Goal: Information Seeking & Learning: Learn about a topic

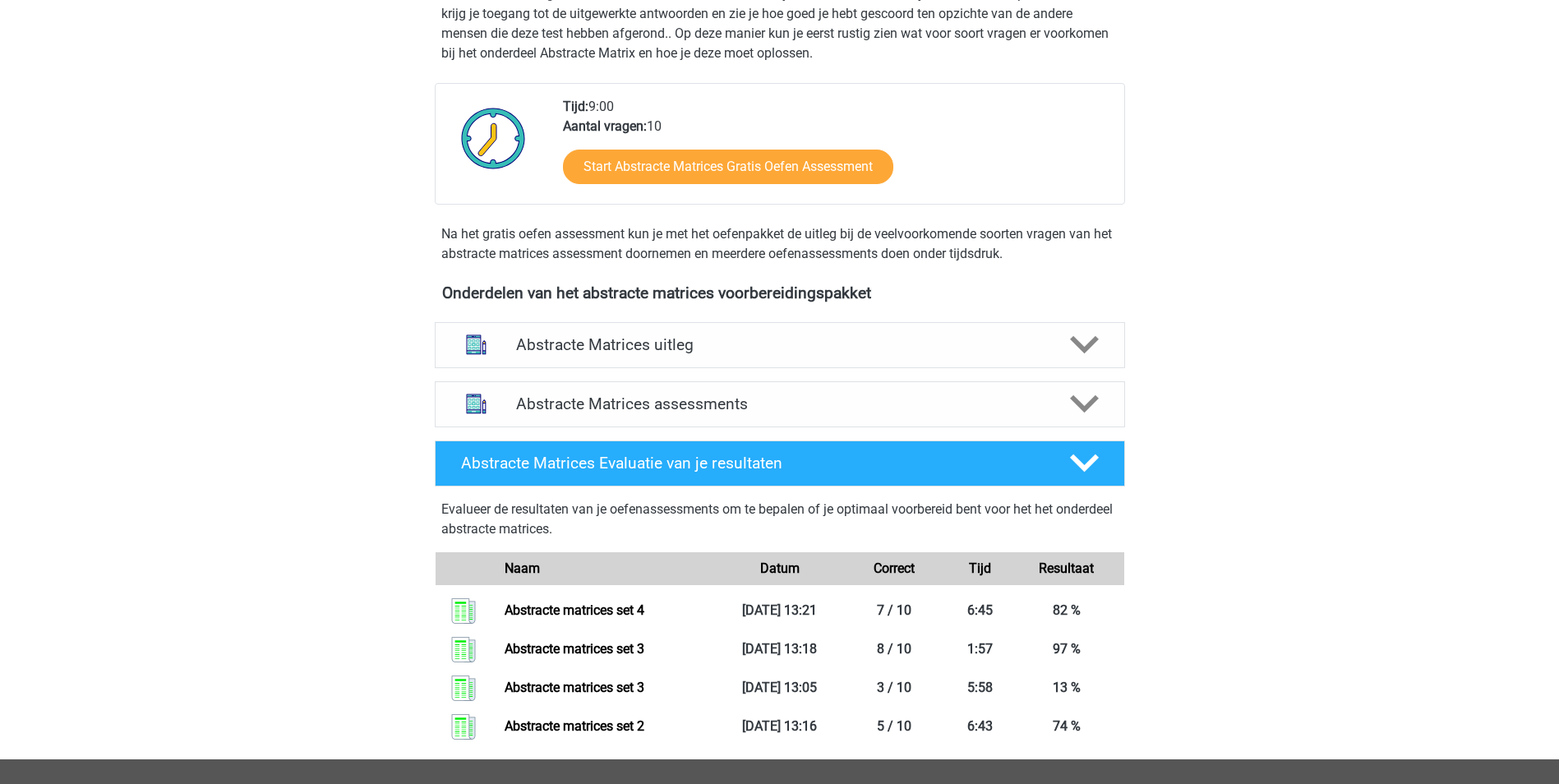
scroll to position [328, 0]
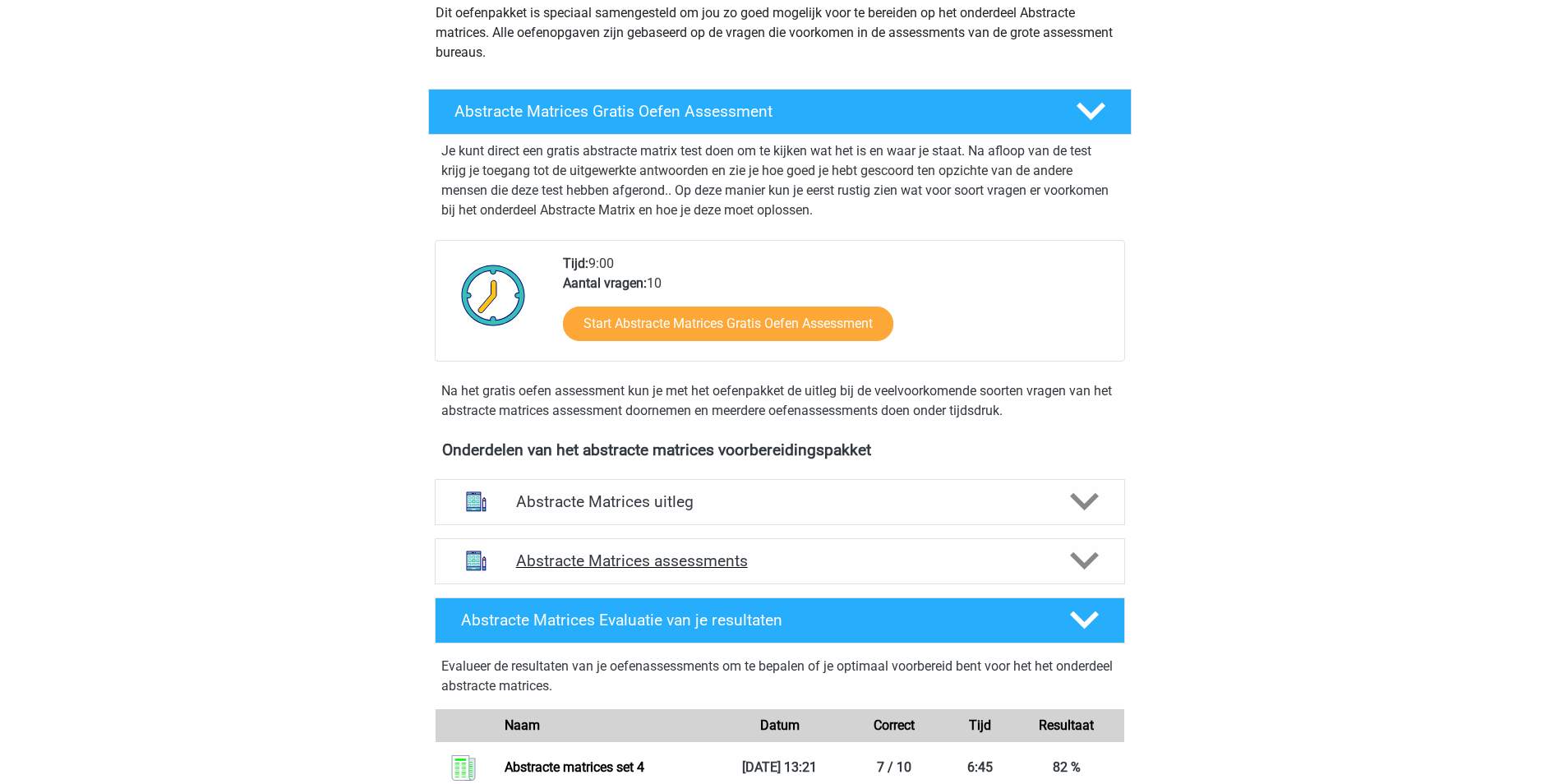
click at [706, 553] on h4 "Abstracte Matrices assessments" at bounding box center [780, 561] width 528 height 19
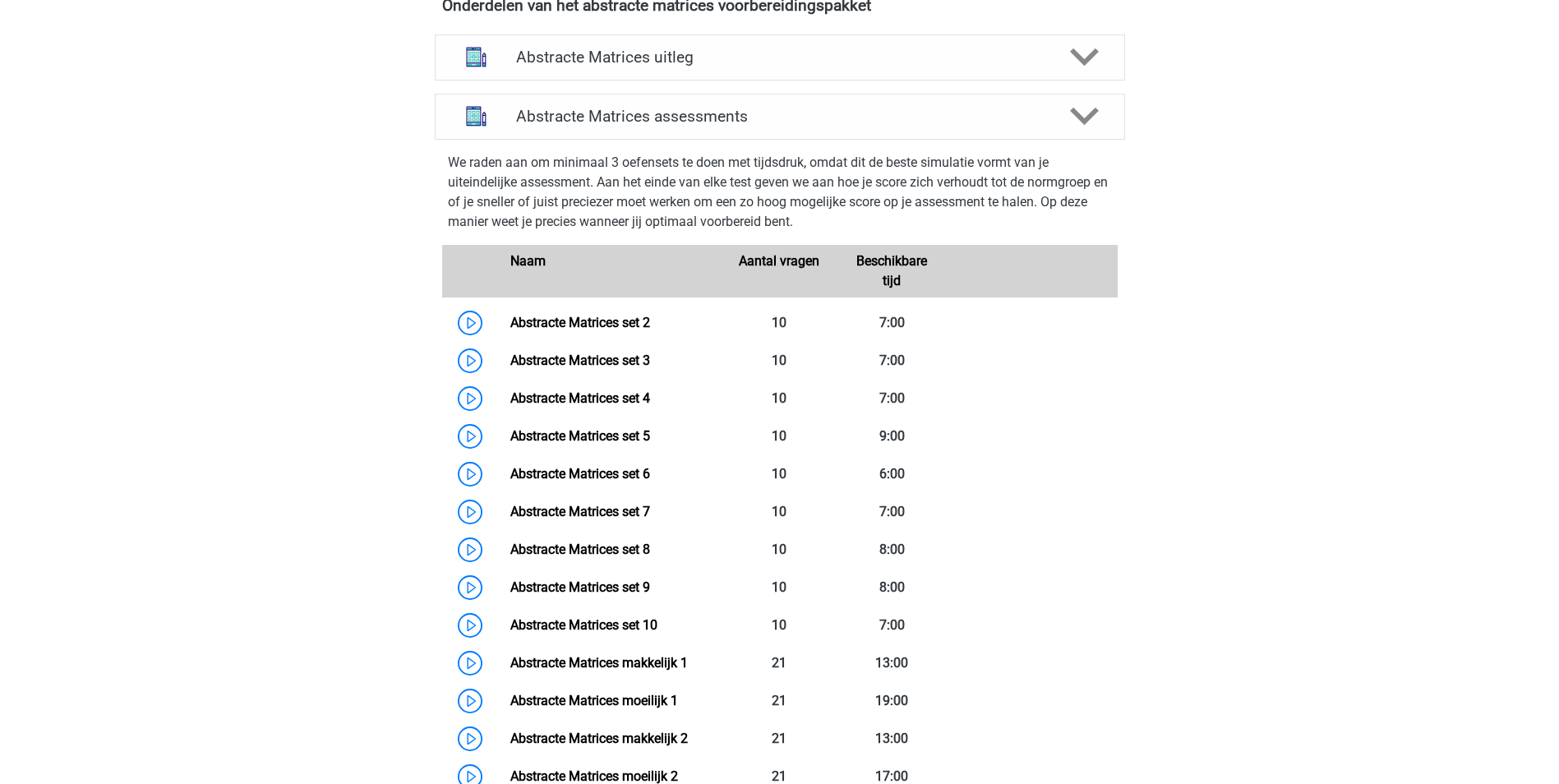
scroll to position [740, 0]
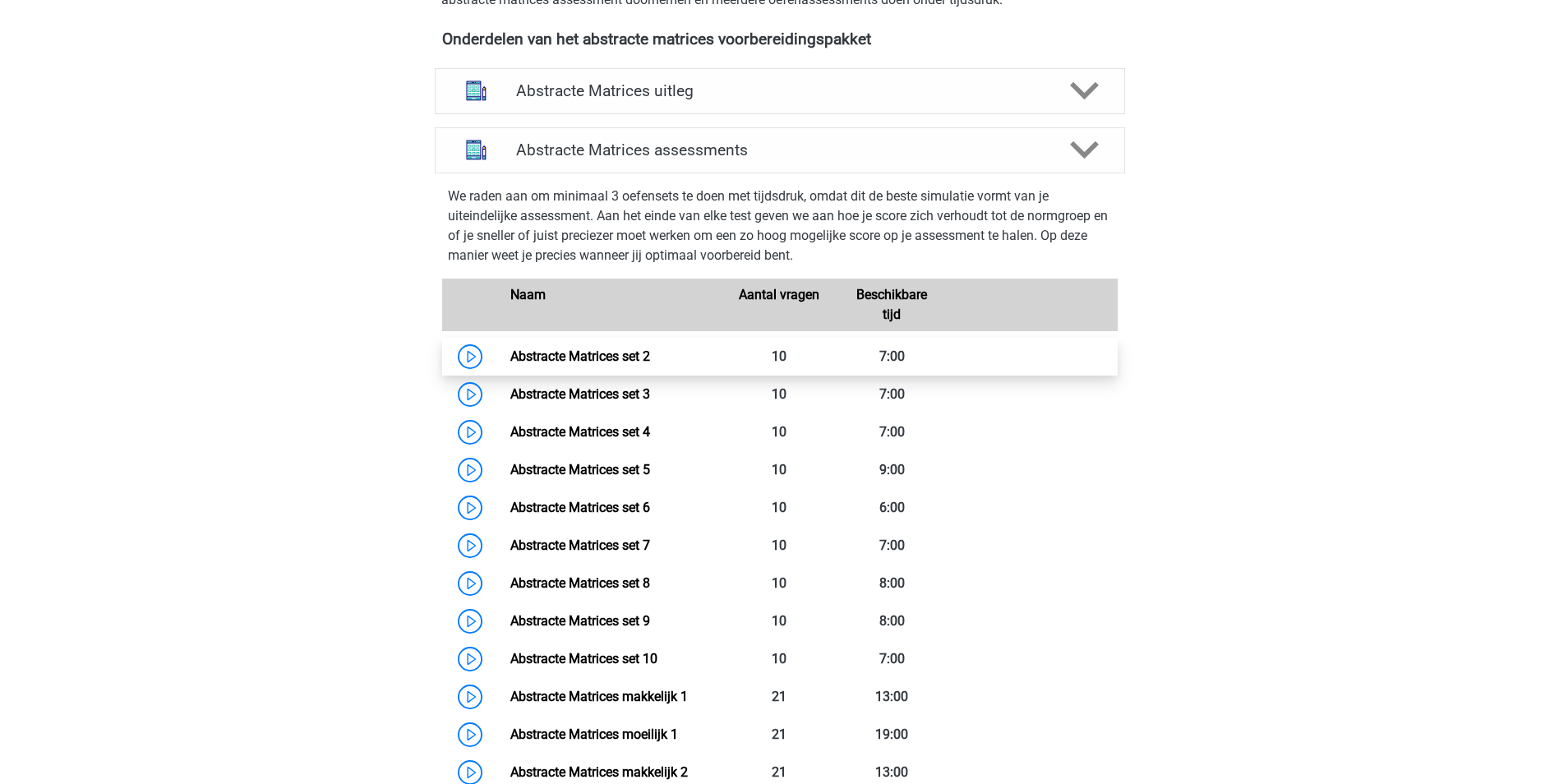
click at [647, 348] on link "Abstracte Matrices set 2" at bounding box center [580, 356] width 139 height 15
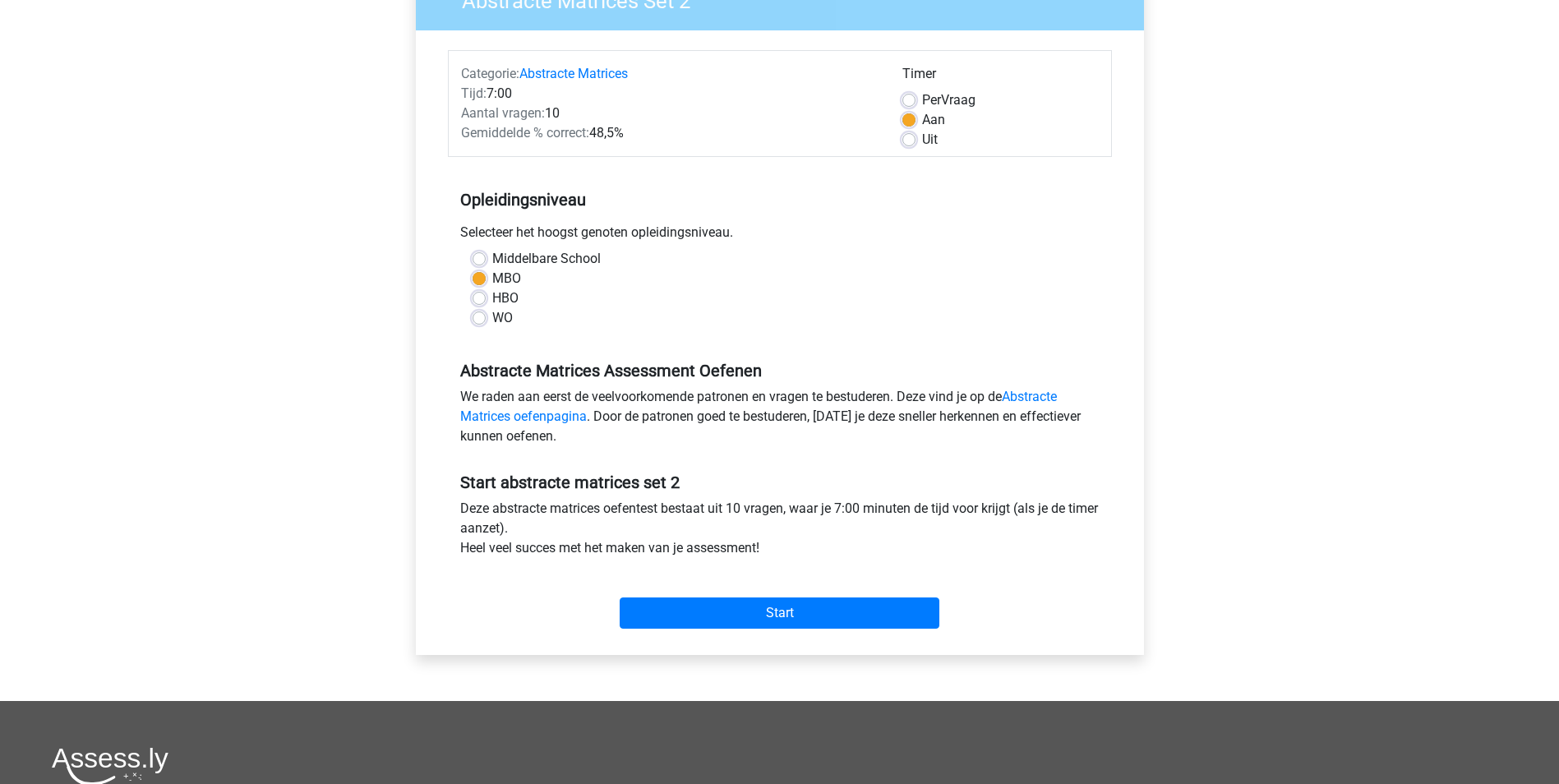
scroll to position [164, 0]
click at [816, 604] on input "Start" at bounding box center [780, 612] width 320 height 32
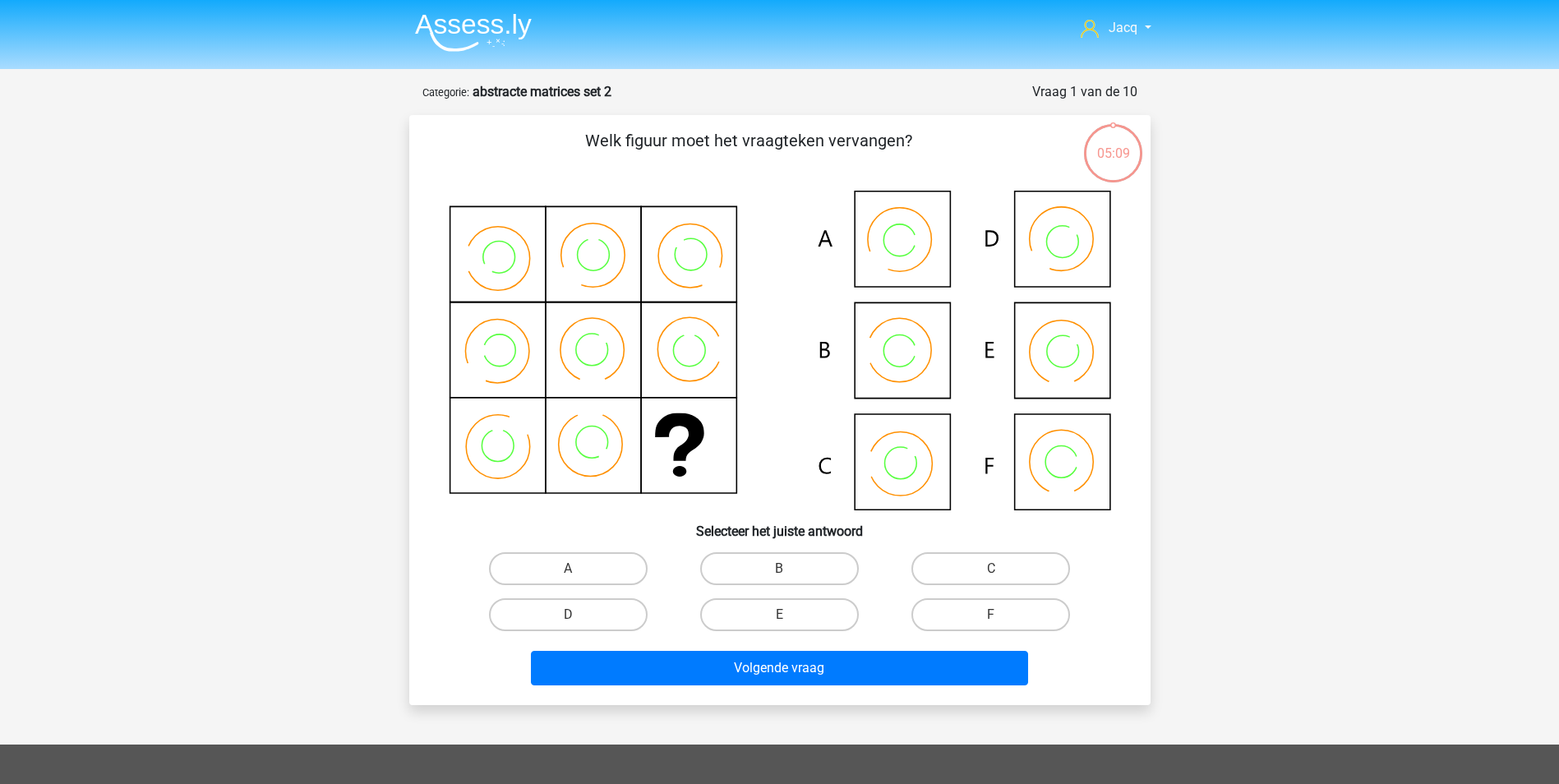
click at [902, 331] on icon at bounding box center [780, 351] width 663 height 320
click at [818, 558] on label "B" at bounding box center [779, 569] width 158 height 32
click at [790, 569] on input "B" at bounding box center [784, 574] width 10 height 10
radio input "true"
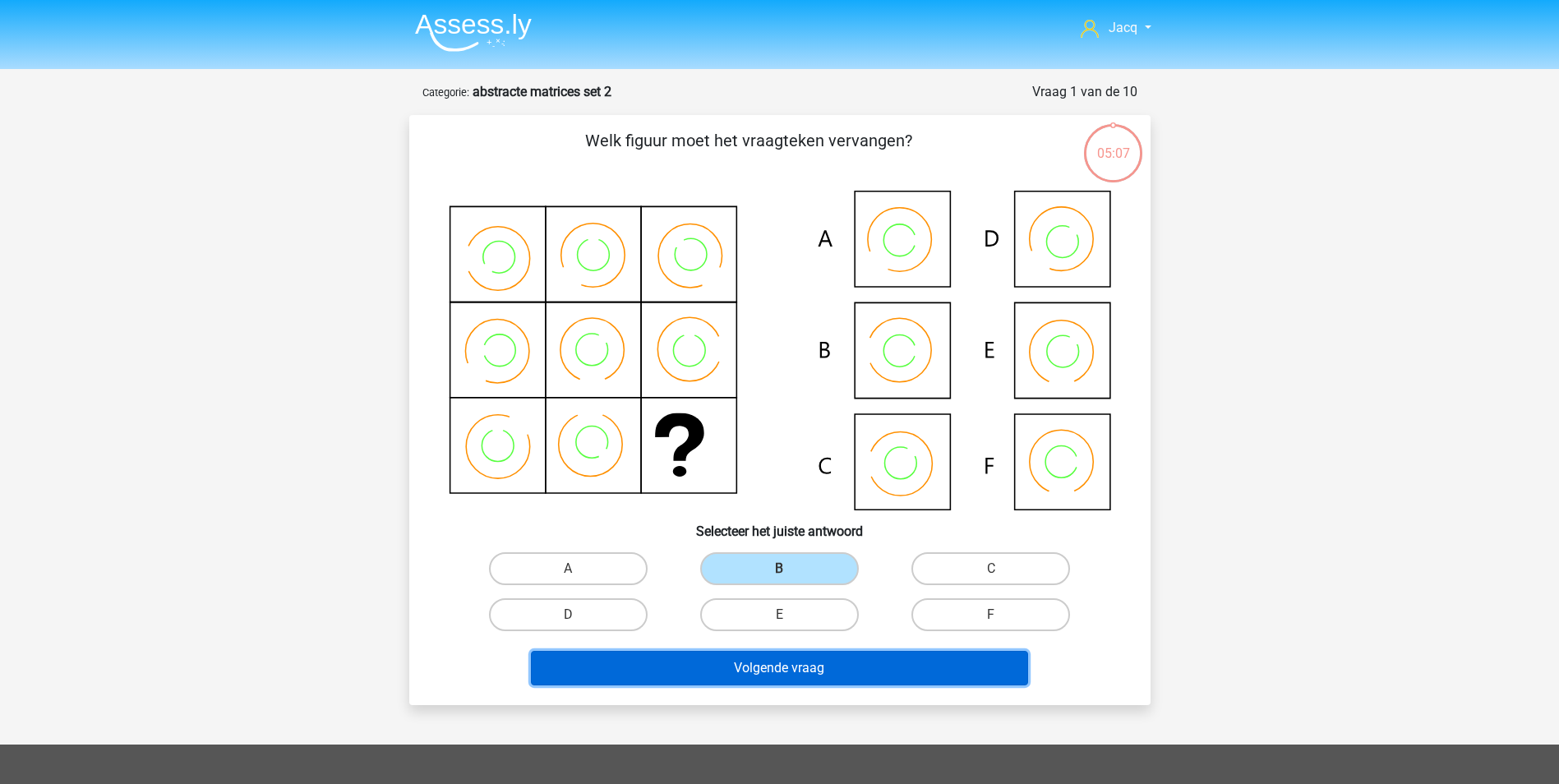
click at [807, 666] on button "Volgende vraag" at bounding box center [779, 668] width 497 height 34
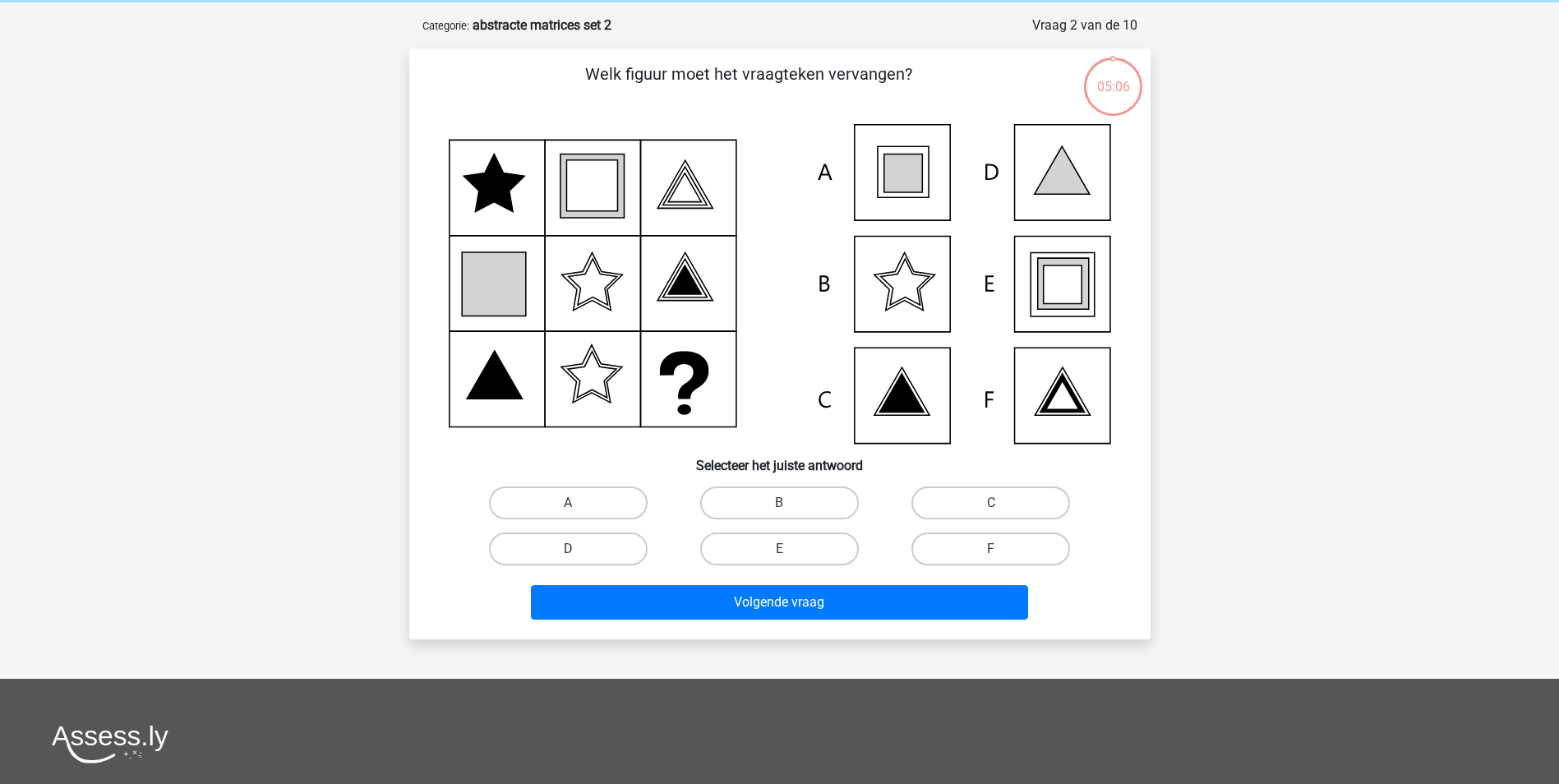
scroll to position [82, 0]
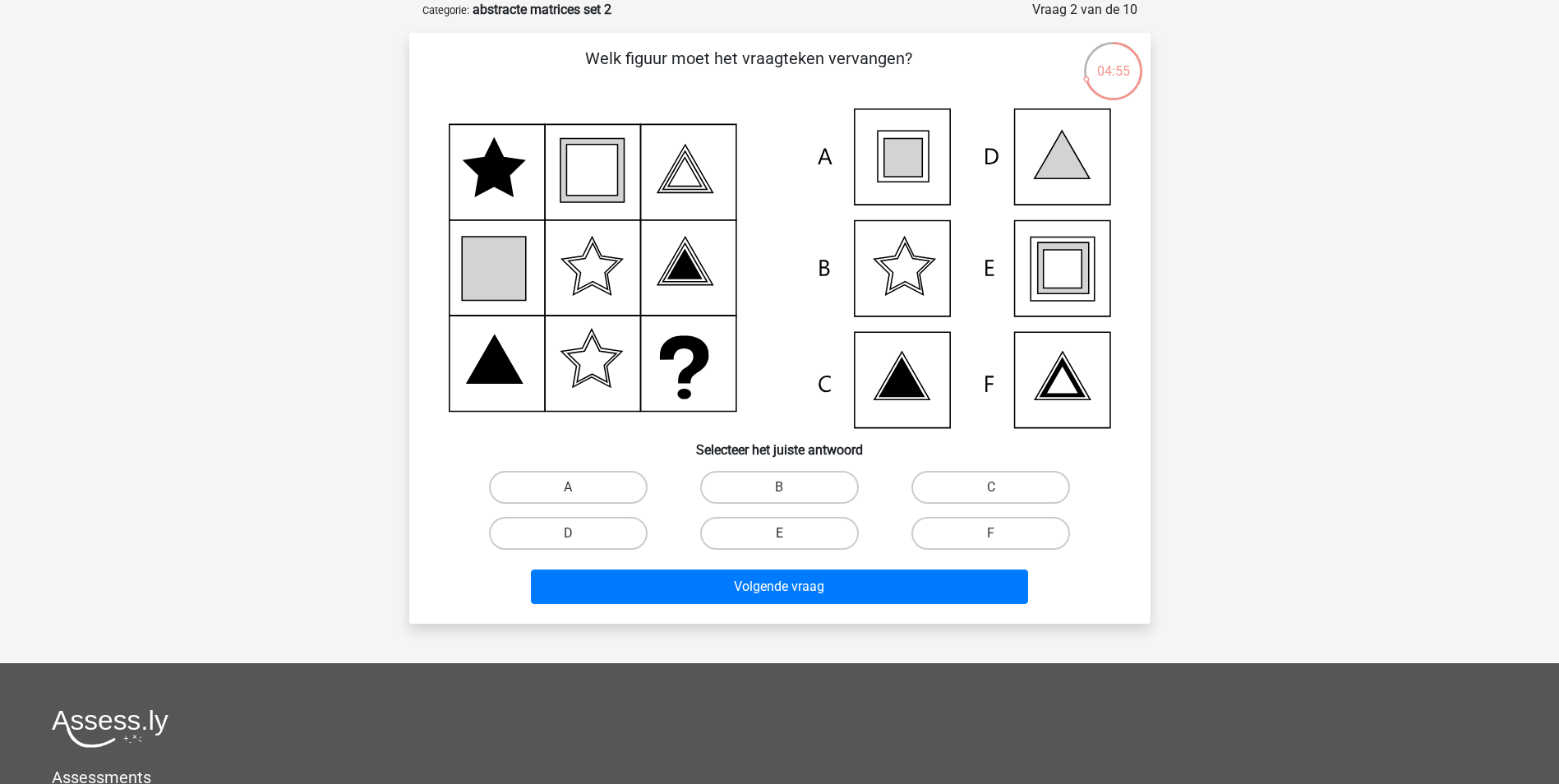
click at [832, 535] on label "E" at bounding box center [779, 533] width 158 height 32
click at [790, 535] on input "E" at bounding box center [784, 539] width 10 height 10
radio input "true"
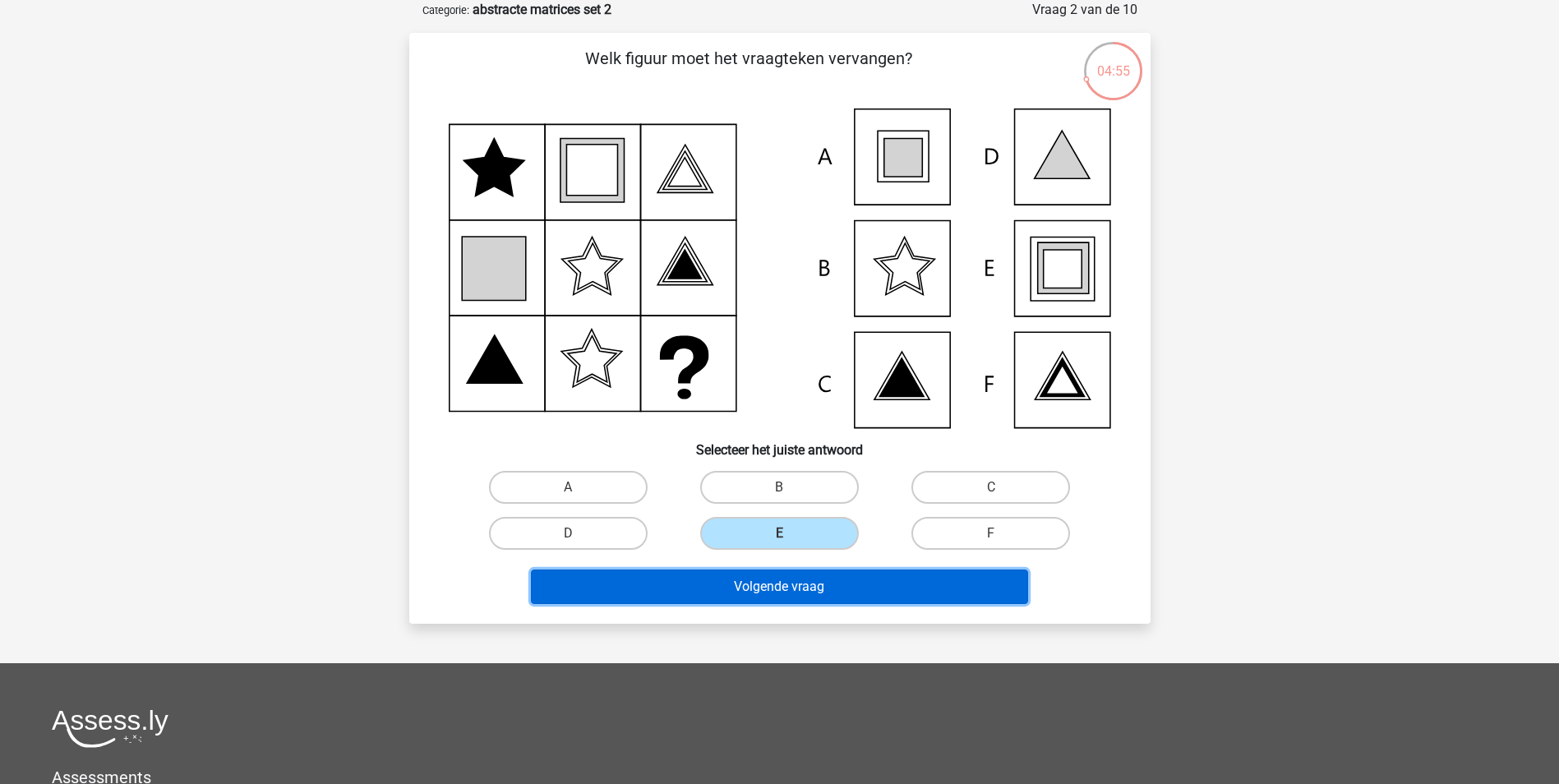
click at [833, 575] on button "Volgende vraag" at bounding box center [779, 587] width 497 height 34
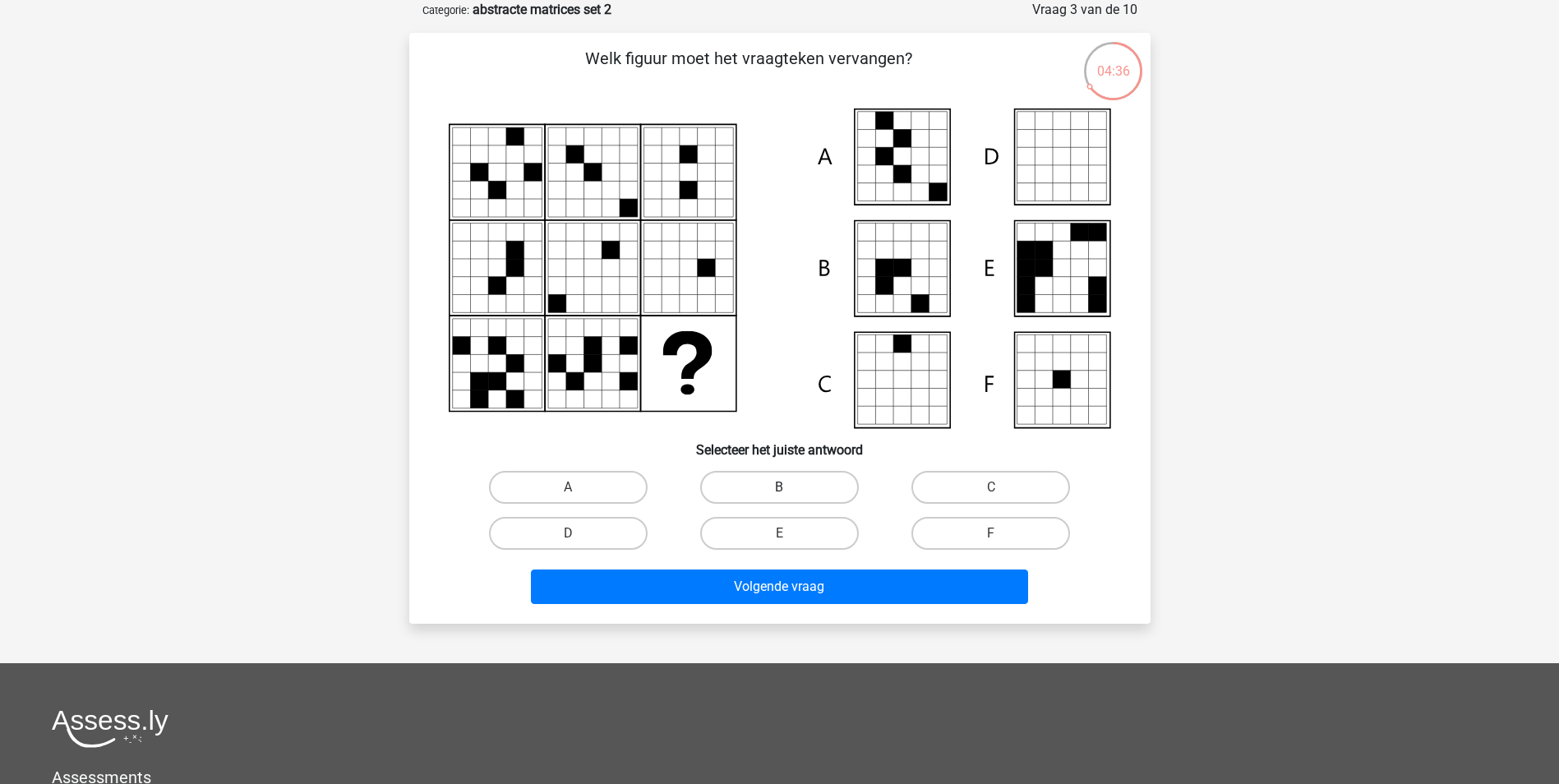
click at [788, 485] on label "B" at bounding box center [779, 487] width 158 height 32
click at [788, 487] on input "B" at bounding box center [784, 492] width 10 height 10
radio input "true"
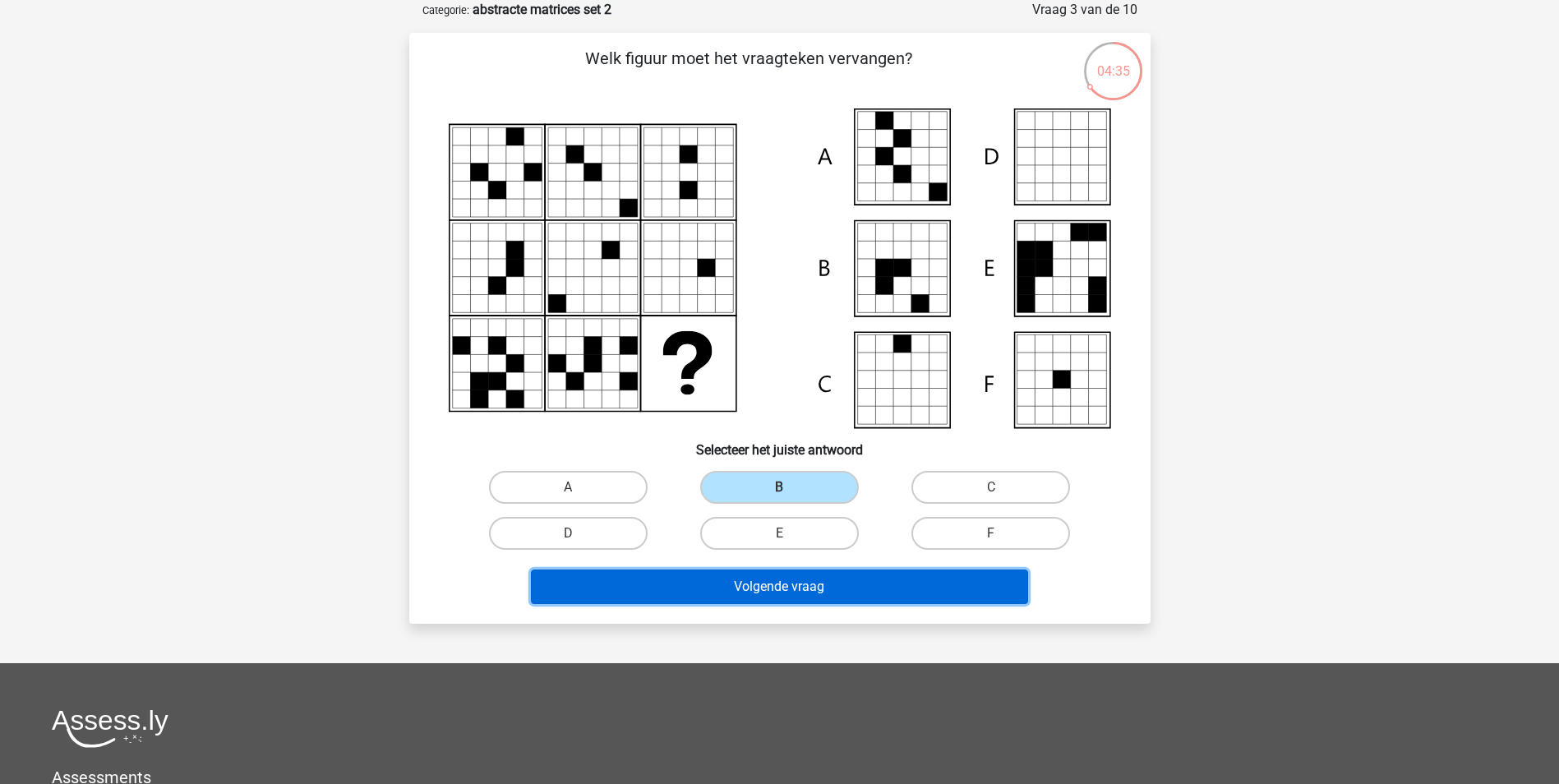
click at [793, 578] on button "Volgende vraag" at bounding box center [779, 587] width 497 height 34
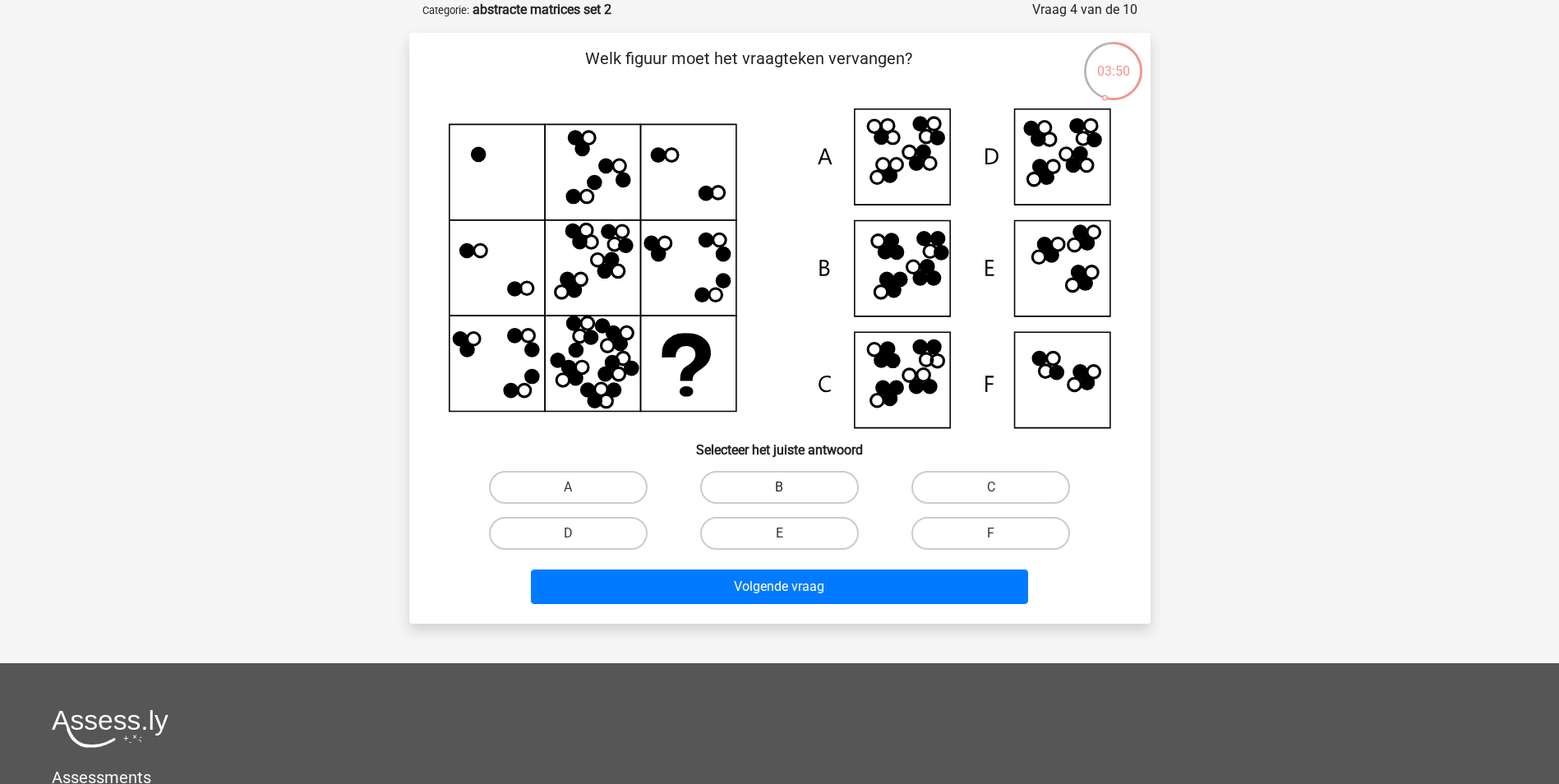
click at [806, 480] on label "B" at bounding box center [779, 487] width 158 height 32
click at [790, 487] on input "B" at bounding box center [784, 492] width 10 height 10
radio input "true"
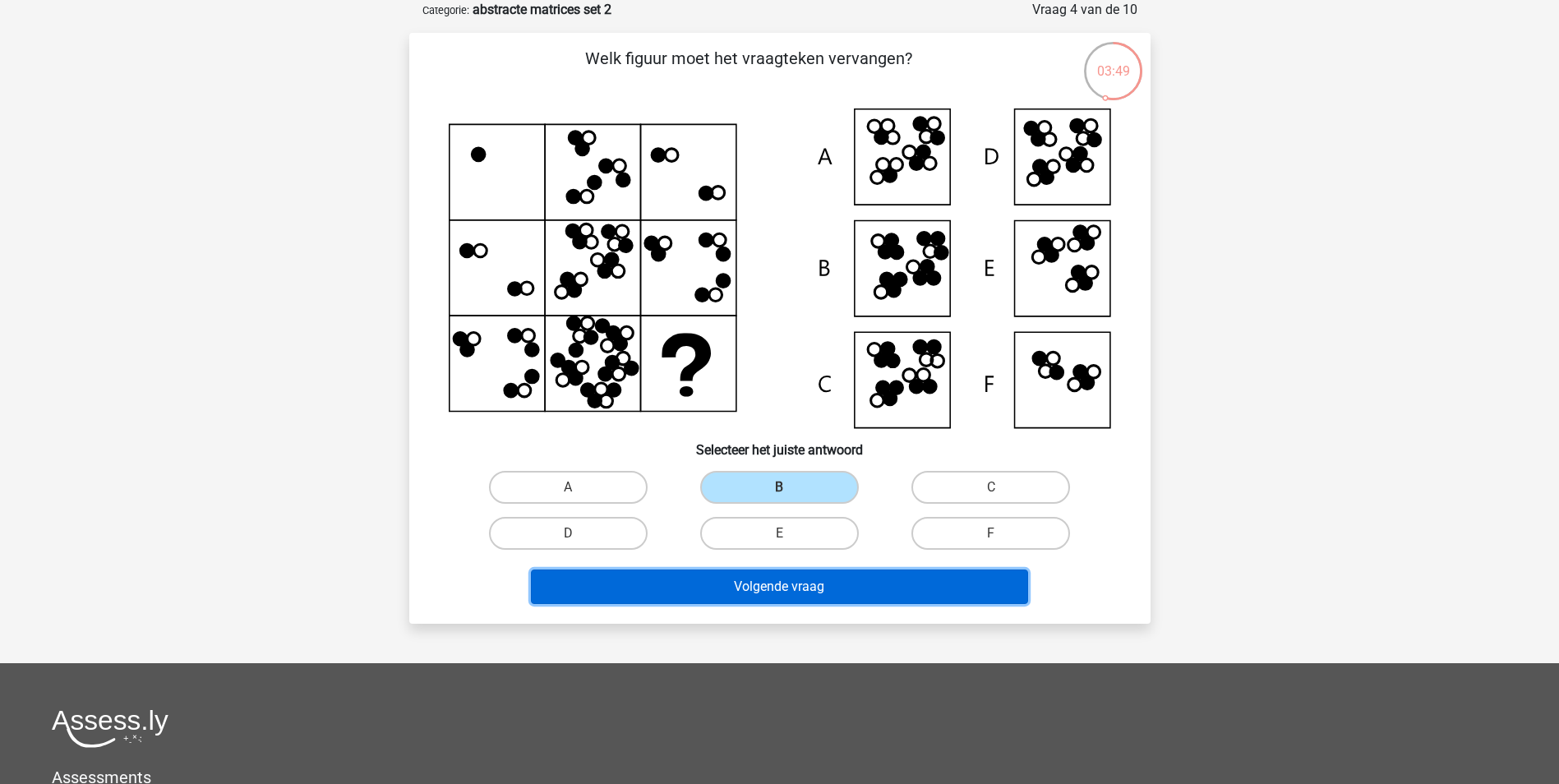
click at [789, 575] on button "Volgende vraag" at bounding box center [779, 587] width 497 height 34
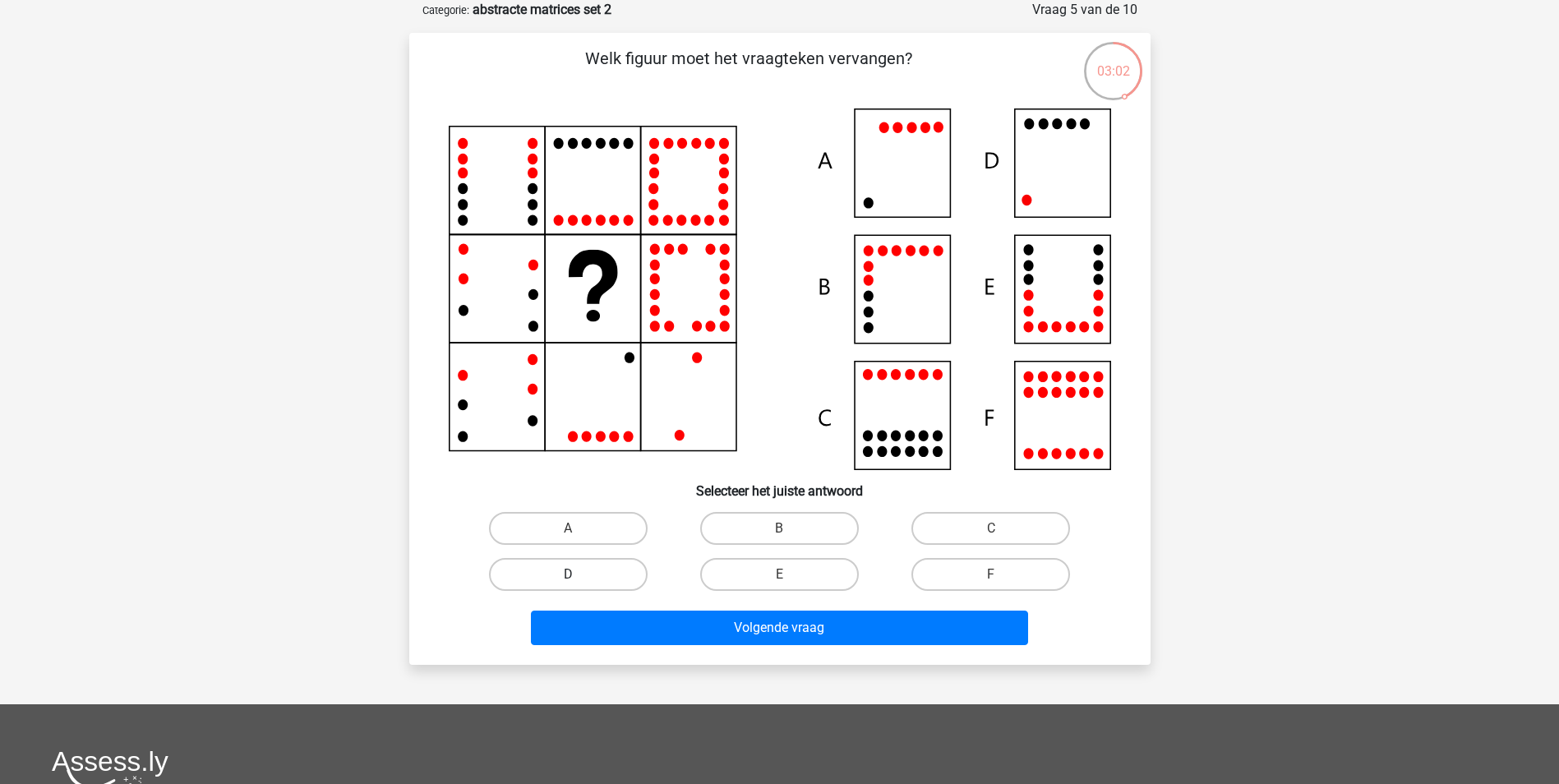
click at [599, 565] on label "D" at bounding box center [568, 575] width 158 height 32
click at [579, 575] on input "D" at bounding box center [573, 580] width 10 height 10
radio input "true"
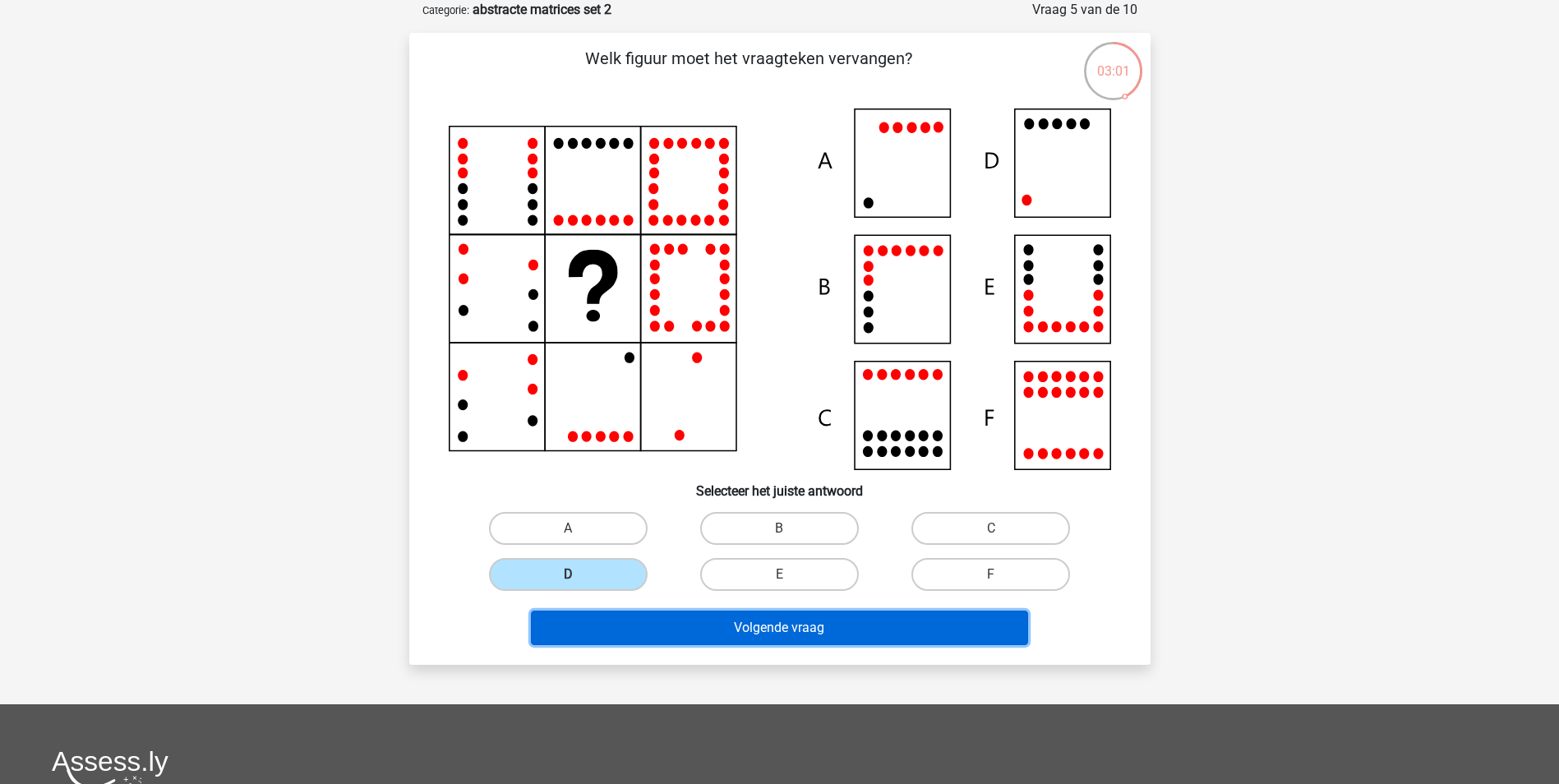
click at [691, 616] on button "Volgende vraag" at bounding box center [779, 628] width 497 height 34
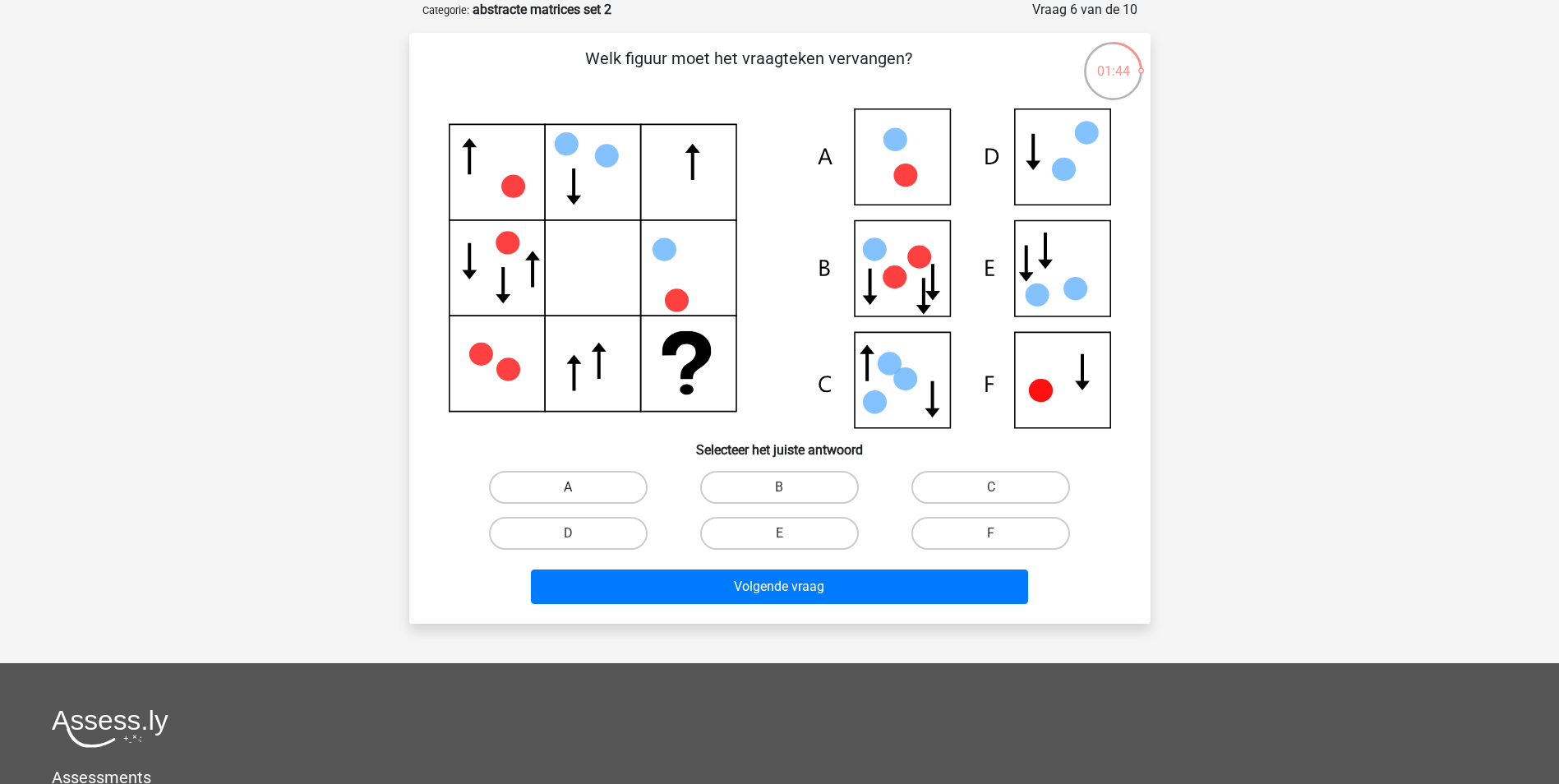
click at [615, 474] on label "A" at bounding box center [568, 487] width 158 height 32
click at [579, 487] on input "A" at bounding box center [573, 492] width 10 height 10
radio input "true"
click at [961, 473] on label "C" at bounding box center [990, 487] width 158 height 32
click at [991, 487] on input "C" at bounding box center [996, 492] width 10 height 10
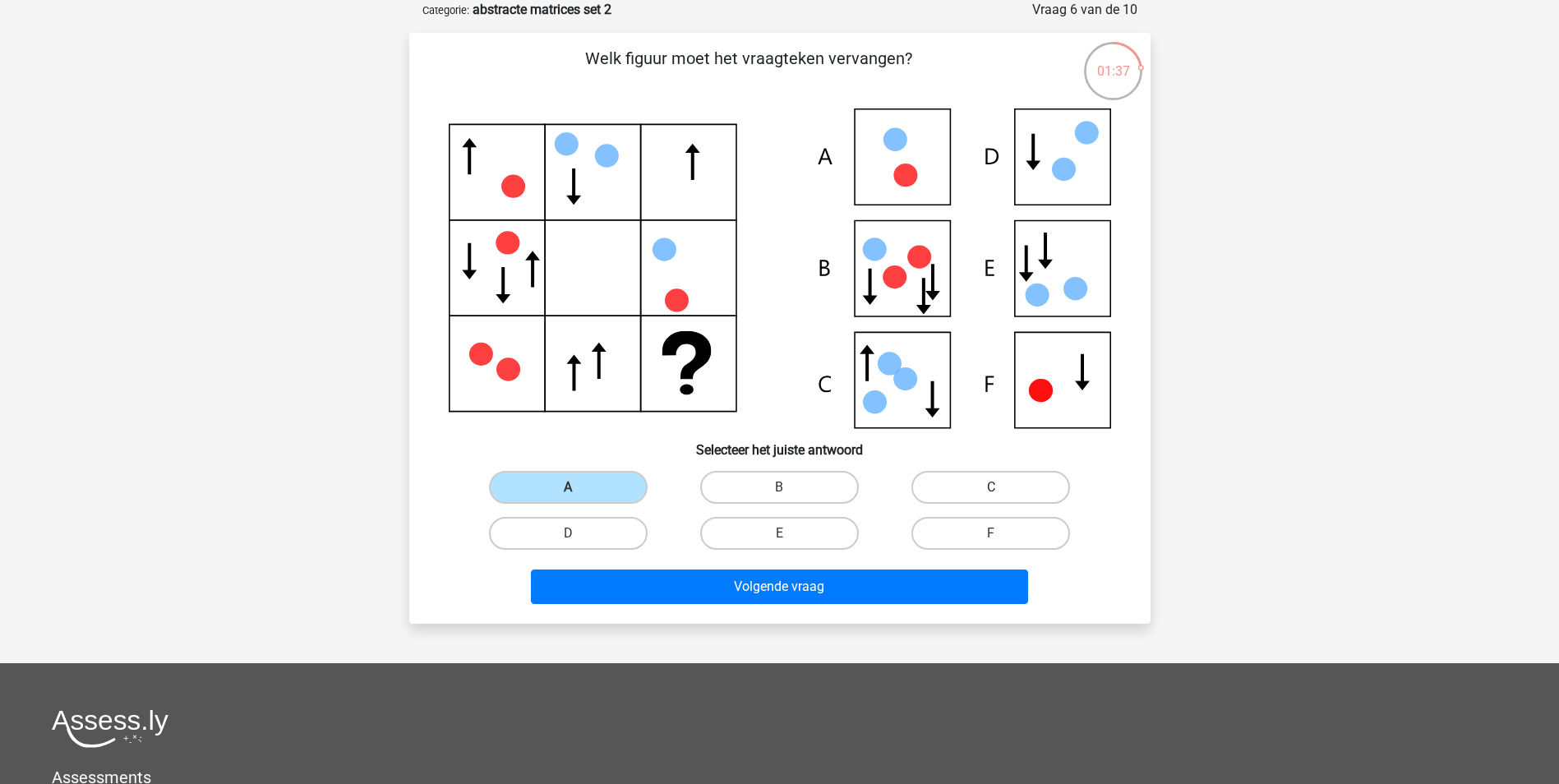
radio input "true"
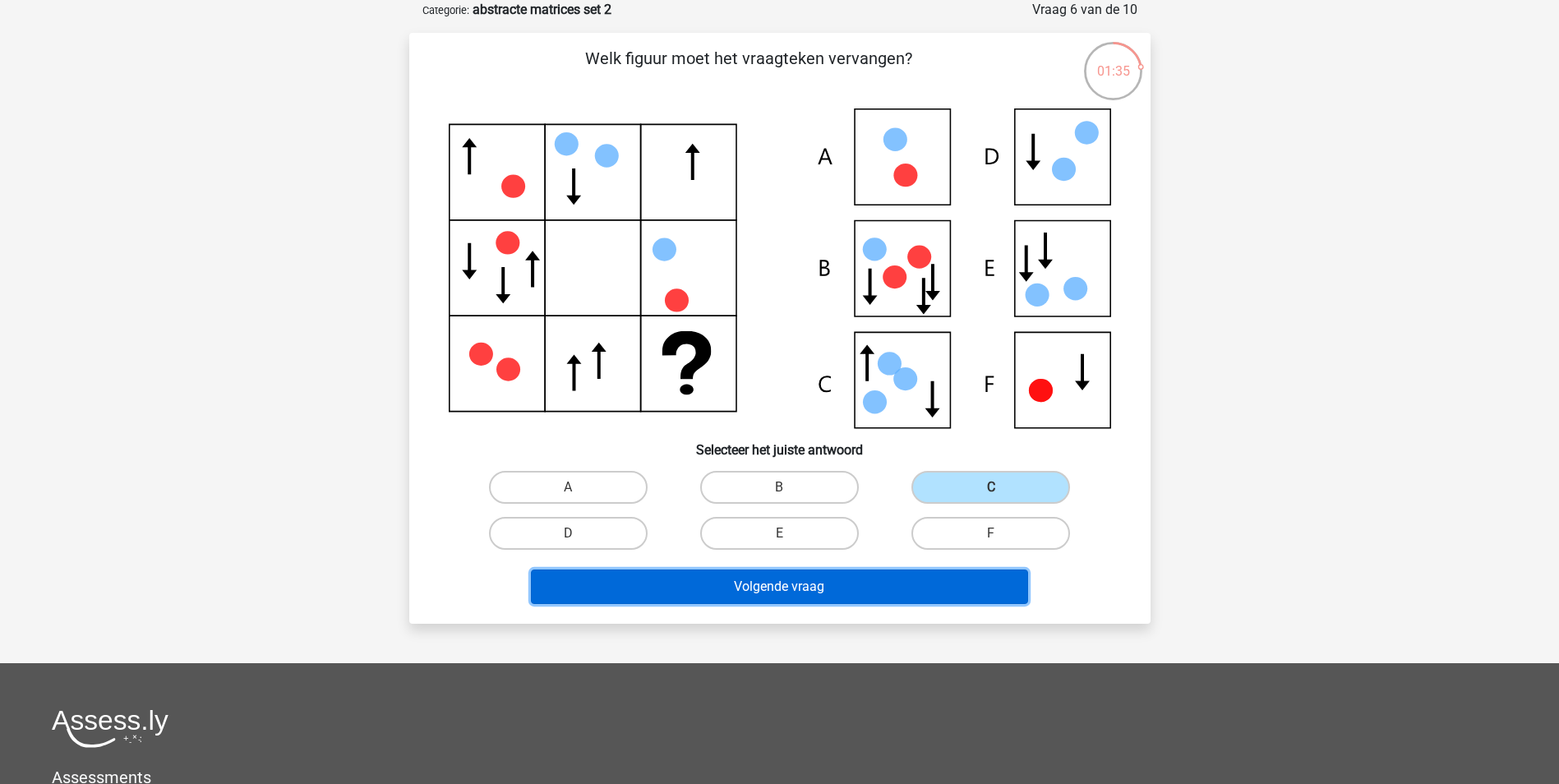
click at [663, 590] on button "Volgende vraag" at bounding box center [779, 587] width 497 height 34
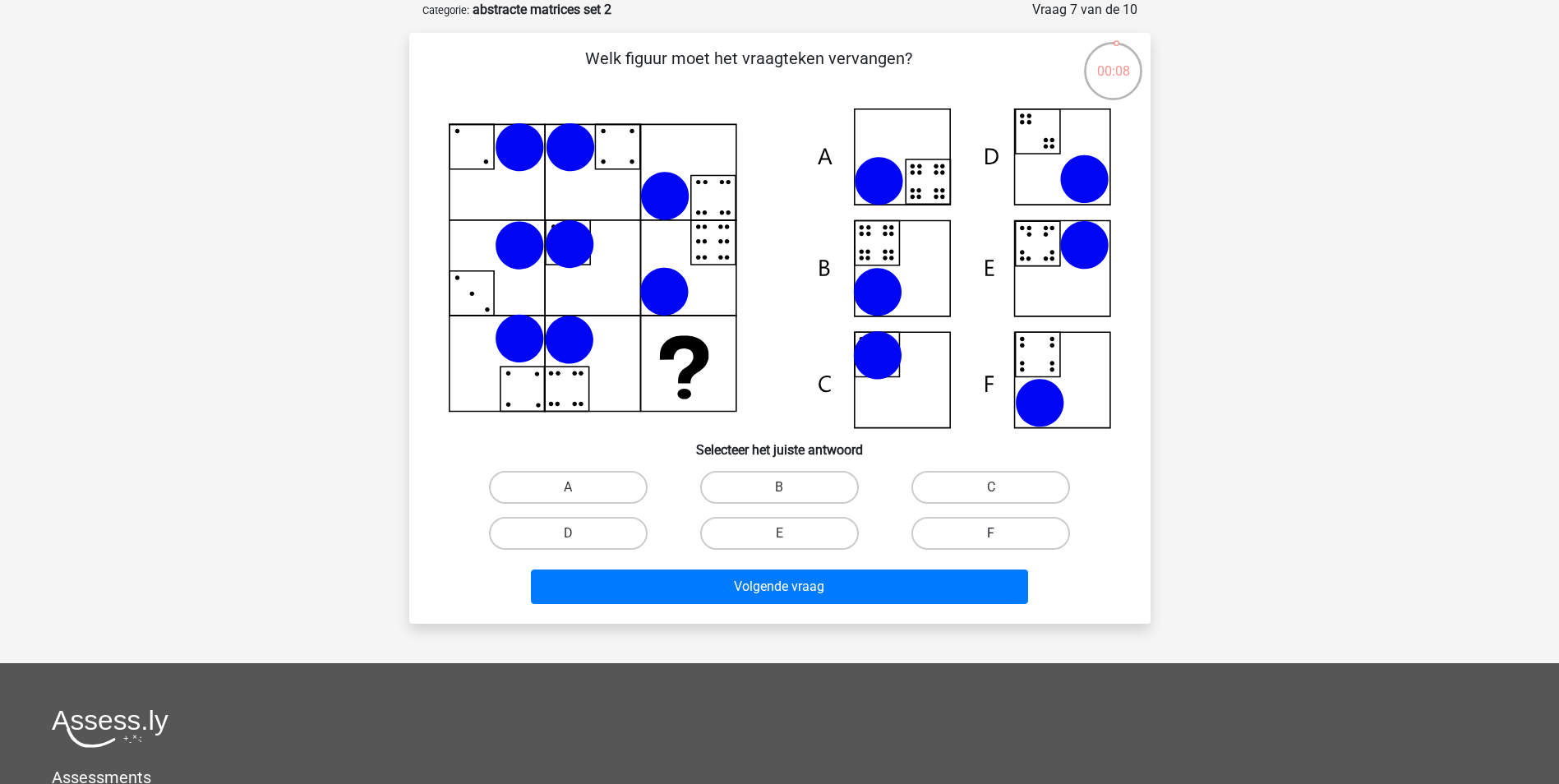
click at [998, 529] on label "F" at bounding box center [990, 533] width 158 height 32
click at [998, 533] on input "F" at bounding box center [996, 539] width 10 height 10
radio input "true"
click at [885, 564] on div "Volgende vraag" at bounding box center [779, 583] width 688 height 54
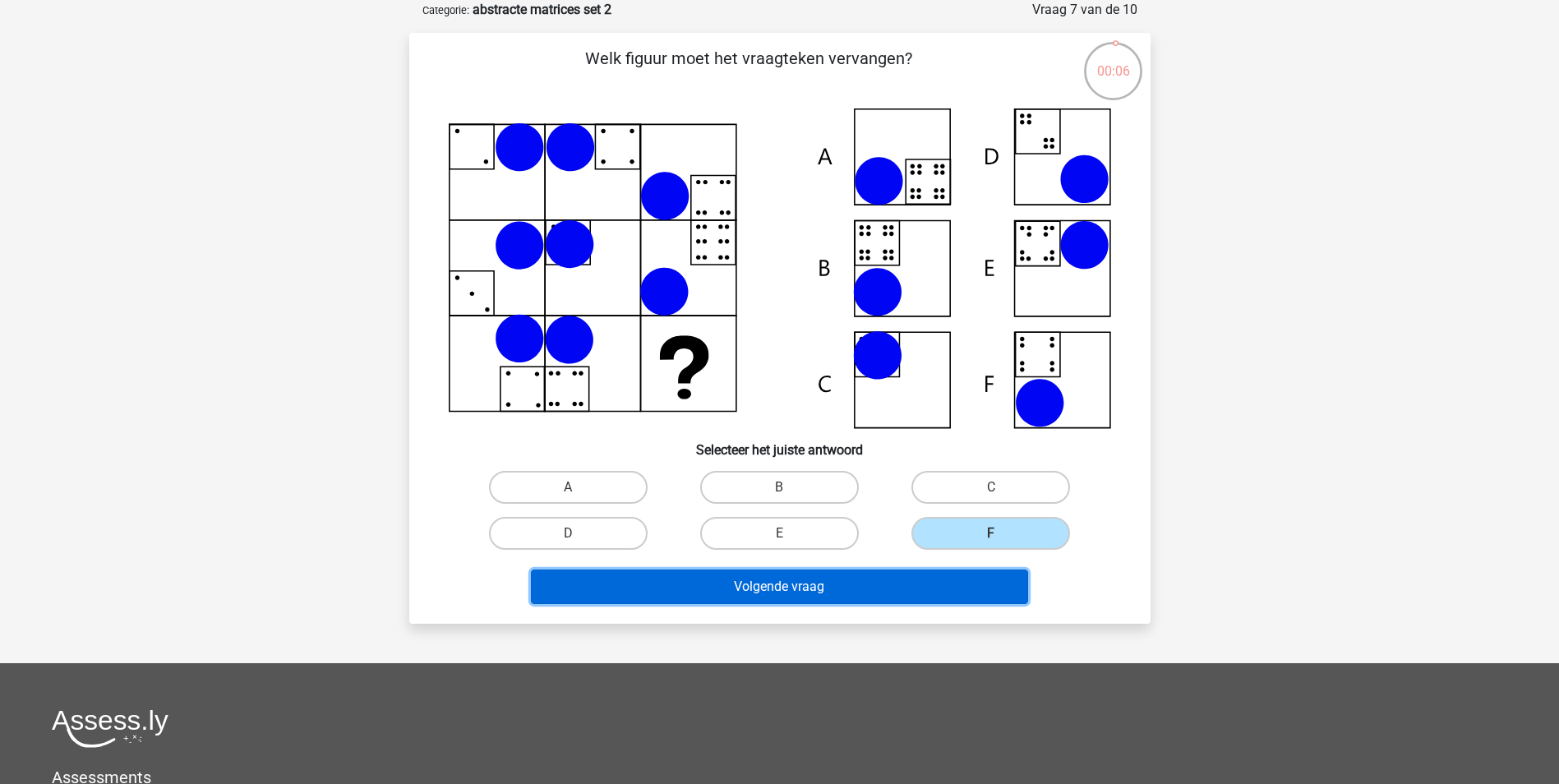
click at [885, 581] on button "Volgende vraag" at bounding box center [779, 587] width 497 height 34
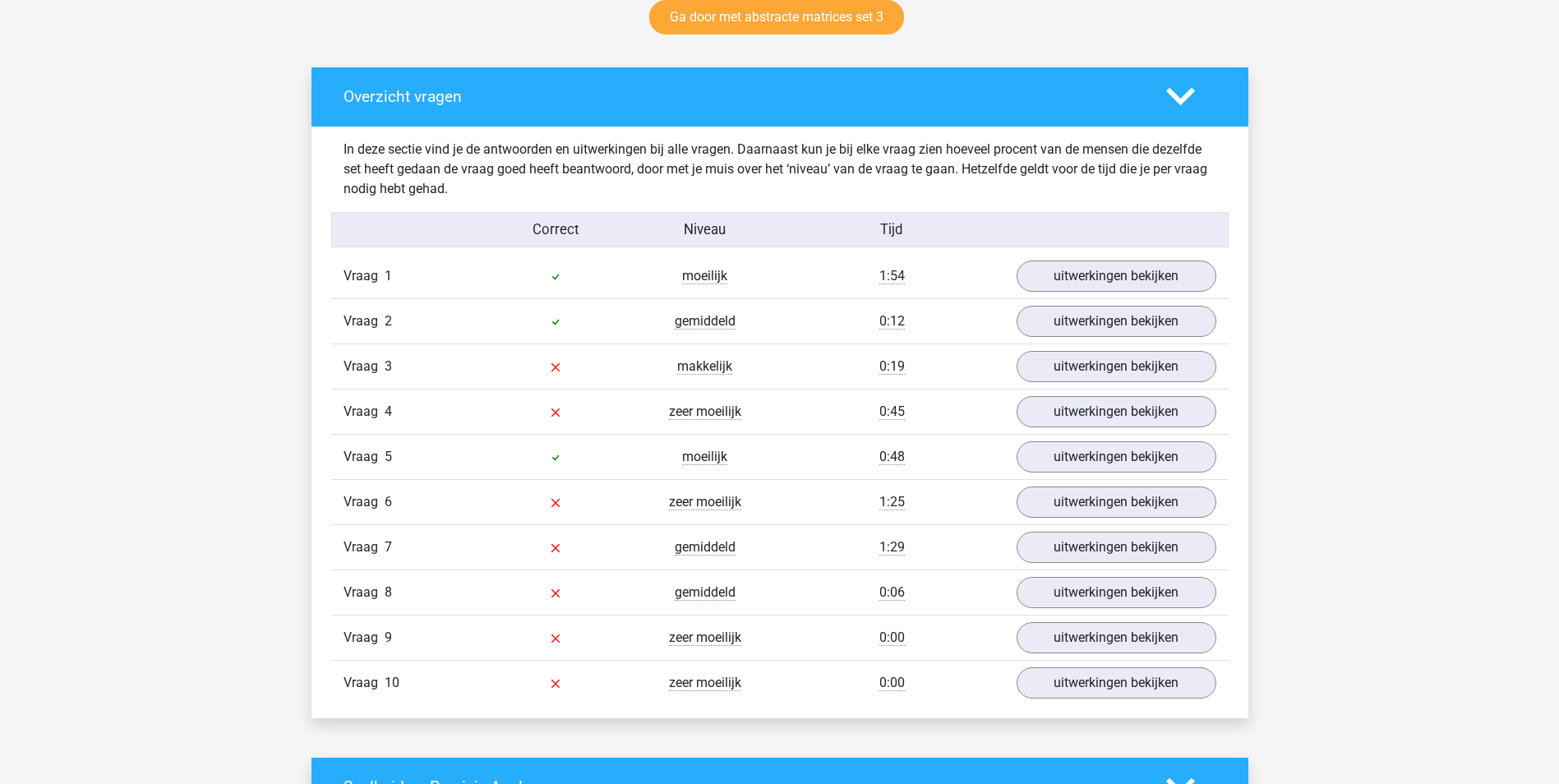
scroll to position [1068, 0]
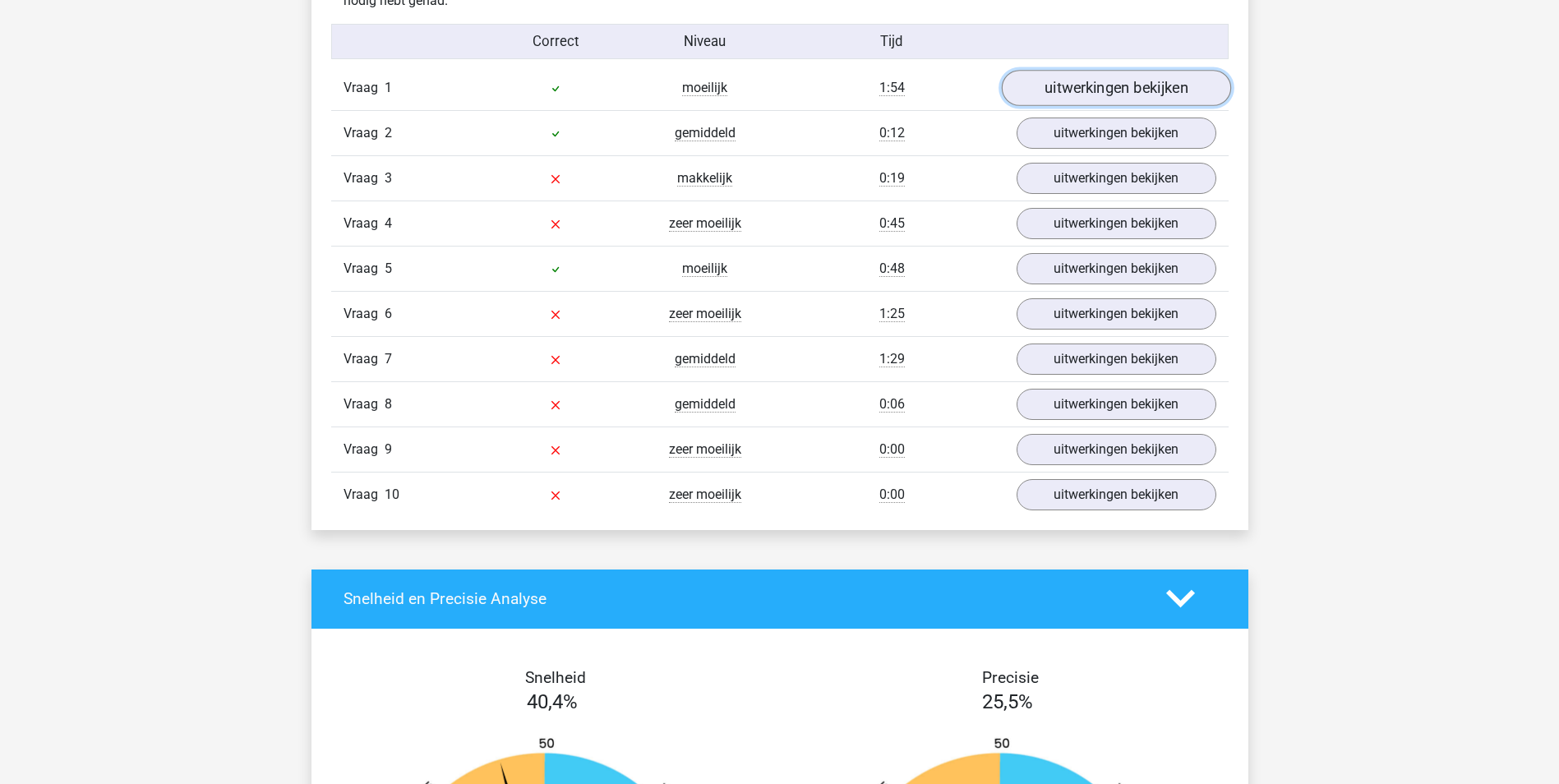
click at [1117, 86] on link "uitwerkingen bekijken" at bounding box center [1116, 88] width 229 height 36
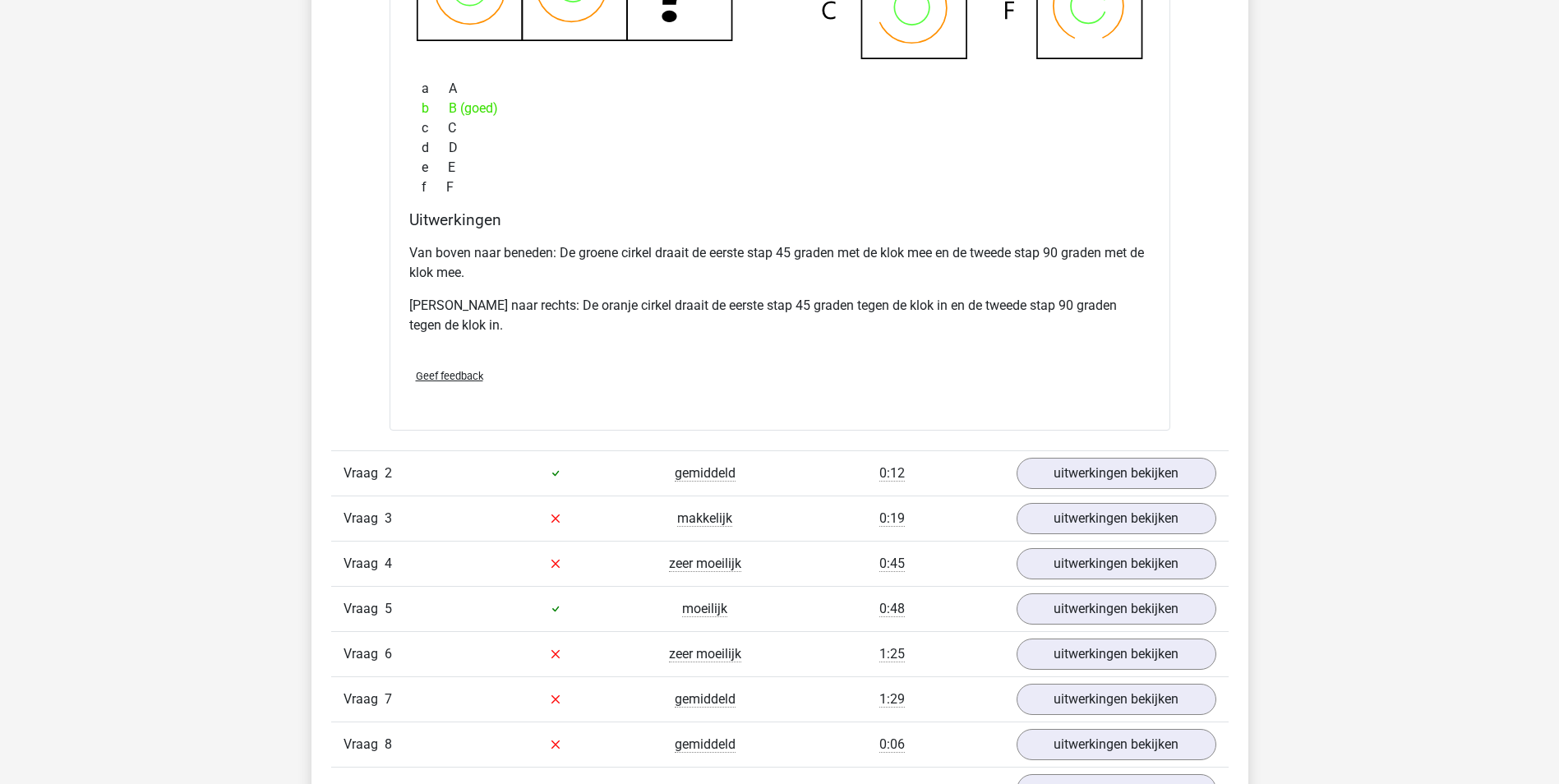
scroll to position [1561, 0]
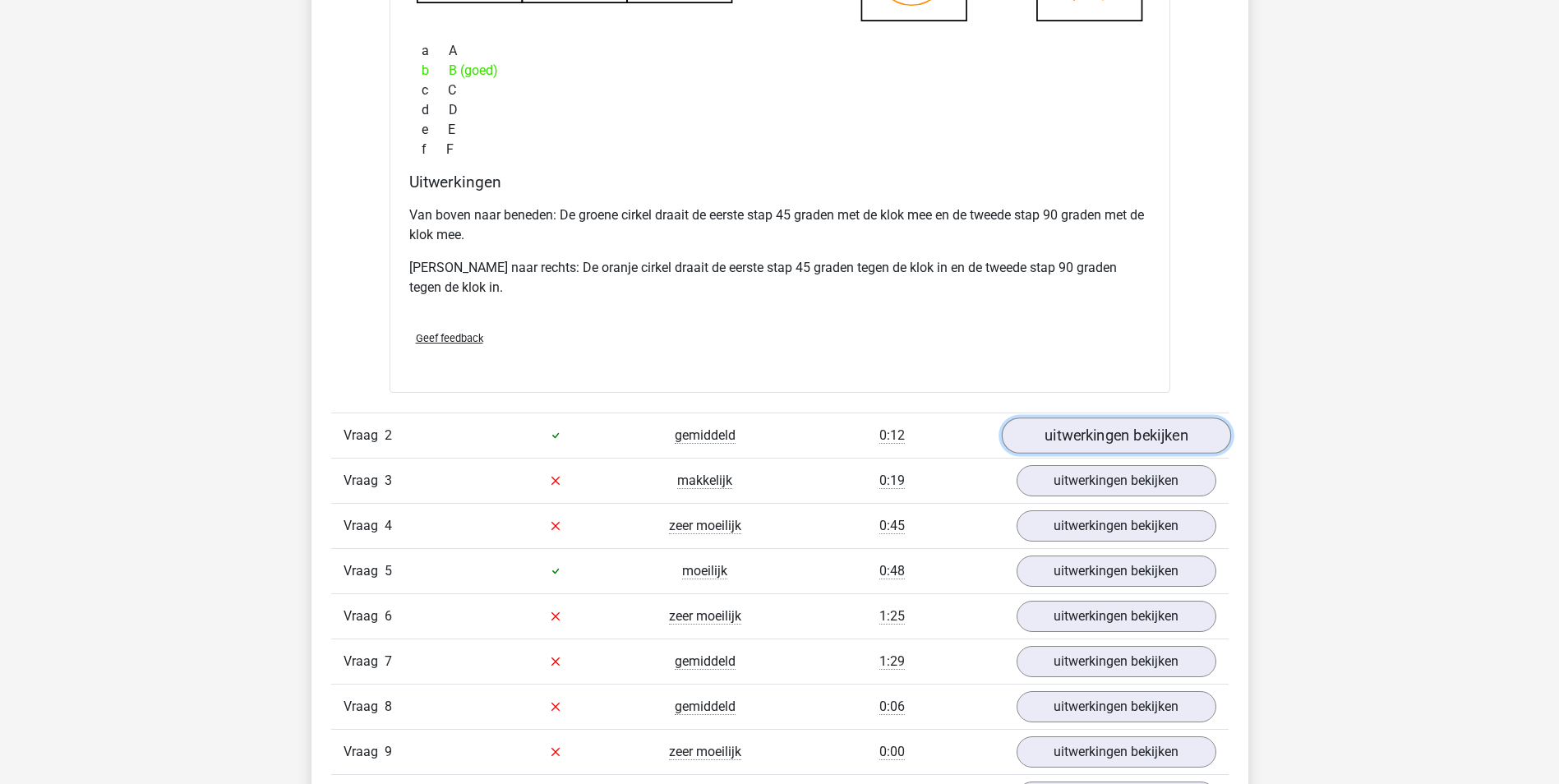
click at [1170, 425] on link "uitwerkingen bekijken" at bounding box center [1116, 435] width 229 height 36
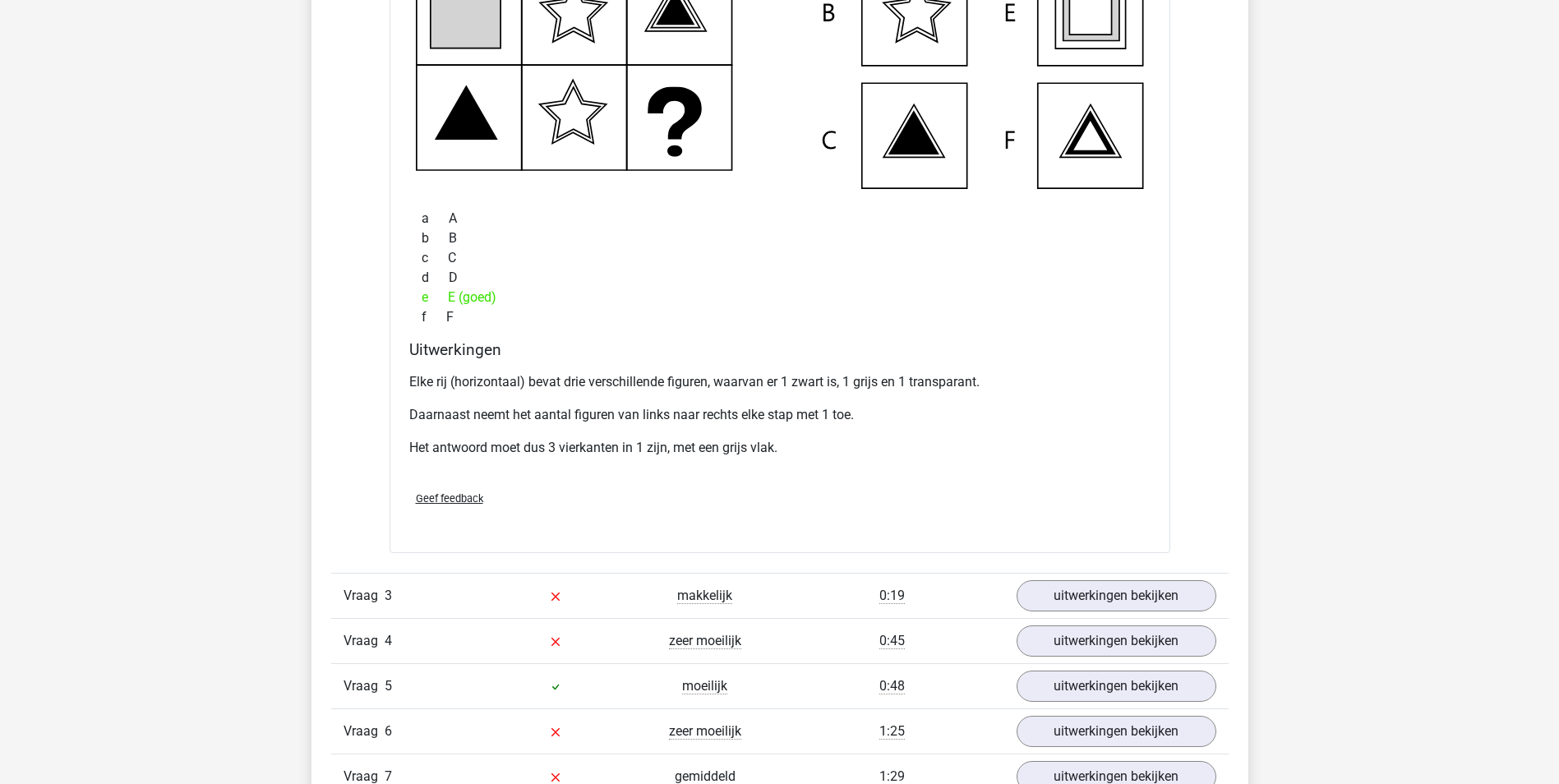
scroll to position [2383, 0]
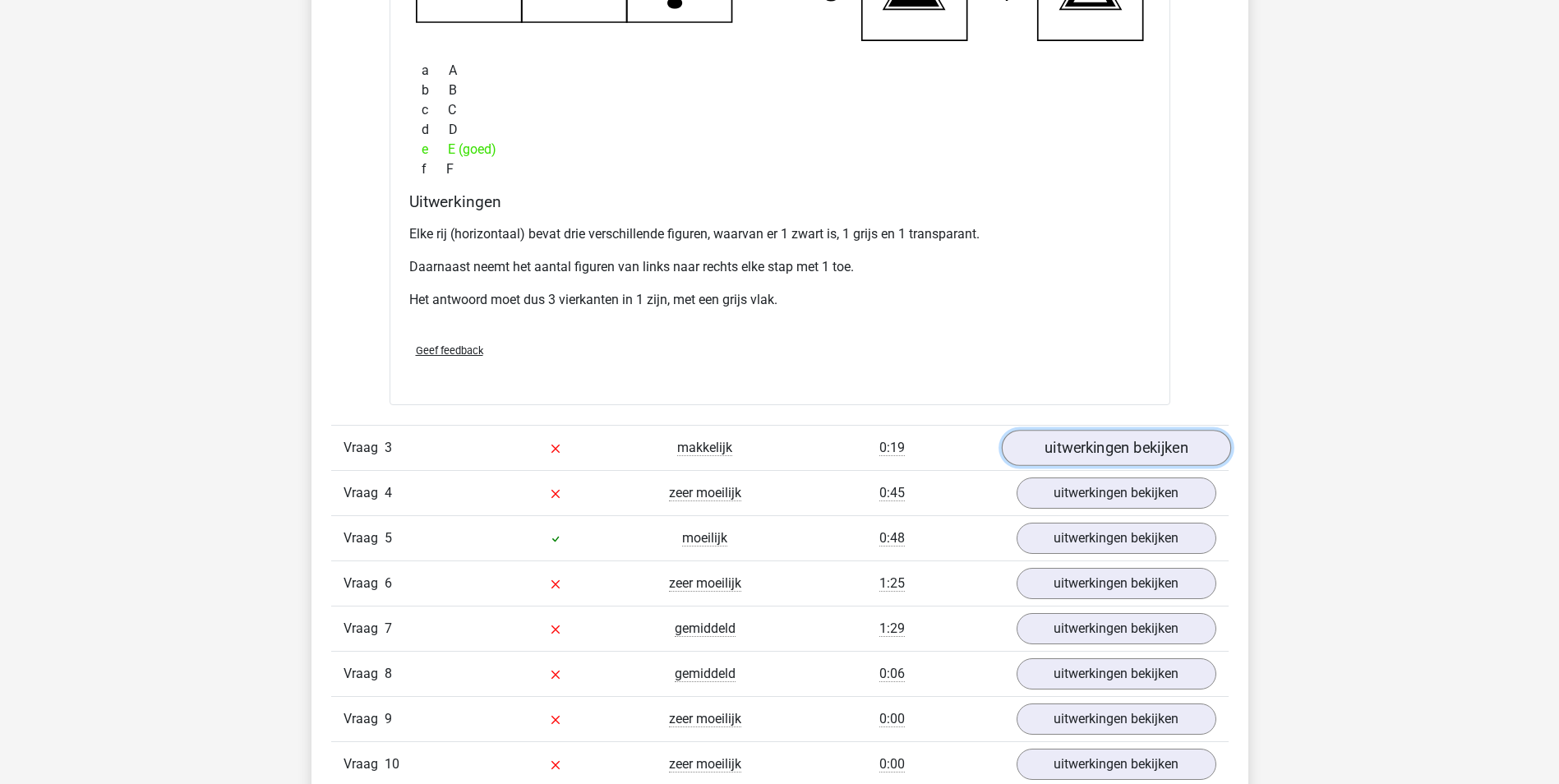
click at [1148, 433] on link "uitwerkingen bekijken" at bounding box center [1116, 448] width 229 height 36
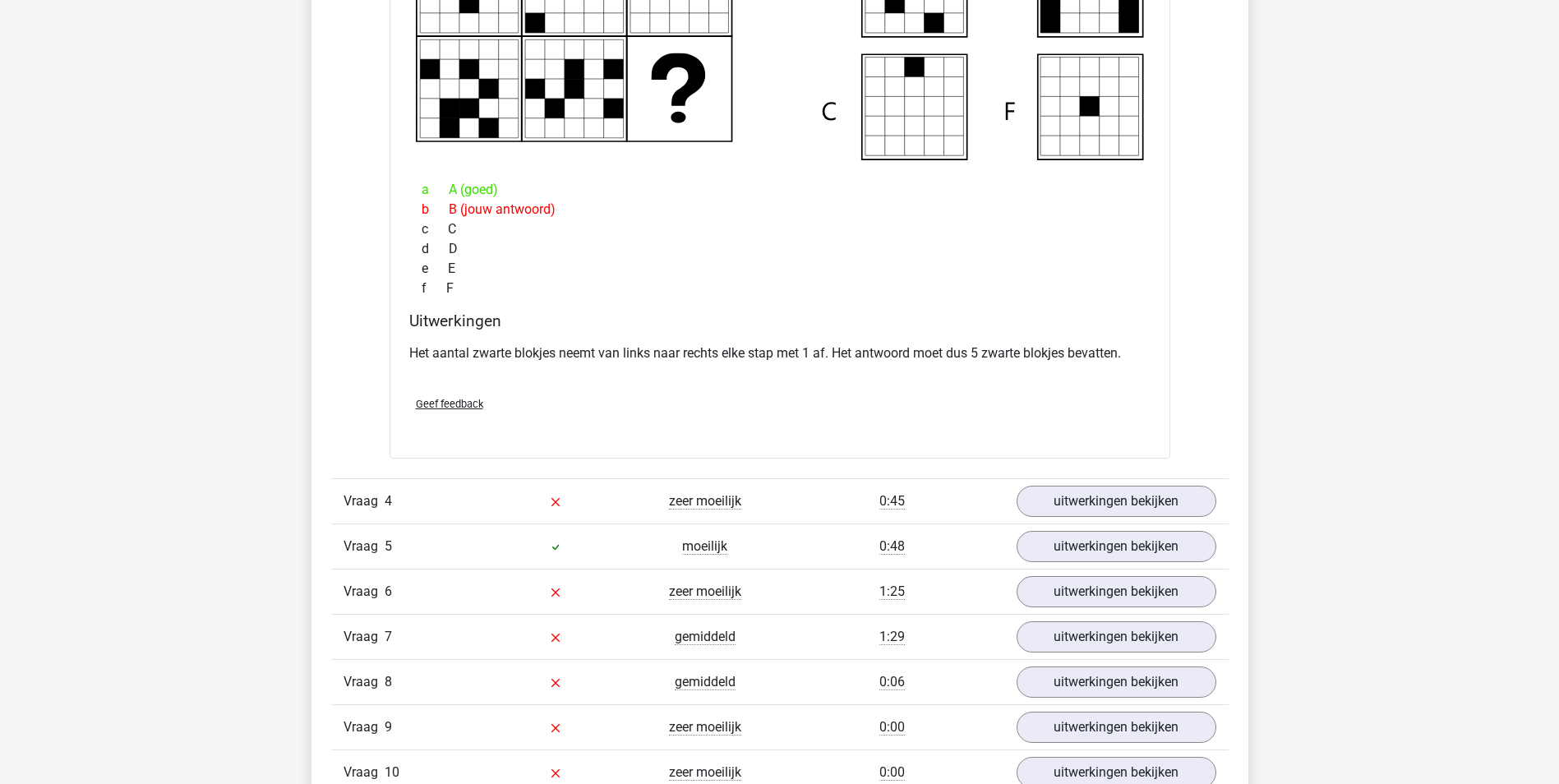
scroll to position [3122, 0]
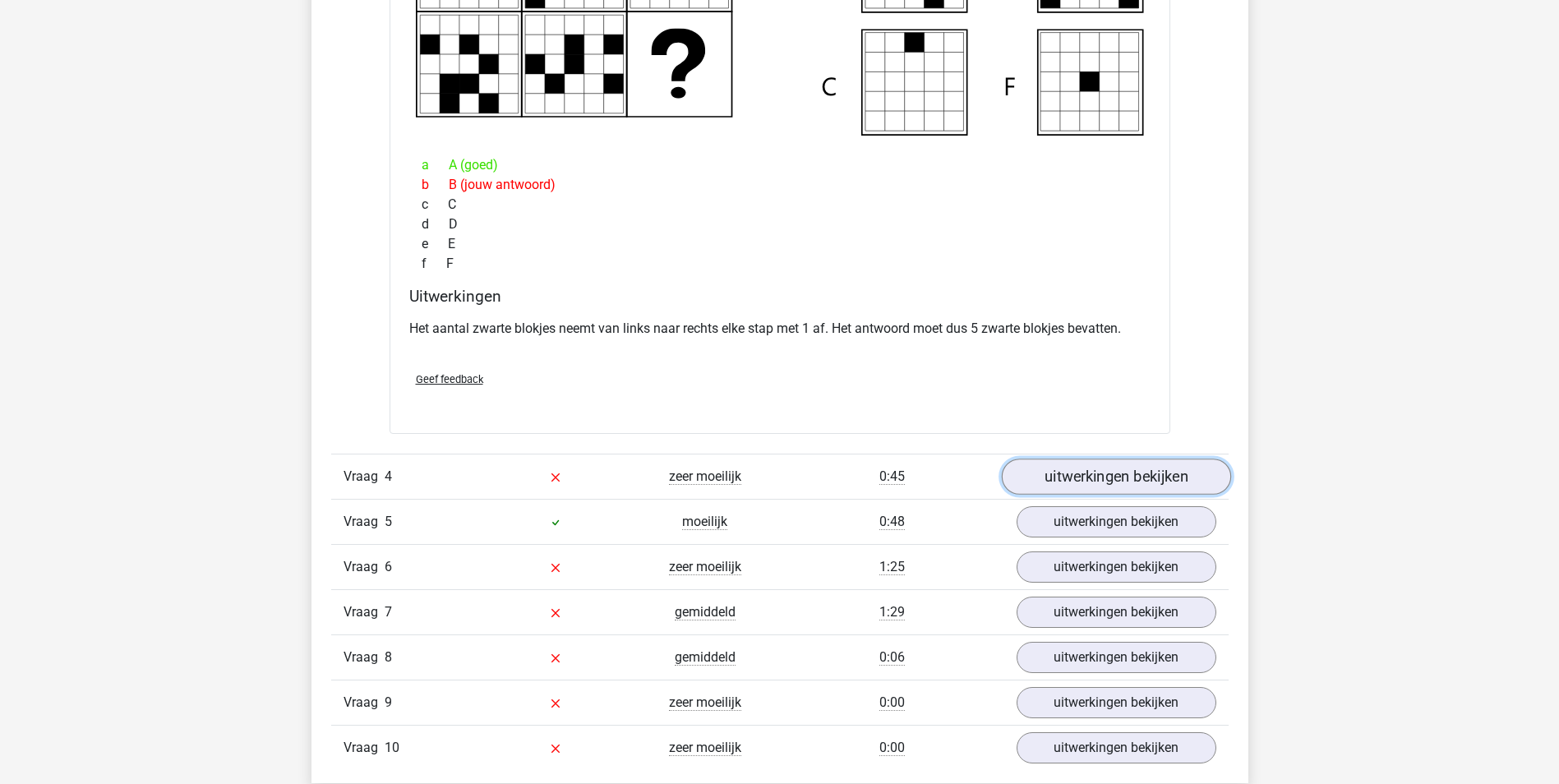
click at [1091, 463] on link "uitwerkingen bekijken" at bounding box center [1116, 476] width 229 height 36
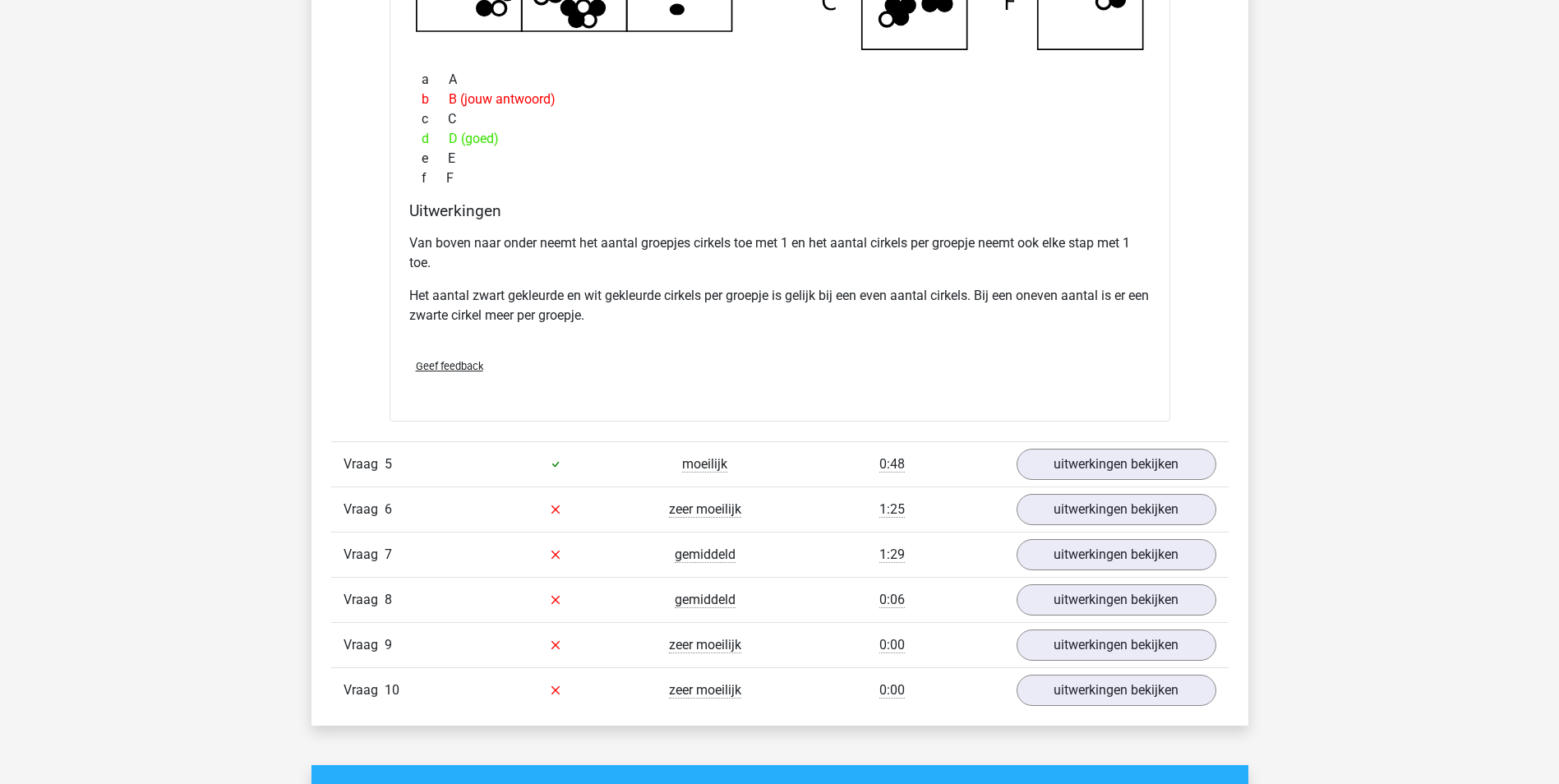
scroll to position [4026, 0]
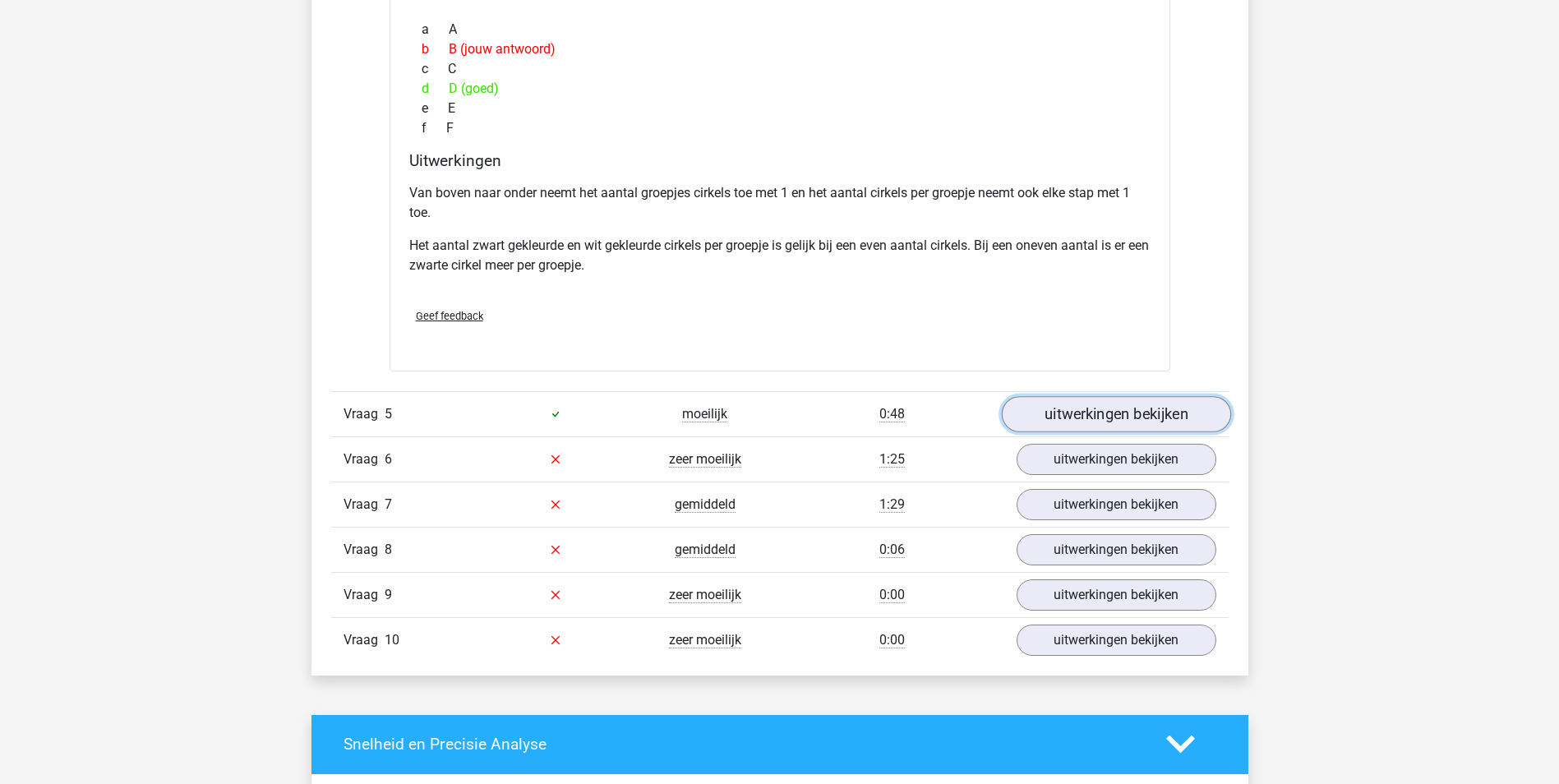
click at [1160, 412] on link "uitwerkingen bekijken" at bounding box center [1116, 414] width 229 height 36
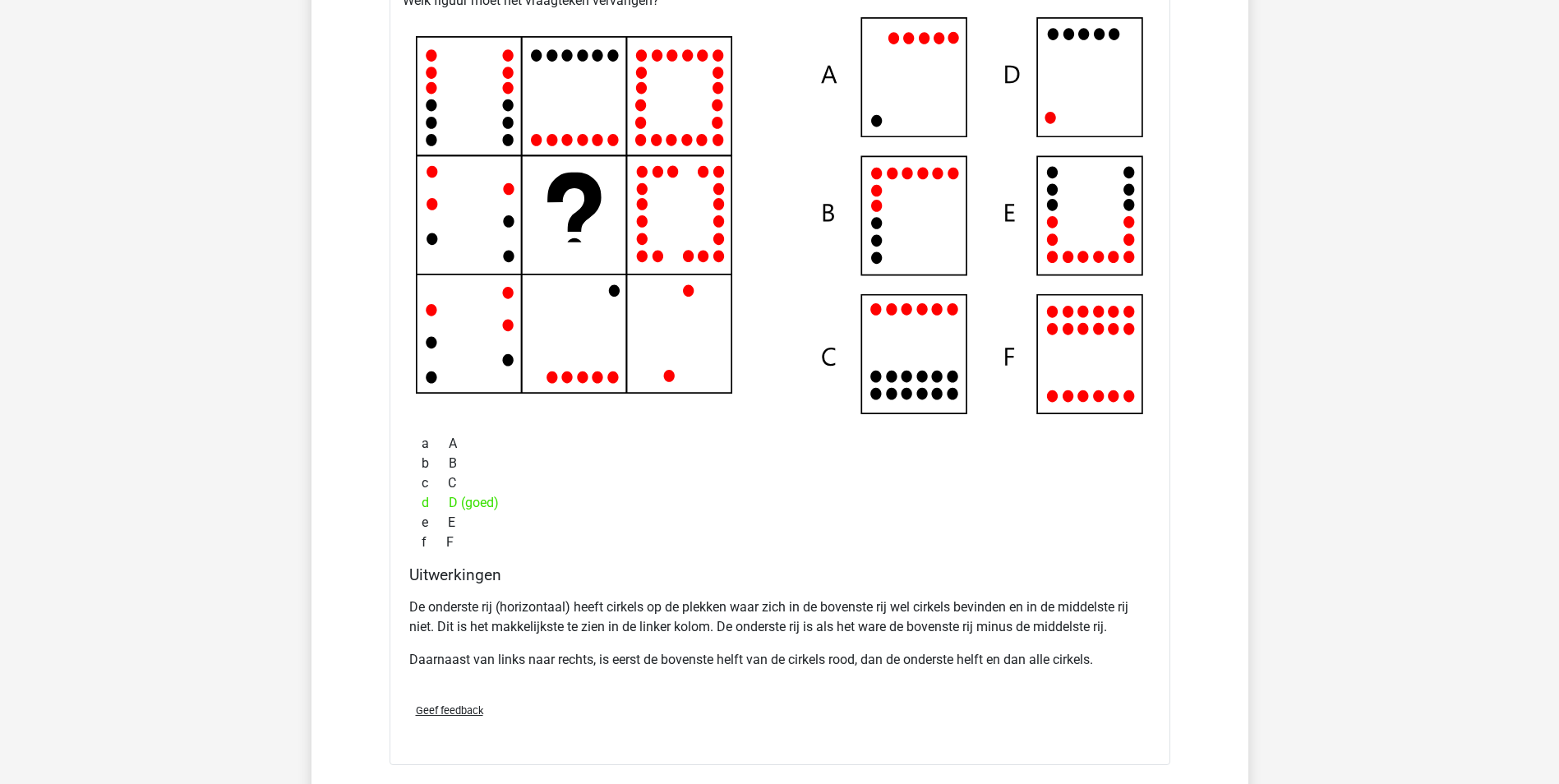
scroll to position [4519, 0]
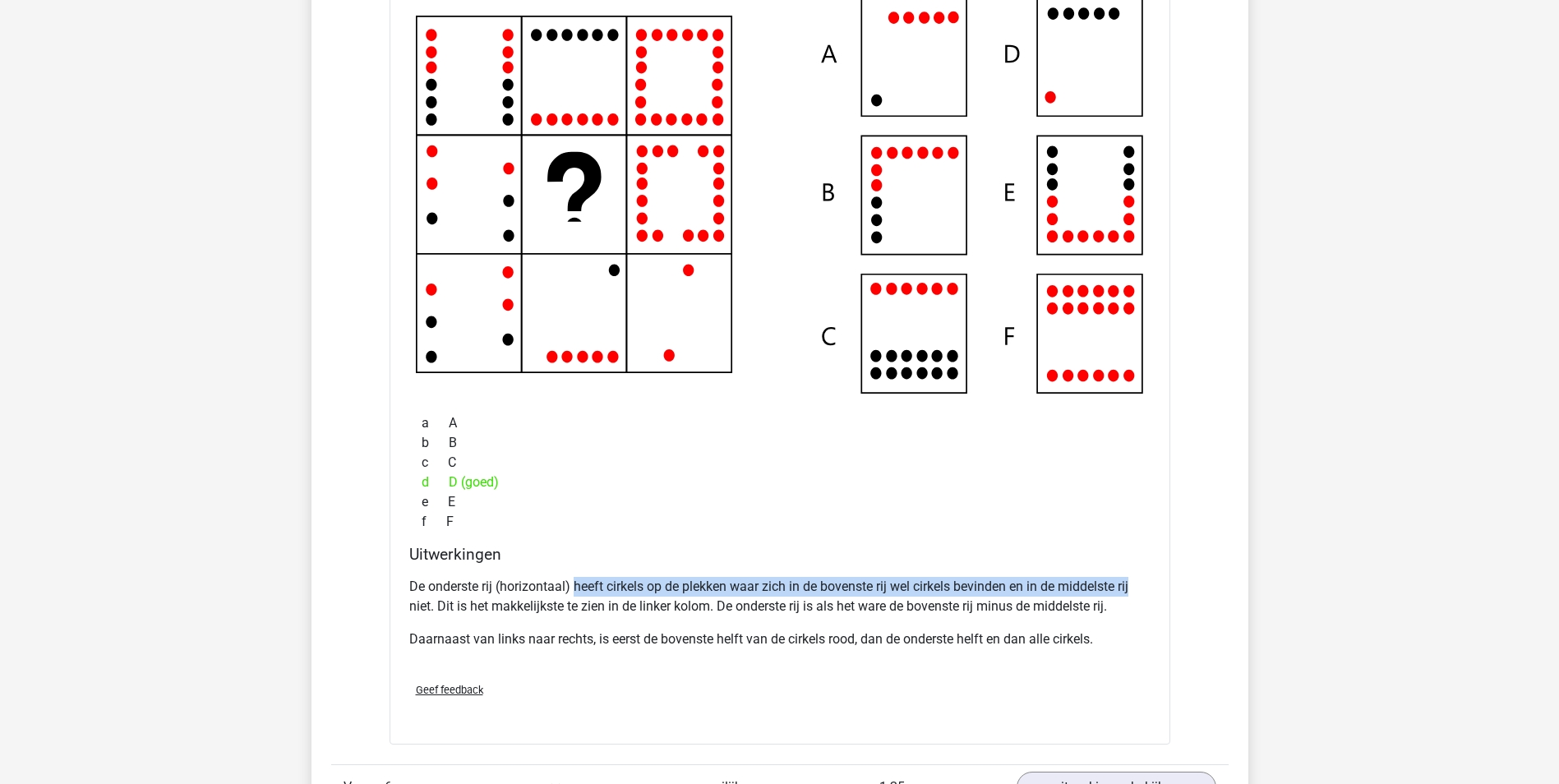
drag, startPoint x: 577, startPoint y: 580, endPoint x: 1156, endPoint y: 575, distance: 579.0
click at [1156, 575] on div "Uitwerkingen De onderste rij (horizontaal) heeft cirkels op de plekken waar zic…" at bounding box center [780, 606] width 754 height 124
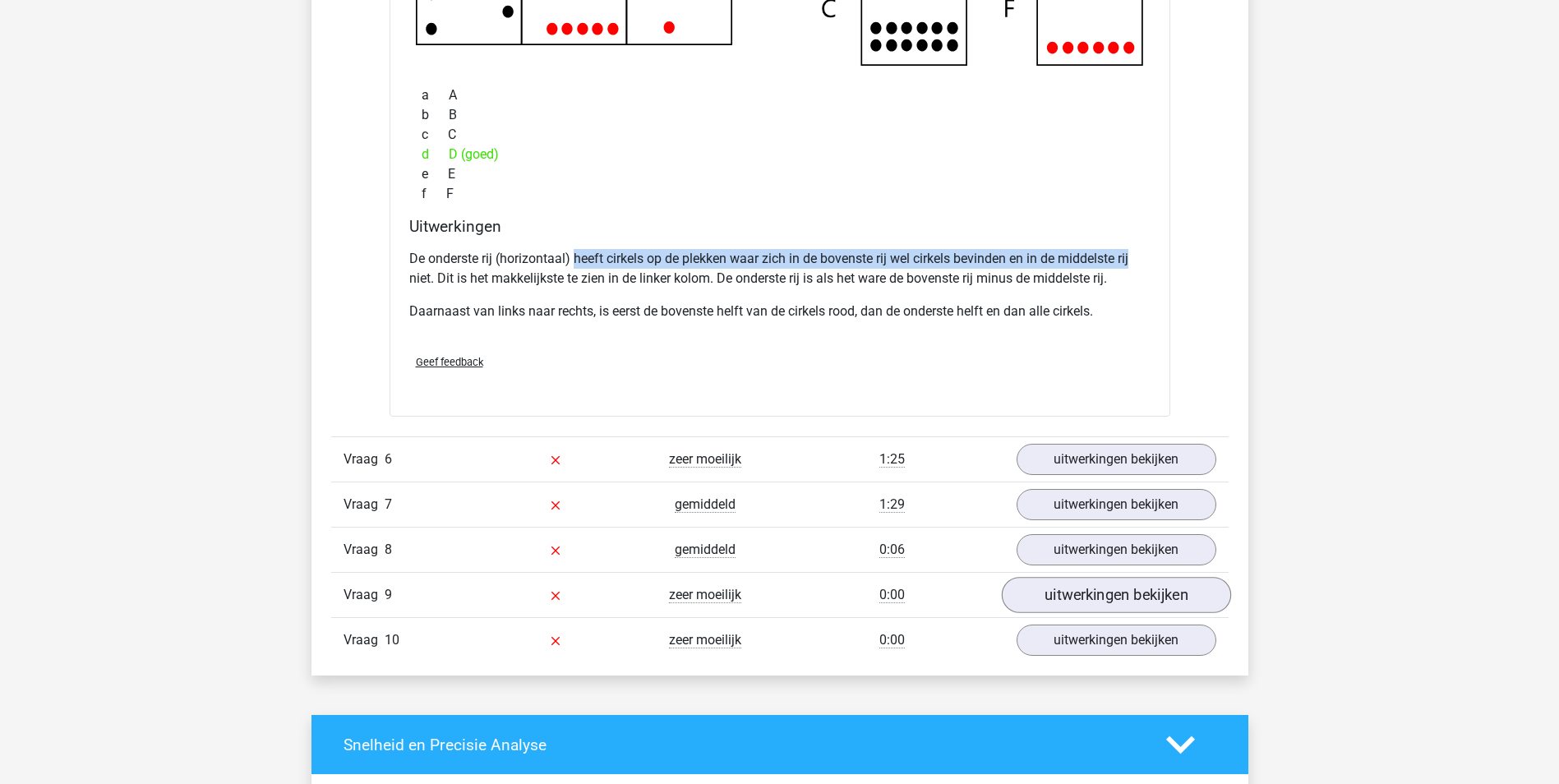
scroll to position [4848, 0]
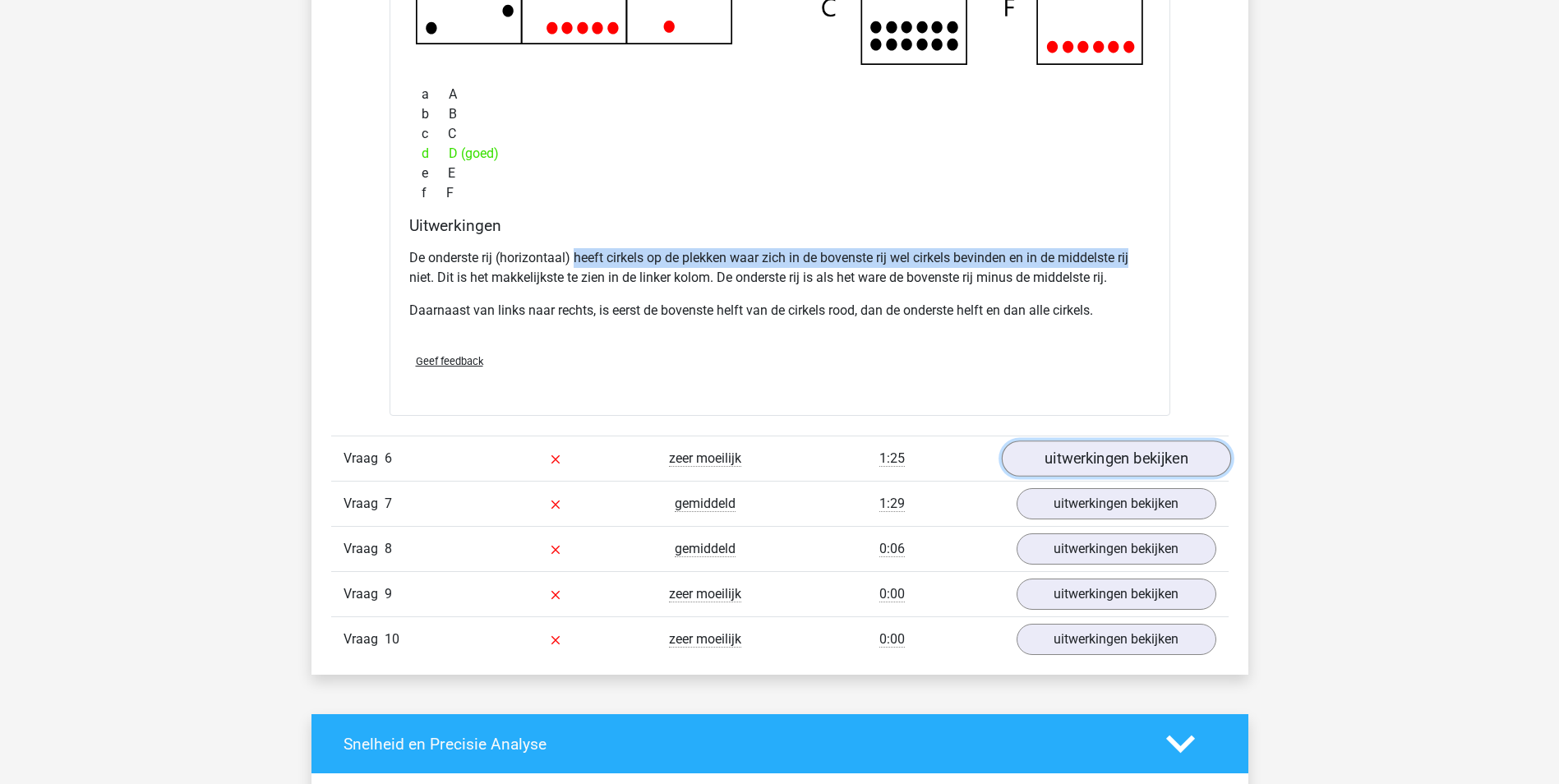
click at [1101, 463] on link "uitwerkingen bekijken" at bounding box center [1116, 459] width 229 height 36
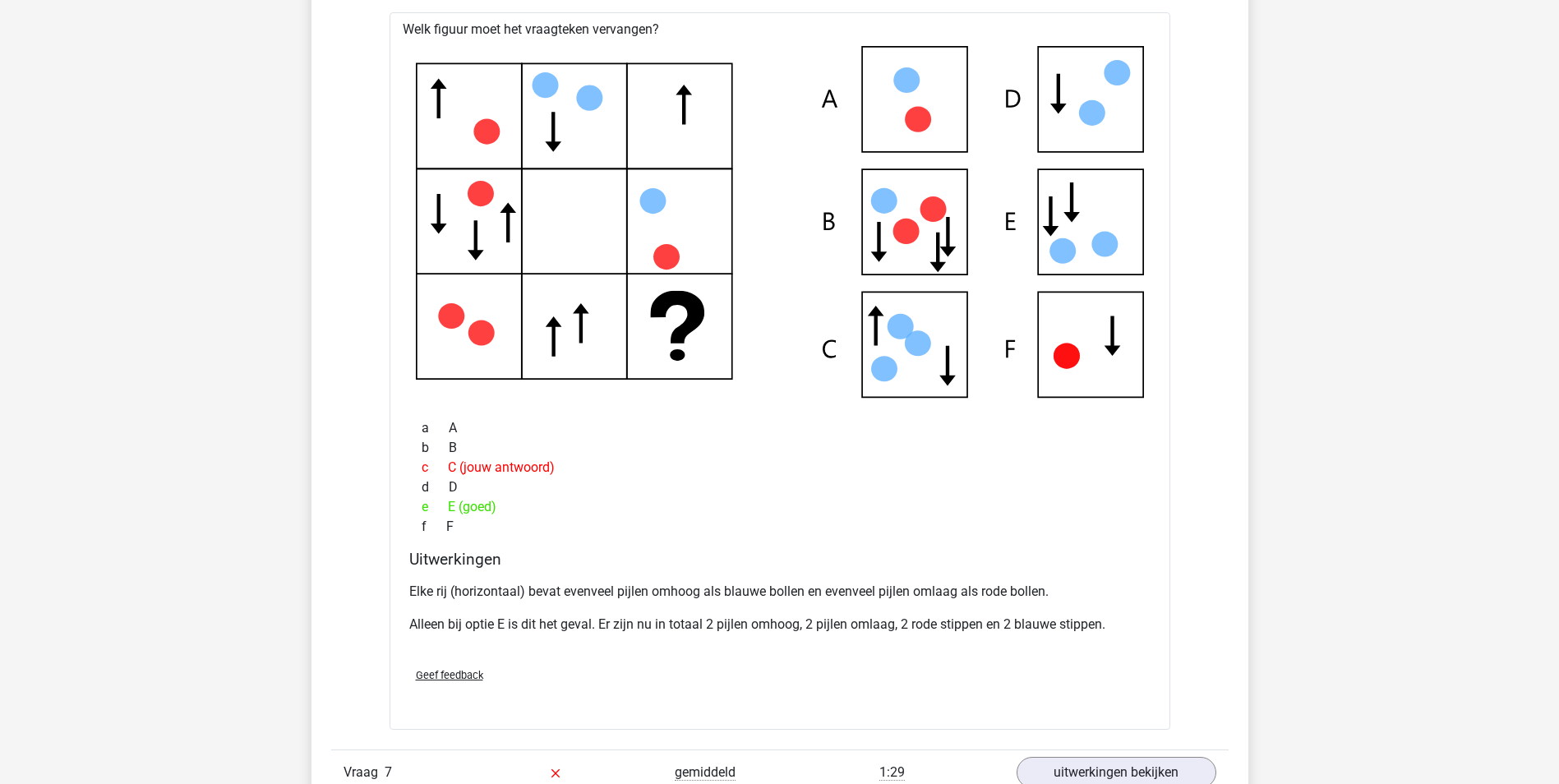
scroll to position [5341, 0]
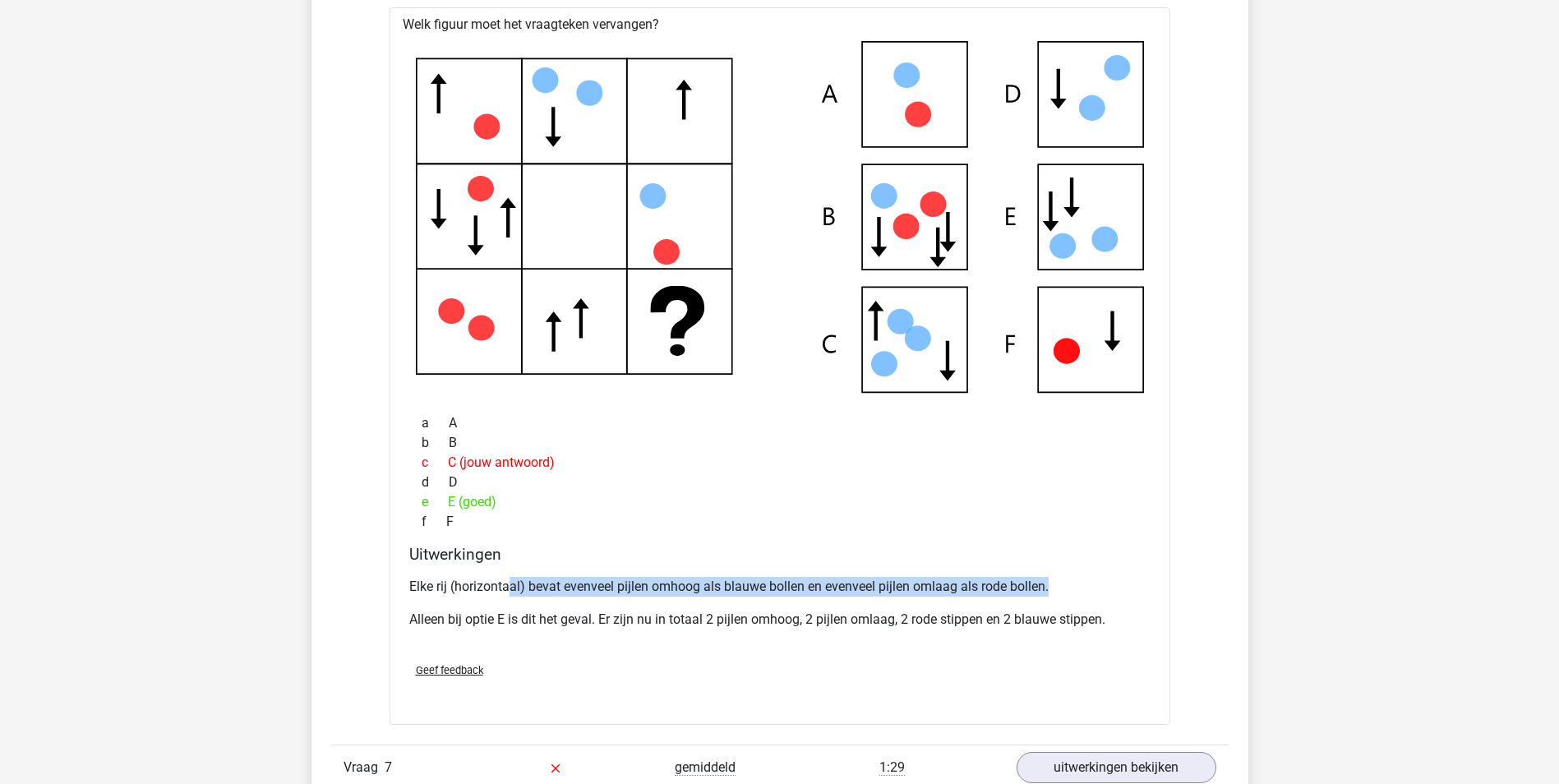
drag, startPoint x: 507, startPoint y: 583, endPoint x: 1214, endPoint y: 591, distance: 707.0
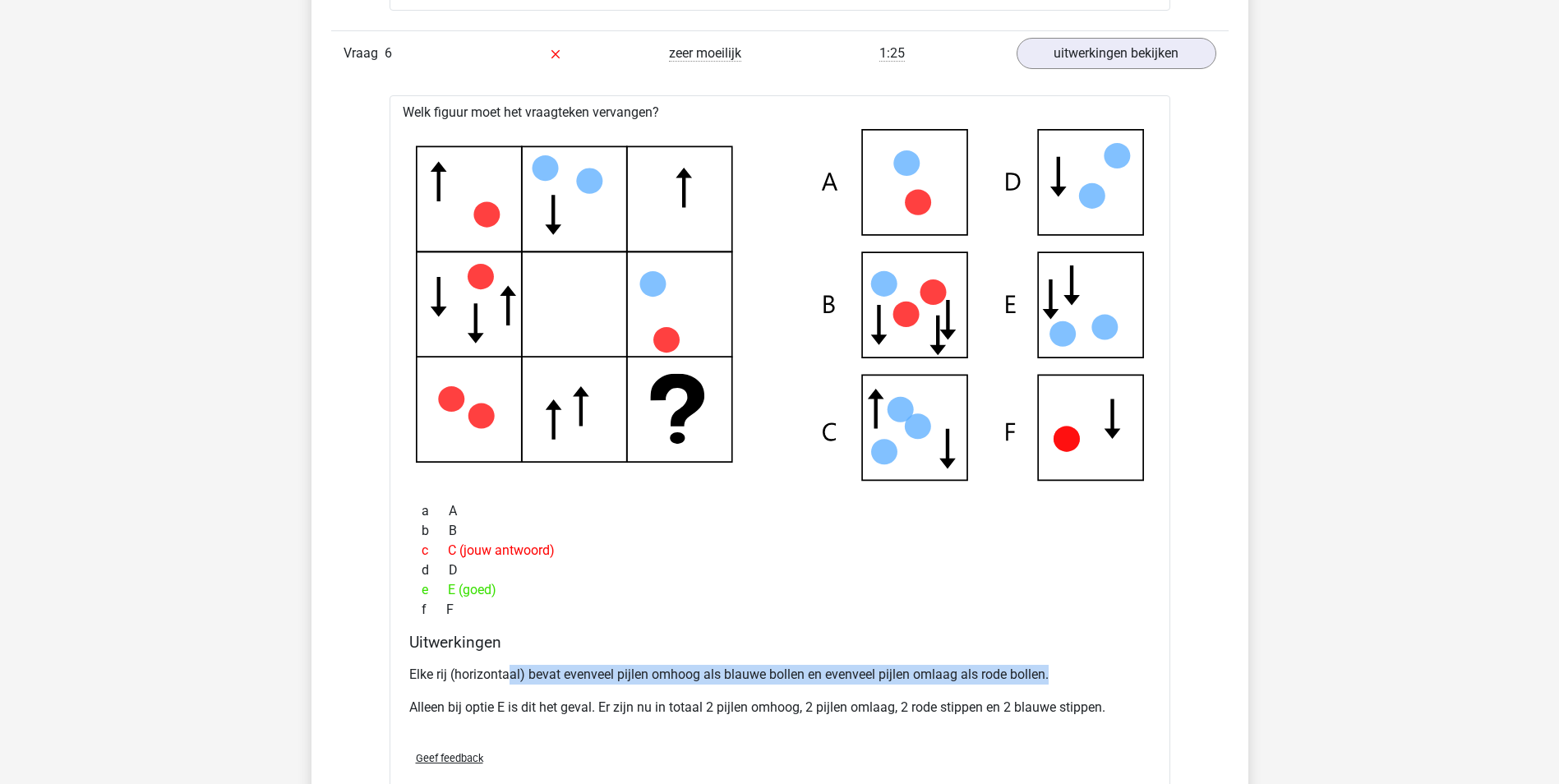
scroll to position [5259, 0]
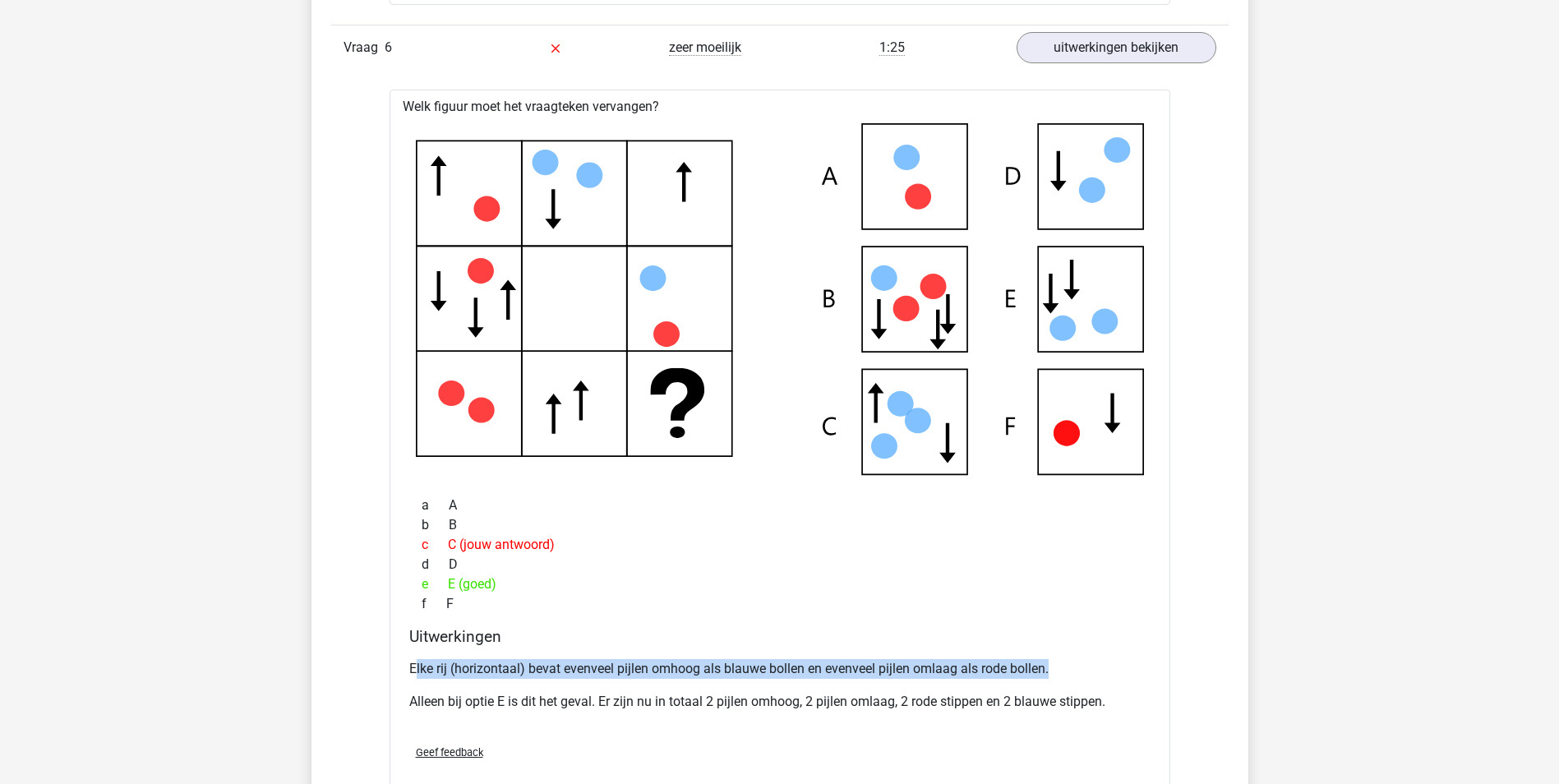
drag, startPoint x: 416, startPoint y: 661, endPoint x: 1066, endPoint y: 649, distance: 650.1
click at [1066, 649] on div "Uitwerkingen Elke rij (horizontaal) bevat evenveel pijlen omhoog als blauwe bol…" at bounding box center [780, 679] width 754 height 104
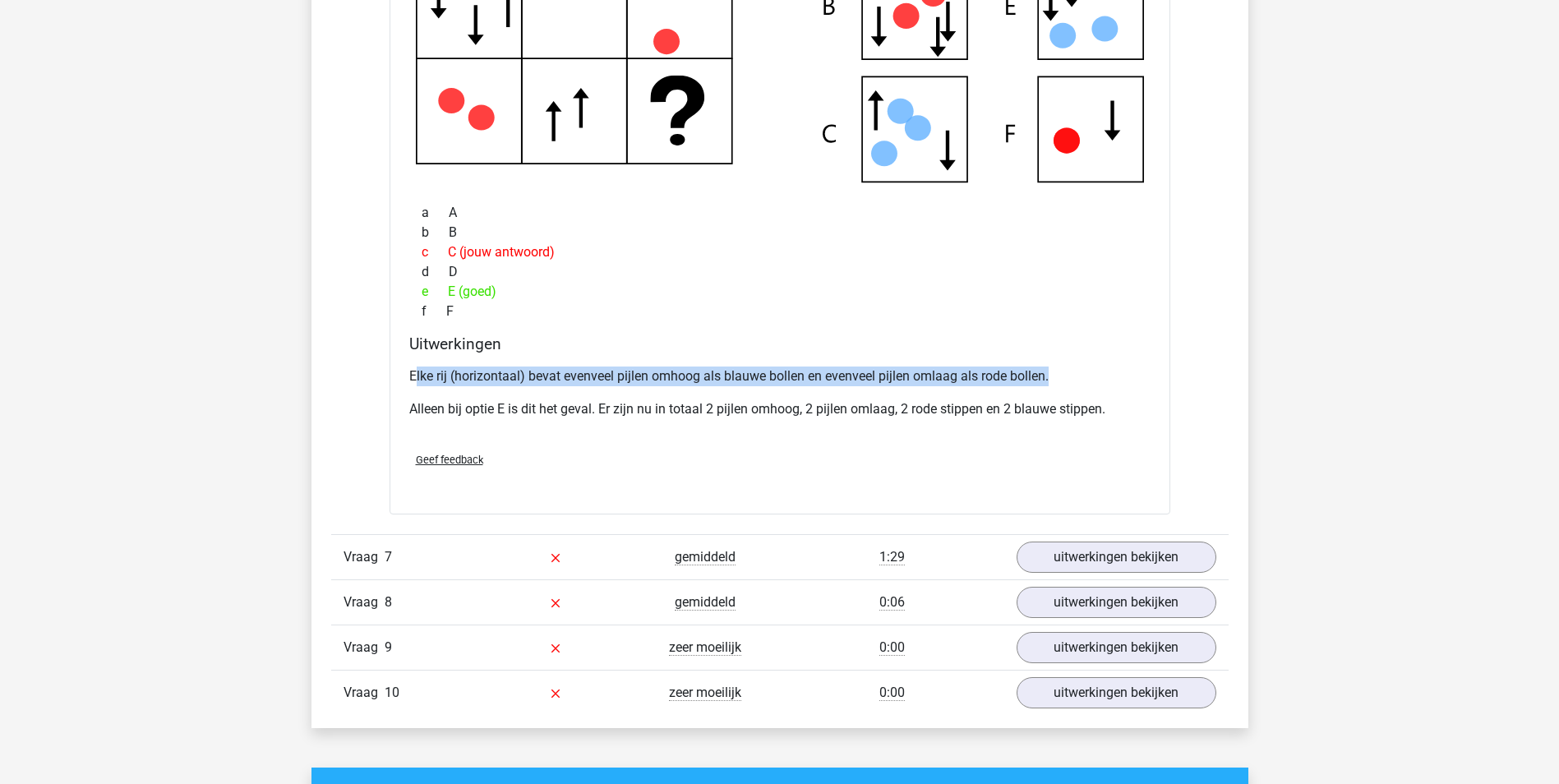
scroll to position [5587, 0]
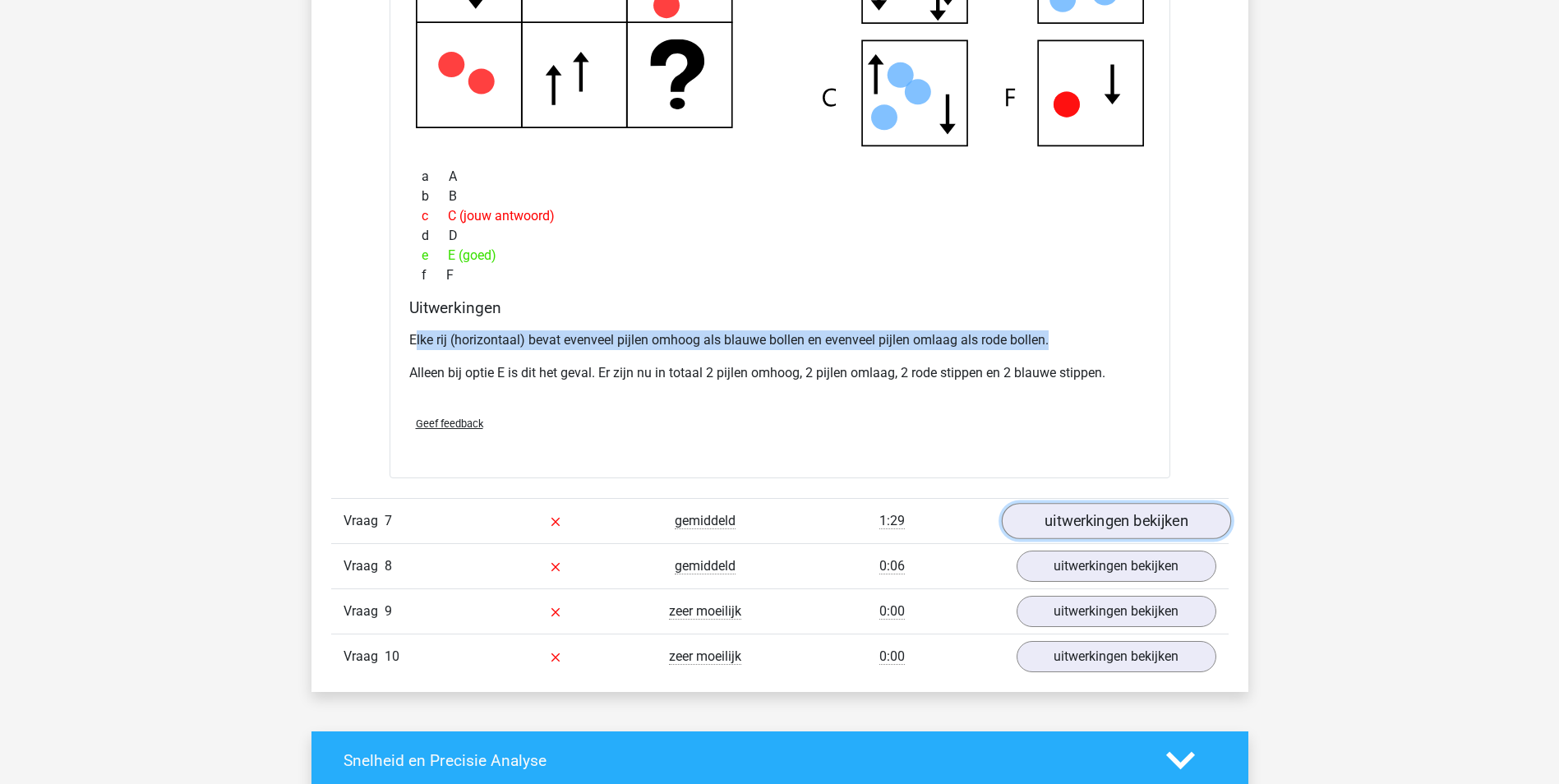
click at [1106, 515] on link "uitwerkingen bekijken" at bounding box center [1116, 521] width 229 height 36
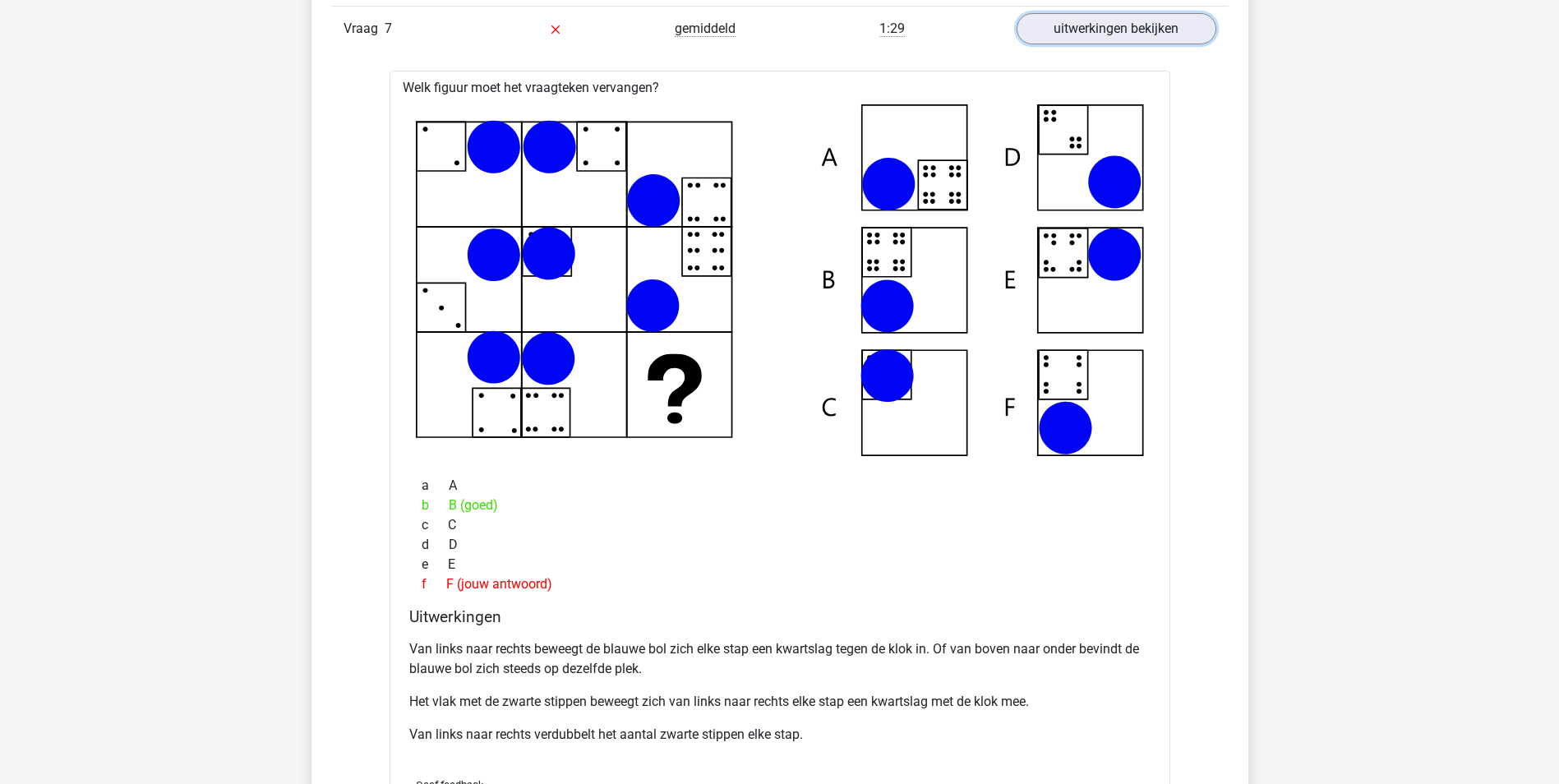
scroll to position [6080, 0]
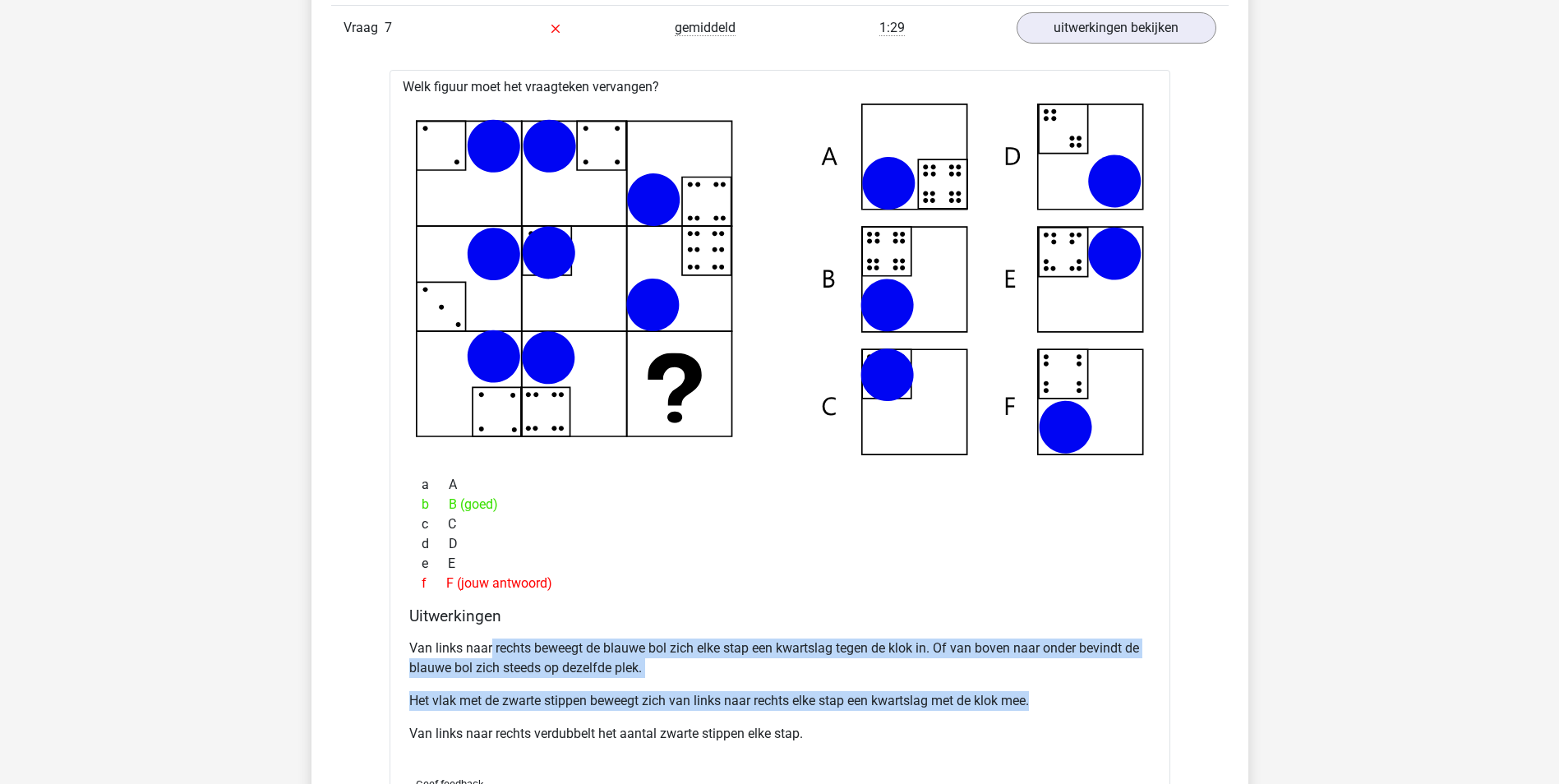
drag, startPoint x: 493, startPoint y: 654, endPoint x: 1066, endPoint y: 686, distance: 573.9
click at [1066, 686] on div "Van links naar rechts beweegt de blauwe bol zich elke stap een kwartslag tegen …" at bounding box center [780, 698] width 741 height 132
drag, startPoint x: 1066, startPoint y: 686, endPoint x: 1008, endPoint y: 662, distance: 62.8
click at [1008, 662] on p "Van links naar rechts beweegt de blauwe bol zich elke stap een kwartslag tegen …" at bounding box center [780, 658] width 741 height 39
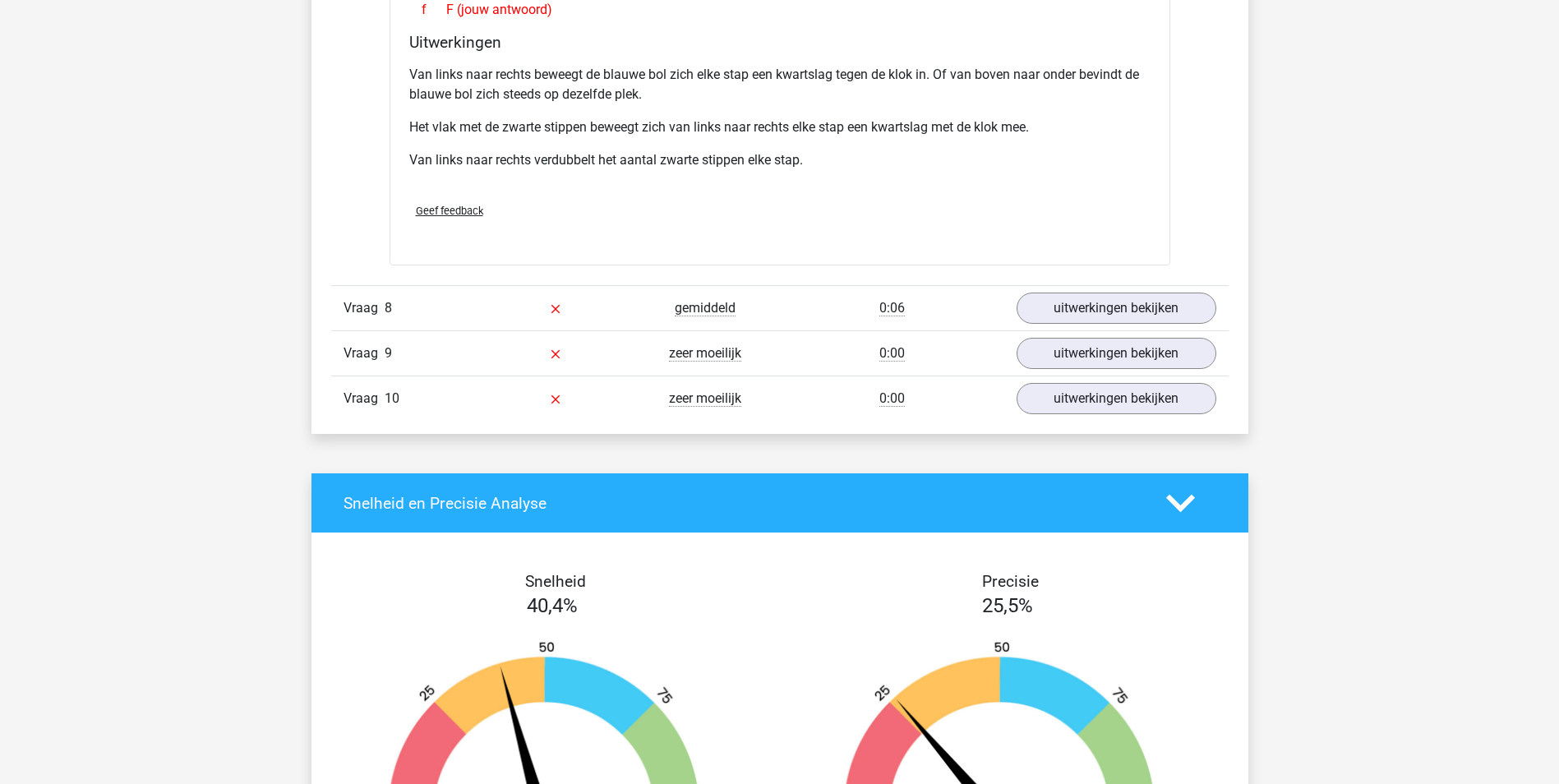
scroll to position [6655, 0]
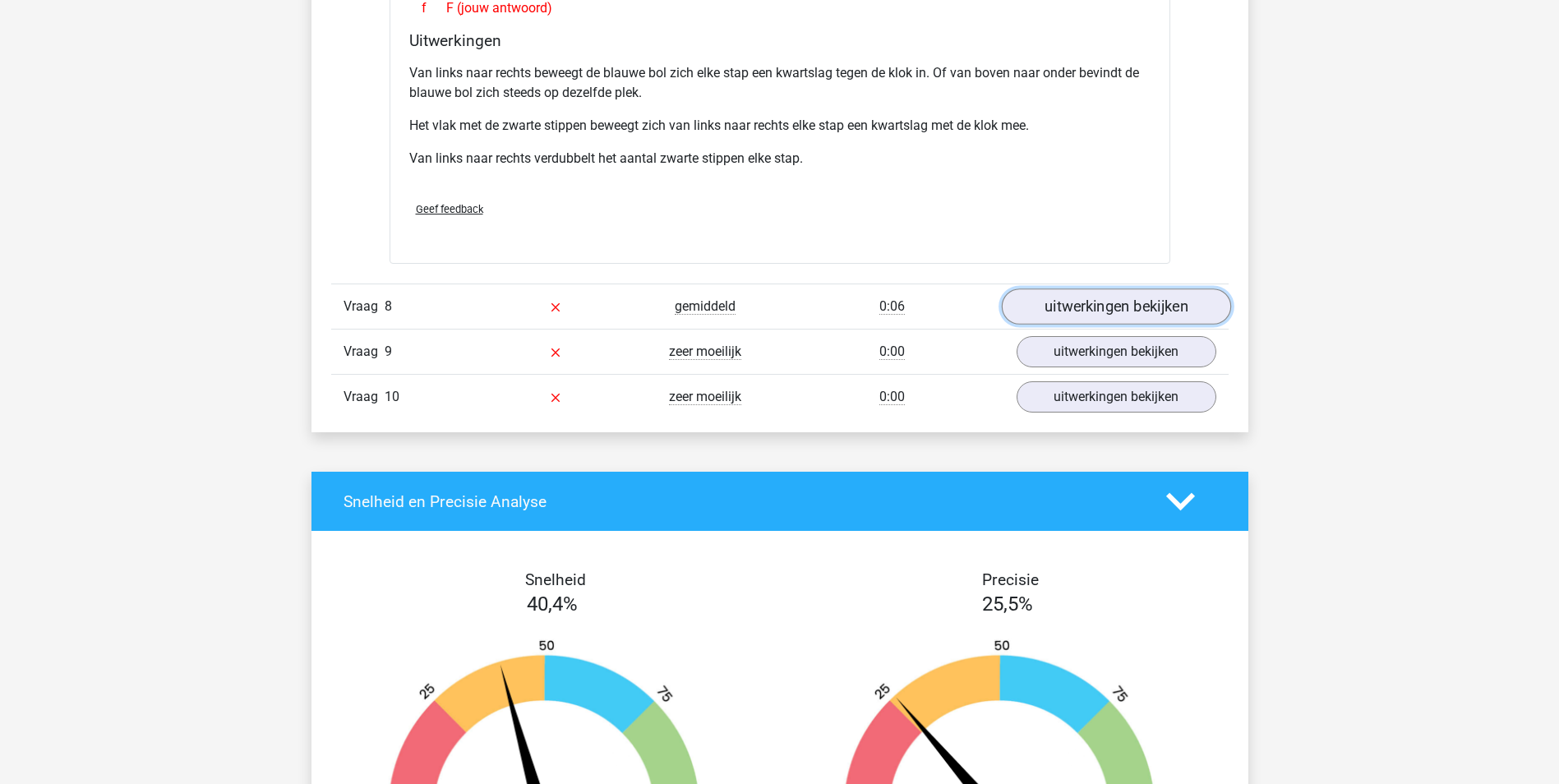
click at [1081, 295] on link "uitwerkingen bekijken" at bounding box center [1116, 306] width 229 height 36
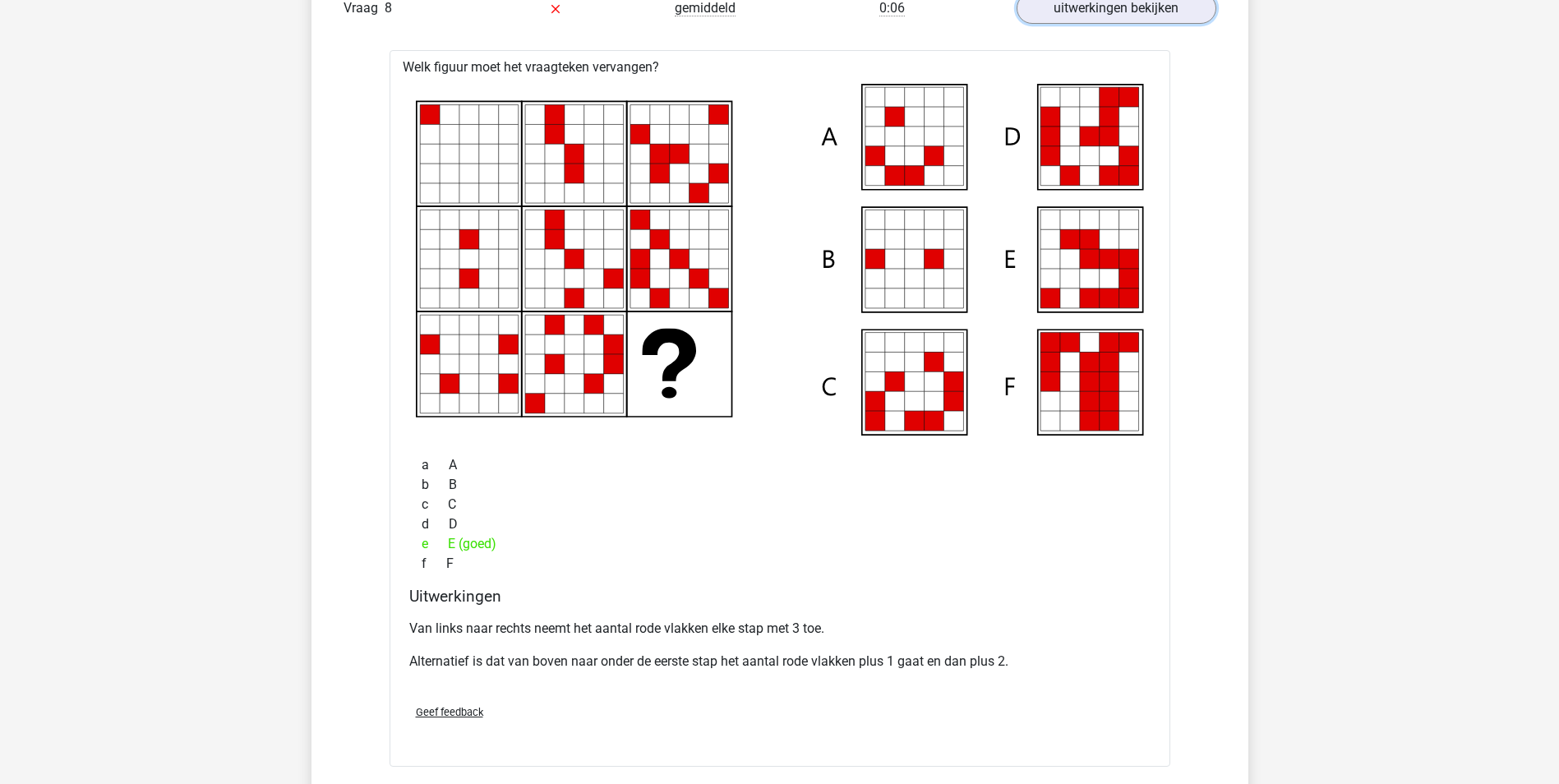
scroll to position [6984, 0]
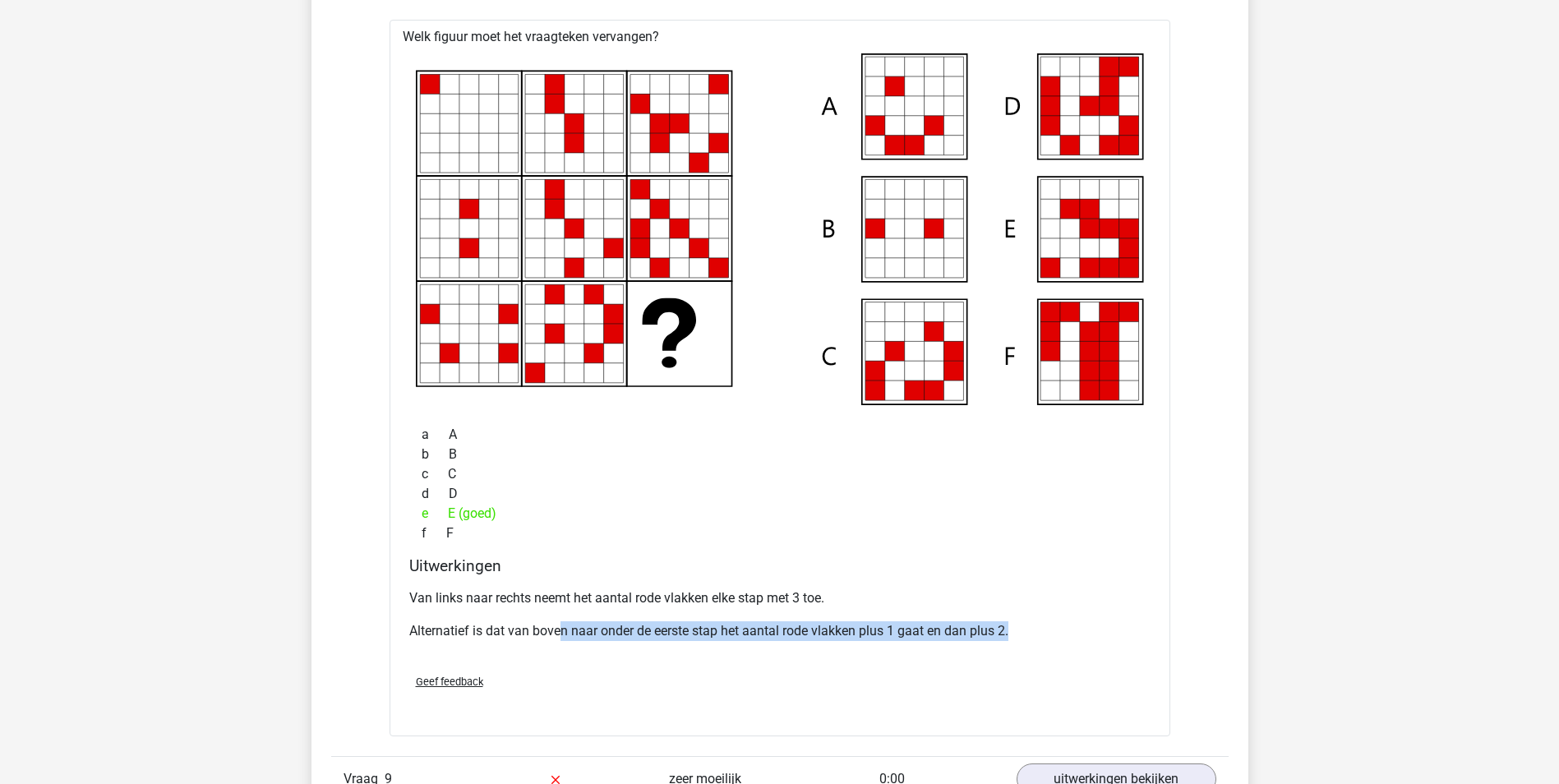
drag, startPoint x: 585, startPoint y: 630, endPoint x: 1026, endPoint y: 636, distance: 441.0
click at [1026, 636] on p "Alternatief is dat van boven naar onder de eerste stap het aantal rode vlakken …" at bounding box center [780, 631] width 741 height 20
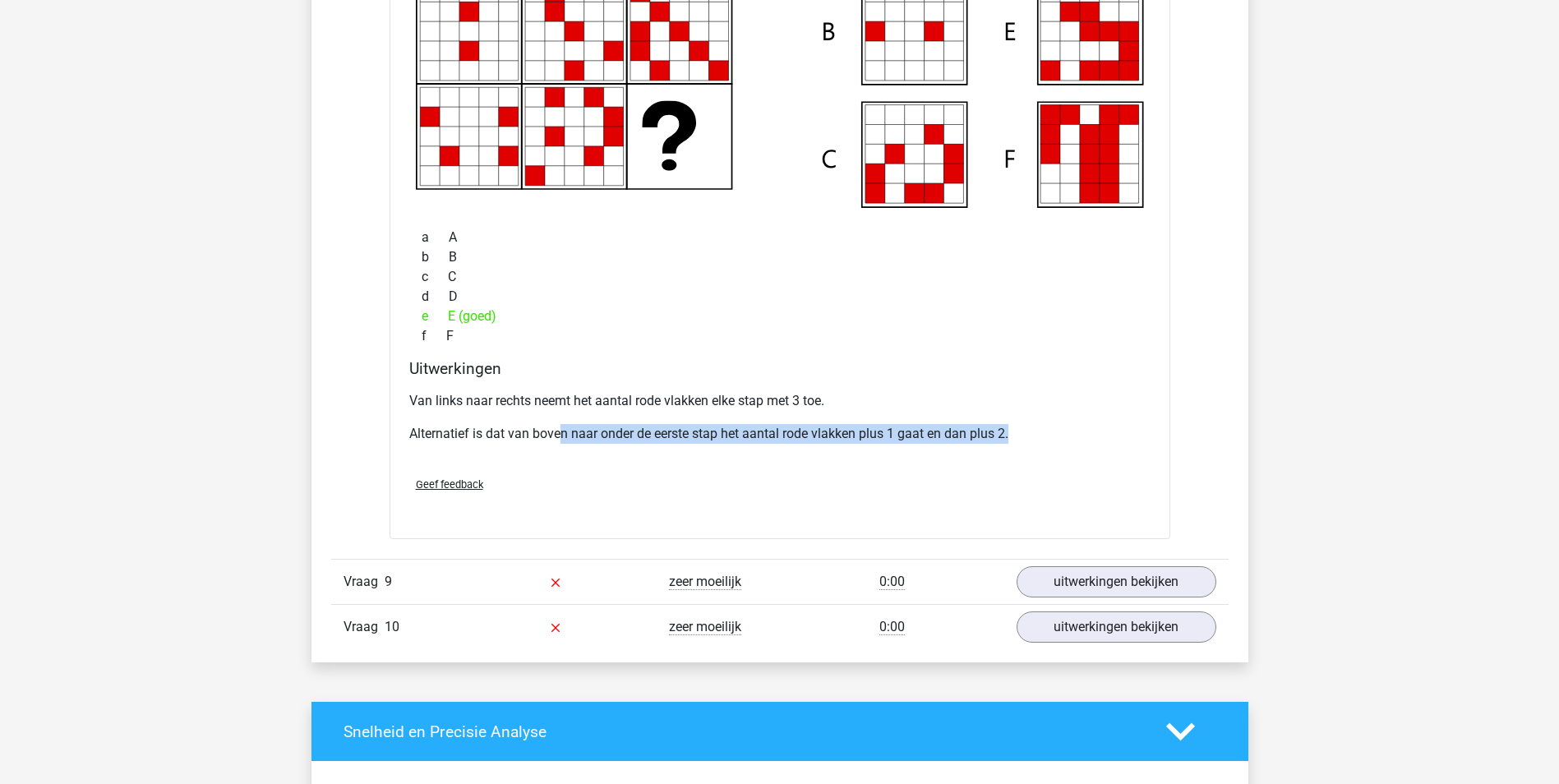
scroll to position [7312, 0]
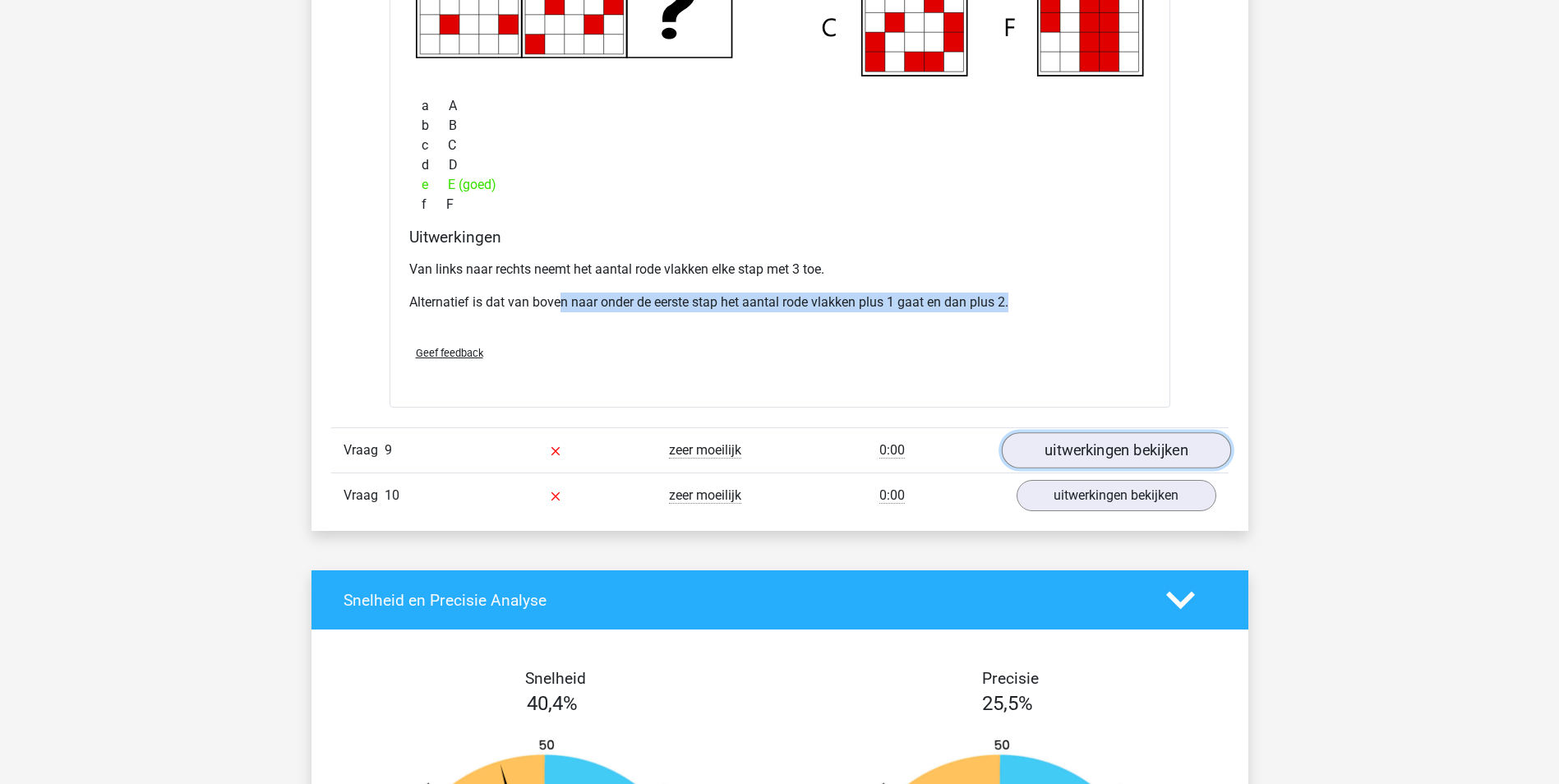
click at [1095, 453] on link "uitwerkingen bekijken" at bounding box center [1116, 451] width 229 height 36
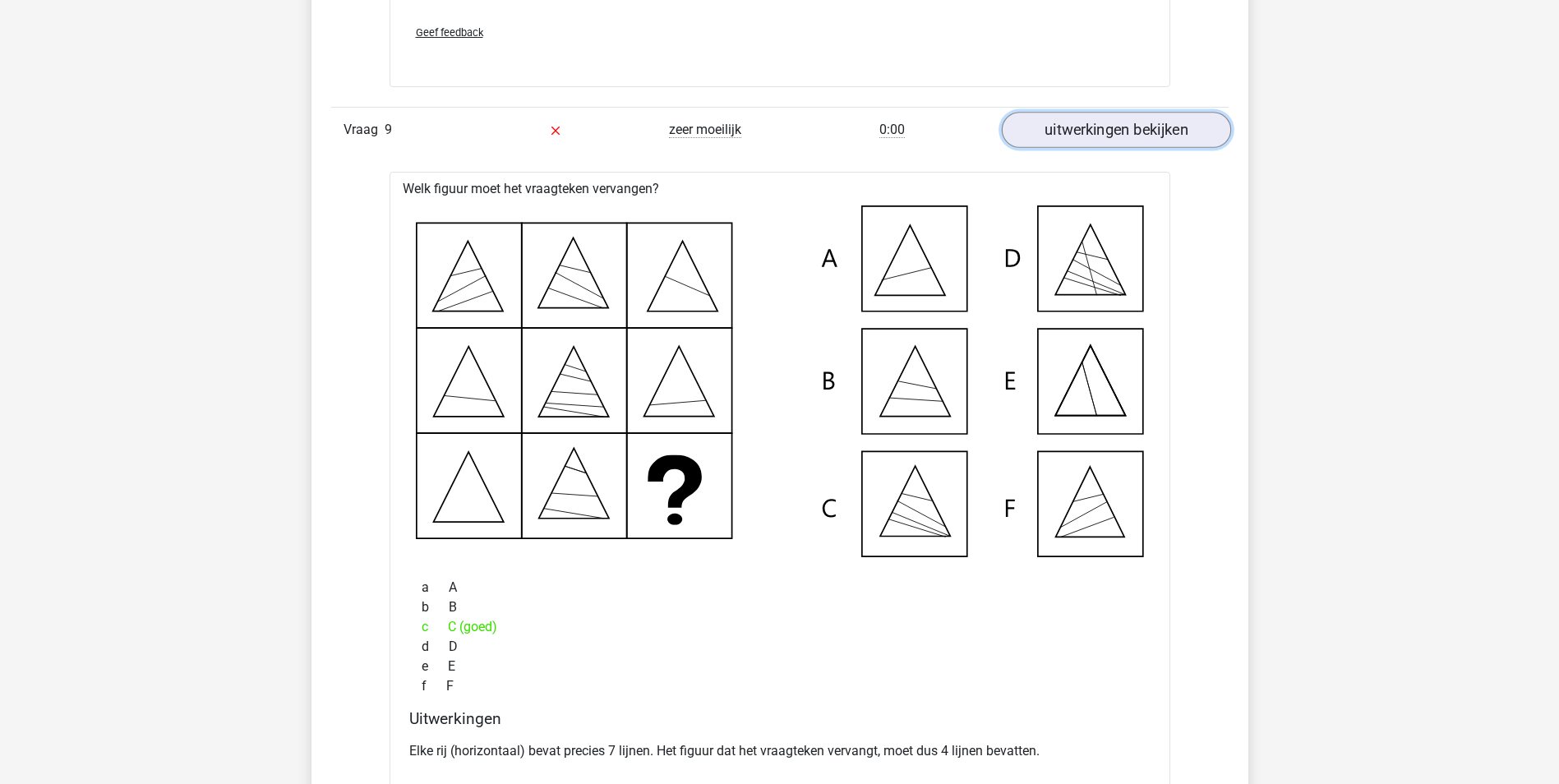
scroll to position [7641, 0]
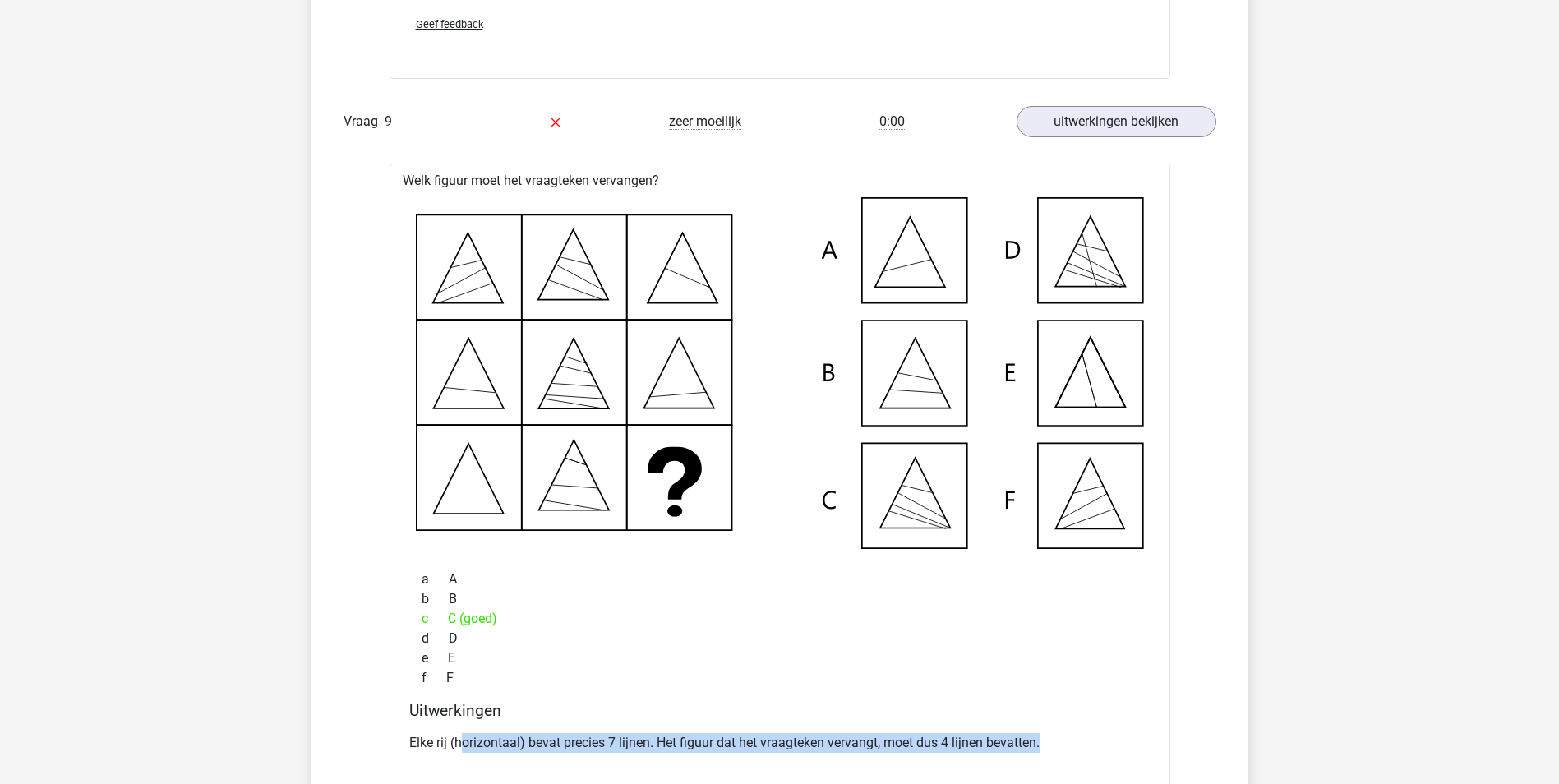
drag, startPoint x: 462, startPoint y: 739, endPoint x: 1049, endPoint y: 759, distance: 587.3
click at [1049, 759] on div "Elke rij (horizontaal) bevat precies 7 lijnen. Het figuur dat het vraagteken ve…" at bounding box center [780, 750] width 741 height 46
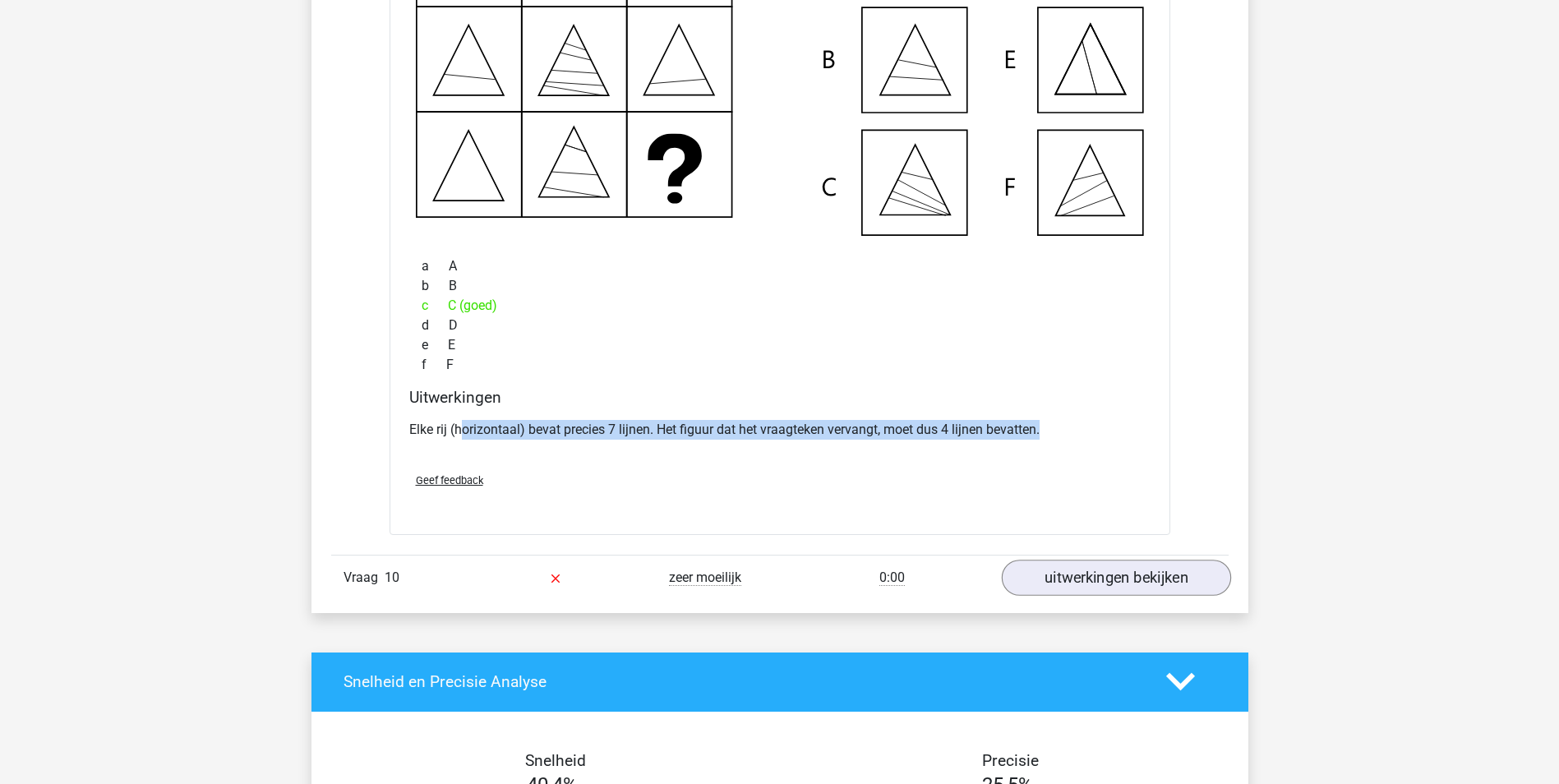
scroll to position [7970, 0]
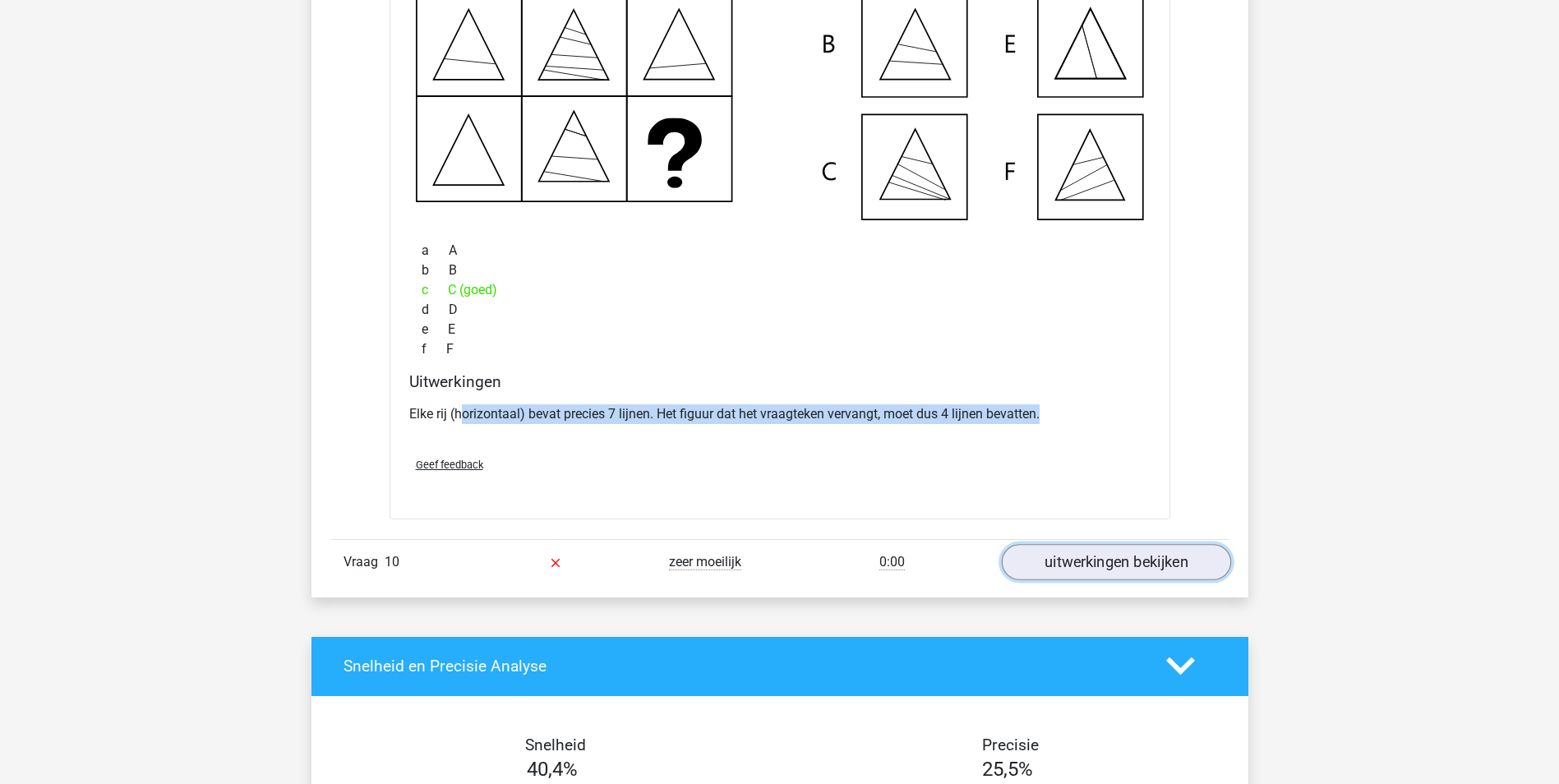
click at [1139, 549] on link "uitwerkingen bekijken" at bounding box center [1116, 562] width 229 height 36
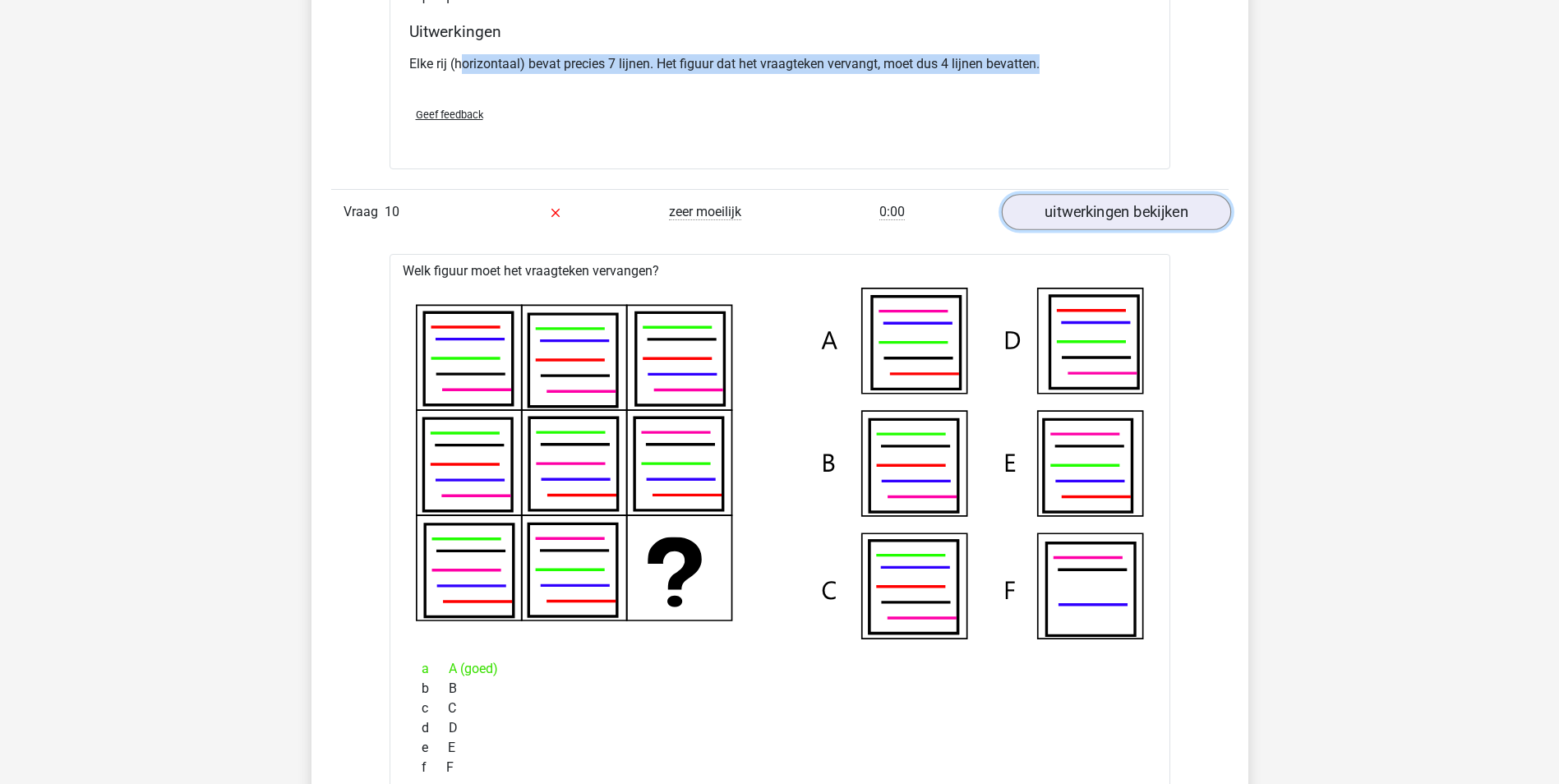
scroll to position [8380, 0]
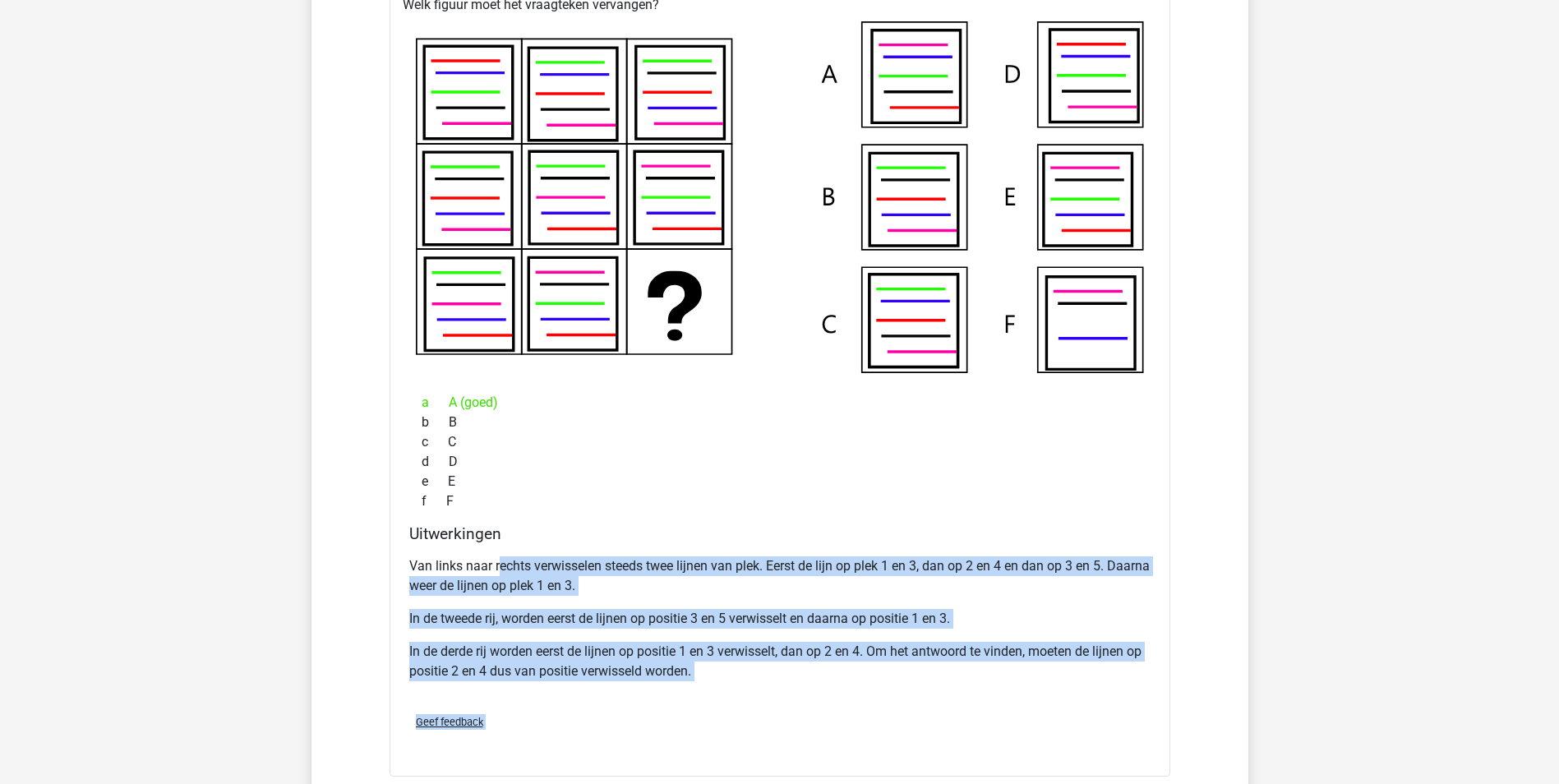
drag, startPoint x: 499, startPoint y: 769, endPoint x: 865, endPoint y: 773, distance: 366.0
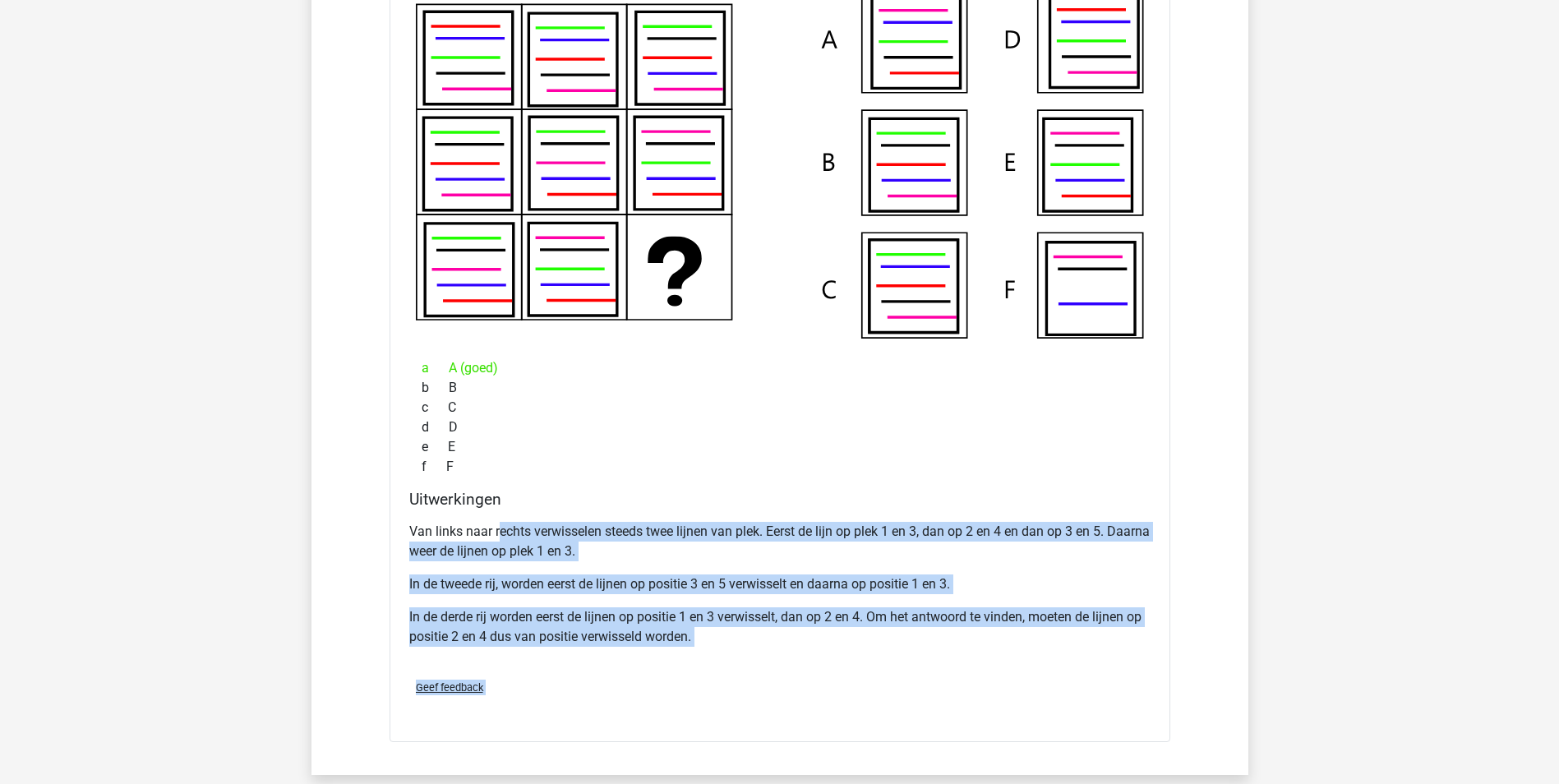
drag, startPoint x: 865, startPoint y: 773, endPoint x: 791, endPoint y: 657, distance: 137.6
click at [791, 657] on div "Van links naar rechts verwisselen steeds twee lijnen van plek. Eerst de lijn op…" at bounding box center [780, 591] width 741 height 151
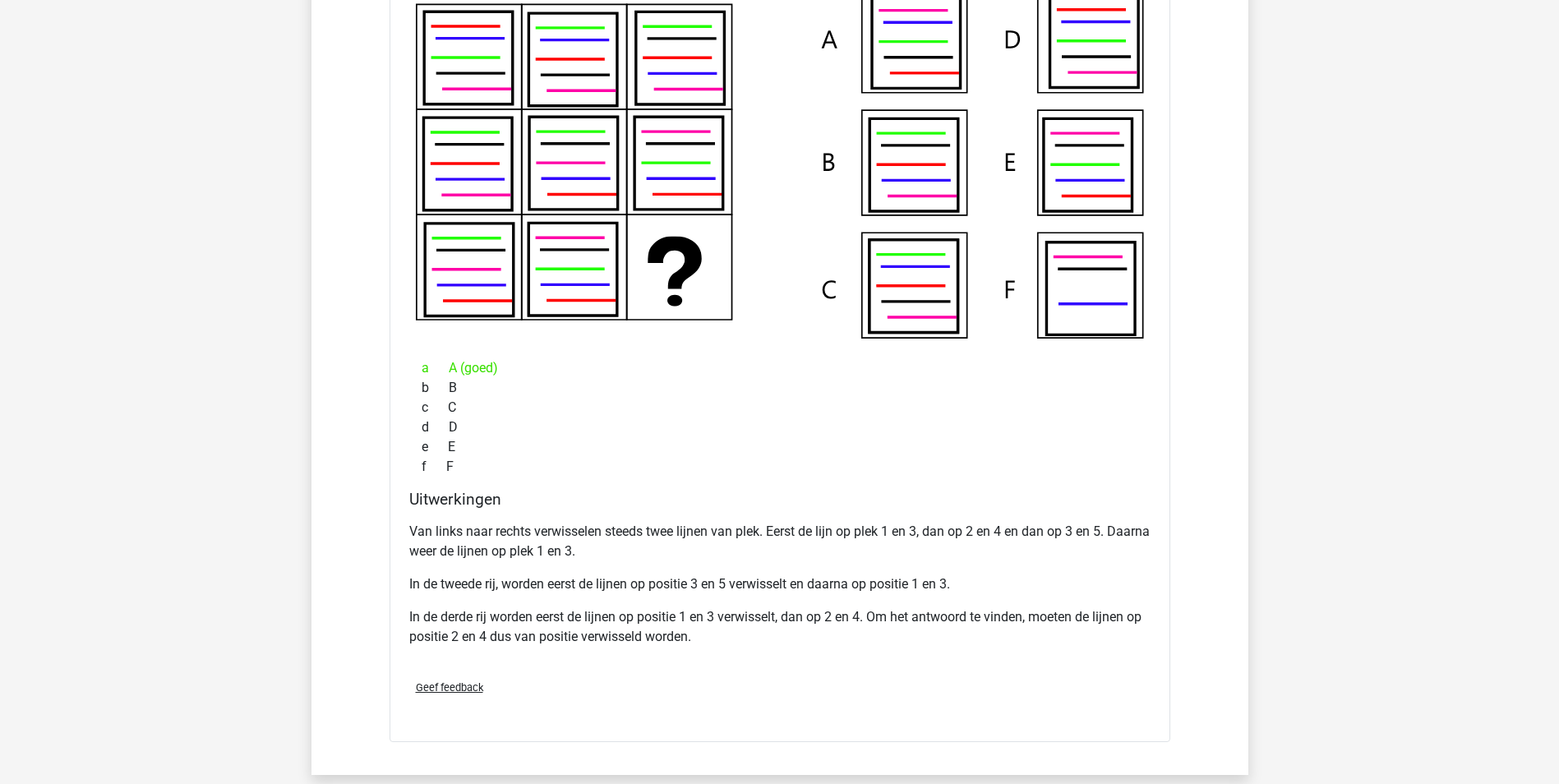
click at [682, 528] on p "Van links naar rechts verwisselen steeds twee lijnen van plek. Eerst de lijn op…" at bounding box center [780, 541] width 741 height 39
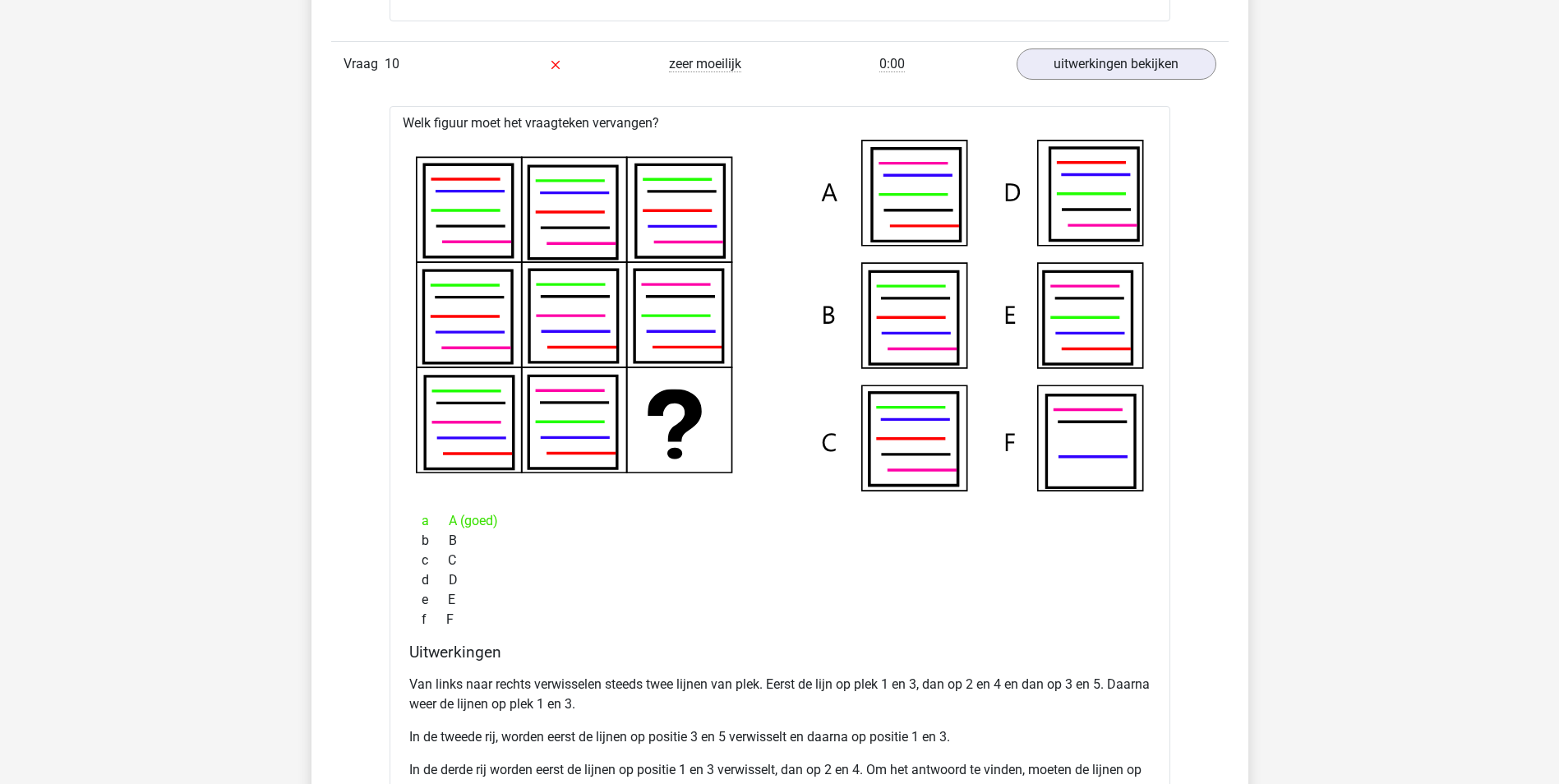
scroll to position [8456, 0]
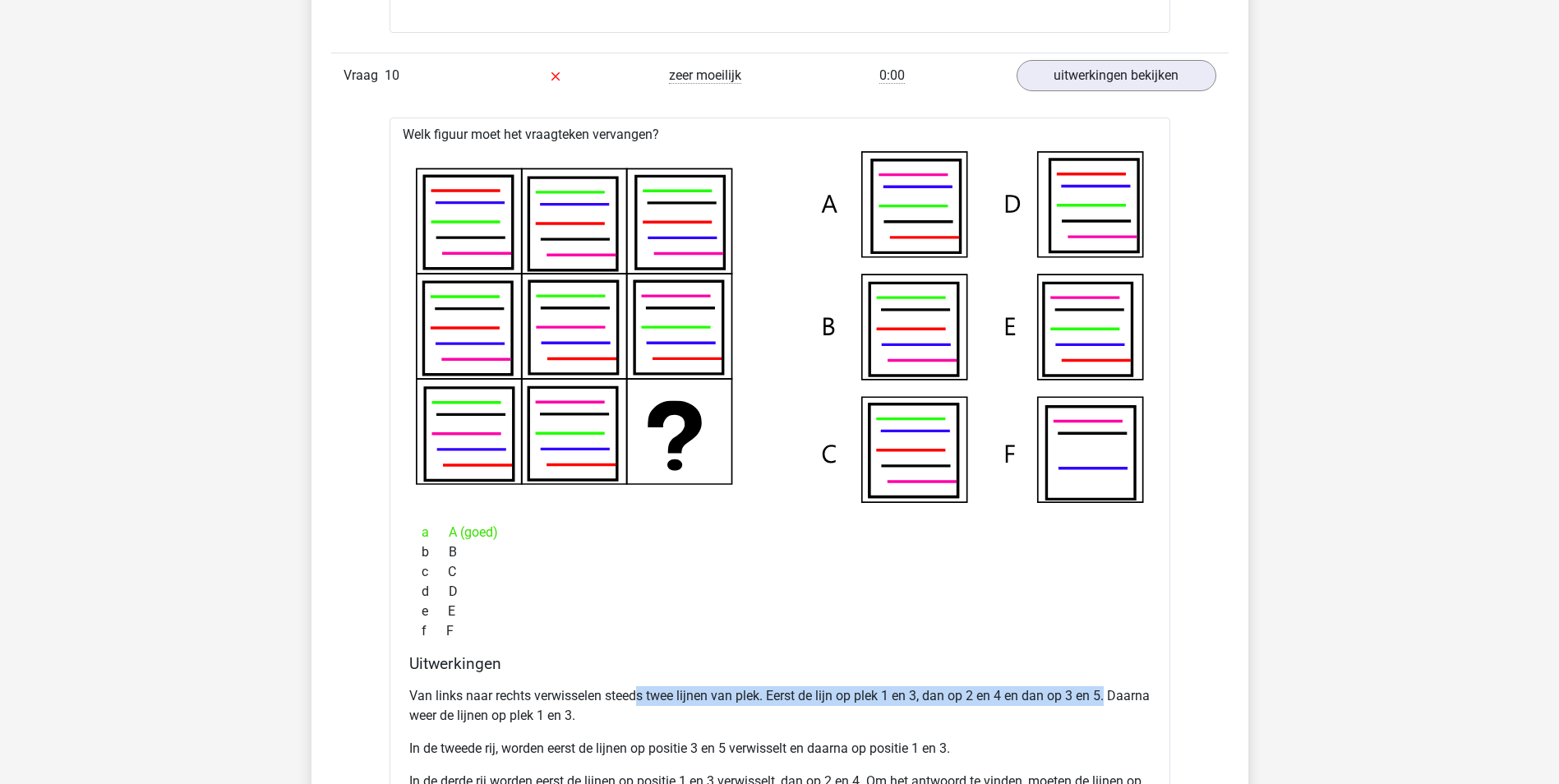
drag, startPoint x: 636, startPoint y: 699, endPoint x: 1128, endPoint y: 694, distance: 492.0
click at [1128, 694] on p "Van links naar rechts verwisselen steeds twee lijnen van plek. Eerst de lijn op…" at bounding box center [780, 705] width 741 height 39
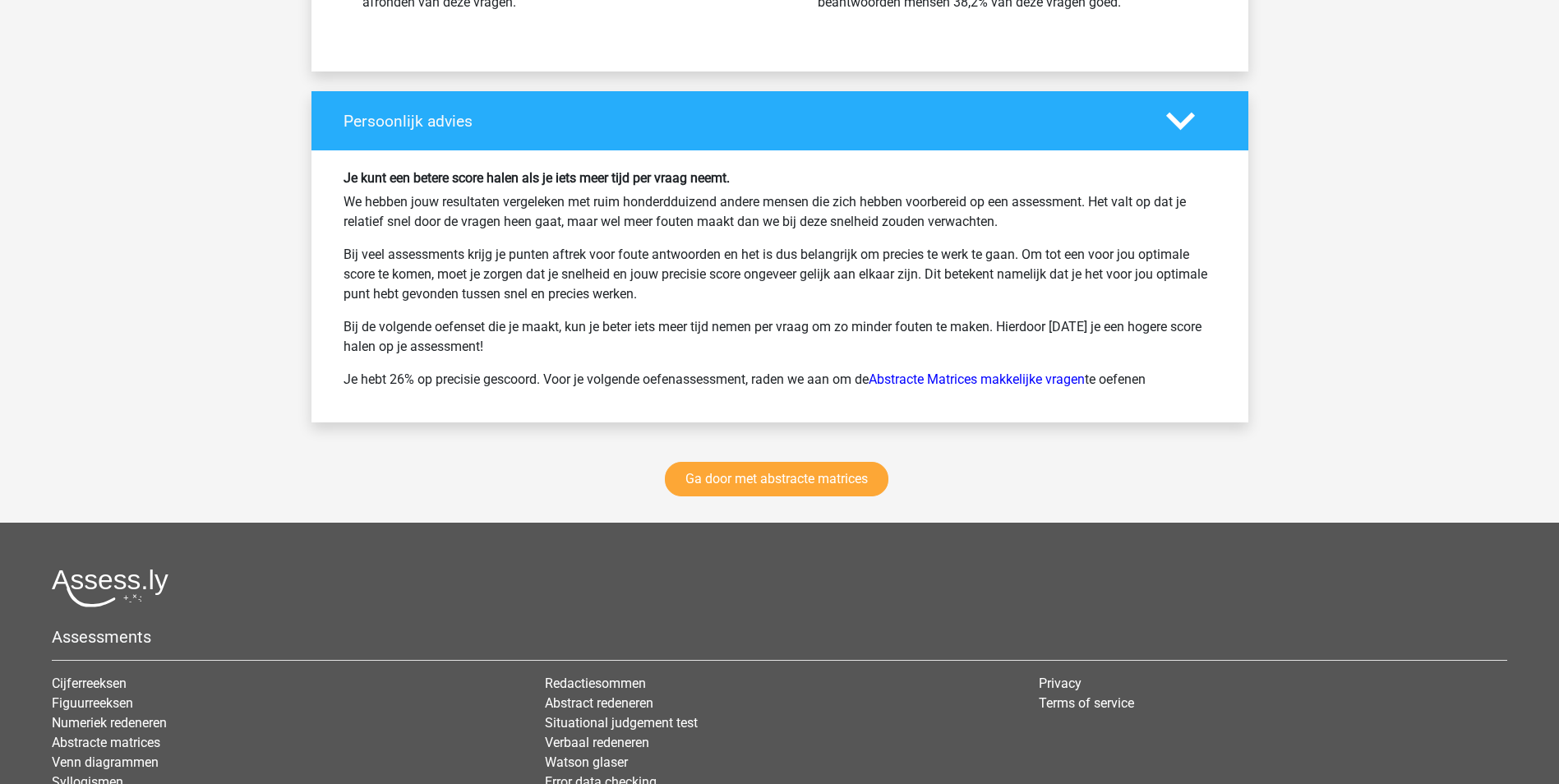
scroll to position [9936, 0]
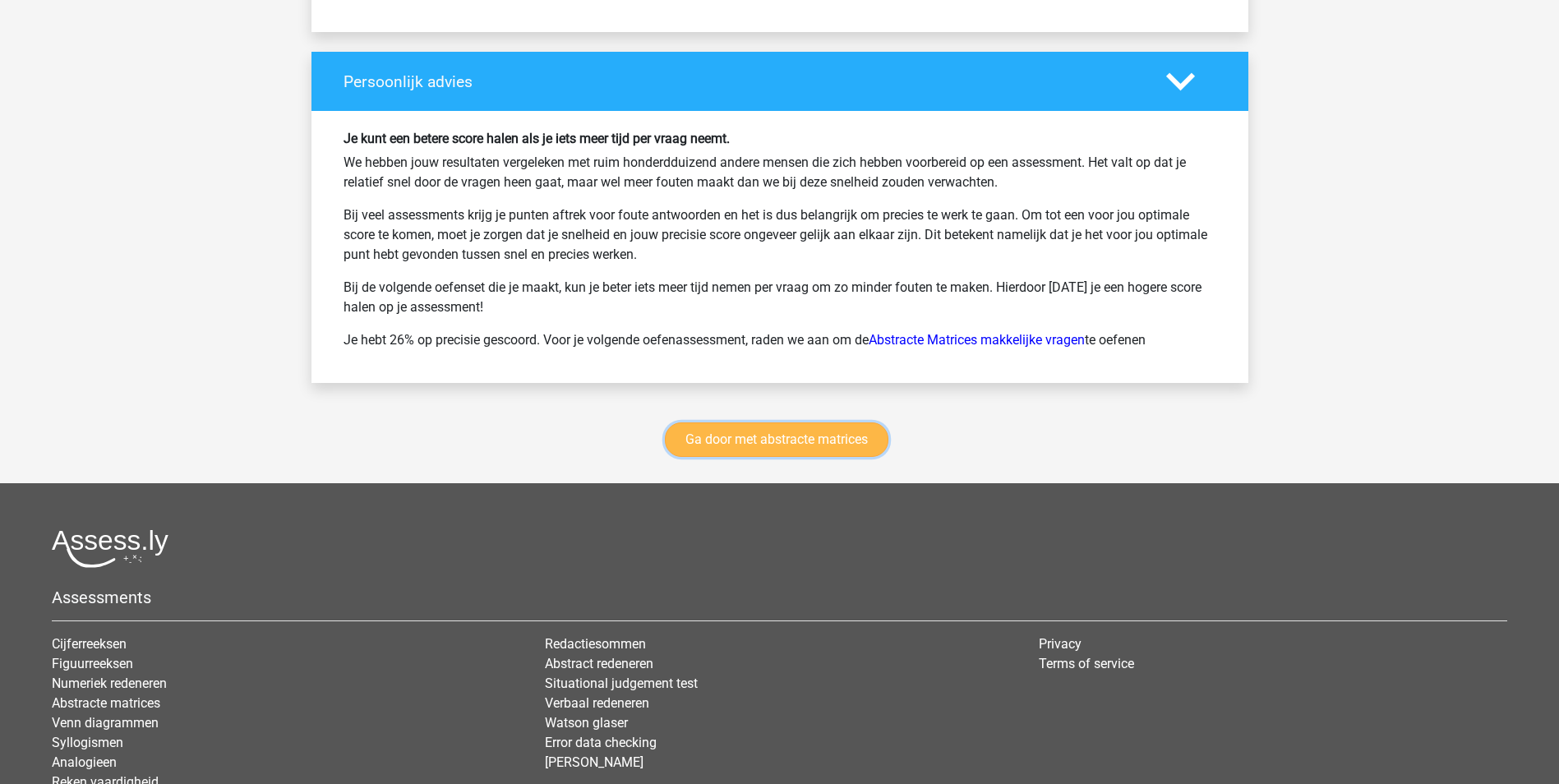
click at [762, 436] on link "Ga door met abstracte matrices" at bounding box center [776, 439] width 223 height 34
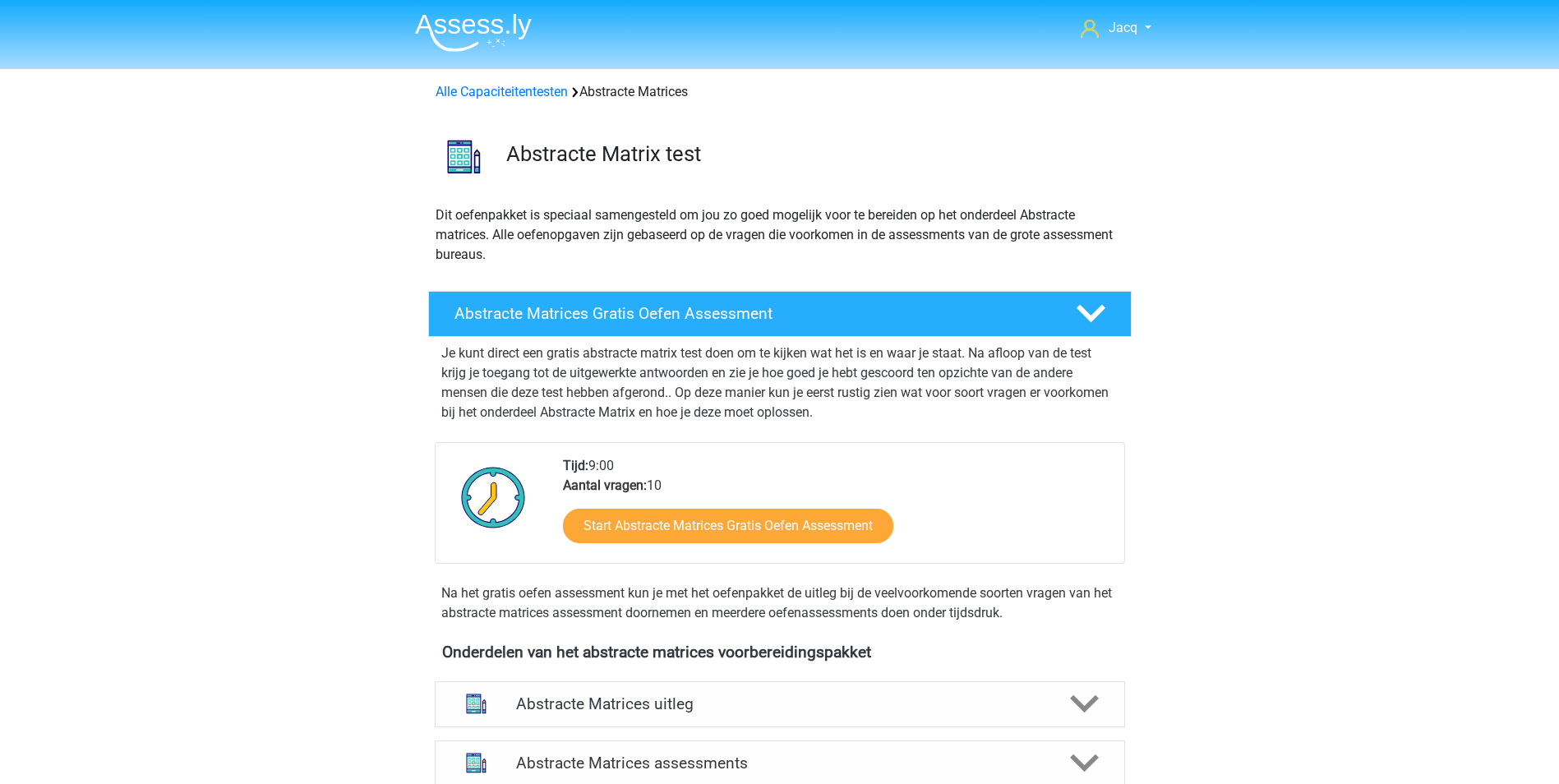
scroll to position [734, 0]
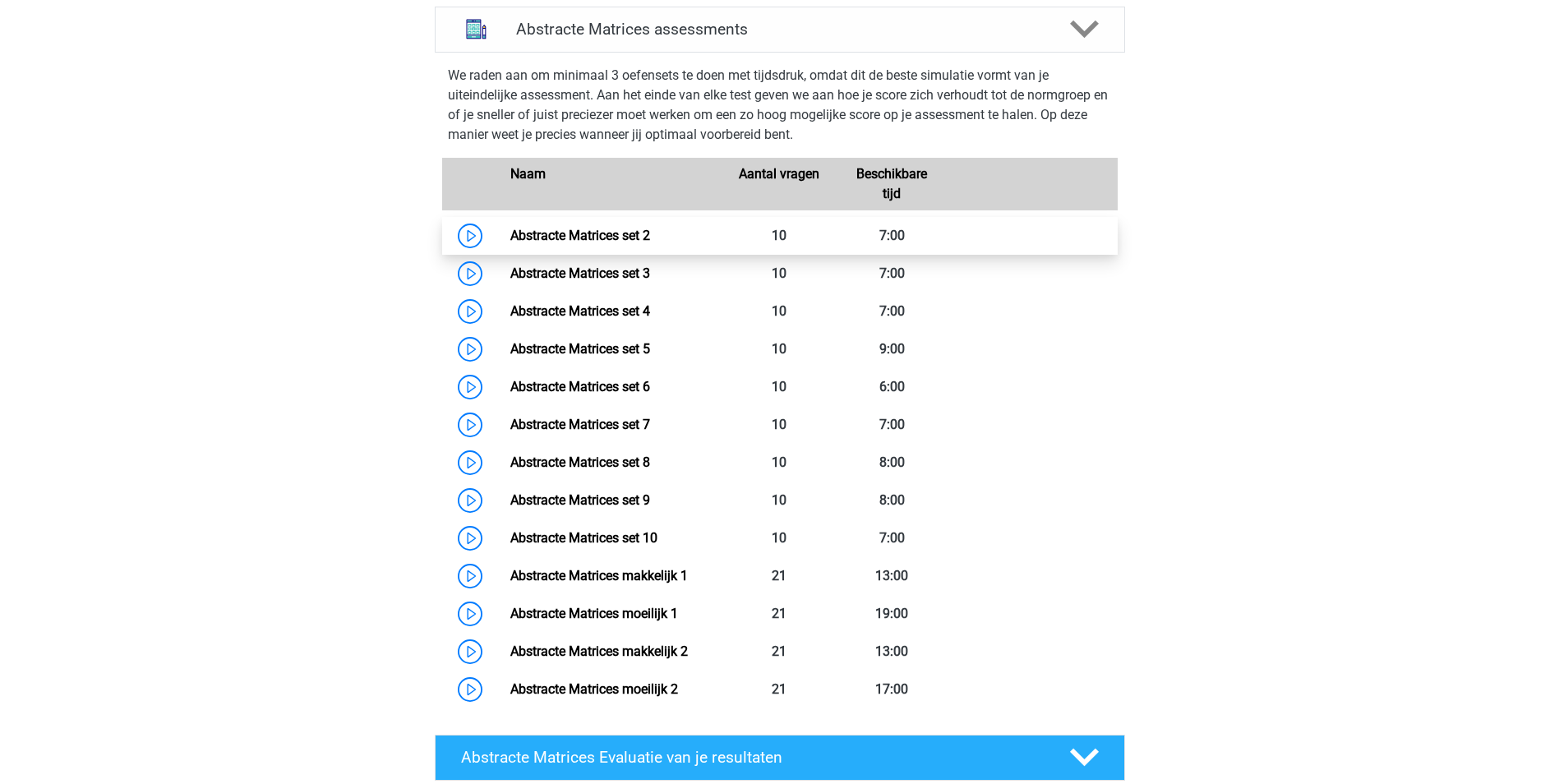
click at [535, 236] on link "Abstracte Matrices set 2" at bounding box center [580, 235] width 139 height 15
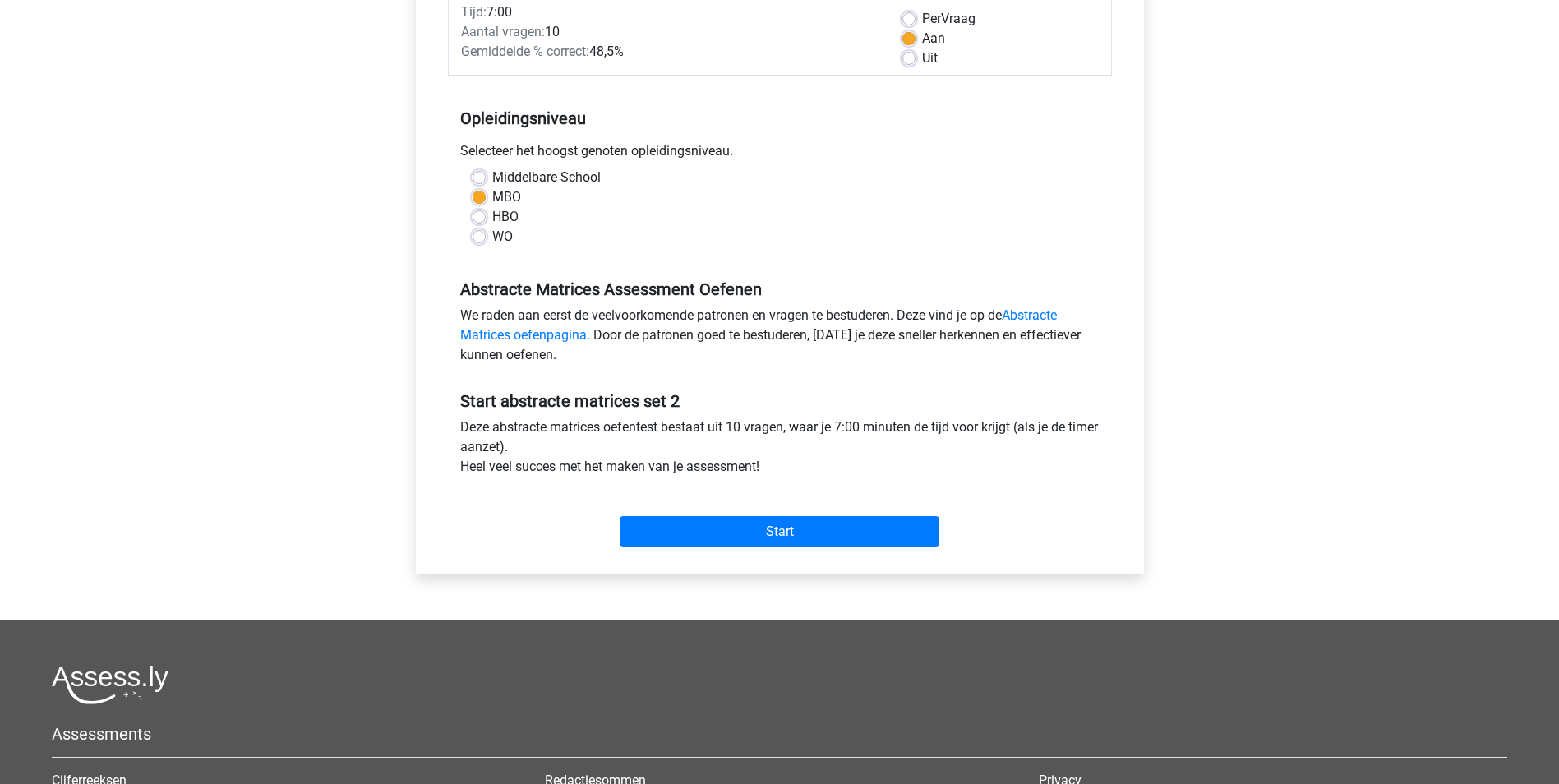
scroll to position [246, 0]
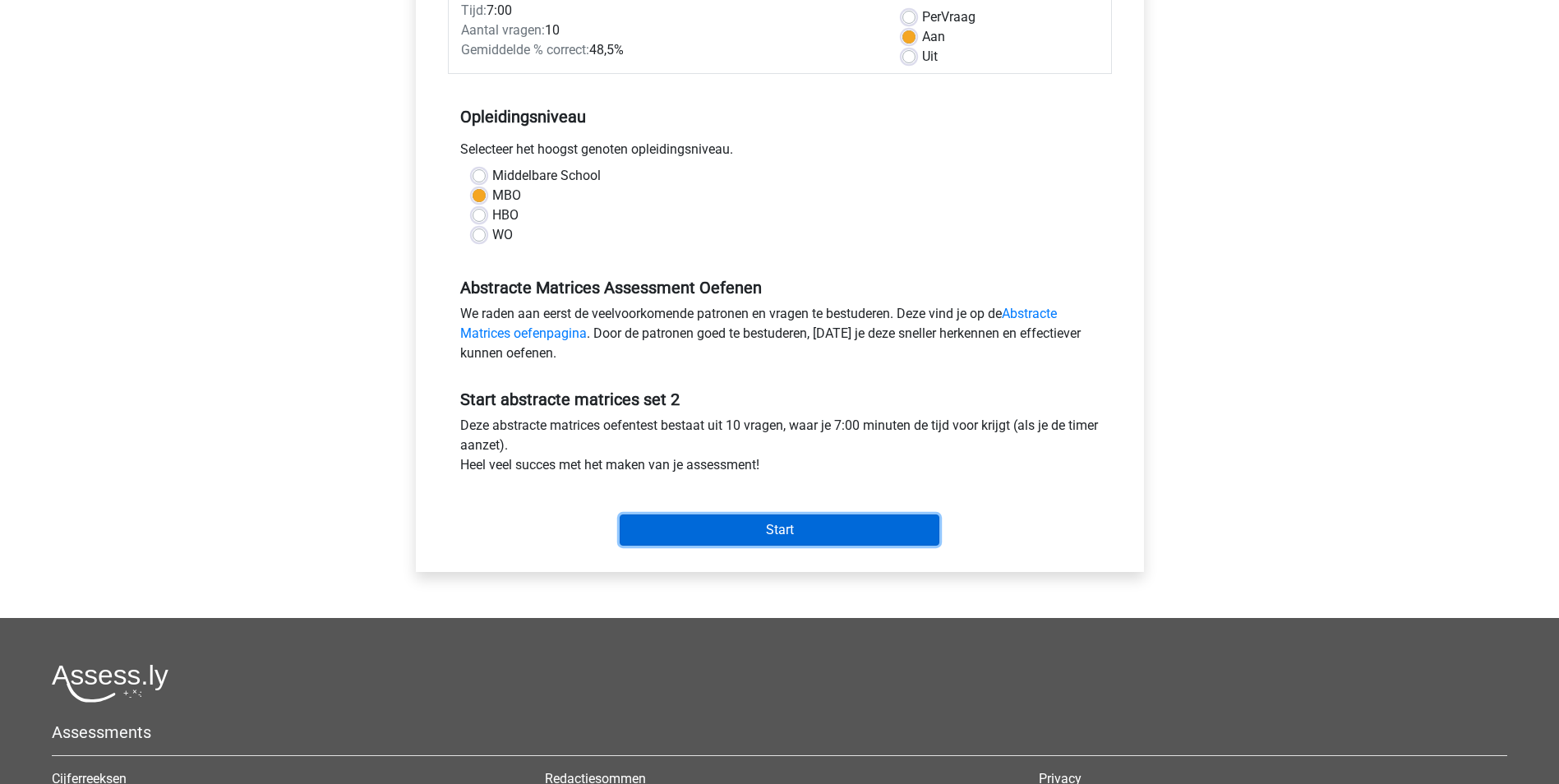
click at [794, 530] on input "Start" at bounding box center [780, 530] width 320 height 32
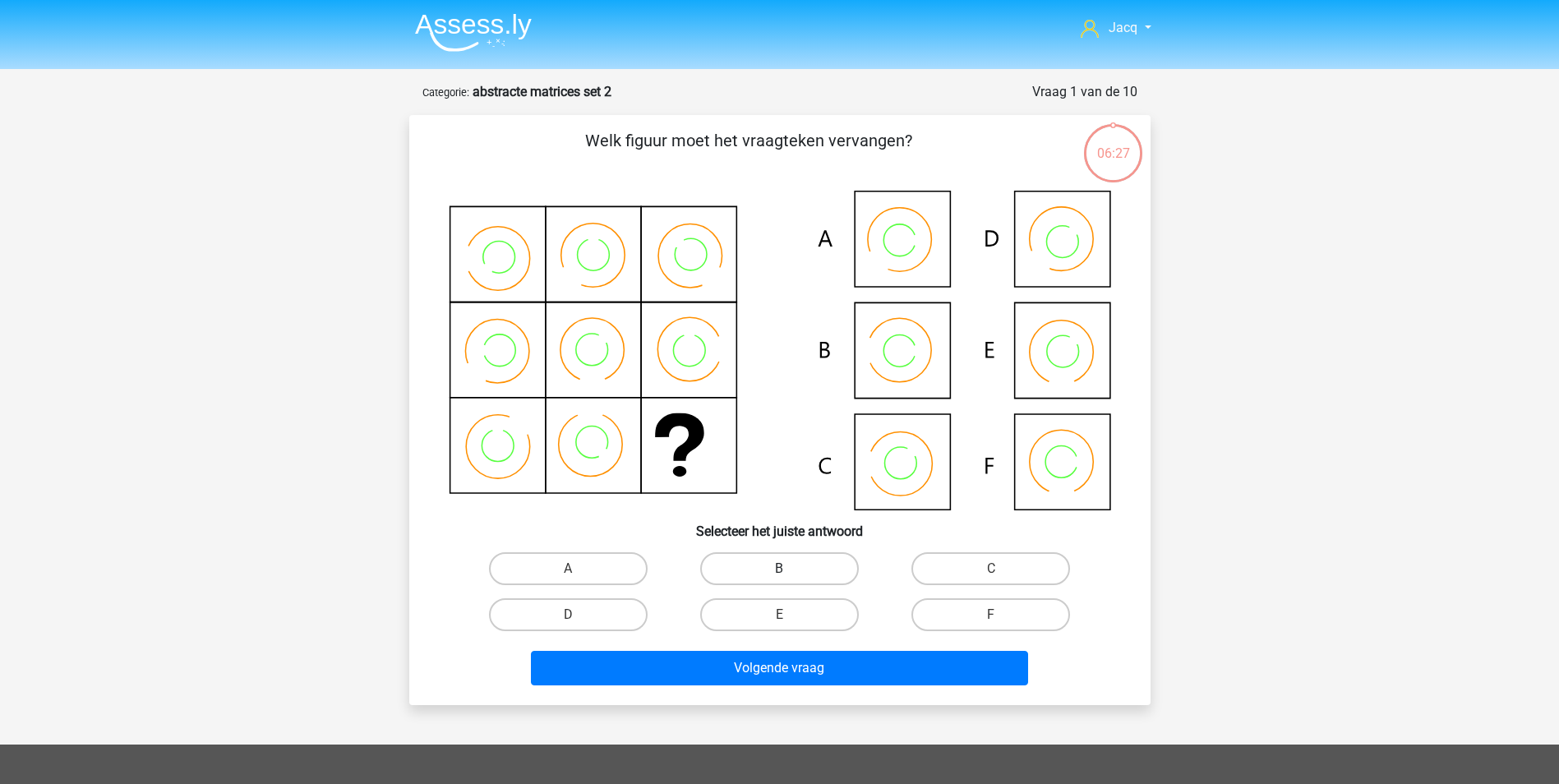
click at [827, 555] on label "B" at bounding box center [779, 569] width 158 height 32
click at [790, 569] on input "B" at bounding box center [784, 574] width 10 height 10
radio input "true"
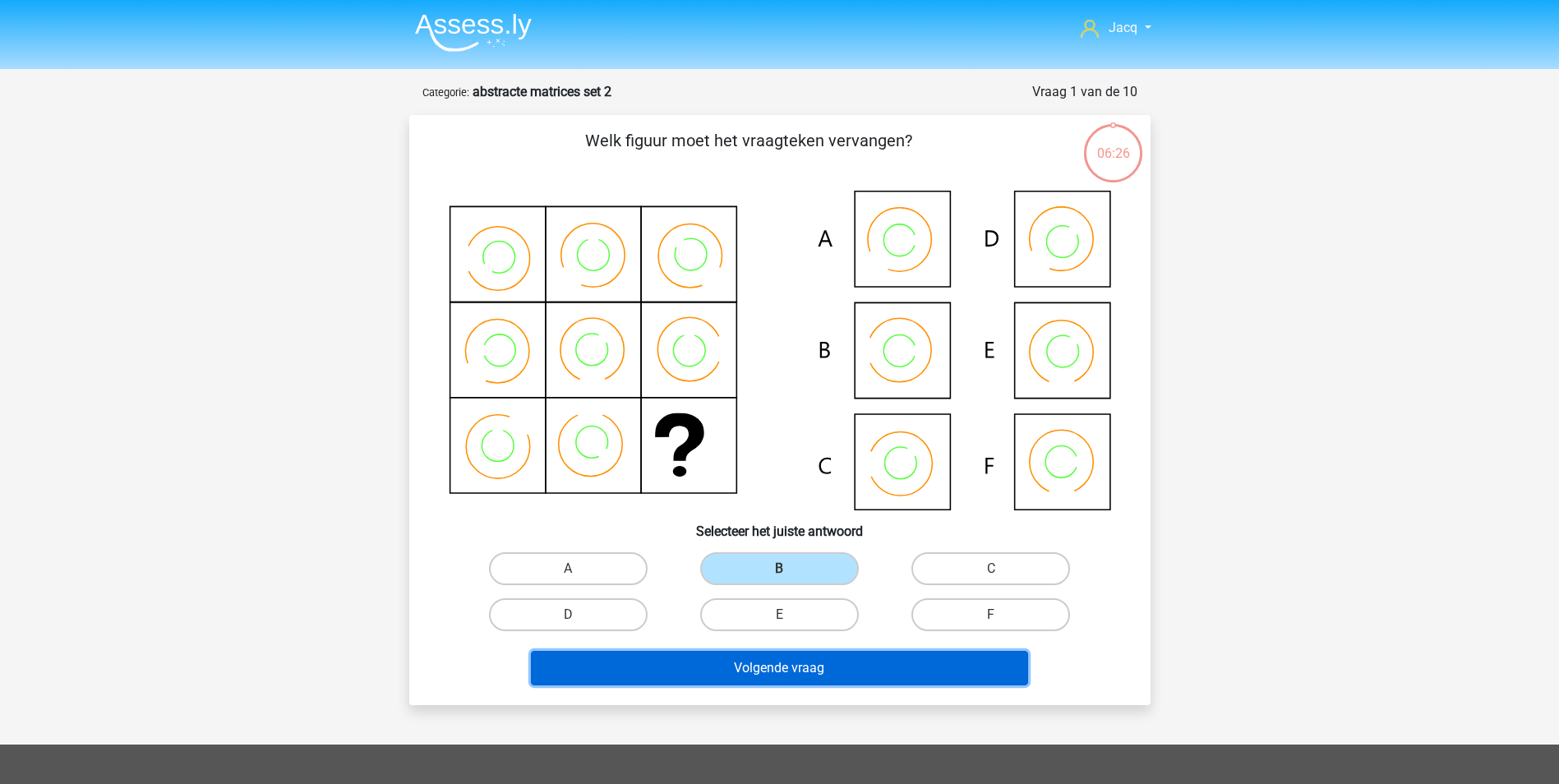
click at [820, 661] on button "Volgende vraag" at bounding box center [779, 668] width 497 height 34
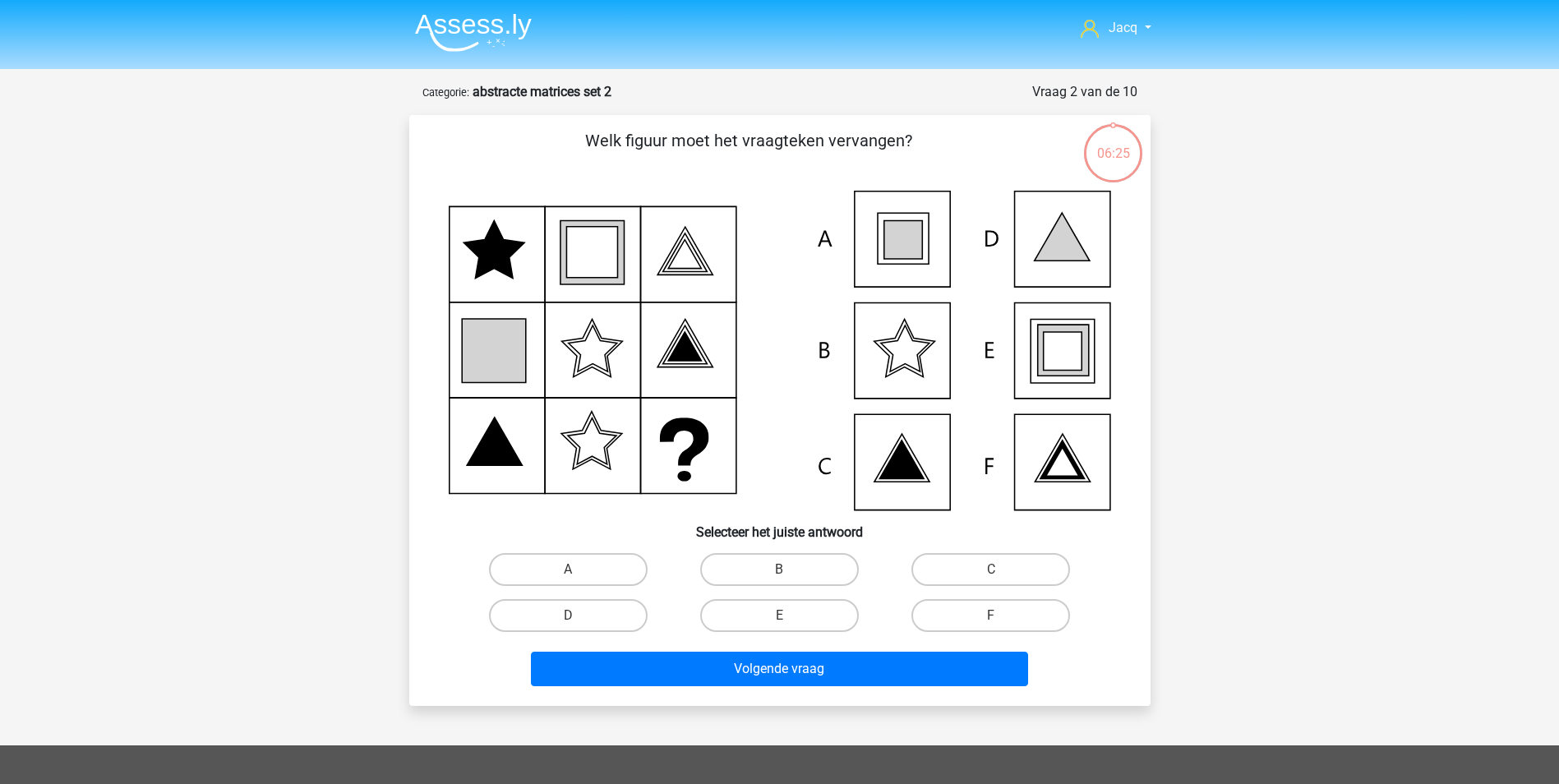
scroll to position [82, 0]
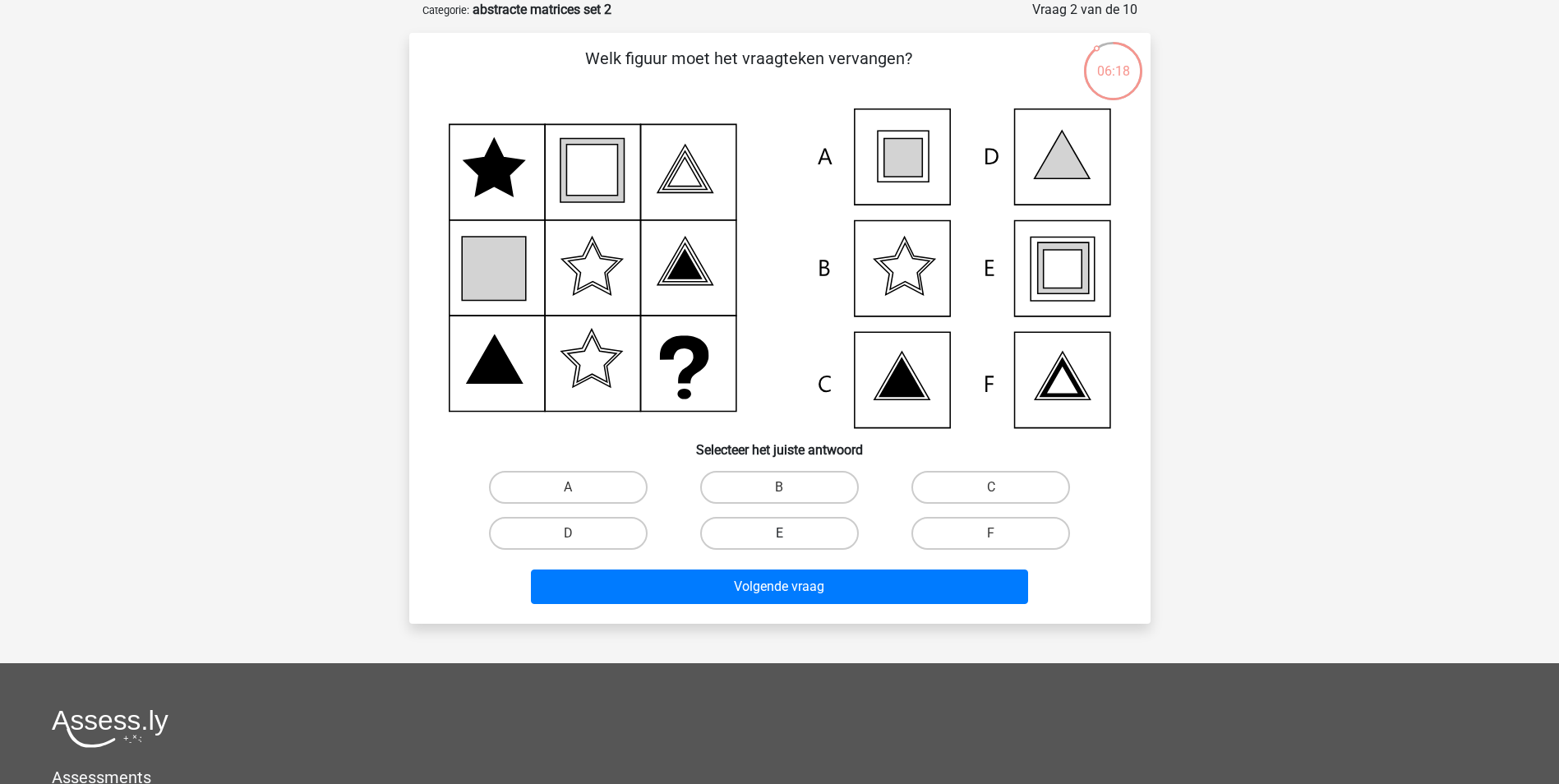
click at [824, 528] on label "E" at bounding box center [779, 533] width 158 height 32
click at [790, 533] on input "E" at bounding box center [784, 539] width 10 height 10
radio input "true"
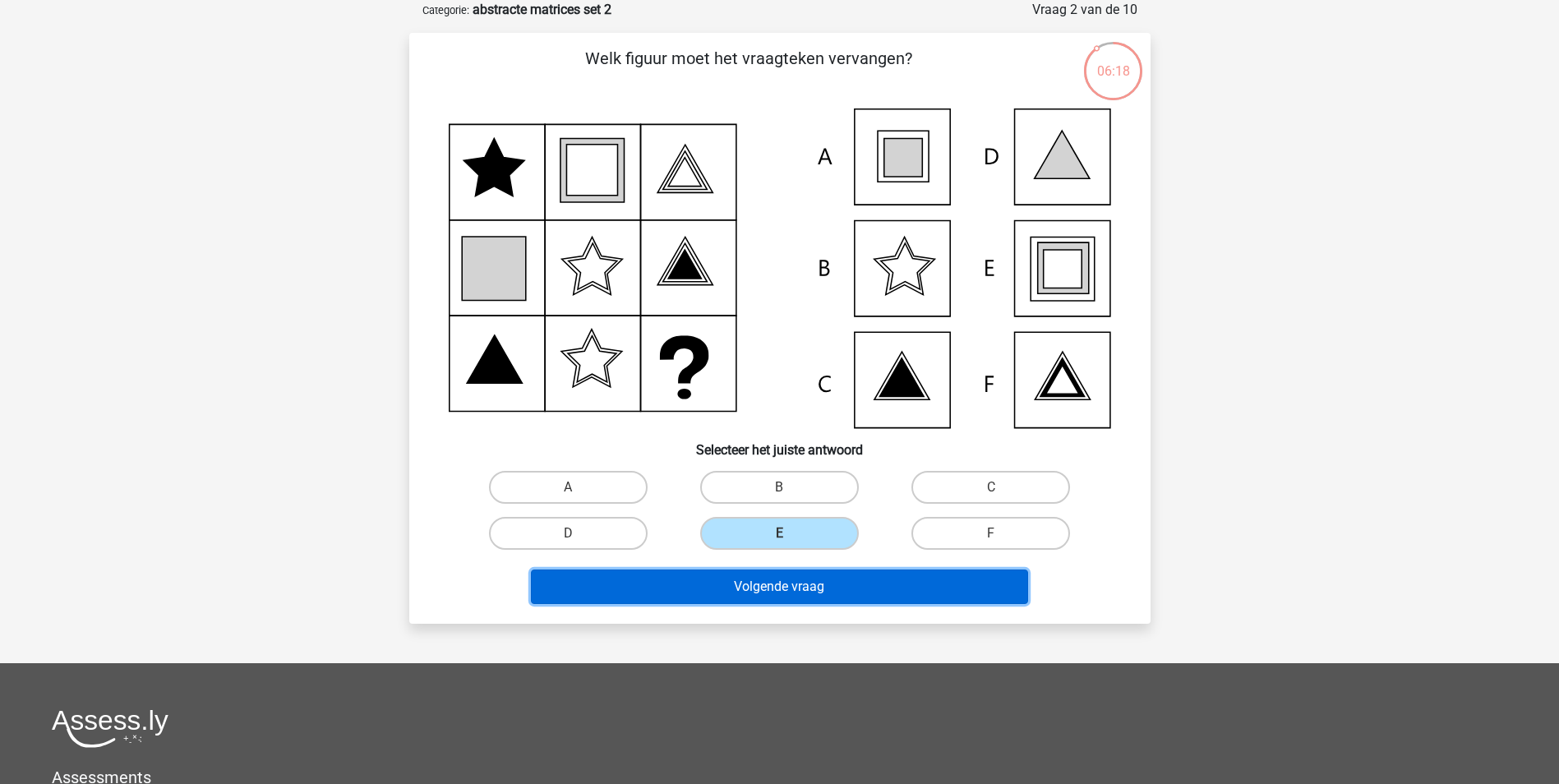
click at [824, 575] on button "Volgende vraag" at bounding box center [779, 587] width 497 height 34
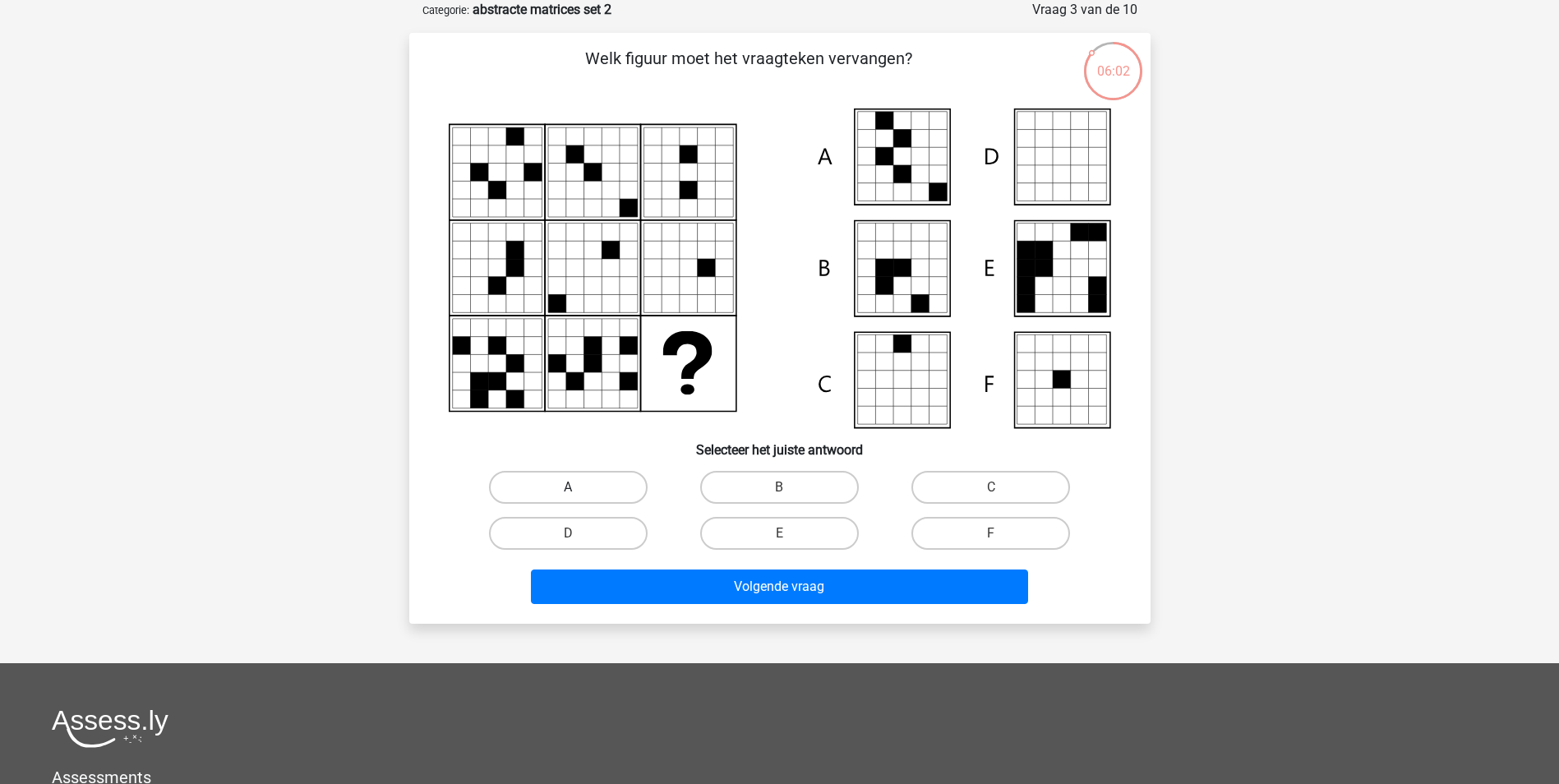
click at [610, 471] on label "A" at bounding box center [568, 487] width 158 height 32
click at [579, 487] on input "A" at bounding box center [573, 492] width 10 height 10
radio input "true"
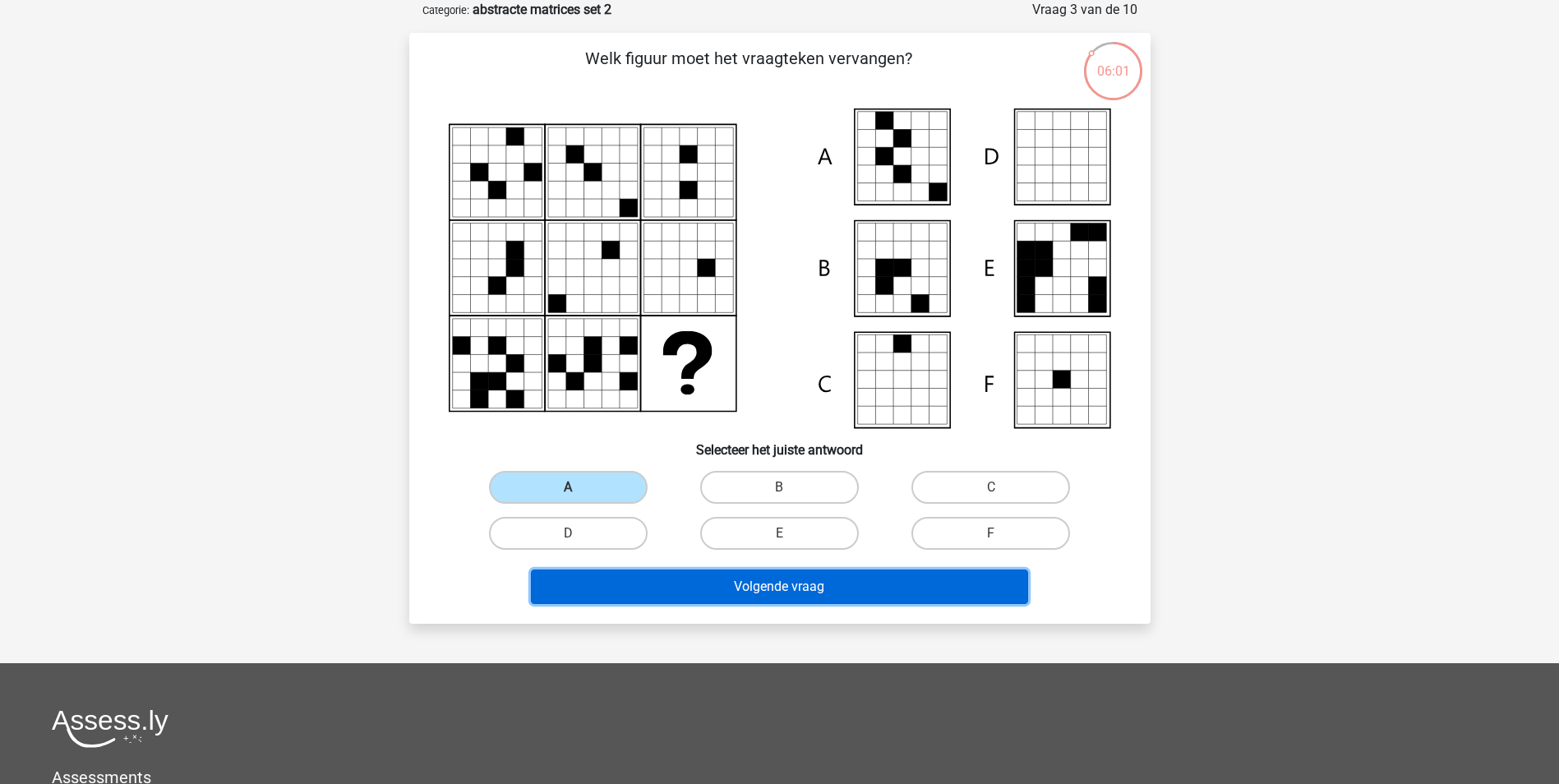
click at [699, 579] on button "Volgende vraag" at bounding box center [779, 587] width 497 height 34
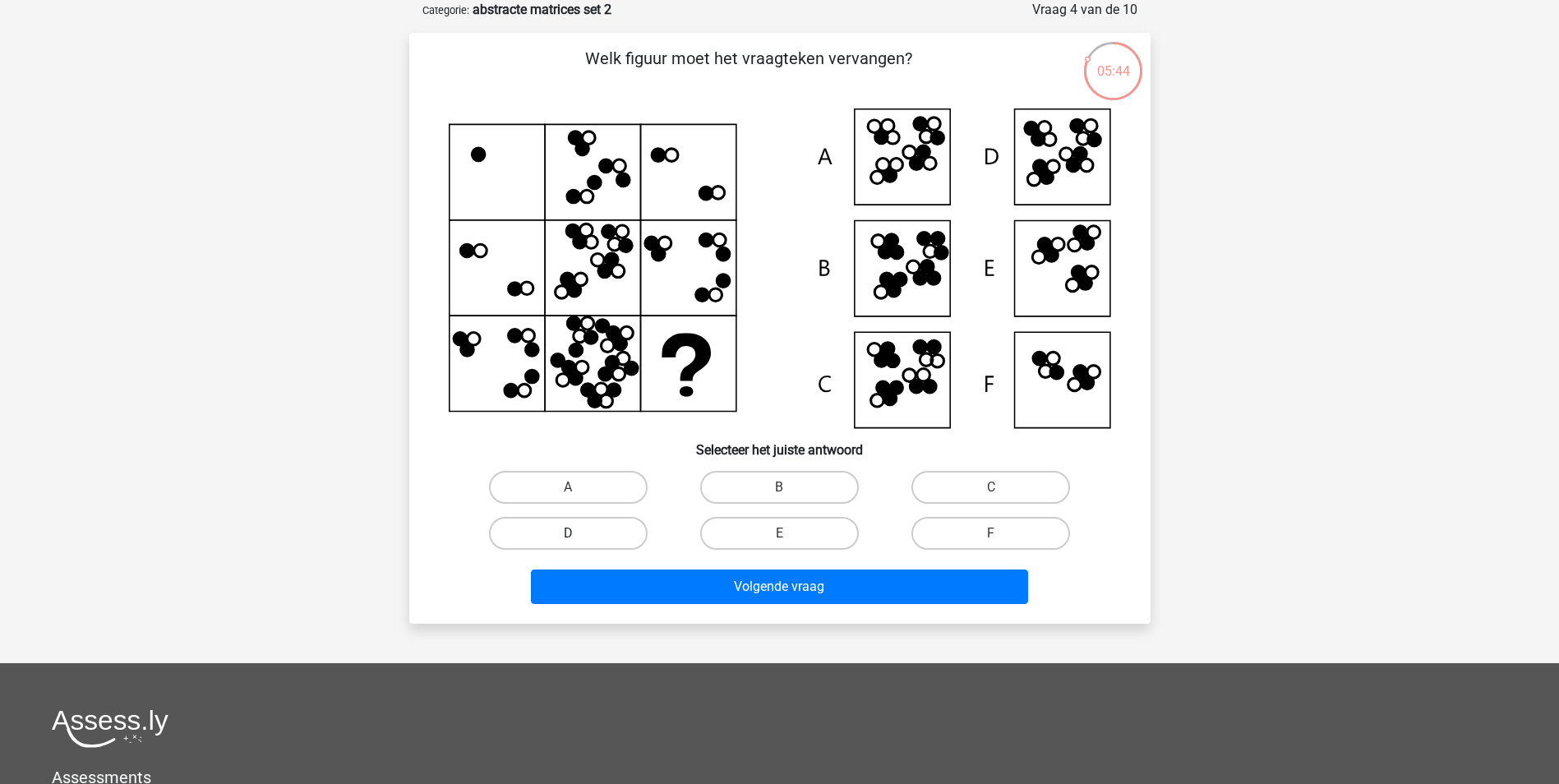
click at [605, 528] on label "D" at bounding box center [568, 533] width 158 height 32
click at [579, 533] on input "D" at bounding box center [573, 539] width 10 height 10
radio input "true"
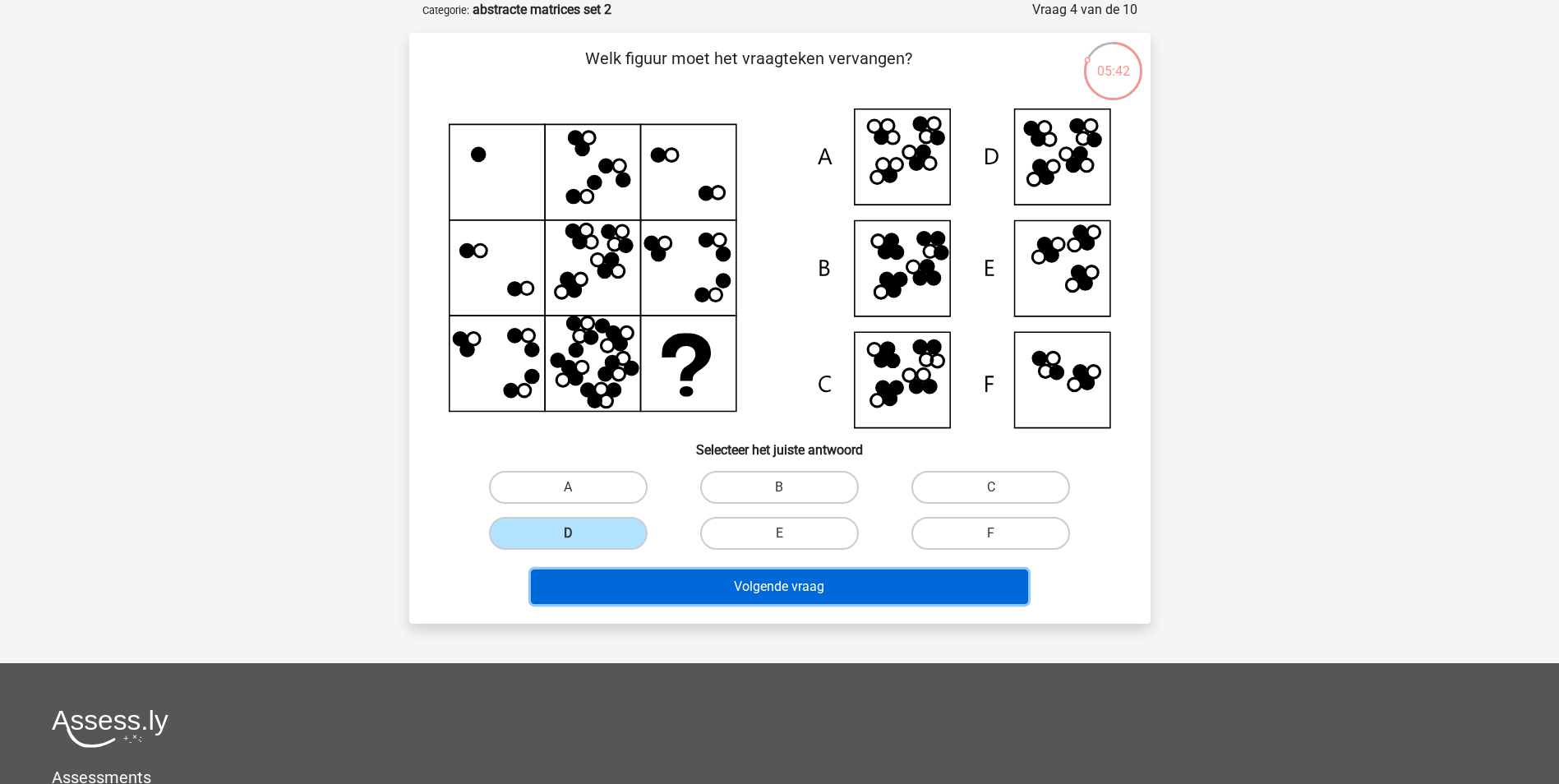
click at [747, 578] on button "Volgende vraag" at bounding box center [779, 587] width 497 height 34
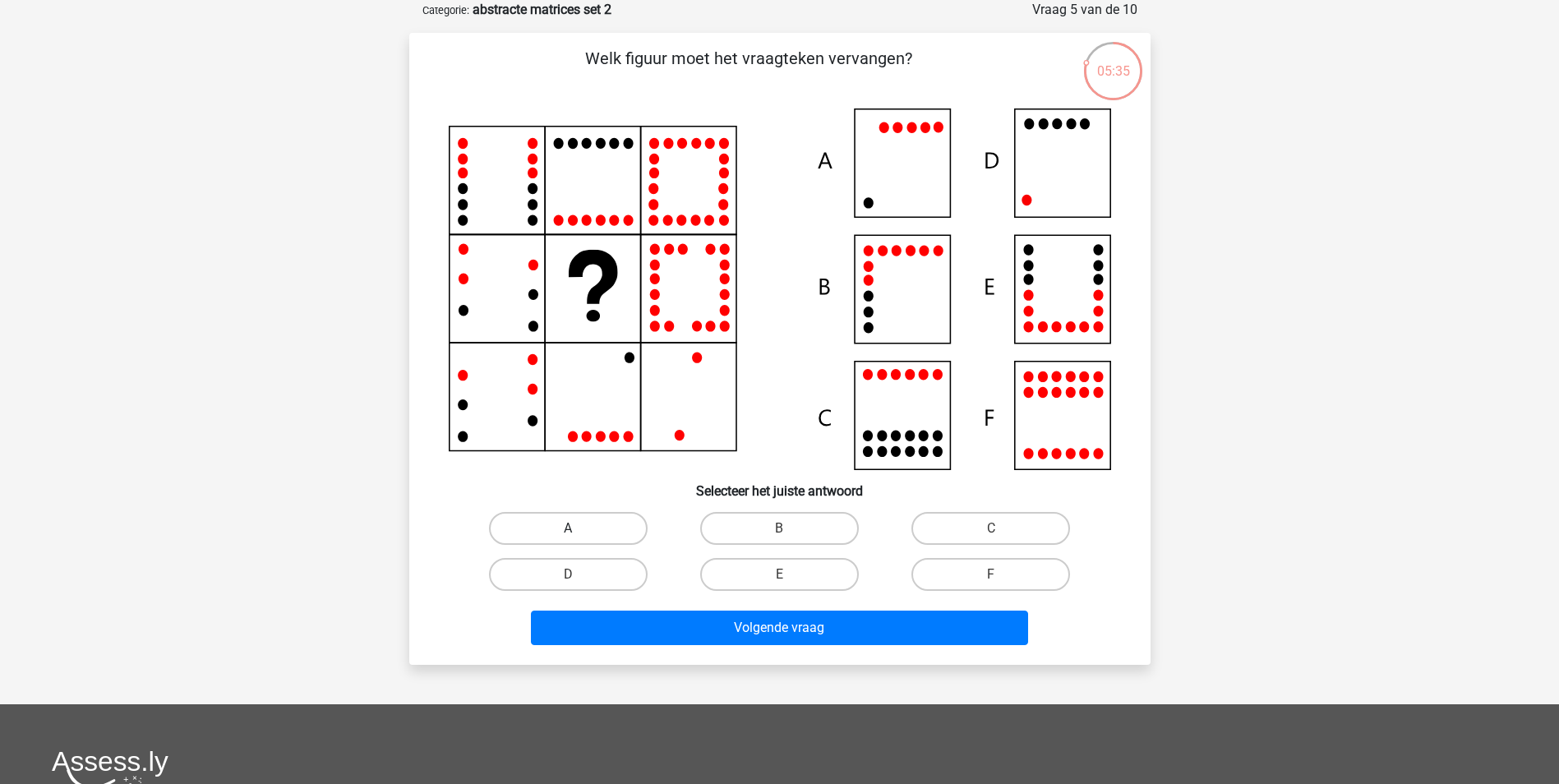
click at [582, 515] on label "A" at bounding box center [568, 528] width 158 height 32
click at [579, 528] on input "A" at bounding box center [573, 533] width 10 height 10
radio input "true"
click at [1013, 516] on label "C" at bounding box center [990, 528] width 158 height 32
click at [1001, 528] on input "C" at bounding box center [996, 533] width 10 height 10
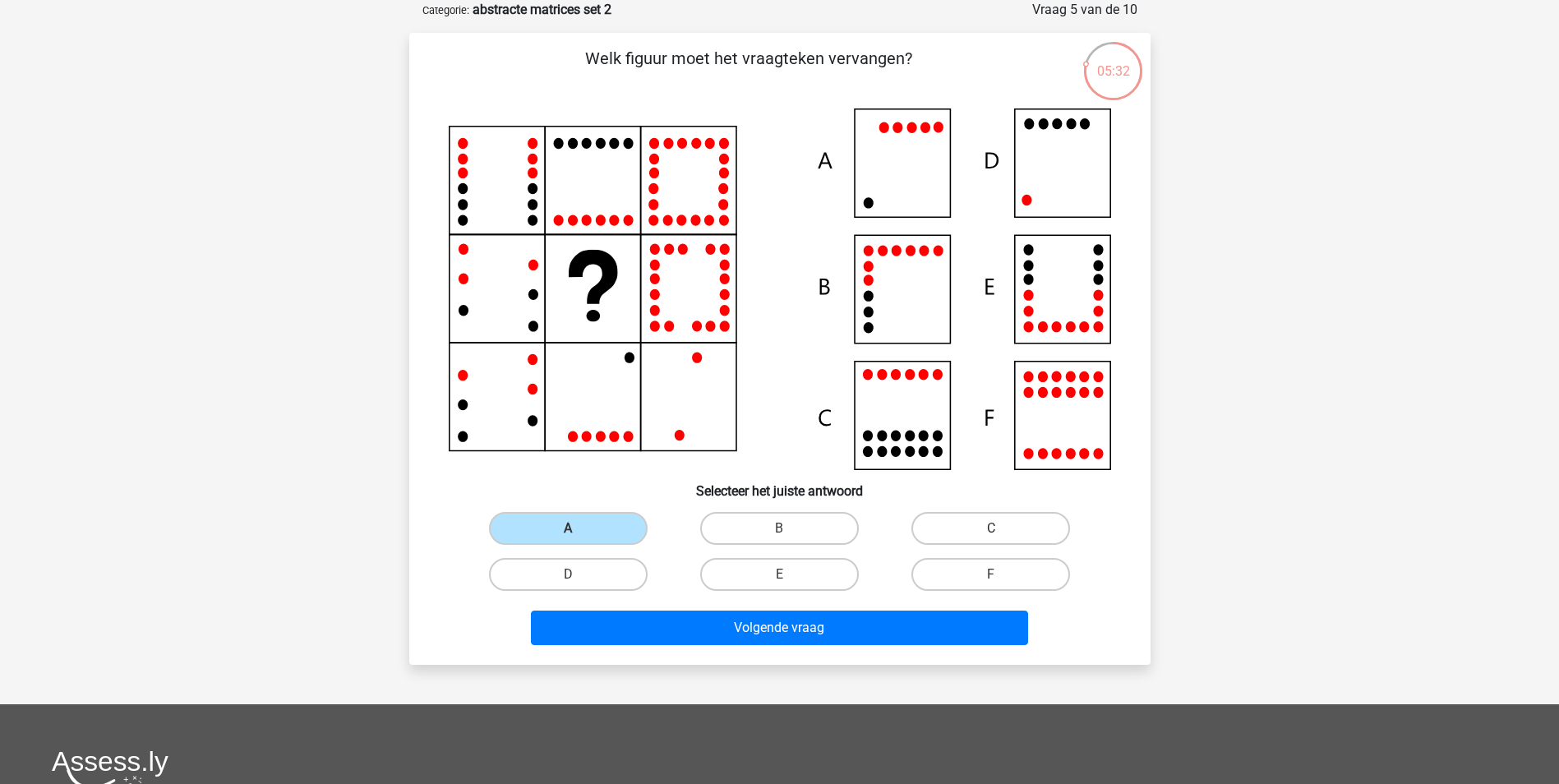
radio input "true"
click at [603, 563] on label "D" at bounding box center [568, 575] width 158 height 32
click at [579, 575] on input "D" at bounding box center [573, 580] width 10 height 10
radio input "true"
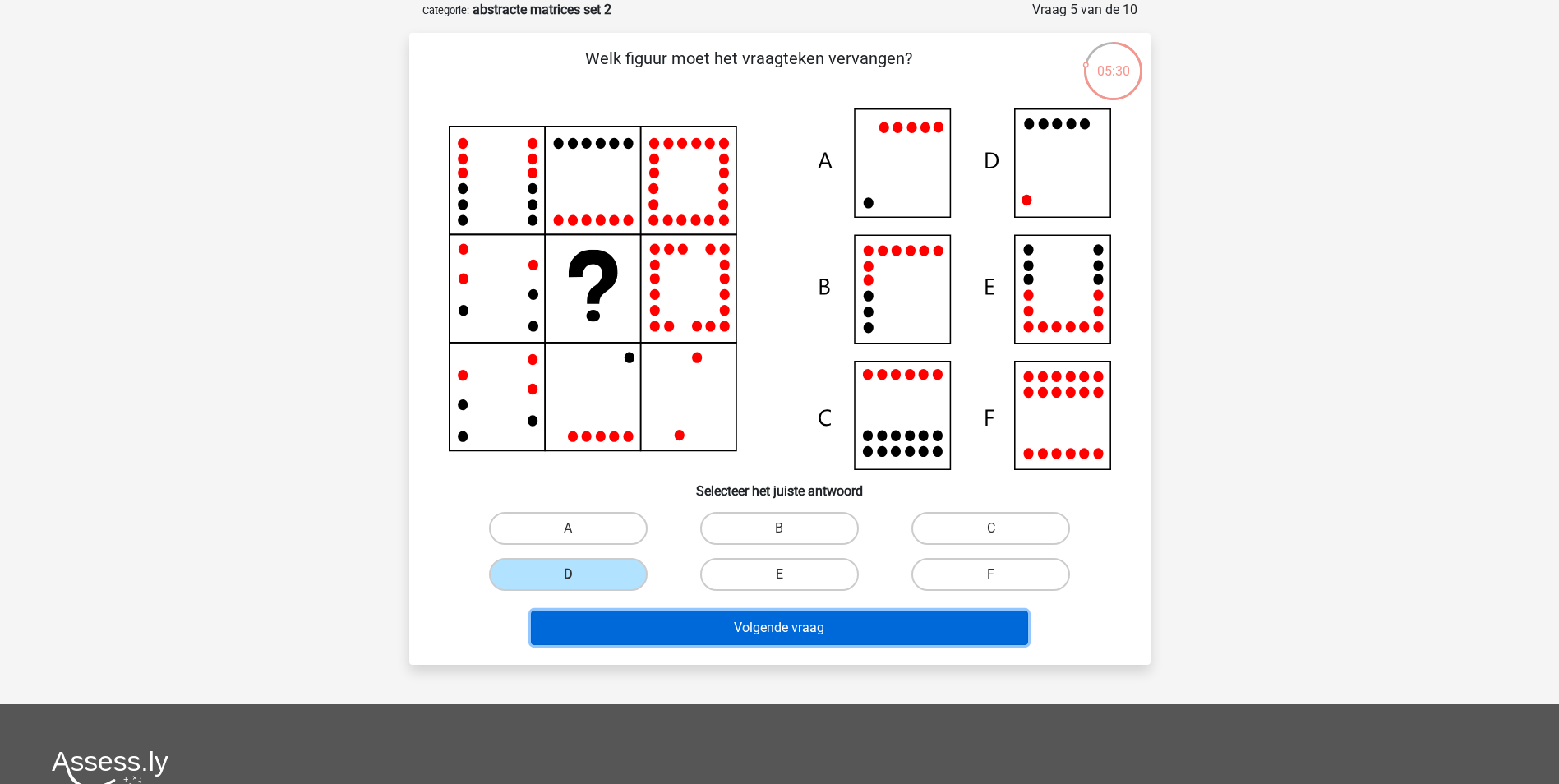
click at [721, 622] on button "Volgende vraag" at bounding box center [779, 628] width 497 height 34
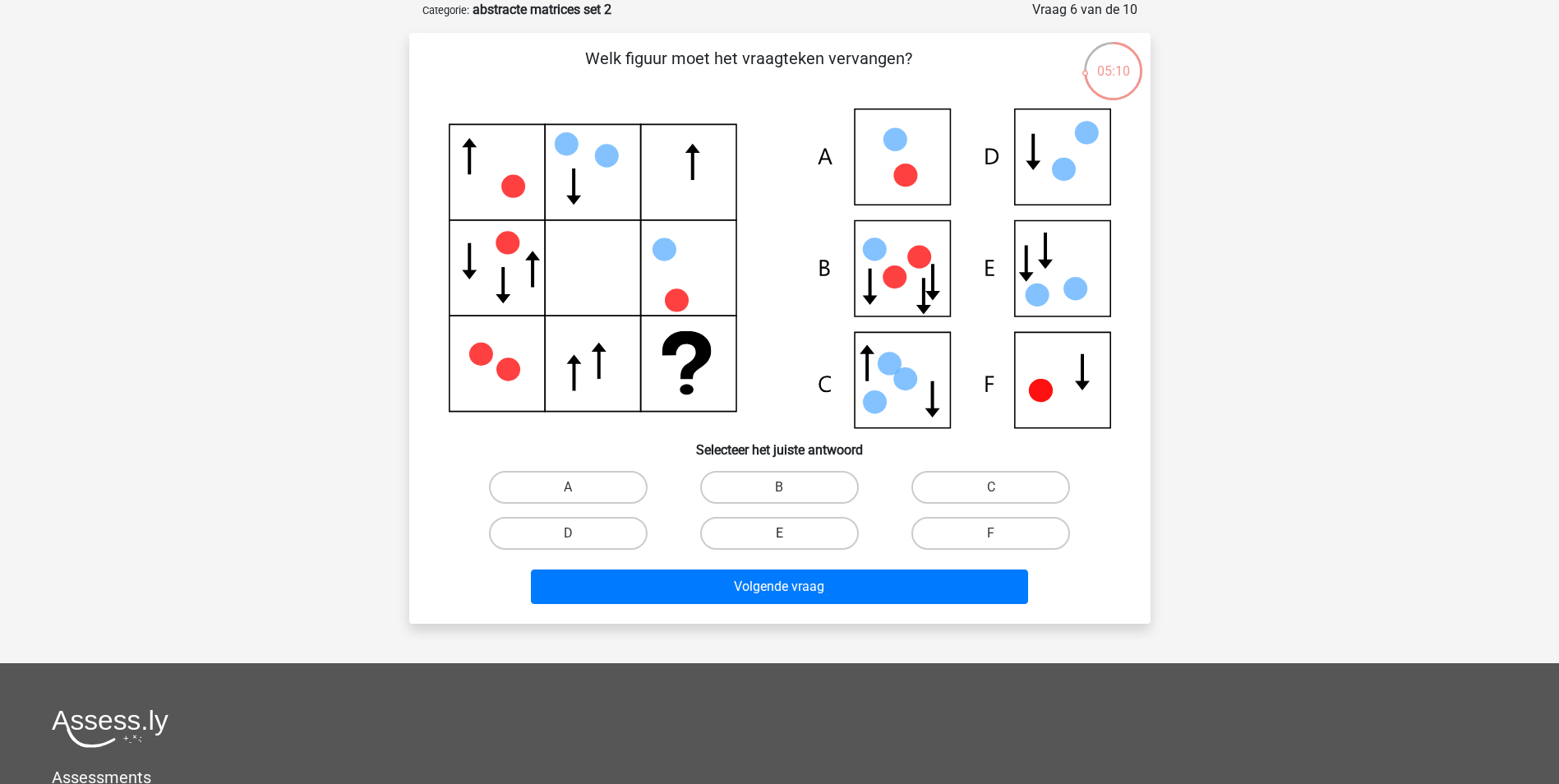
click at [761, 519] on label "E" at bounding box center [779, 533] width 158 height 32
click at [779, 533] on input "E" at bounding box center [784, 539] width 10 height 10
radio input "true"
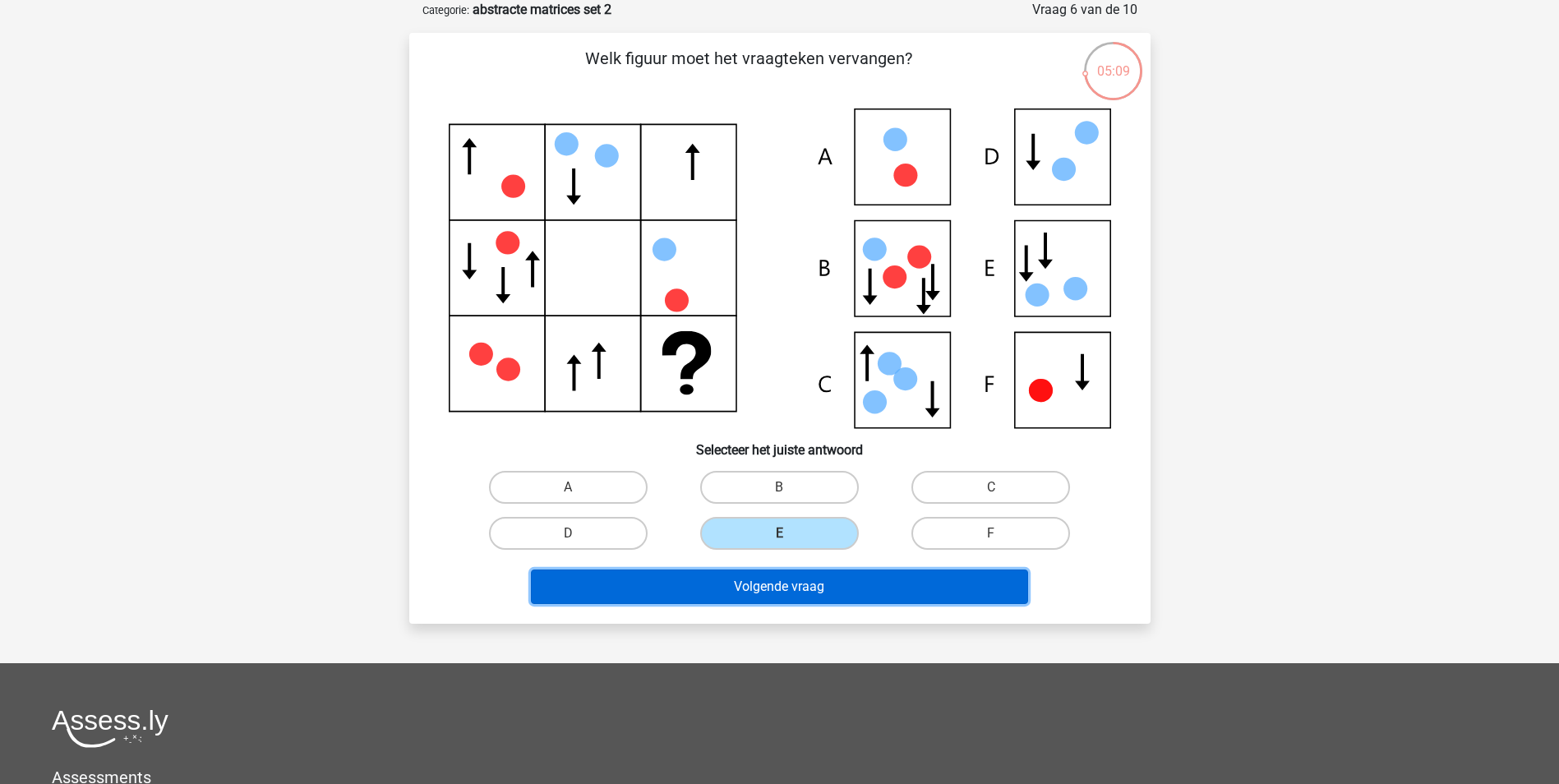
click at [771, 584] on button "Volgende vraag" at bounding box center [779, 587] width 497 height 34
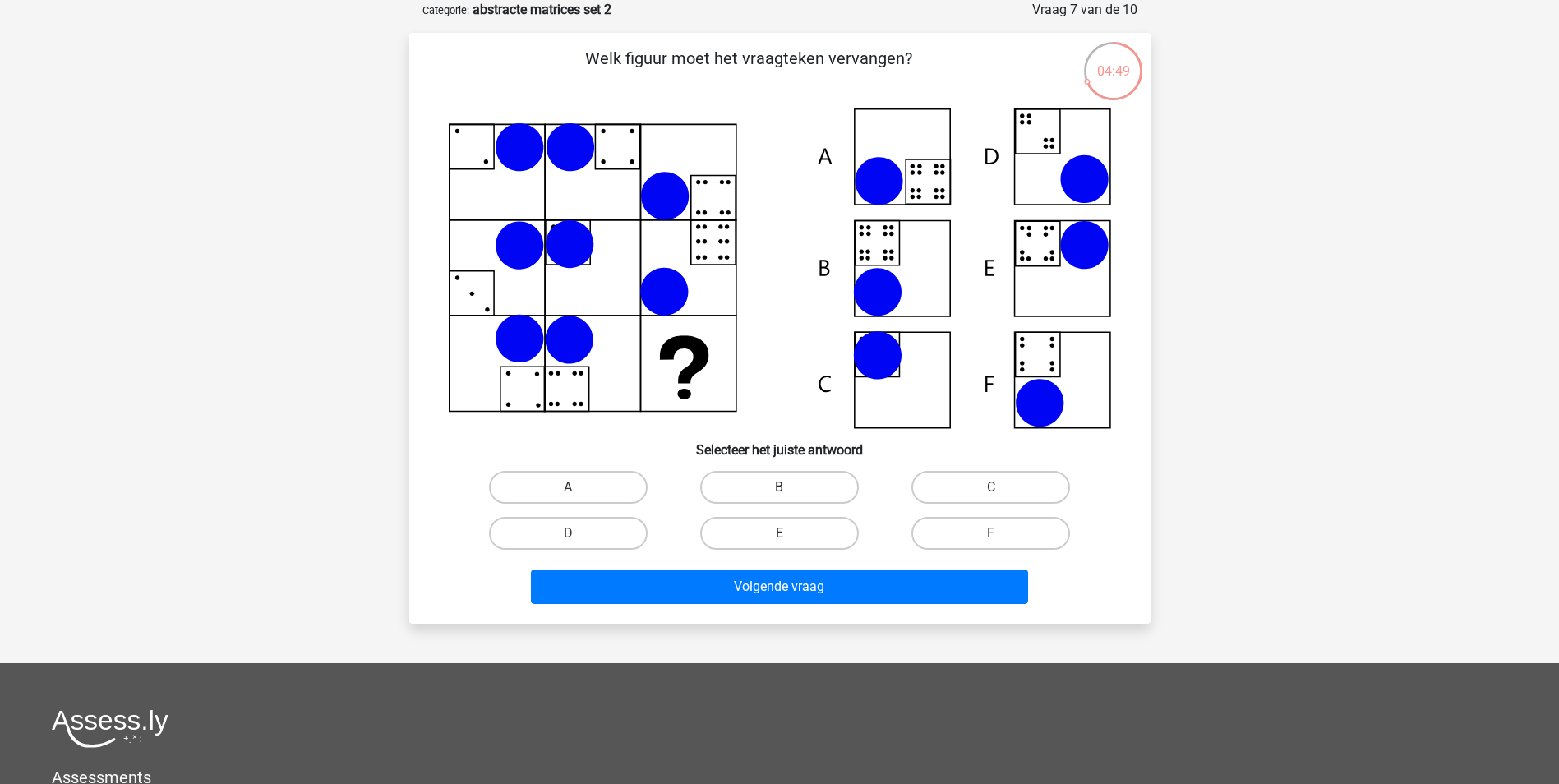
click at [783, 485] on label "B" at bounding box center [779, 487] width 158 height 32
click at [783, 487] on input "B" at bounding box center [784, 492] width 10 height 10
radio input "true"
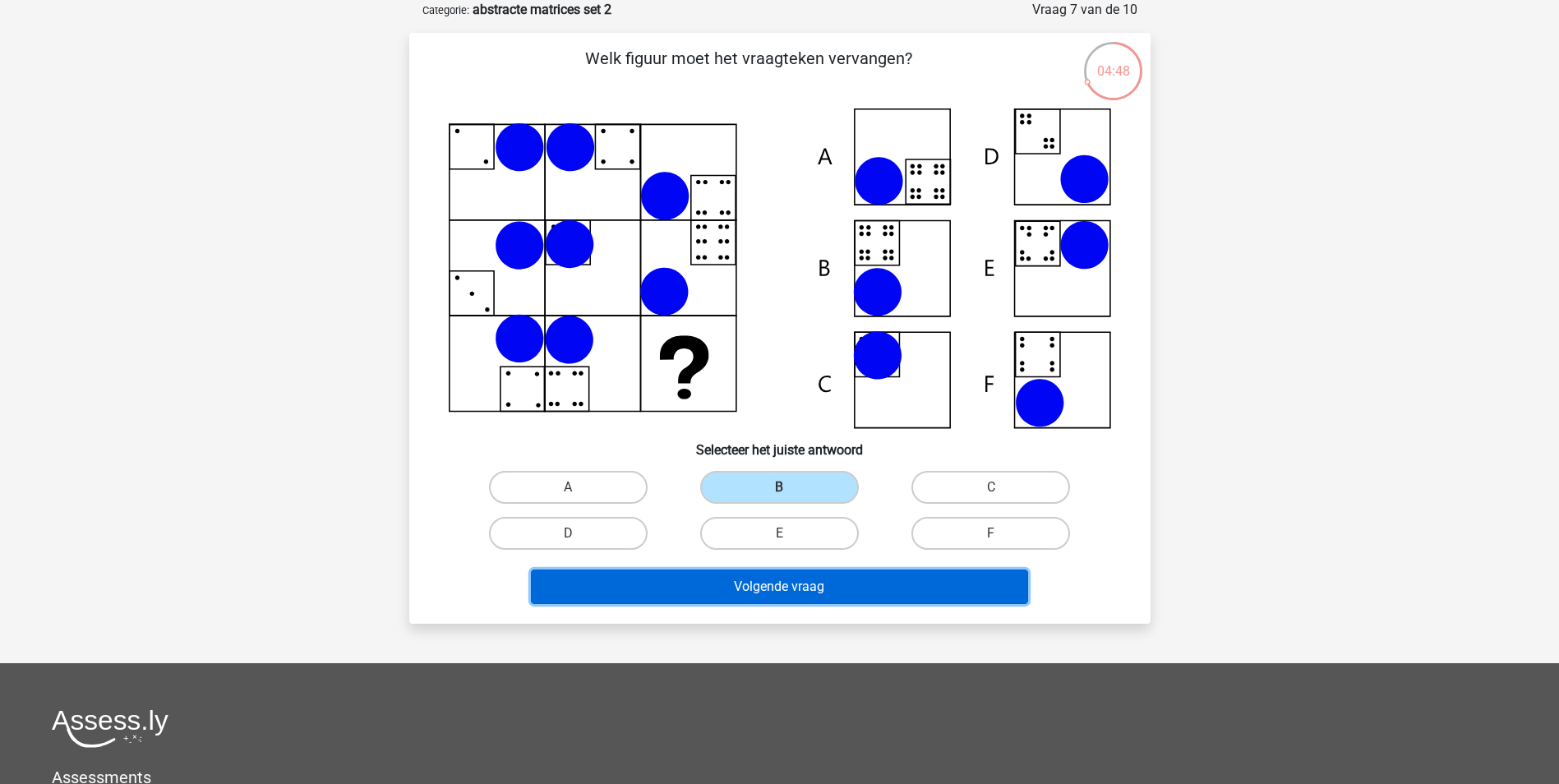
click at [800, 575] on button "Volgende vraag" at bounding box center [779, 587] width 497 height 34
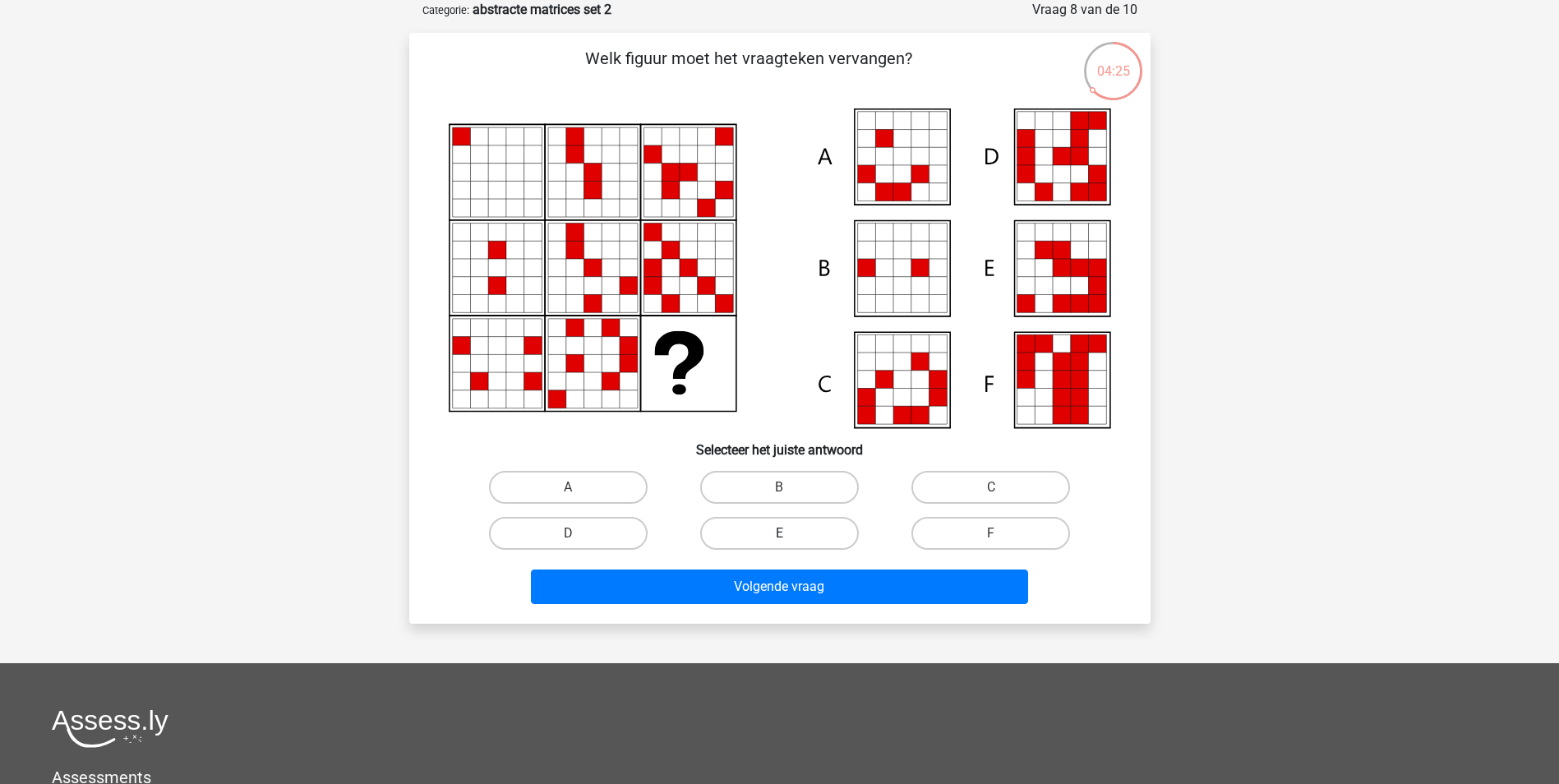
click at [813, 527] on label "E" at bounding box center [779, 533] width 158 height 32
click at [790, 533] on input "E" at bounding box center [784, 539] width 10 height 10
radio input "true"
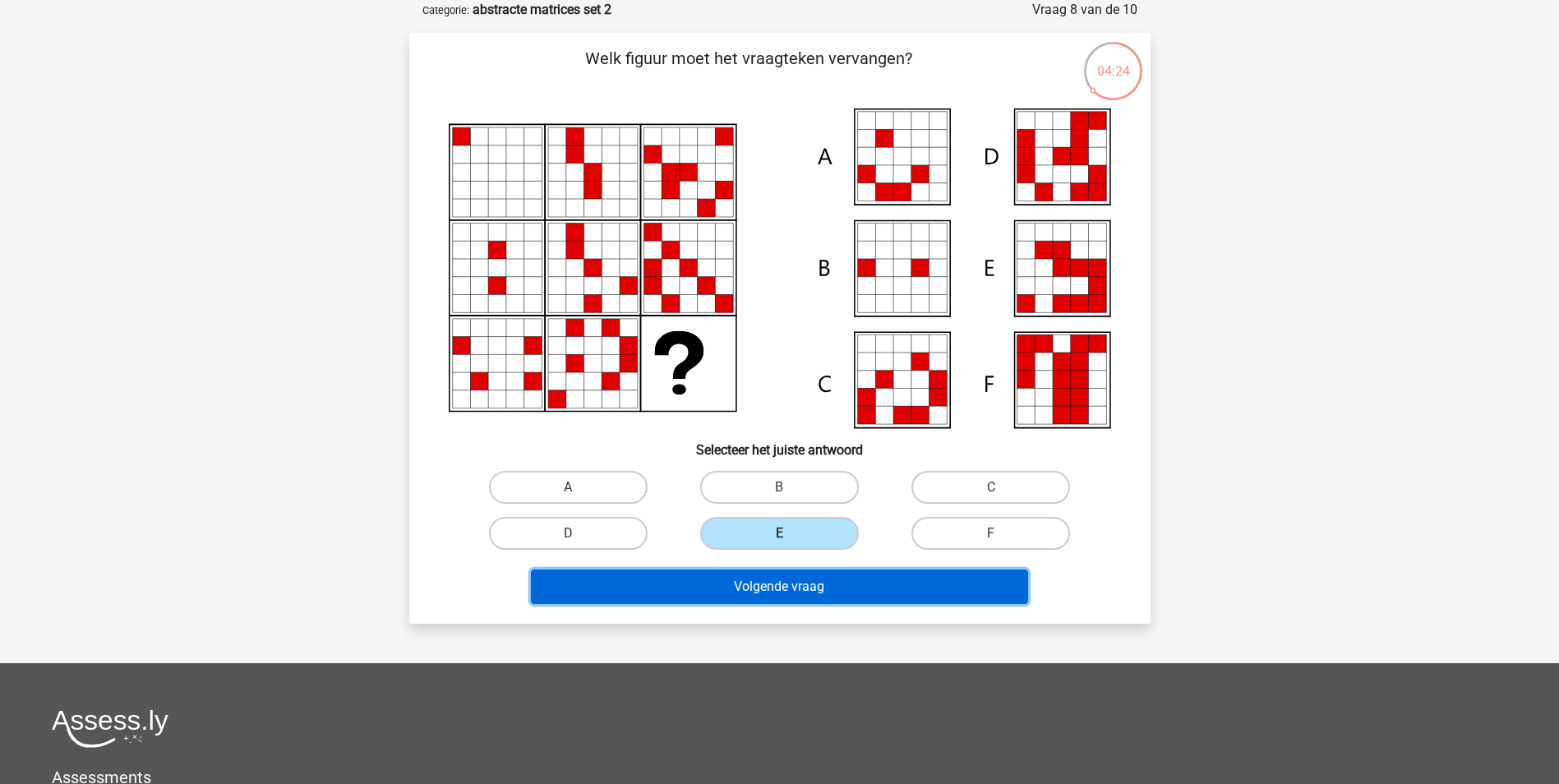
click at [832, 588] on button "Volgende vraag" at bounding box center [779, 587] width 497 height 34
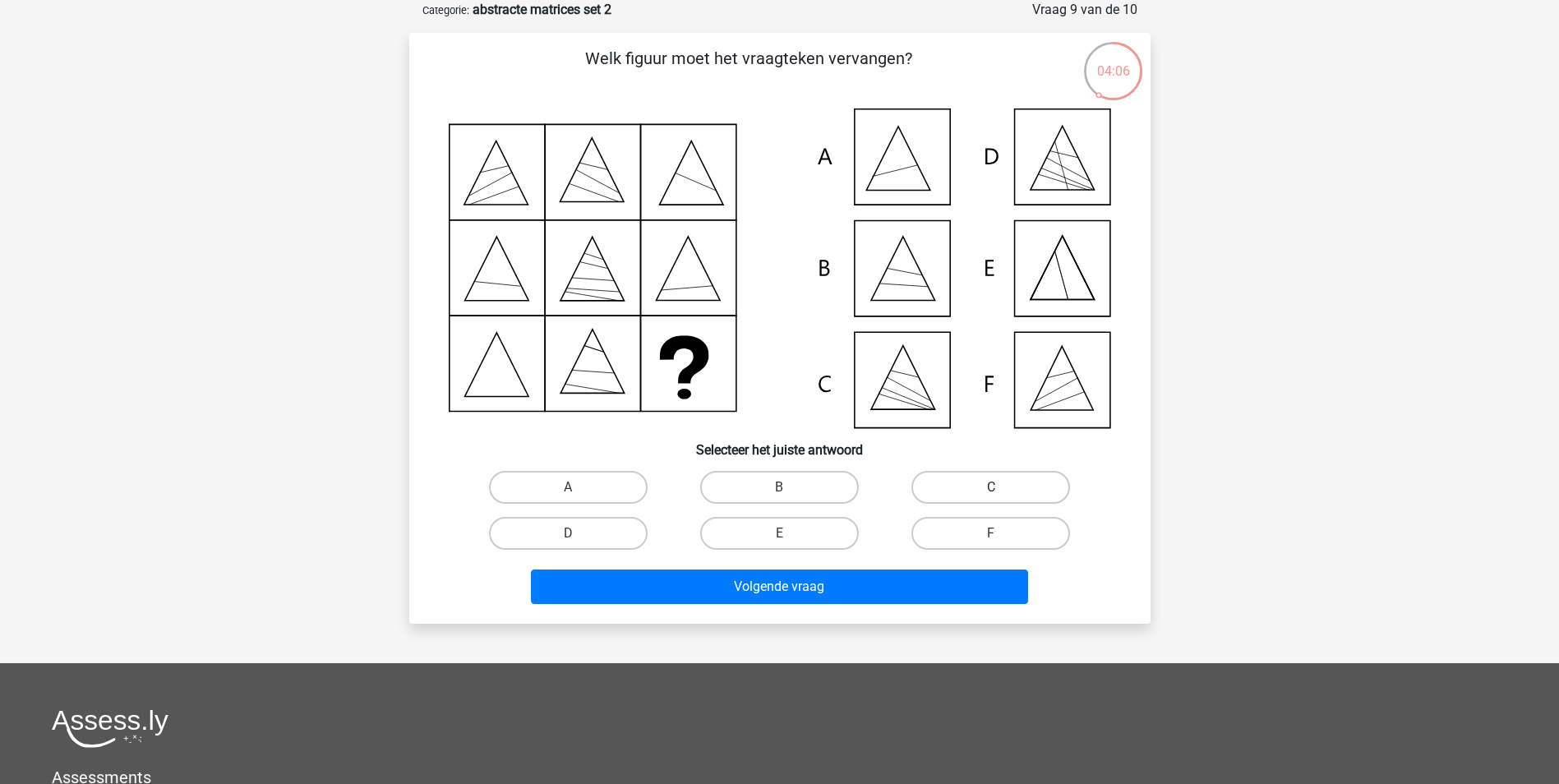
click at [957, 475] on label "C" at bounding box center [990, 487] width 158 height 32
click at [991, 487] on input "C" at bounding box center [996, 492] width 10 height 10
radio input "true"
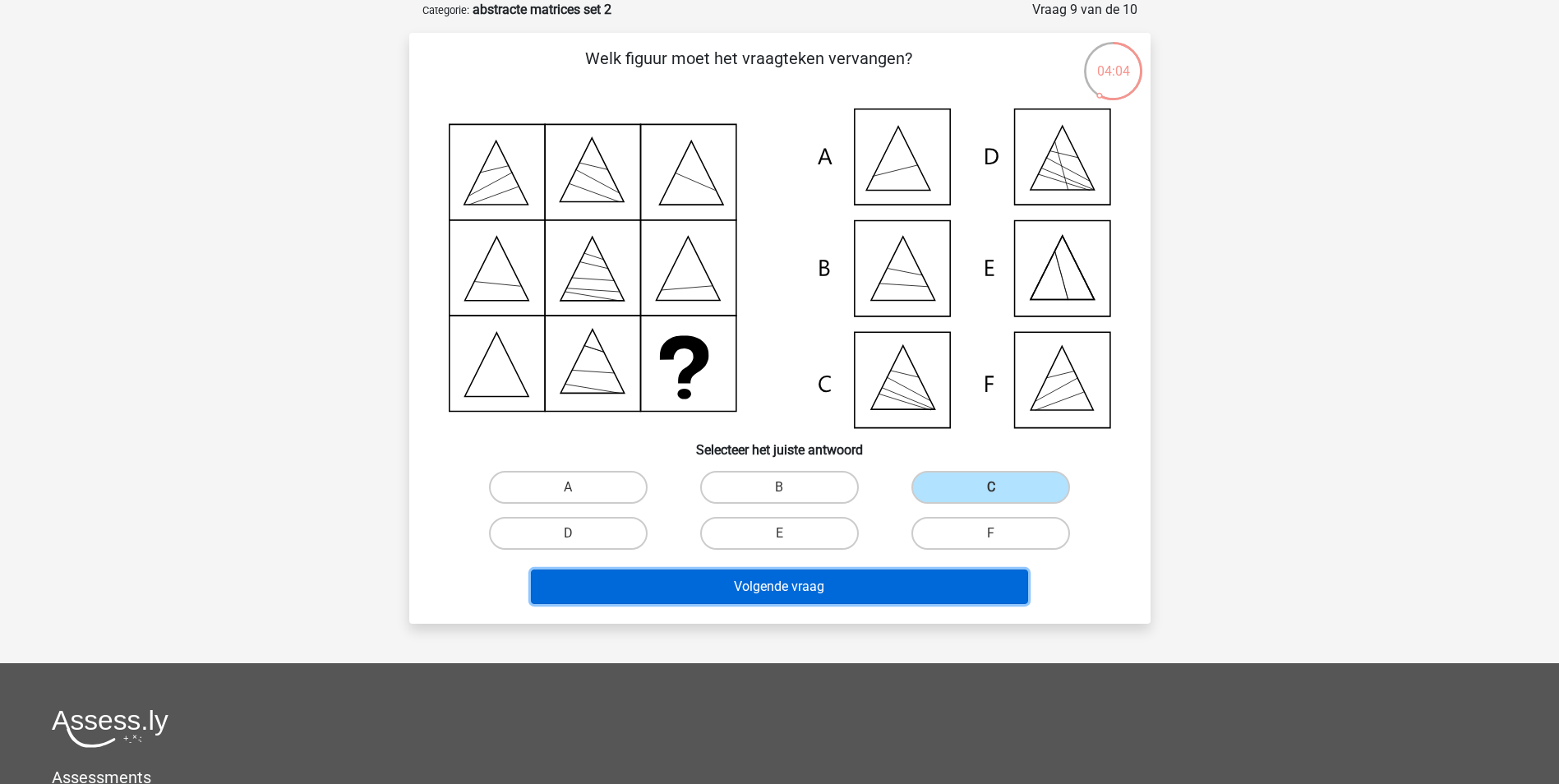
click at [882, 575] on button "Volgende vraag" at bounding box center [779, 587] width 497 height 34
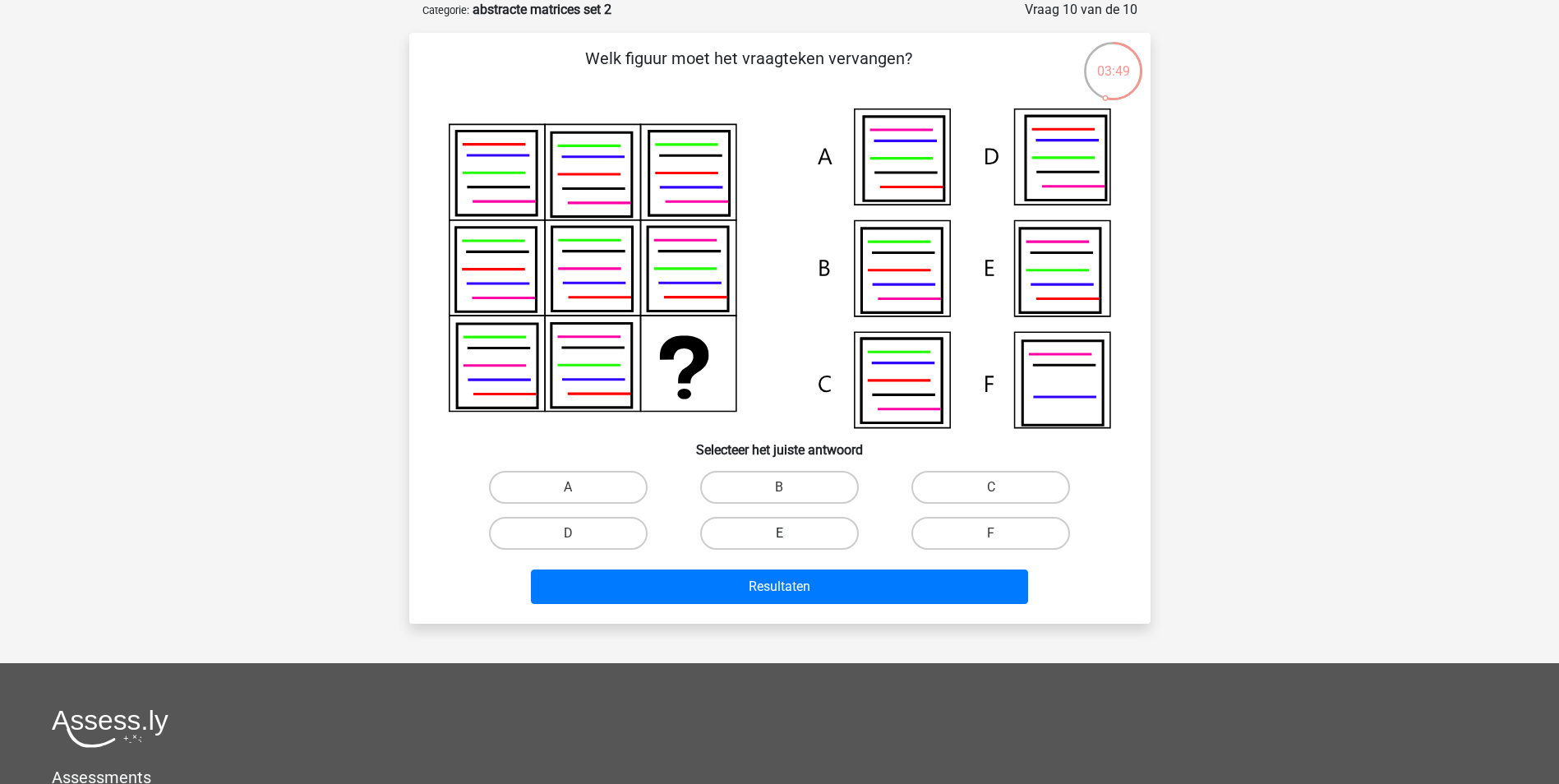
click at [799, 526] on label "E" at bounding box center [779, 533] width 158 height 32
click at [790, 533] on input "E" at bounding box center [784, 539] width 10 height 10
radio input "true"
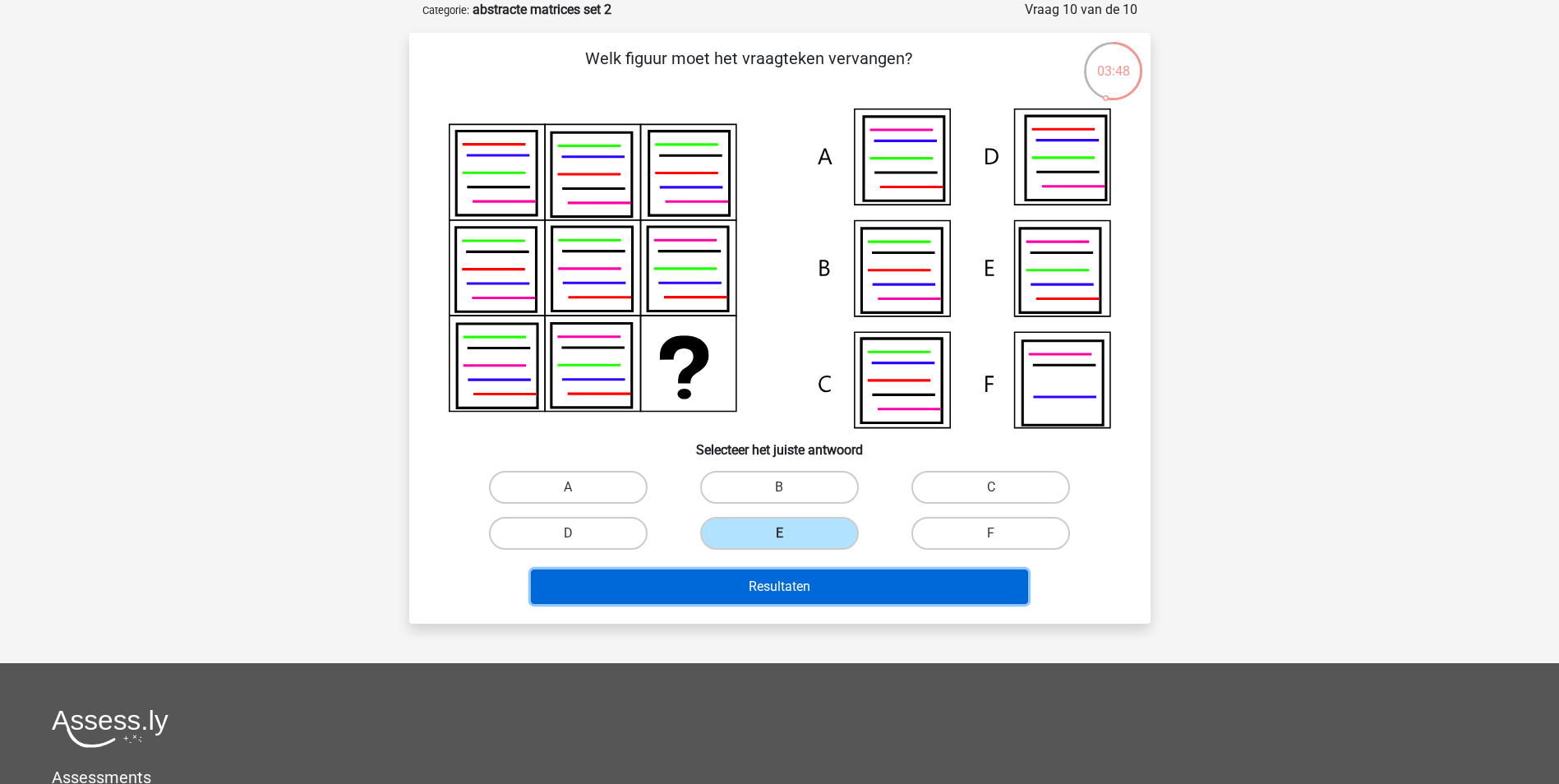
click at [812, 580] on button "Resultaten" at bounding box center [779, 587] width 497 height 34
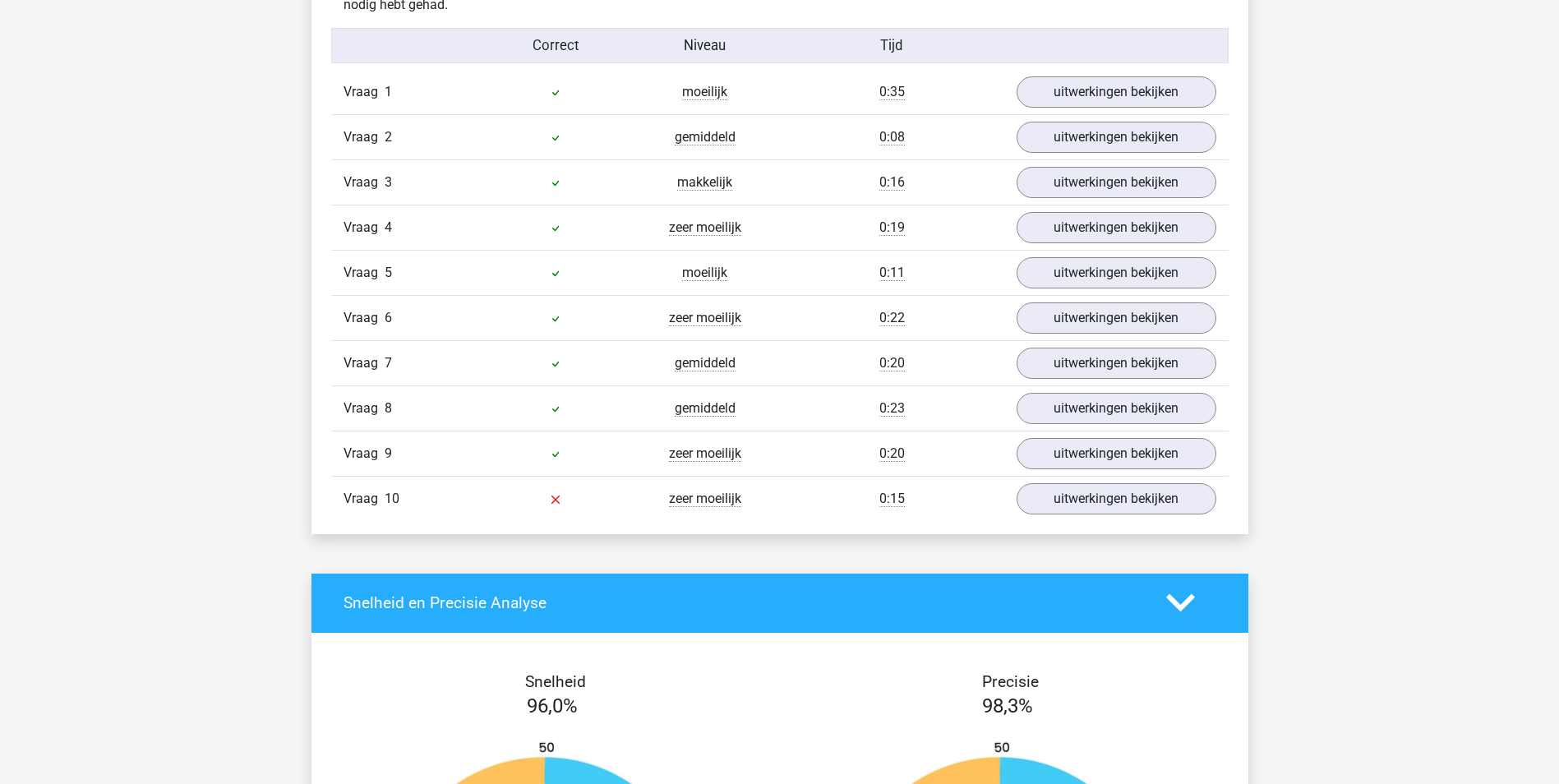
scroll to position [1068, 0]
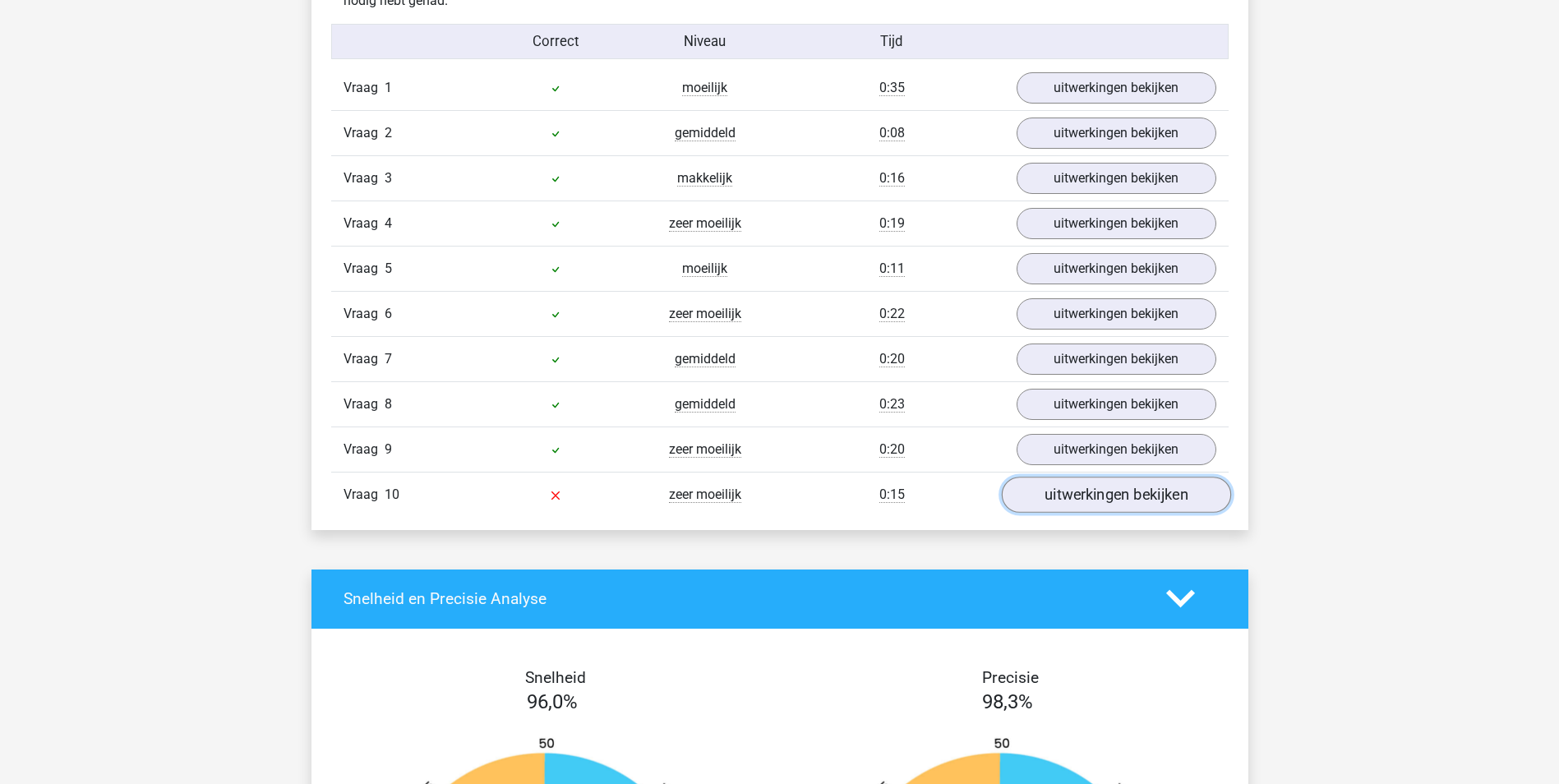
click at [1104, 493] on link "uitwerkingen bekijken" at bounding box center [1116, 494] width 229 height 36
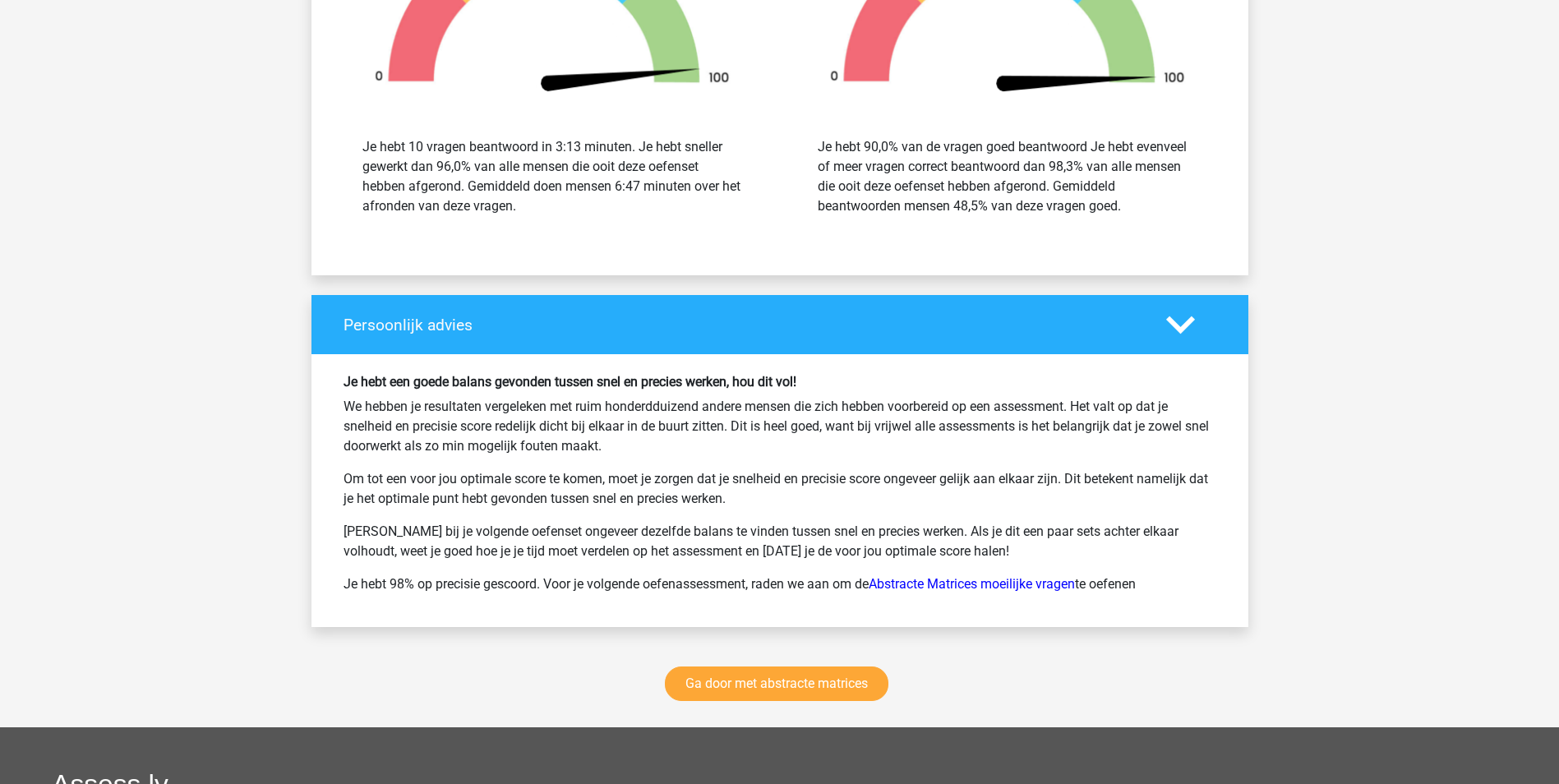
scroll to position [2793, 0]
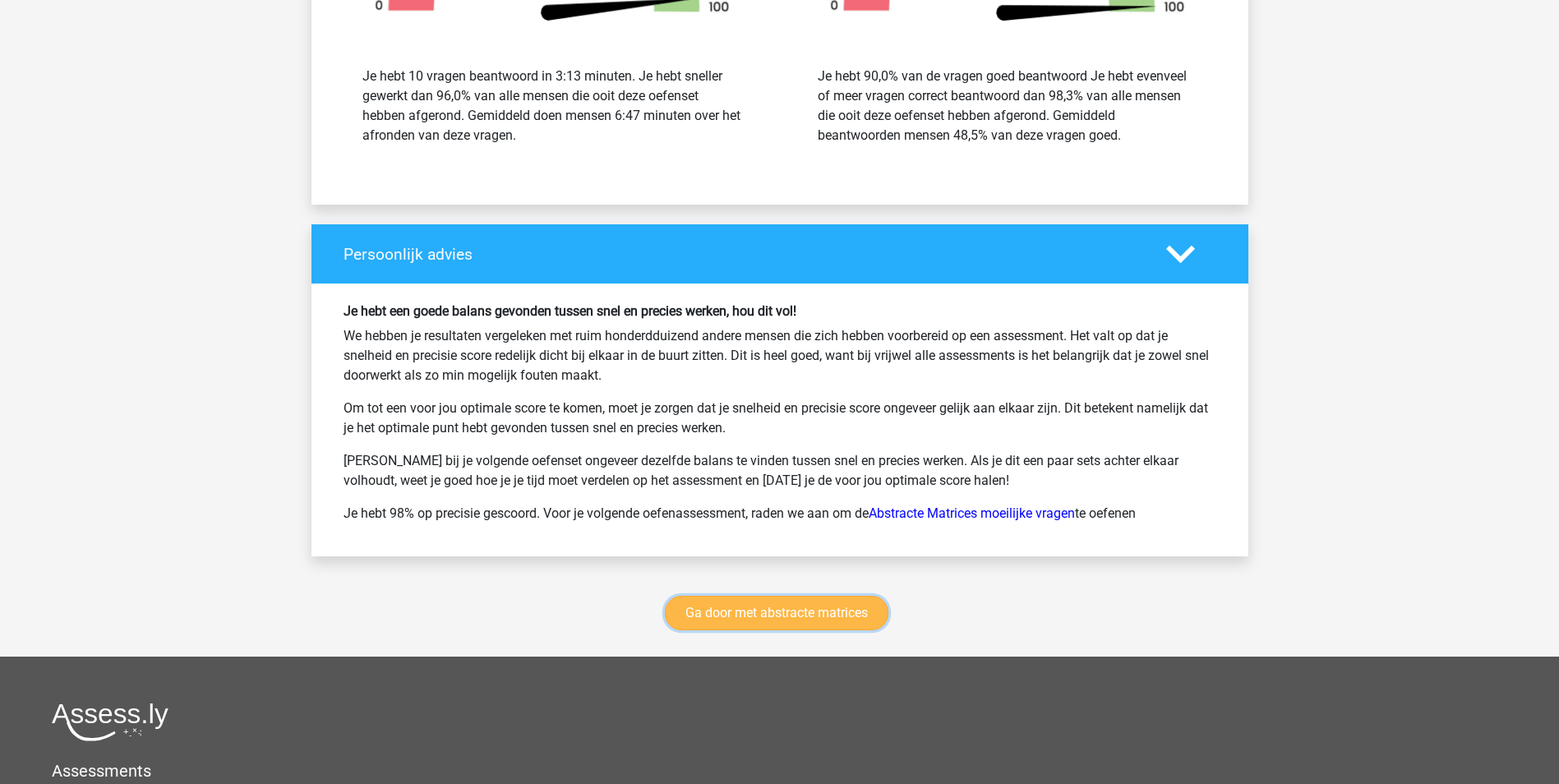
click at [810, 612] on link "Ga door met abstracte matrices" at bounding box center [776, 613] width 223 height 34
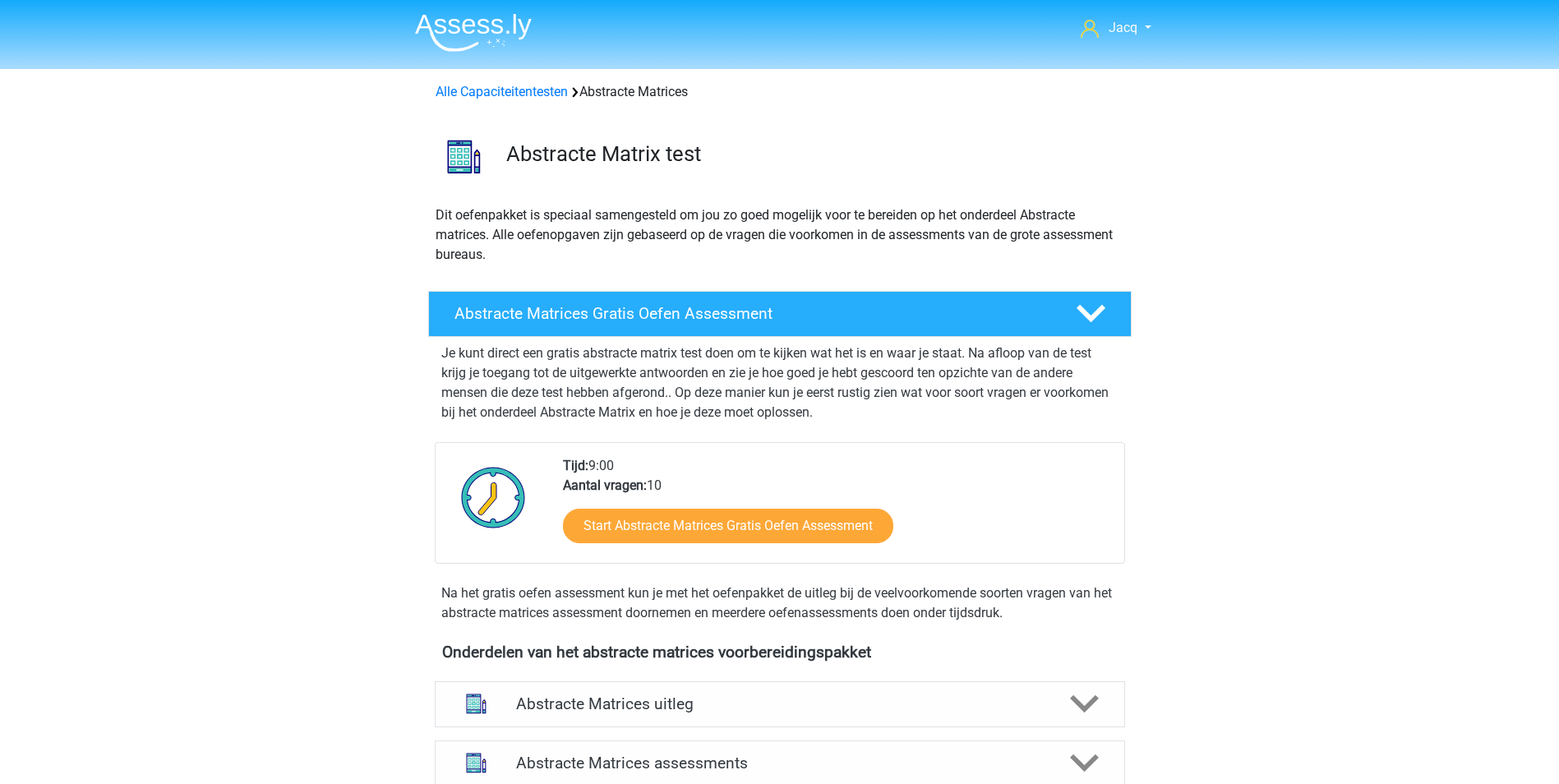
scroll to position [734, 0]
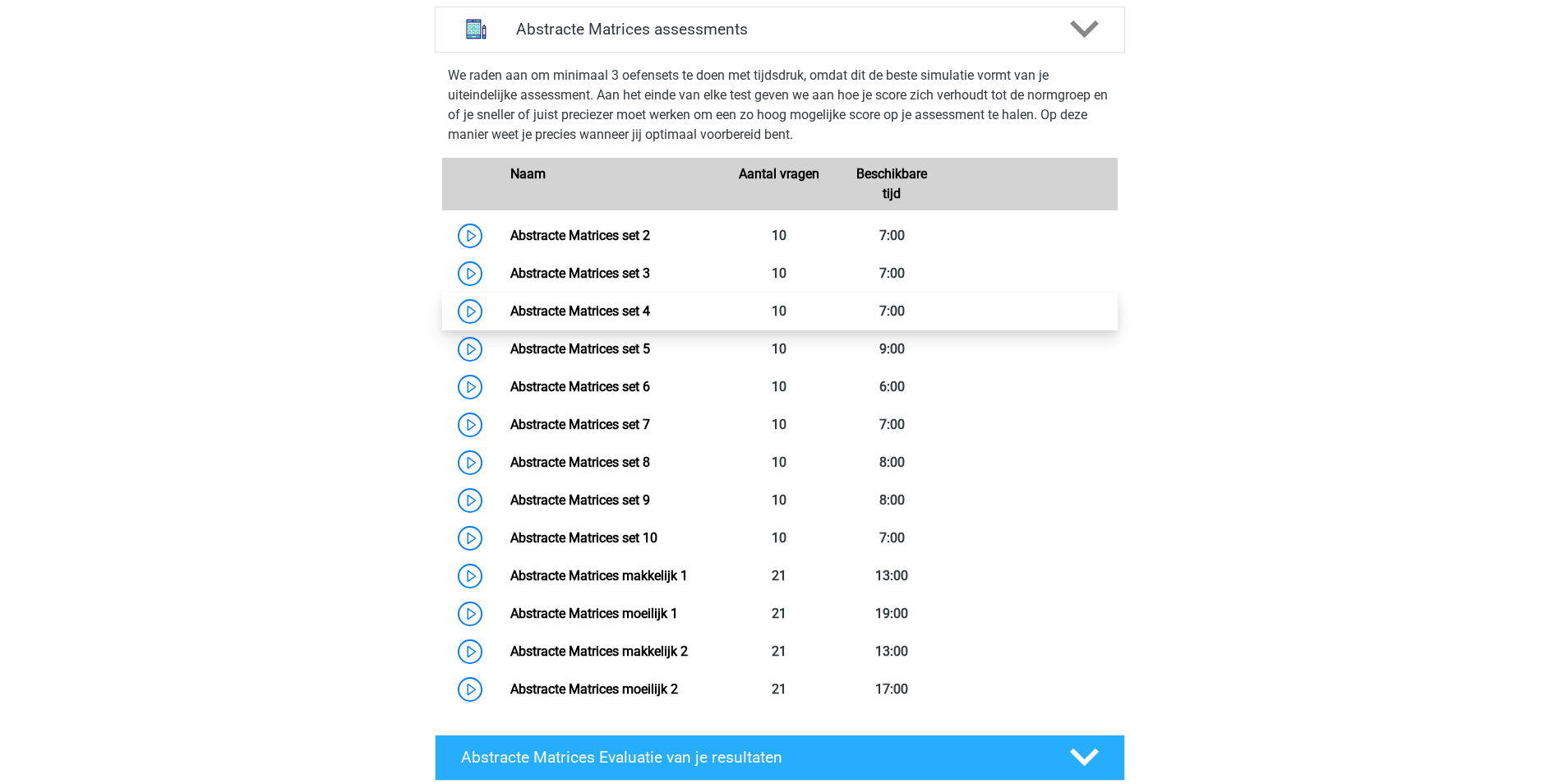
click at [588, 306] on link "Abstracte Matrices set 4" at bounding box center [580, 311] width 139 height 15
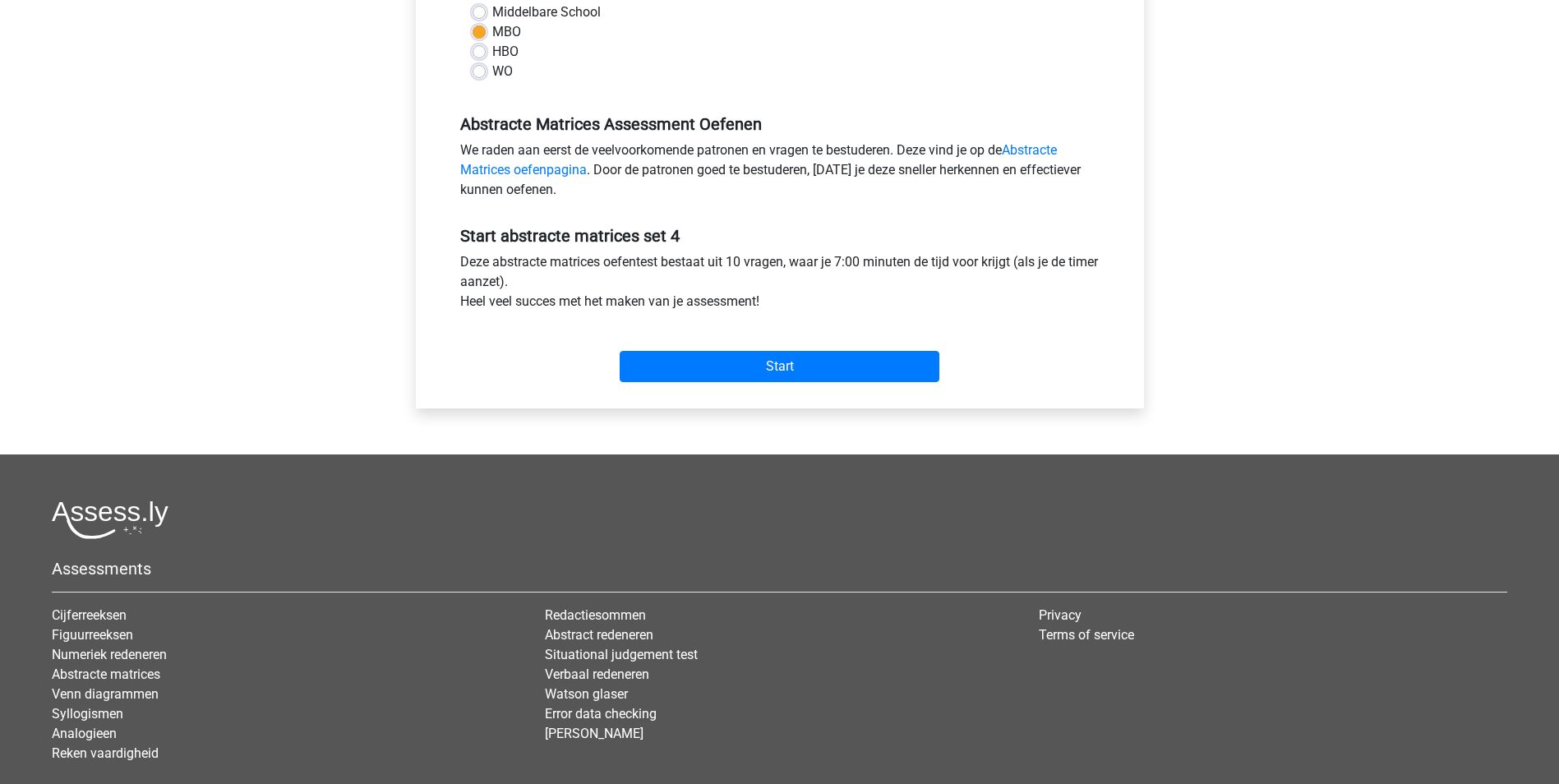
scroll to position [411, 0]
click at [821, 368] on input "Start" at bounding box center [780, 365] width 320 height 32
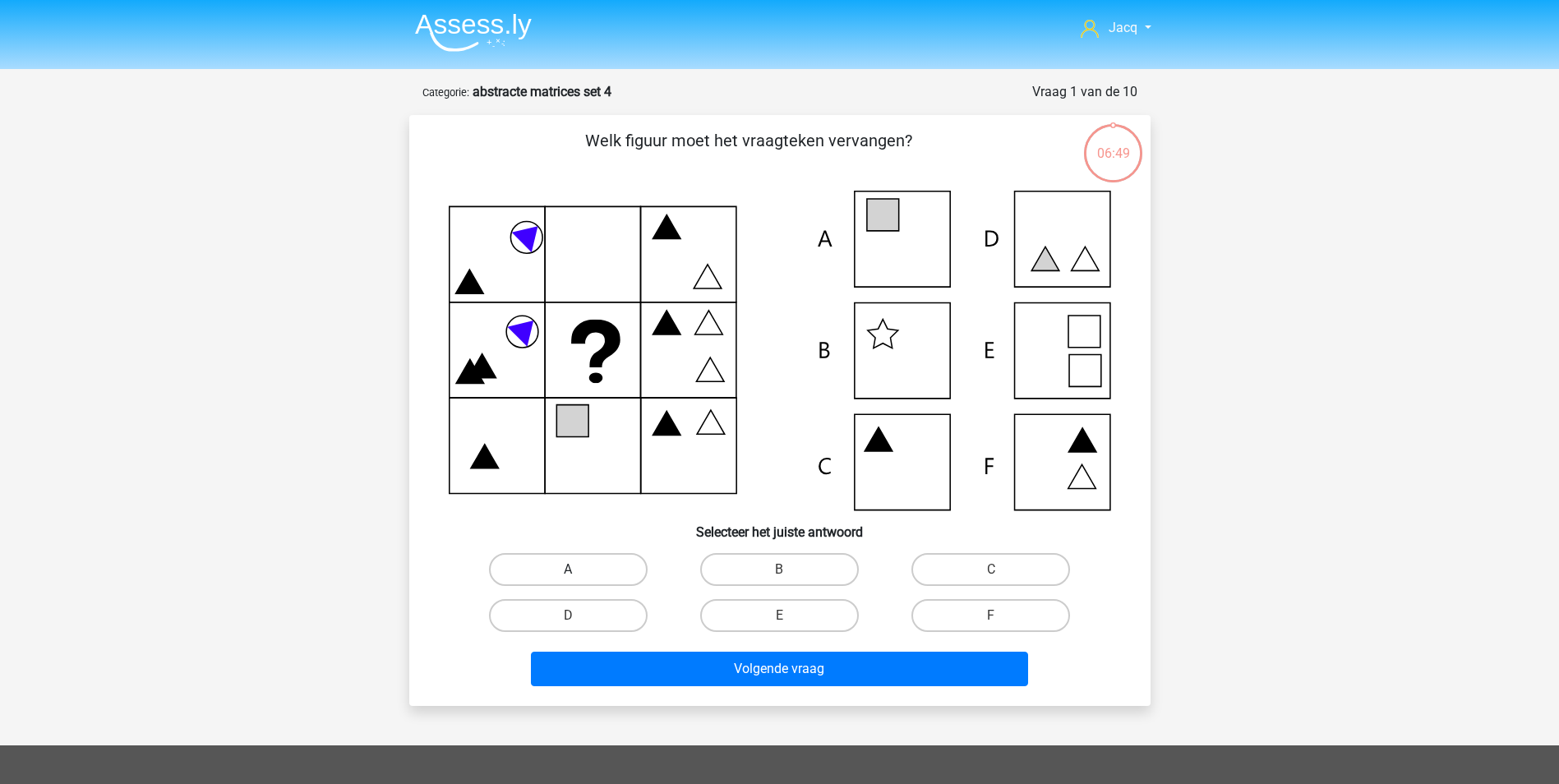
click at [594, 557] on label "A" at bounding box center [568, 569] width 158 height 32
click at [579, 569] on input "A" at bounding box center [573, 575] width 10 height 10
radio input "true"
click at [594, 555] on label "A" at bounding box center [568, 569] width 158 height 32
click at [579, 569] on input "A" at bounding box center [573, 575] width 10 height 10
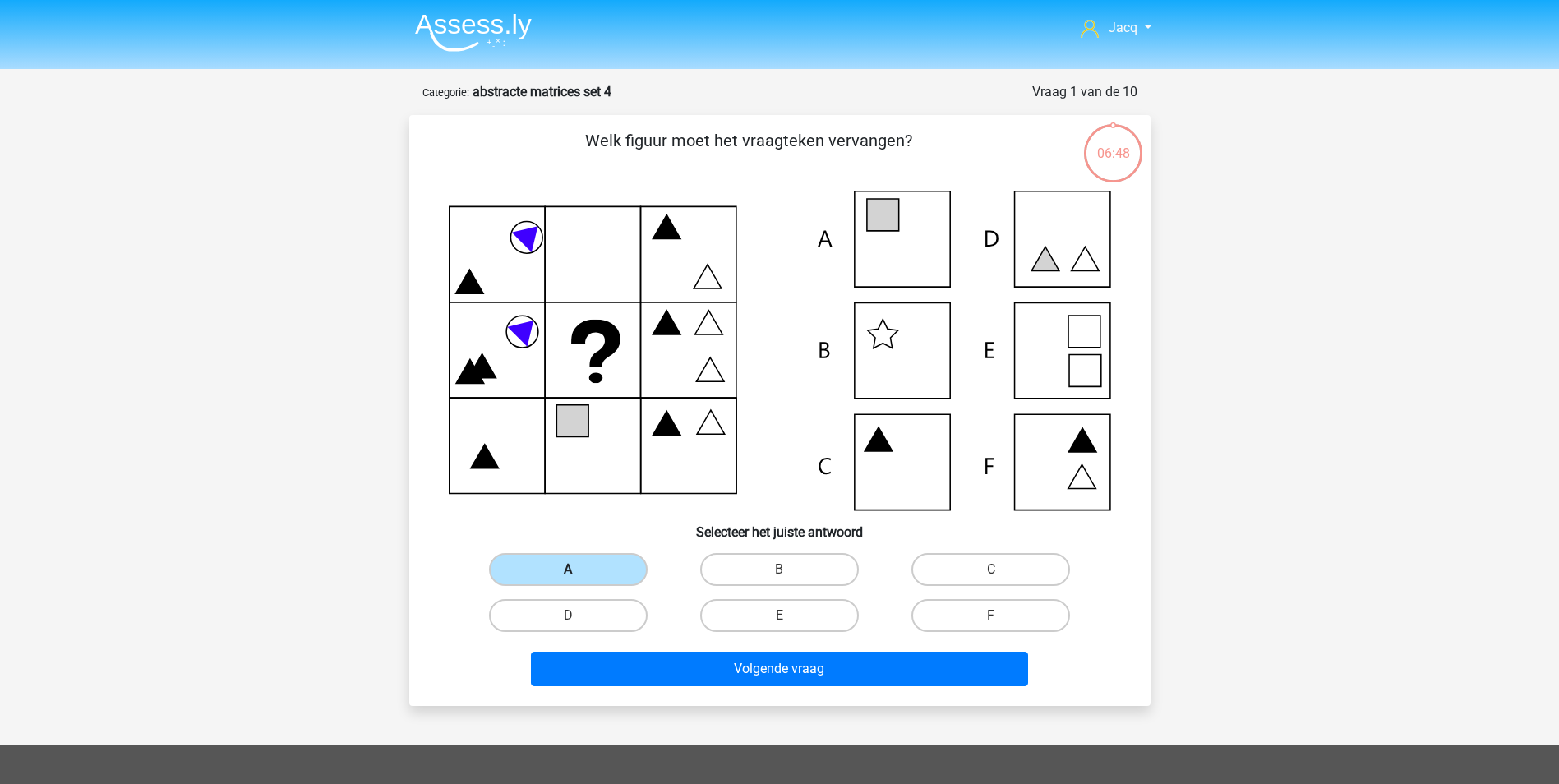
click at [617, 567] on label "A" at bounding box center [568, 569] width 158 height 32
click at [579, 569] on input "A" at bounding box center [573, 575] width 10 height 10
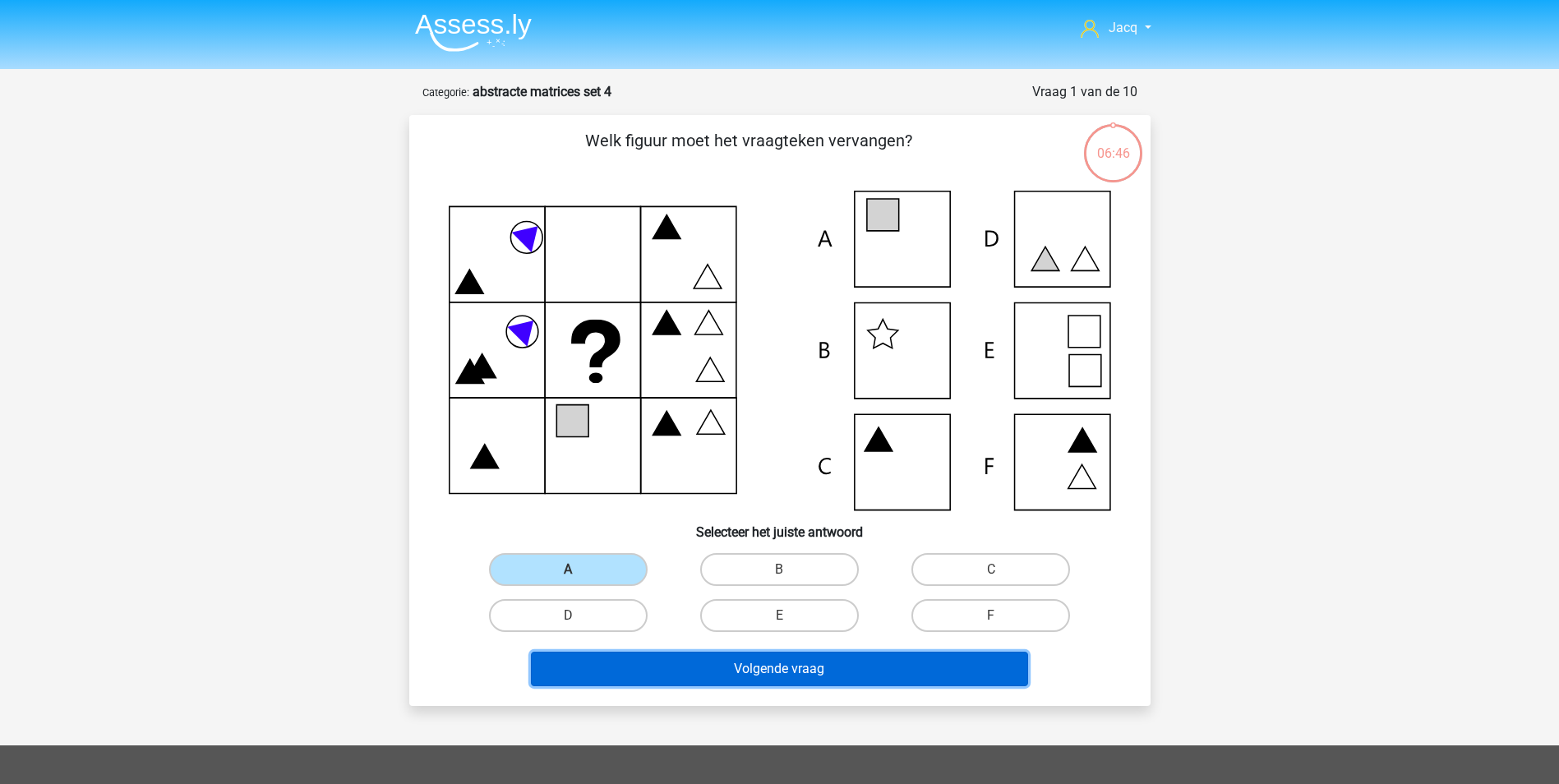
click at [751, 669] on button "Volgende vraag" at bounding box center [779, 669] width 497 height 34
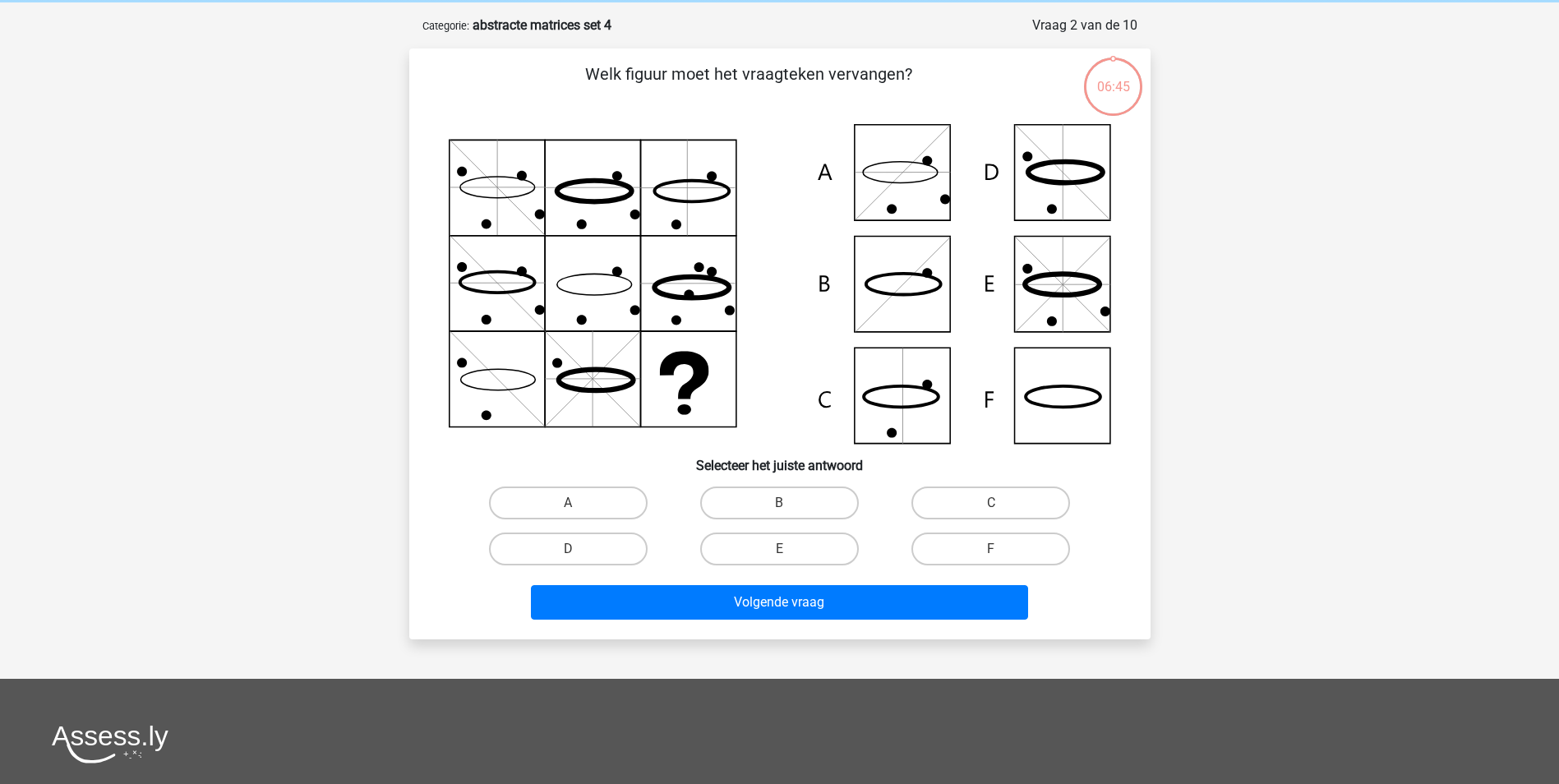
scroll to position [82, 0]
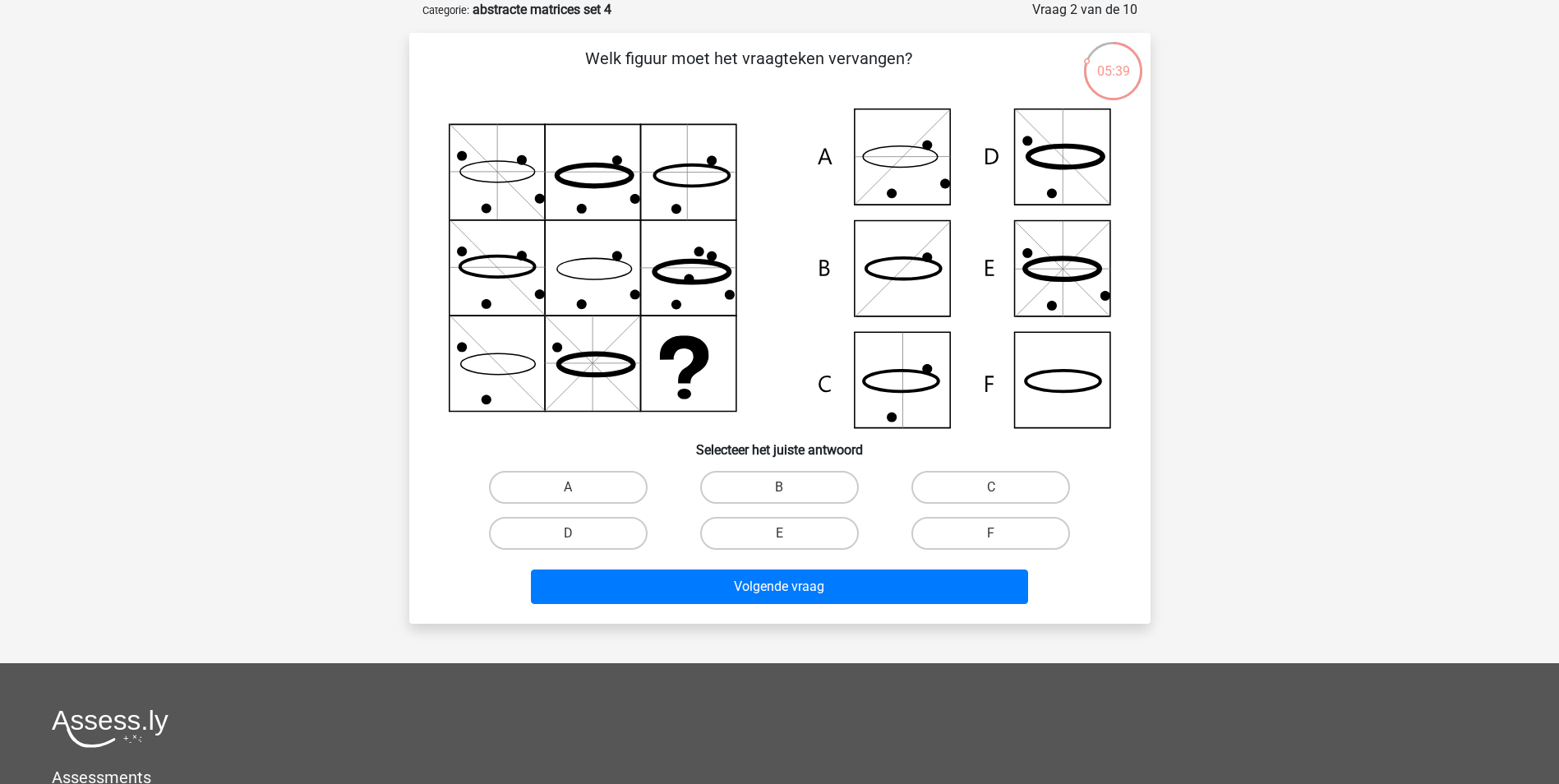
click at [1052, 378] on icon at bounding box center [780, 268] width 663 height 320
click at [995, 535] on input "F" at bounding box center [996, 539] width 10 height 10
radio input "true"
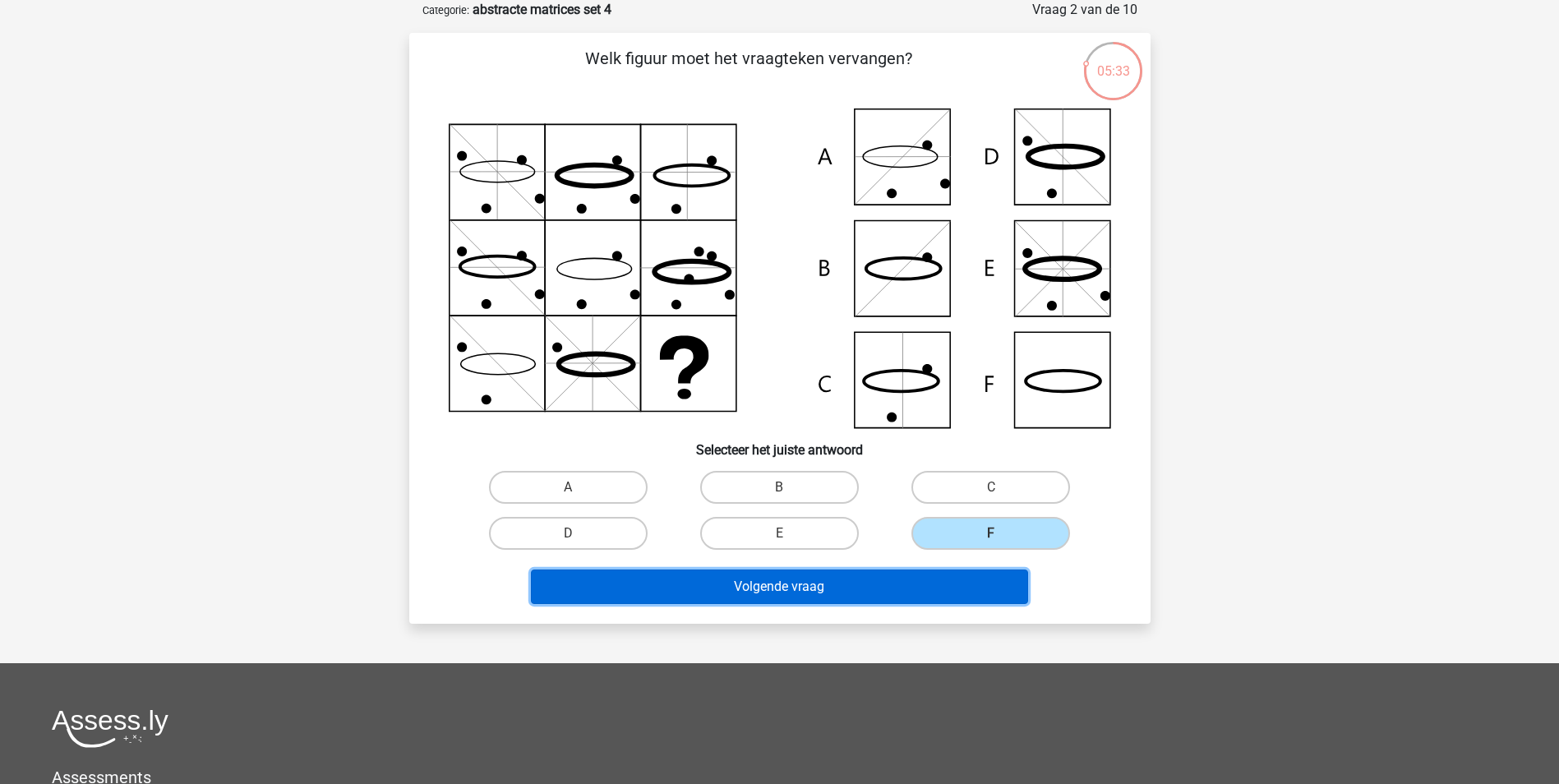
click at [914, 580] on button "Volgende vraag" at bounding box center [779, 587] width 497 height 34
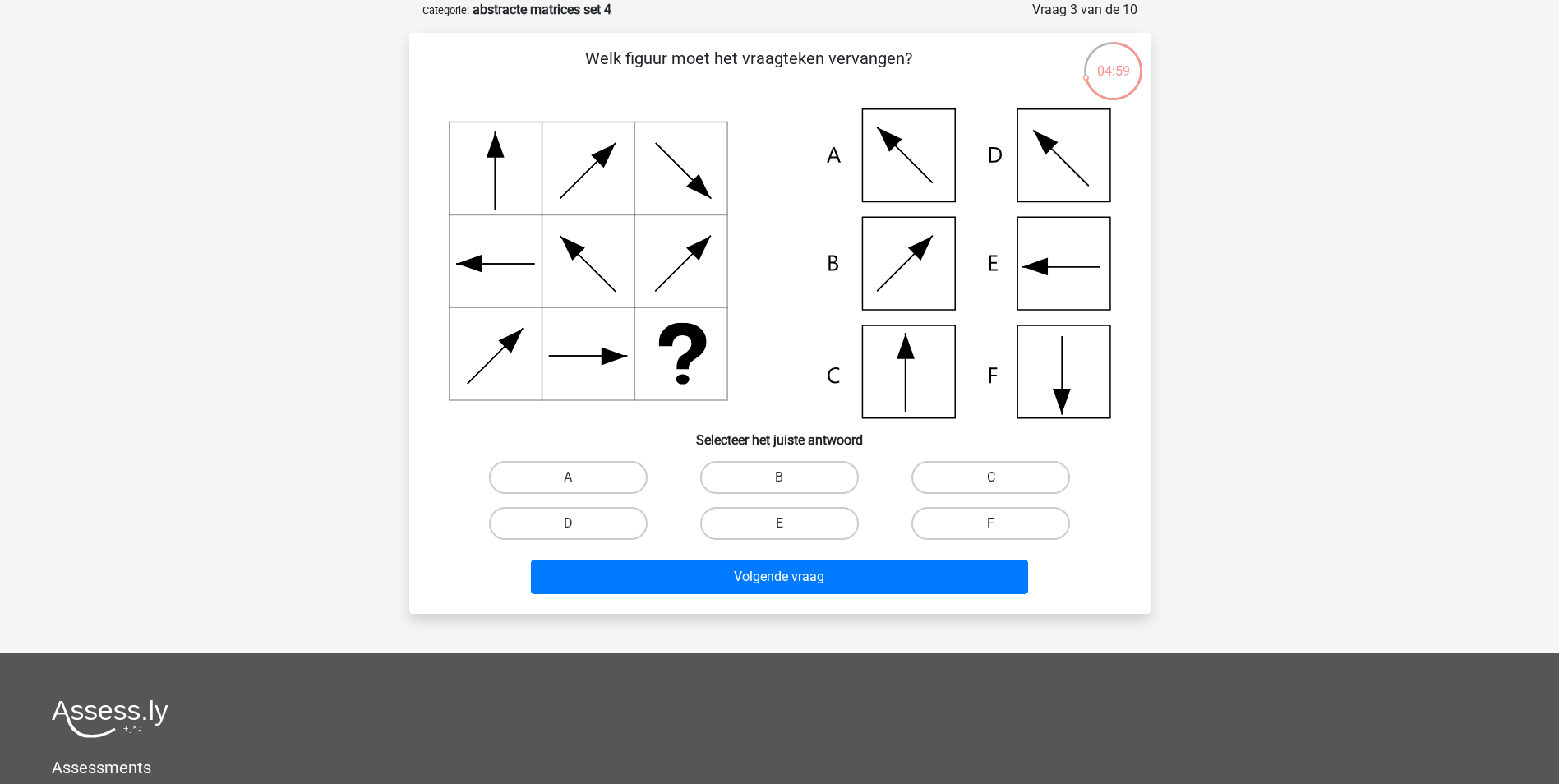
click at [974, 528] on label "F" at bounding box center [990, 523] width 158 height 32
click at [991, 528] on input "F" at bounding box center [996, 528] width 10 height 10
radio input "true"
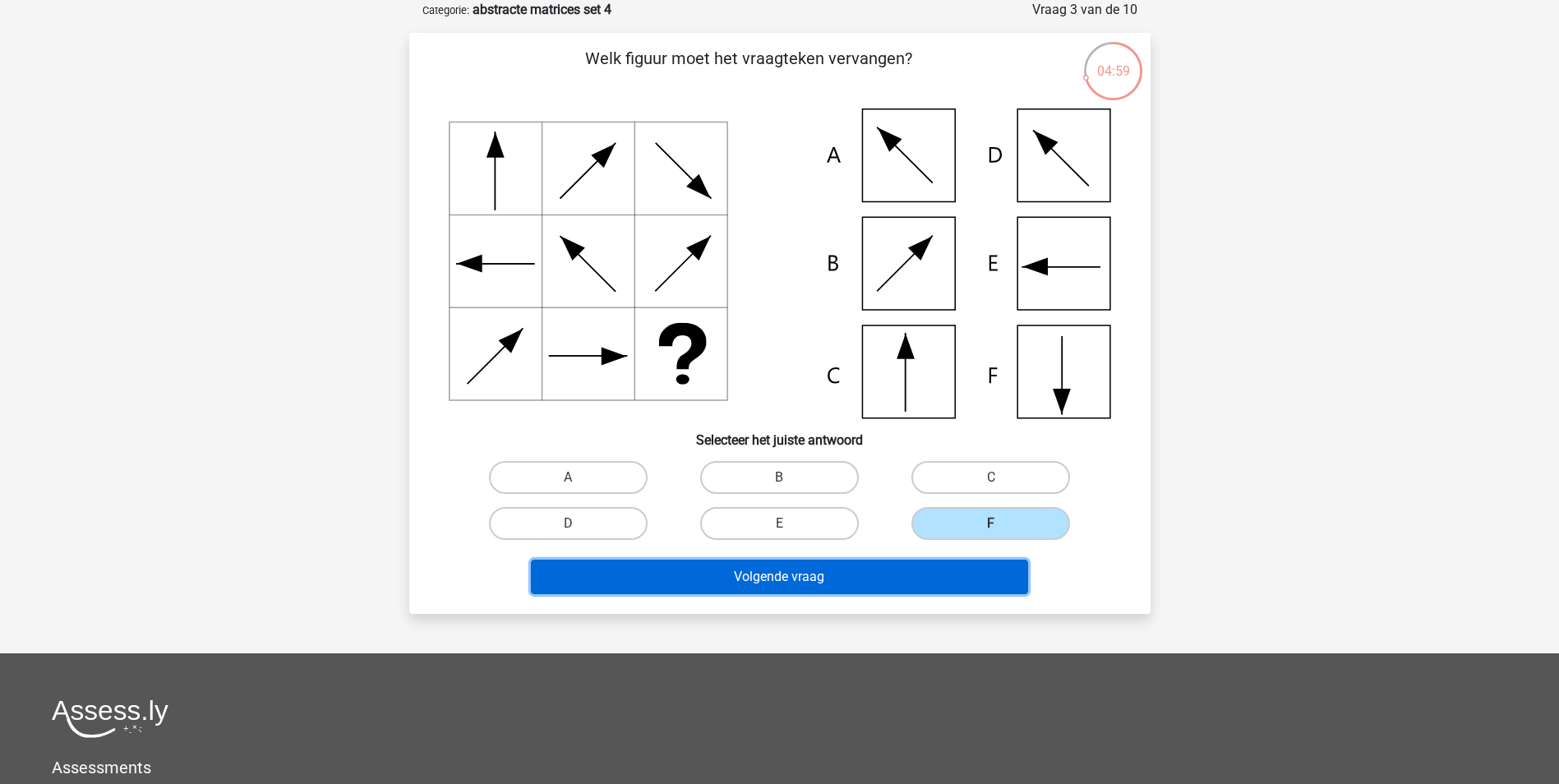
click at [936, 563] on button "Volgende vraag" at bounding box center [779, 576] width 497 height 34
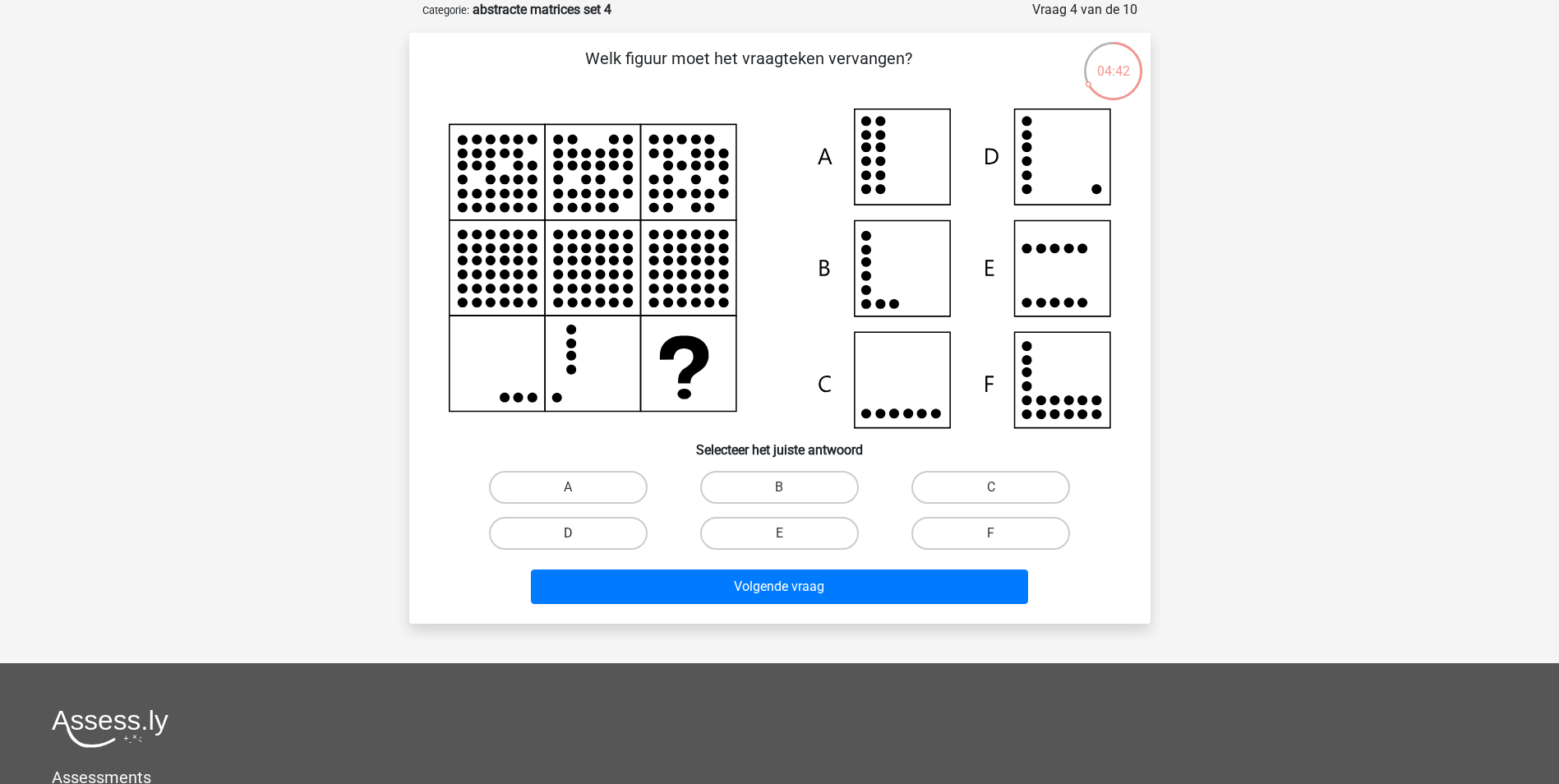
click at [600, 528] on label "D" at bounding box center [568, 533] width 158 height 32
click at [579, 533] on input "D" at bounding box center [573, 539] width 10 height 10
radio input "true"
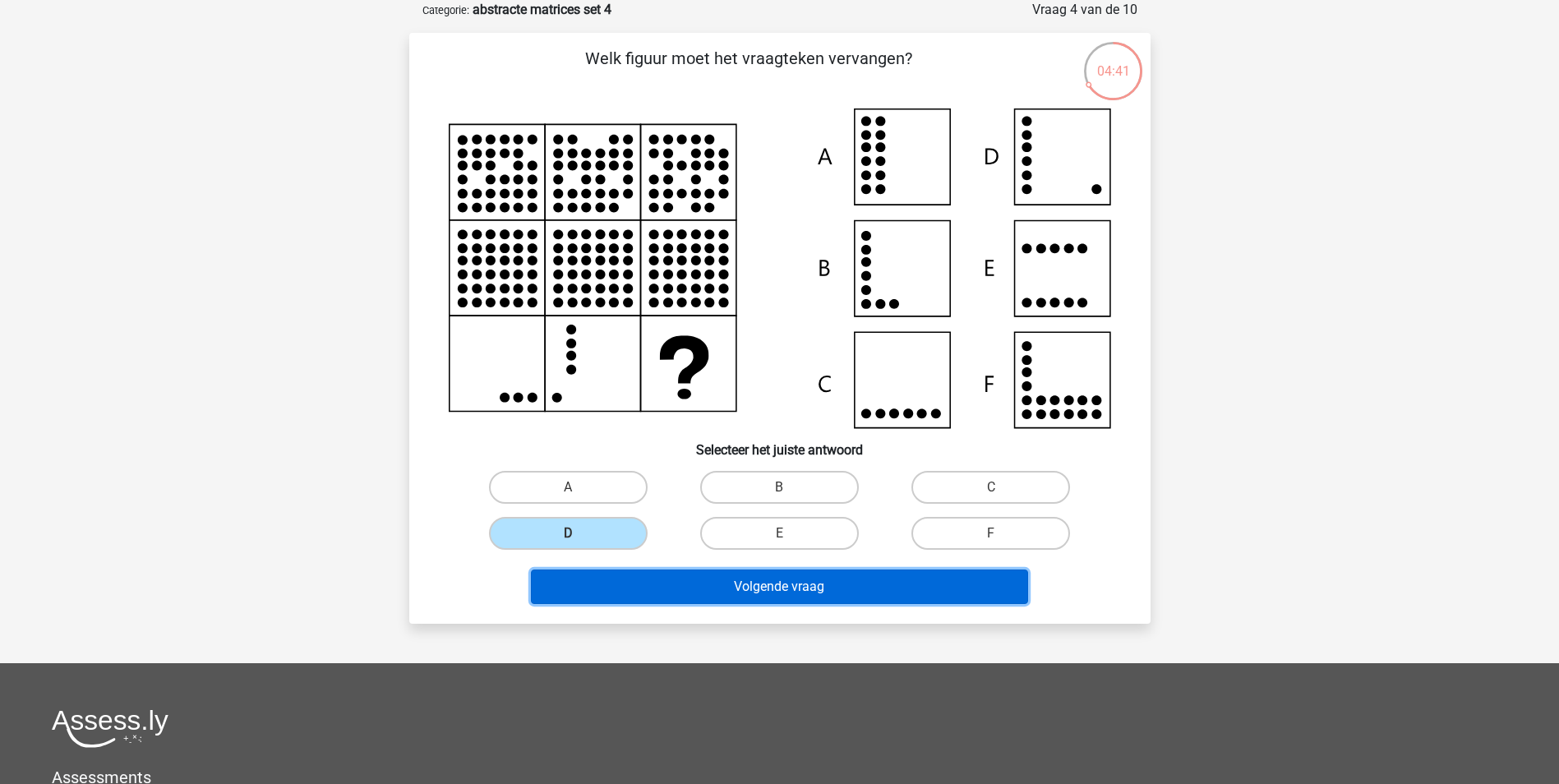
click at [654, 581] on button "Volgende vraag" at bounding box center [779, 587] width 497 height 34
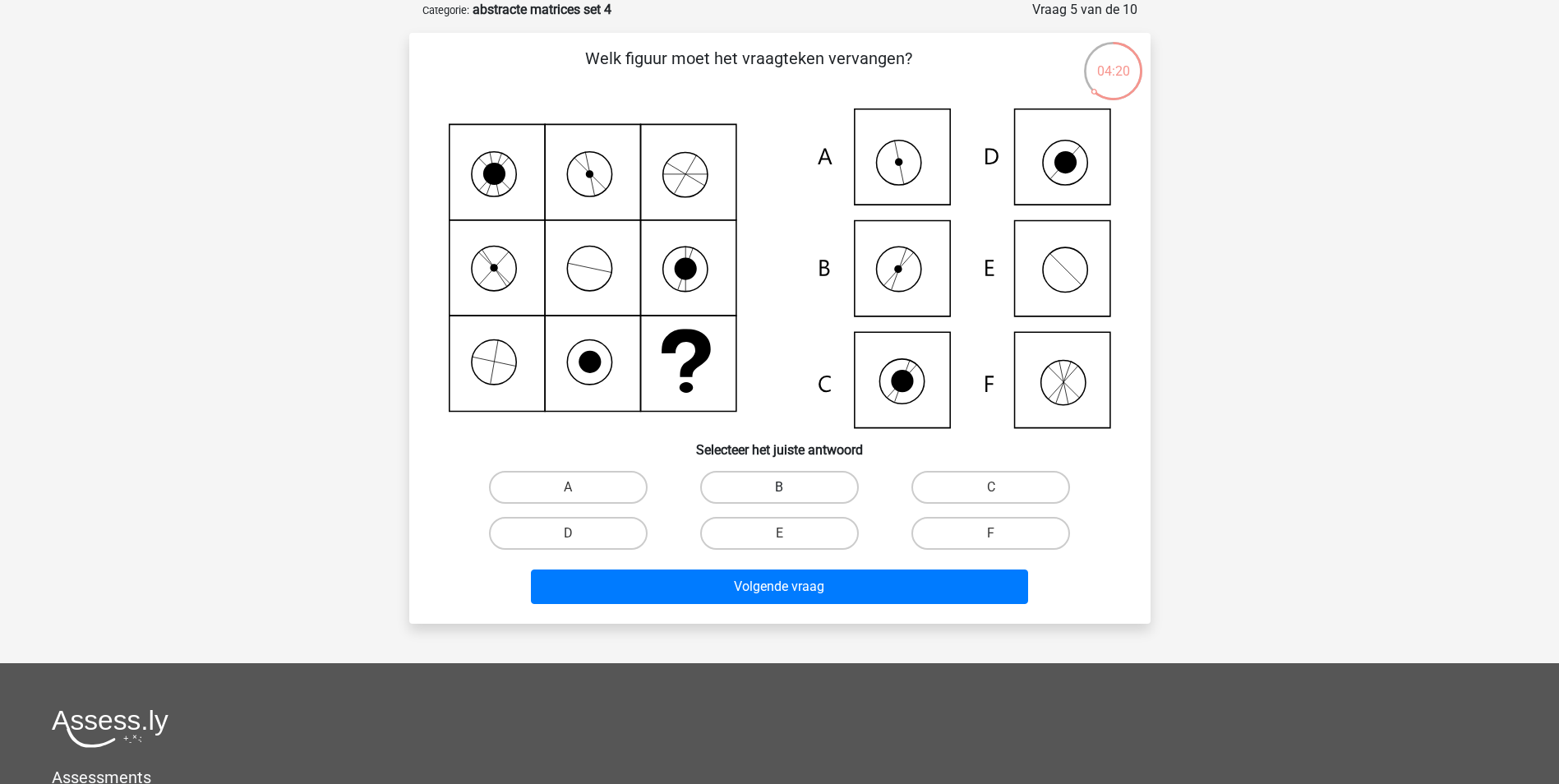
click at [791, 476] on label "B" at bounding box center [779, 487] width 158 height 32
click at [790, 487] on input "B" at bounding box center [784, 492] width 10 height 10
radio input "true"
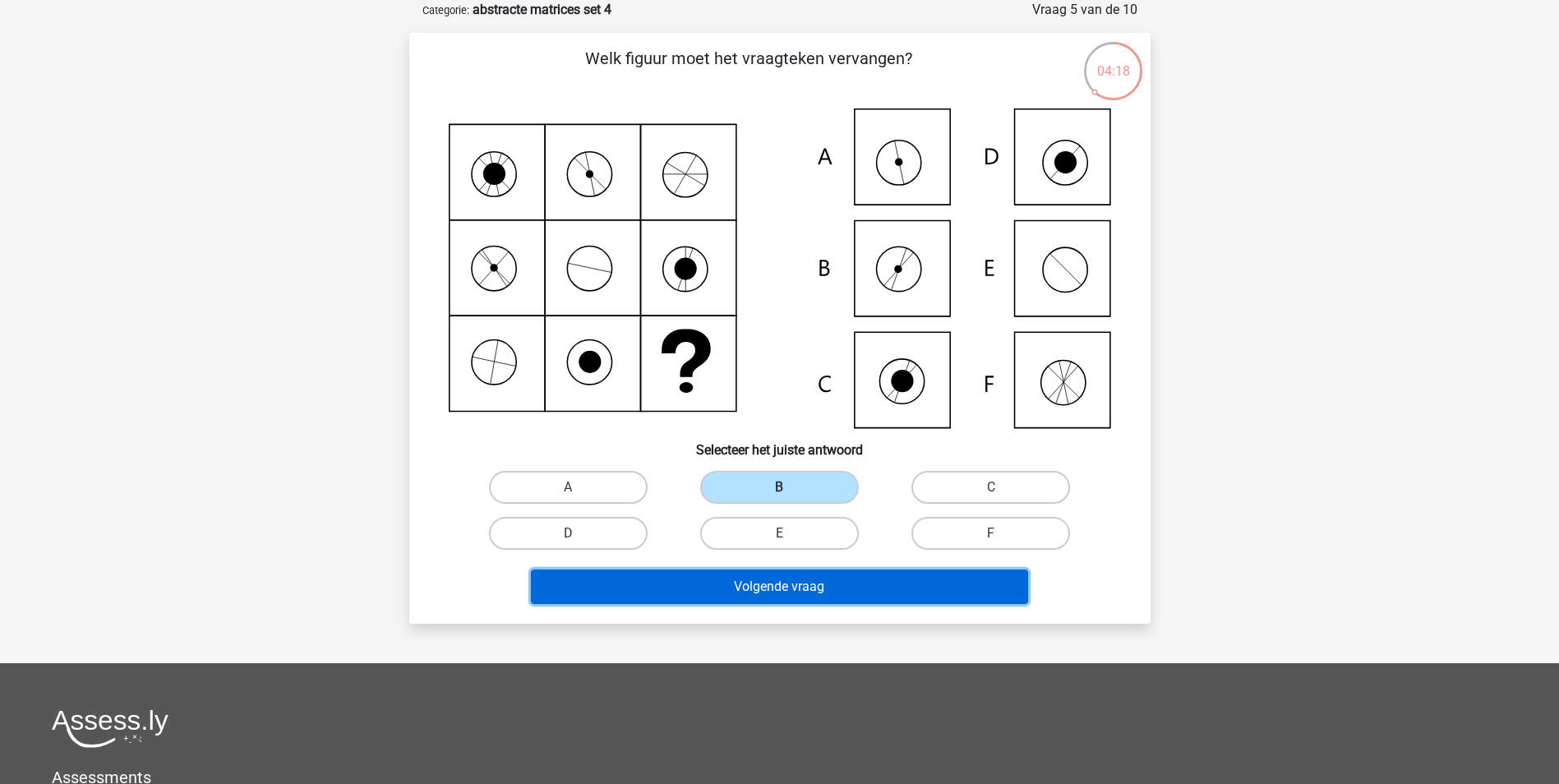
click at [770, 591] on button "Volgende vraag" at bounding box center [779, 587] width 497 height 34
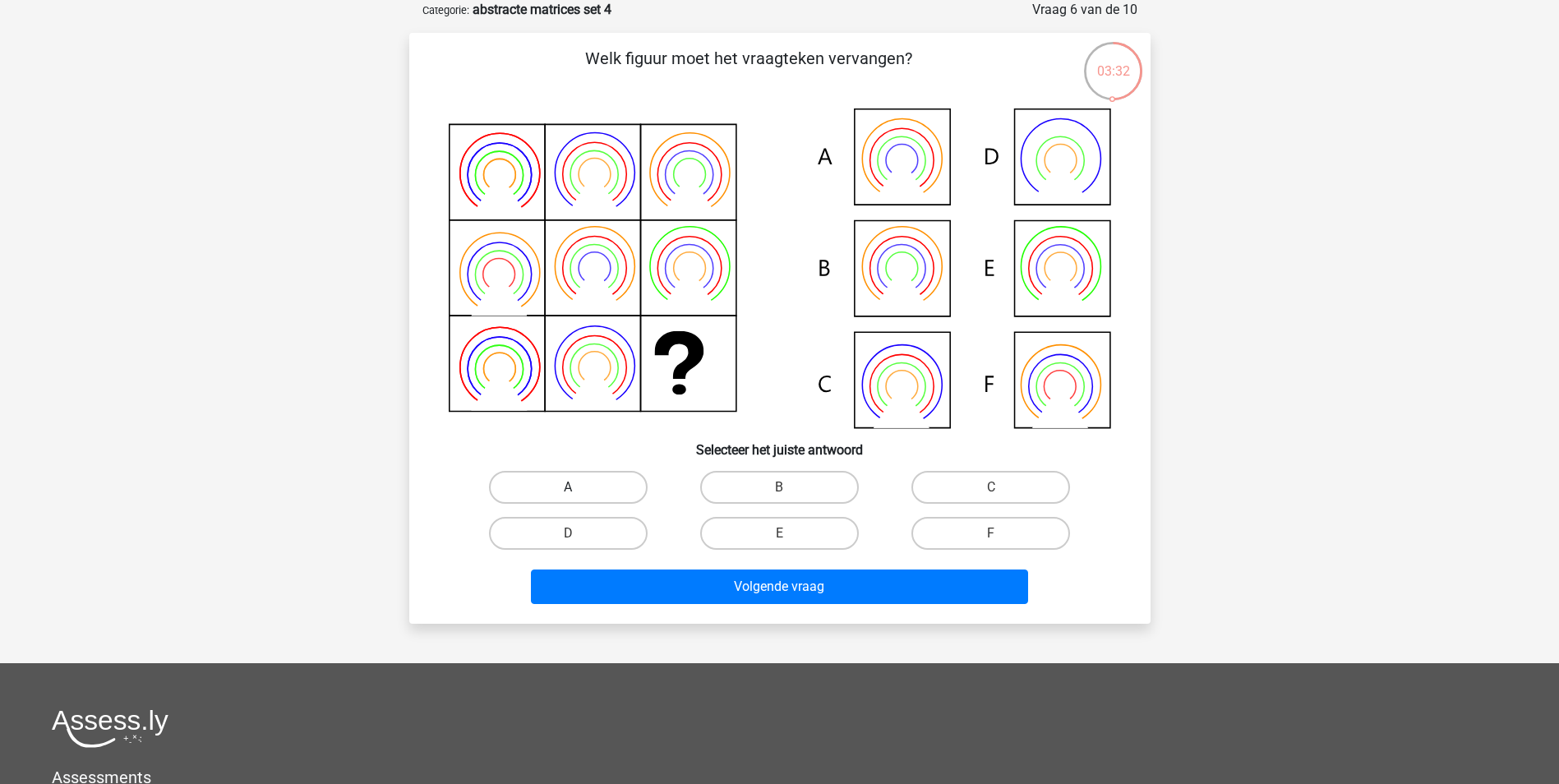
click at [596, 489] on label "A" at bounding box center [568, 487] width 158 height 32
click at [579, 489] on input "A" at bounding box center [573, 492] width 10 height 10
radio input "true"
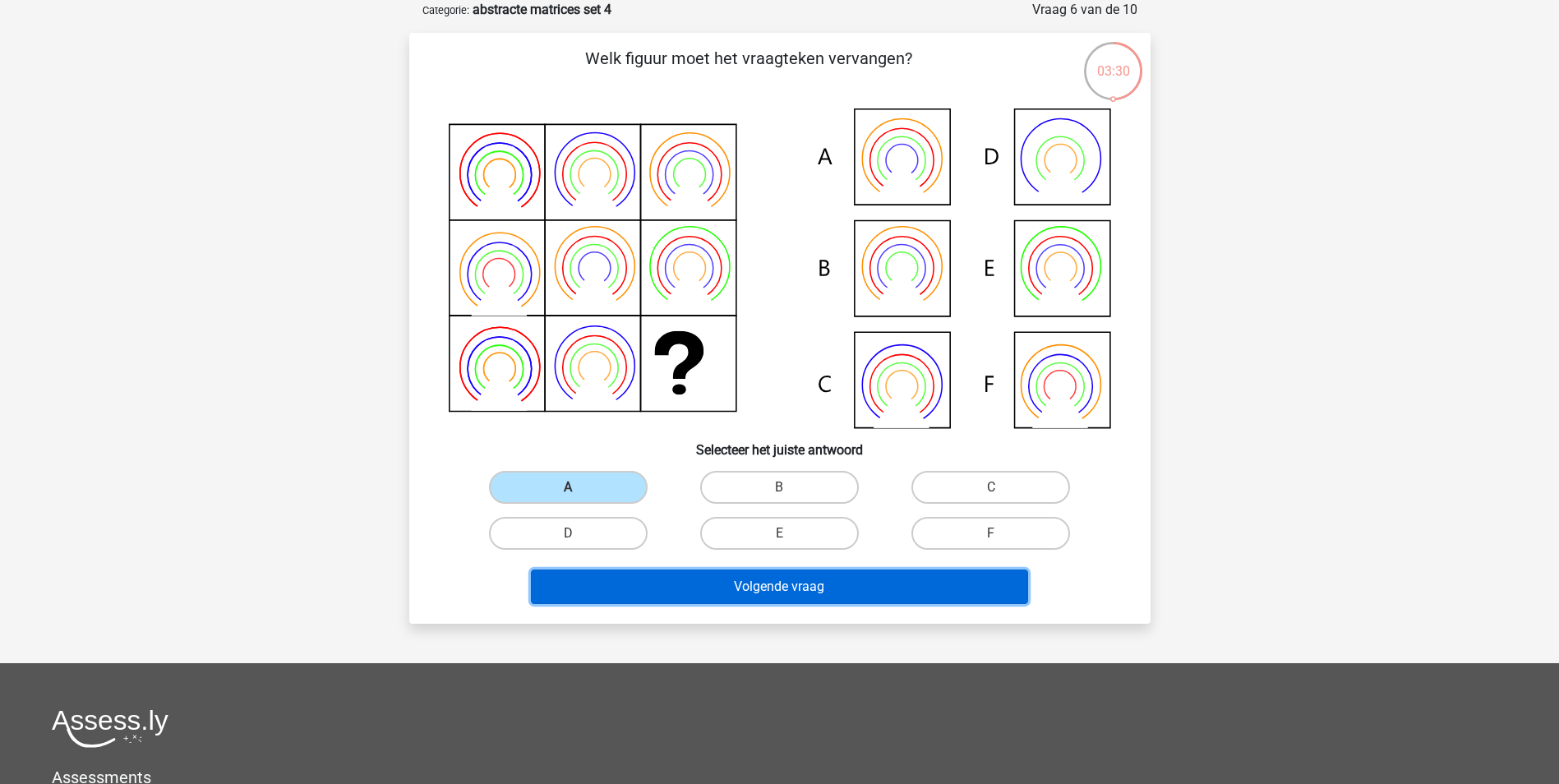
click at [635, 575] on button "Volgende vraag" at bounding box center [779, 587] width 497 height 34
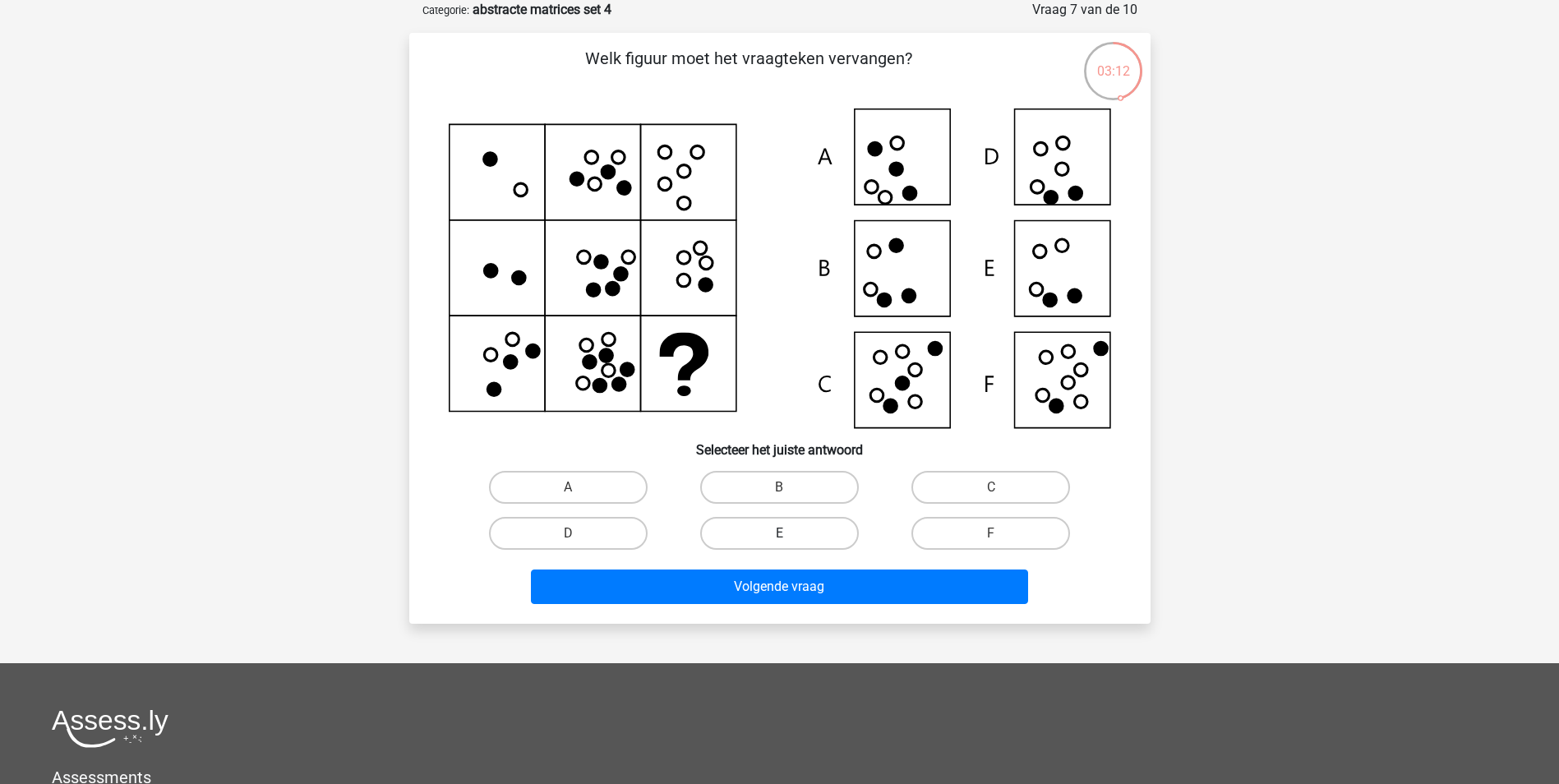
click at [781, 522] on label "E" at bounding box center [779, 533] width 158 height 32
click at [781, 533] on input "E" at bounding box center [784, 539] width 10 height 10
radio input "true"
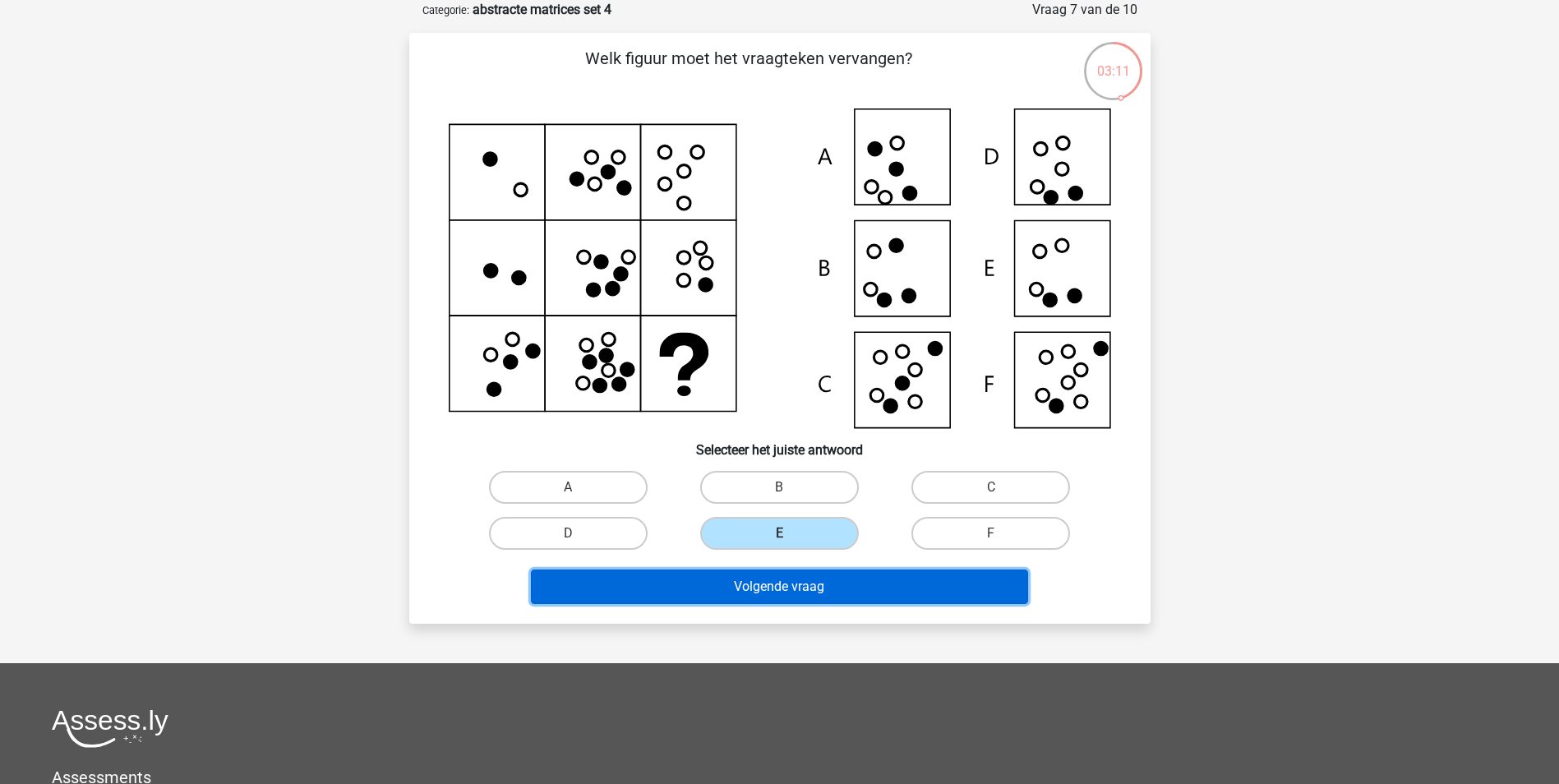
click at [785, 581] on button "Volgende vraag" at bounding box center [779, 587] width 497 height 34
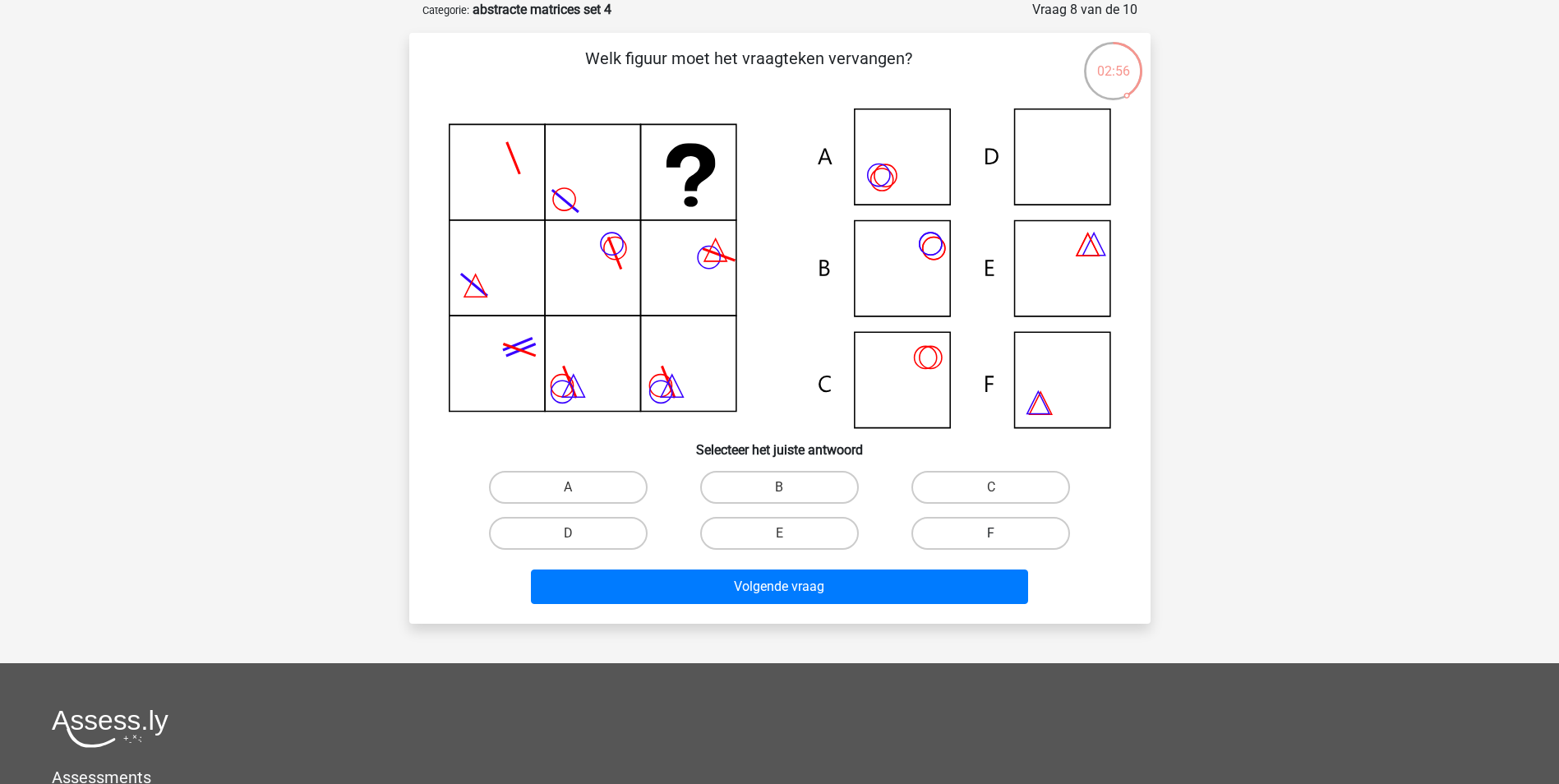
click at [974, 522] on label "F" at bounding box center [990, 533] width 158 height 32
click at [991, 533] on input "F" at bounding box center [996, 539] width 10 height 10
radio input "true"
click at [584, 533] on label "D" at bounding box center [568, 533] width 158 height 32
click at [579, 533] on input "D" at bounding box center [573, 539] width 10 height 10
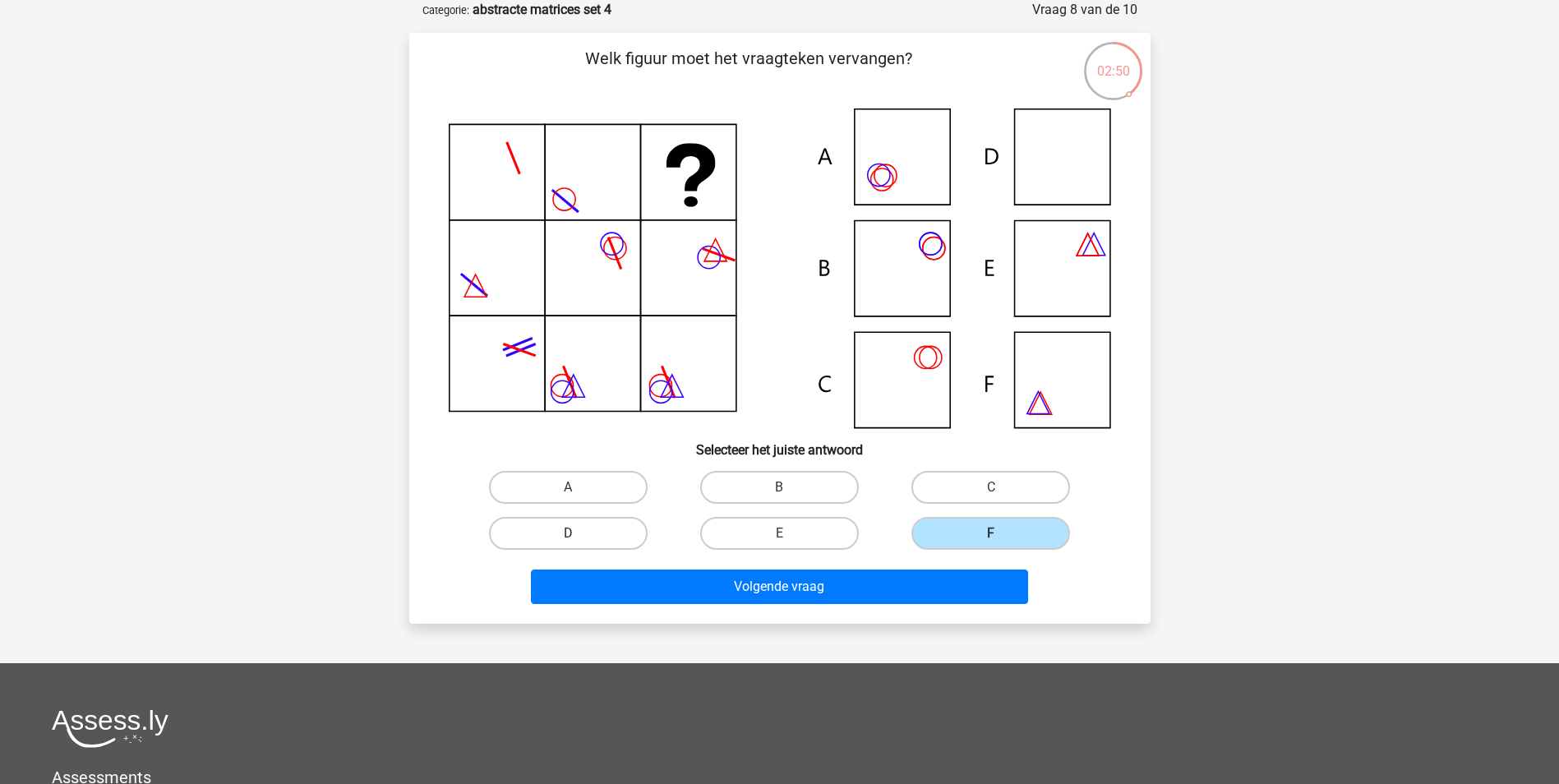
radio input "true"
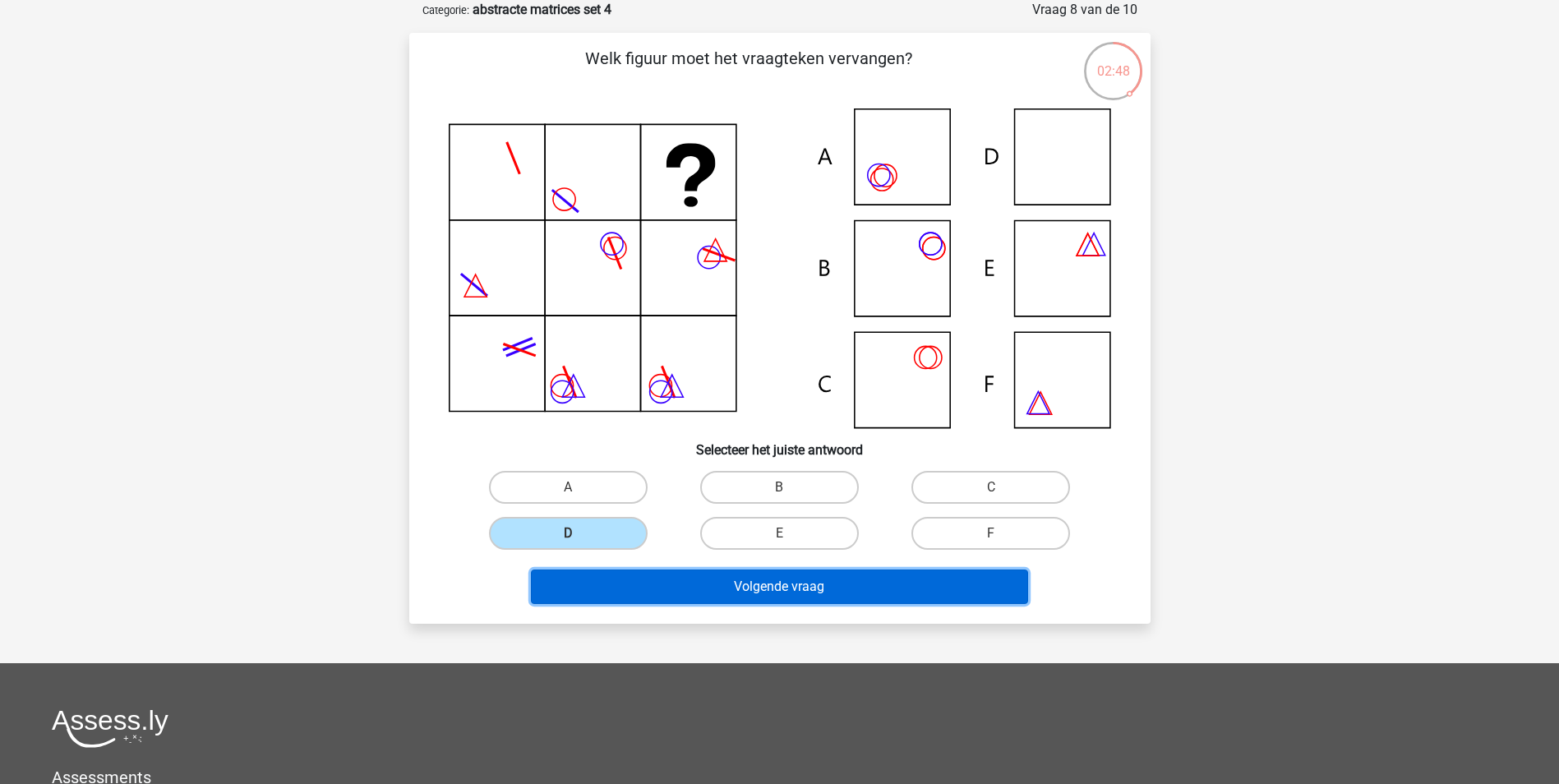
click at [657, 575] on button "Volgende vraag" at bounding box center [779, 587] width 497 height 34
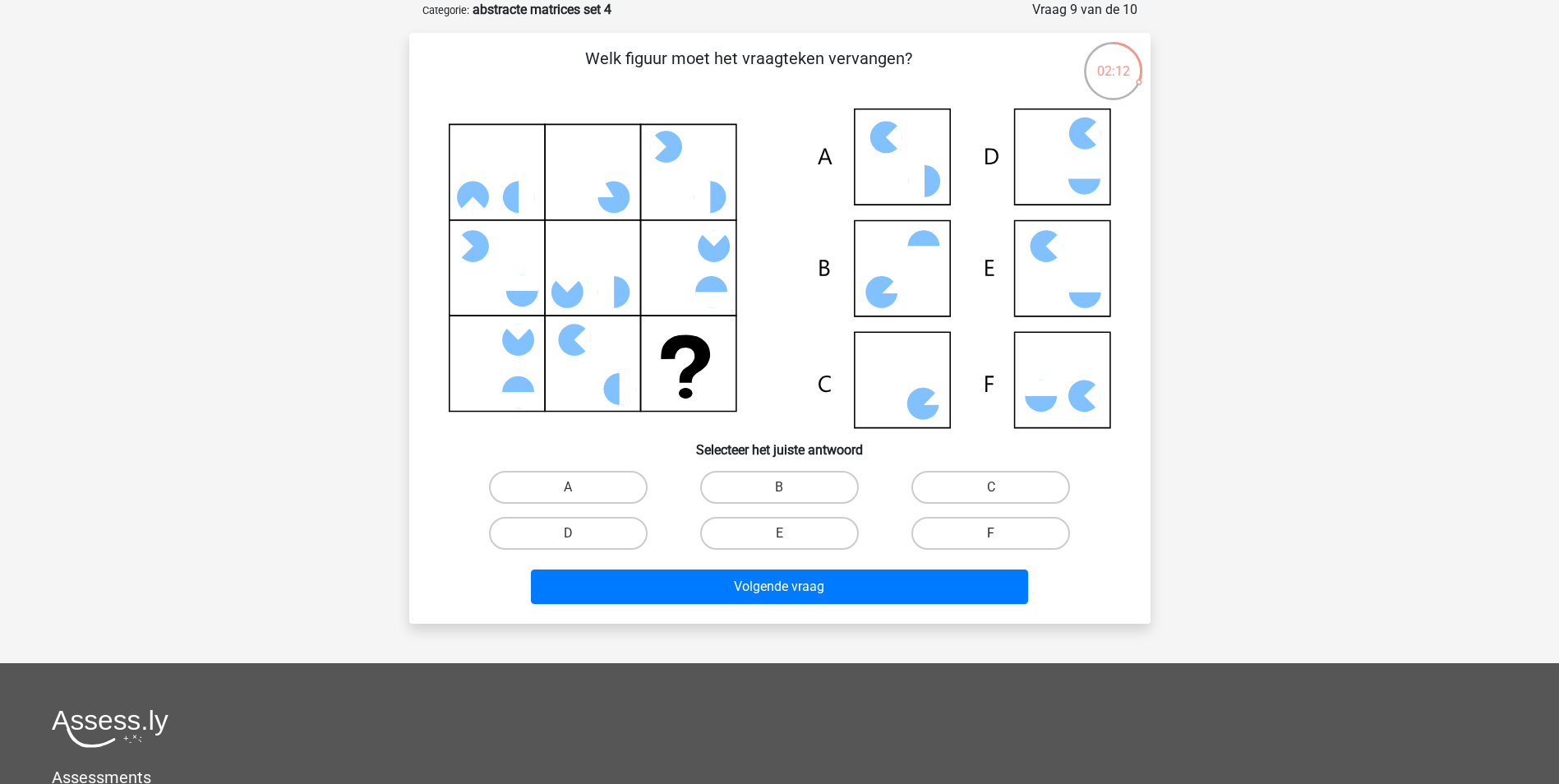
click at [958, 525] on label "F" at bounding box center [990, 533] width 158 height 32
click at [991, 533] on input "F" at bounding box center [996, 539] width 10 height 10
radio input "true"
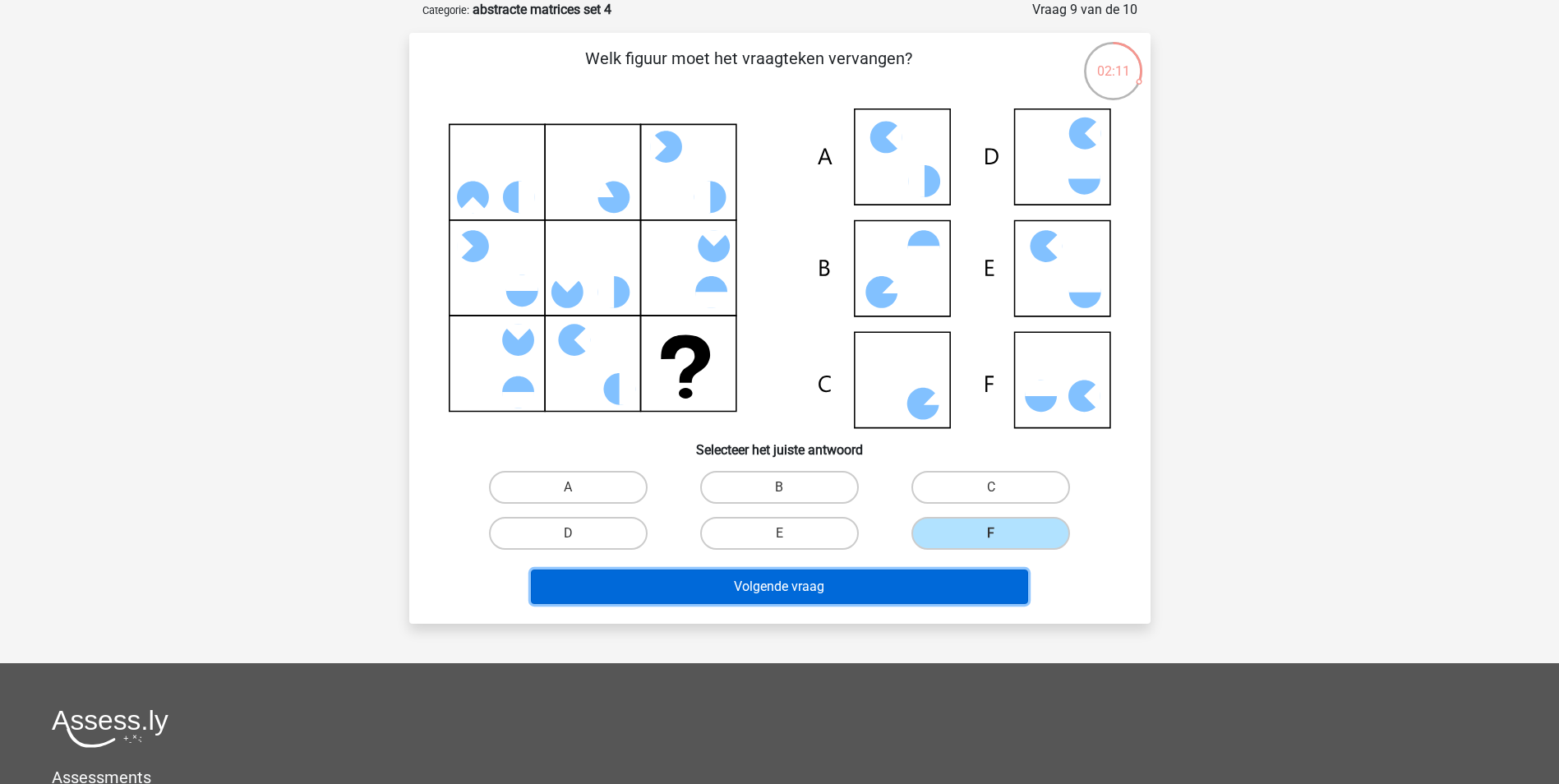
click at [911, 577] on button "Volgende vraag" at bounding box center [779, 587] width 497 height 34
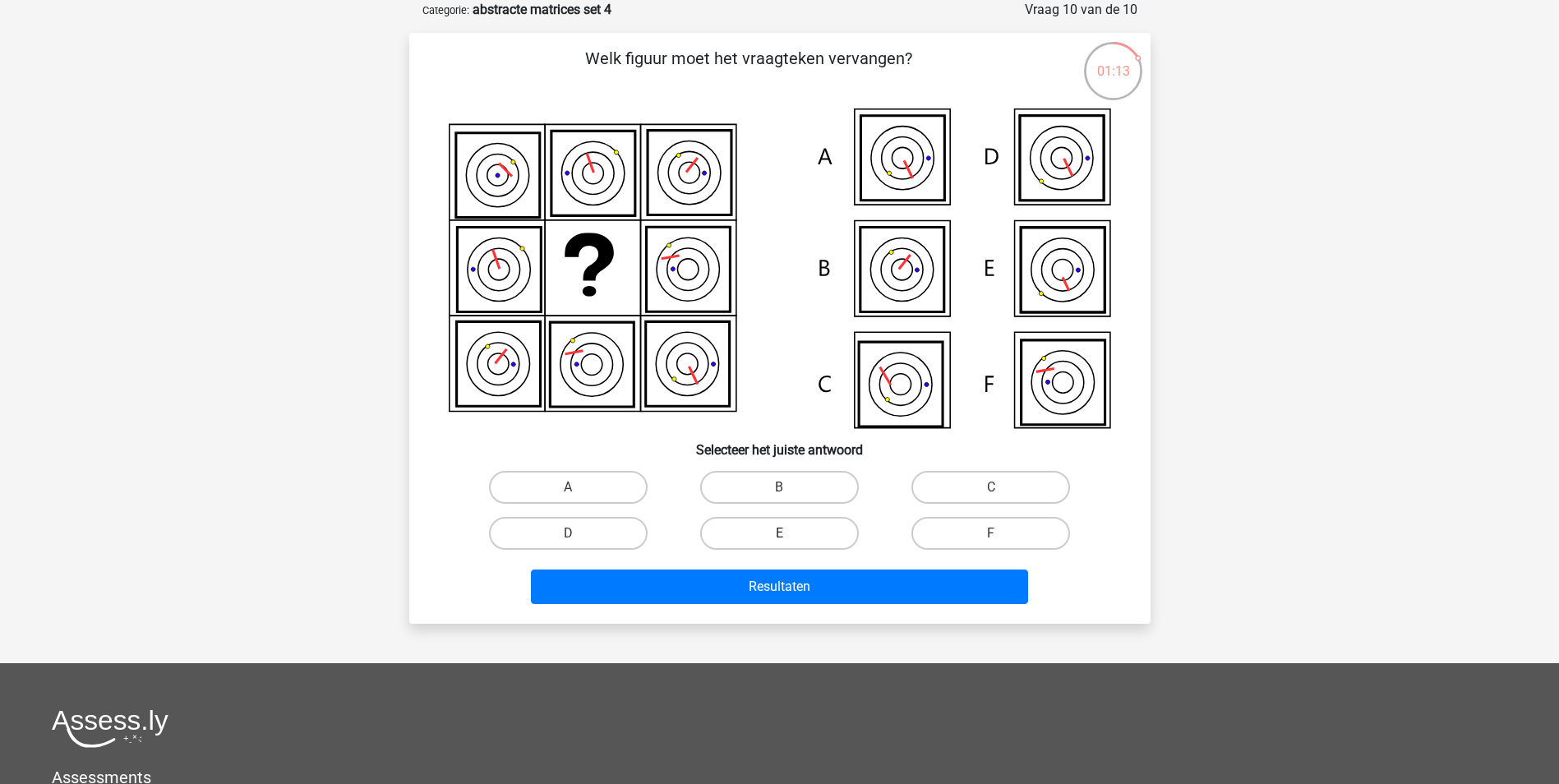
click at [793, 528] on label "E" at bounding box center [779, 533] width 158 height 32
click at [790, 533] on input "E" at bounding box center [784, 539] width 10 height 10
radio input "true"
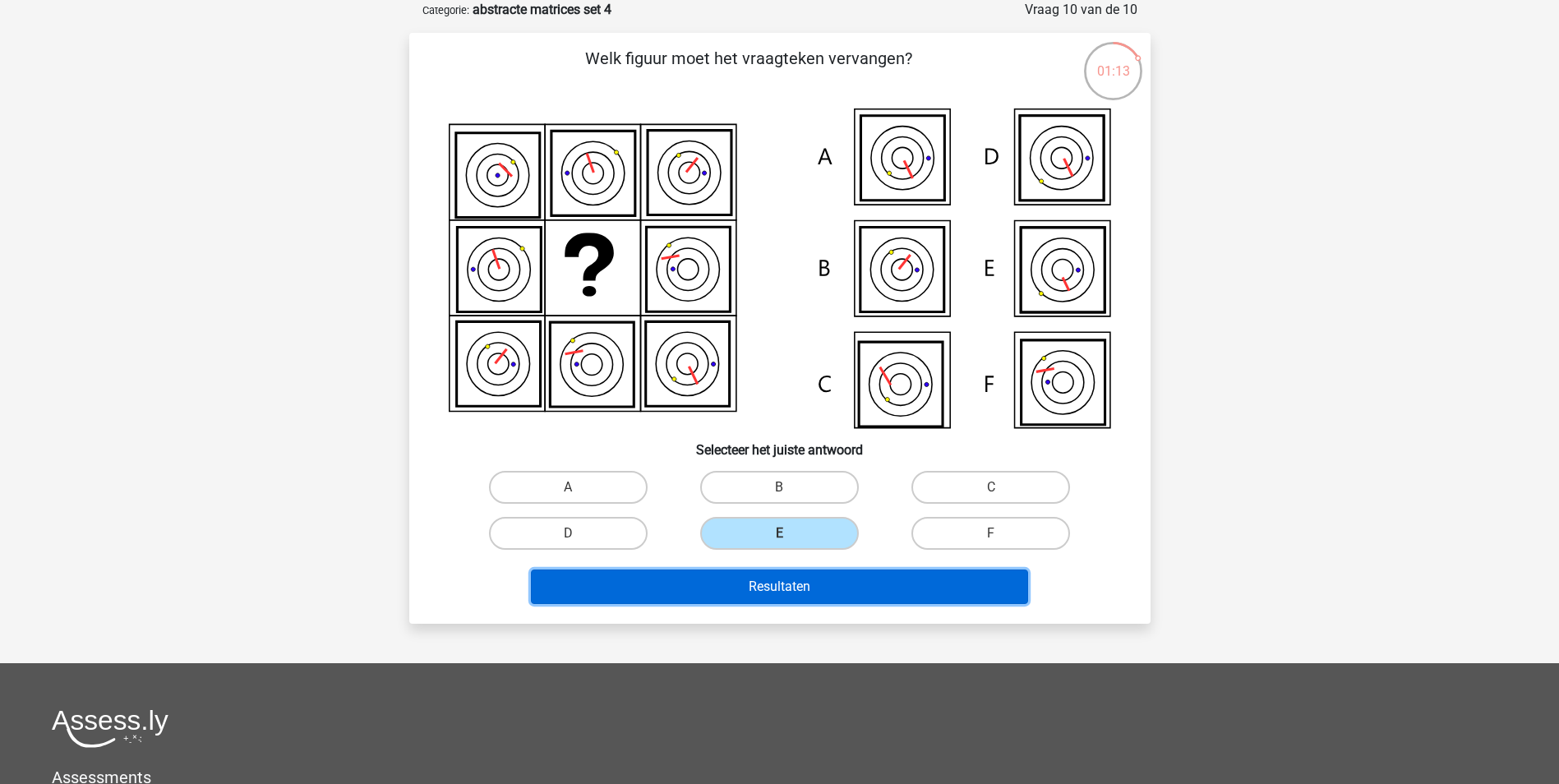
click at [788, 572] on button "Resultaten" at bounding box center [779, 587] width 497 height 34
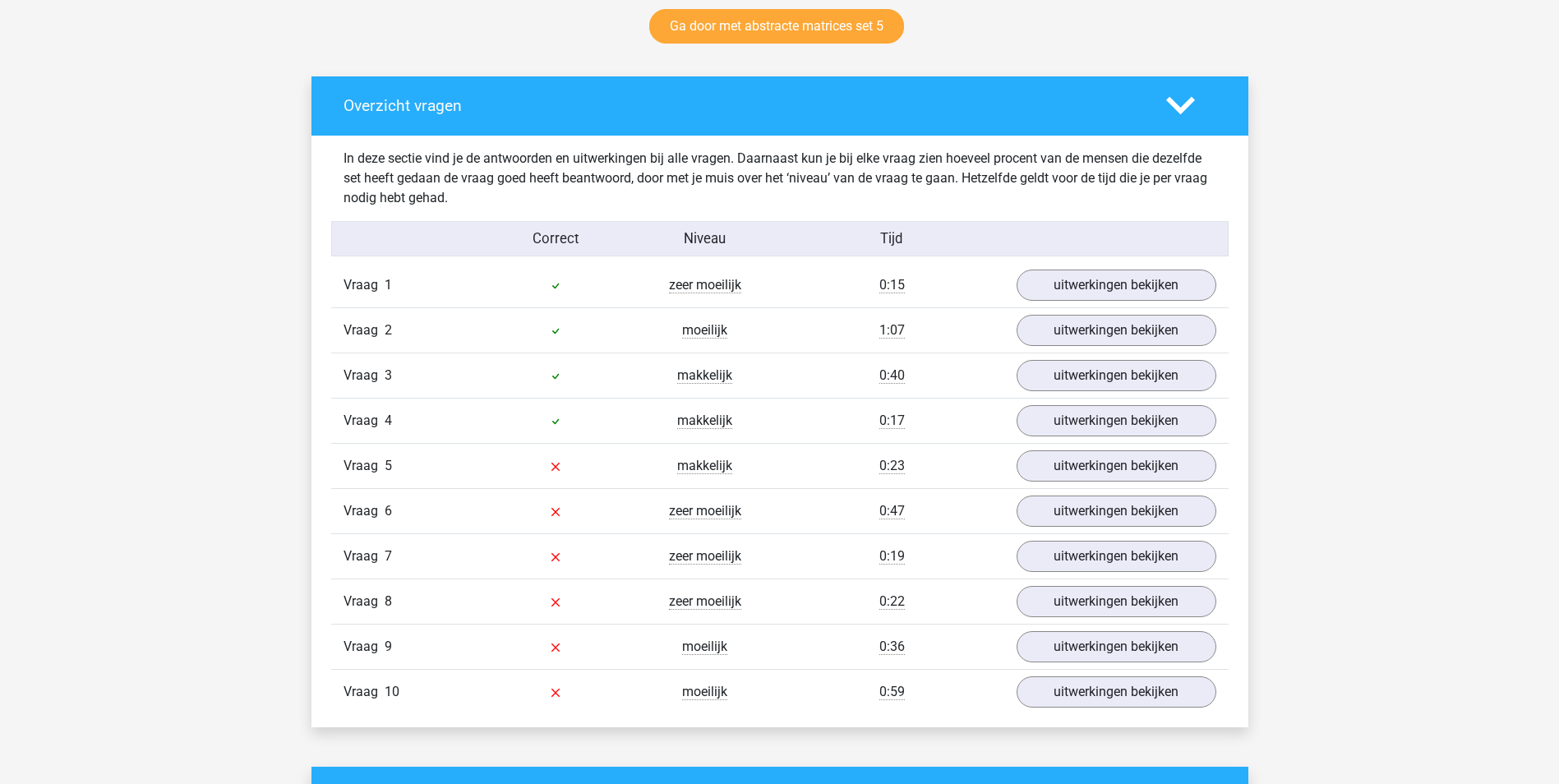
scroll to position [904, 0]
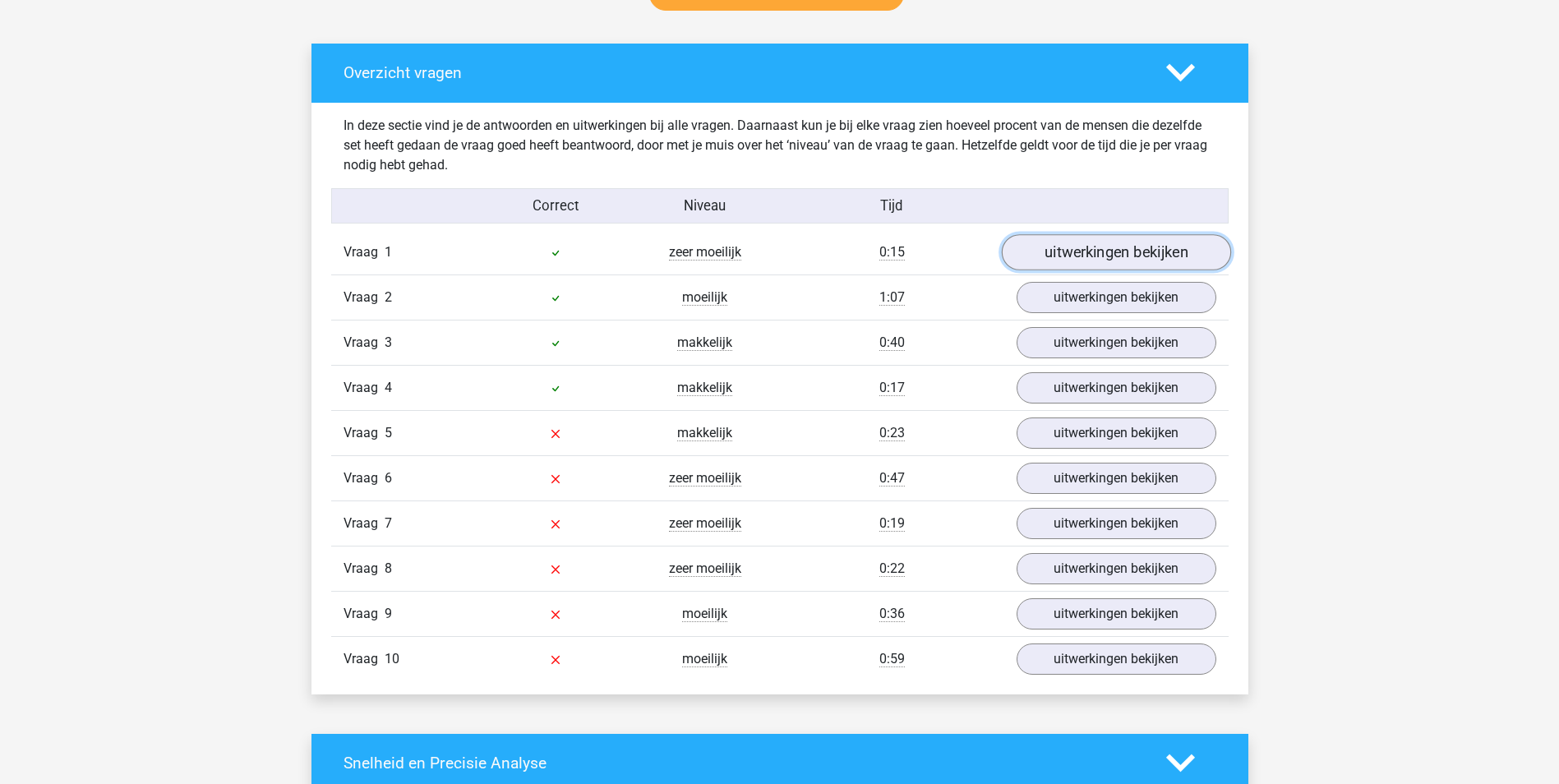
click at [1117, 251] on link "uitwerkingen bekijken" at bounding box center [1116, 252] width 229 height 36
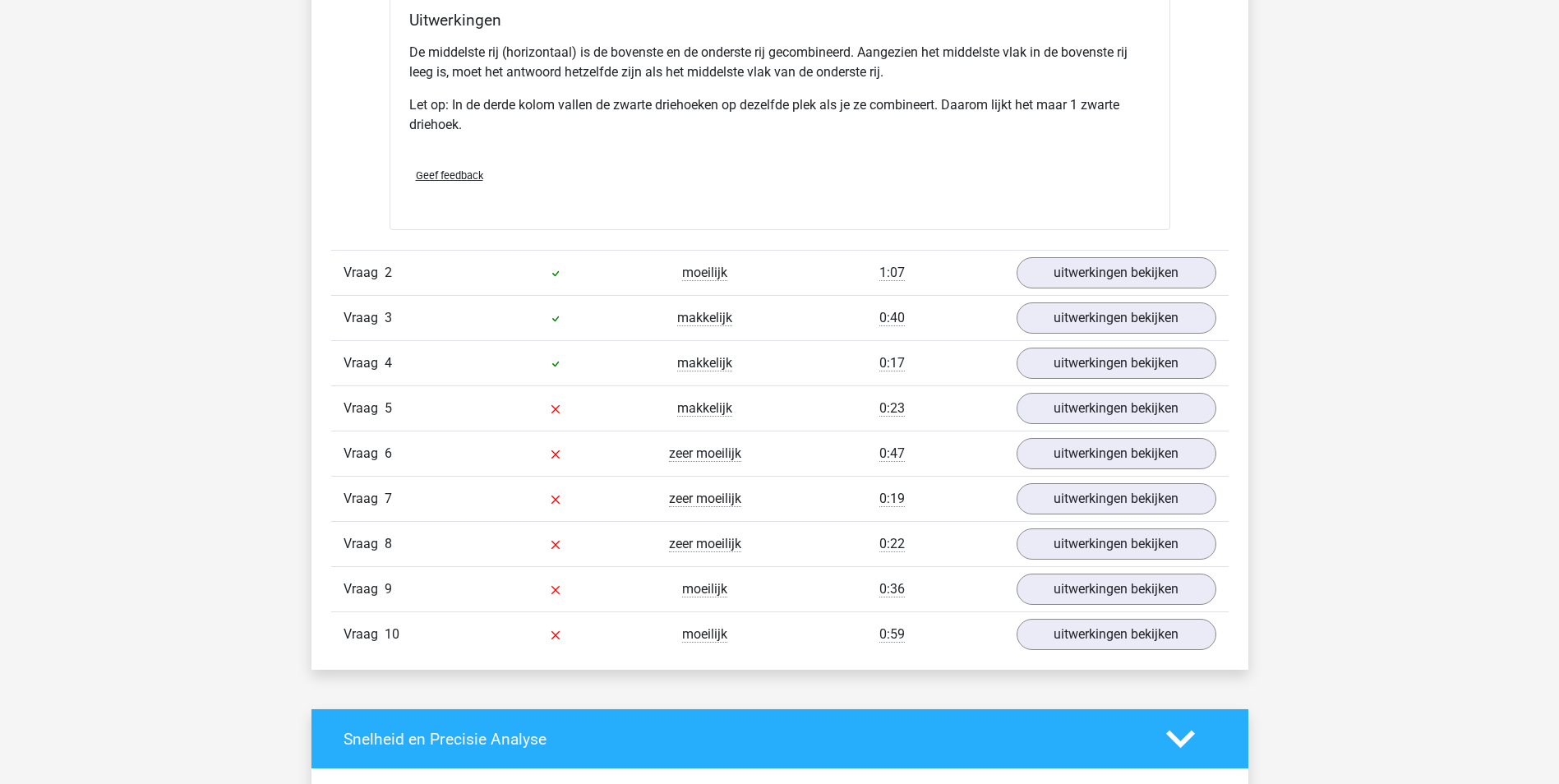
scroll to position [1725, 0]
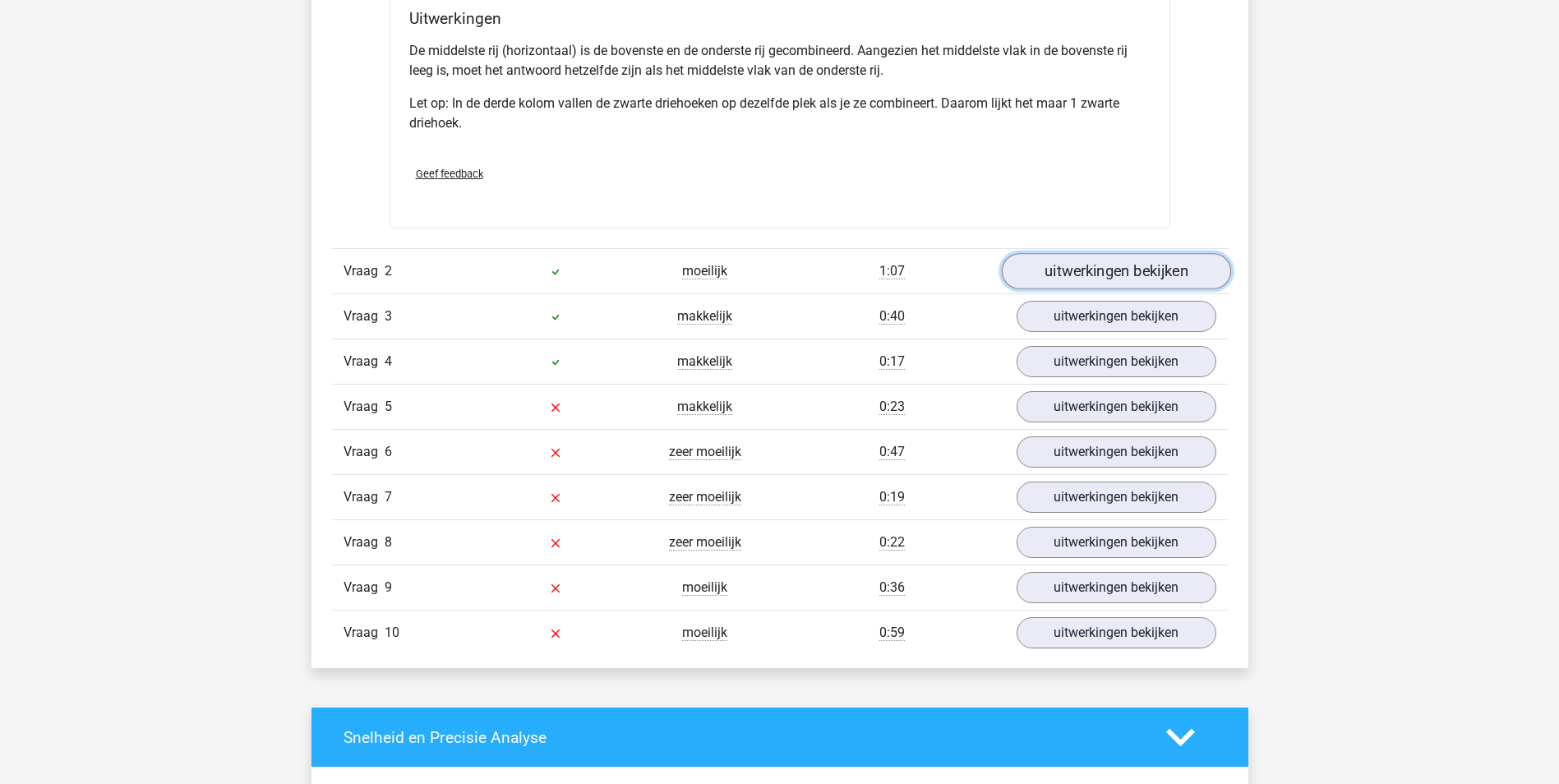
click at [1103, 277] on link "uitwerkingen bekijken" at bounding box center [1116, 271] width 229 height 36
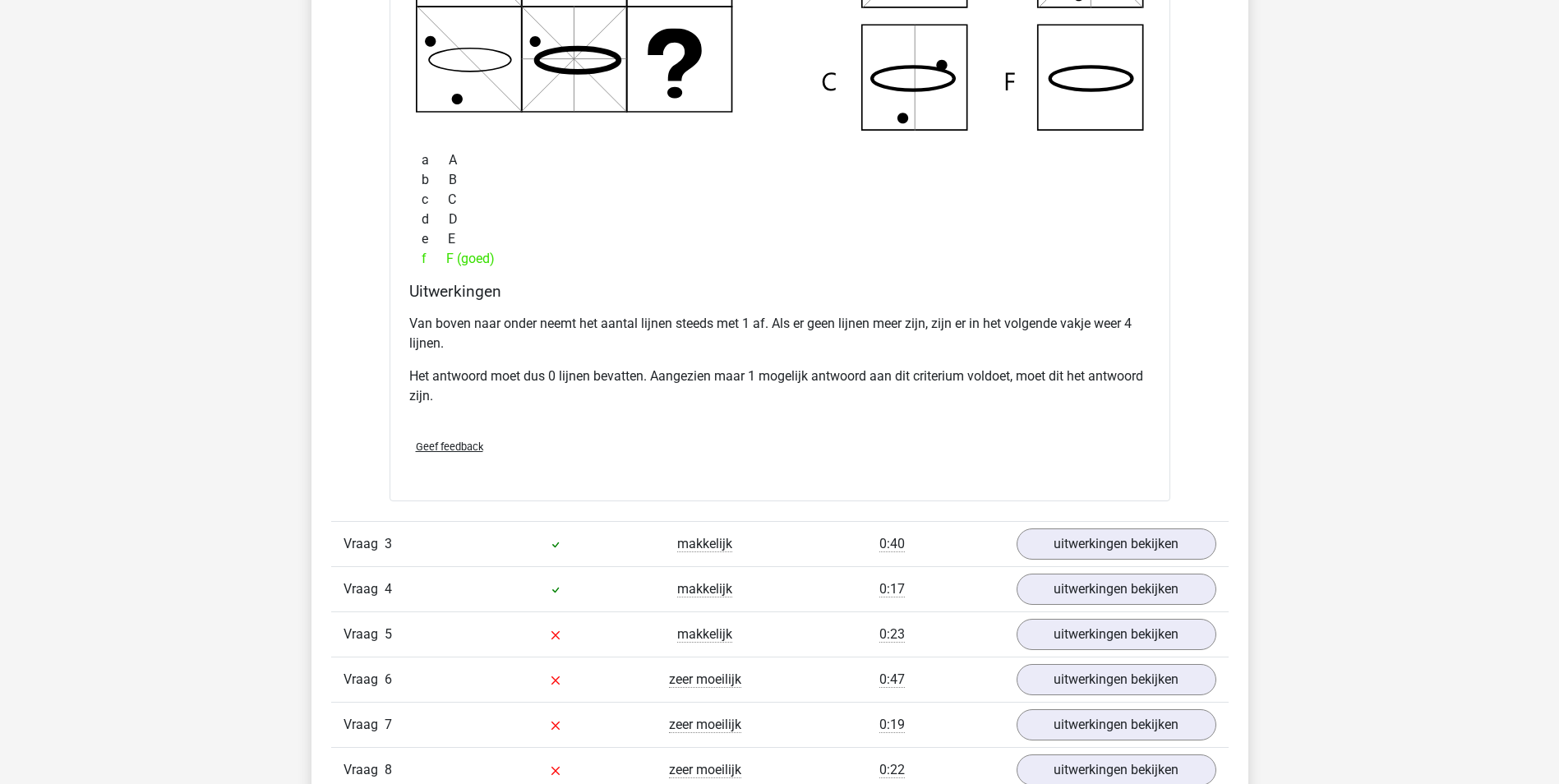
scroll to position [2383, 0]
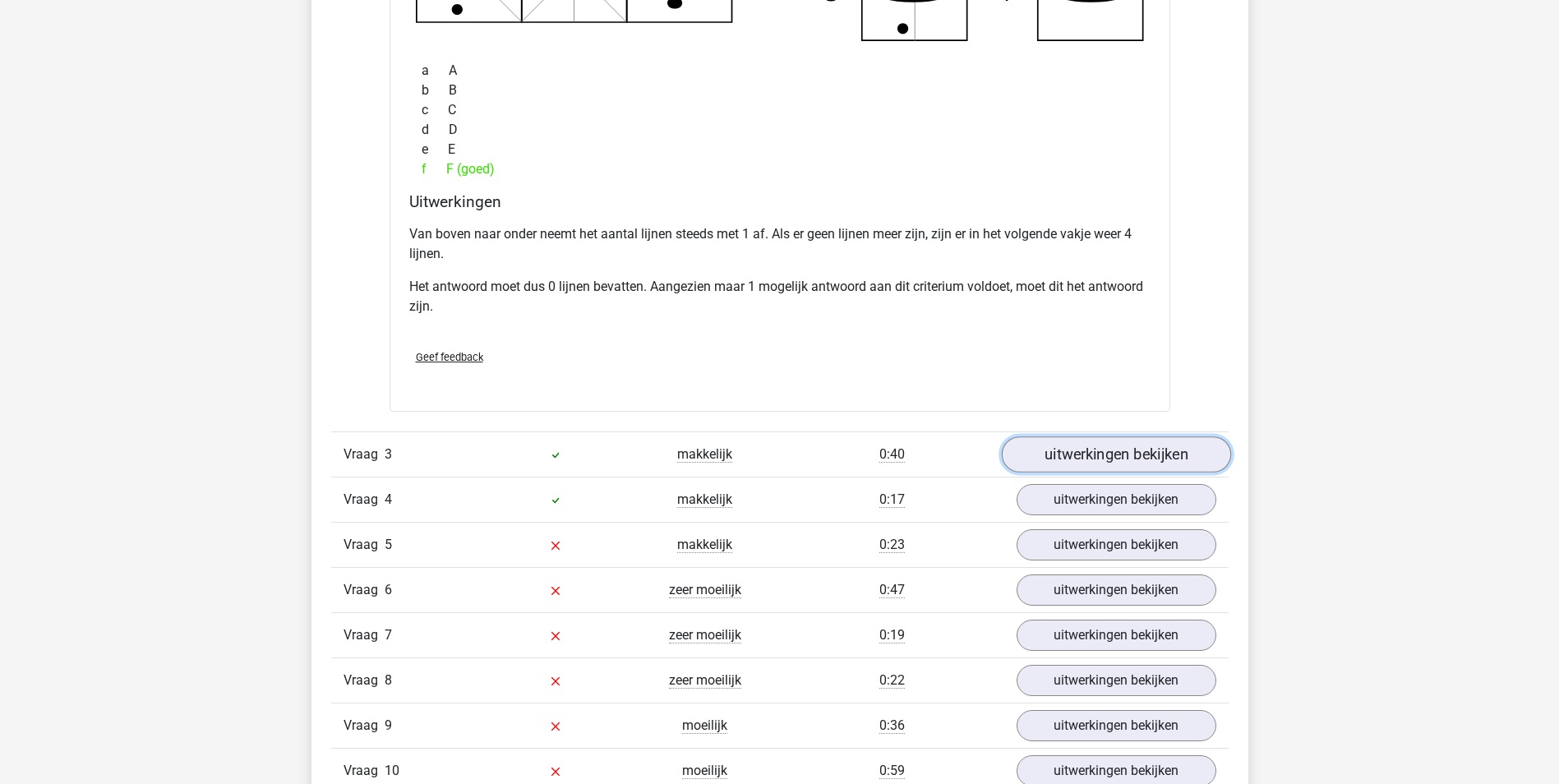
click at [1124, 448] on link "uitwerkingen bekijken" at bounding box center [1116, 455] width 229 height 36
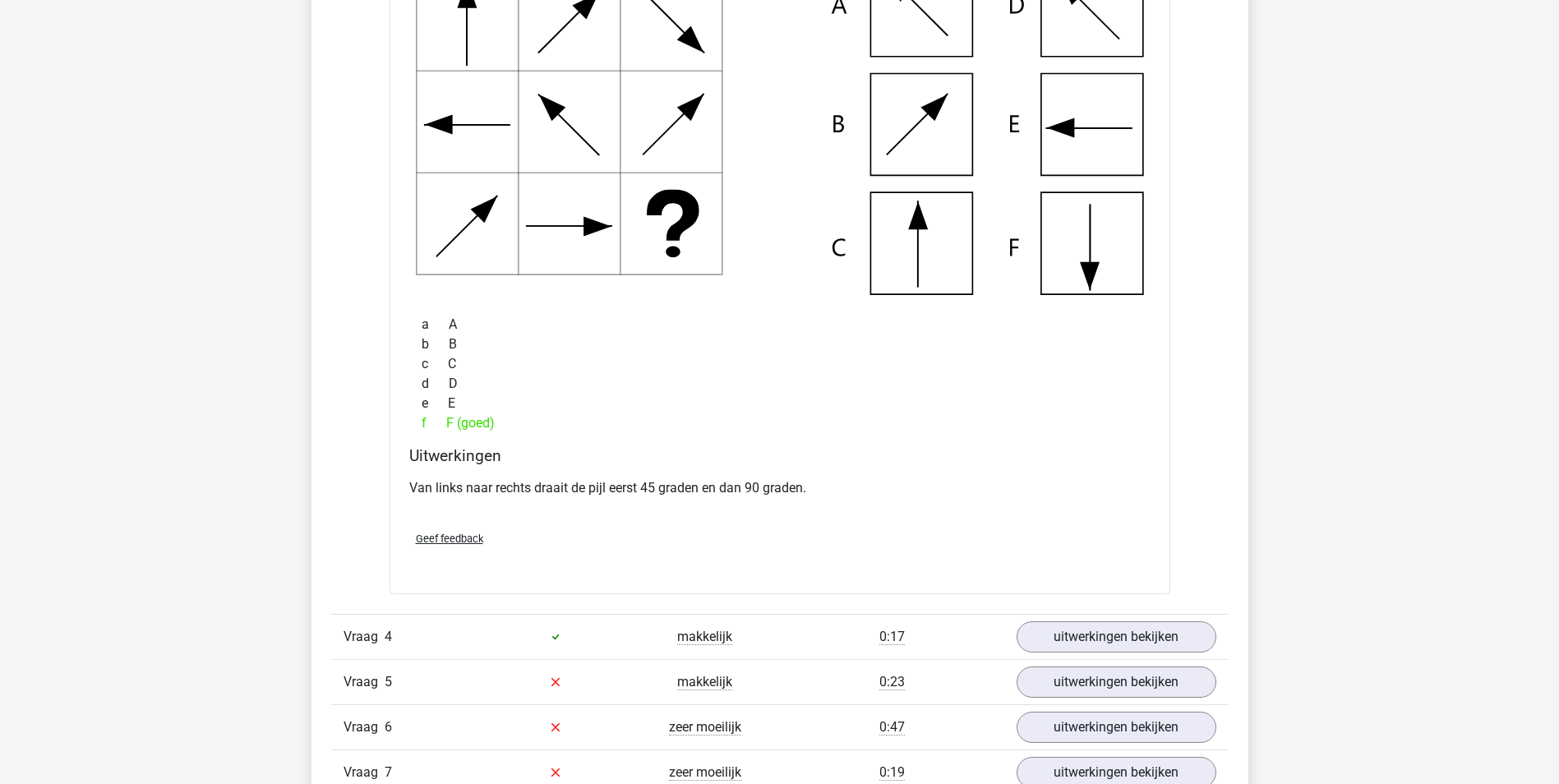
scroll to position [3122, 0]
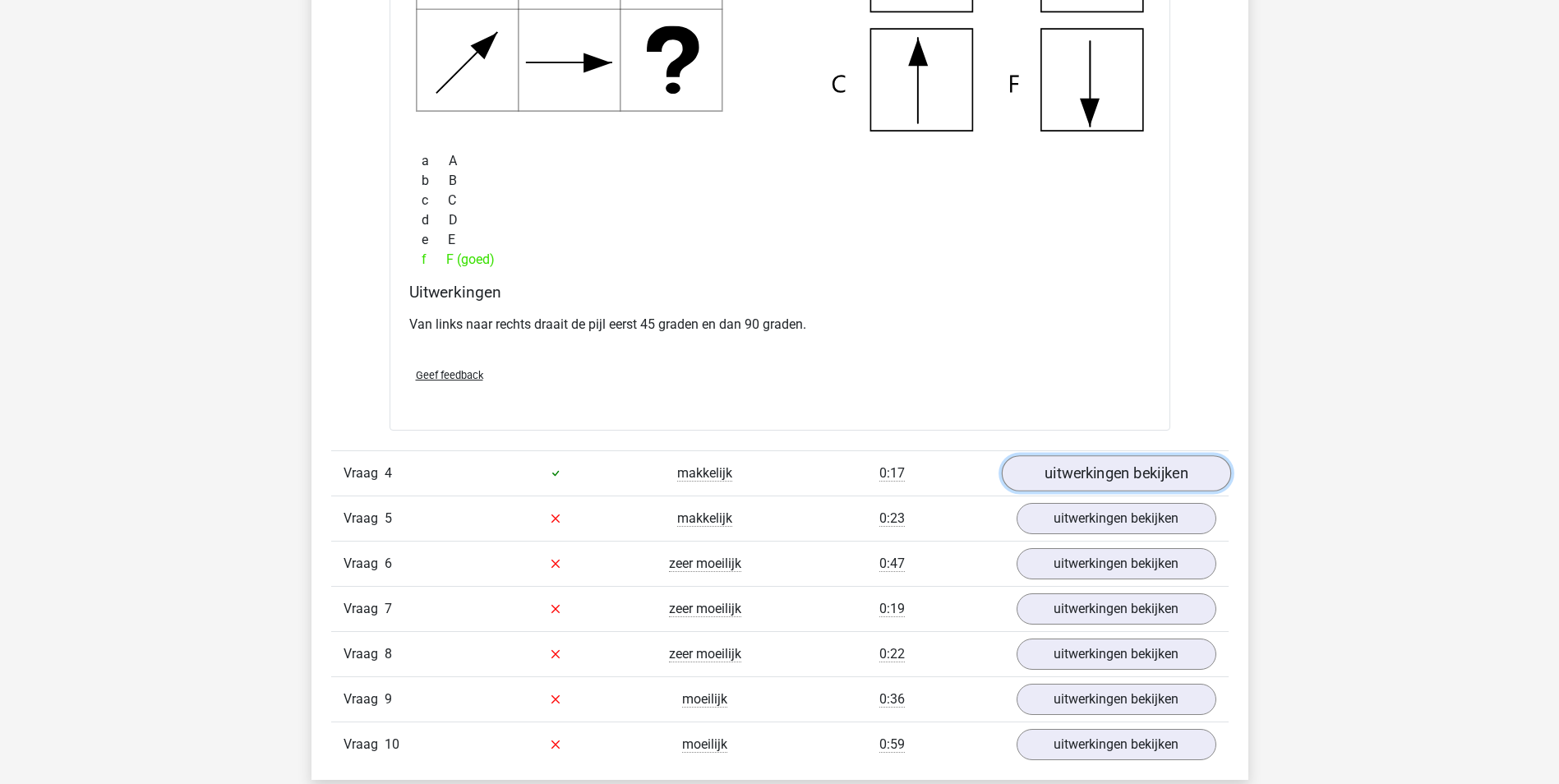
click at [1129, 466] on link "uitwerkingen bekijken" at bounding box center [1116, 473] width 229 height 36
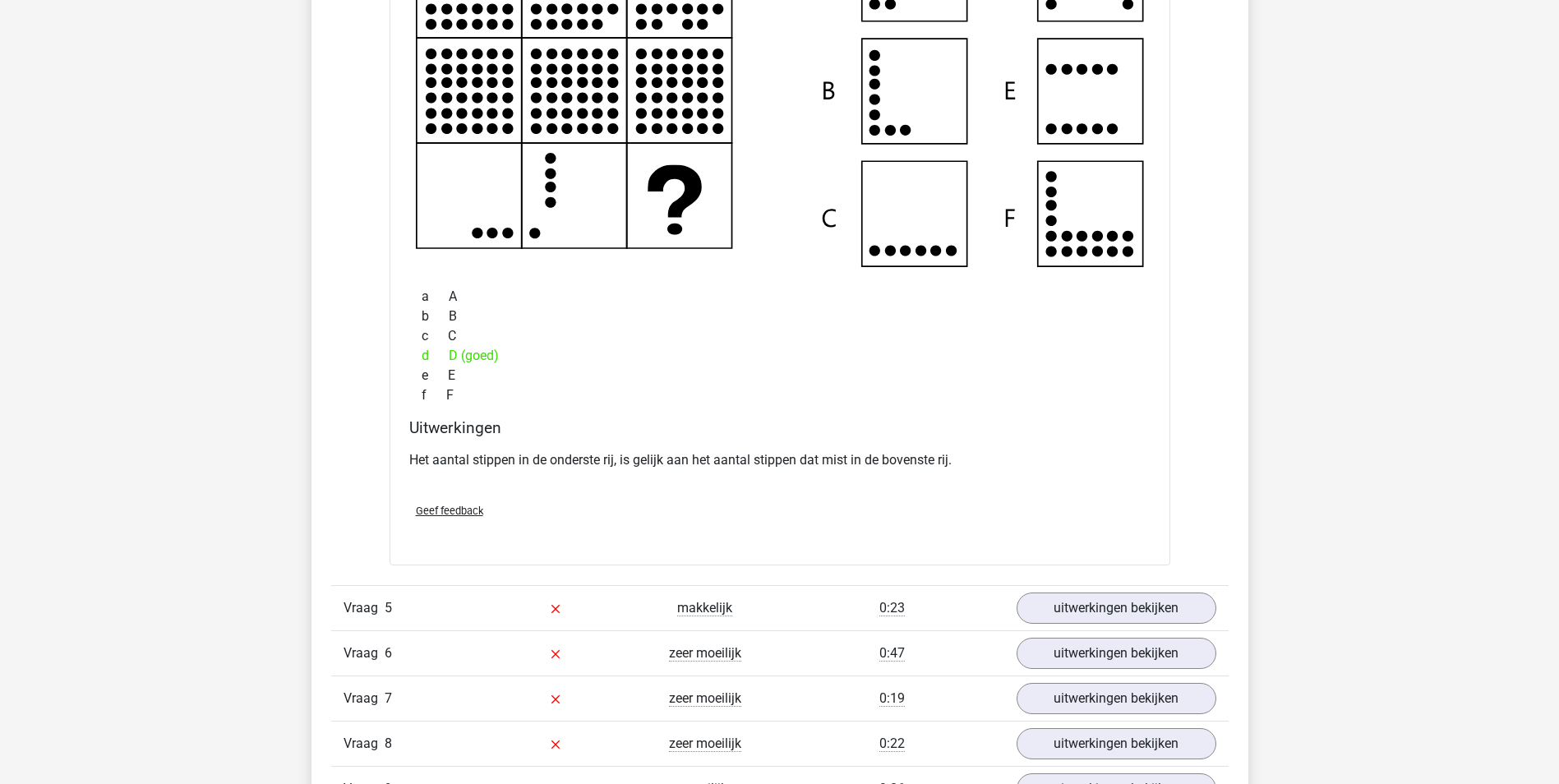
scroll to position [3780, 0]
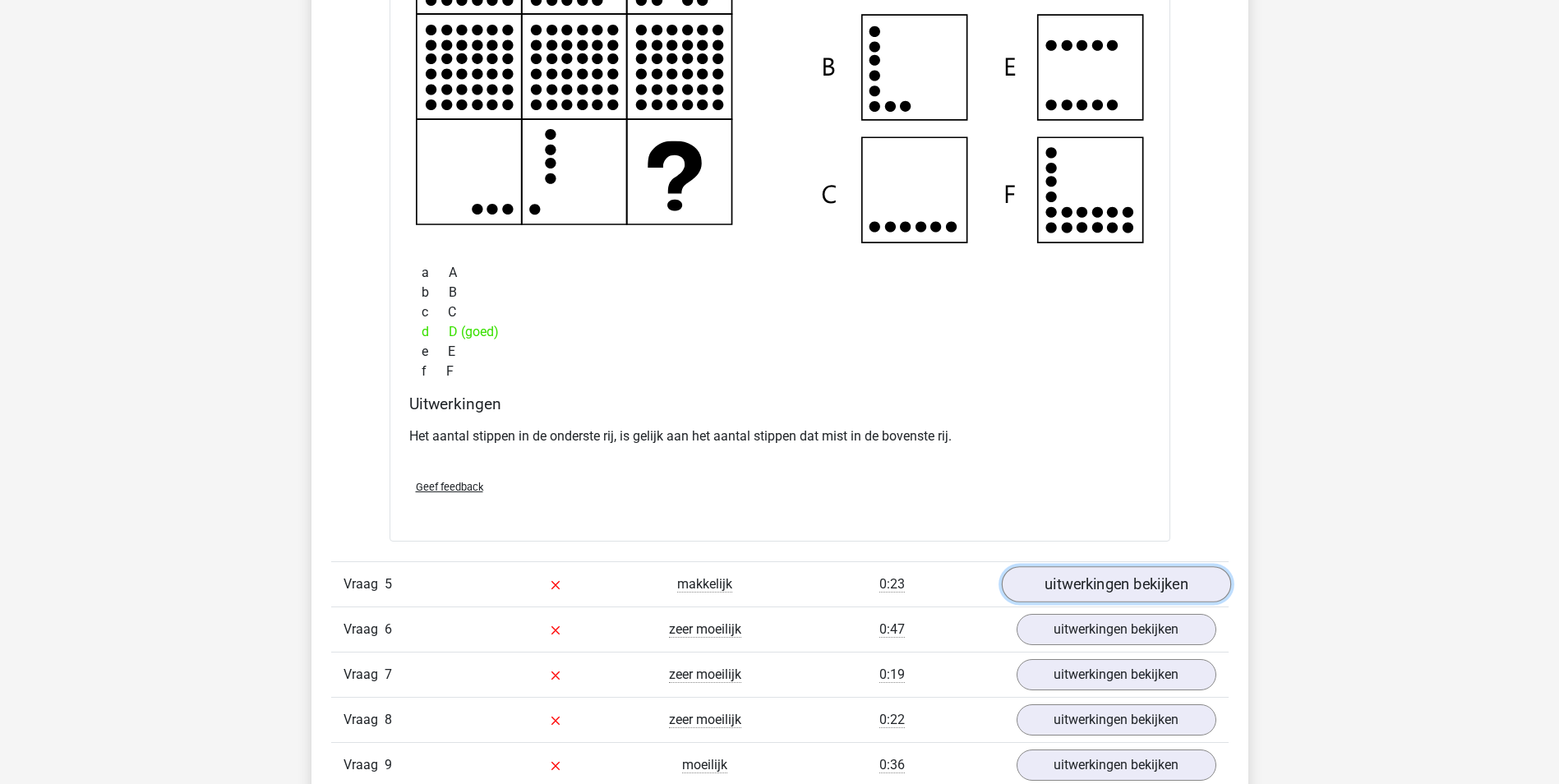
click at [1127, 577] on link "uitwerkingen bekijken" at bounding box center [1116, 584] width 229 height 36
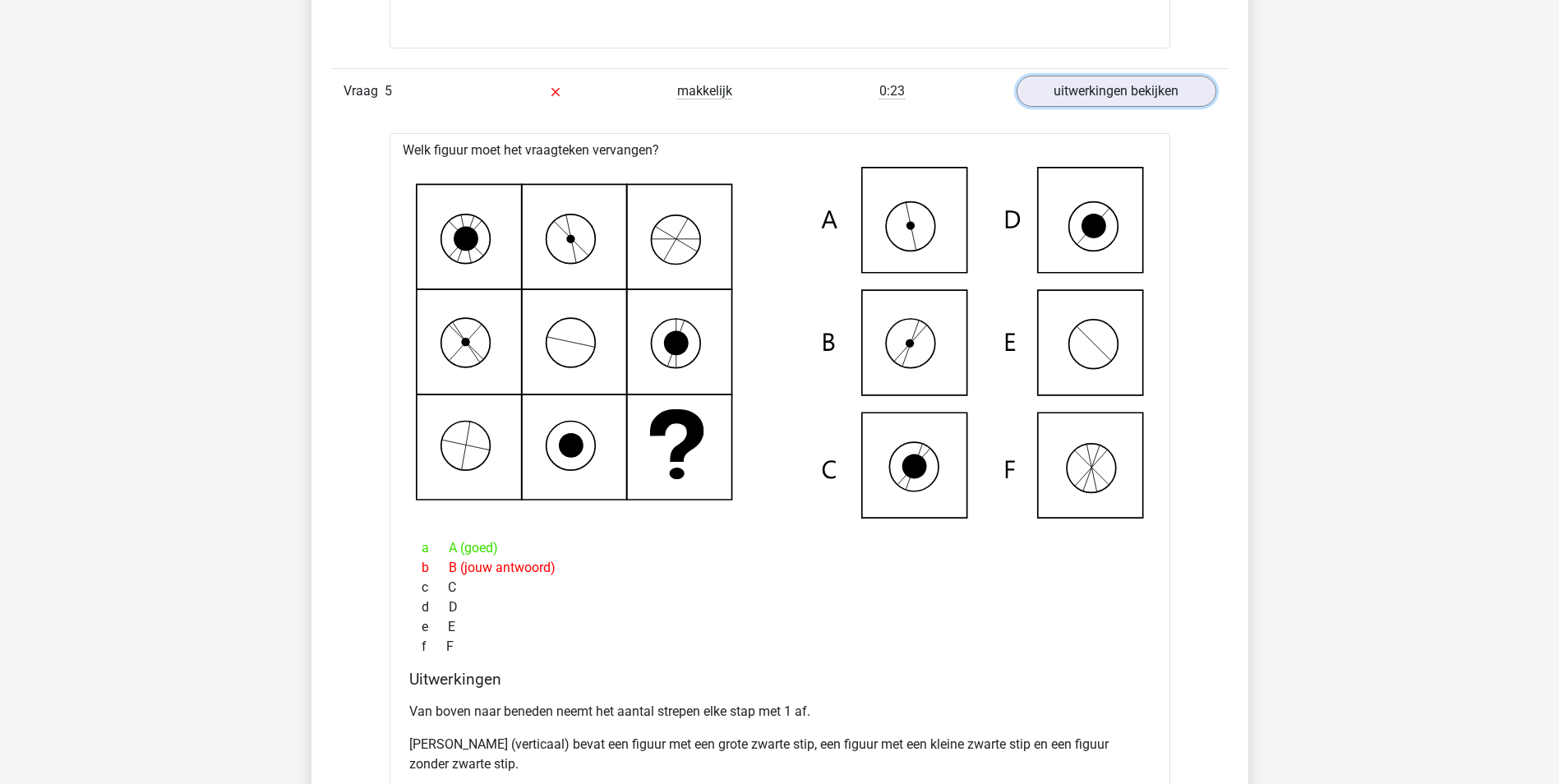
scroll to position [4354, 0]
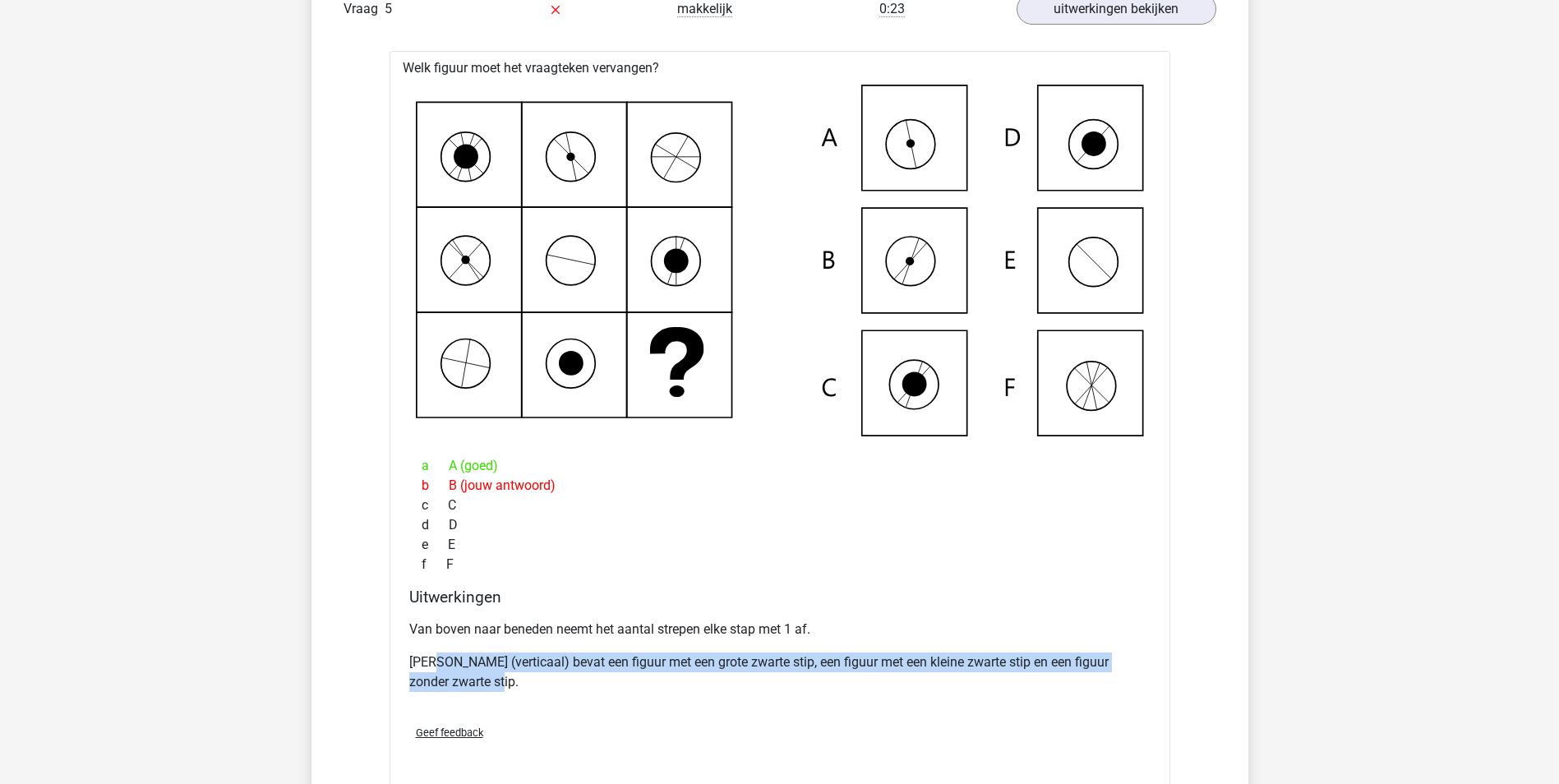
drag, startPoint x: 476, startPoint y: 659, endPoint x: 995, endPoint y: 701, distance: 520.7
click at [995, 701] on div "Van boven naar beneden neemt het aantal strepen elke stap met 1 af. Elke kolom …" at bounding box center [780, 662] width 741 height 98
drag, startPoint x: 995, startPoint y: 701, endPoint x: 815, endPoint y: 685, distance: 180.7
click at [815, 685] on p "Elke kolom (verticaal) bevat een figuur met een grote zwarte stip, een figuur m…" at bounding box center [780, 672] width 741 height 39
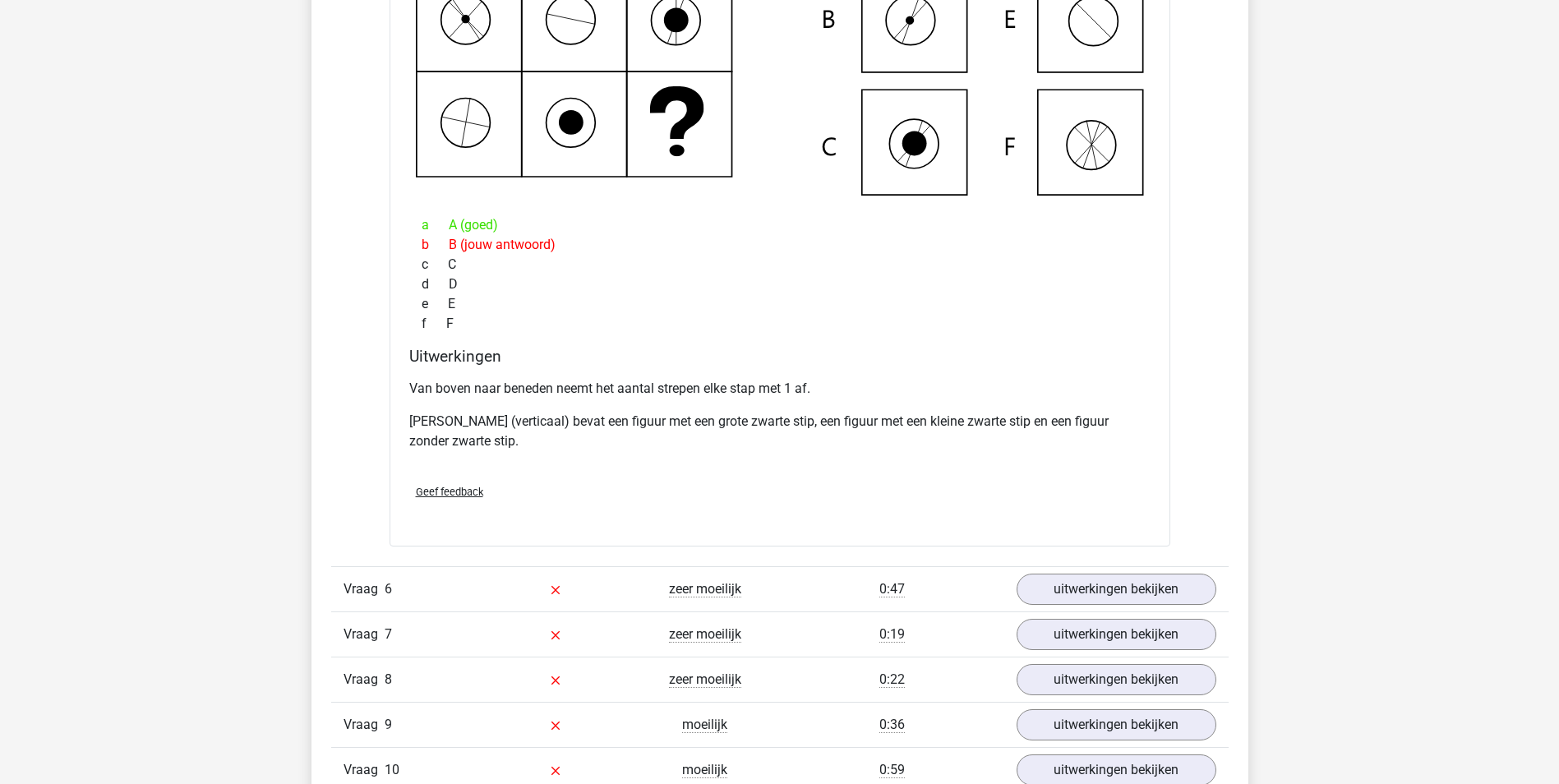
scroll to position [4601, 0]
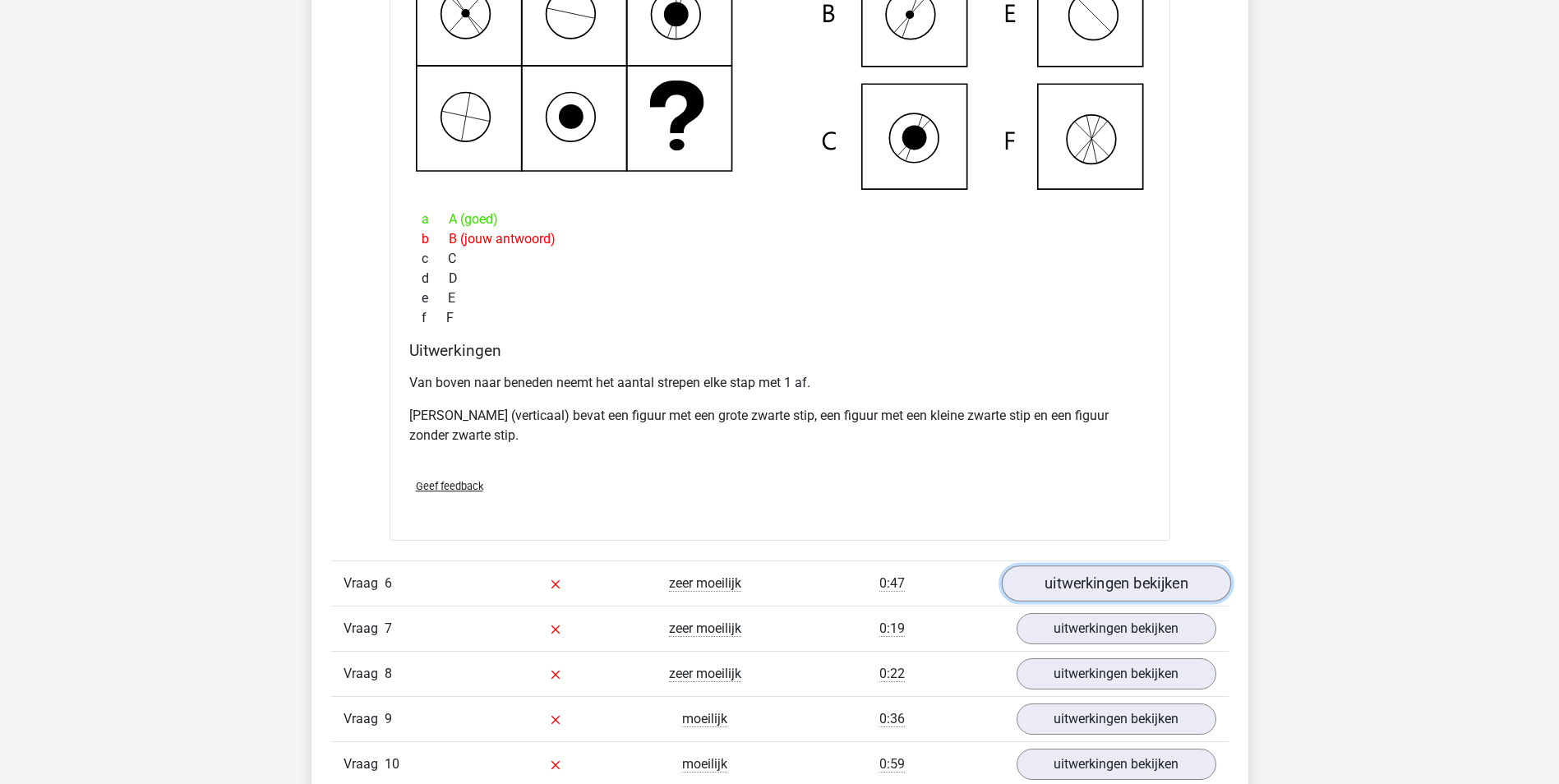
click at [1094, 586] on link "uitwerkingen bekijken" at bounding box center [1116, 583] width 229 height 36
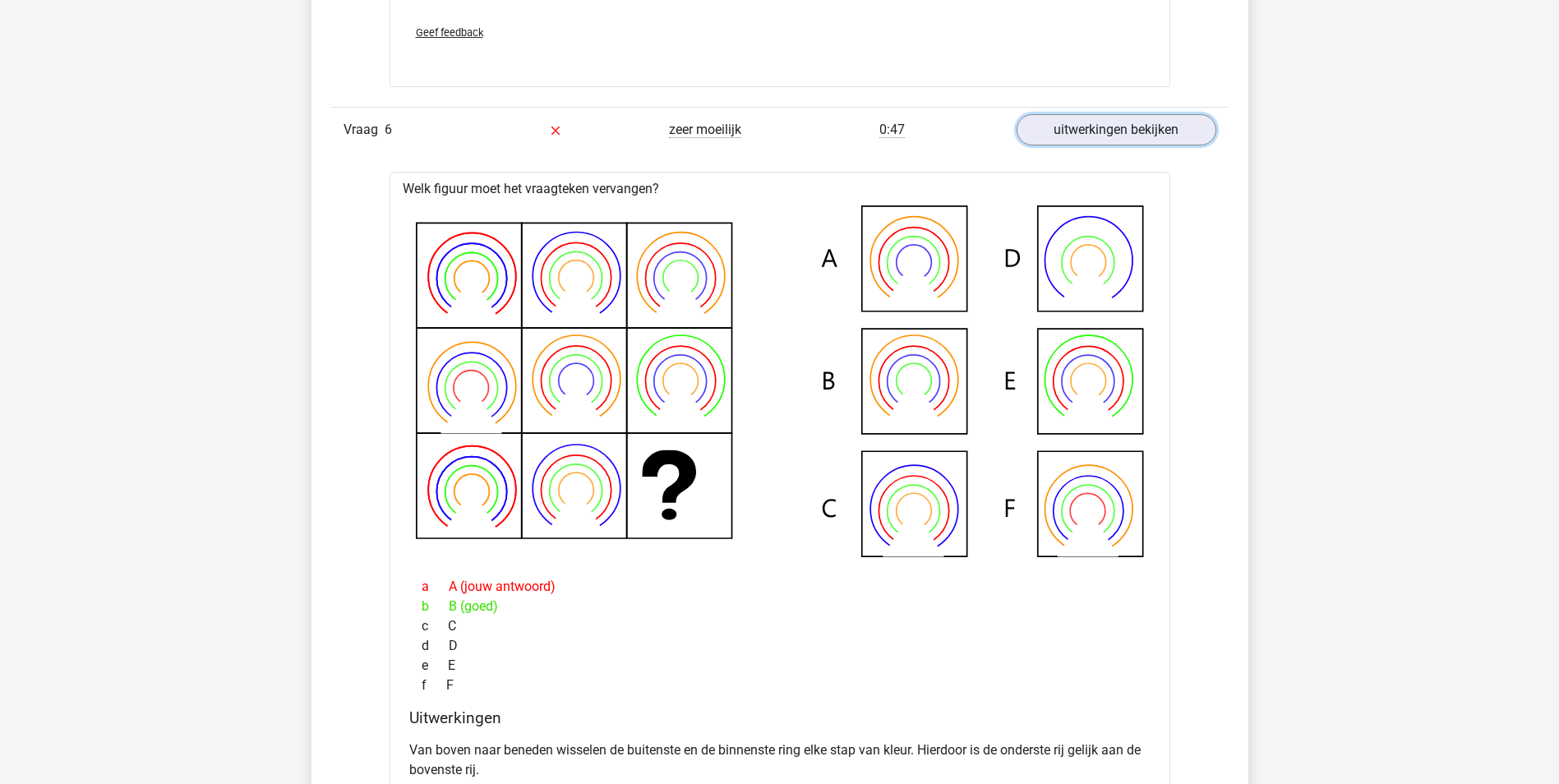
scroll to position [5094, 0]
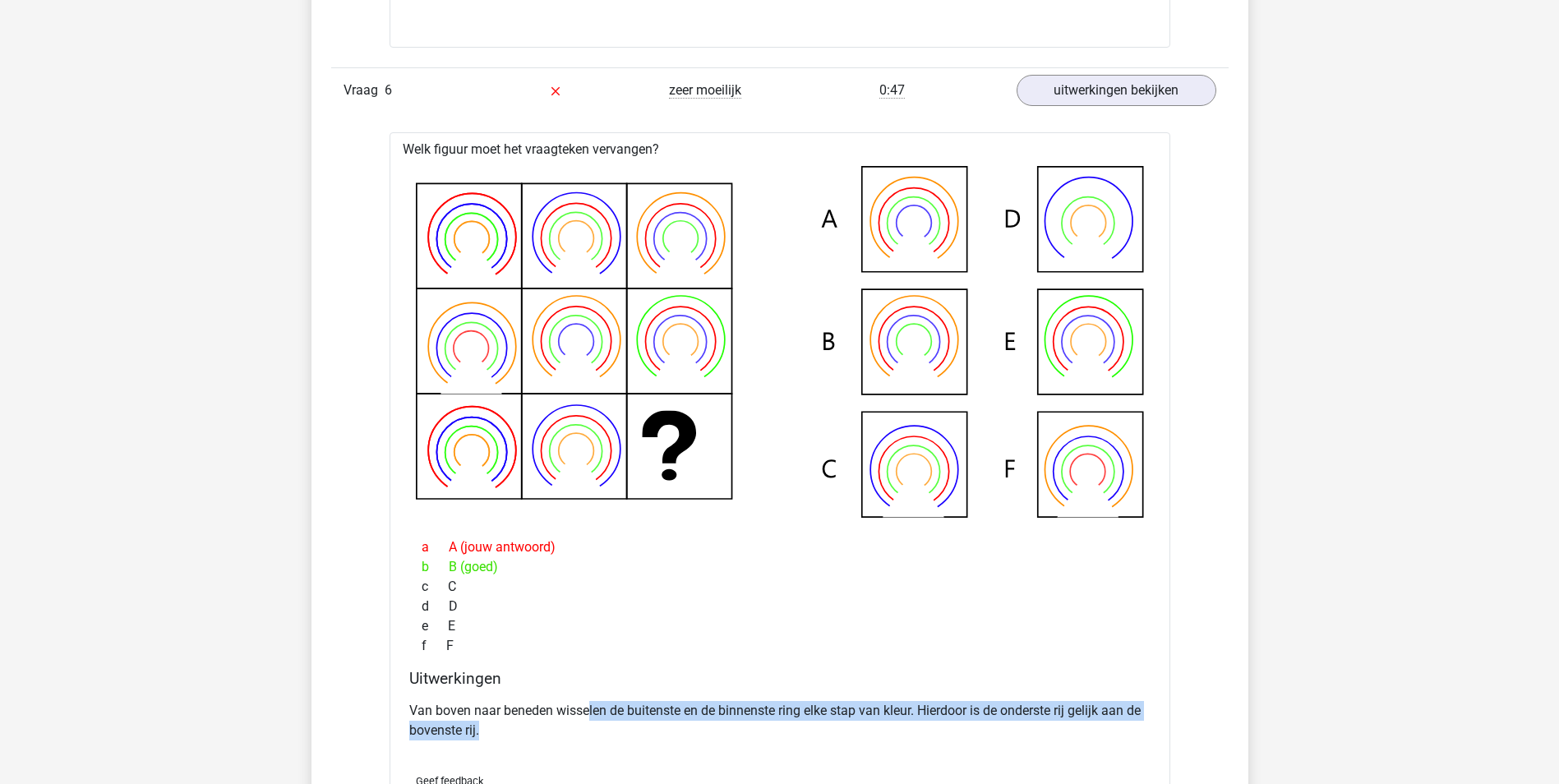
drag, startPoint x: 588, startPoint y: 712, endPoint x: 1000, endPoint y: 743, distance: 413.2
click at [1000, 743] on div "Van boven naar beneden wisselen de buitenste en de binnenste ring elke stap van…" at bounding box center [780, 727] width 741 height 66
click at [794, 738] on p "Van boven naar beneden wisselen de buitenste en de binnenste ring elke stap van…" at bounding box center [780, 721] width 741 height 39
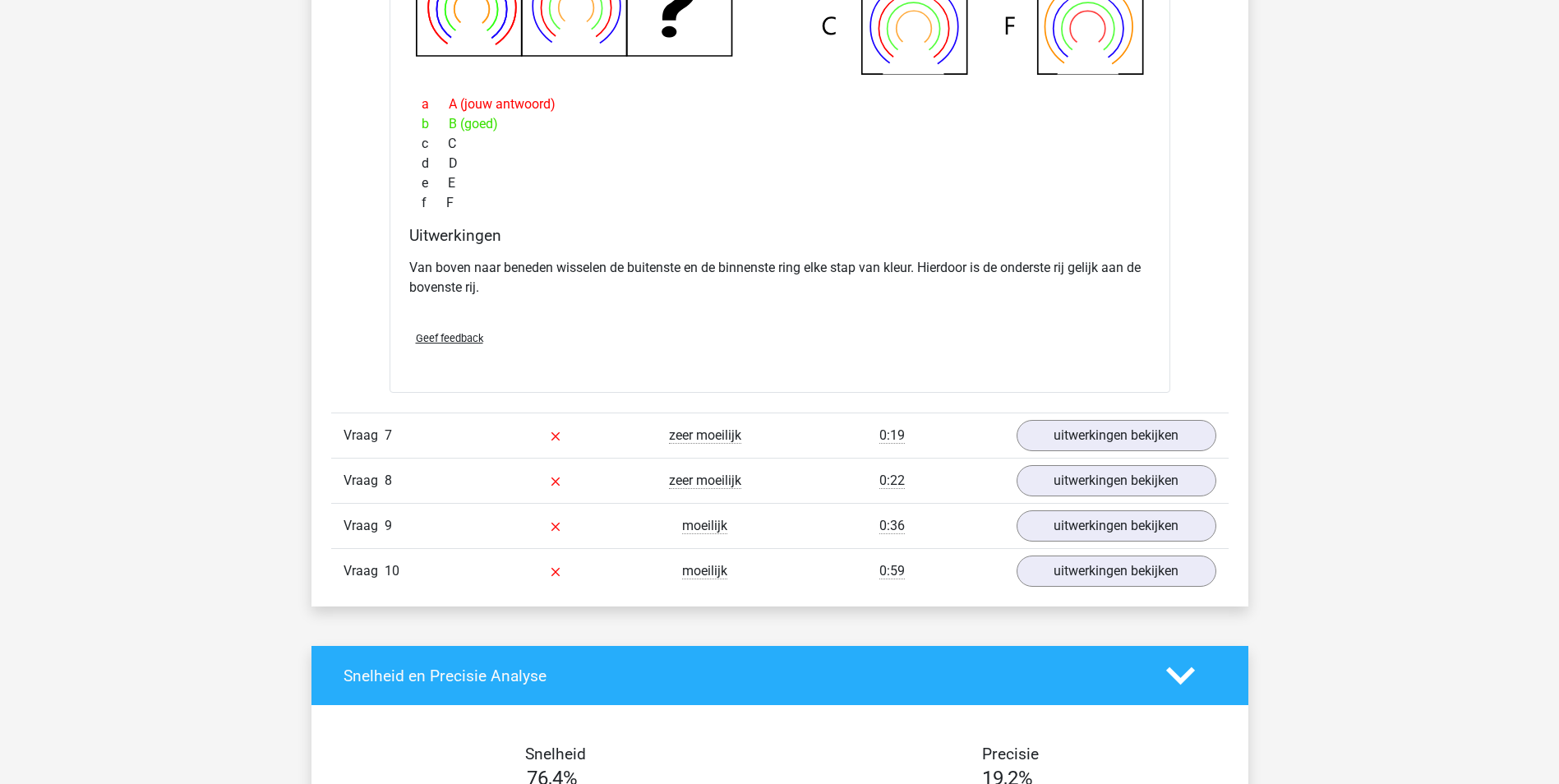
scroll to position [5587, 0]
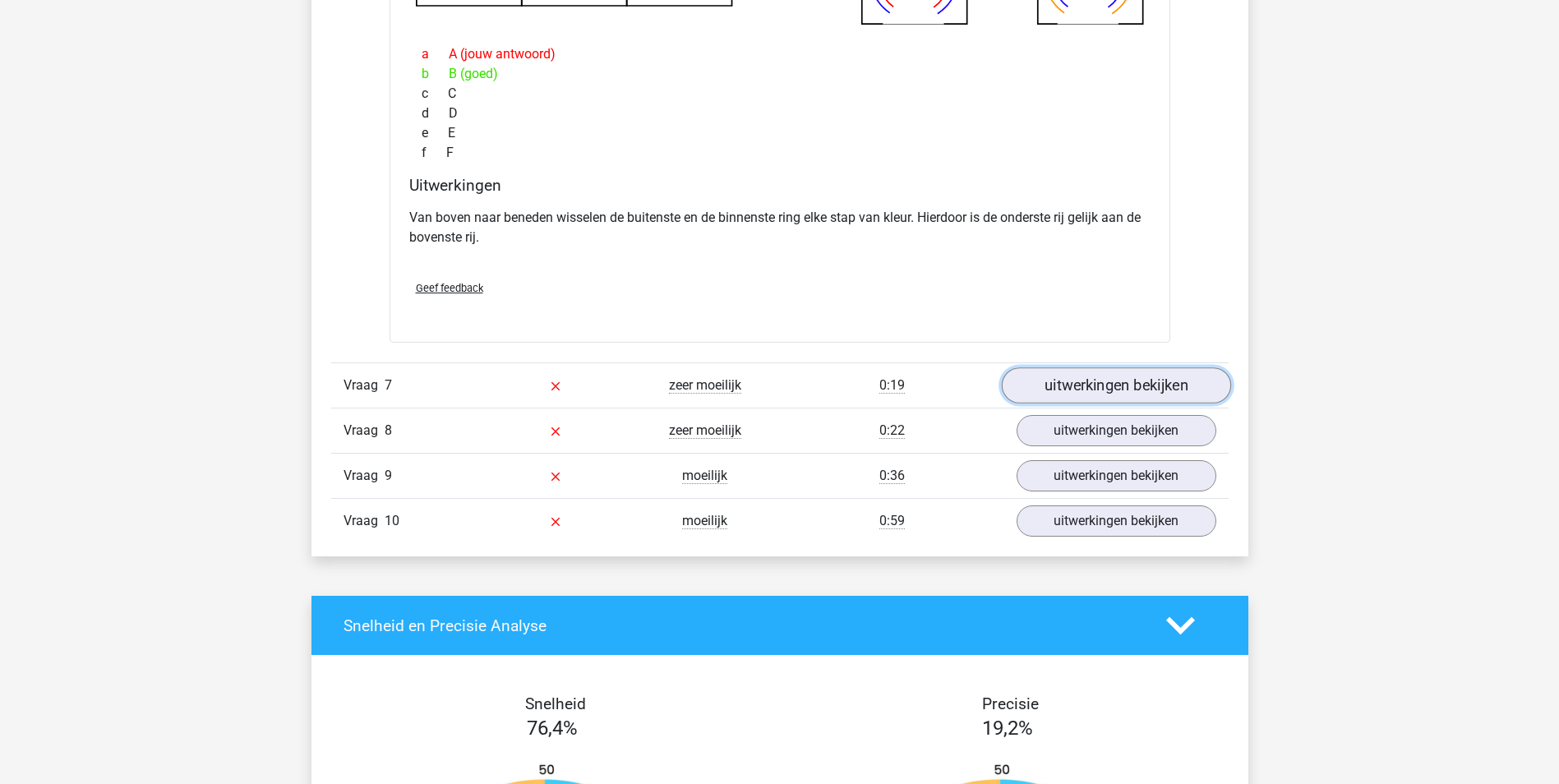
click at [1094, 386] on link "uitwerkingen bekijken" at bounding box center [1116, 386] width 229 height 36
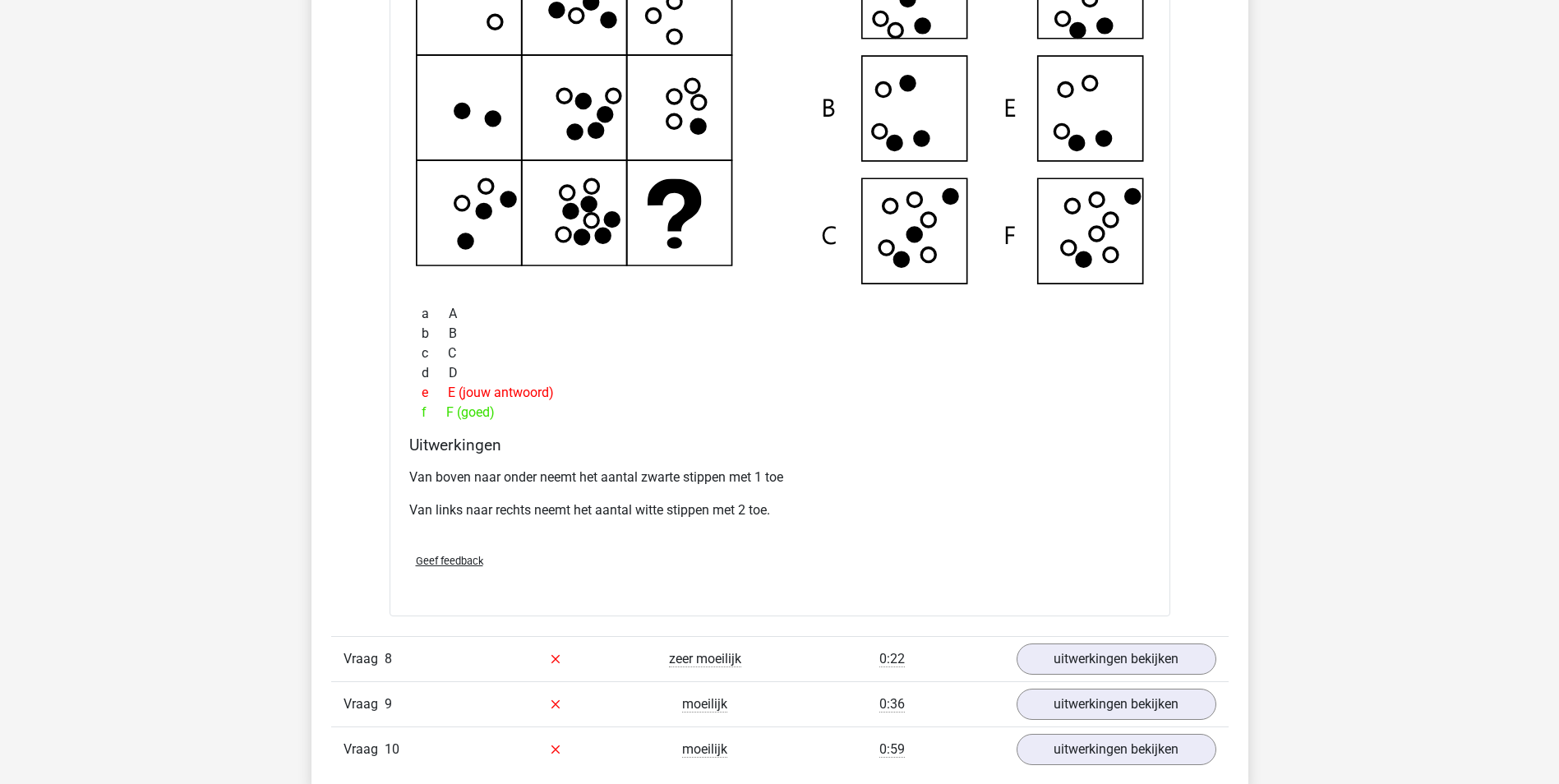
scroll to position [6163, 0]
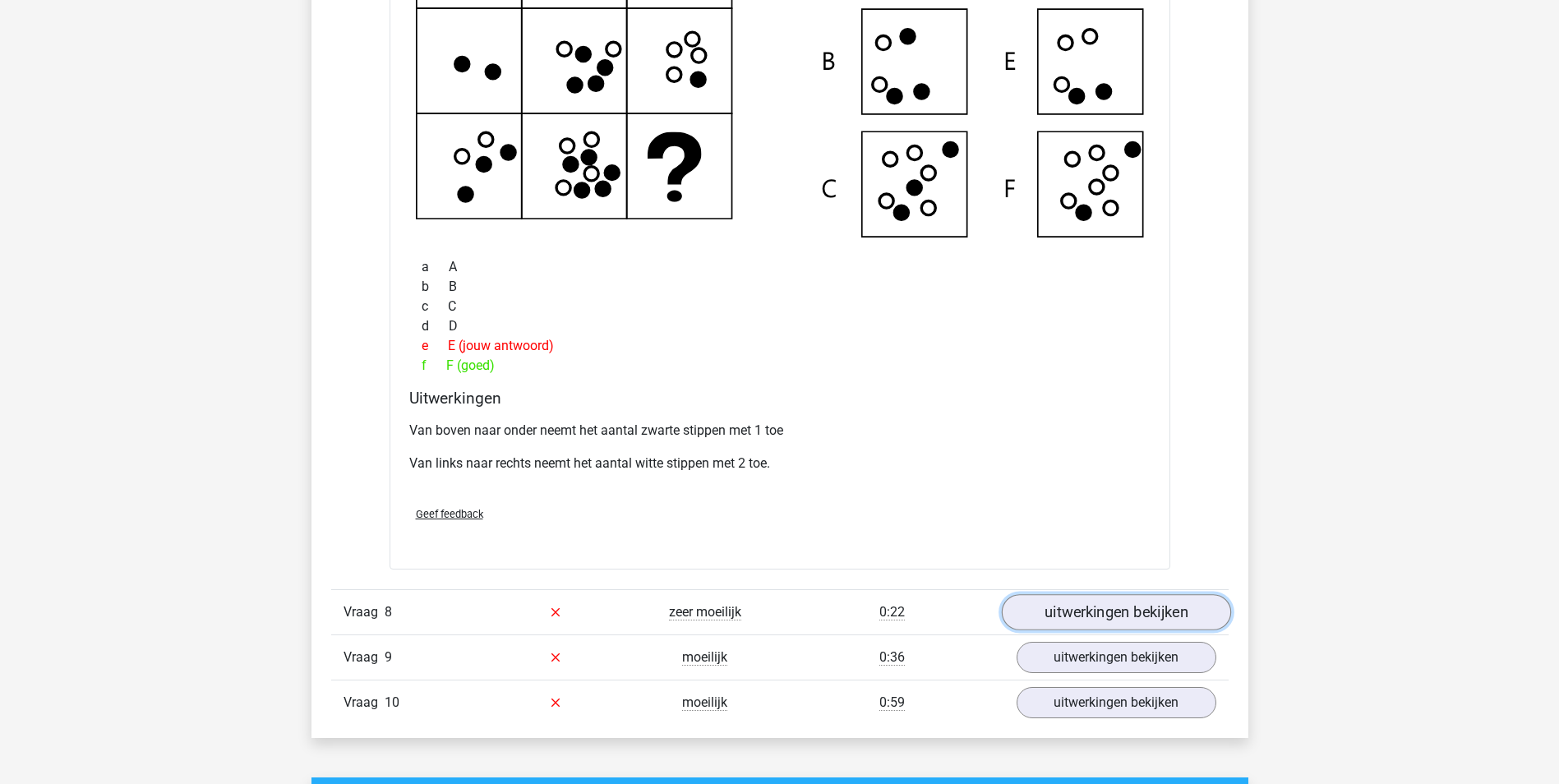
click at [1115, 601] on link "uitwerkingen bekijken" at bounding box center [1116, 612] width 229 height 36
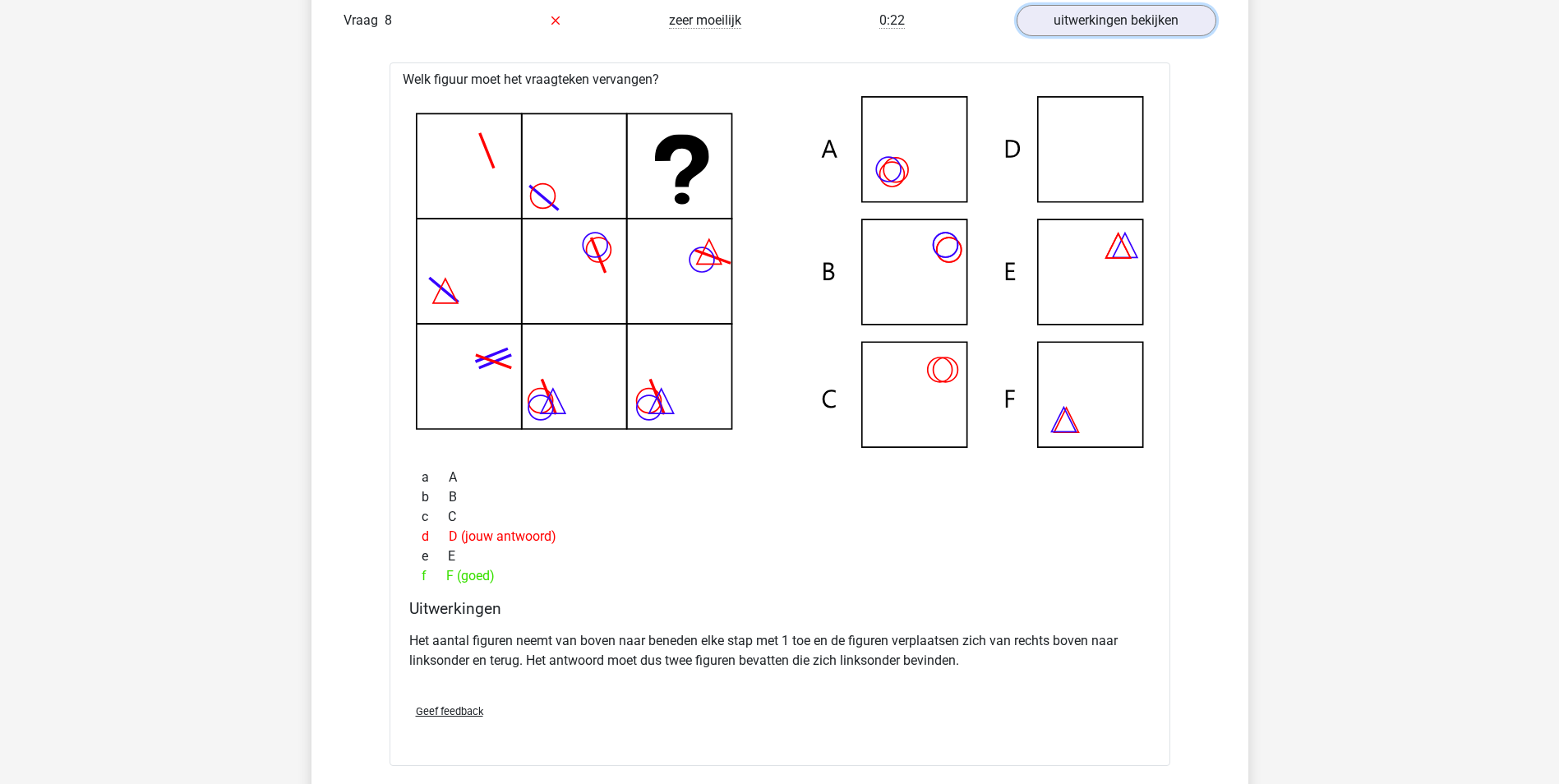
scroll to position [6819, 0]
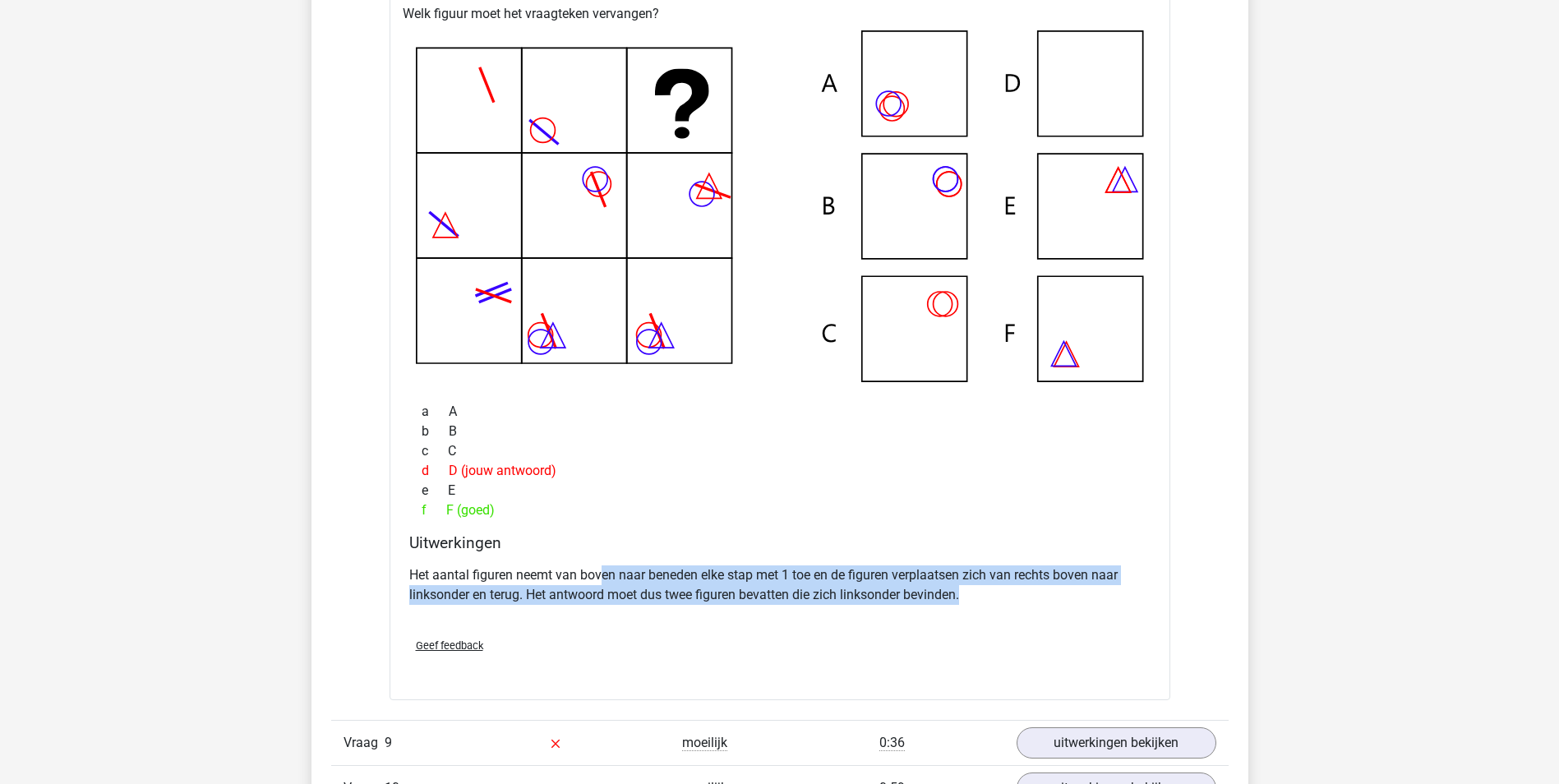
drag, startPoint x: 611, startPoint y: 563, endPoint x: 1094, endPoint y: 608, distance: 485.1
click at [1094, 608] on div "Het aantal figuren neemt van boven naar beneden elke stap met 1 toe en de figur…" at bounding box center [780, 591] width 741 height 66
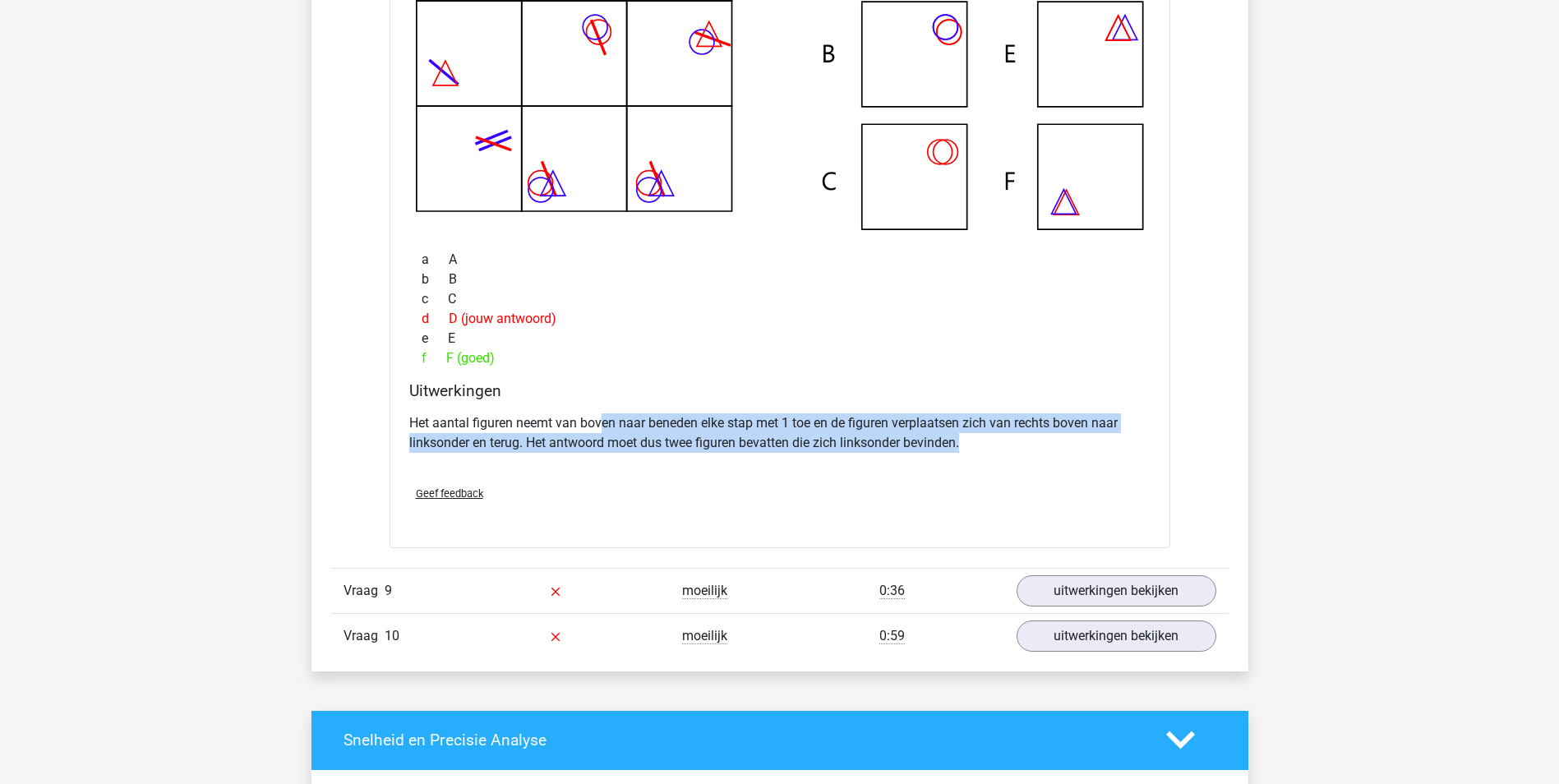
scroll to position [6984, 0]
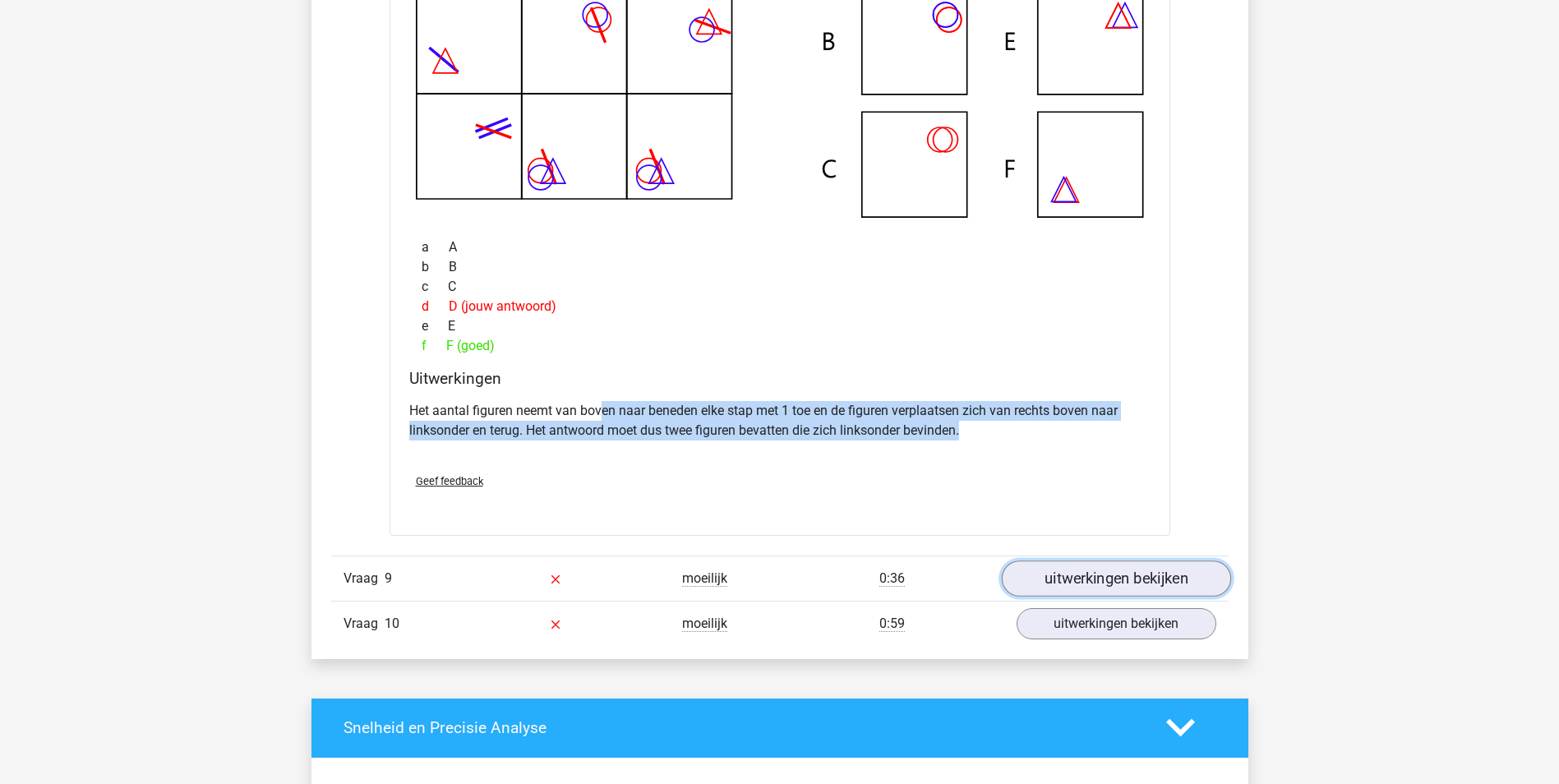
click at [1086, 578] on link "uitwerkingen bekijken" at bounding box center [1116, 578] width 229 height 36
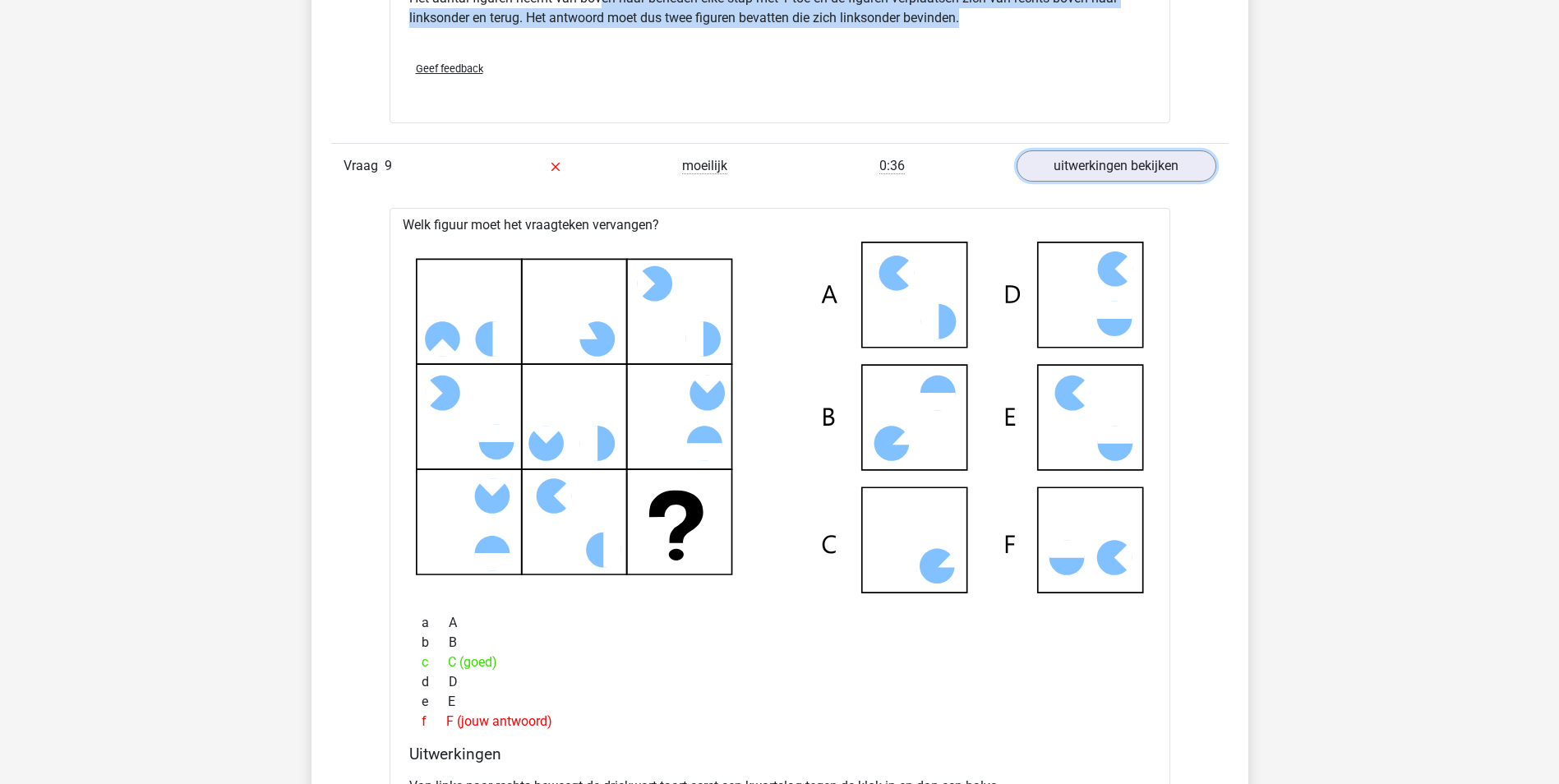
scroll to position [7477, 0]
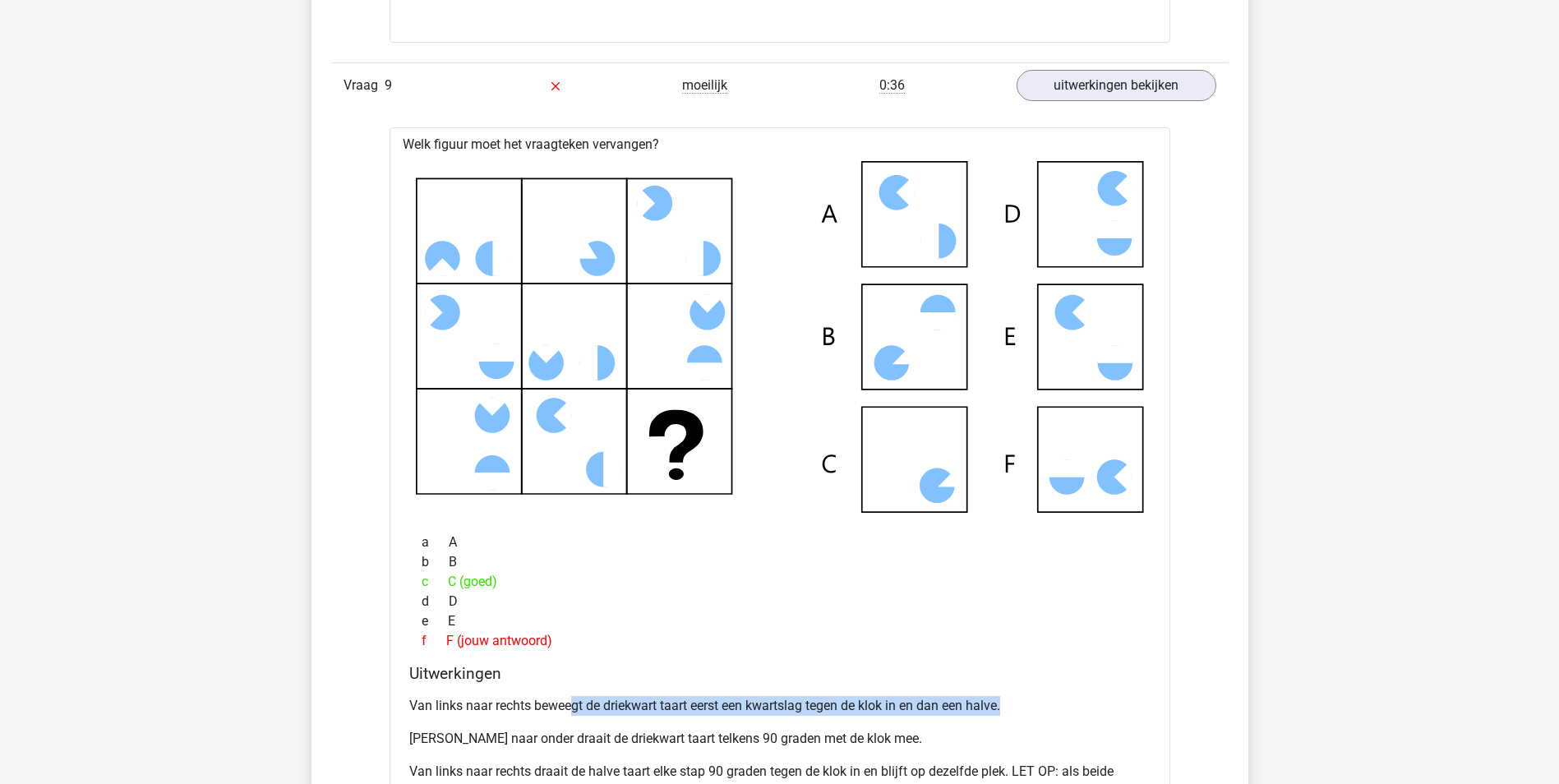
drag, startPoint x: 573, startPoint y: 706, endPoint x: 1010, endPoint y: 706, distance: 437.0
click at [1010, 706] on p "Van links naar rechts beweegt de driekwart taart eerst een kwartslag tegen de k…" at bounding box center [780, 705] width 741 height 20
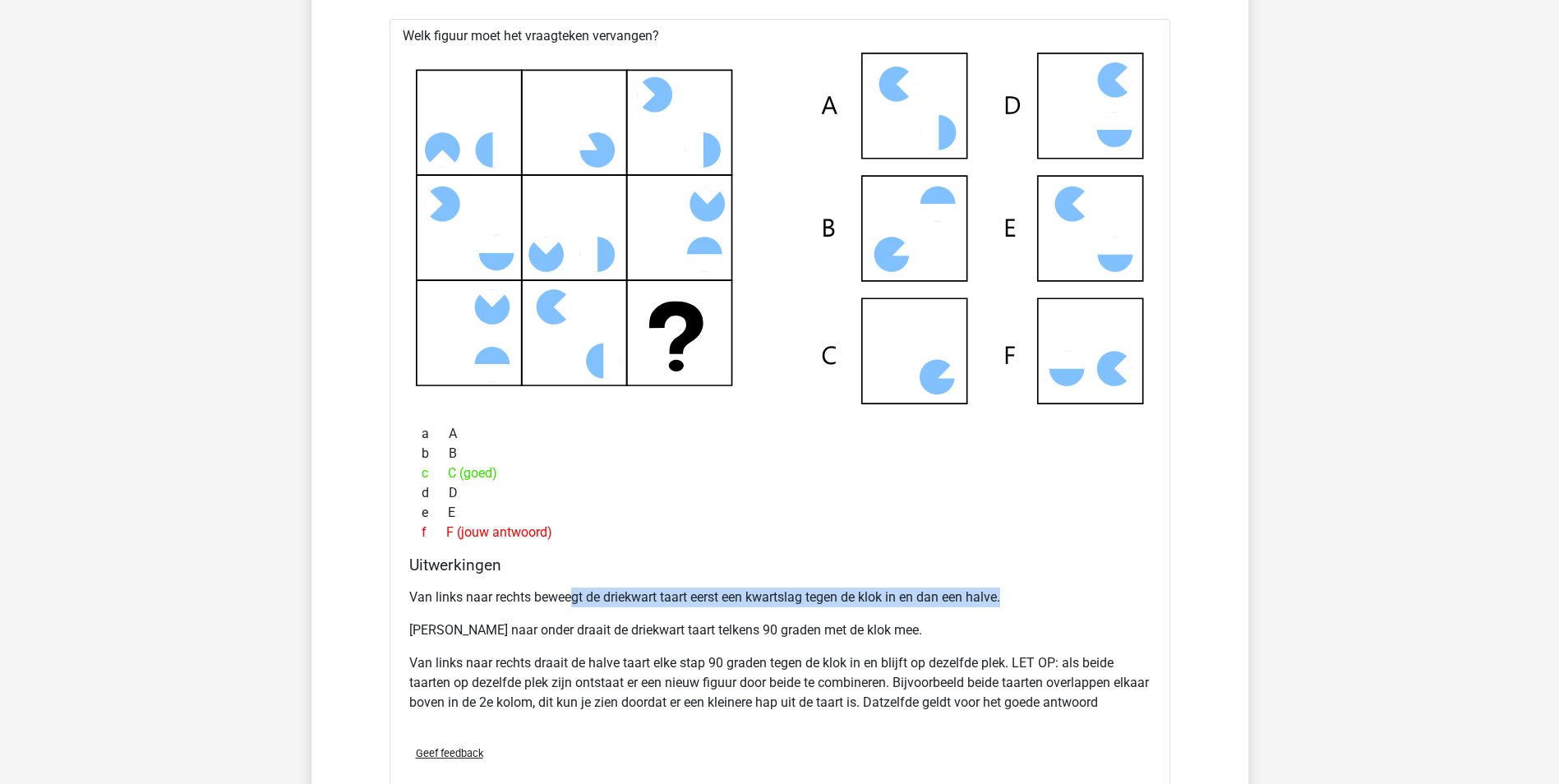
scroll to position [7641, 0]
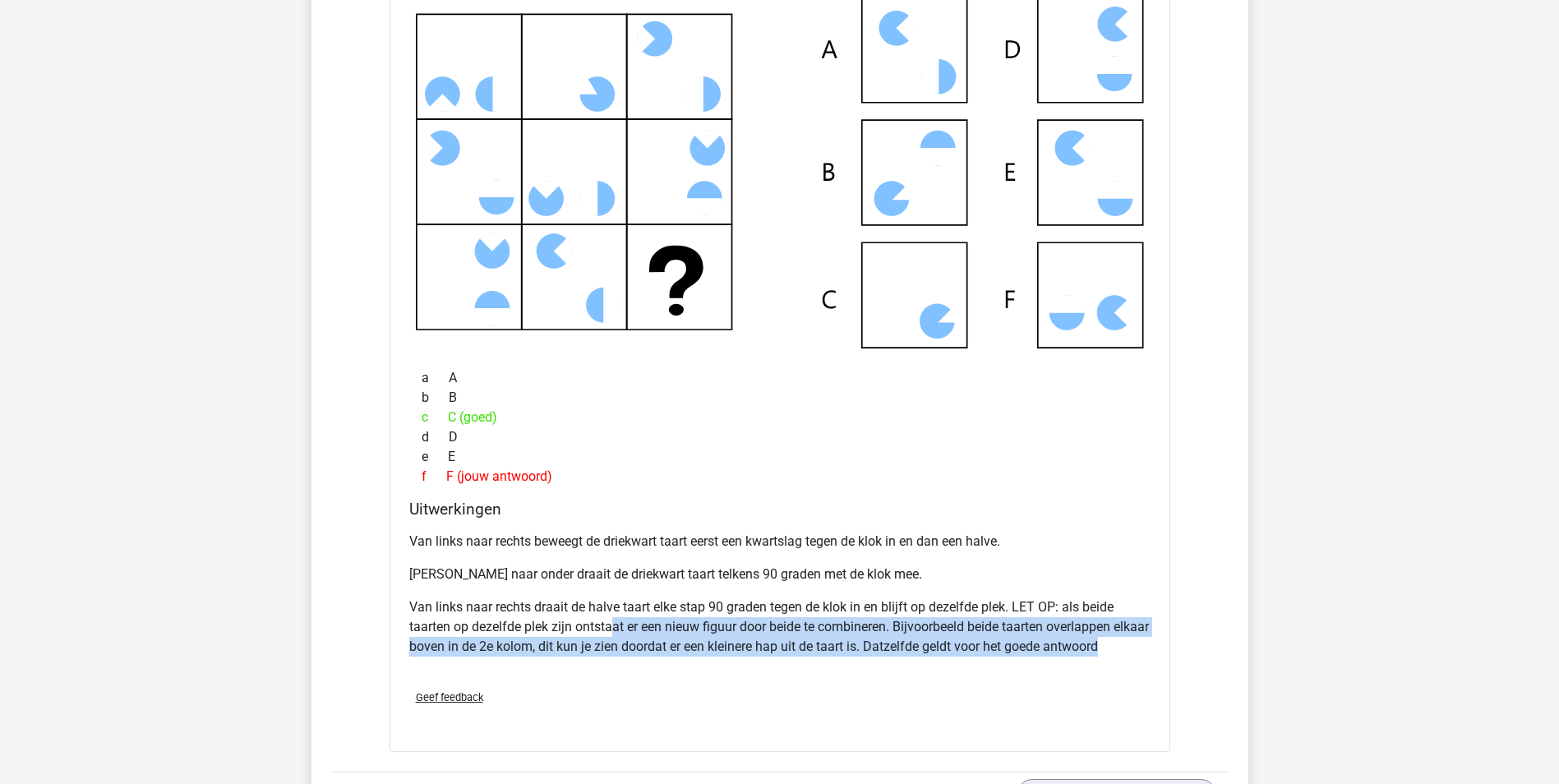
drag, startPoint x: 613, startPoint y: 629, endPoint x: 1168, endPoint y: 657, distance: 555.7
click at [1168, 657] on div "Welk figuur moet het vraagteken vervangen? a A b B c C (goed) d D e E f F (jouw…" at bounding box center [780, 357] width 781 height 789
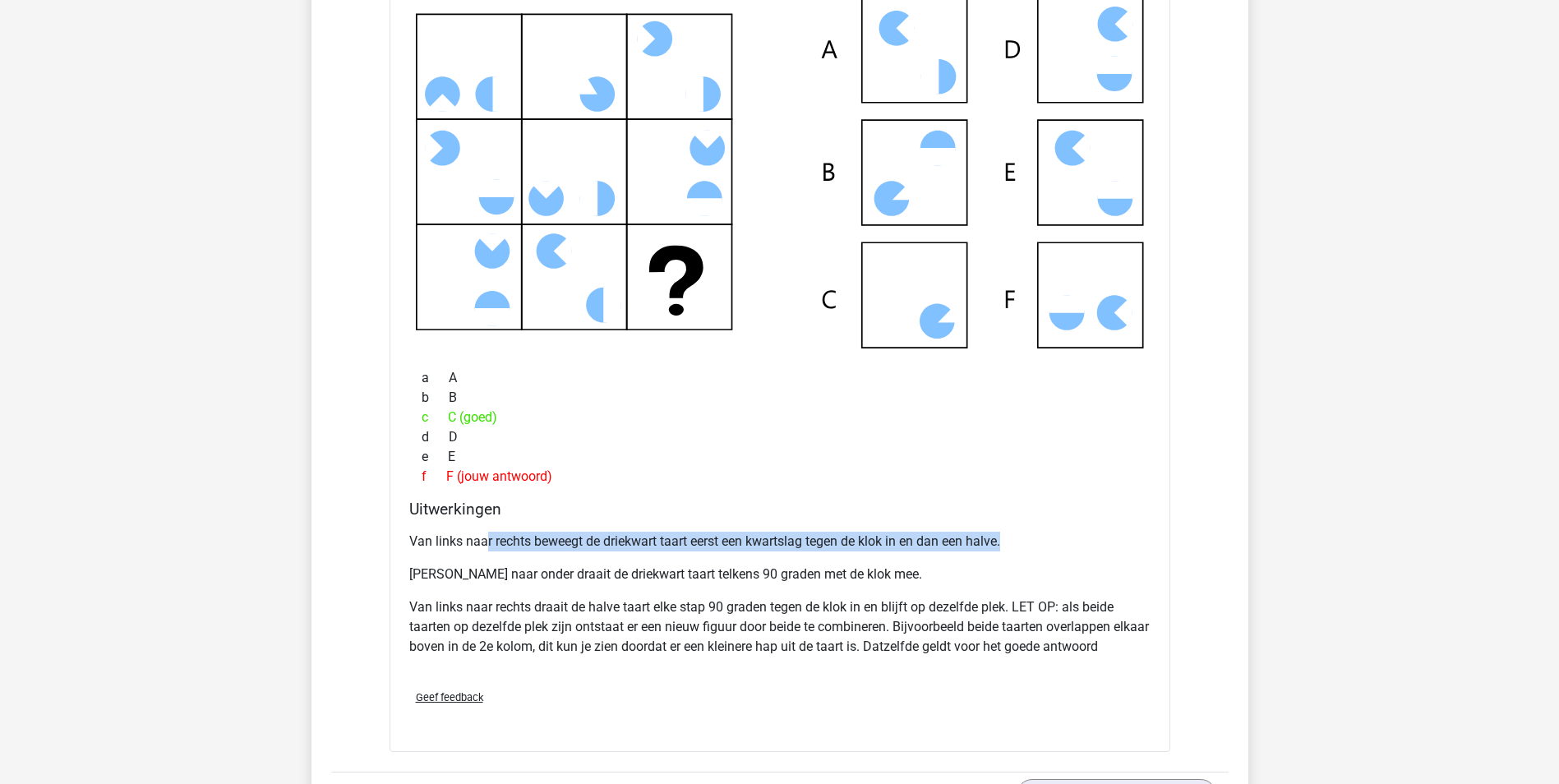
drag, startPoint x: 509, startPoint y: 533, endPoint x: 1010, endPoint y: 541, distance: 501.1
click at [1010, 541] on p "Van links naar rechts beweegt de driekwart taart eerst een kwartslag tegen de k…" at bounding box center [780, 541] width 741 height 20
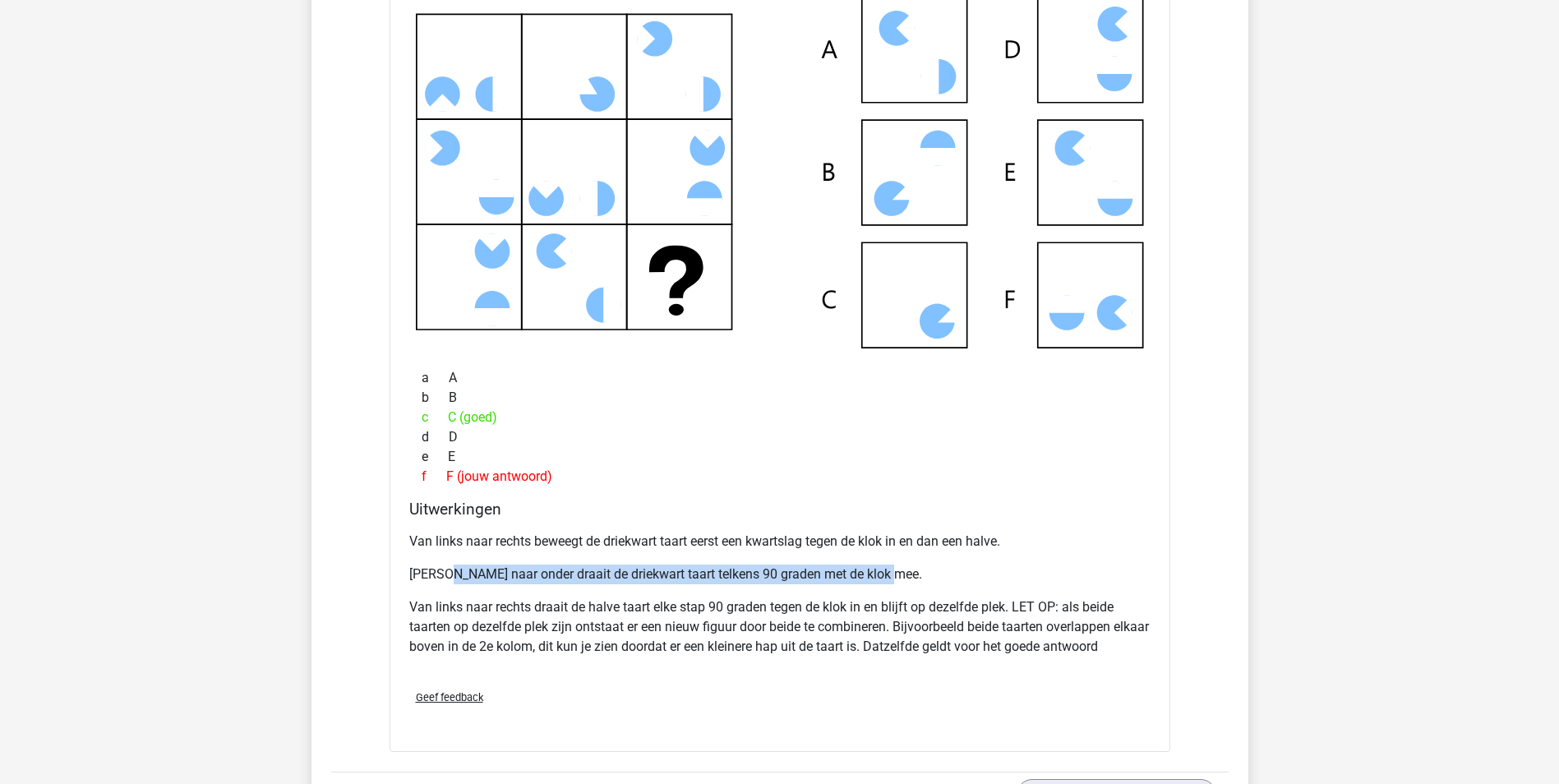
drag, startPoint x: 449, startPoint y: 574, endPoint x: 891, endPoint y: 574, distance: 442.0
click at [891, 574] on p "Van boven naar onder draait de driekwart taart telkens 90 graden met de klok me…" at bounding box center [780, 574] width 741 height 20
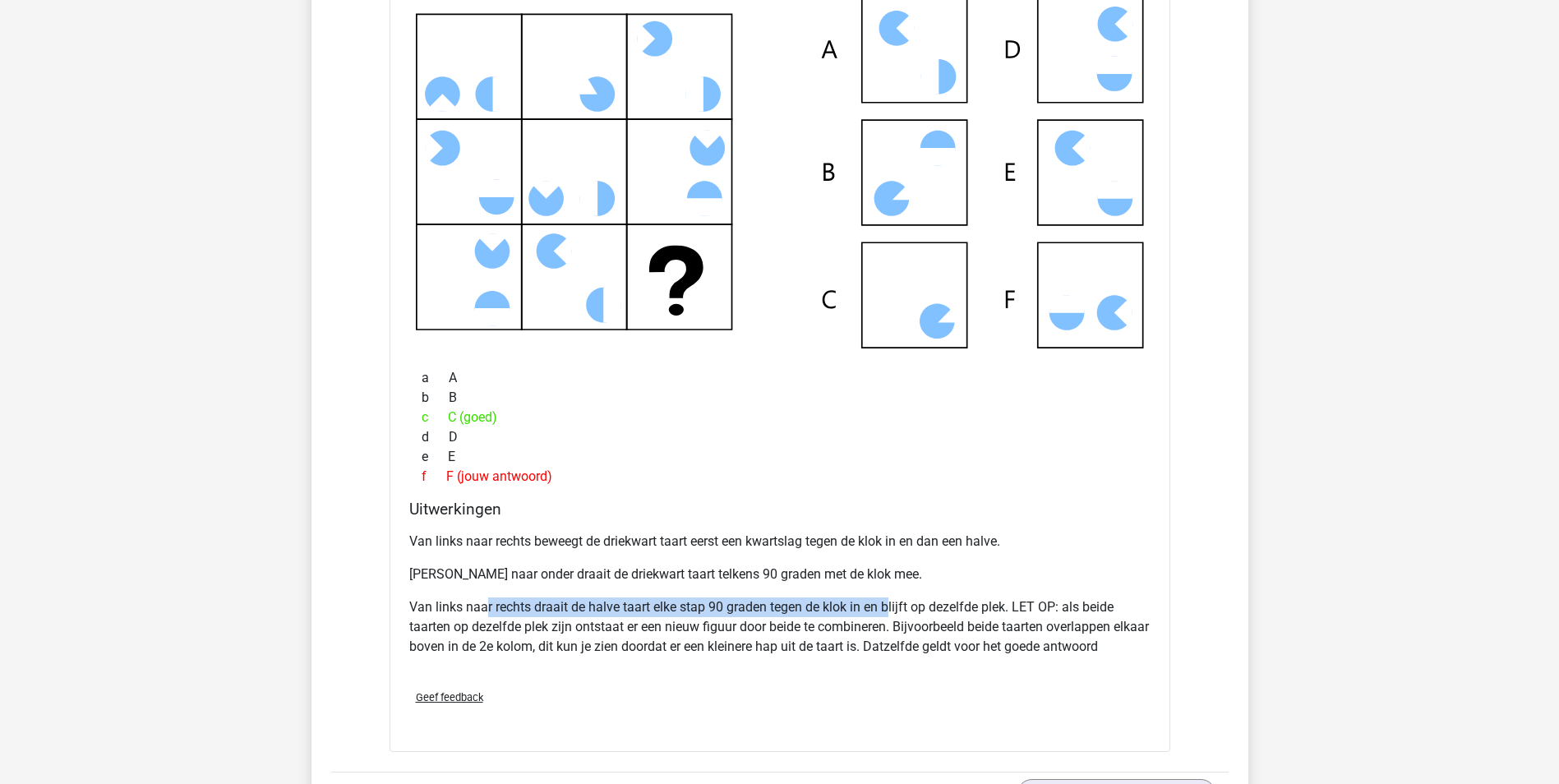
drag, startPoint x: 485, startPoint y: 609, endPoint x: 892, endPoint y: 614, distance: 407.0
click at [892, 614] on p "Van links naar rechts draait de halve taart elke stap 90 graden tegen de klok i…" at bounding box center [780, 627] width 741 height 59
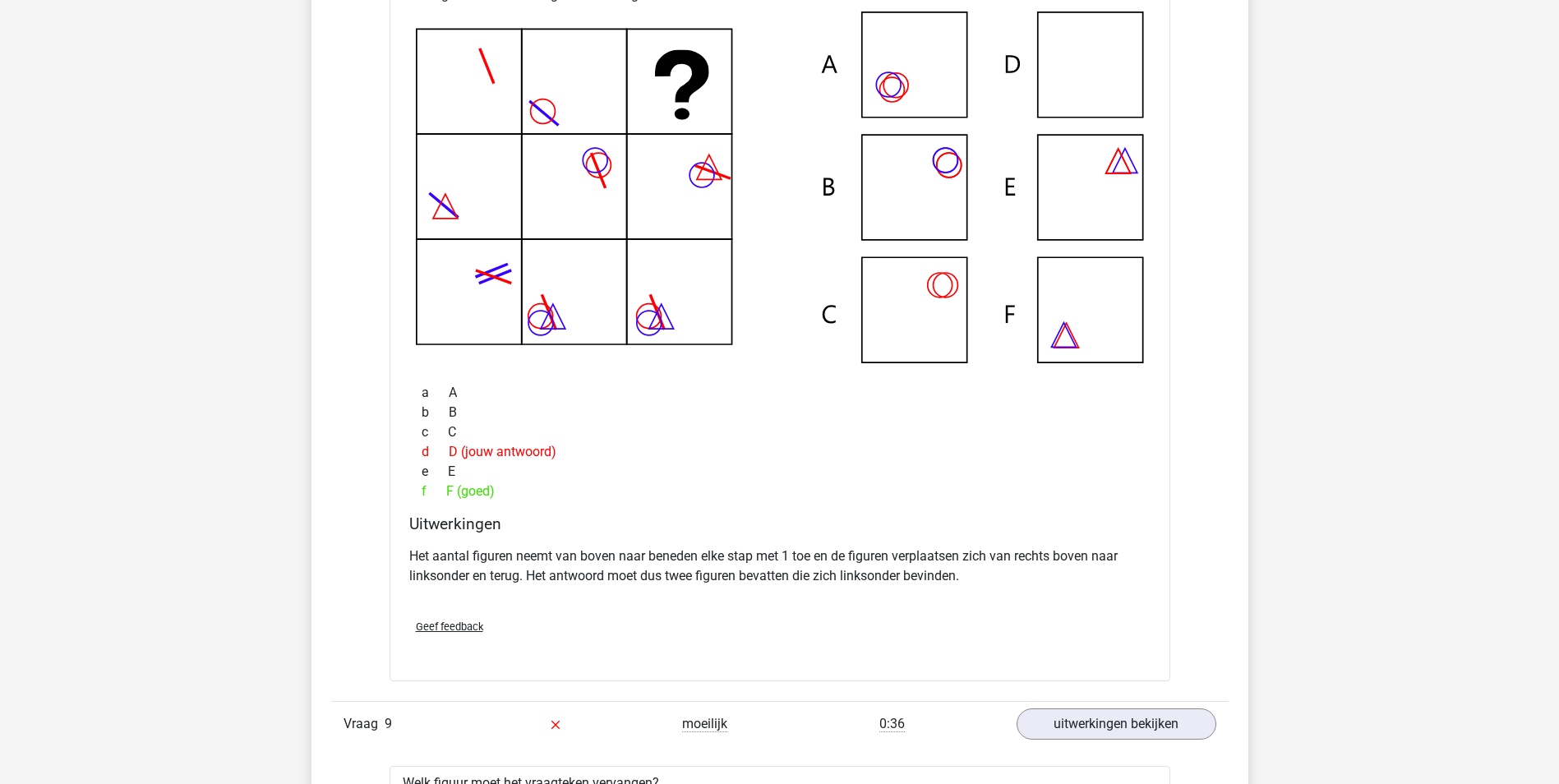
scroll to position [6737, 0]
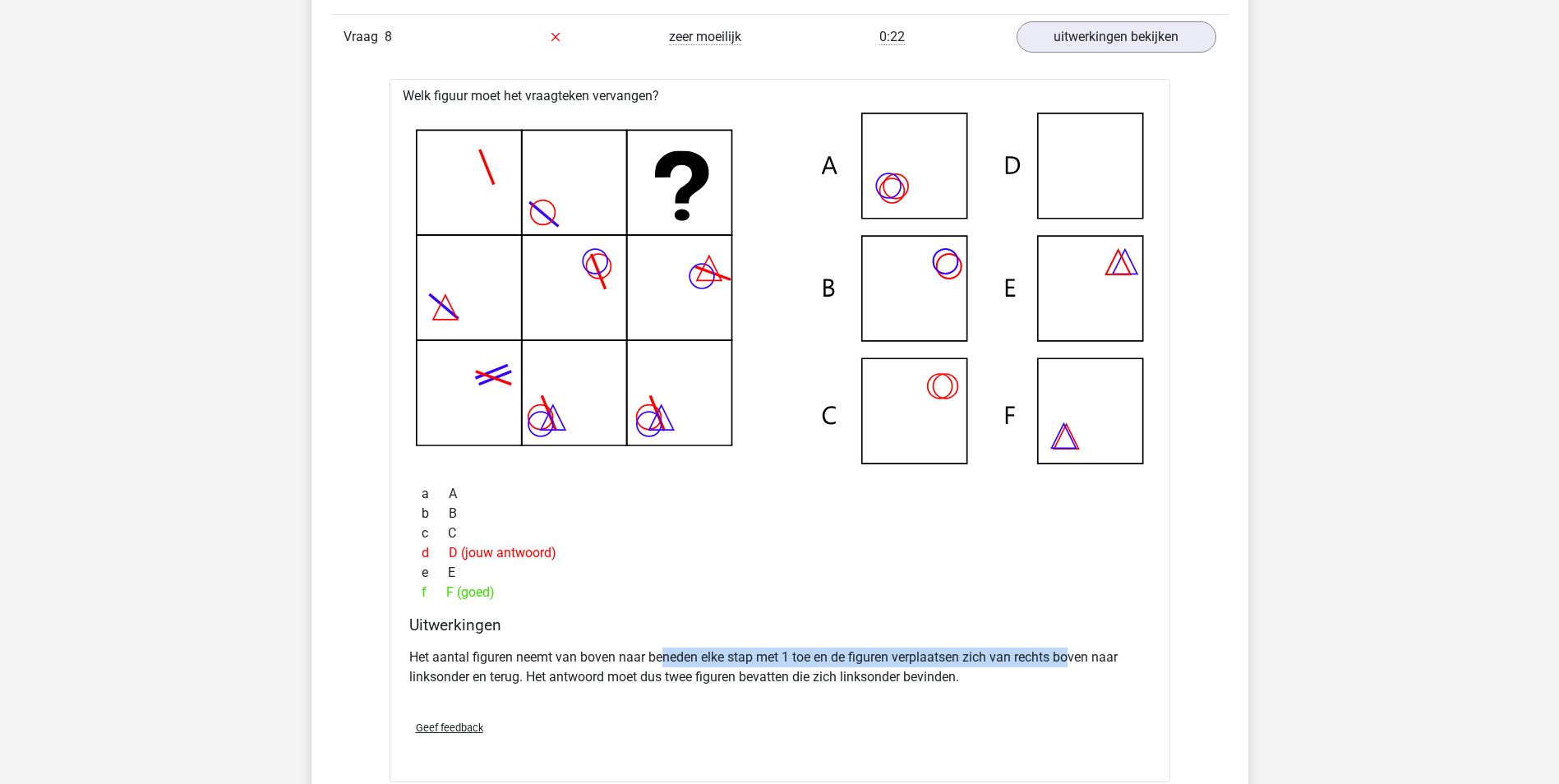
drag, startPoint x: 664, startPoint y: 645, endPoint x: 1072, endPoint y: 640, distance: 408.0
click at [1072, 641] on div "Het aantal figuren neemt van boven naar beneden elke stap met 1 toe en de figur…" at bounding box center [780, 674] width 741 height 66
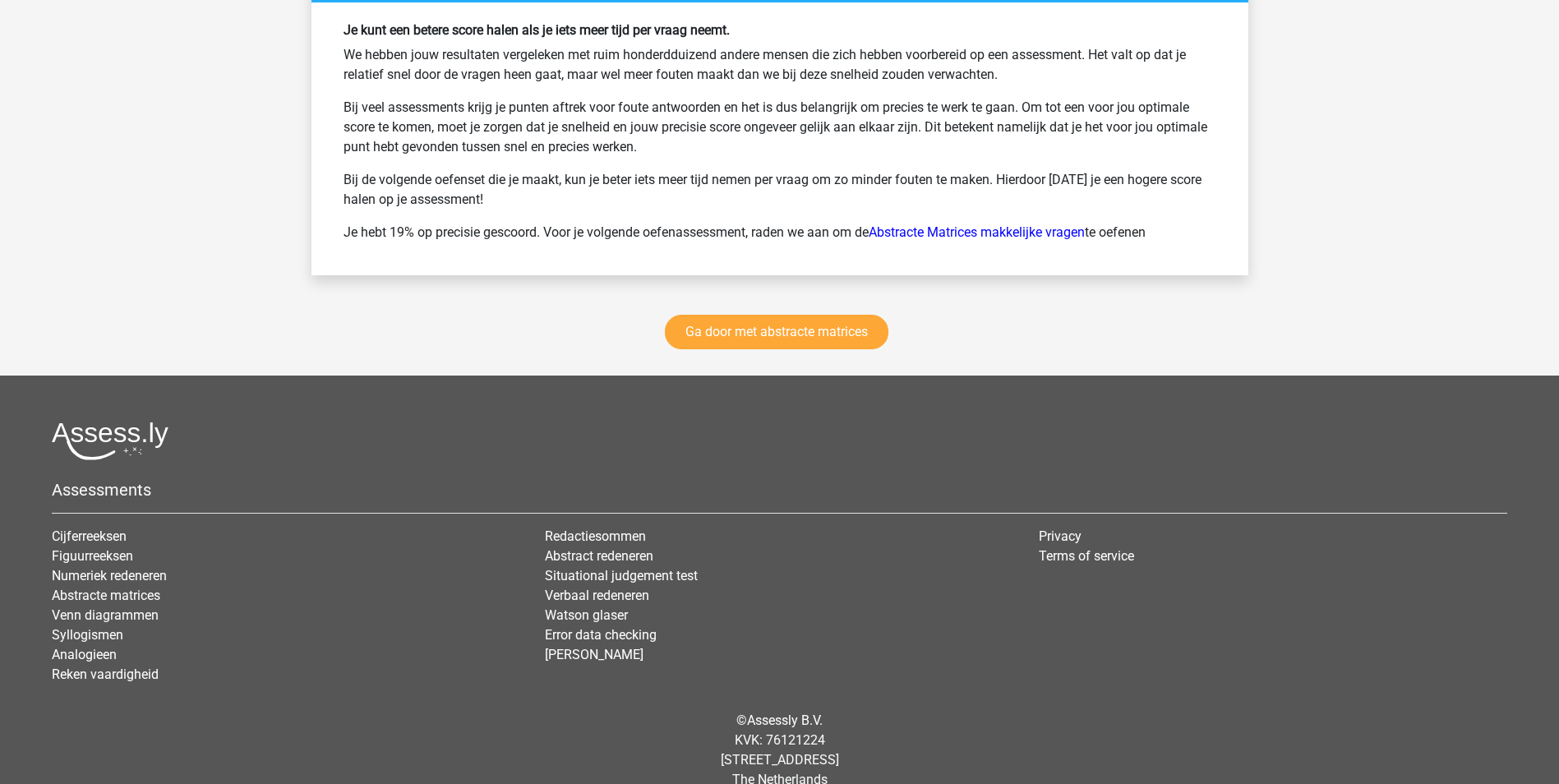
scroll to position [9120, 0]
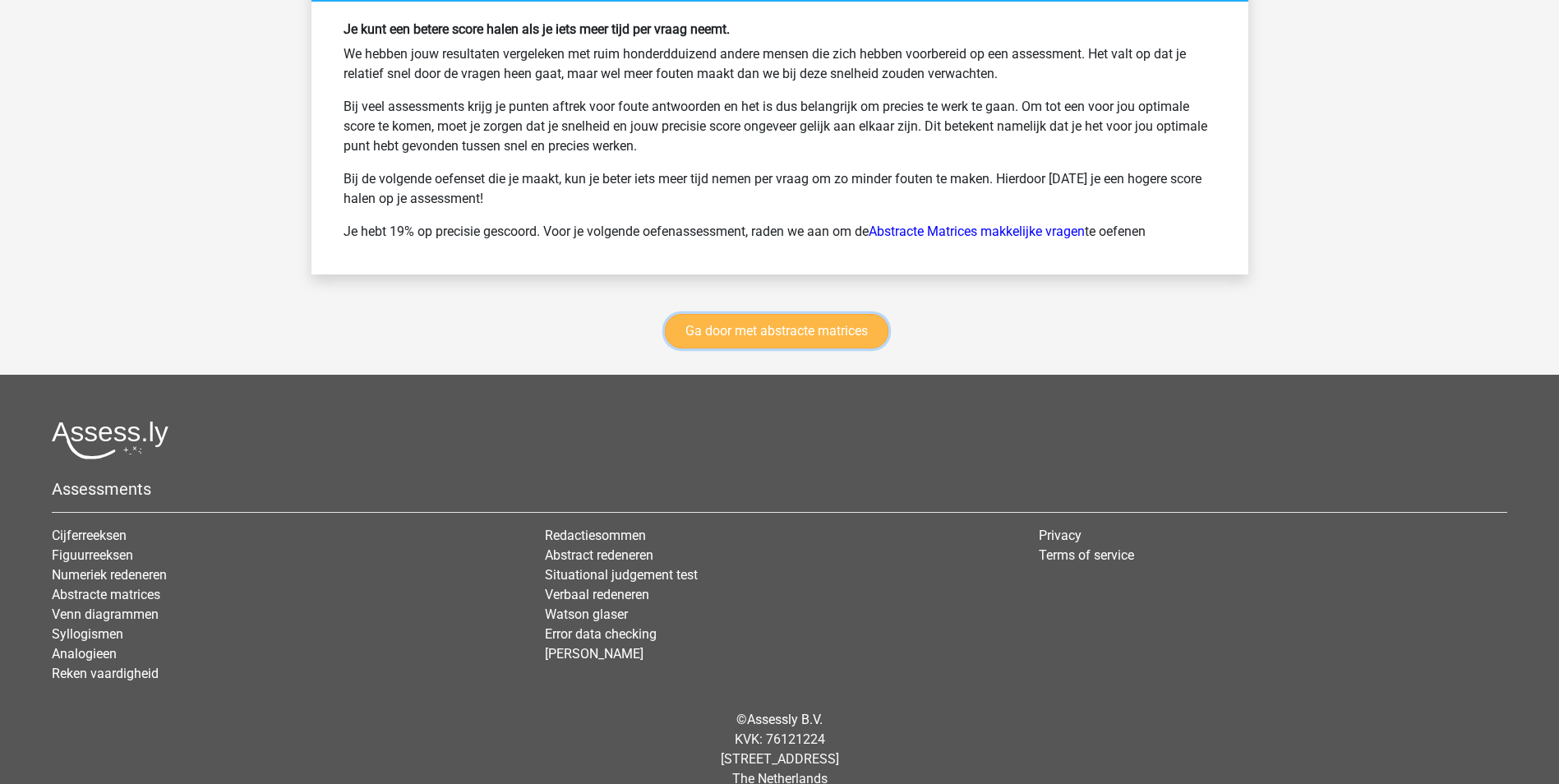
click at [792, 332] on link "Ga door met abstracte matrices" at bounding box center [776, 331] width 223 height 34
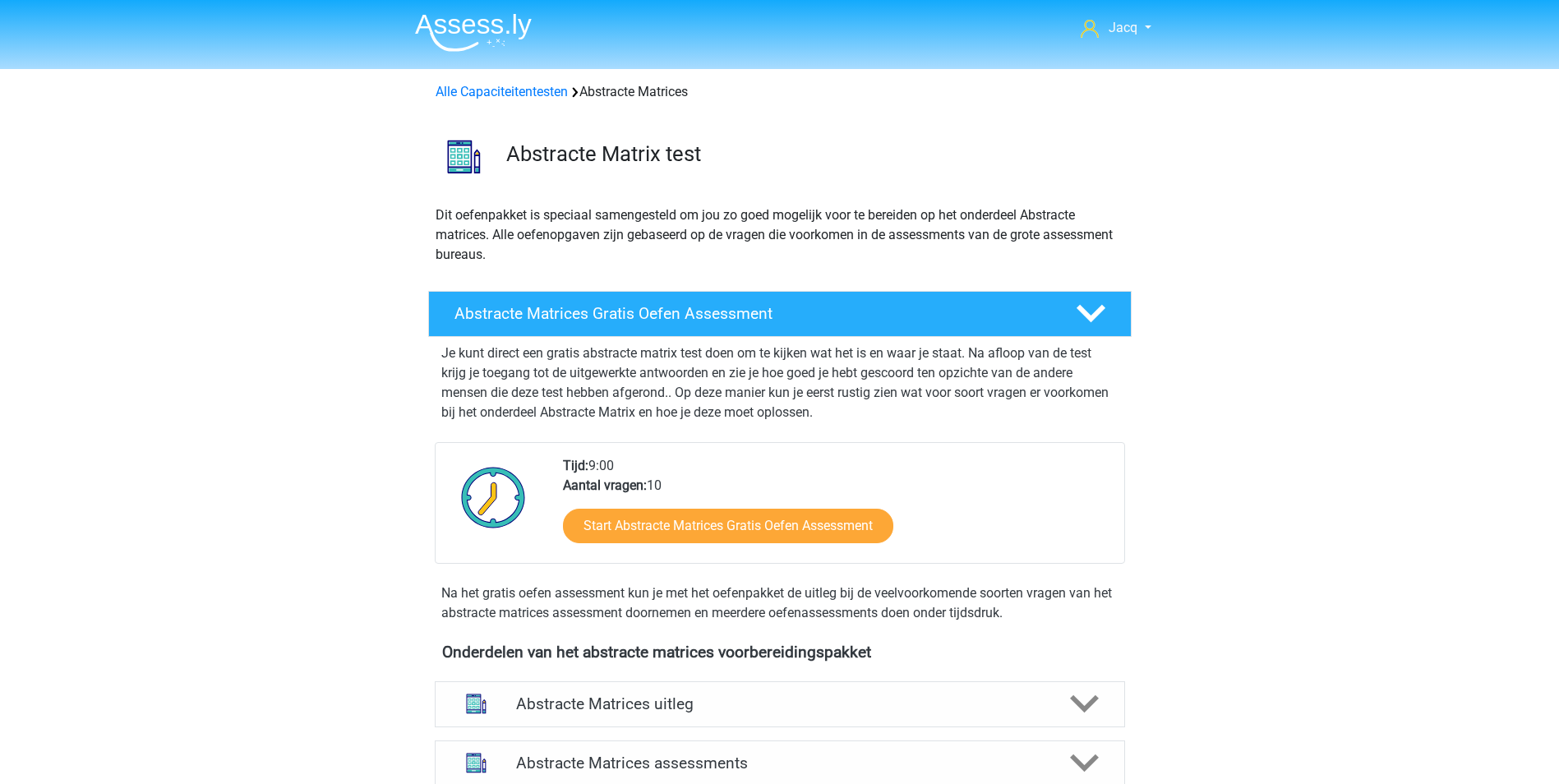
scroll to position [734, 0]
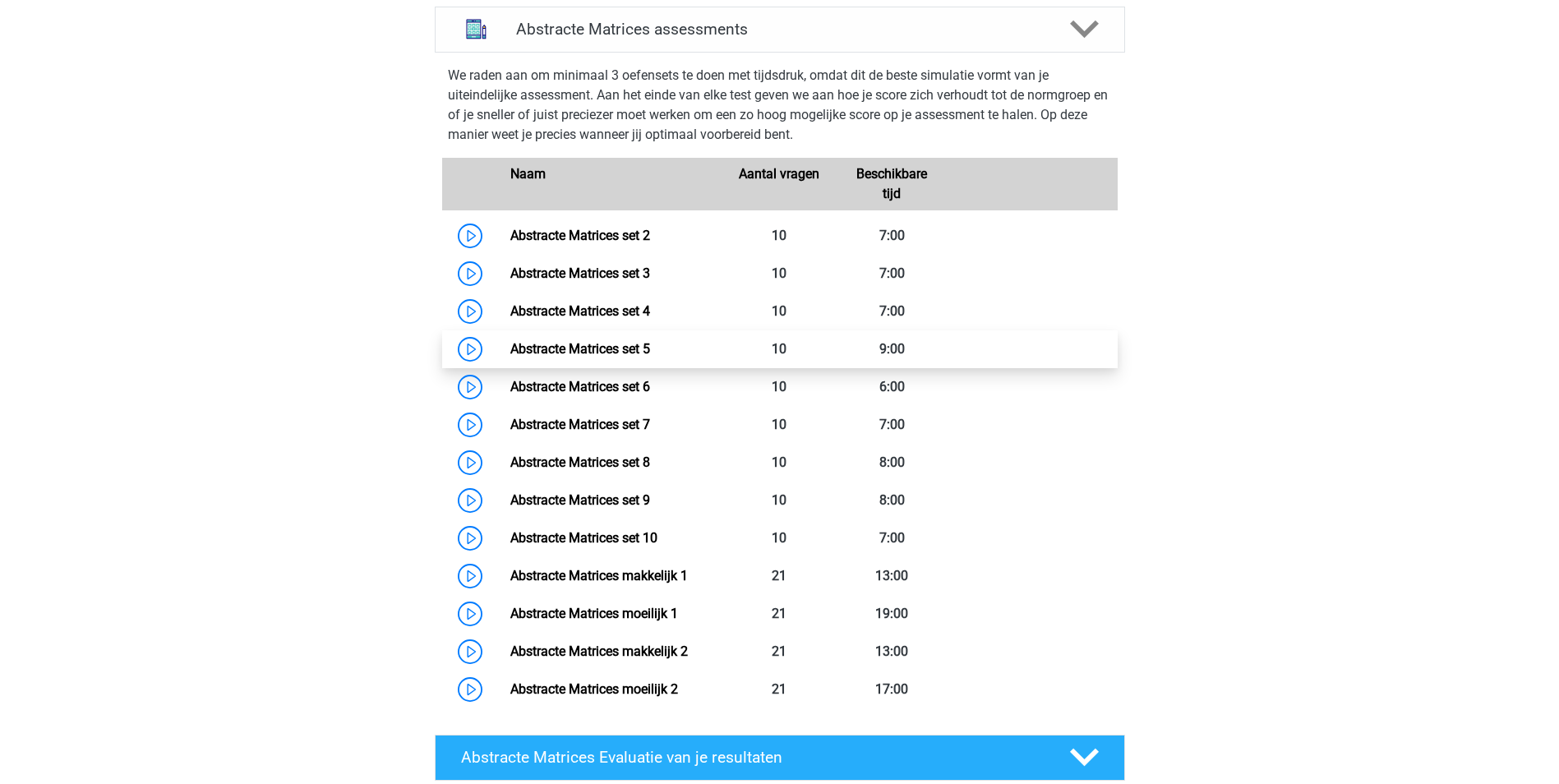
click at [610, 342] on link "Abstracte Matrices set 5" at bounding box center [580, 349] width 139 height 15
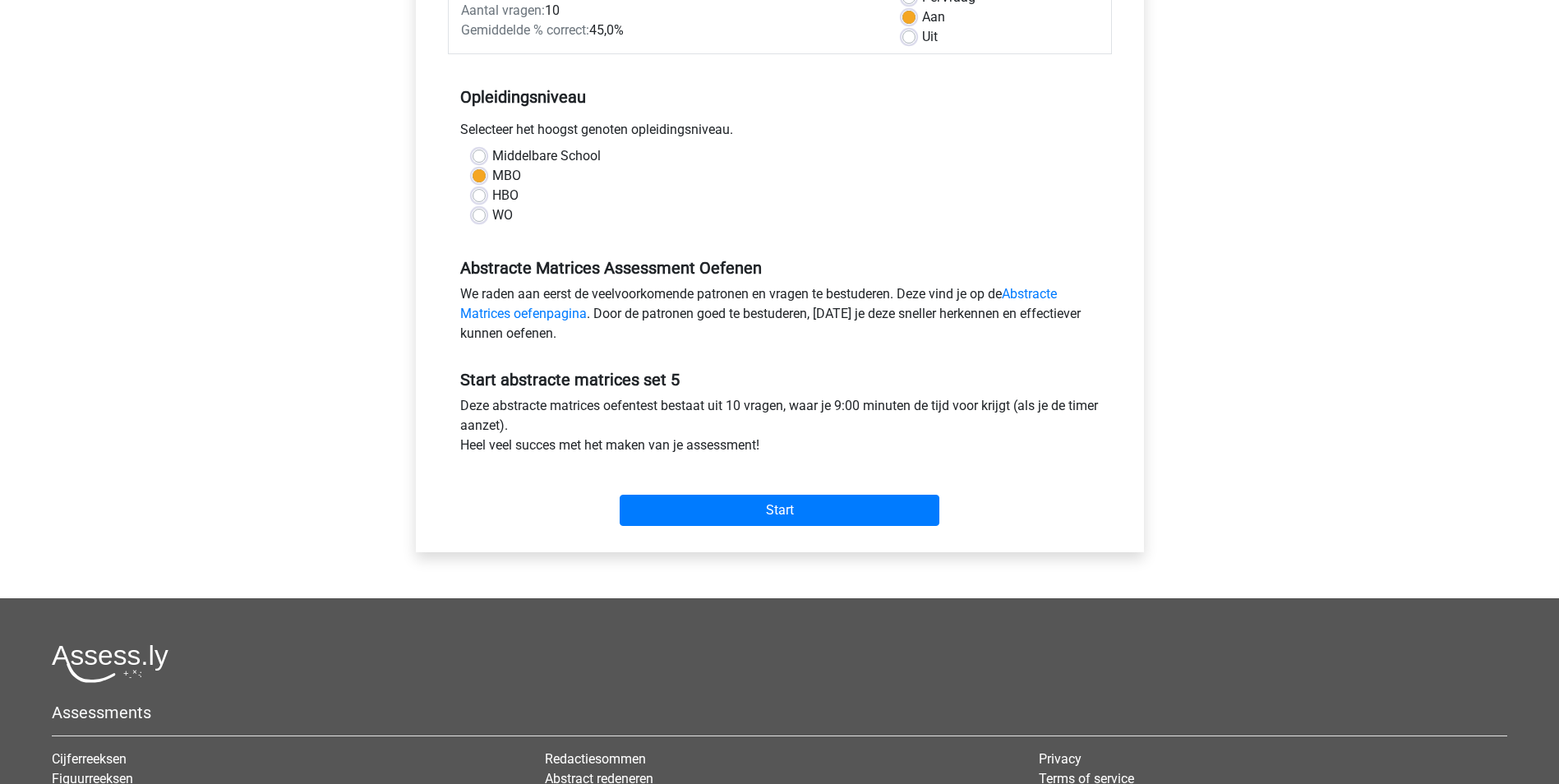
scroll to position [328, 0]
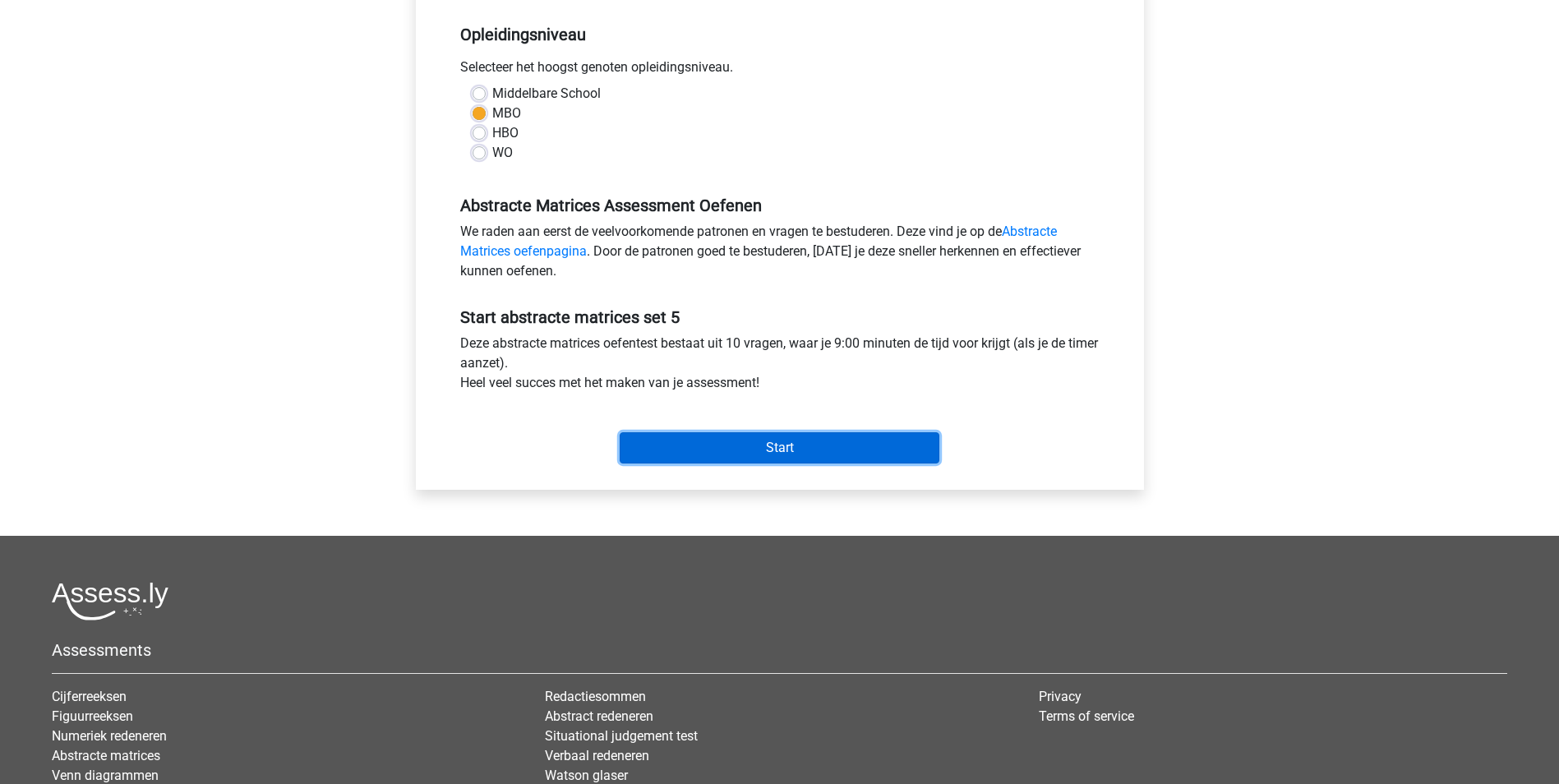
click at [789, 439] on input "Start" at bounding box center [780, 447] width 320 height 32
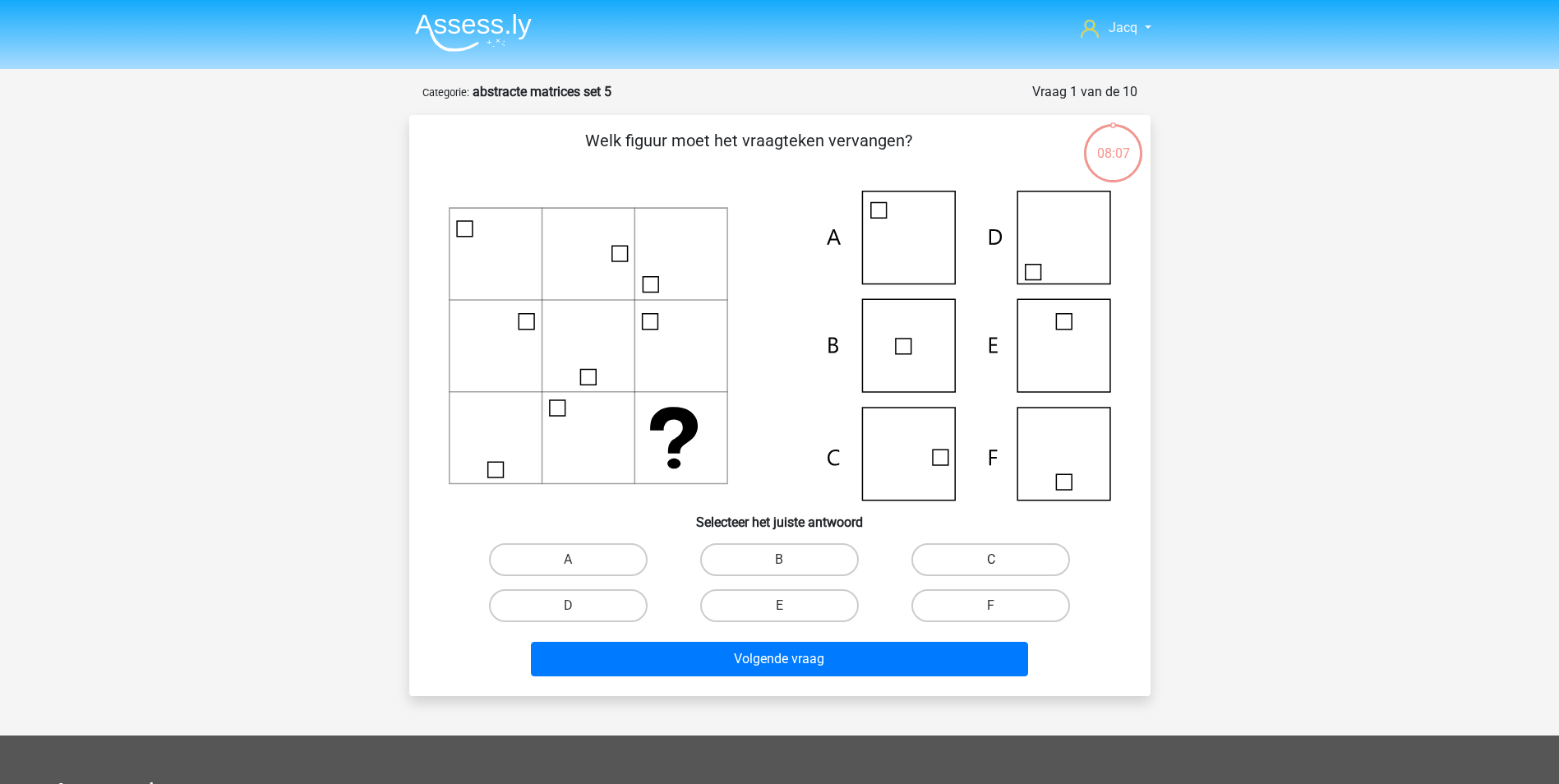
click at [969, 544] on label "C" at bounding box center [990, 559] width 158 height 32
click at [991, 559] on input "C" at bounding box center [996, 564] width 10 height 10
radio input "true"
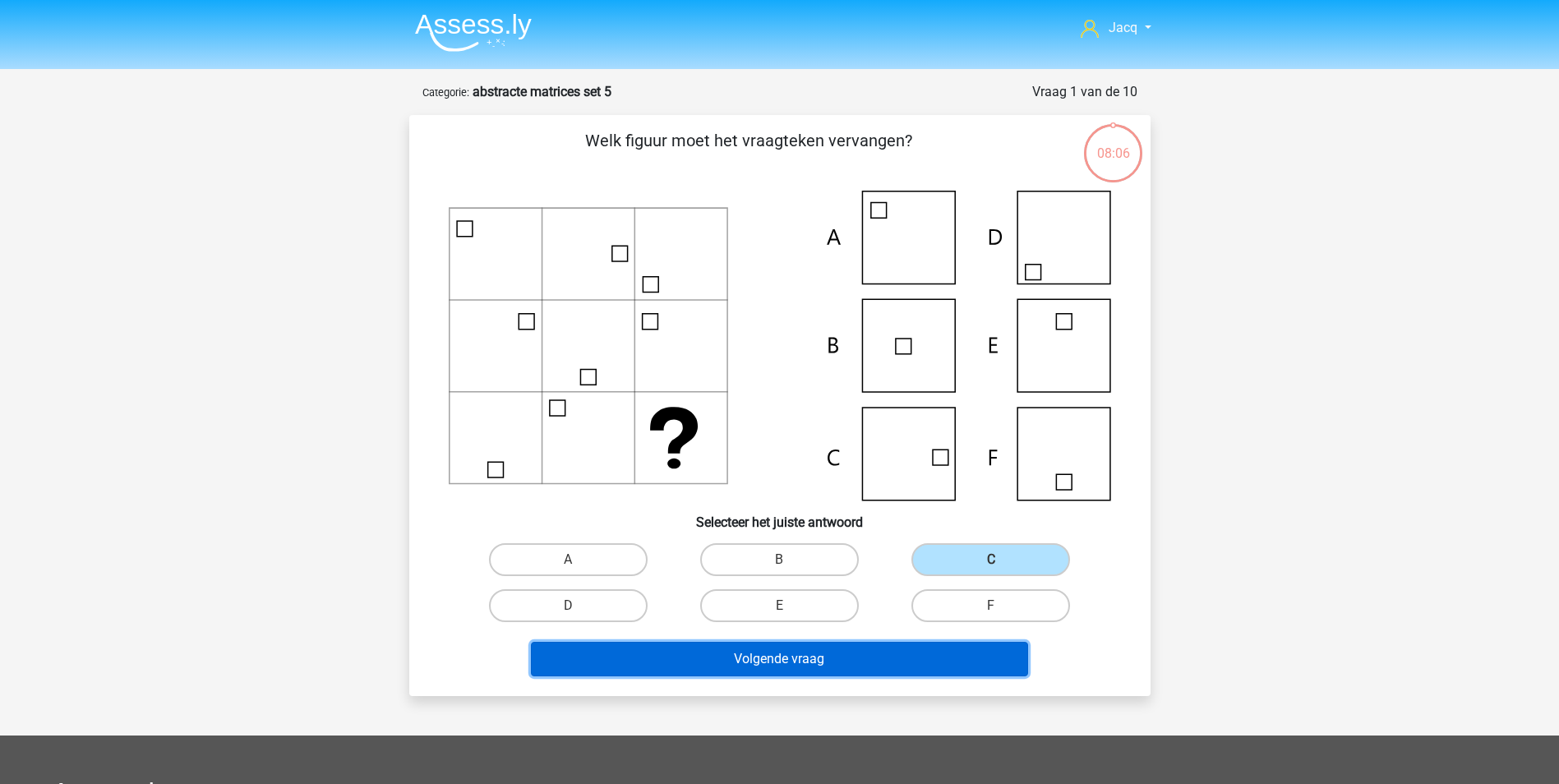
click at [906, 644] on button "Volgende vraag" at bounding box center [779, 659] width 497 height 34
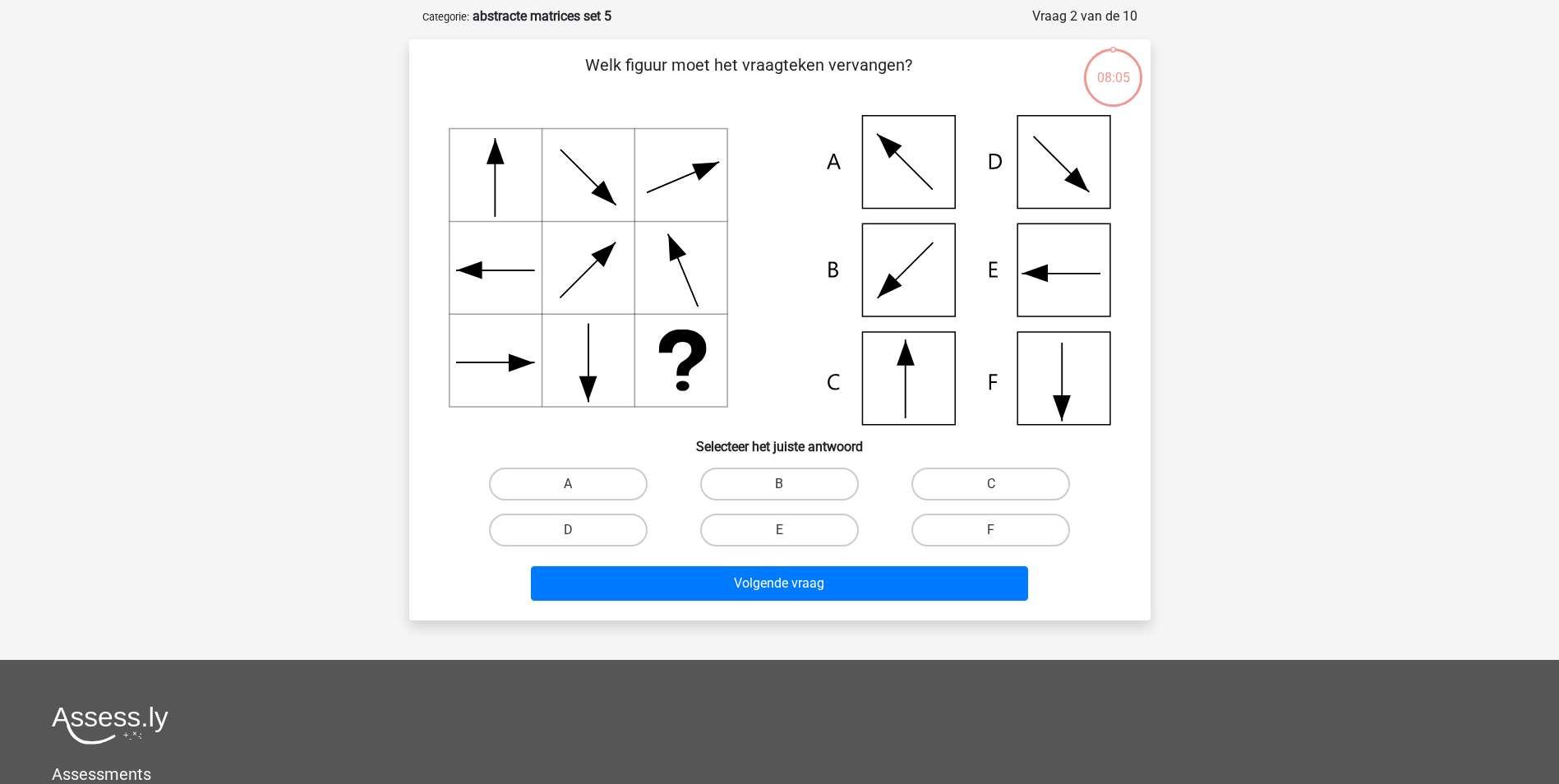
scroll to position [82, 0]
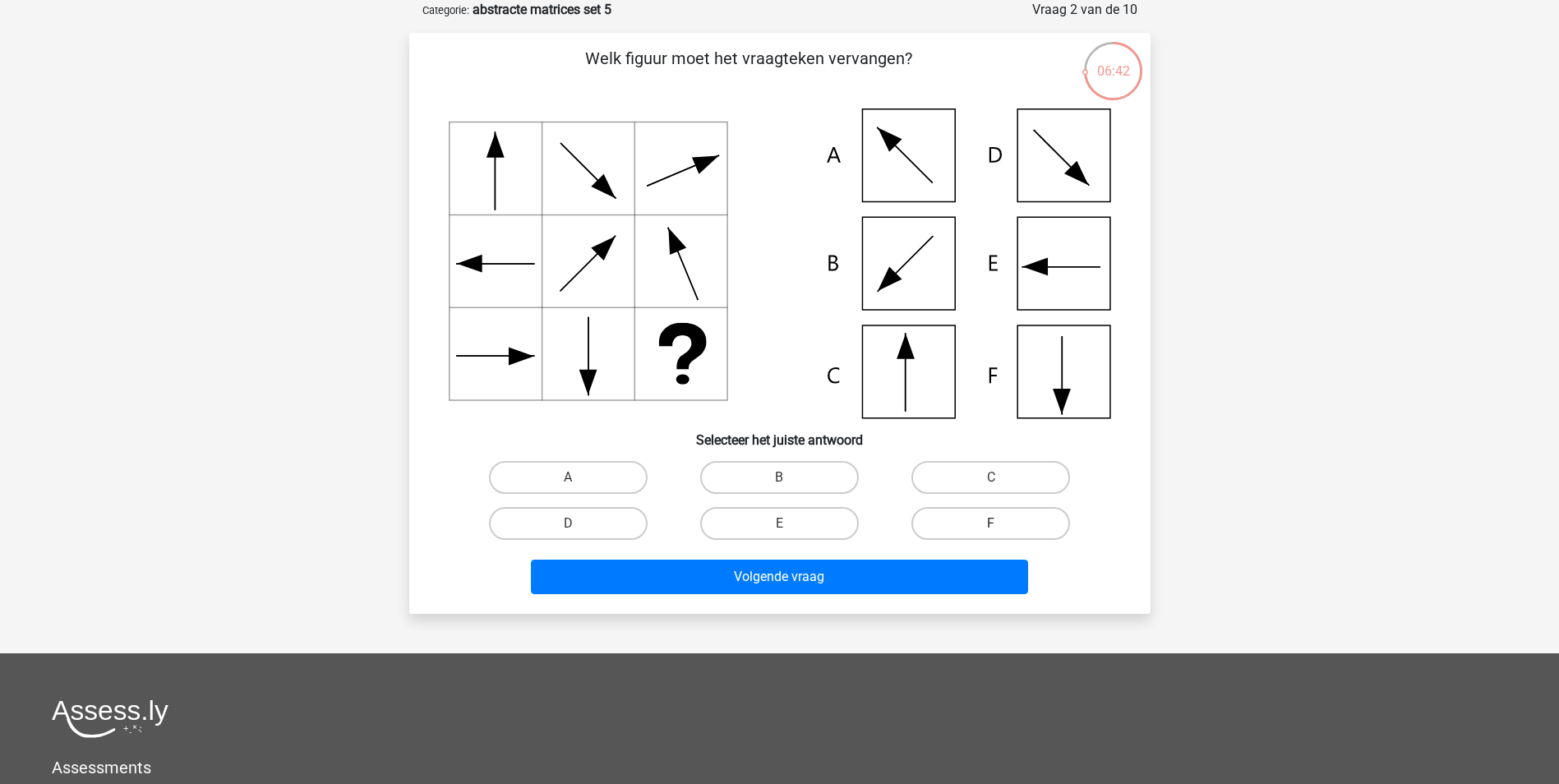
click at [969, 527] on label "F" at bounding box center [990, 523] width 158 height 32
click at [991, 527] on input "F" at bounding box center [996, 528] width 10 height 10
radio input "true"
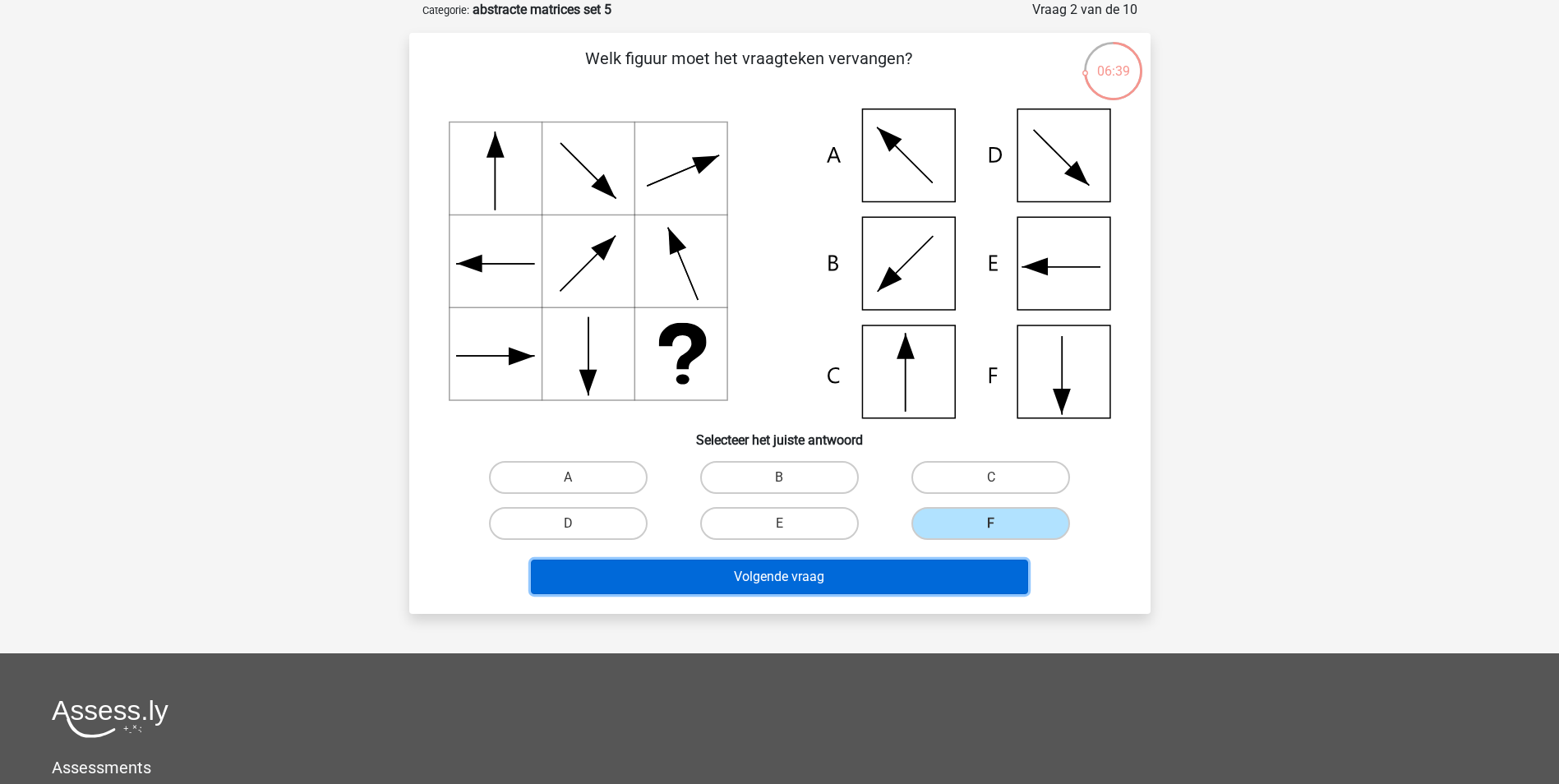
click at [948, 570] on button "Volgende vraag" at bounding box center [779, 576] width 497 height 34
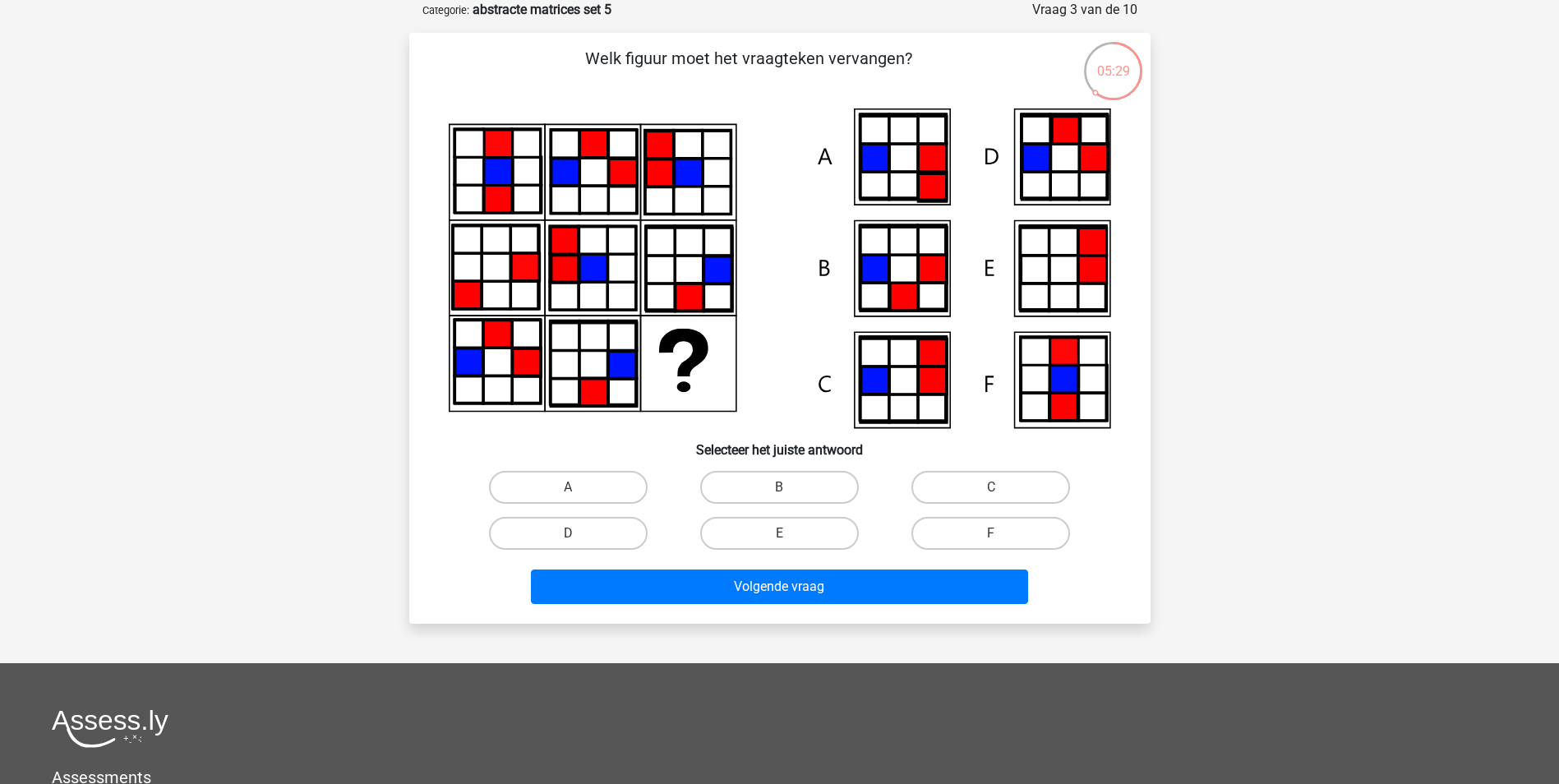
click at [991, 533] on input "F" at bounding box center [996, 539] width 10 height 10
radio input "true"
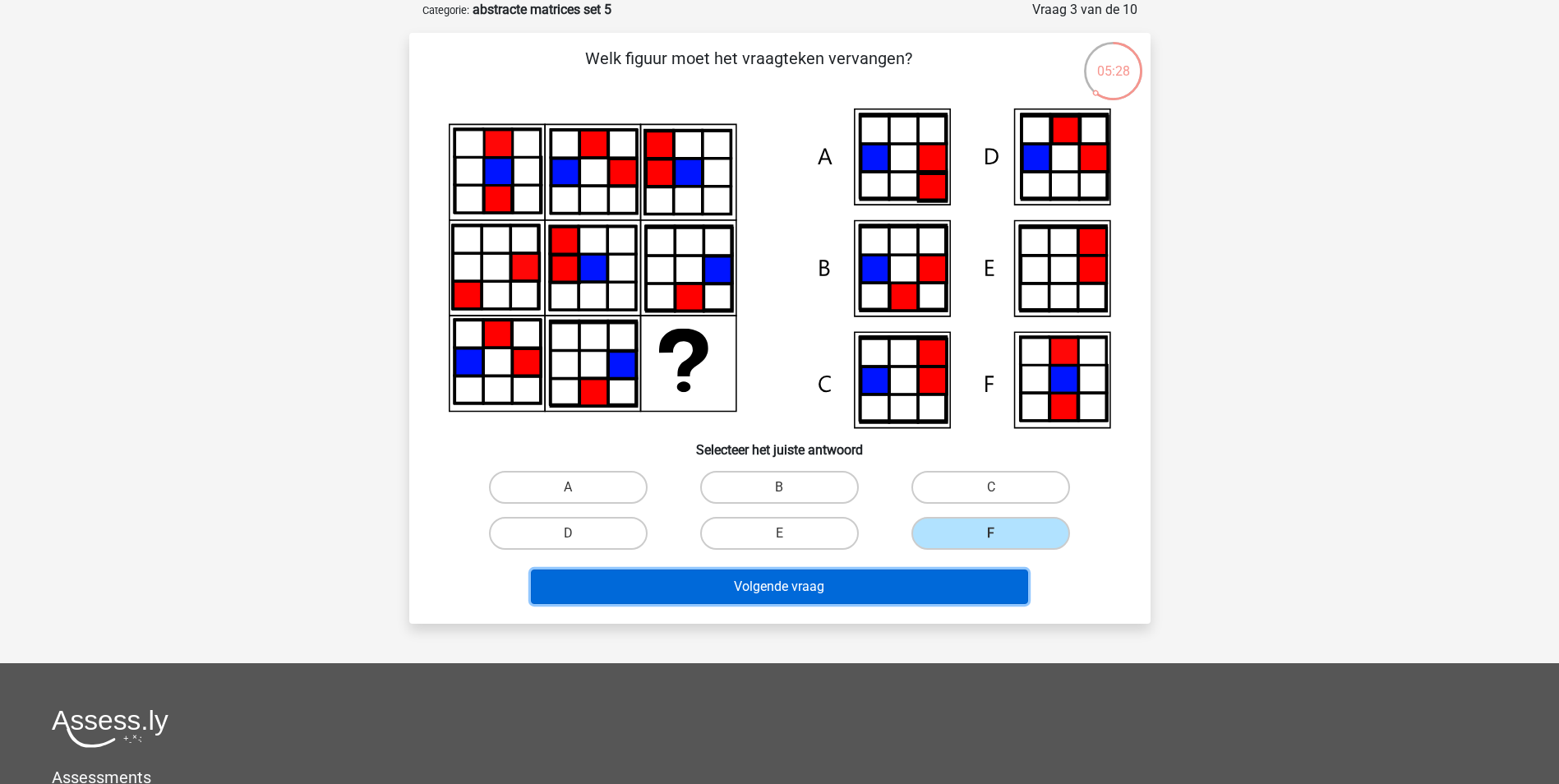
click at [928, 592] on button "Volgende vraag" at bounding box center [779, 587] width 497 height 34
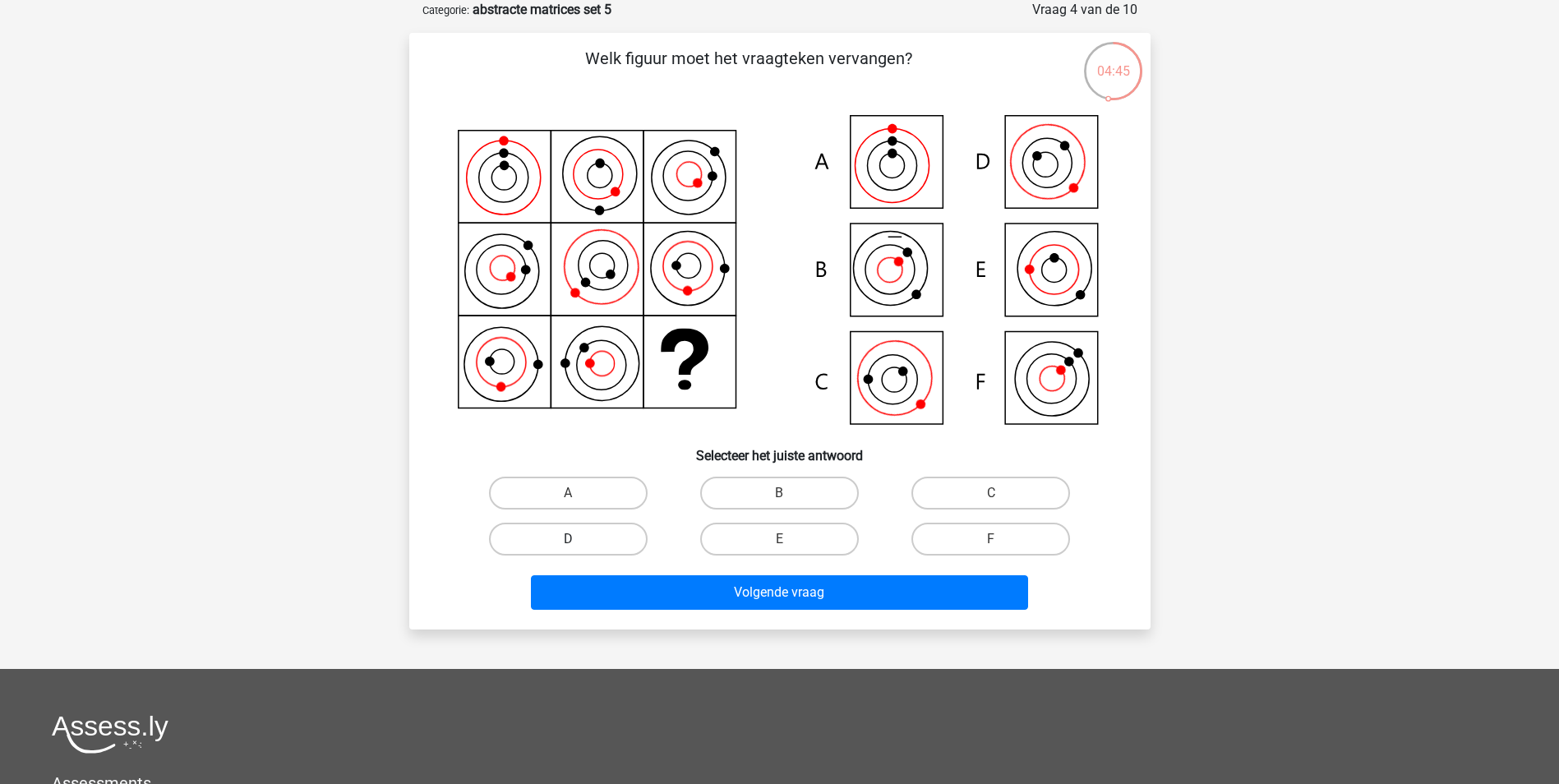
click at [609, 538] on label "D" at bounding box center [568, 539] width 158 height 32
click at [579, 539] on input "D" at bounding box center [573, 544] width 10 height 10
radio input "true"
click at [664, 569] on div "Volgende vraag" at bounding box center [779, 588] width 688 height 54
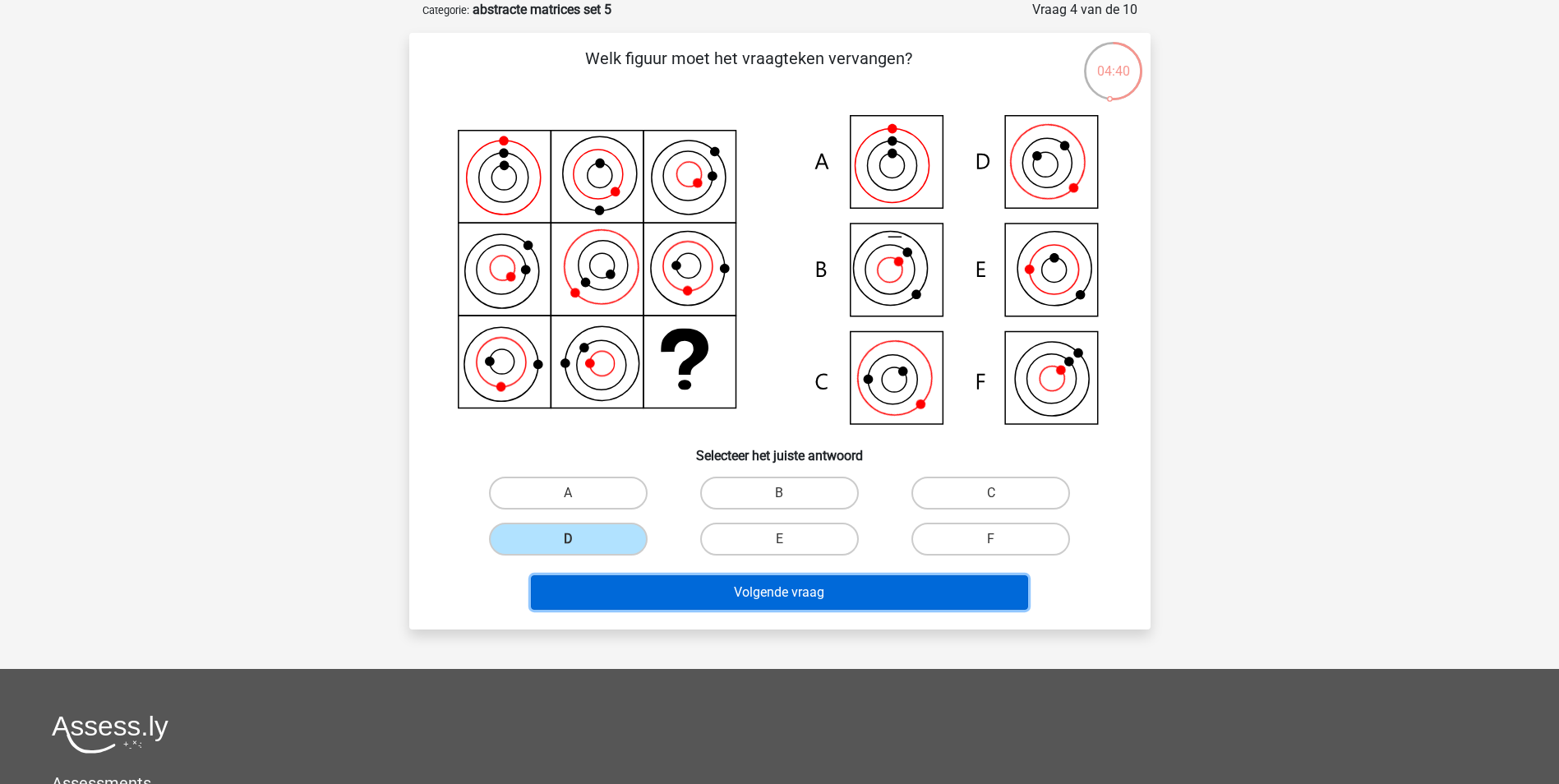
click at [672, 585] on button "Volgende vraag" at bounding box center [779, 592] width 497 height 34
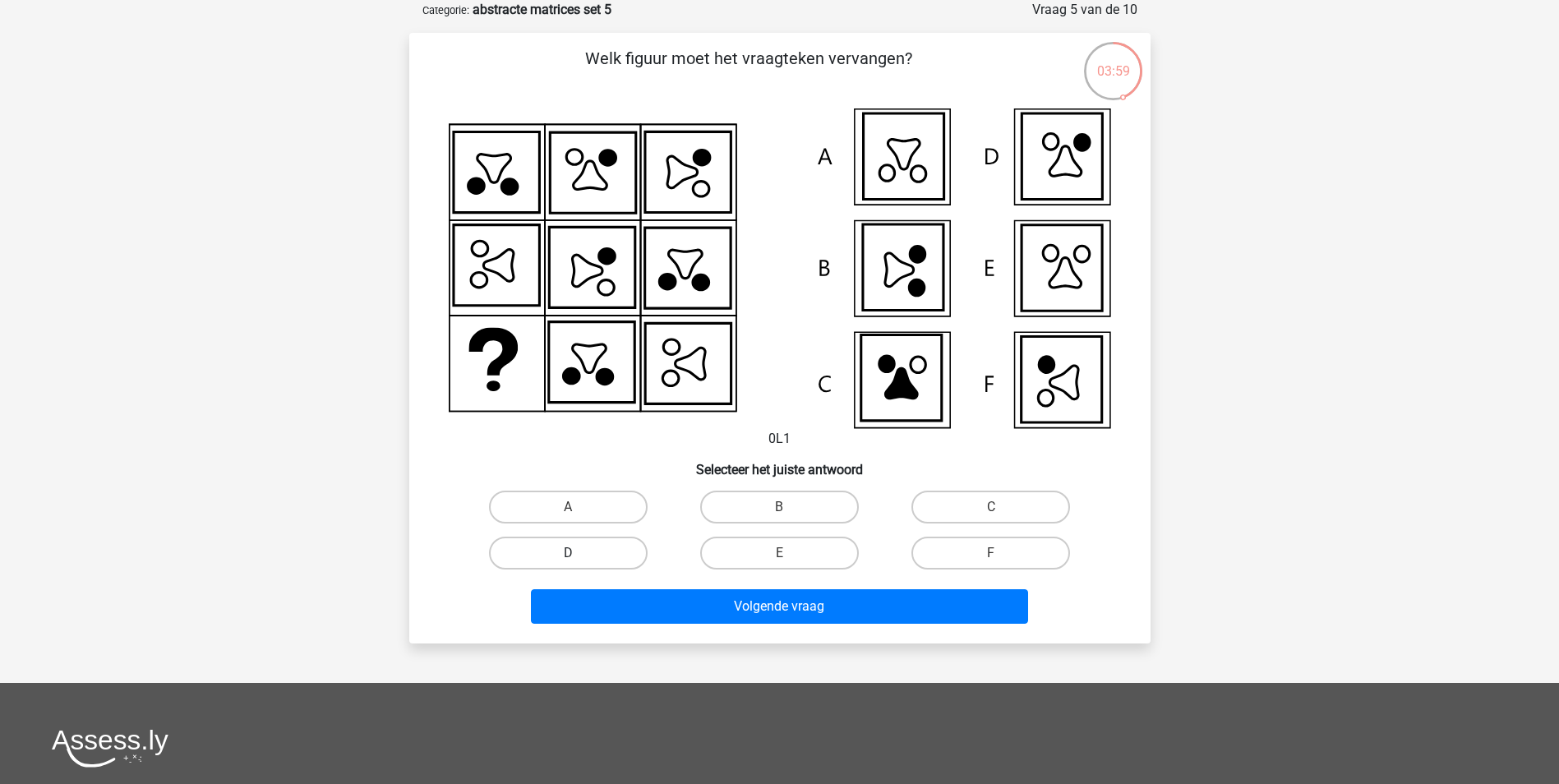
click at [597, 559] on label "D" at bounding box center [568, 553] width 158 height 32
click at [579, 559] on input "D" at bounding box center [573, 558] width 10 height 10
radio input "true"
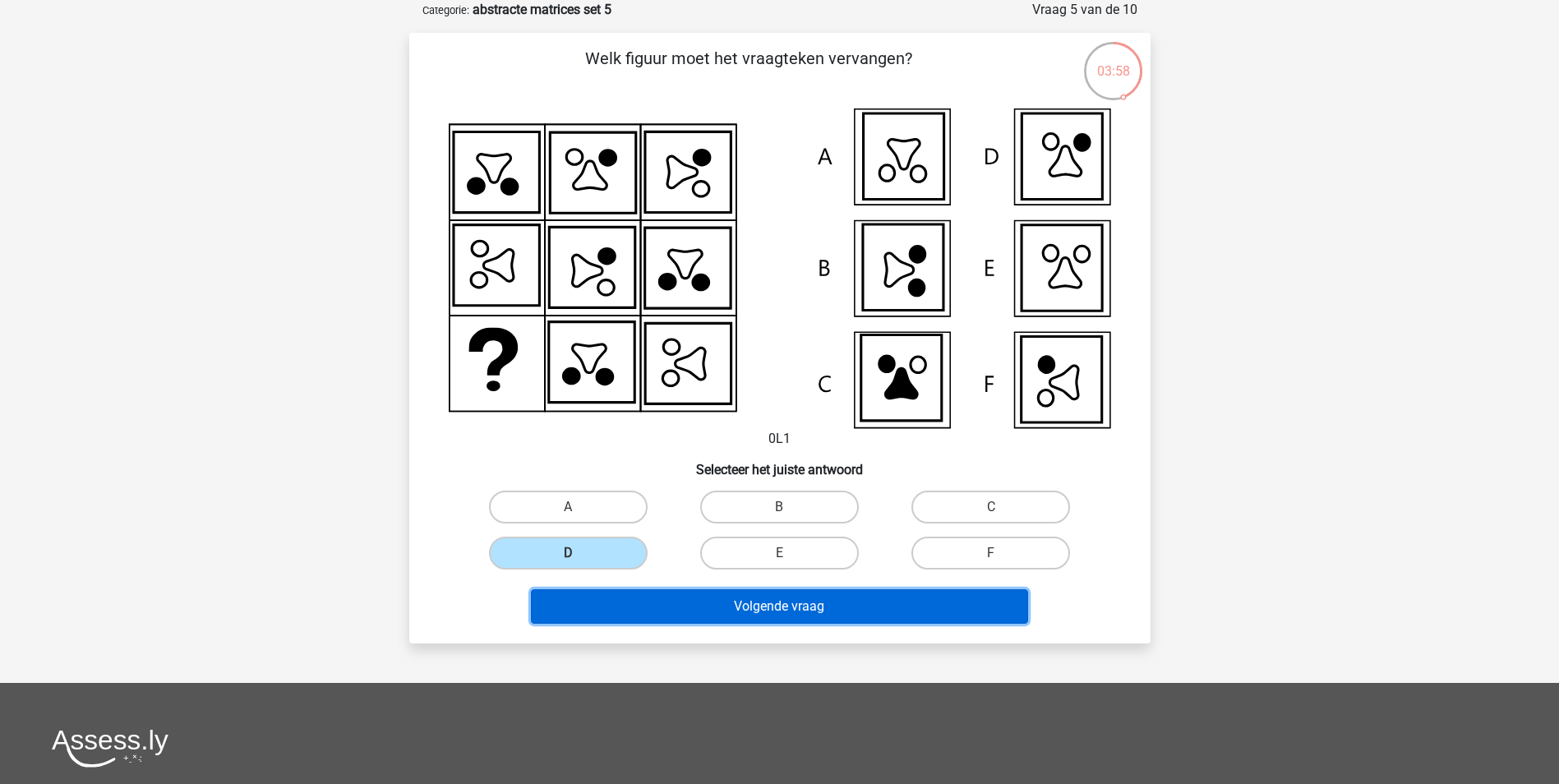
click at [634, 592] on button "Volgende vraag" at bounding box center [779, 606] width 497 height 34
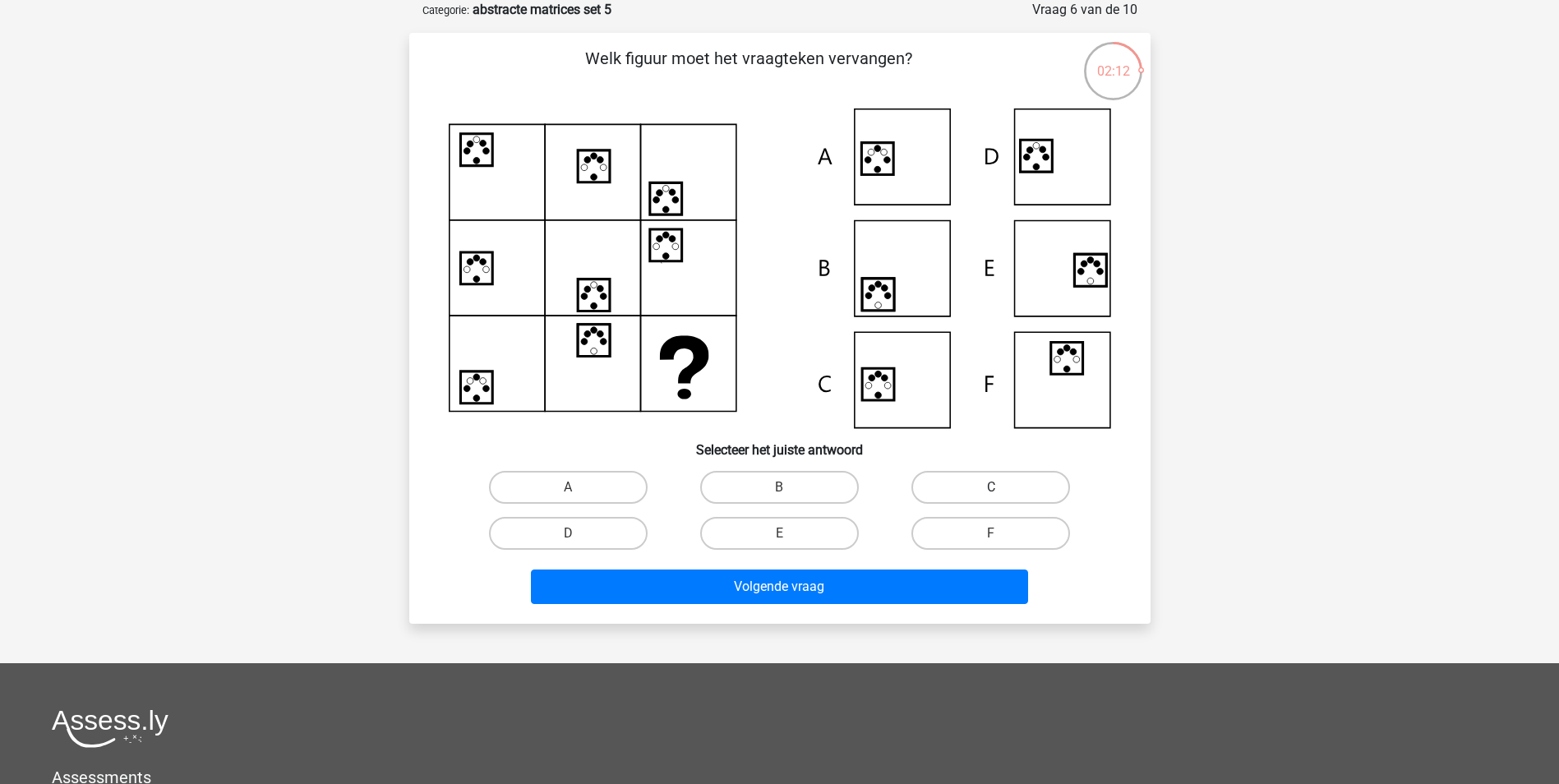
click at [989, 489] on label "C" at bounding box center [990, 487] width 158 height 32
click at [991, 489] on input "C" at bounding box center [996, 492] width 10 height 10
radio input "true"
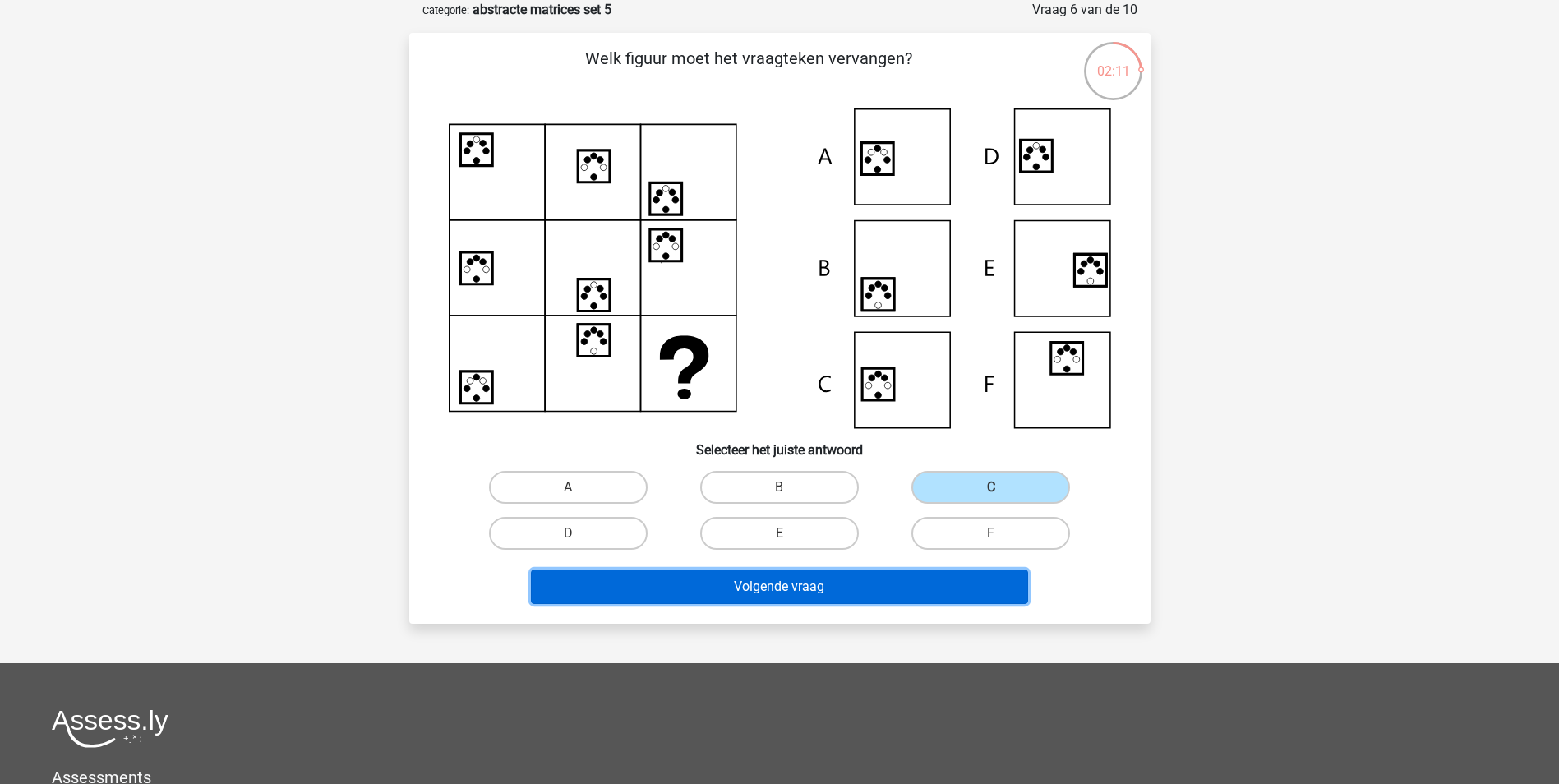
click at [899, 579] on button "Volgende vraag" at bounding box center [779, 587] width 497 height 34
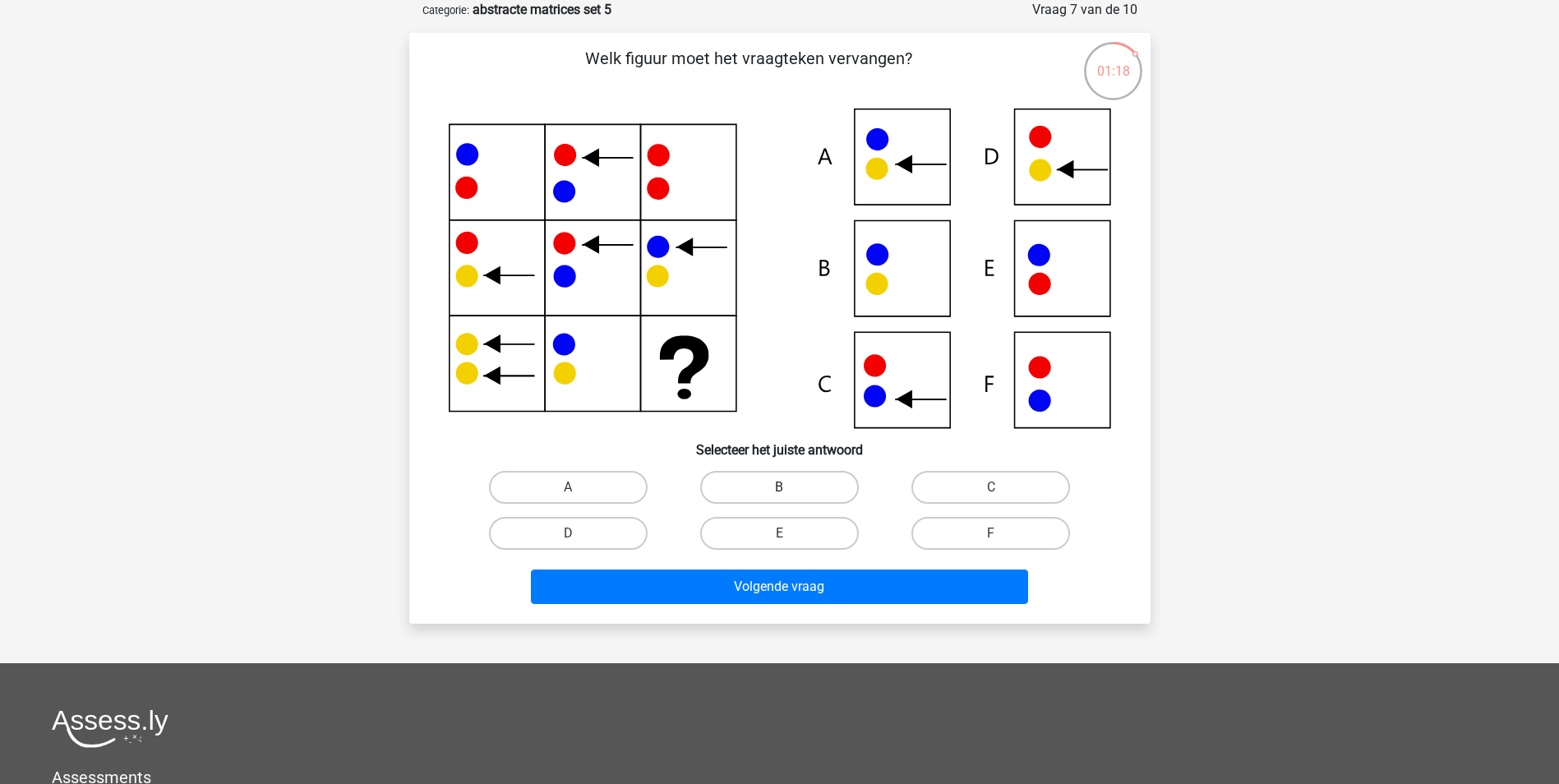
click at [781, 477] on label "B" at bounding box center [779, 487] width 158 height 32
click at [781, 487] on input "B" at bounding box center [784, 492] width 10 height 10
radio input "true"
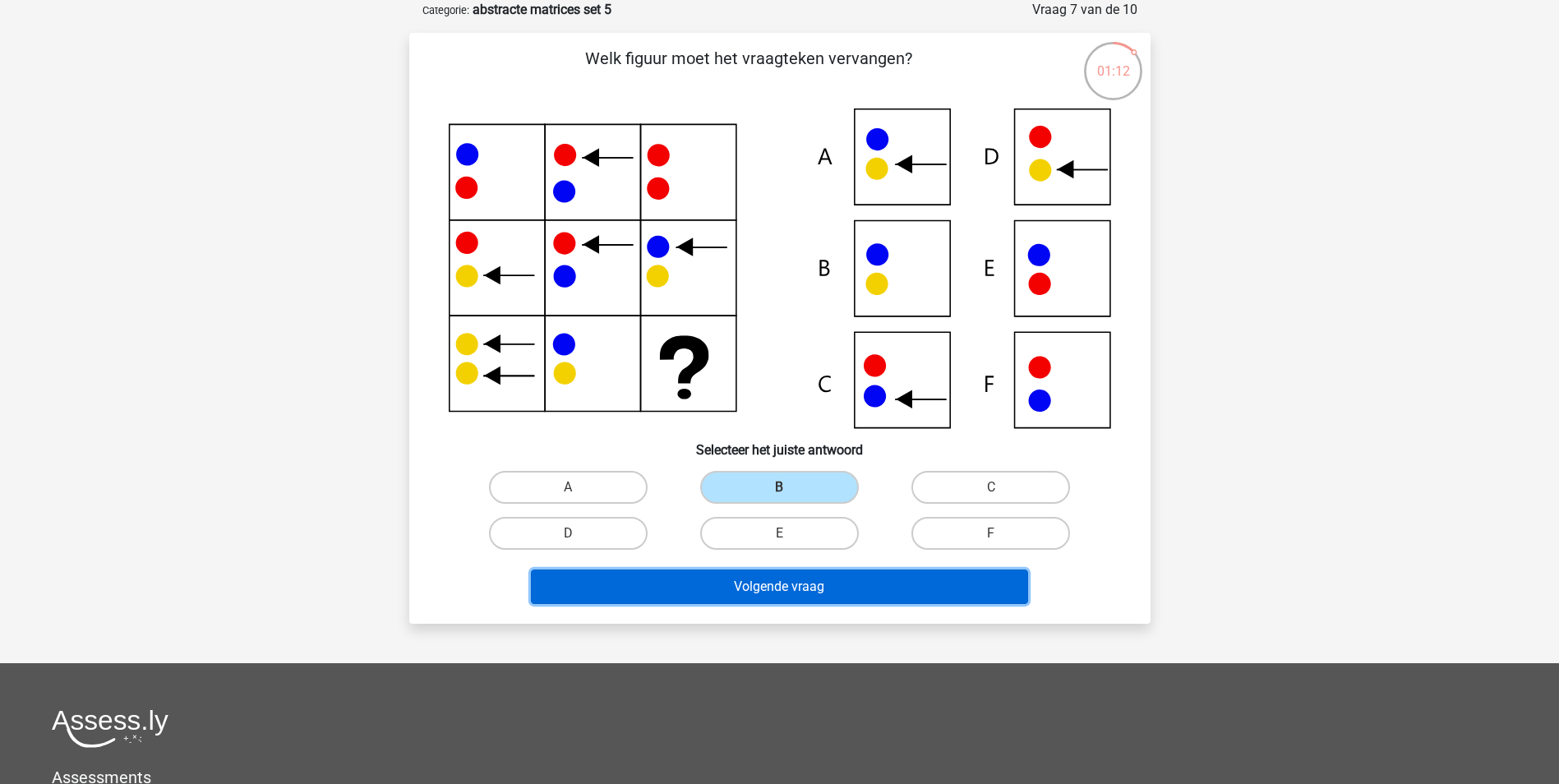
click at [768, 570] on button "Volgende vraag" at bounding box center [779, 587] width 497 height 34
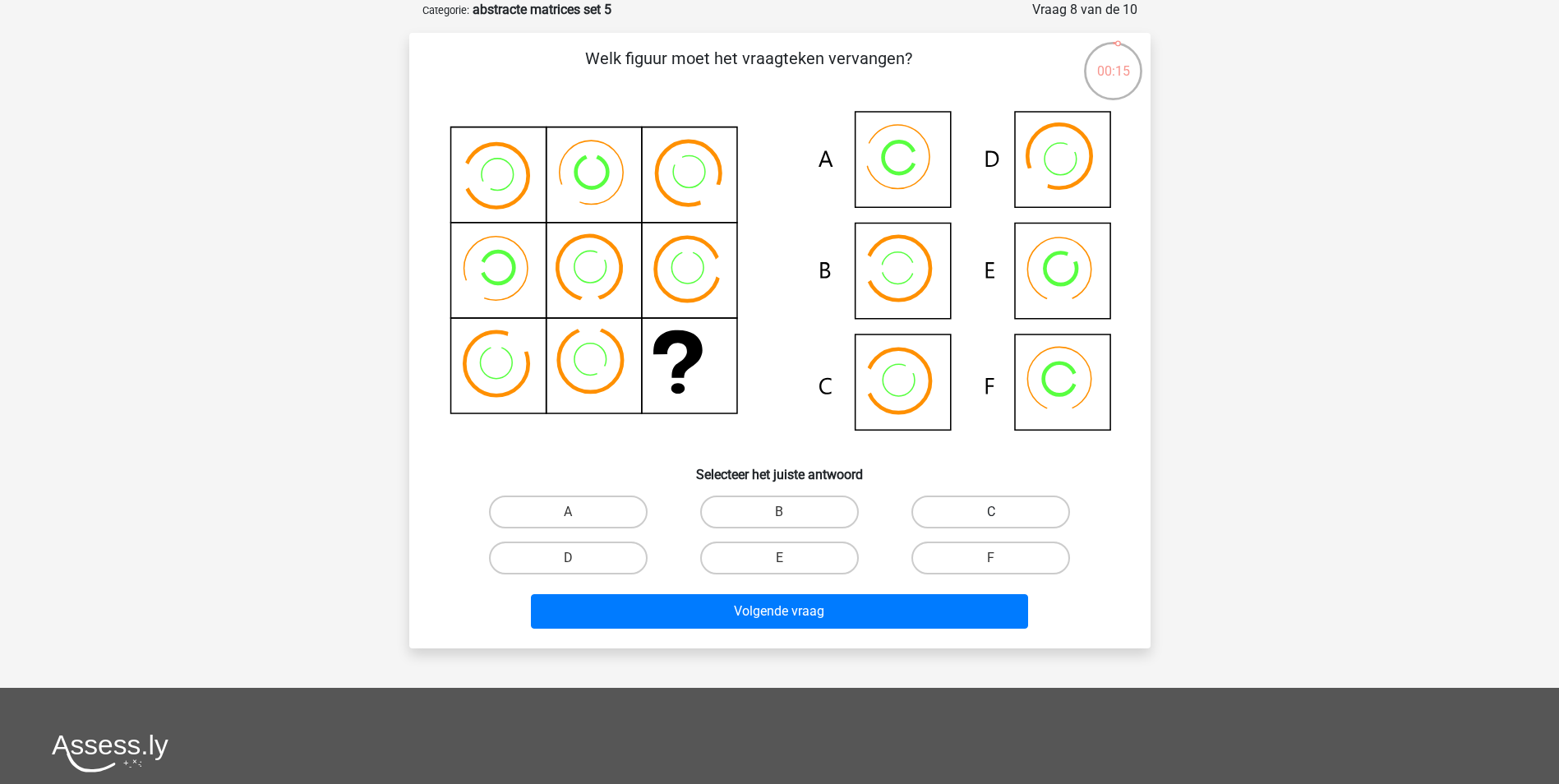
click at [967, 498] on label "C" at bounding box center [990, 511] width 158 height 32
click at [991, 512] on input "C" at bounding box center [996, 517] width 10 height 10
radio input "true"
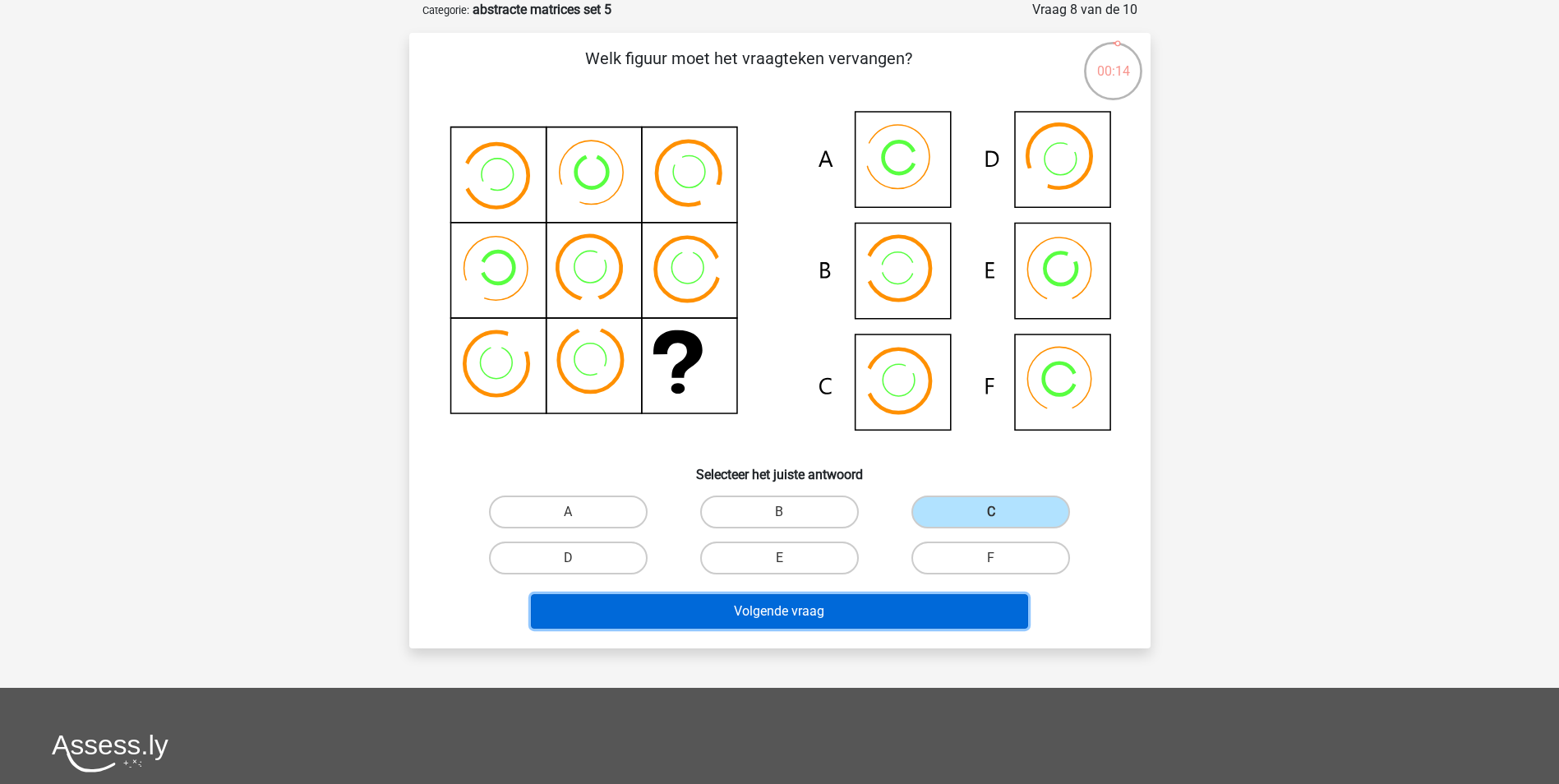
click at [876, 604] on button "Volgende vraag" at bounding box center [779, 611] width 497 height 34
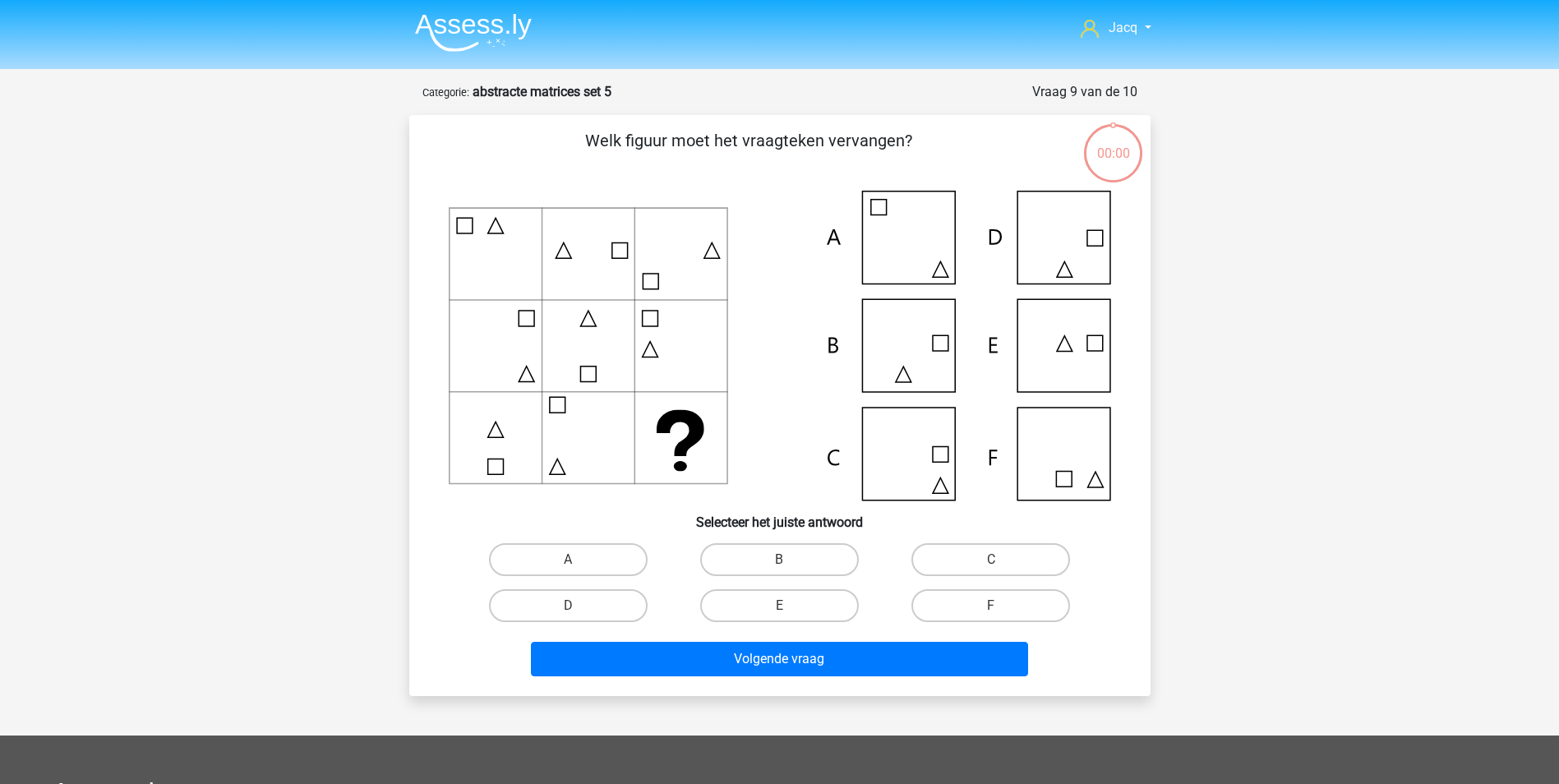
scroll to position [82, 0]
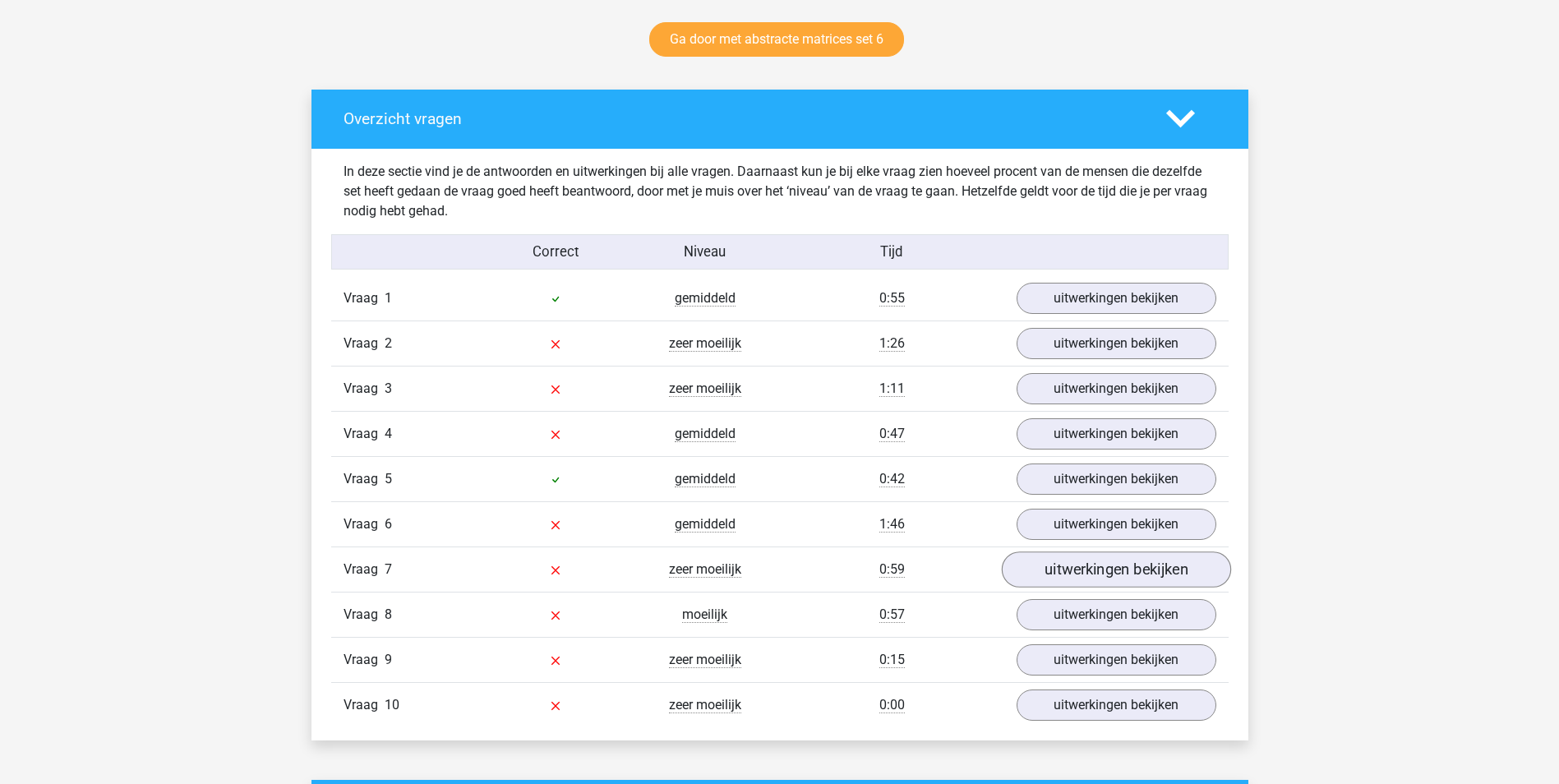
scroll to position [904, 0]
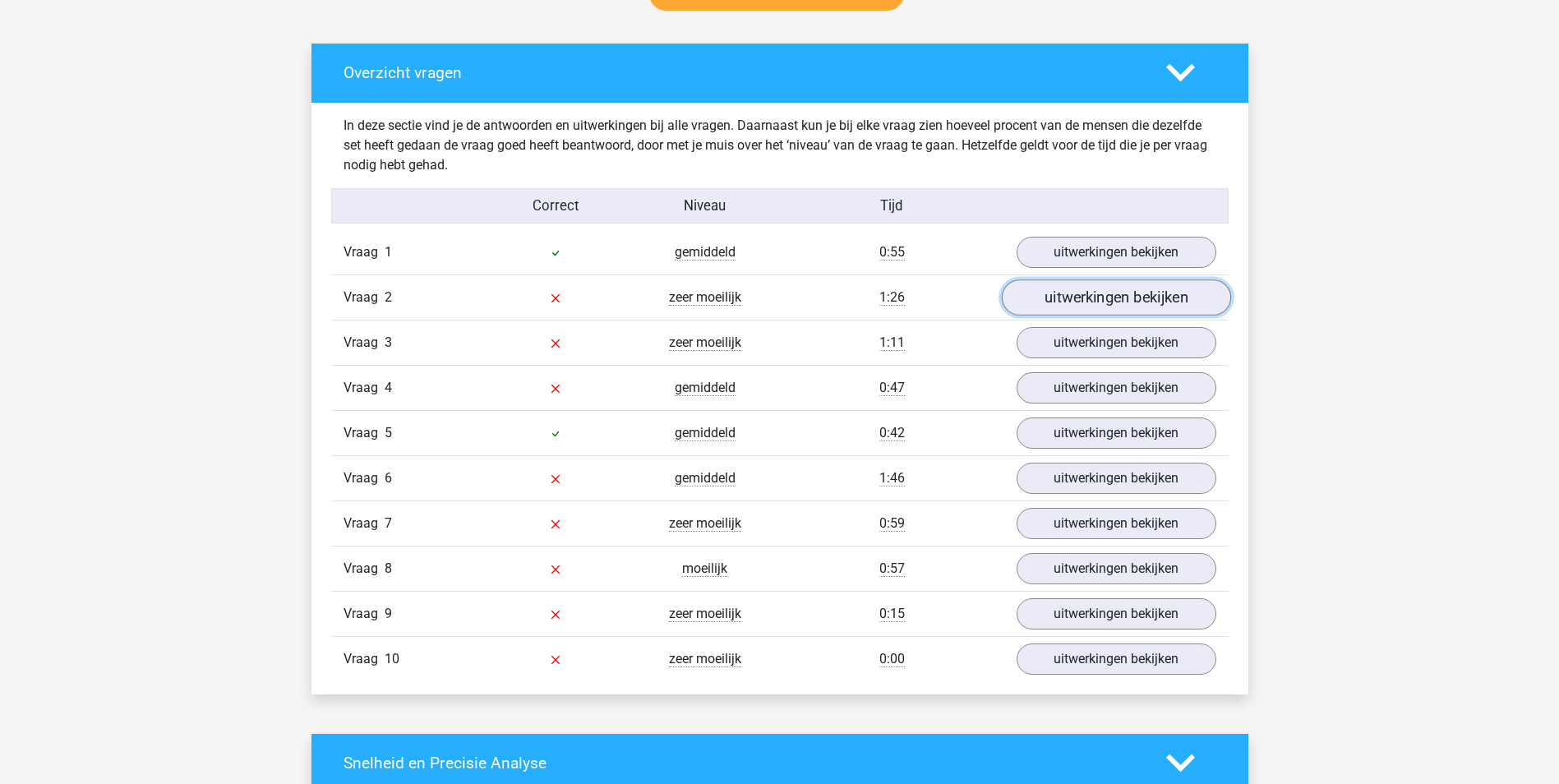
click at [1102, 289] on link "uitwerkingen bekijken" at bounding box center [1116, 298] width 229 height 36
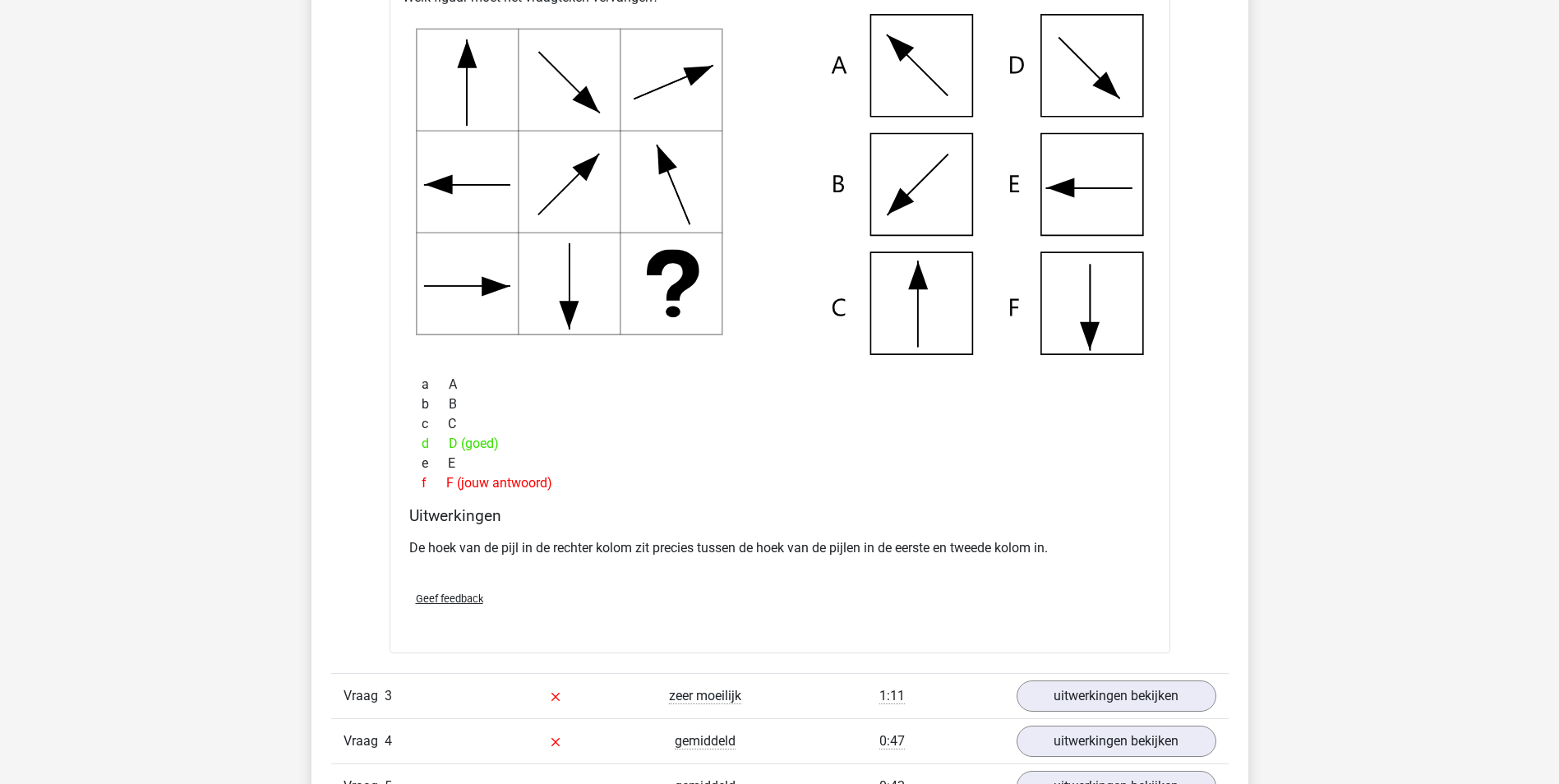
scroll to position [1315, 0]
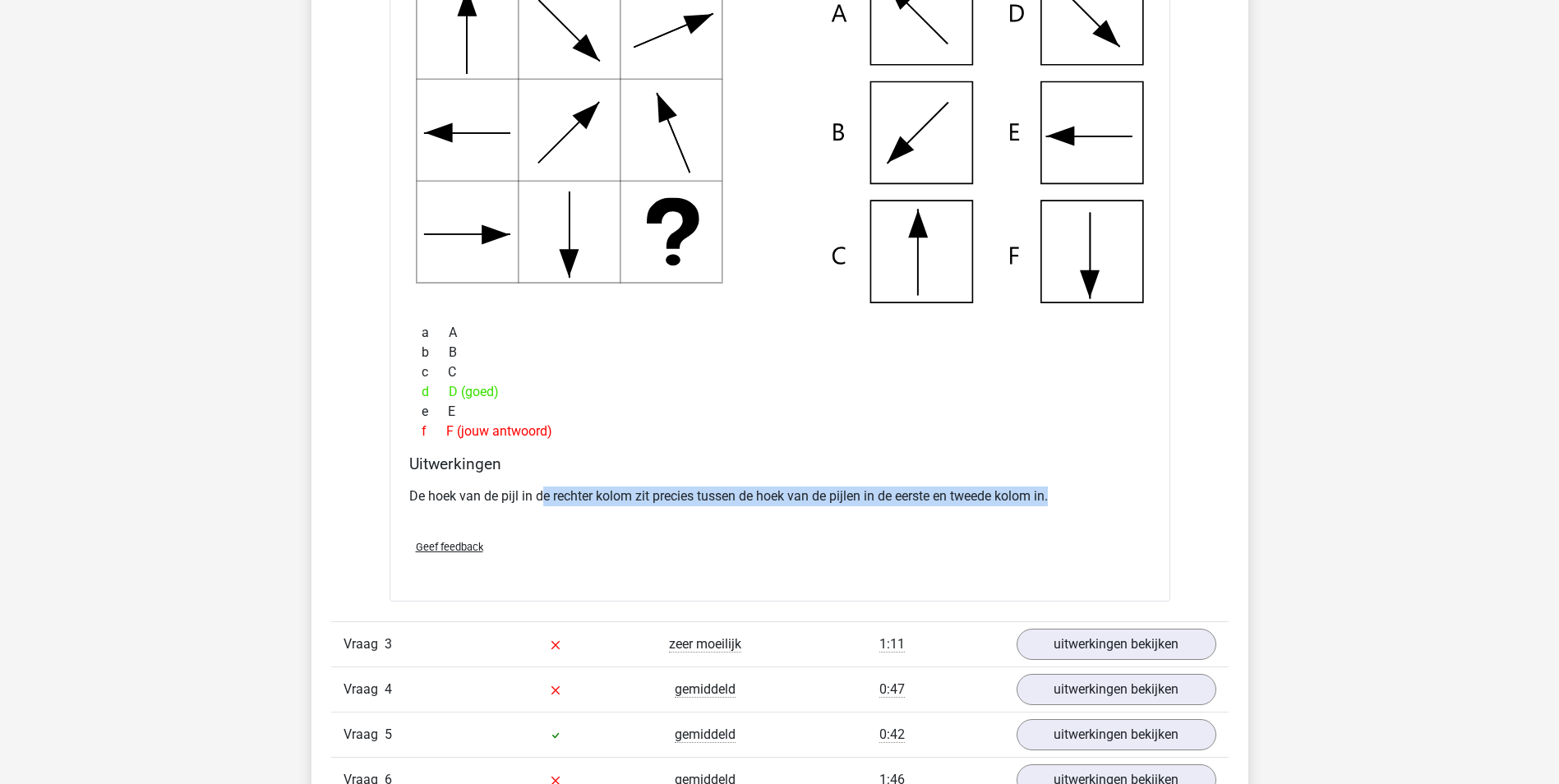
drag, startPoint x: 539, startPoint y: 497, endPoint x: 1082, endPoint y: 484, distance: 543.2
click at [1082, 484] on div "De hoek van de pijl in de rechter kolom zit precies tussen de hoek van de pijle…" at bounding box center [780, 503] width 741 height 46
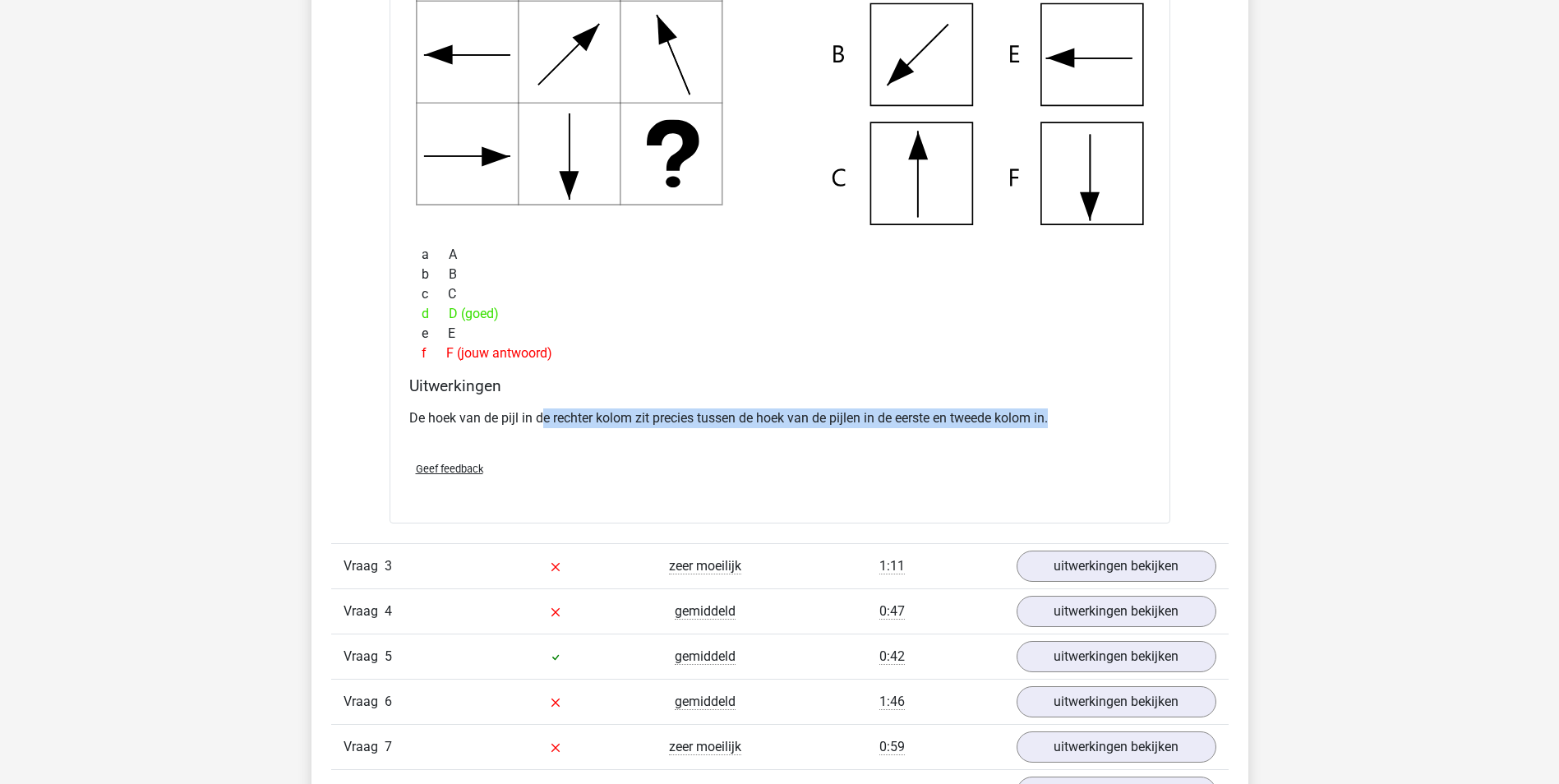
scroll to position [1397, 0]
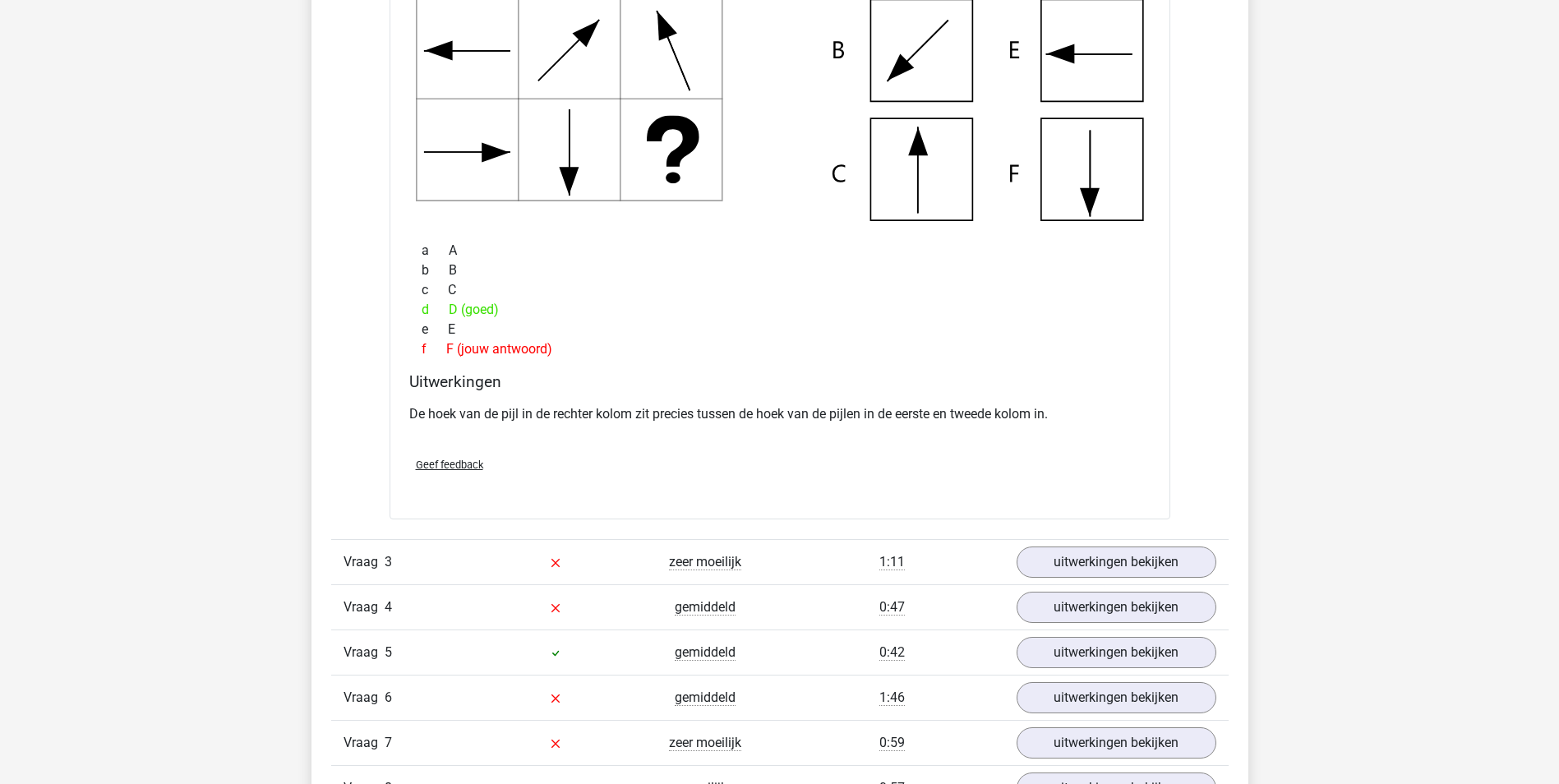
click at [1084, 543] on div "Vraag 3 zeer moeilijk 1:11 uitwerkingen bekijken" at bounding box center [779, 561] width 897 height 45
click at [1084, 551] on link "uitwerkingen bekijken" at bounding box center [1116, 562] width 229 height 36
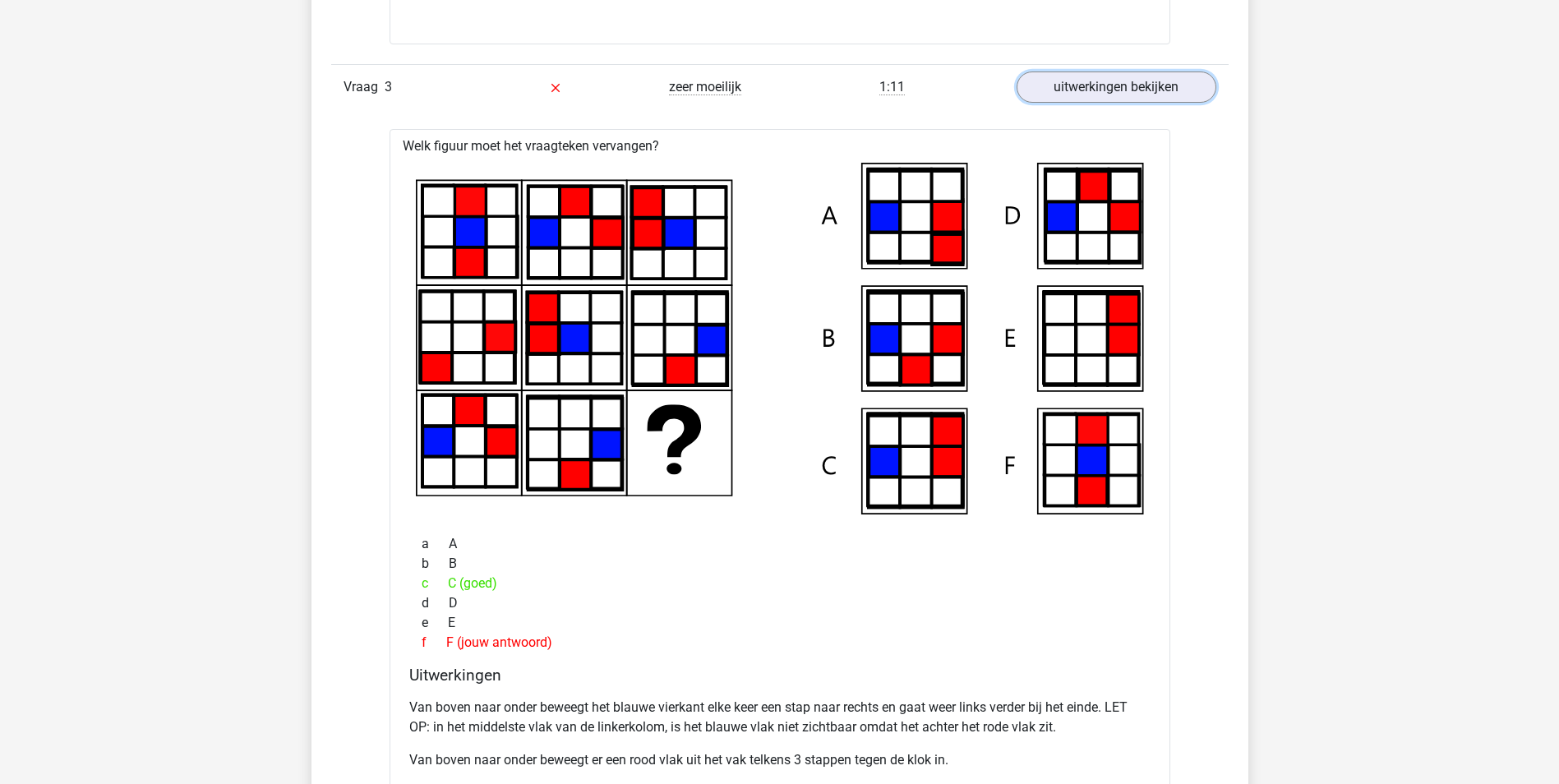
scroll to position [1889, 0]
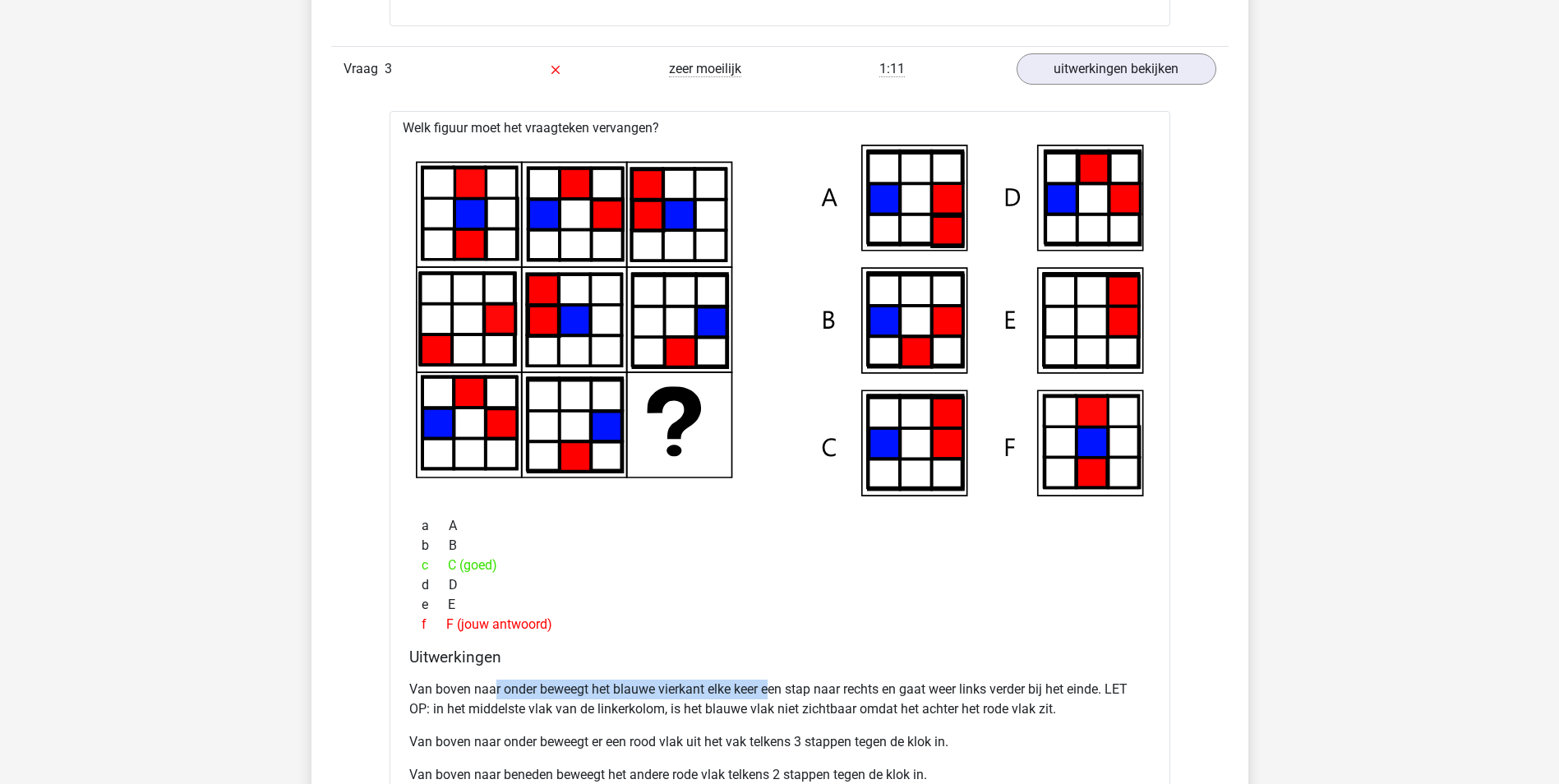
drag, startPoint x: 493, startPoint y: 680, endPoint x: 771, endPoint y: 692, distance: 278.3
click at [771, 692] on p "Van boven naar onder beweegt het blauwe vierkant elke keer een stap naar rechts…" at bounding box center [780, 699] width 741 height 39
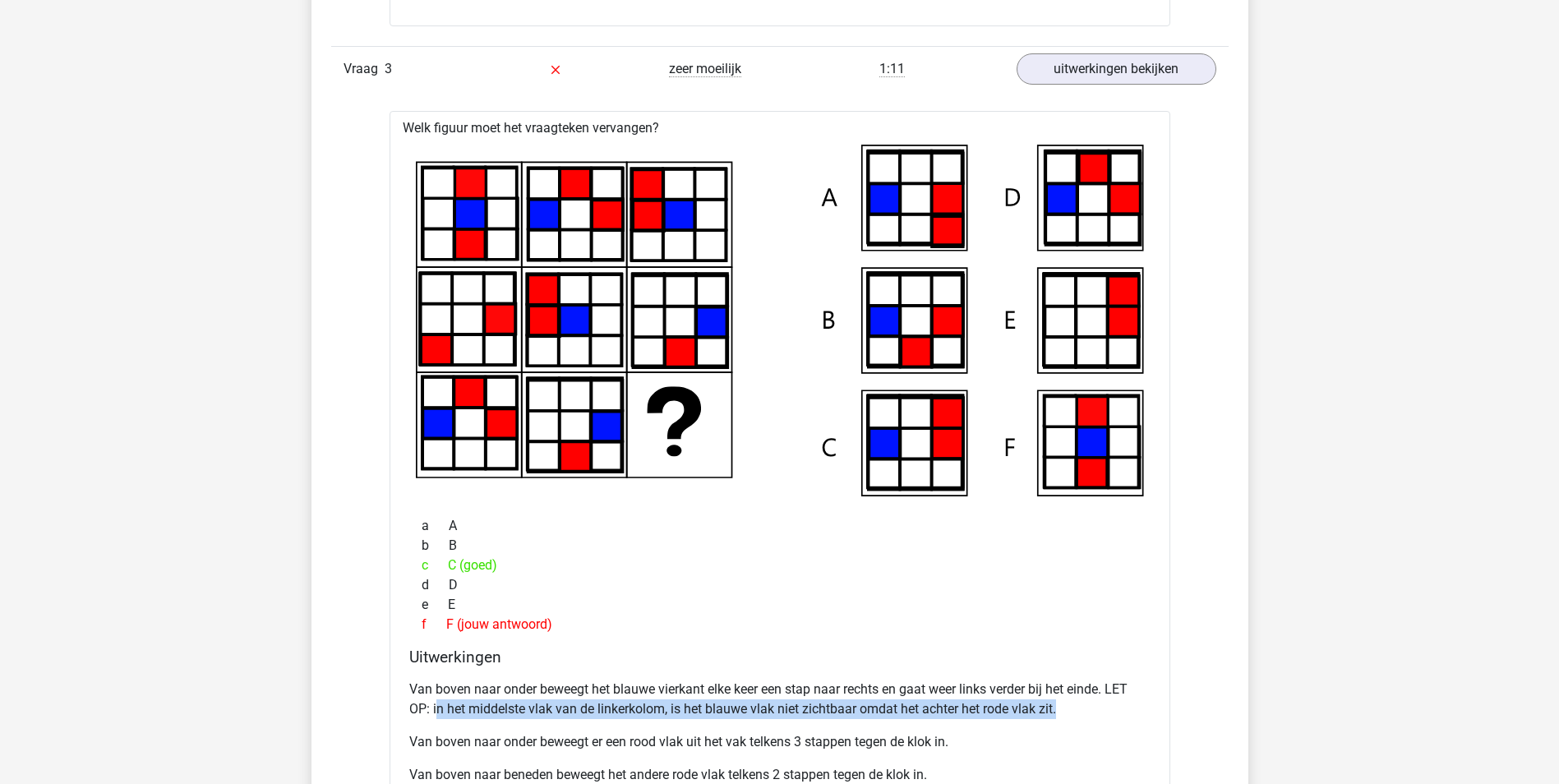
drag, startPoint x: 438, startPoint y: 707, endPoint x: 1119, endPoint y: 702, distance: 681.0
click at [1119, 702] on p "Van boven naar onder beweegt het blauwe vierkant elke keer een stap naar rechts…" at bounding box center [780, 699] width 741 height 39
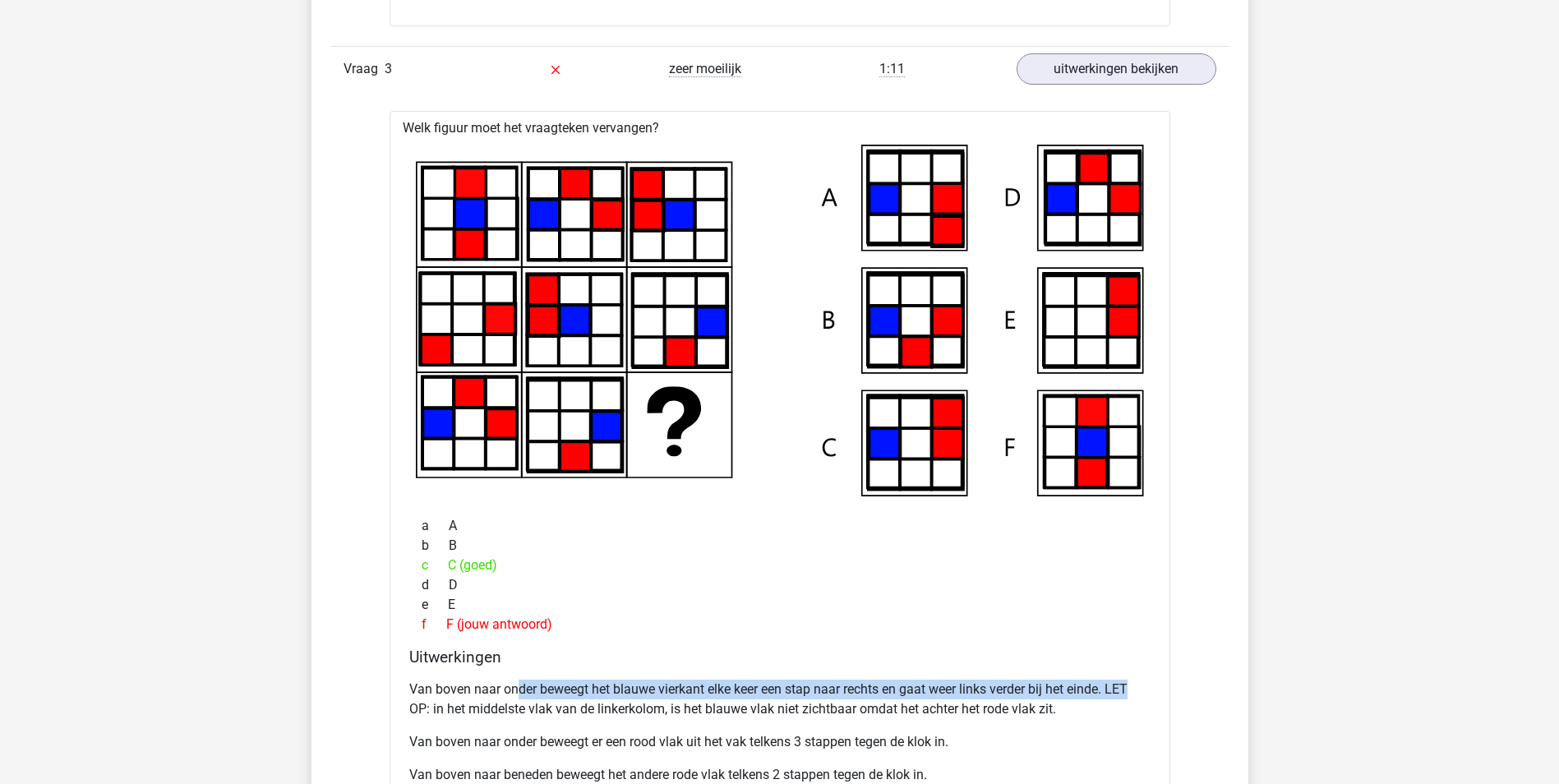
drag, startPoint x: 515, startPoint y: 693, endPoint x: 1149, endPoint y: 693, distance: 634.0
click at [1149, 693] on p "Van boven naar onder beweegt het blauwe vierkant elke keer een stap naar rechts…" at bounding box center [780, 699] width 741 height 39
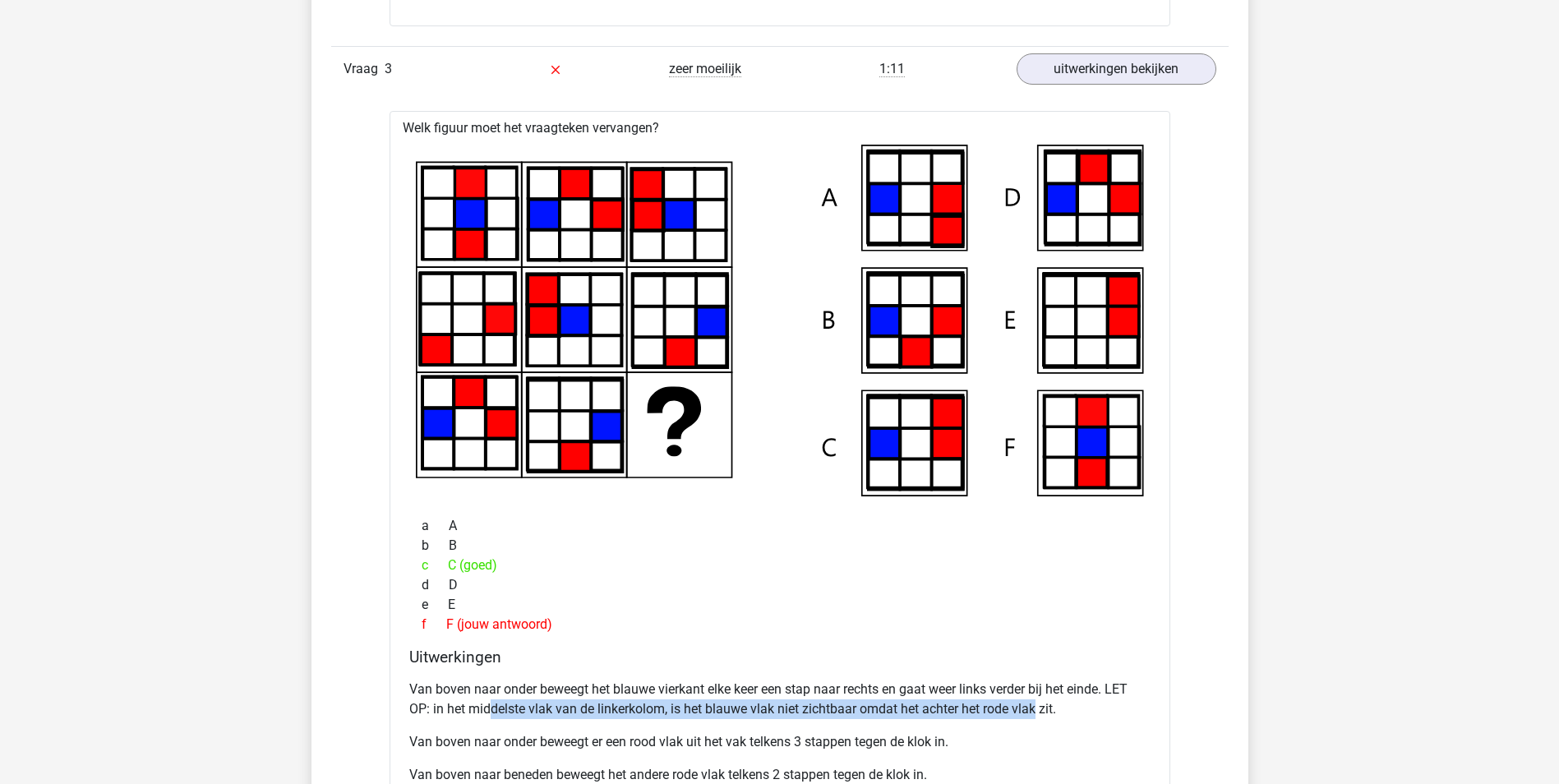
drag, startPoint x: 589, startPoint y: 713, endPoint x: 1037, endPoint y: 708, distance: 448.0
click at [1037, 708] on p "Van boven naar onder beweegt het blauwe vierkant elke keer een stap naar rechts…" at bounding box center [780, 699] width 741 height 39
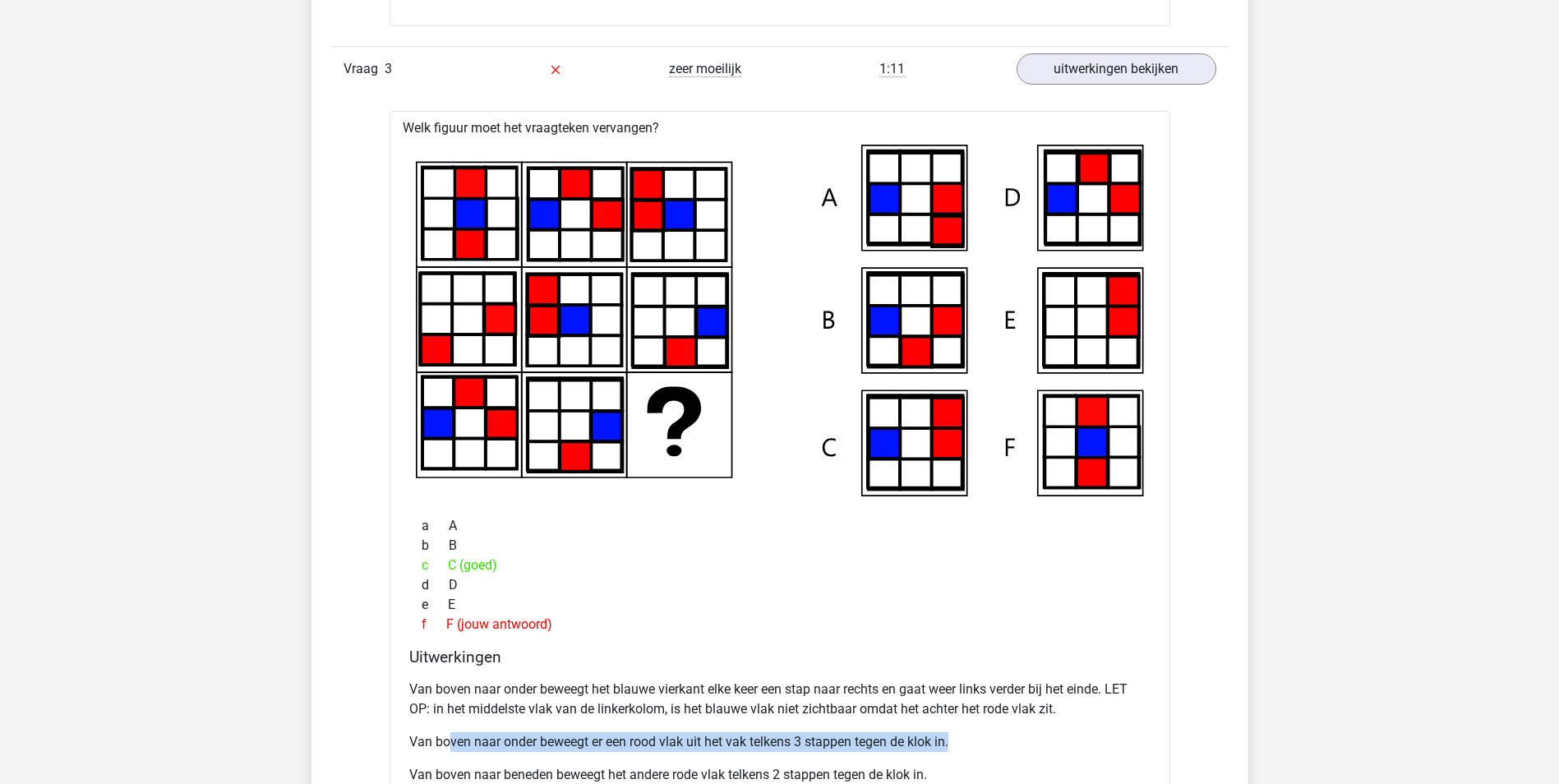
drag, startPoint x: 446, startPoint y: 735, endPoint x: 954, endPoint y: 740, distance: 508.0
click at [954, 740] on p "Van boven naar onder beweegt er een rood vlak uit het vak telkens 3 stappen teg…" at bounding box center [780, 741] width 741 height 20
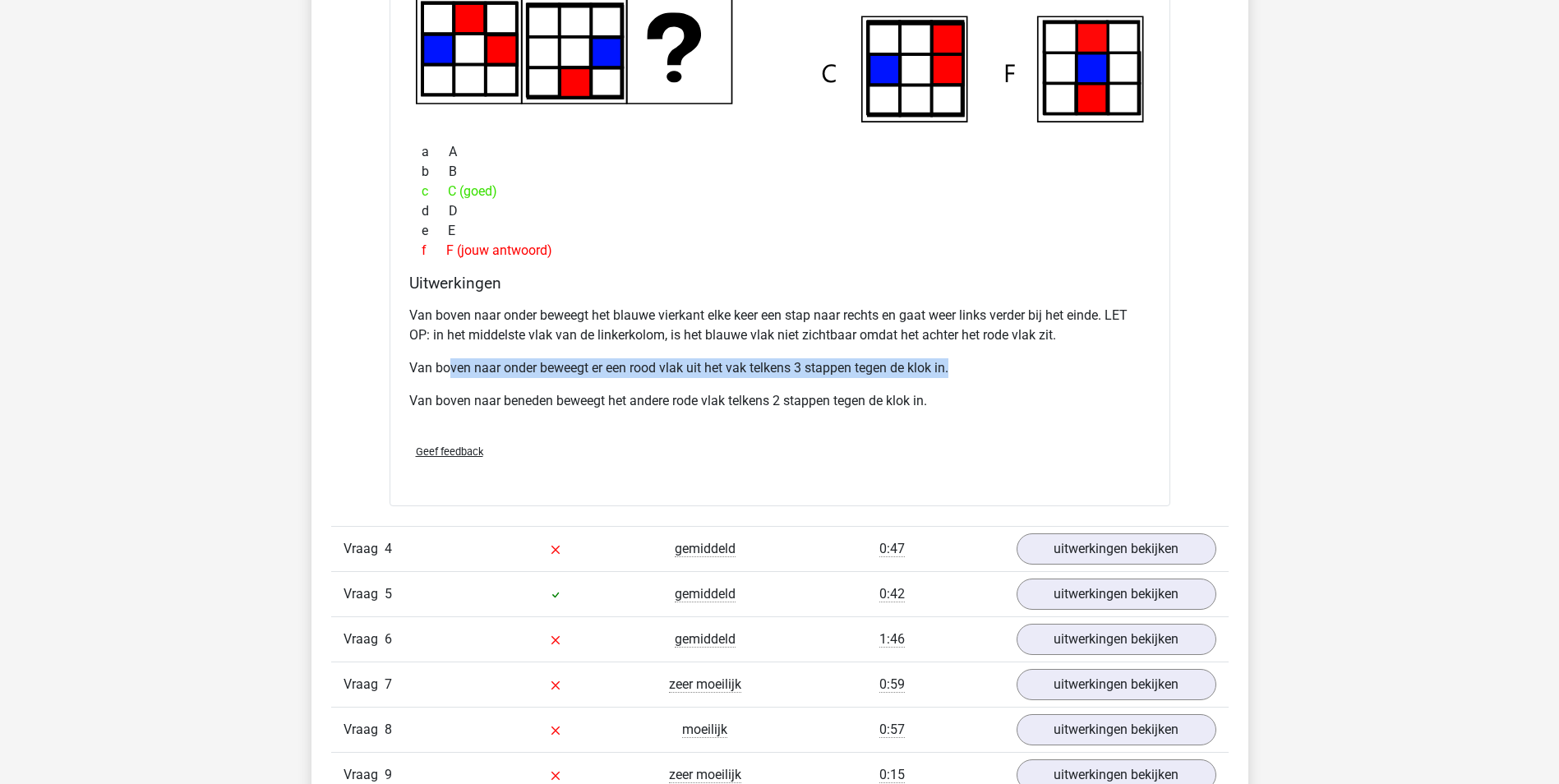
scroll to position [2301, 0]
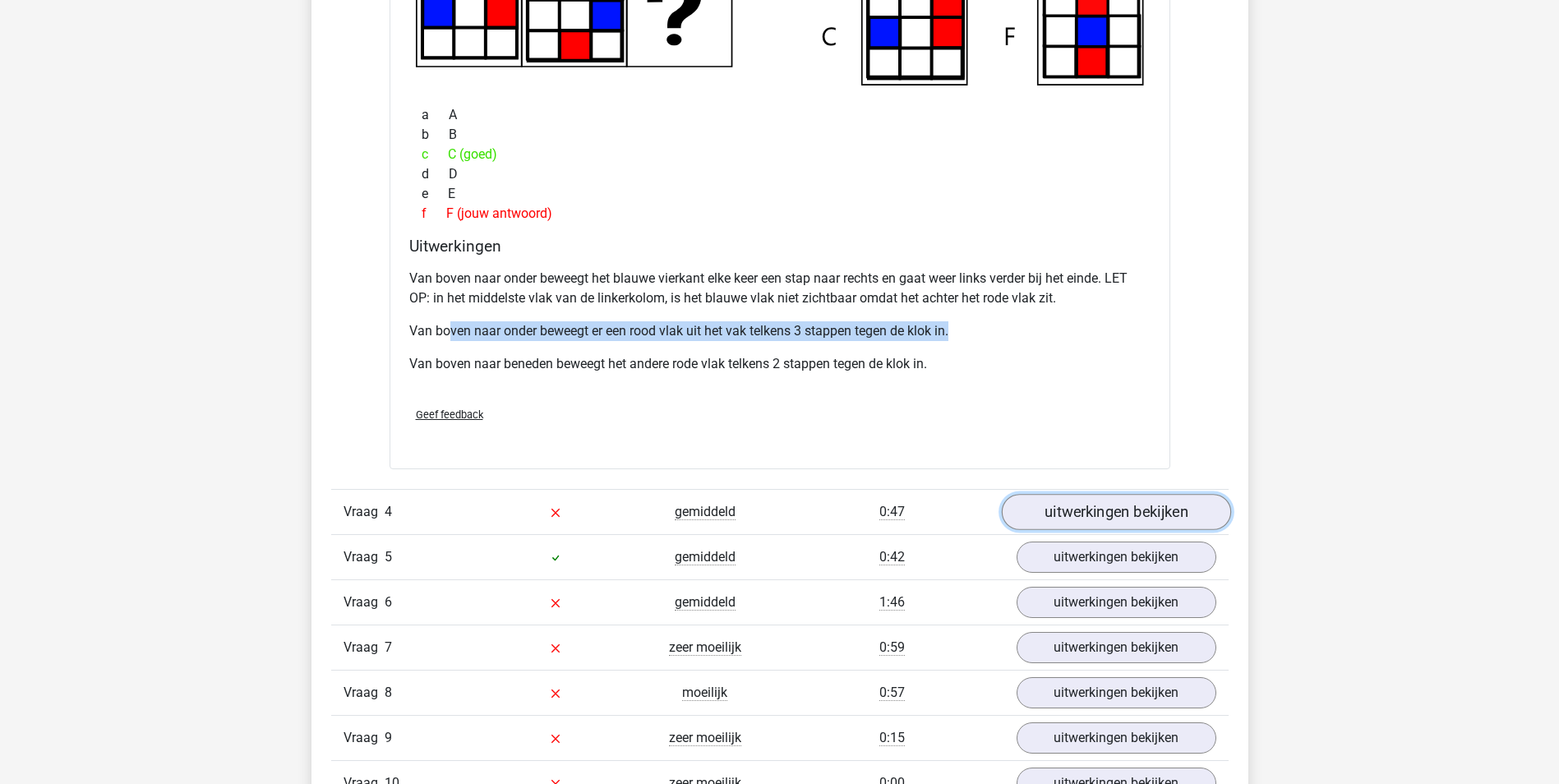
click at [1102, 504] on link "uitwerkingen bekijken" at bounding box center [1116, 512] width 229 height 36
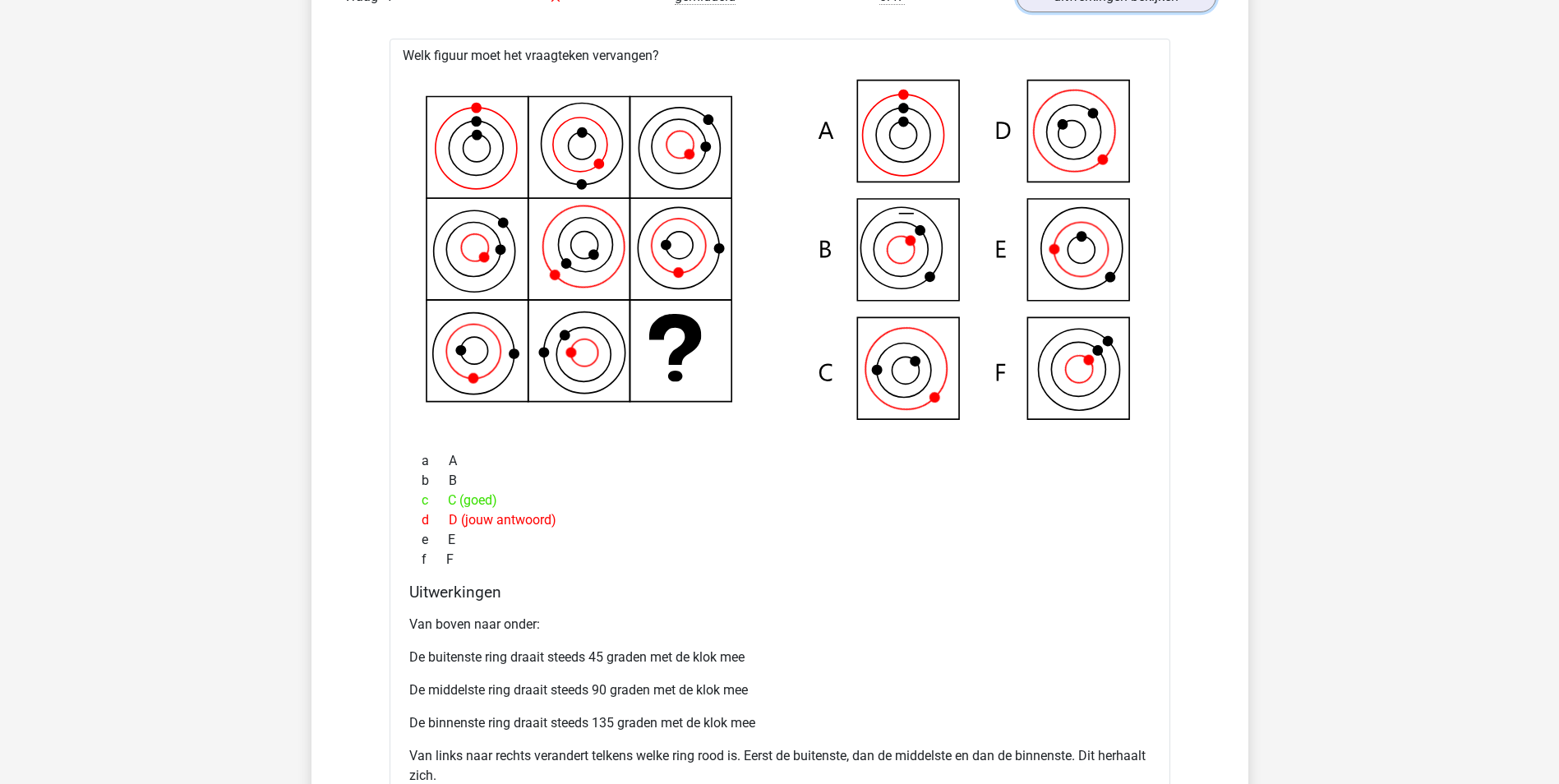
scroll to position [2793, 0]
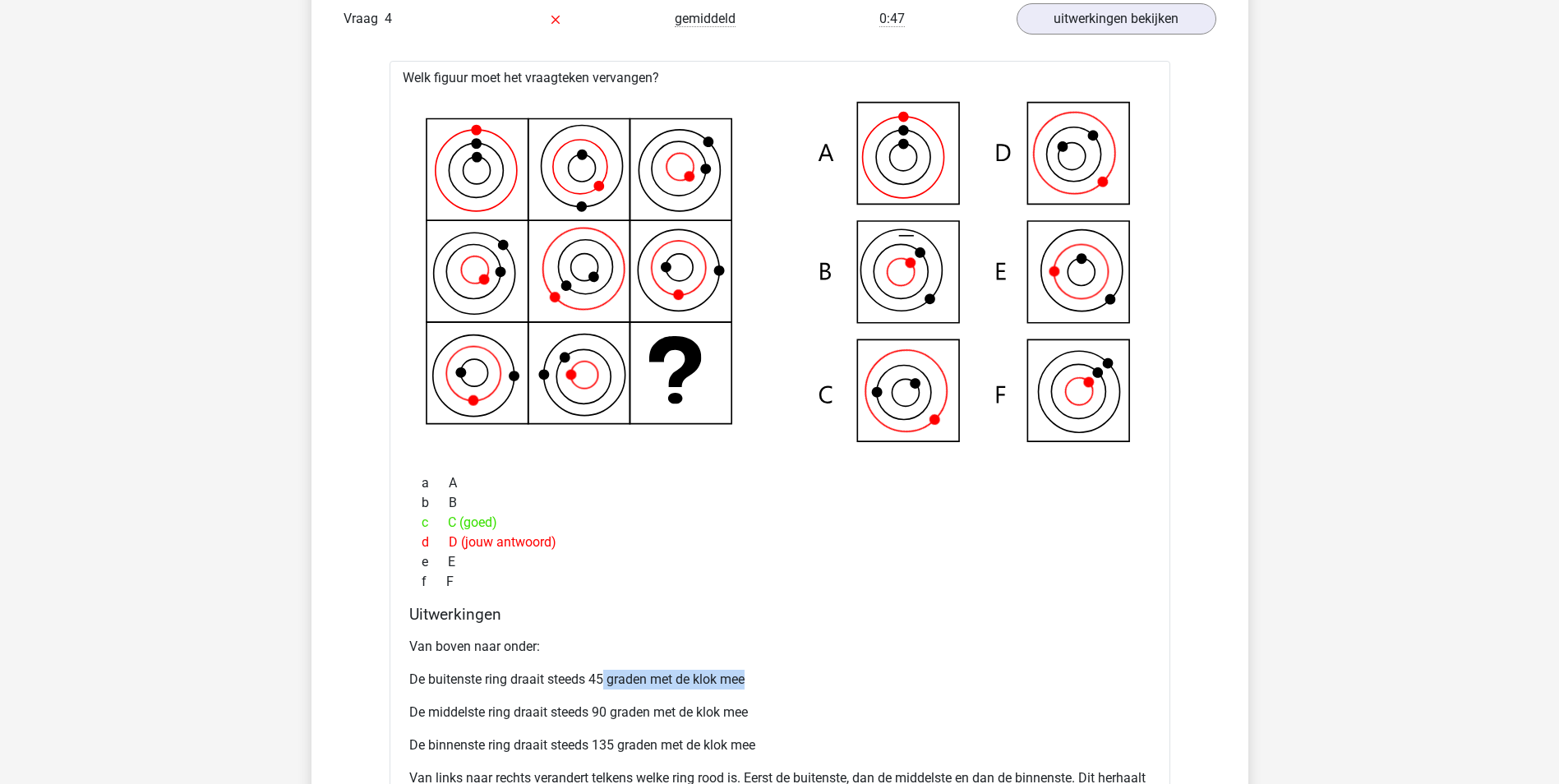
drag, startPoint x: 602, startPoint y: 684, endPoint x: 753, endPoint y: 671, distance: 151.6
click at [753, 671] on p "De buitenste ring draait steeds 45 graden met de klok mee" at bounding box center [780, 679] width 741 height 20
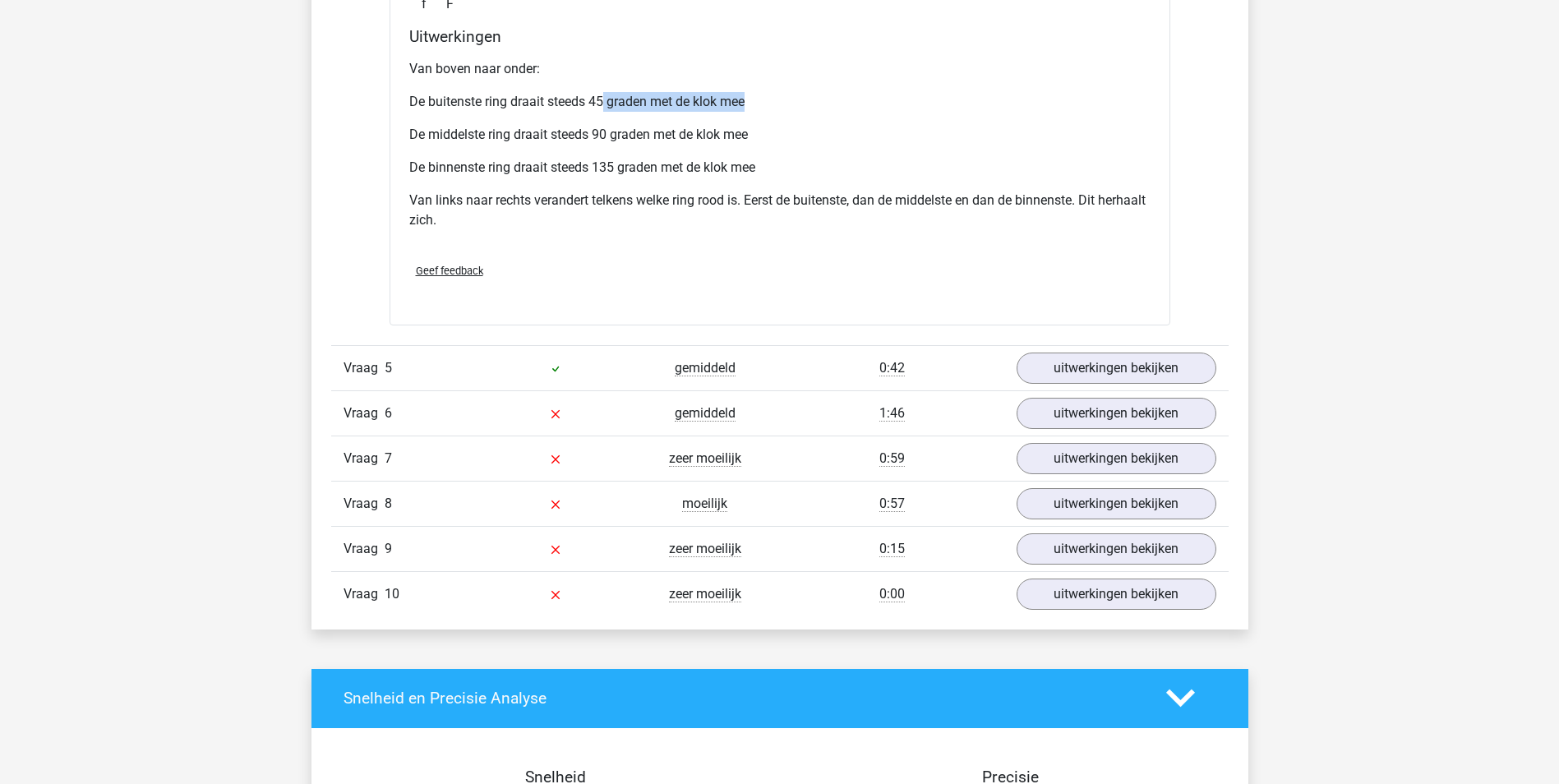
scroll to position [3451, 0]
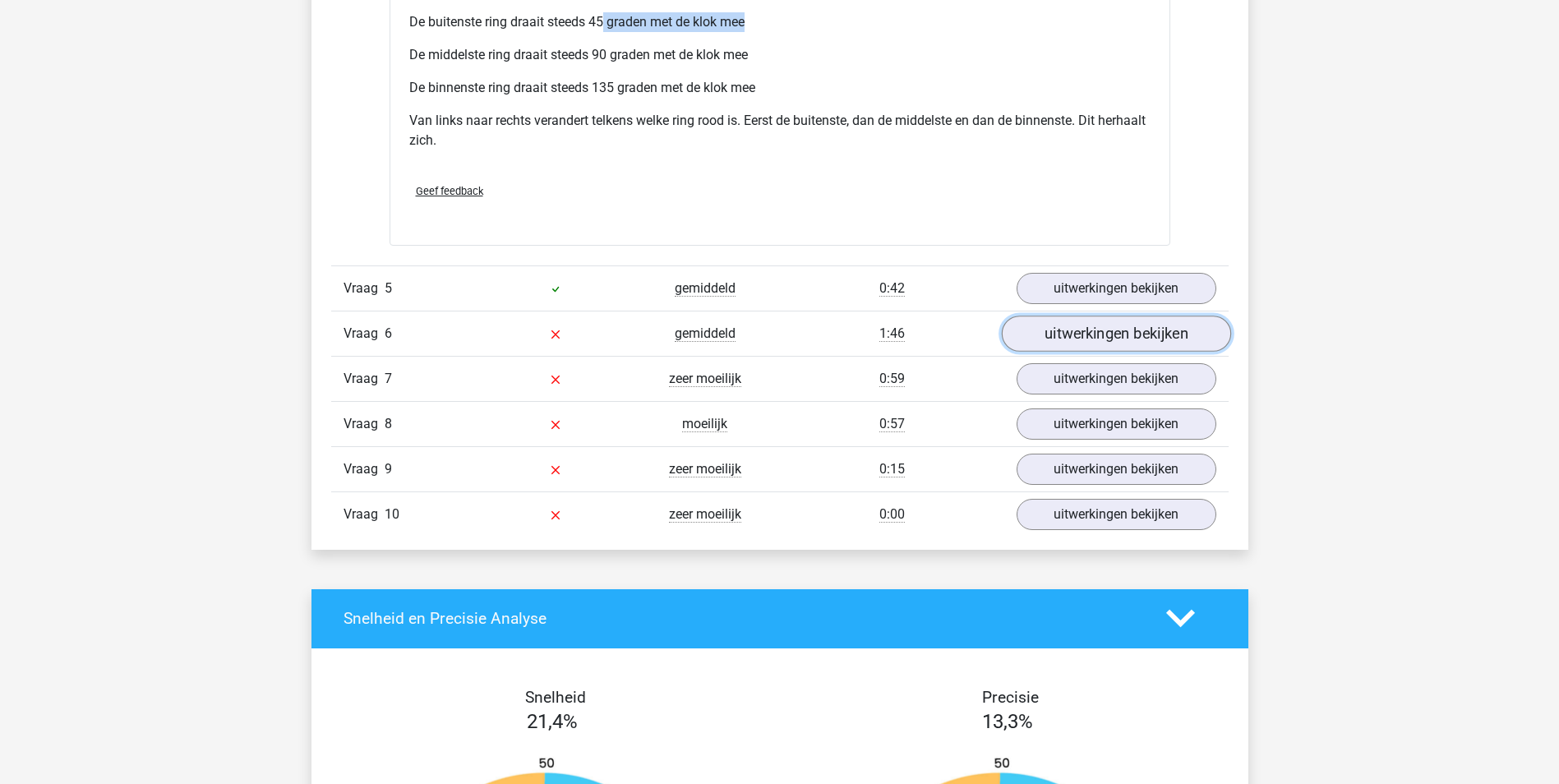
click at [1095, 341] on link "uitwerkingen bekijken" at bounding box center [1116, 333] width 229 height 36
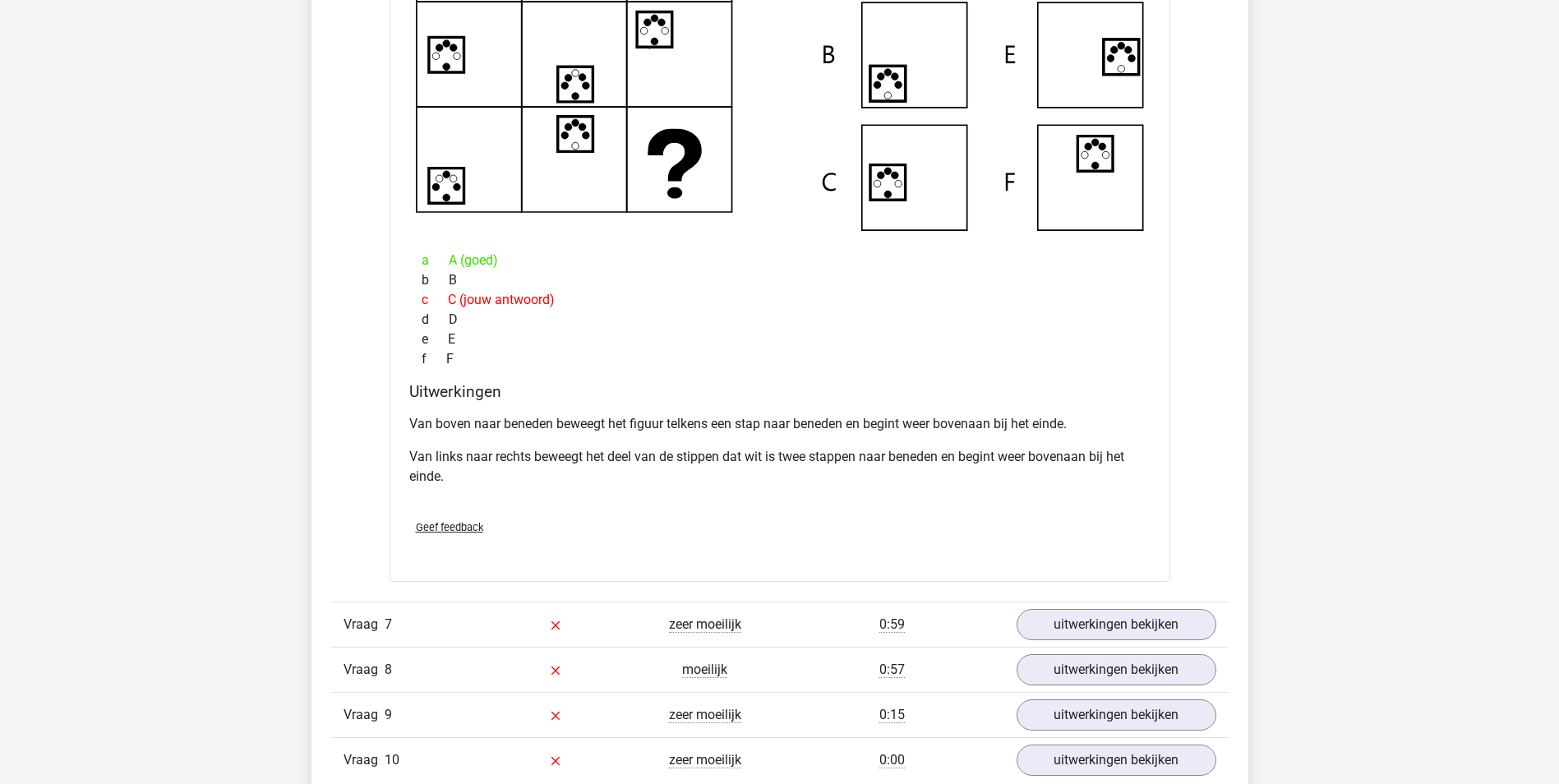
scroll to position [4026, 0]
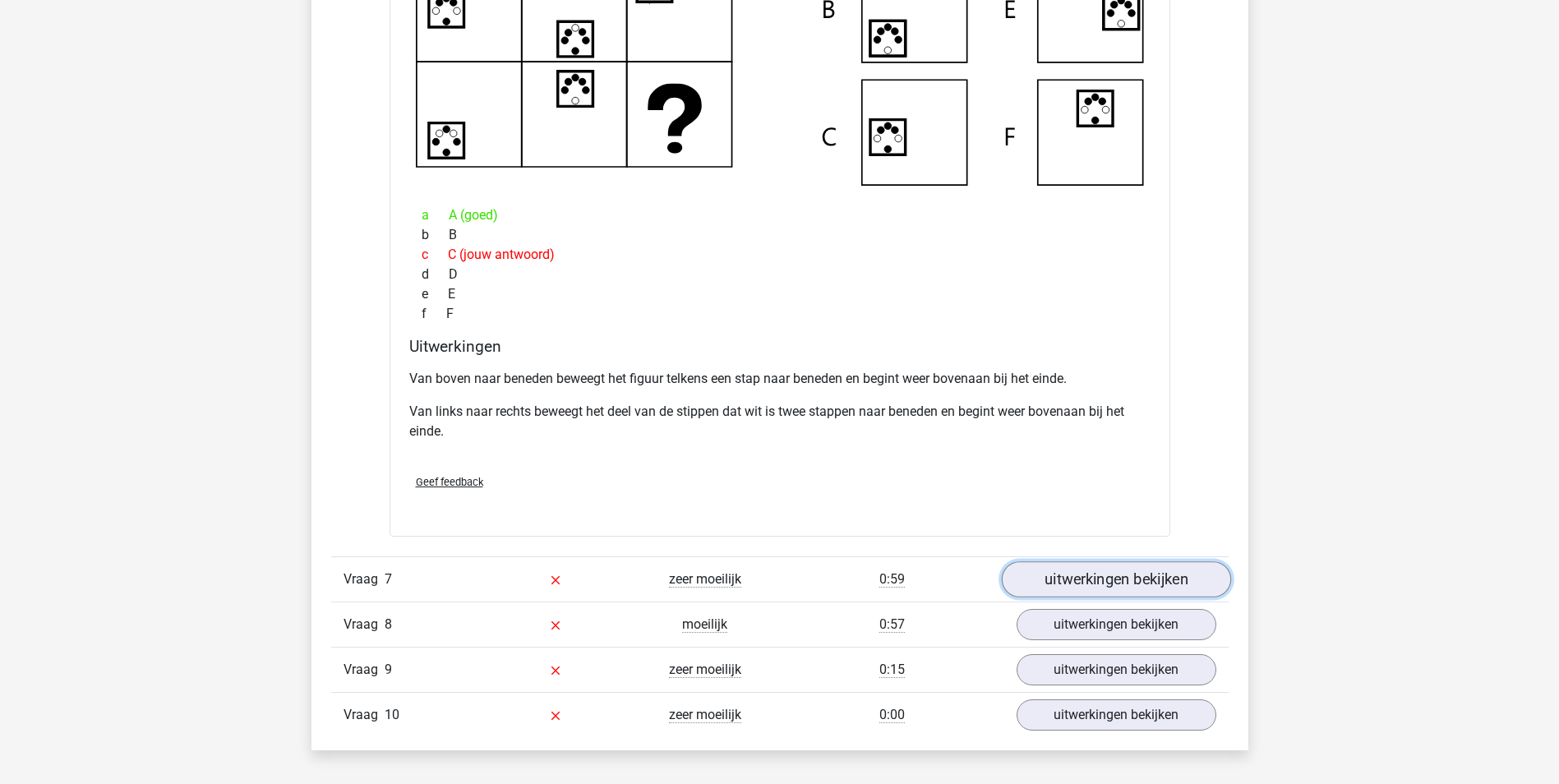
click at [1091, 573] on link "uitwerkingen bekijken" at bounding box center [1116, 579] width 229 height 36
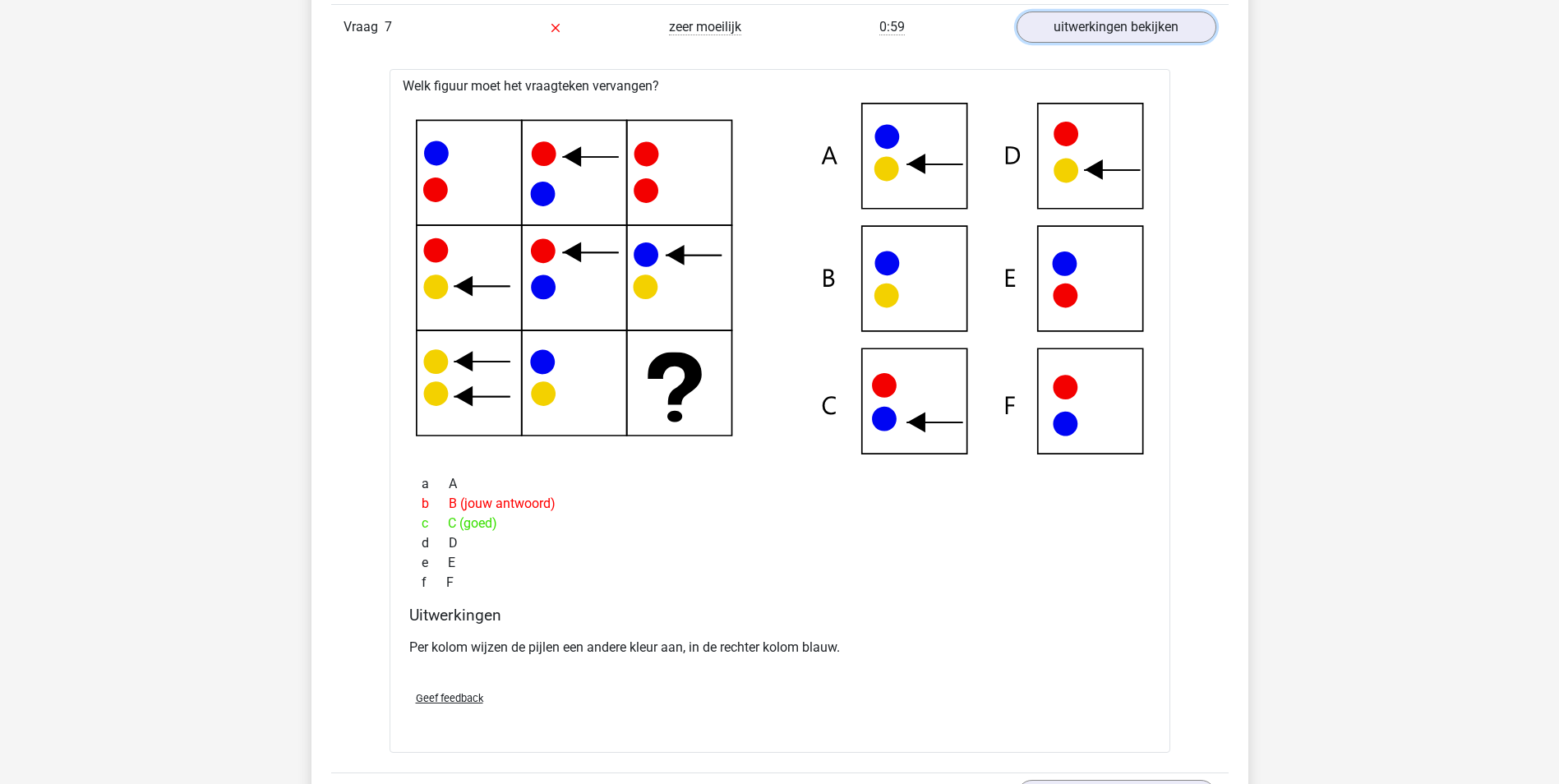
scroll to position [4601, 0]
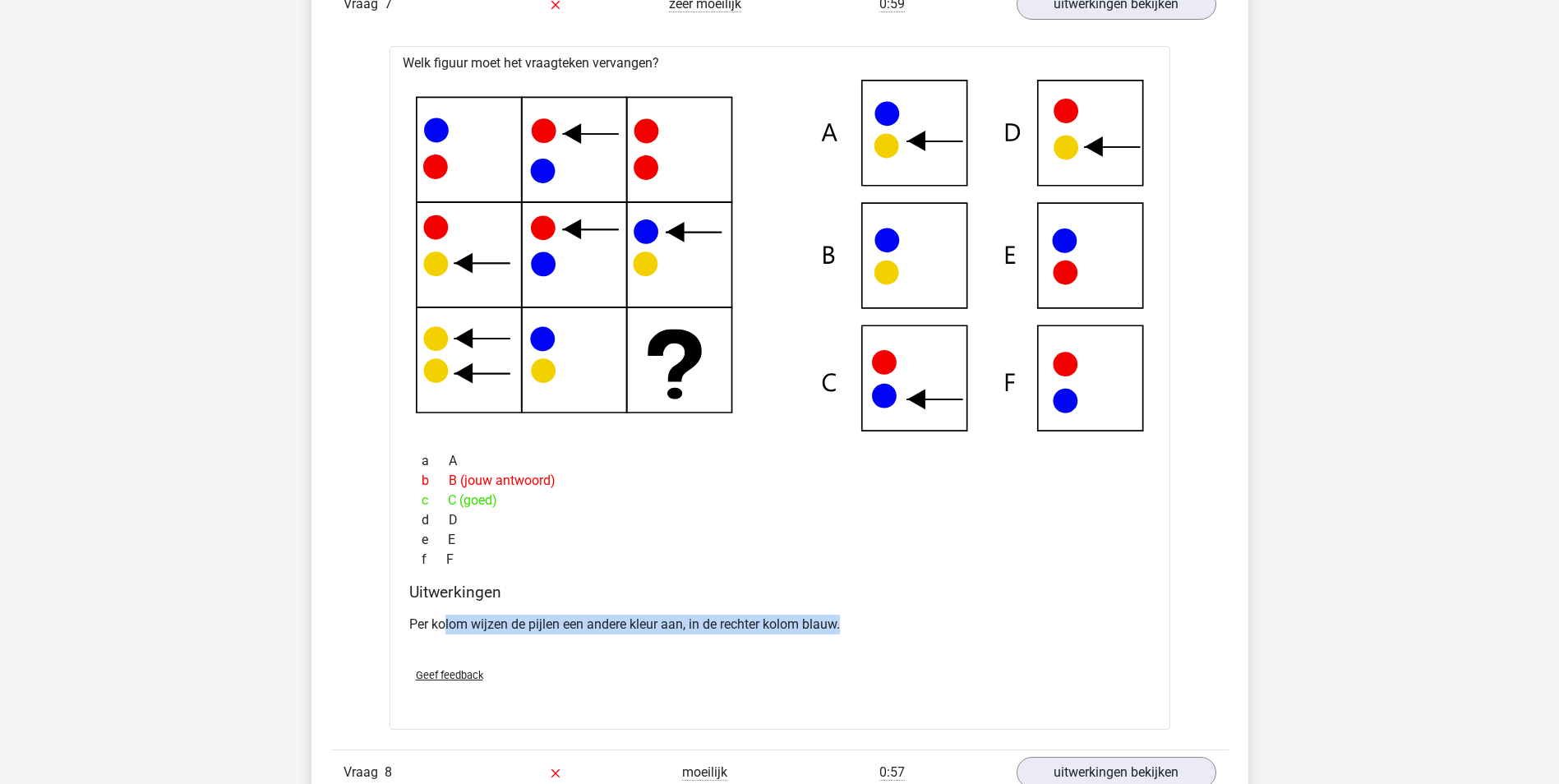
drag, startPoint x: 447, startPoint y: 625, endPoint x: 845, endPoint y: 616, distance: 398.1
click at [845, 616] on p "Per kolom wijzen de pijlen een andere kleur aan, in de rechter kolom blauw." at bounding box center [780, 624] width 741 height 20
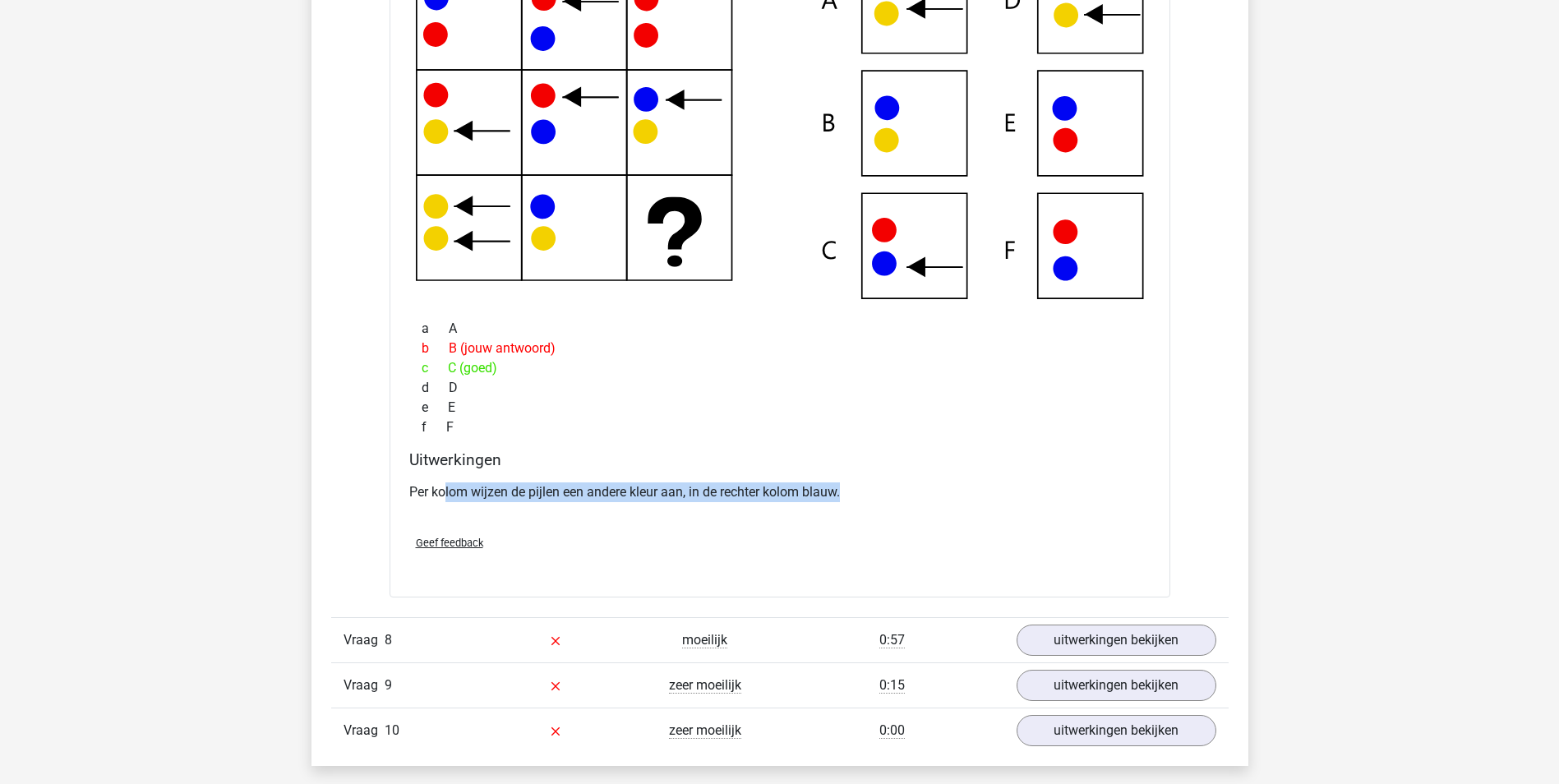
scroll to position [4766, 0]
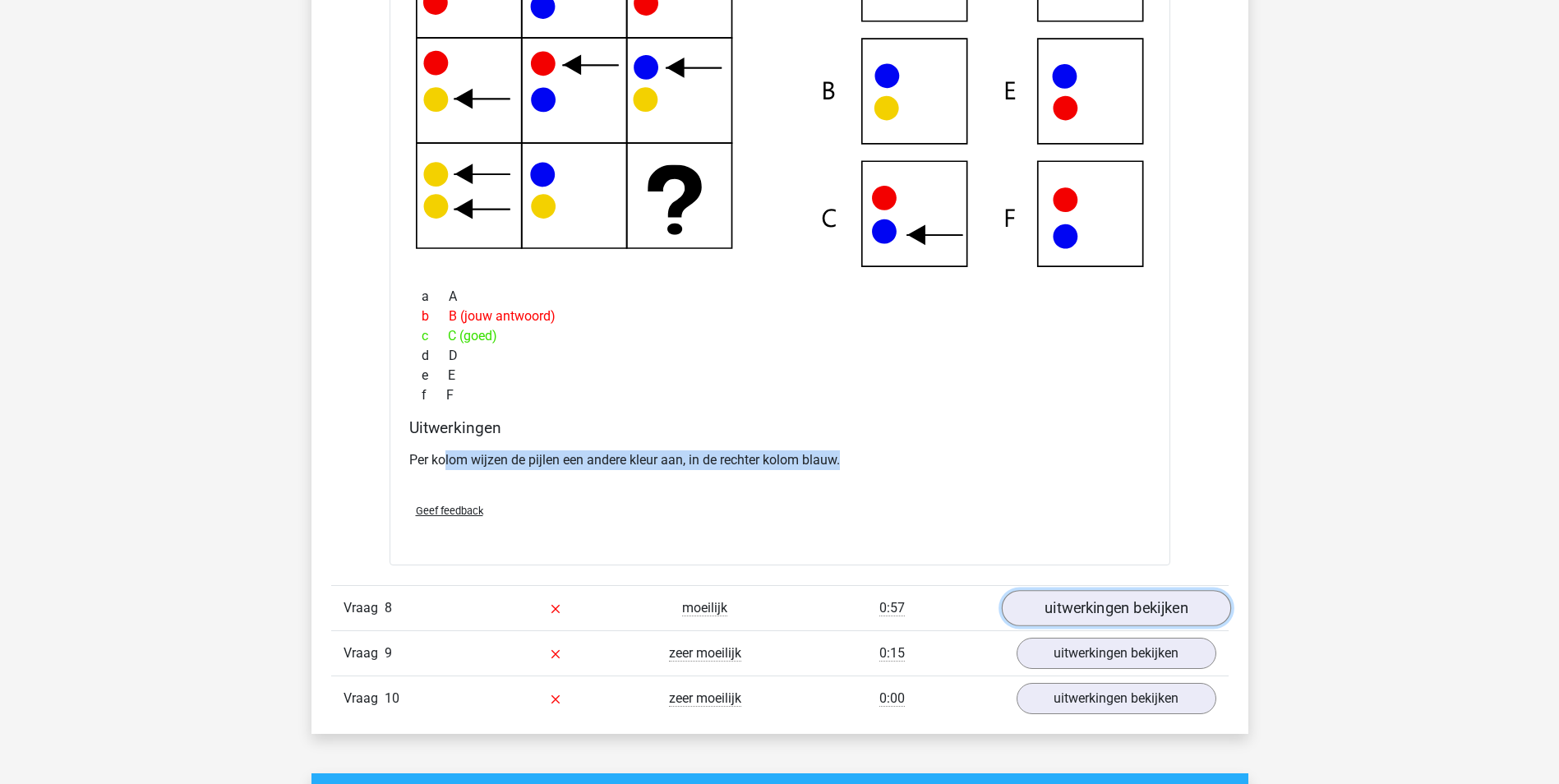
click at [1137, 597] on link "uitwerkingen bekijken" at bounding box center [1116, 609] width 229 height 36
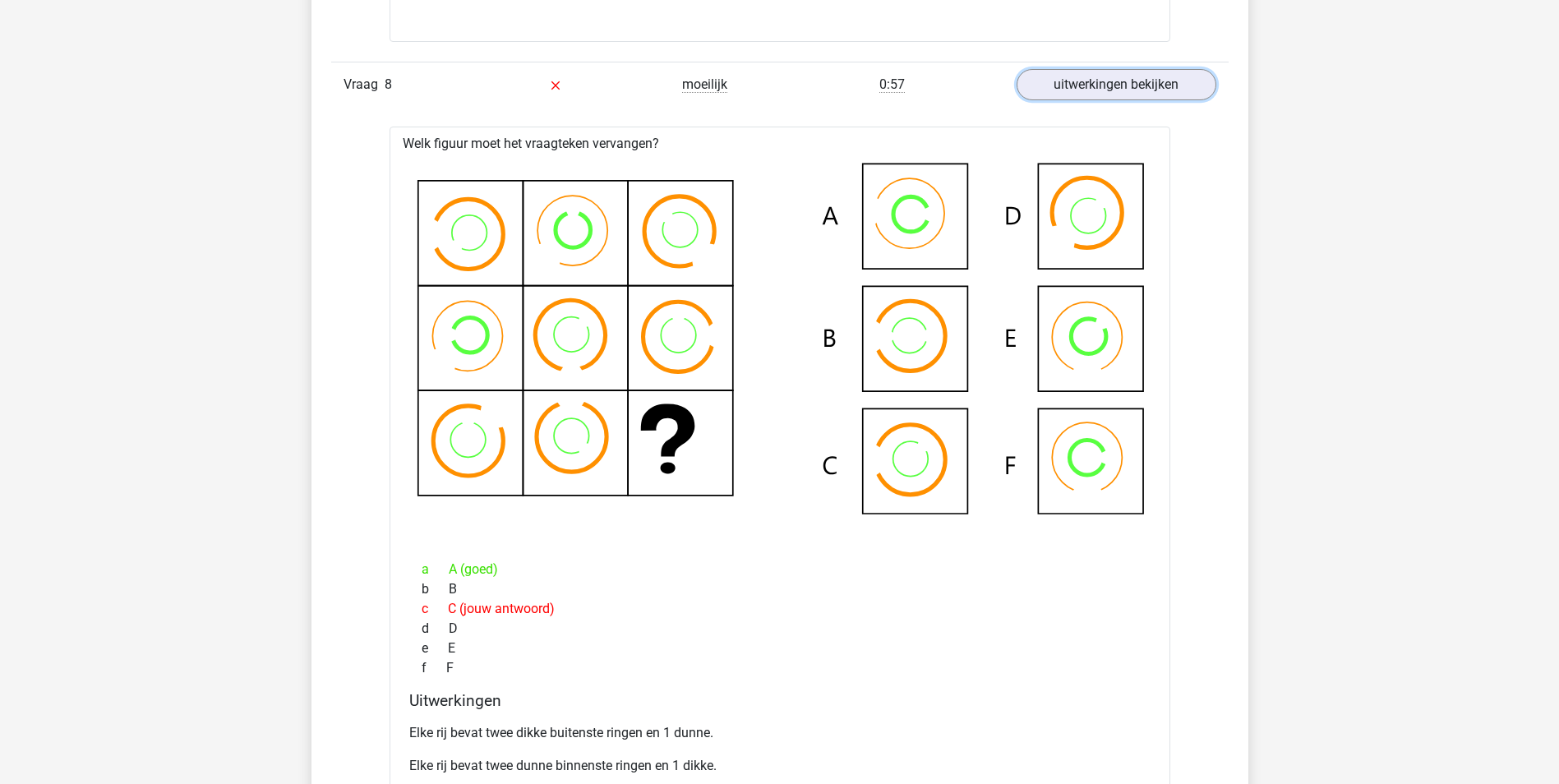
scroll to position [5341, 0]
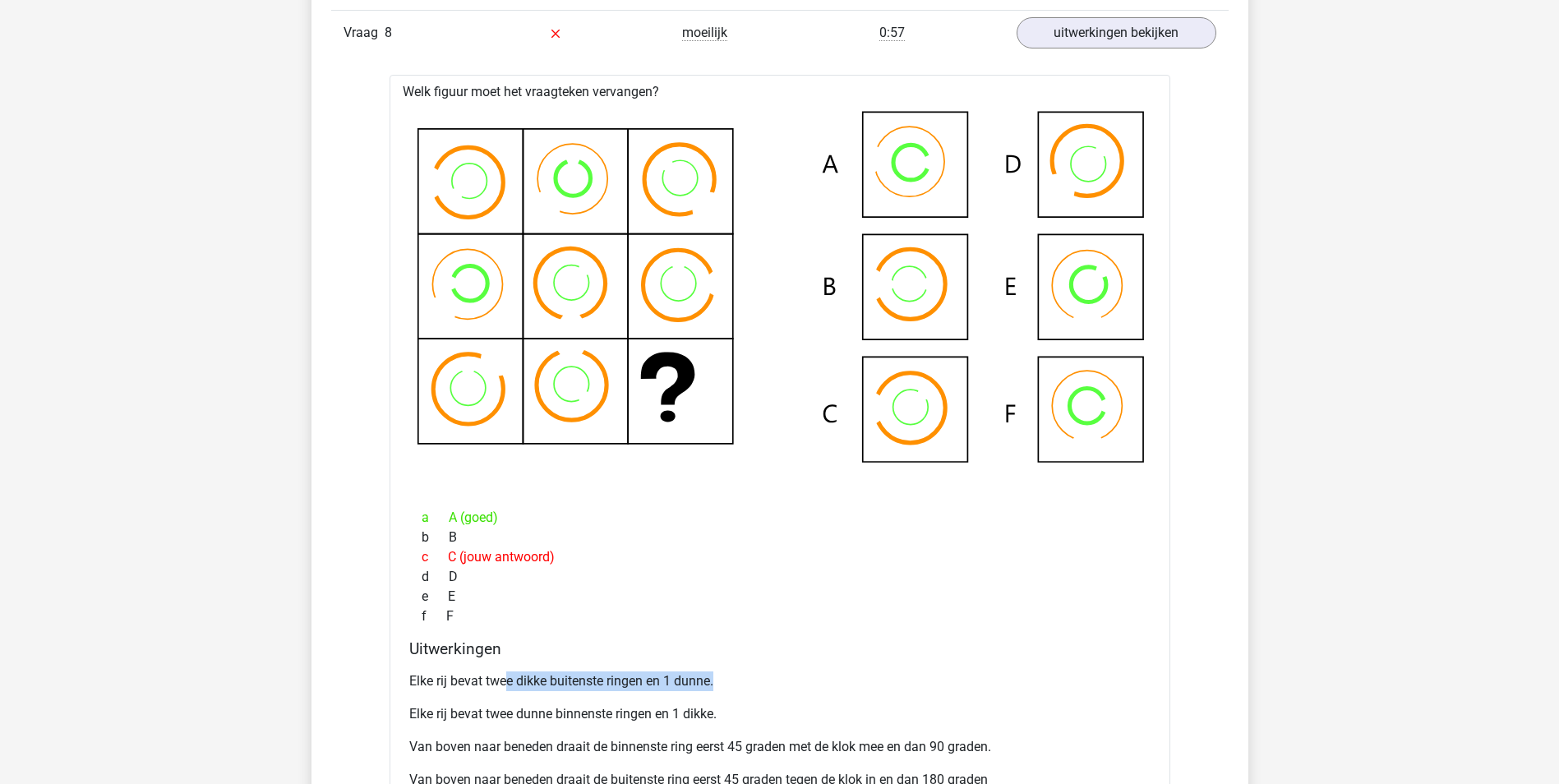
drag, startPoint x: 507, startPoint y: 685, endPoint x: 727, endPoint y: 683, distance: 220.0
click at [727, 683] on p "Elke rij bevat twee dikke buitenste ringen en 1 dunne." at bounding box center [780, 681] width 741 height 20
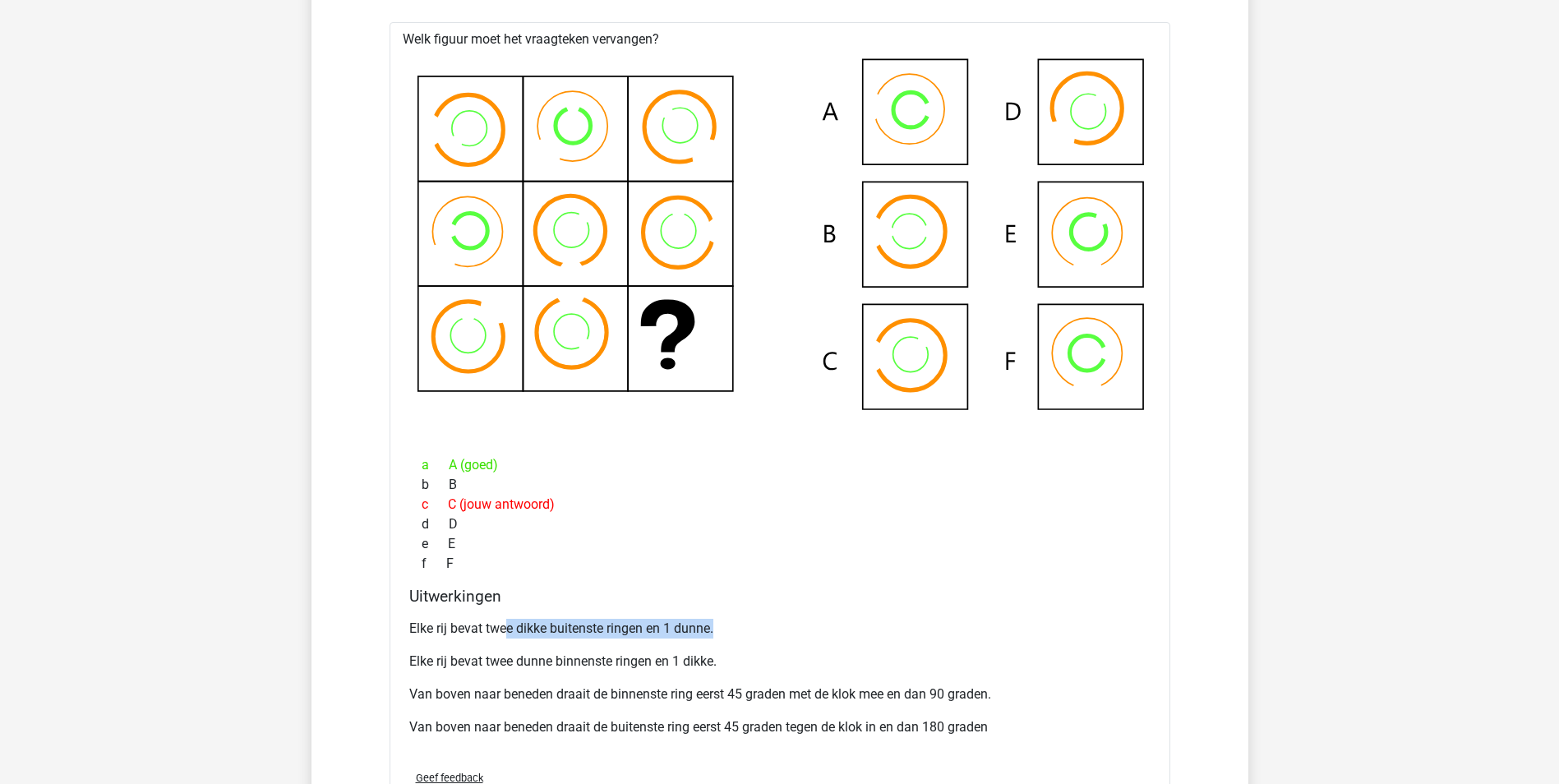
scroll to position [5423, 0]
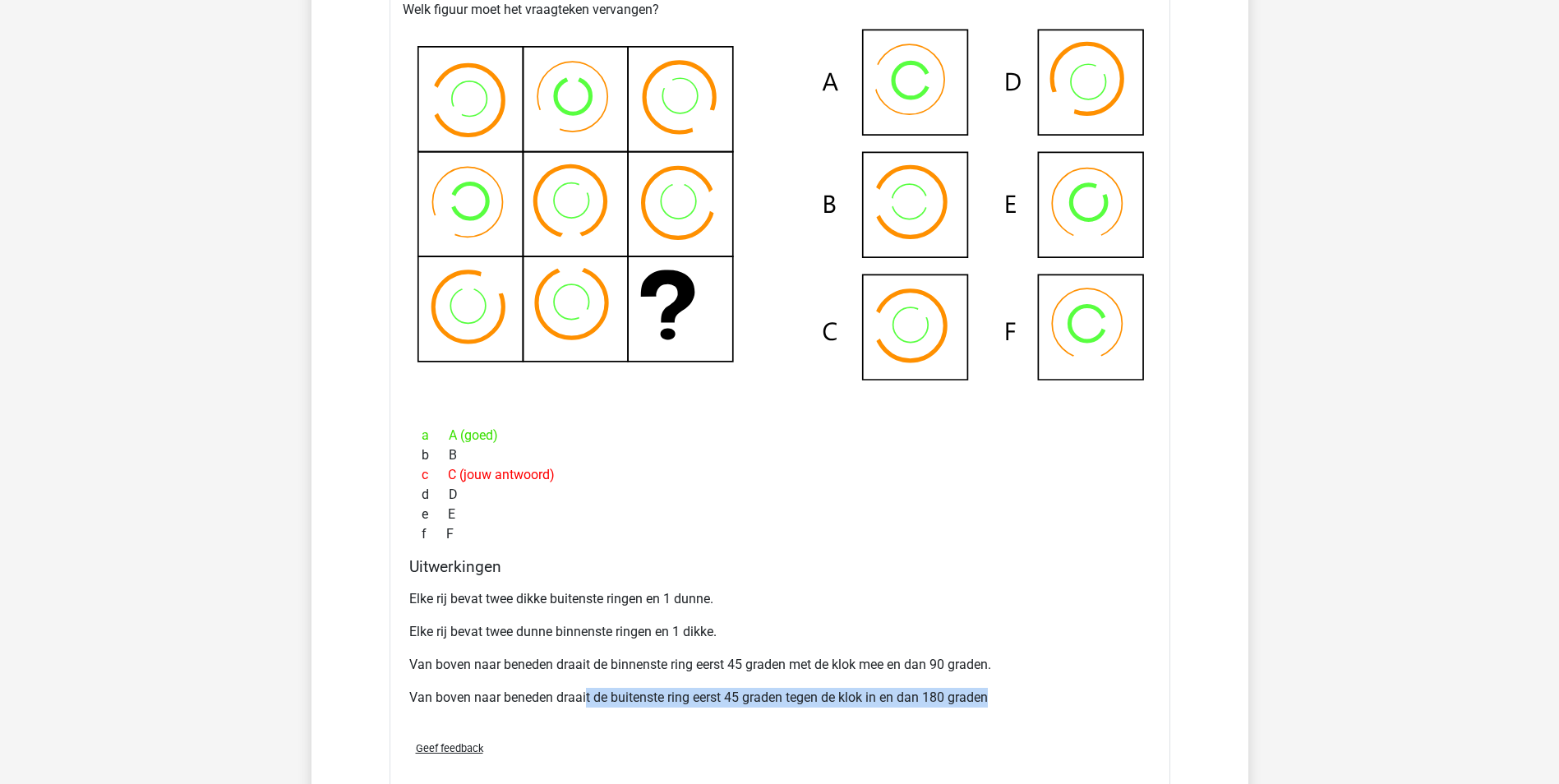
drag, startPoint x: 587, startPoint y: 693, endPoint x: 992, endPoint y: 686, distance: 405.1
click at [992, 686] on div "Elke rij bevat twee dikke buitenste ringen en 1 dunne. Elke rij bevat twee dunn…" at bounding box center [780, 654] width 741 height 144
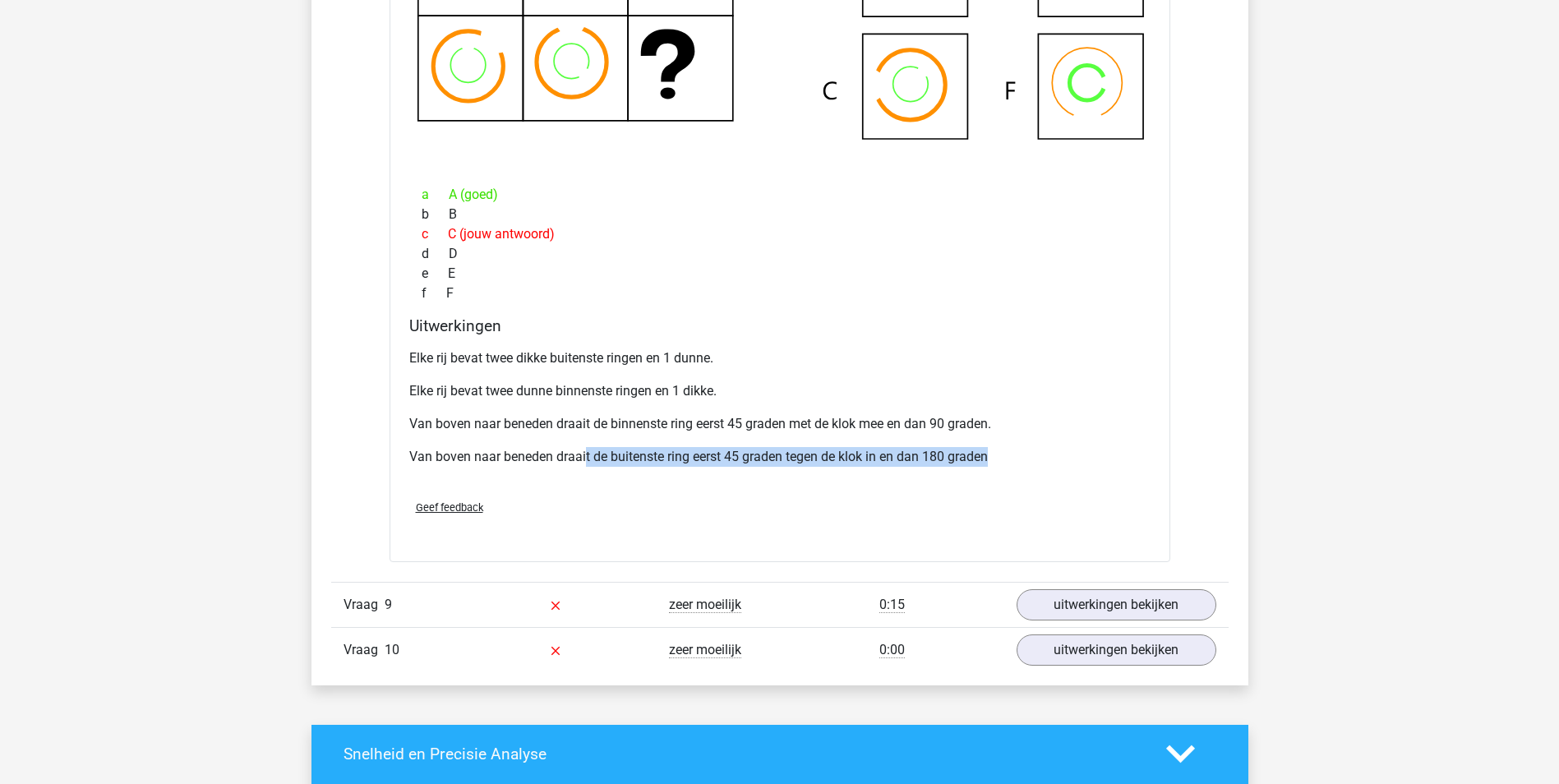
scroll to position [5669, 0]
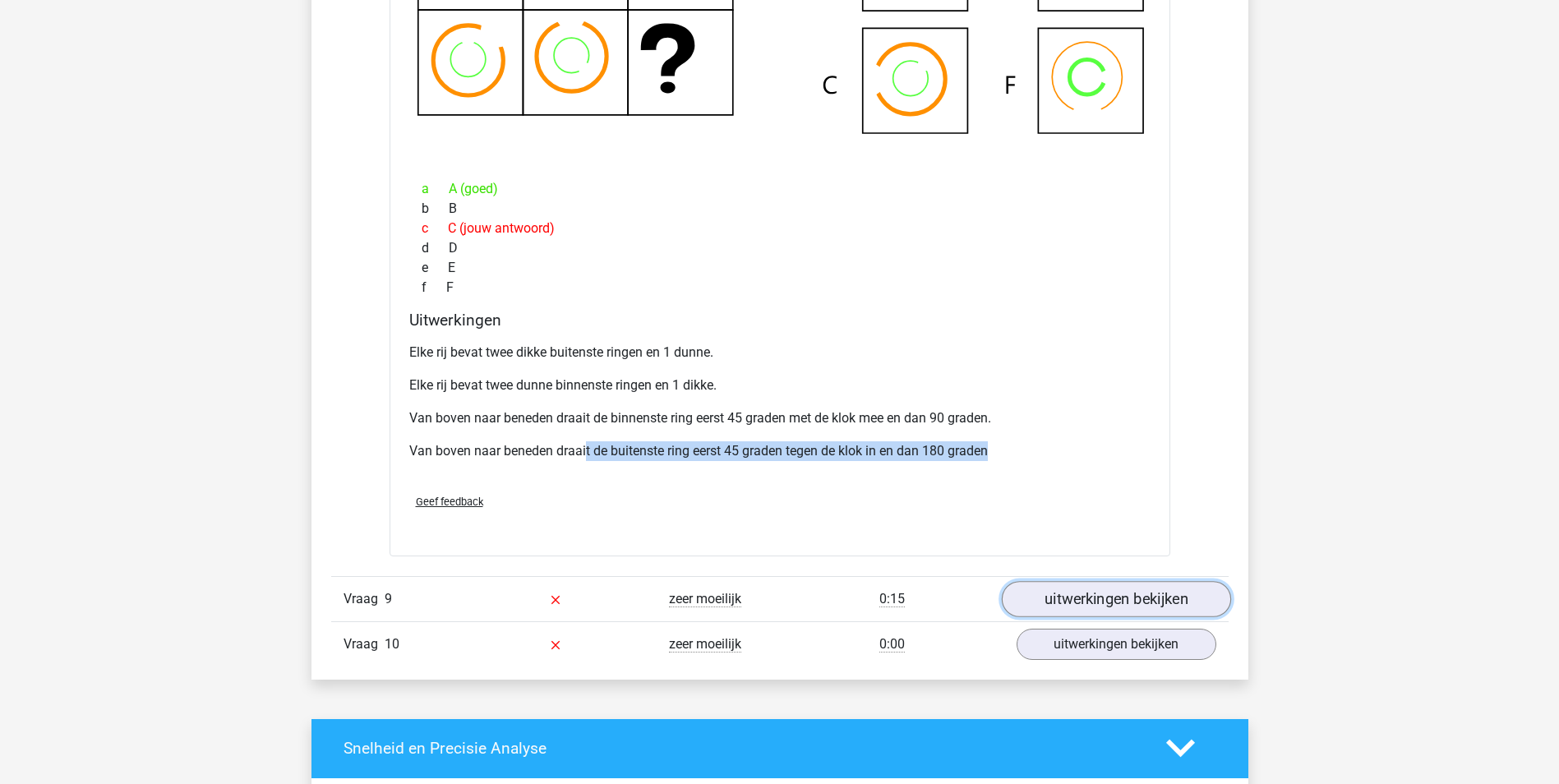
click at [1105, 596] on link "uitwerkingen bekijken" at bounding box center [1116, 598] width 229 height 36
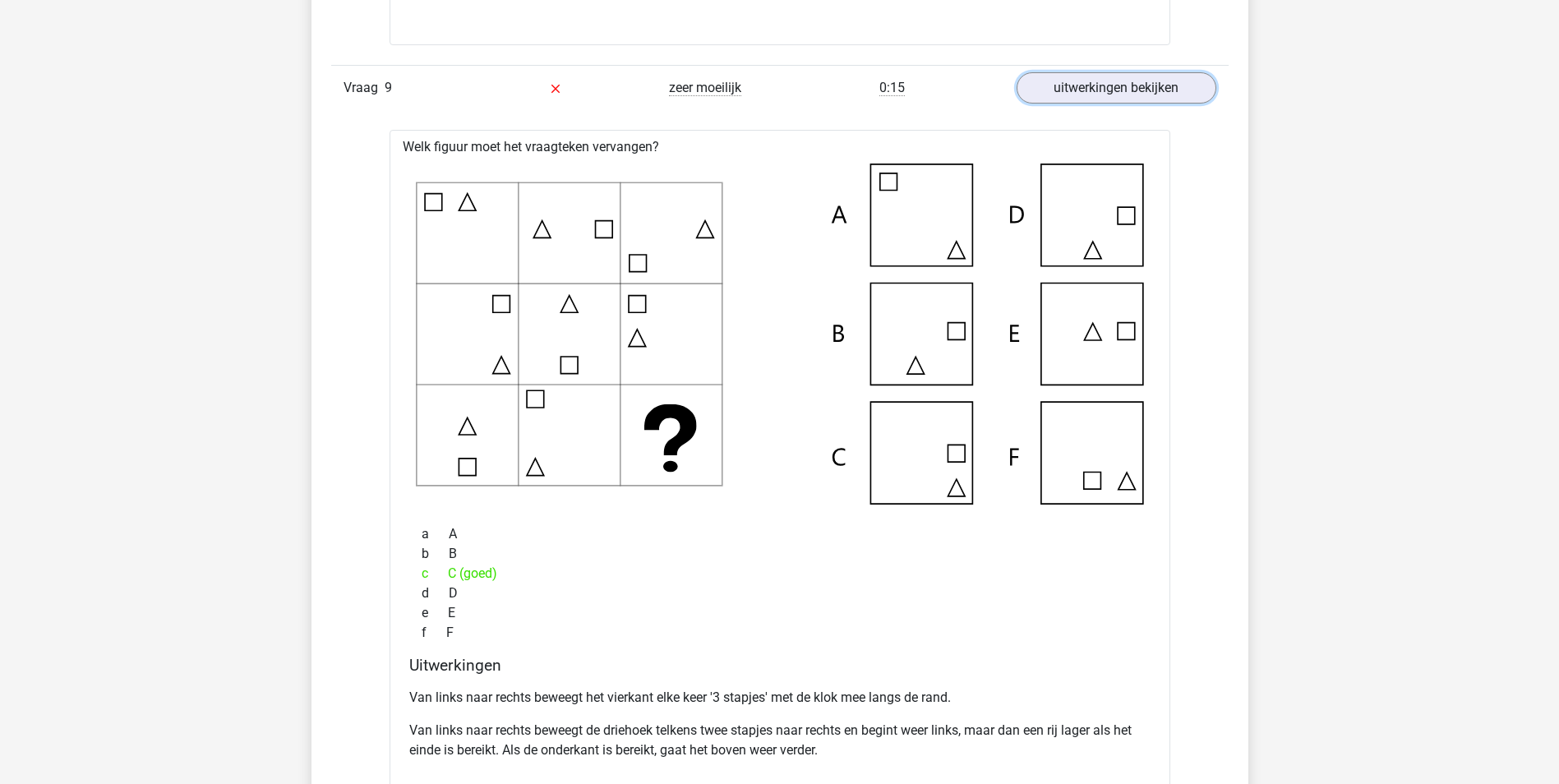
scroll to position [6163, 0]
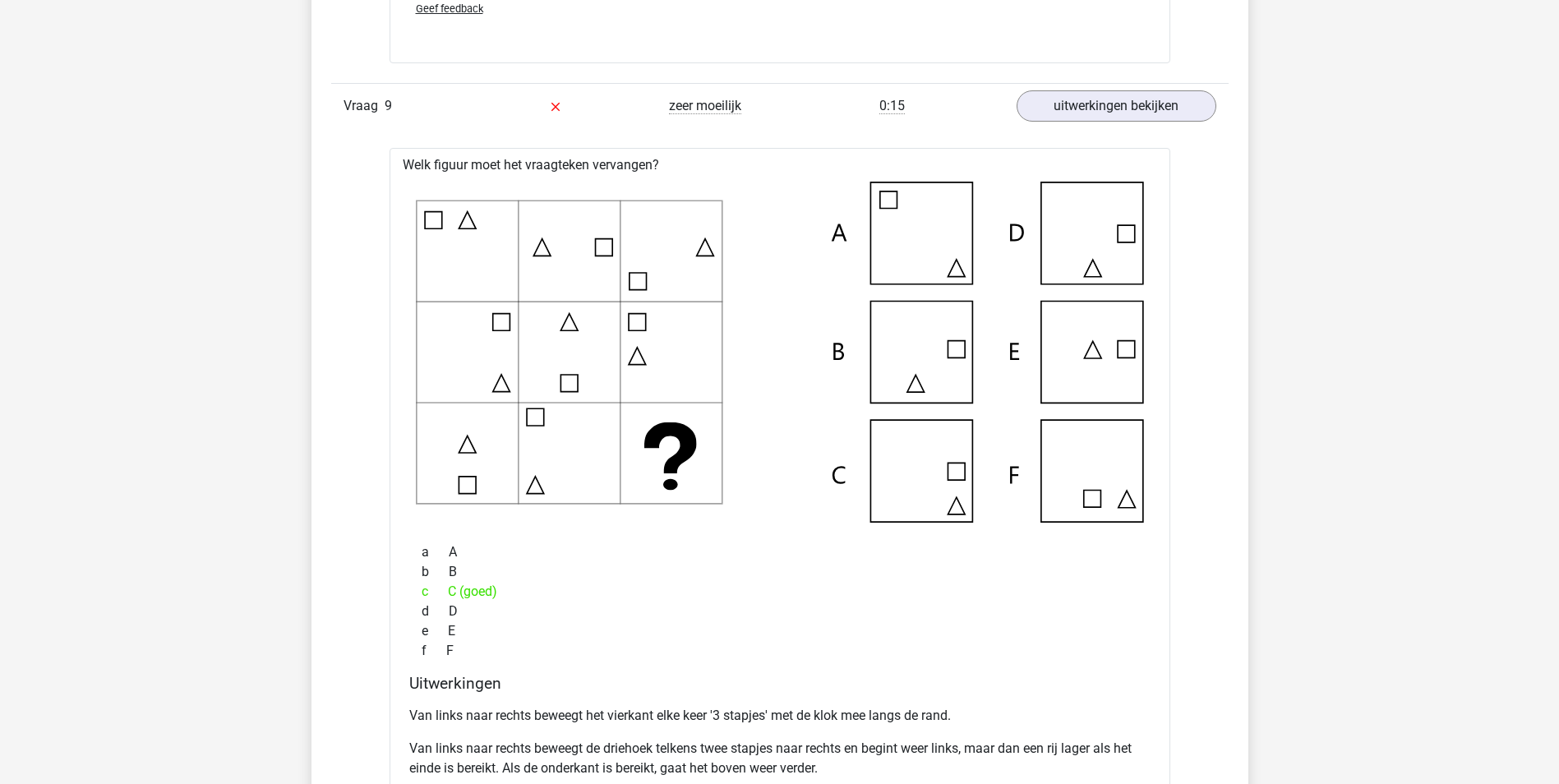
click at [601, 232] on icon at bounding box center [779, 351] width 728 height 341
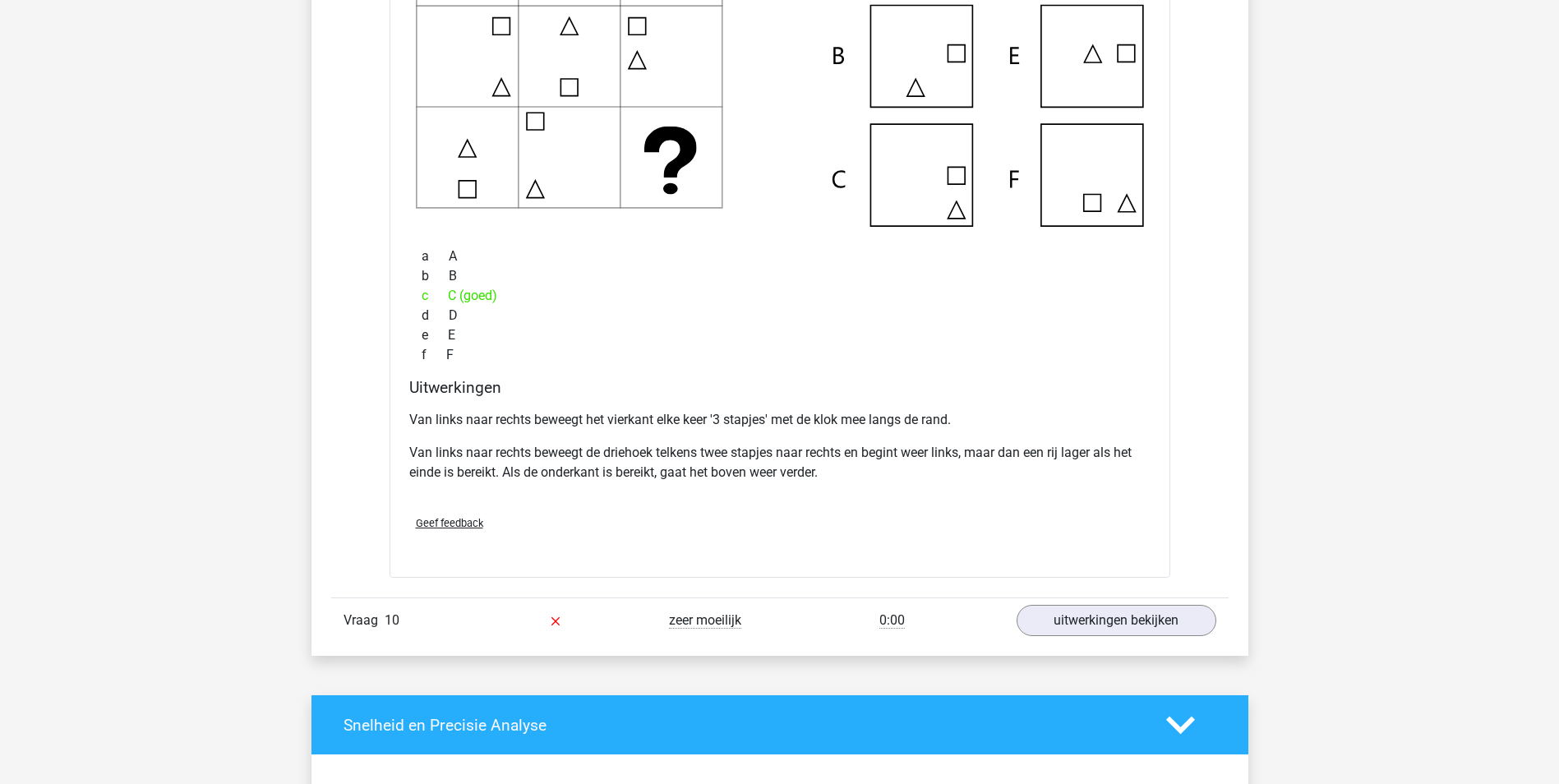
scroll to position [6491, 0]
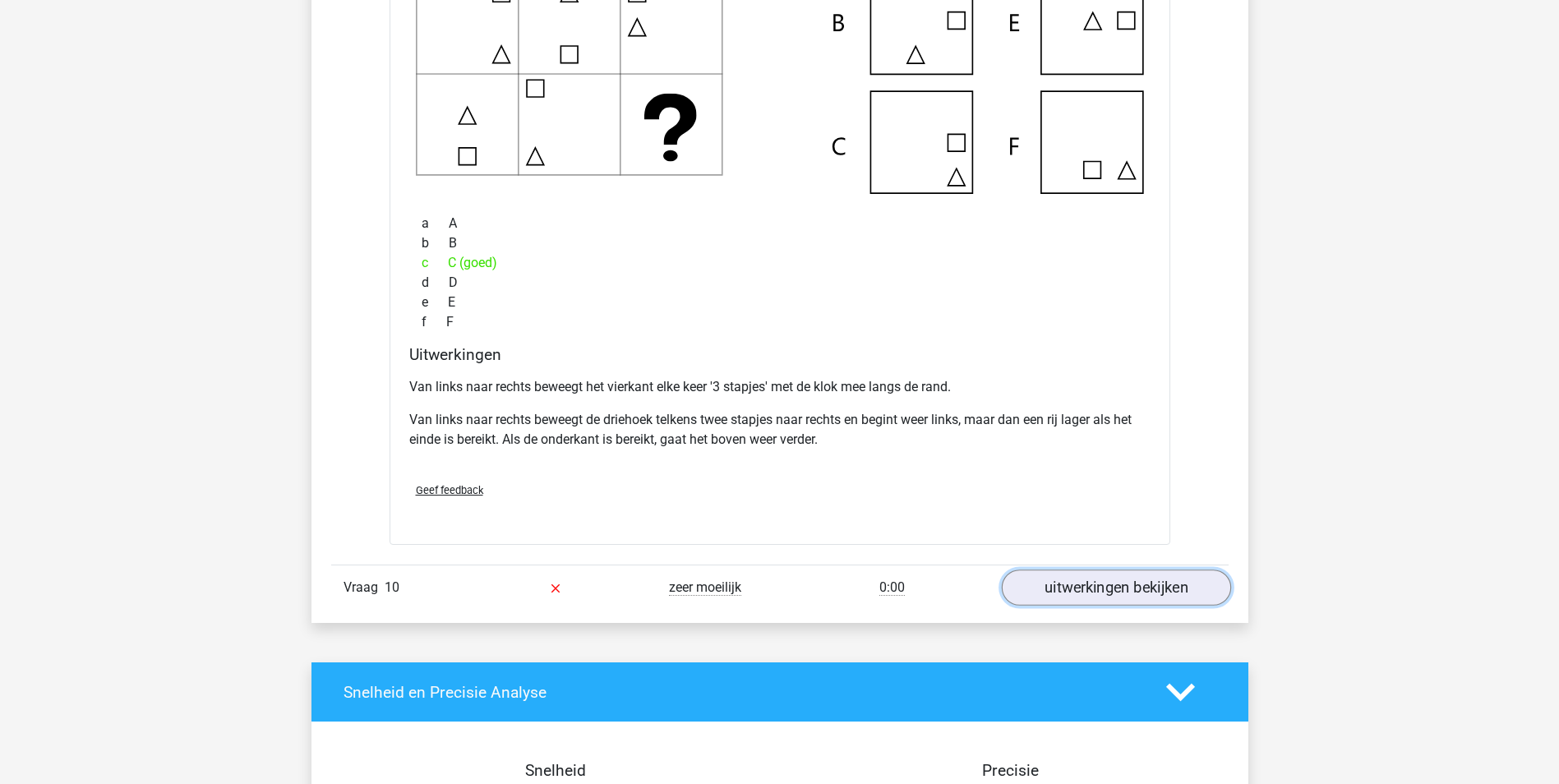
click at [1141, 578] on link "uitwerkingen bekijken" at bounding box center [1116, 587] width 229 height 36
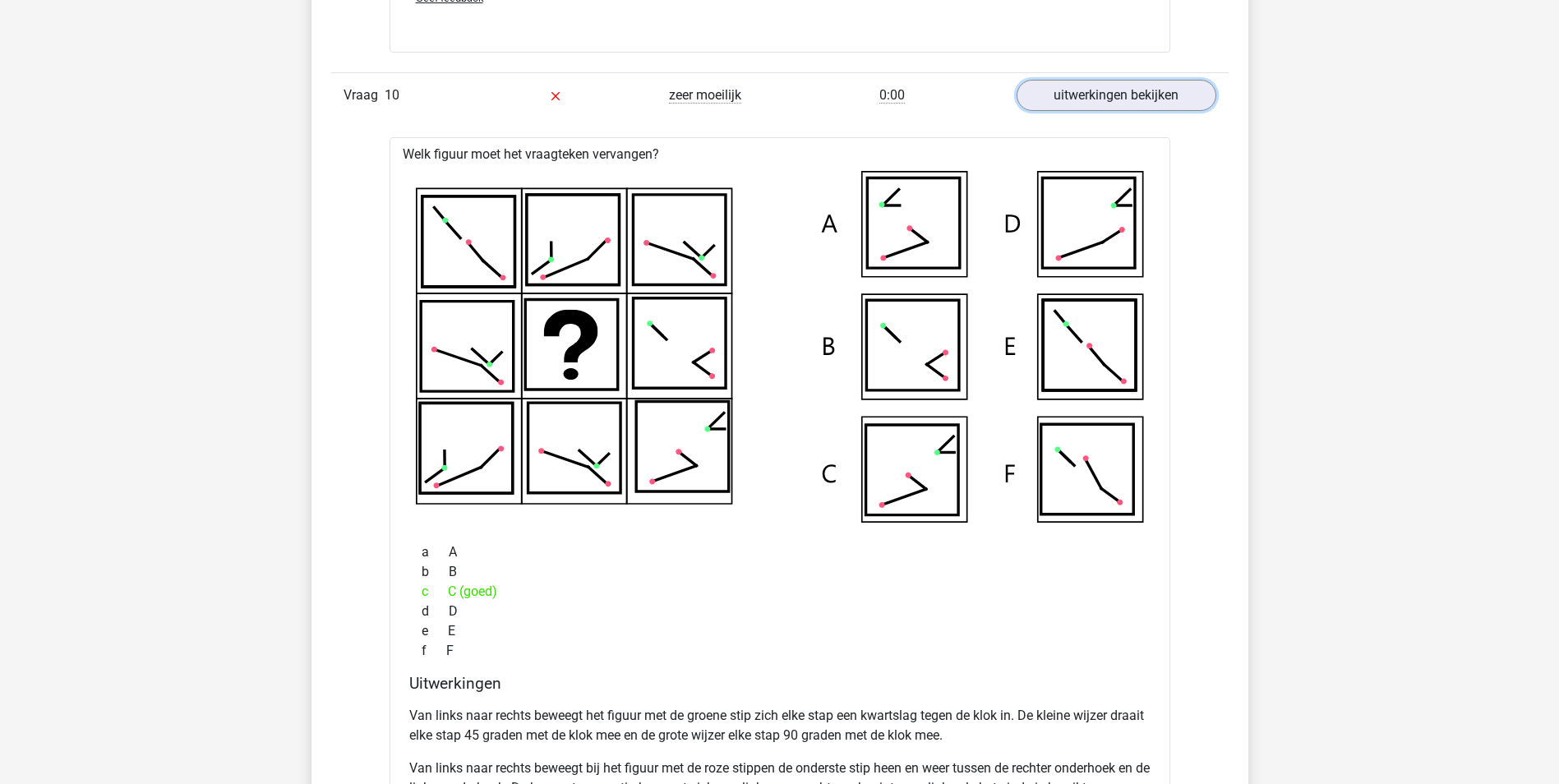
scroll to position [6984, 0]
drag, startPoint x: 609, startPoint y: 709, endPoint x: 1107, endPoint y: 708, distance: 498.0
click at [1107, 708] on p "Van links naar rechts beweegt het figuur met de groene stip zich elke stap een …" at bounding box center [780, 725] width 741 height 39
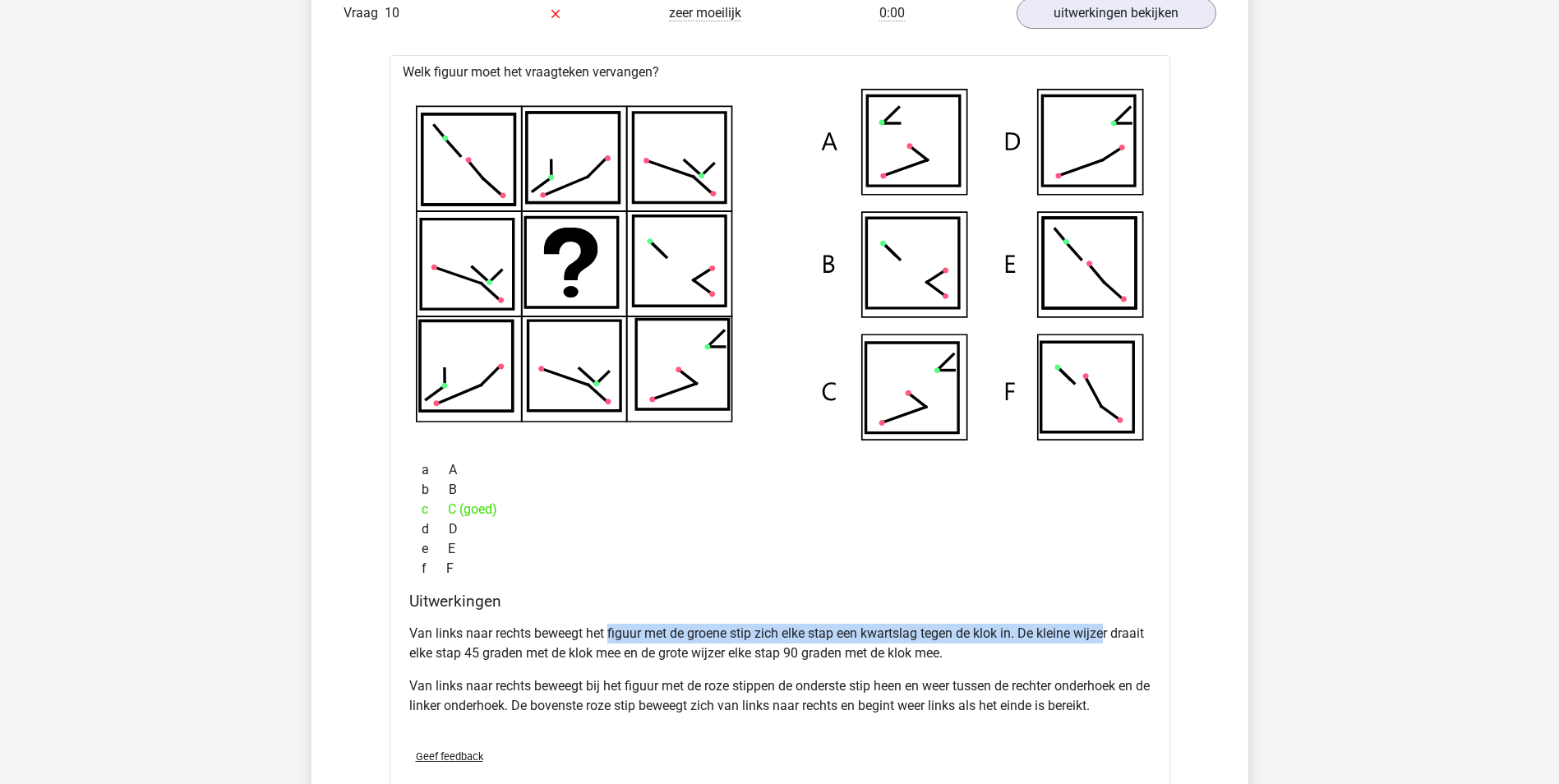
scroll to position [7066, 0]
drag, startPoint x: 452, startPoint y: 627, endPoint x: 1115, endPoint y: 629, distance: 663.0
click at [1115, 629] on p "Van links naar rechts beweegt het figuur met de groene stip zich elke stap een …" at bounding box center [780, 642] width 741 height 39
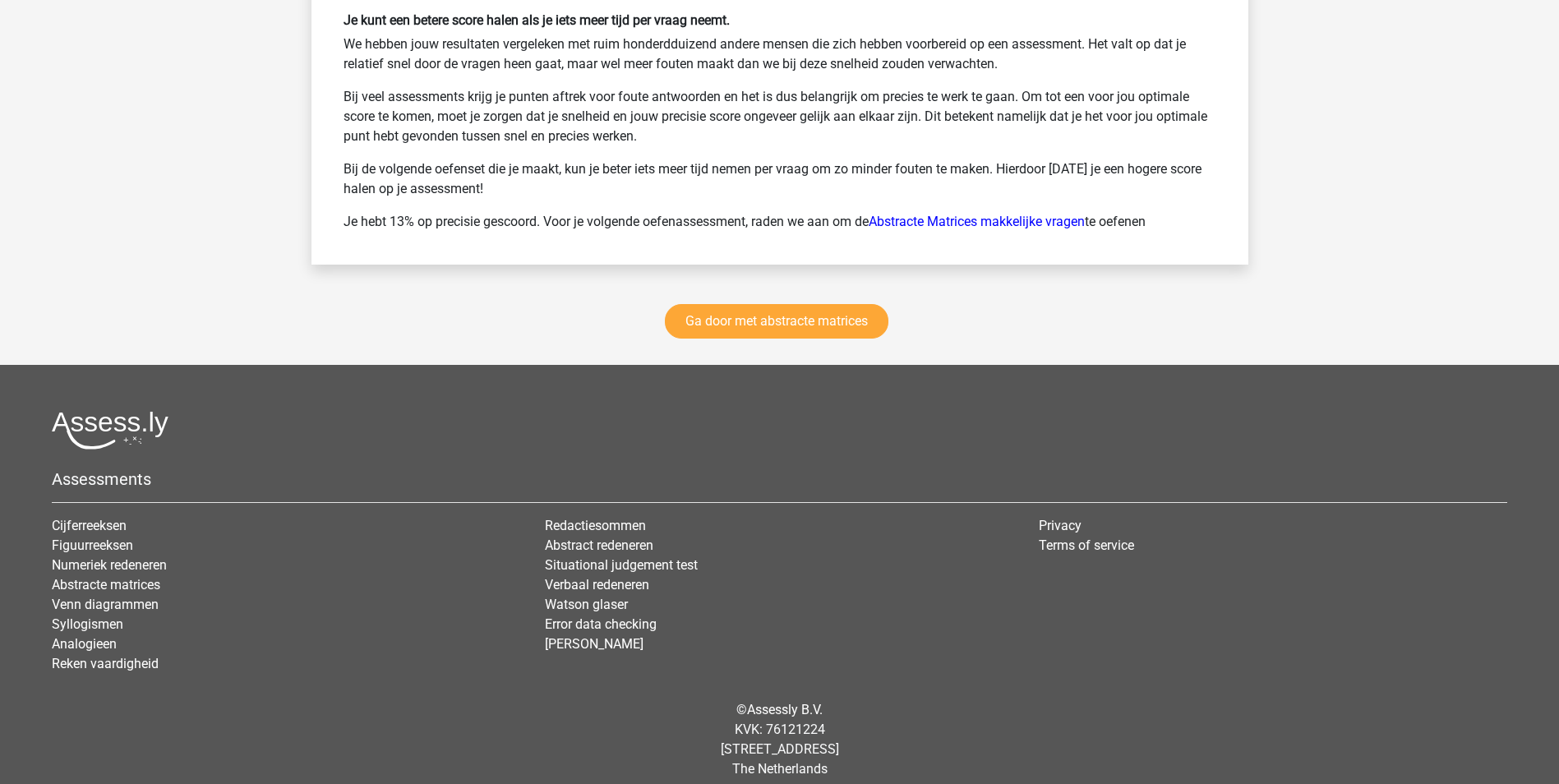
scroll to position [8583, 0]
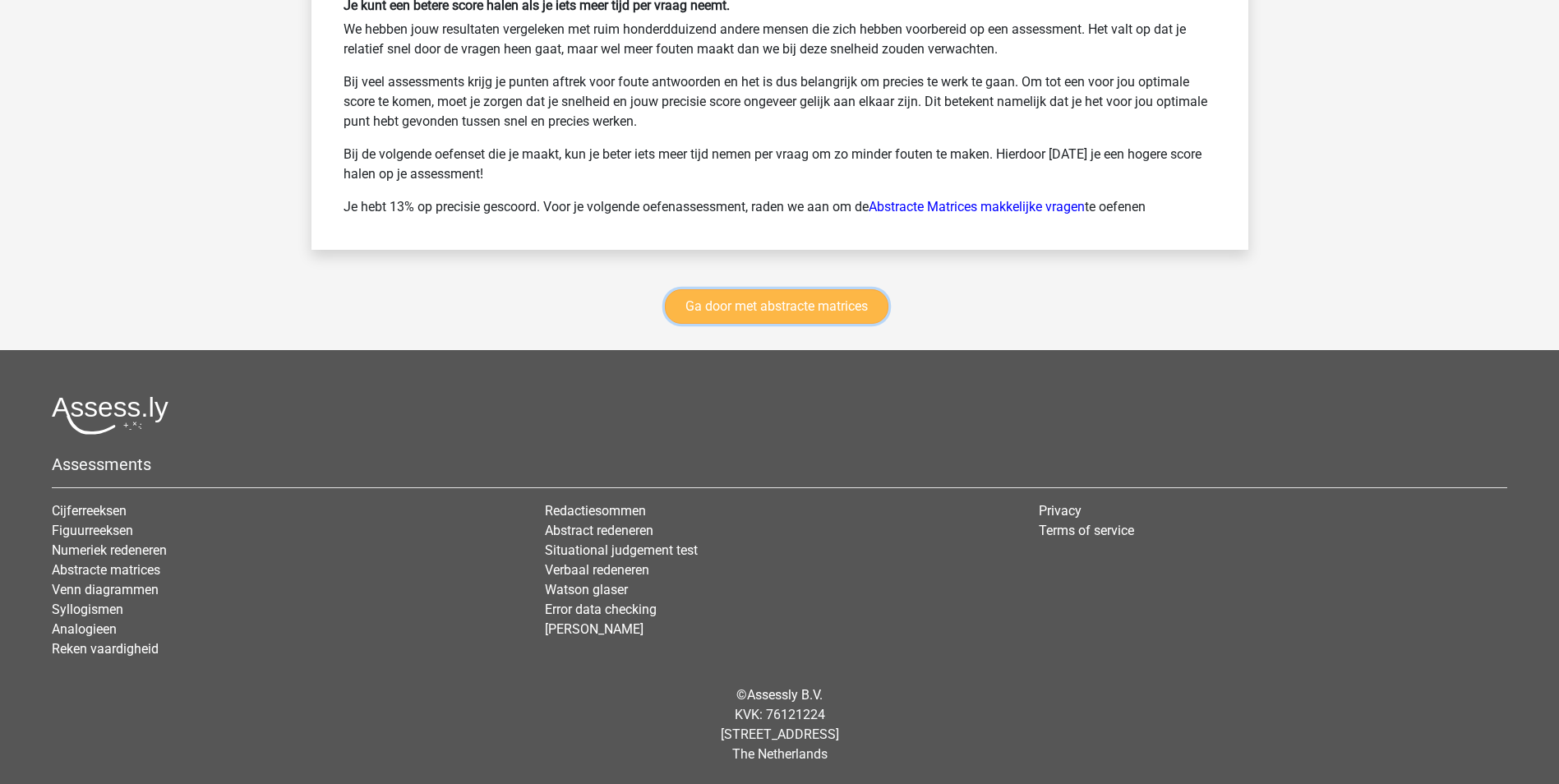
click at [770, 305] on link "Ga door met abstracte matrices" at bounding box center [776, 306] width 223 height 34
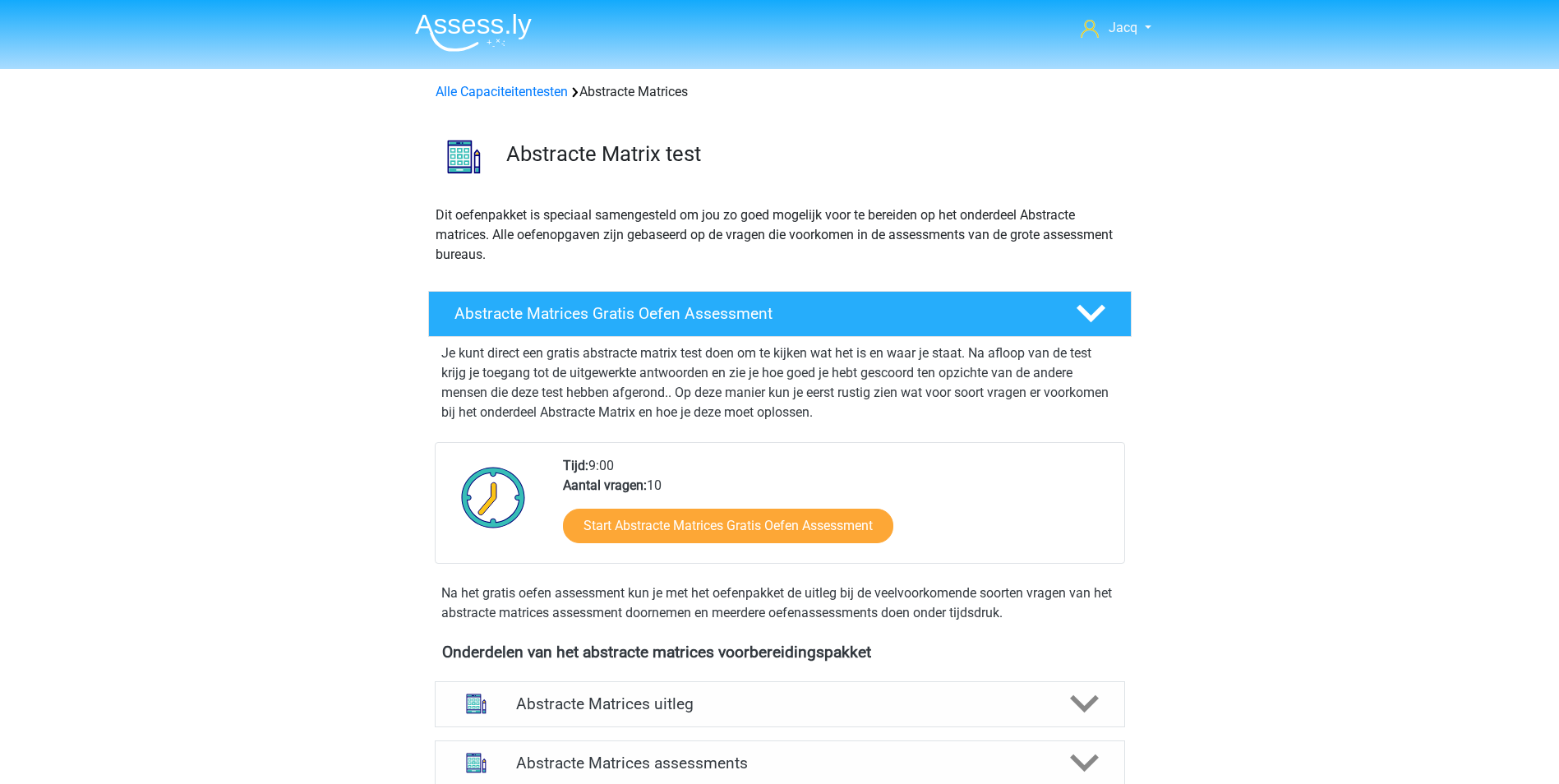
scroll to position [734, 0]
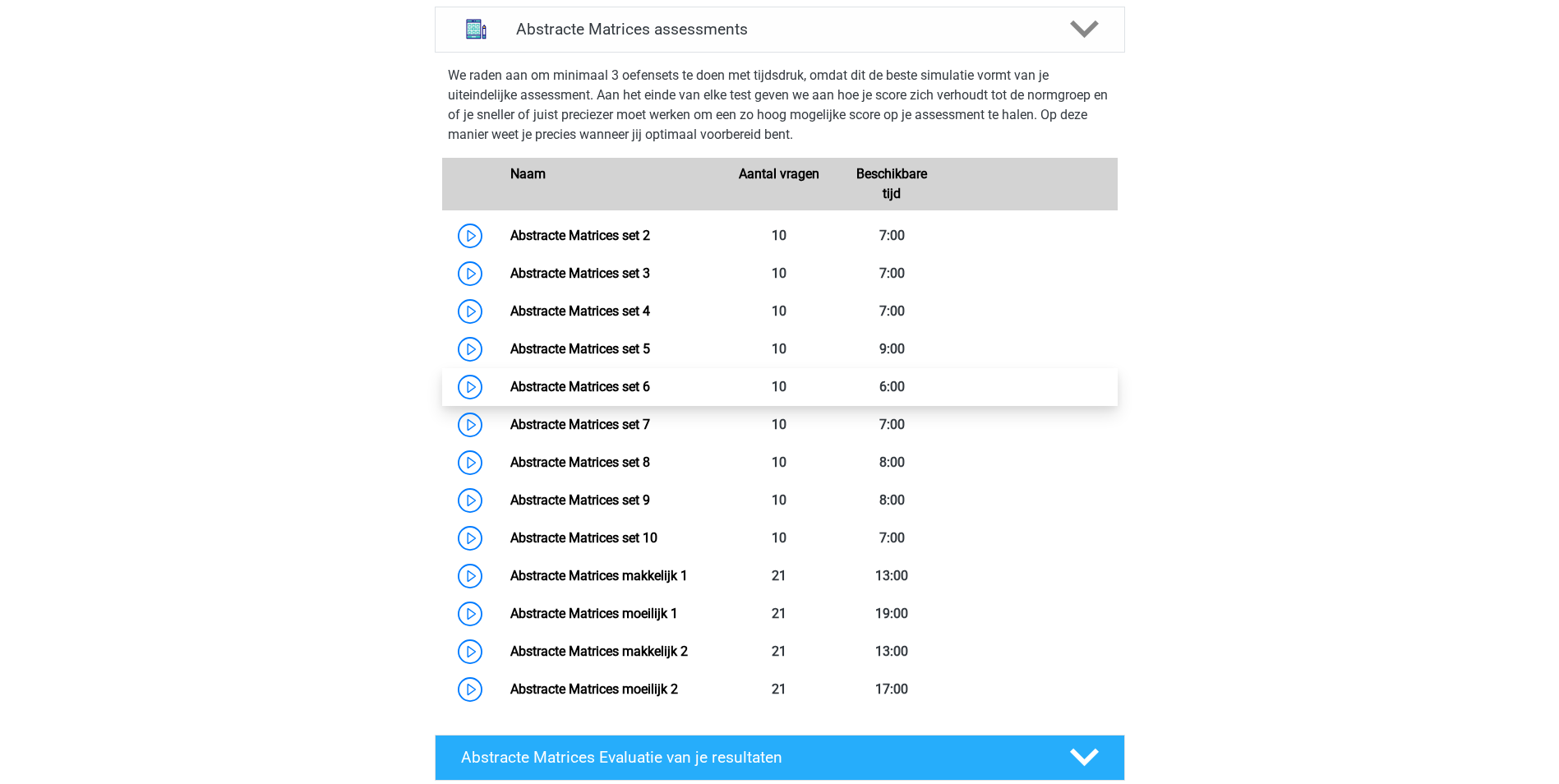
click at [631, 384] on link "Abstracte Matrices set 6" at bounding box center [580, 386] width 139 height 15
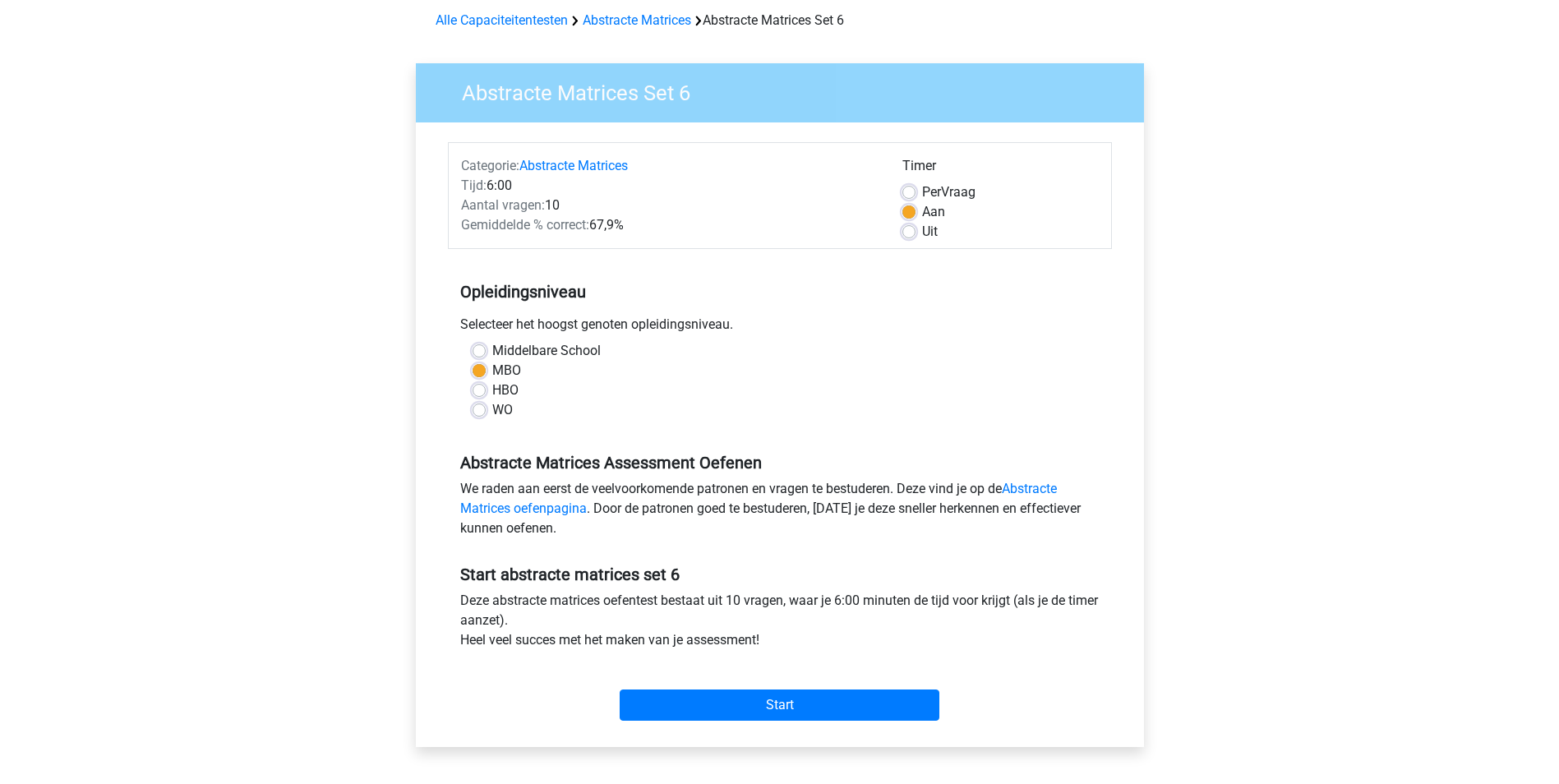
scroll to position [246, 0]
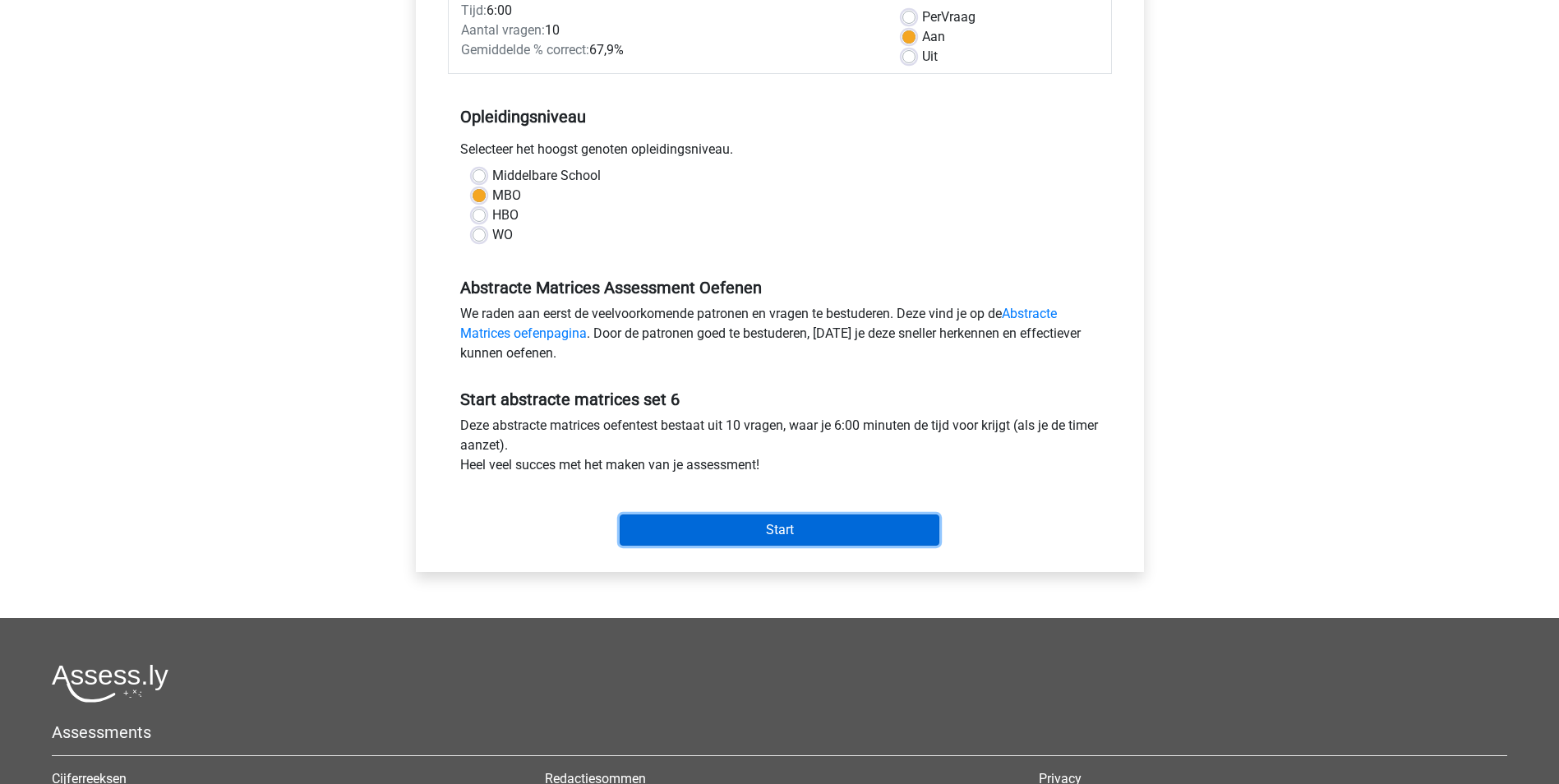
click at [809, 527] on input "Start" at bounding box center [780, 530] width 320 height 32
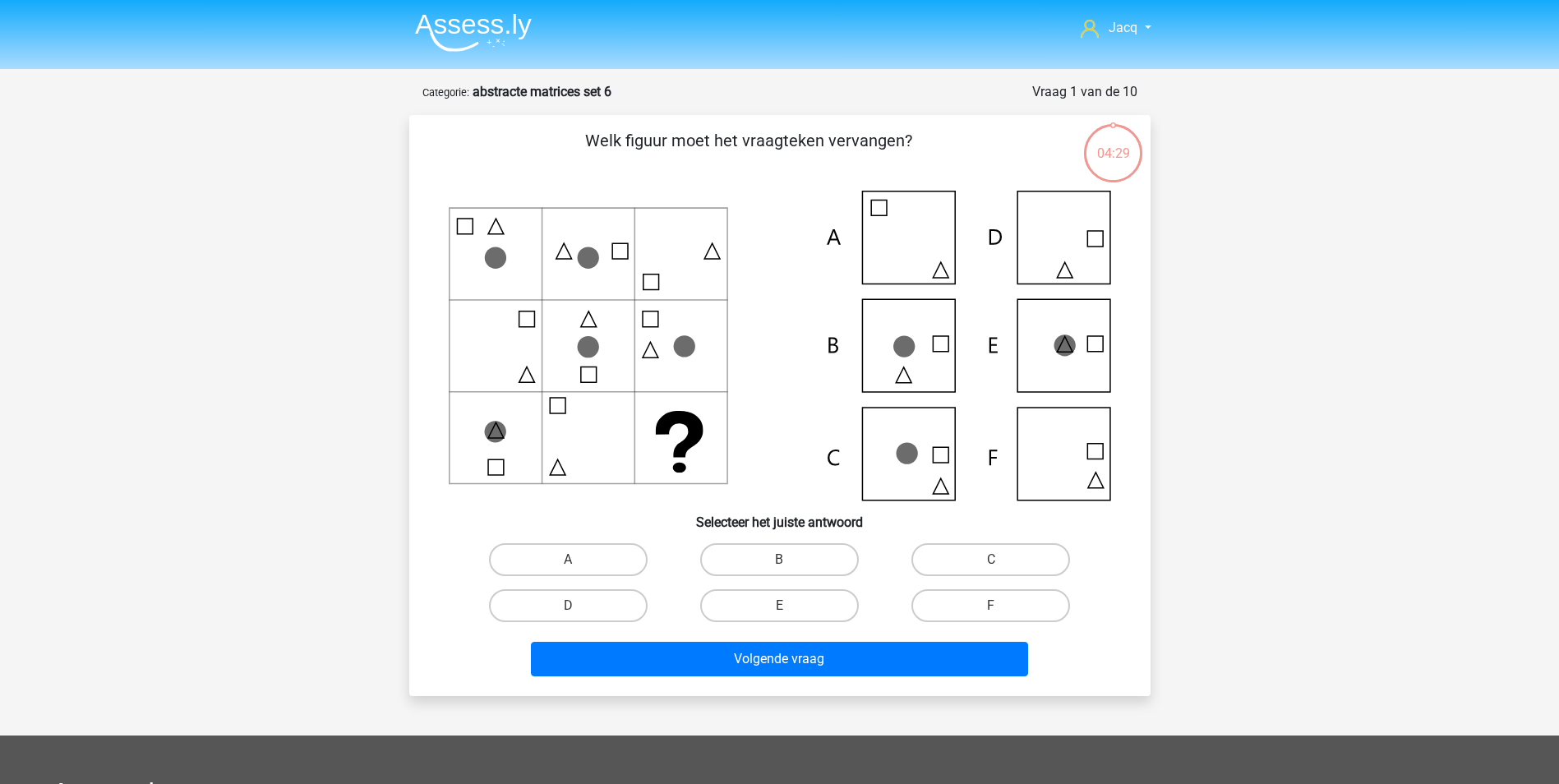
click at [920, 318] on icon at bounding box center [780, 345] width 663 height 309
click at [811, 559] on label "B" at bounding box center [779, 559] width 158 height 32
click at [790, 559] on input "B" at bounding box center [784, 564] width 10 height 10
radio input "true"
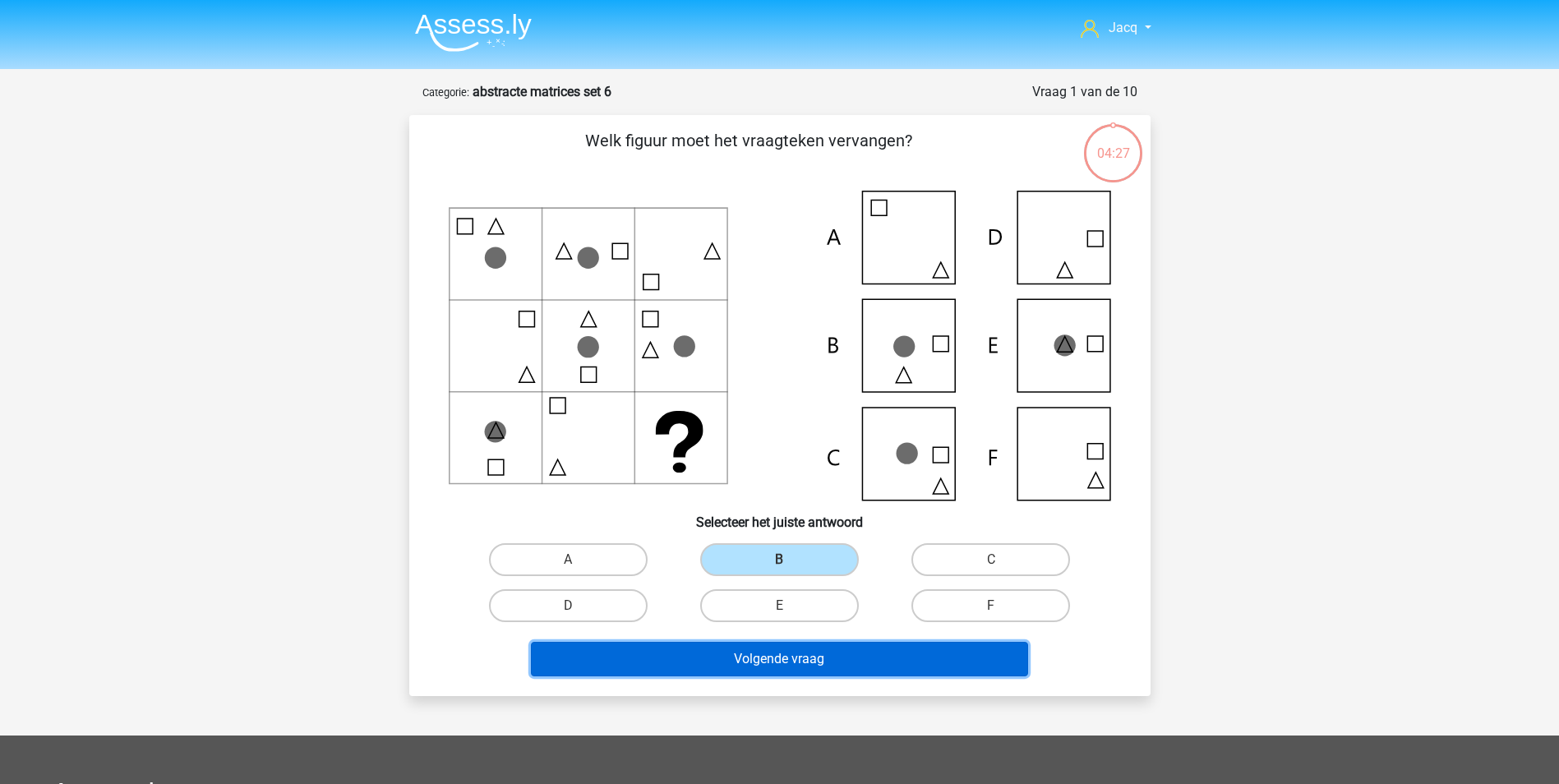
click at [819, 650] on button "Volgende vraag" at bounding box center [779, 659] width 497 height 34
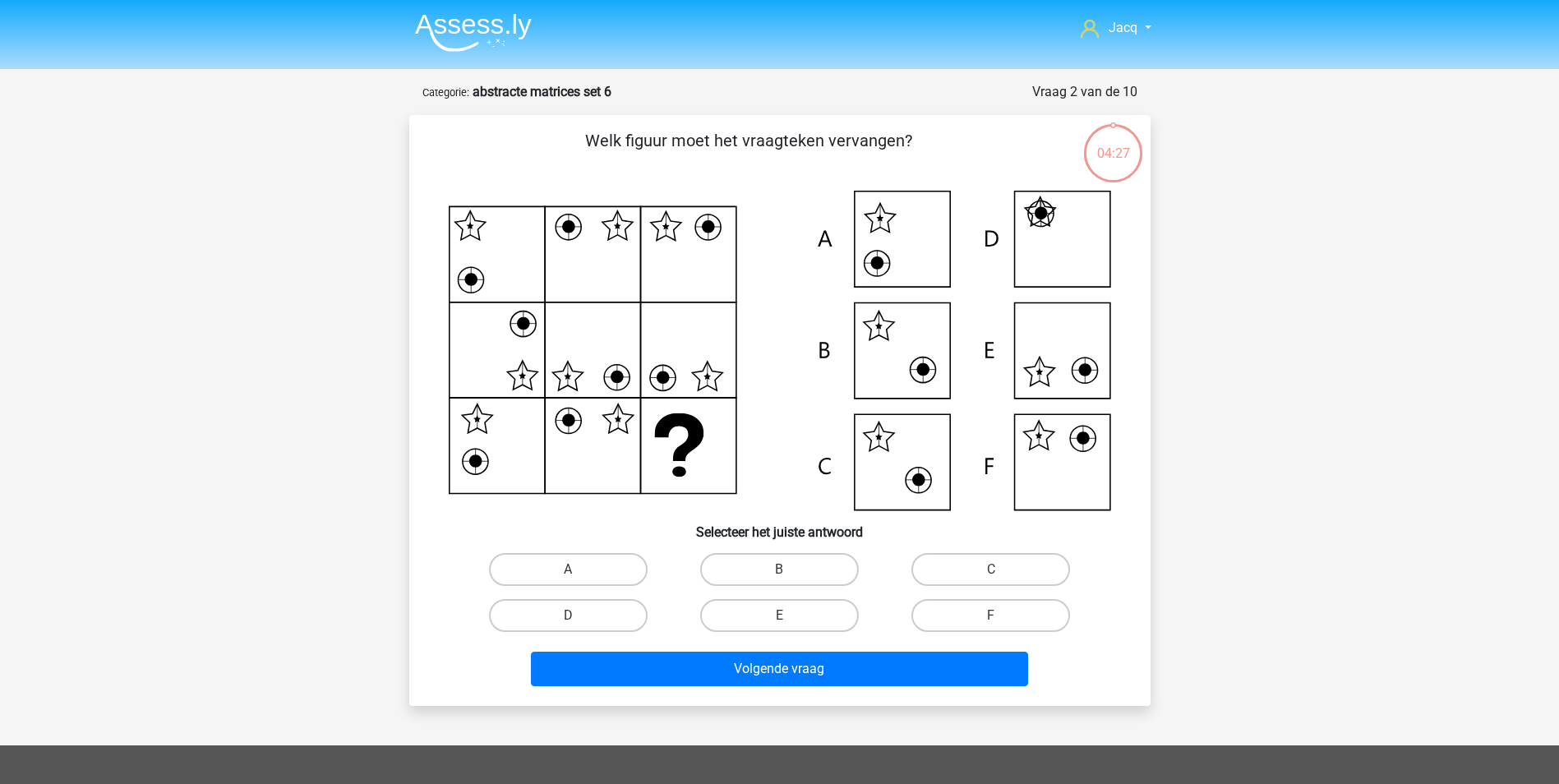
scroll to position [82, 0]
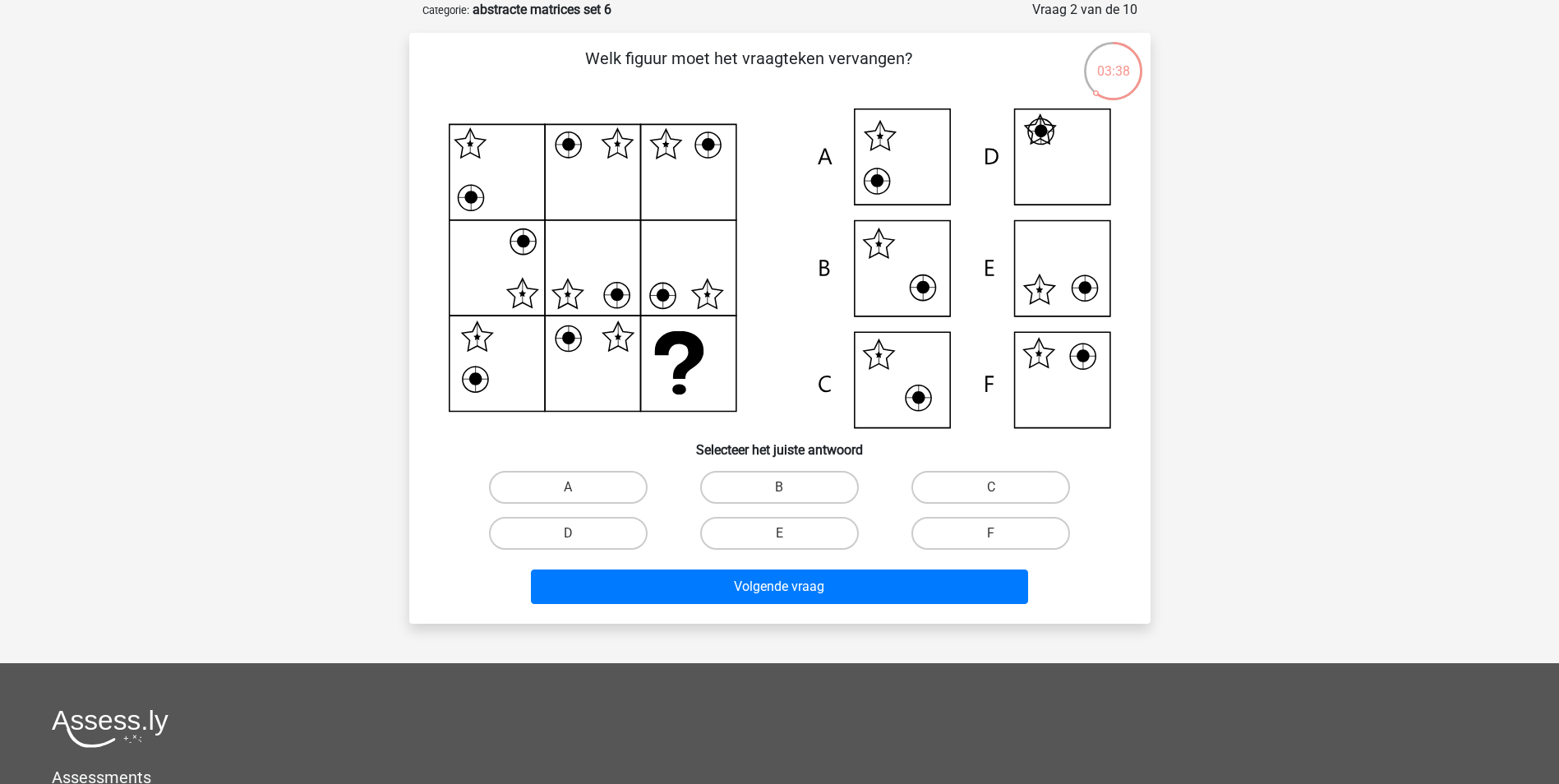
click at [954, 516] on div "F" at bounding box center [990, 533] width 211 height 46
click at [964, 521] on label "F" at bounding box center [990, 533] width 158 height 32
click at [991, 533] on input "F" at bounding box center [996, 539] width 10 height 10
radio input "true"
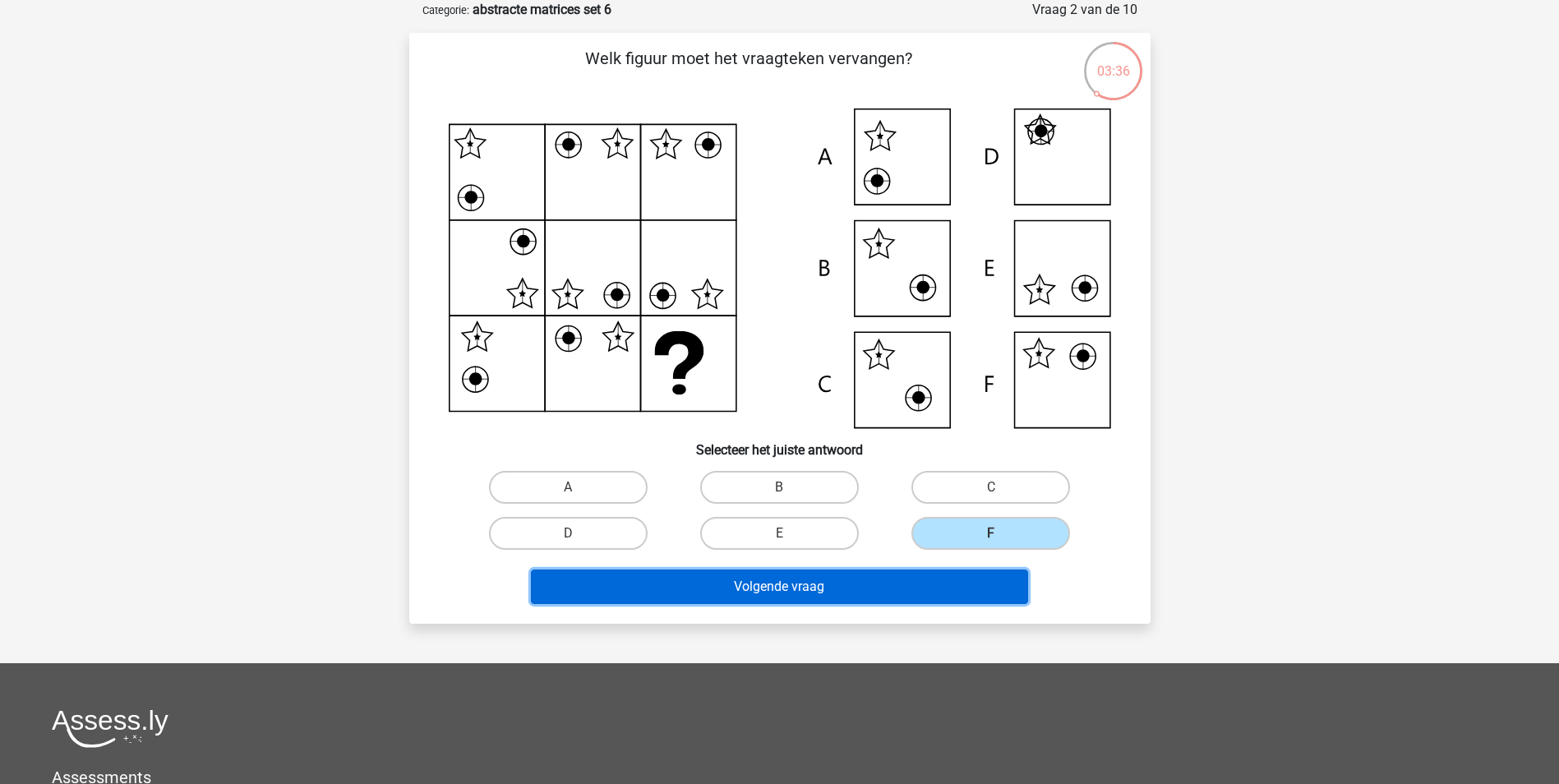
click at [897, 584] on button "Volgende vraag" at bounding box center [779, 587] width 497 height 34
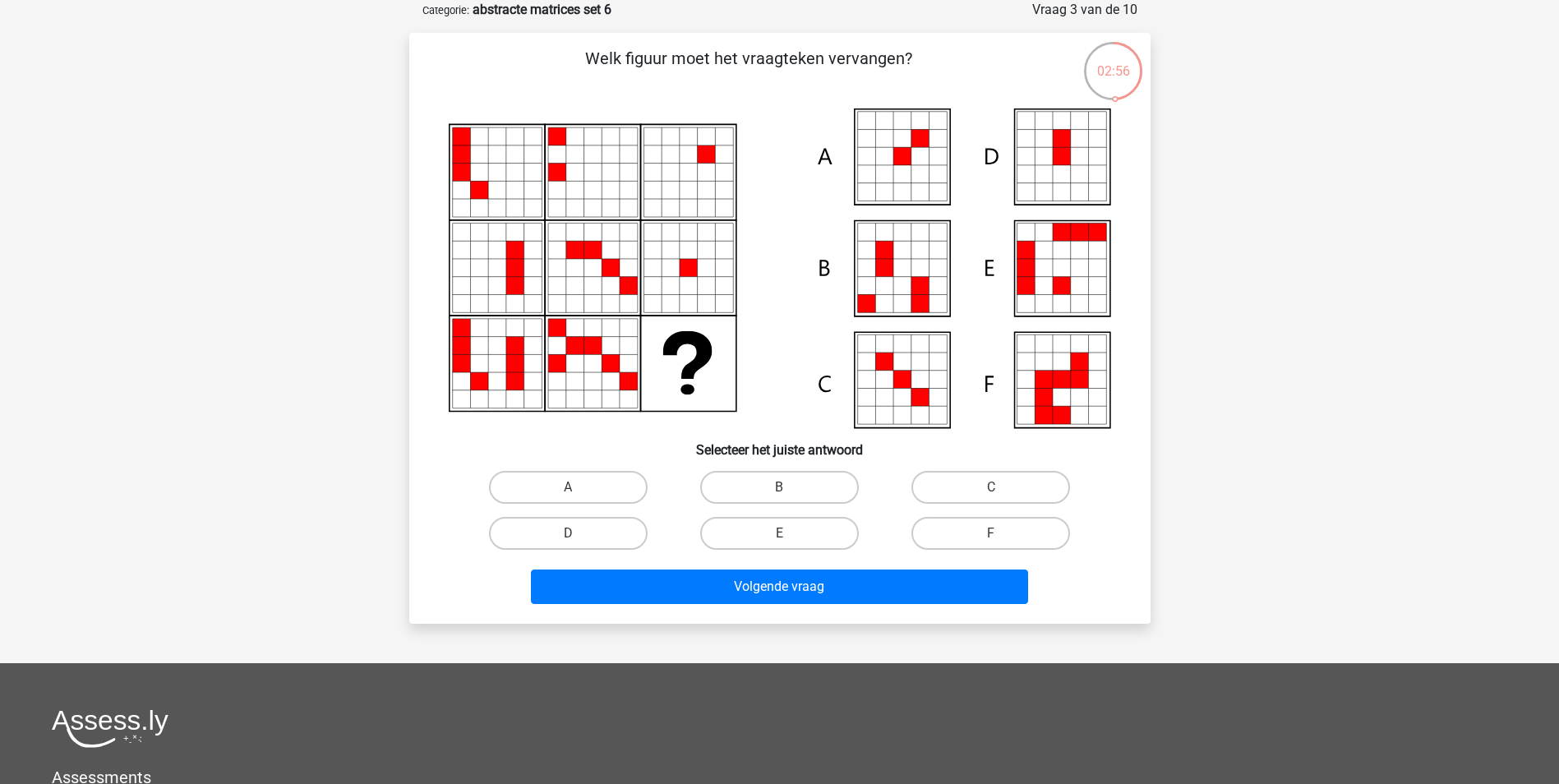
click at [1062, 147] on icon at bounding box center [1061, 139] width 18 height 18
click at [608, 529] on label "D" at bounding box center [568, 533] width 158 height 32
click at [579, 533] on input "D" at bounding box center [573, 539] width 10 height 10
radio input "true"
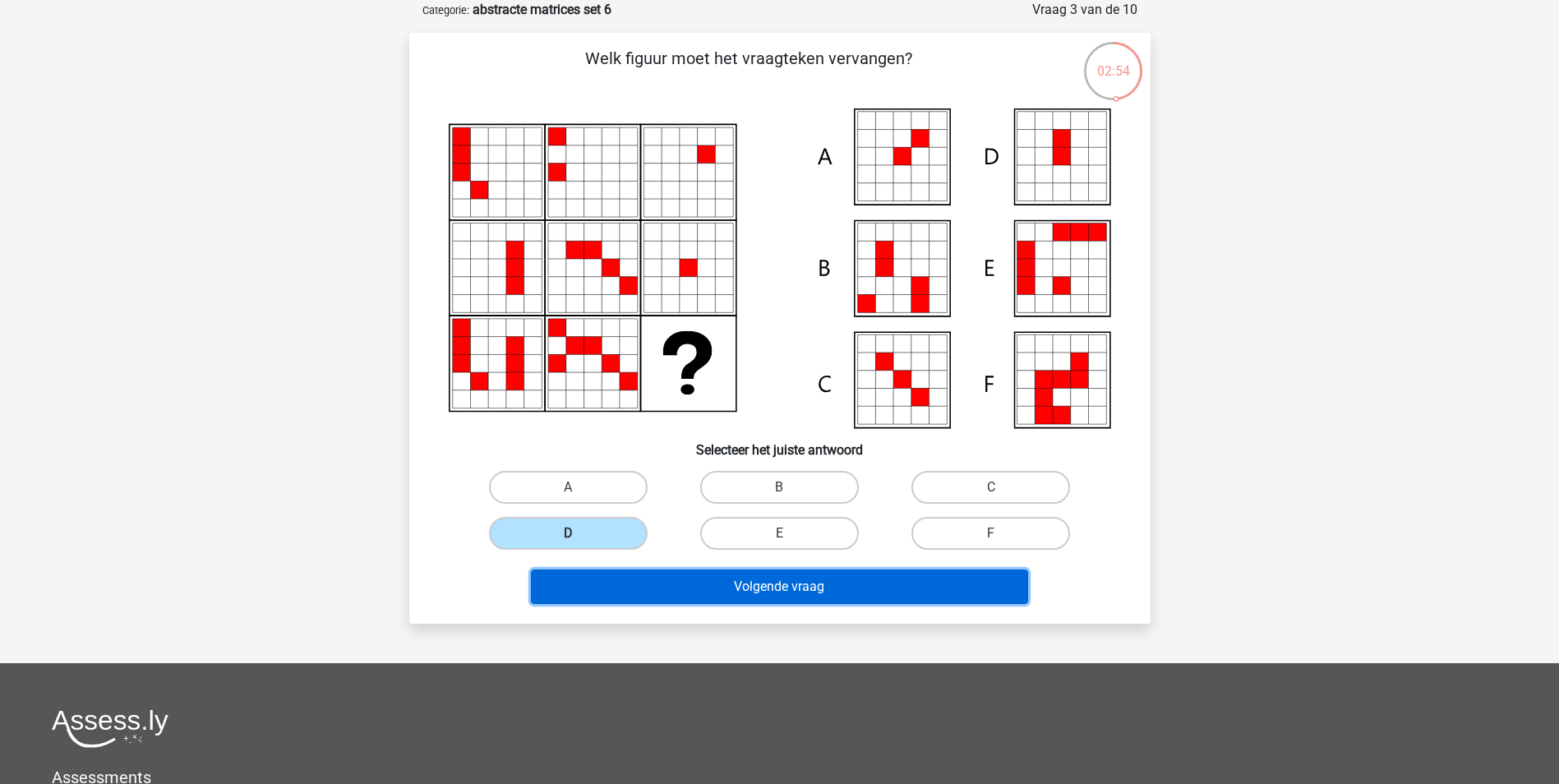
click at [671, 573] on button "Volgende vraag" at bounding box center [779, 587] width 497 height 34
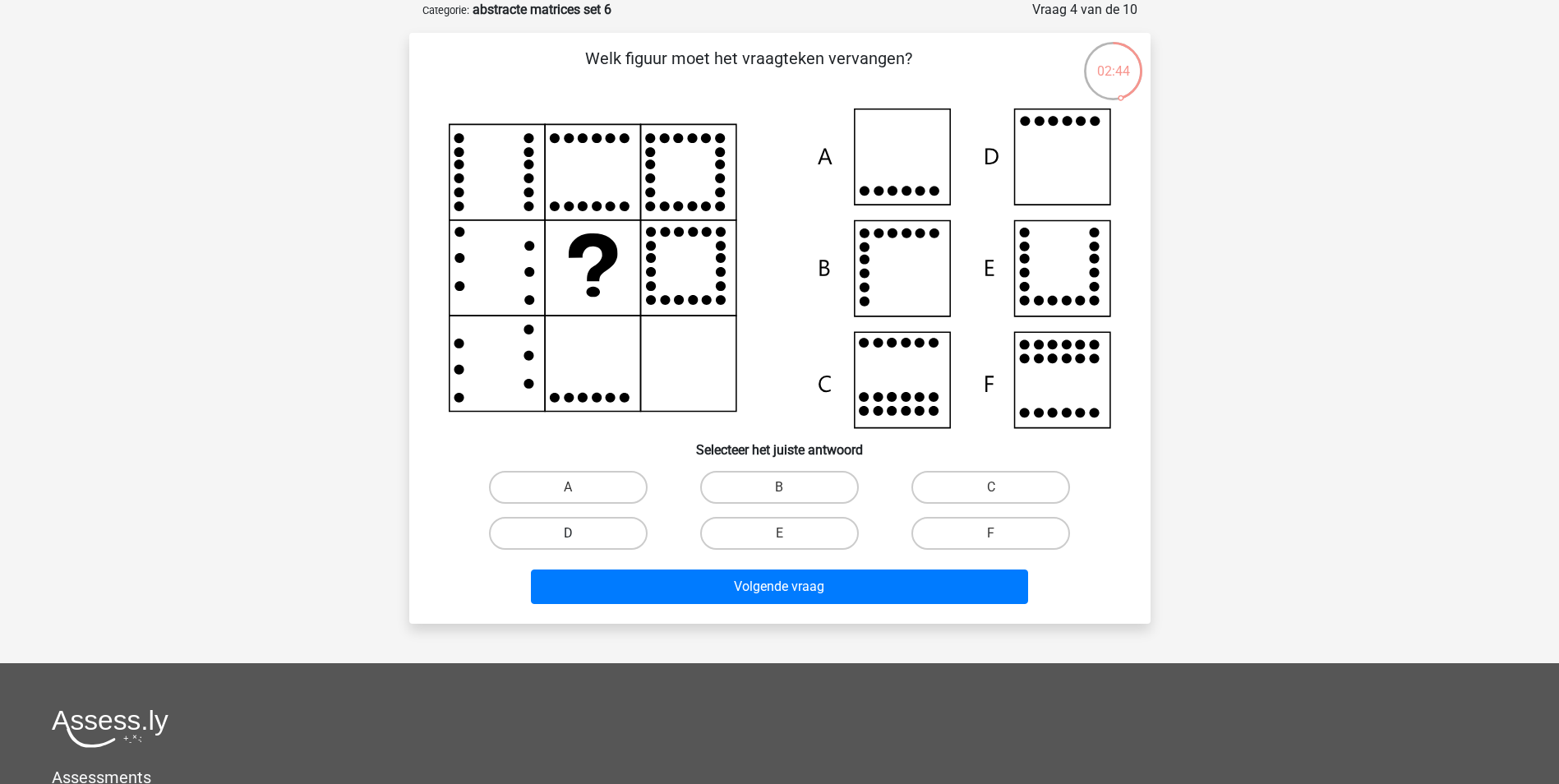
click at [600, 522] on label "D" at bounding box center [568, 533] width 158 height 32
click at [579, 533] on input "D" at bounding box center [573, 539] width 10 height 10
radio input "true"
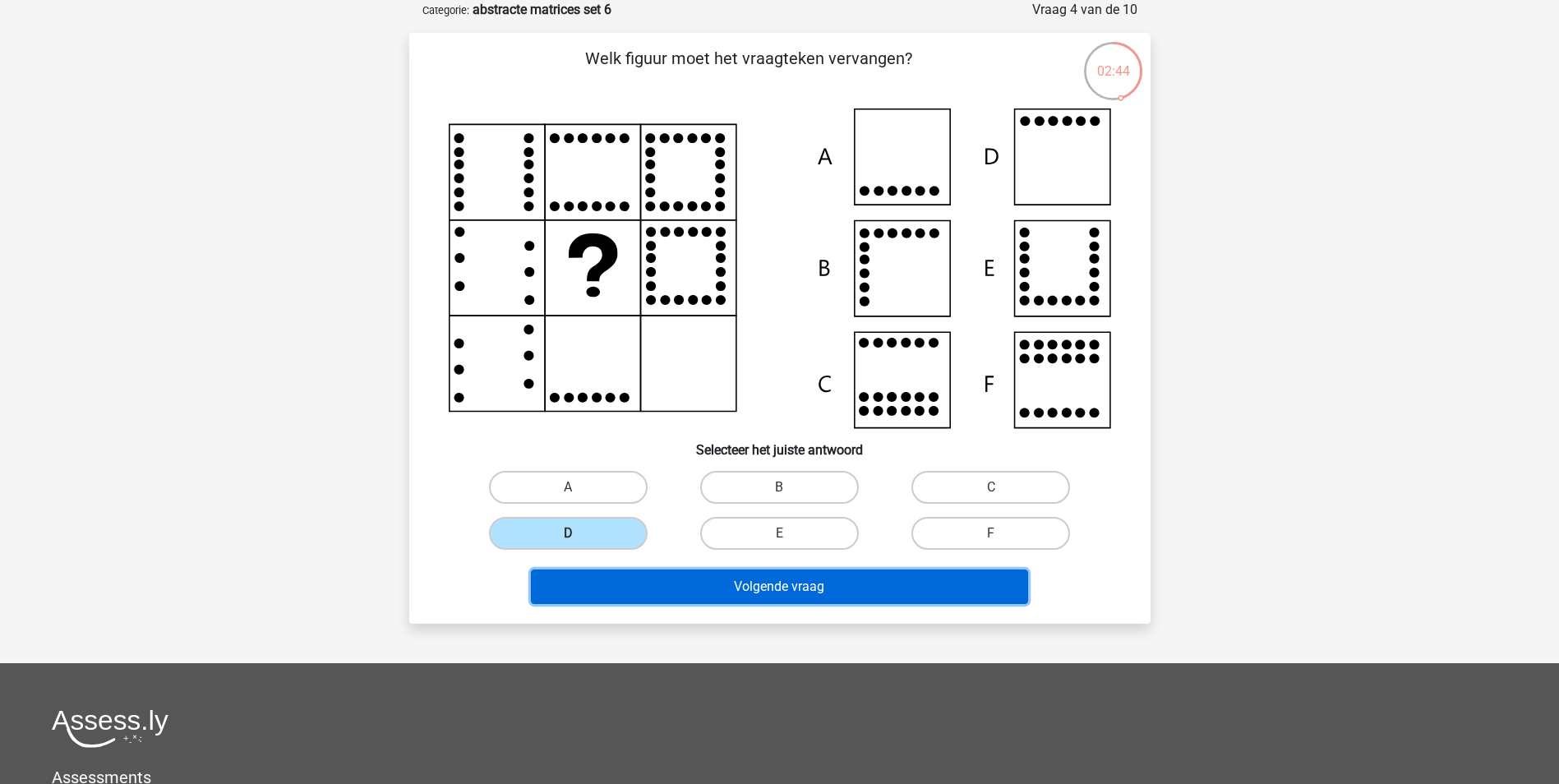
click at [682, 581] on button "Volgende vraag" at bounding box center [779, 587] width 497 height 34
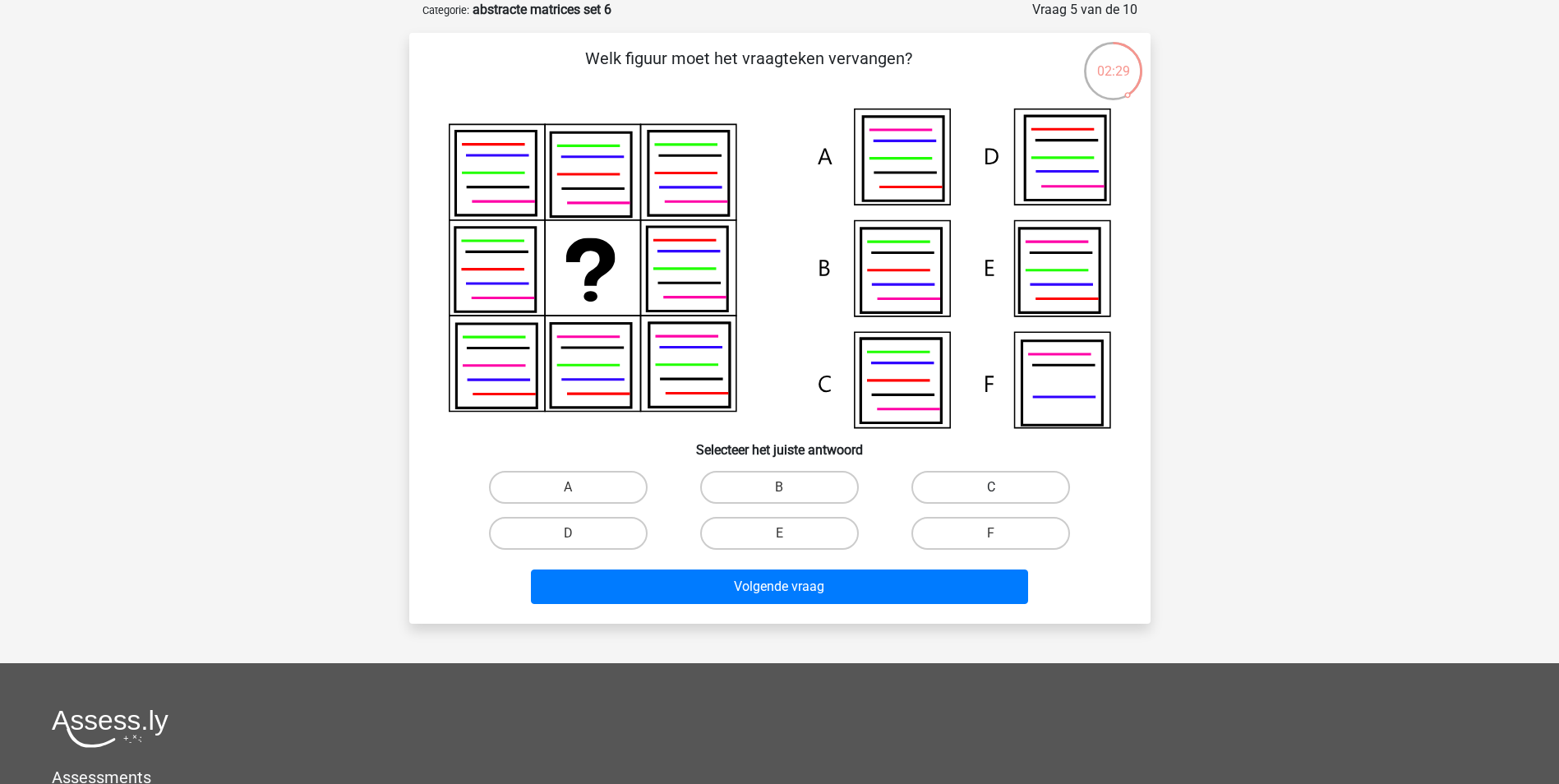
click at [980, 472] on label "C" at bounding box center [990, 487] width 158 height 32
click at [991, 487] on input "C" at bounding box center [996, 492] width 10 height 10
radio input "true"
click at [570, 533] on input "D" at bounding box center [573, 539] width 10 height 10
radio input "true"
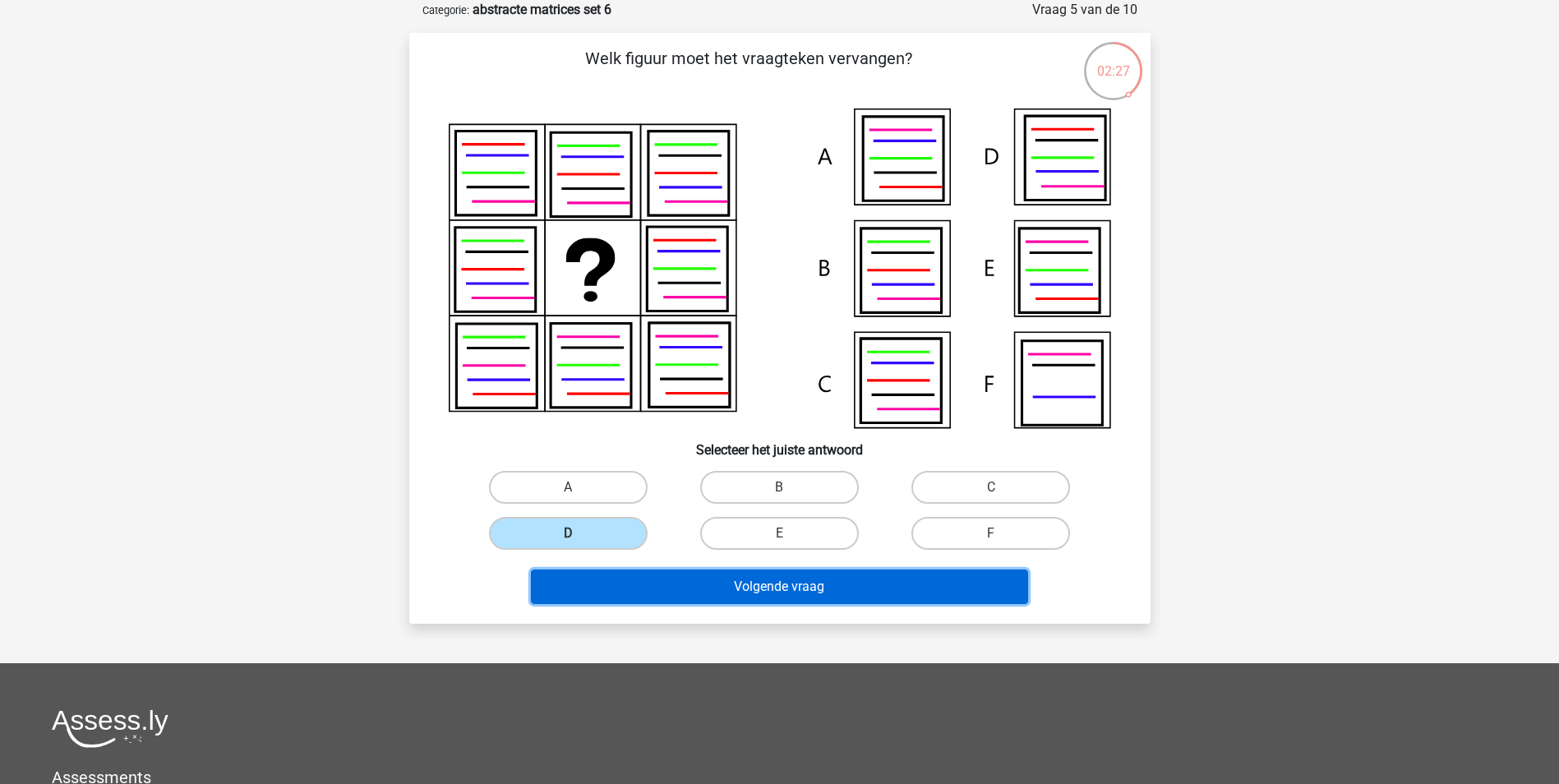
click at [623, 576] on button "Volgende vraag" at bounding box center [779, 587] width 497 height 34
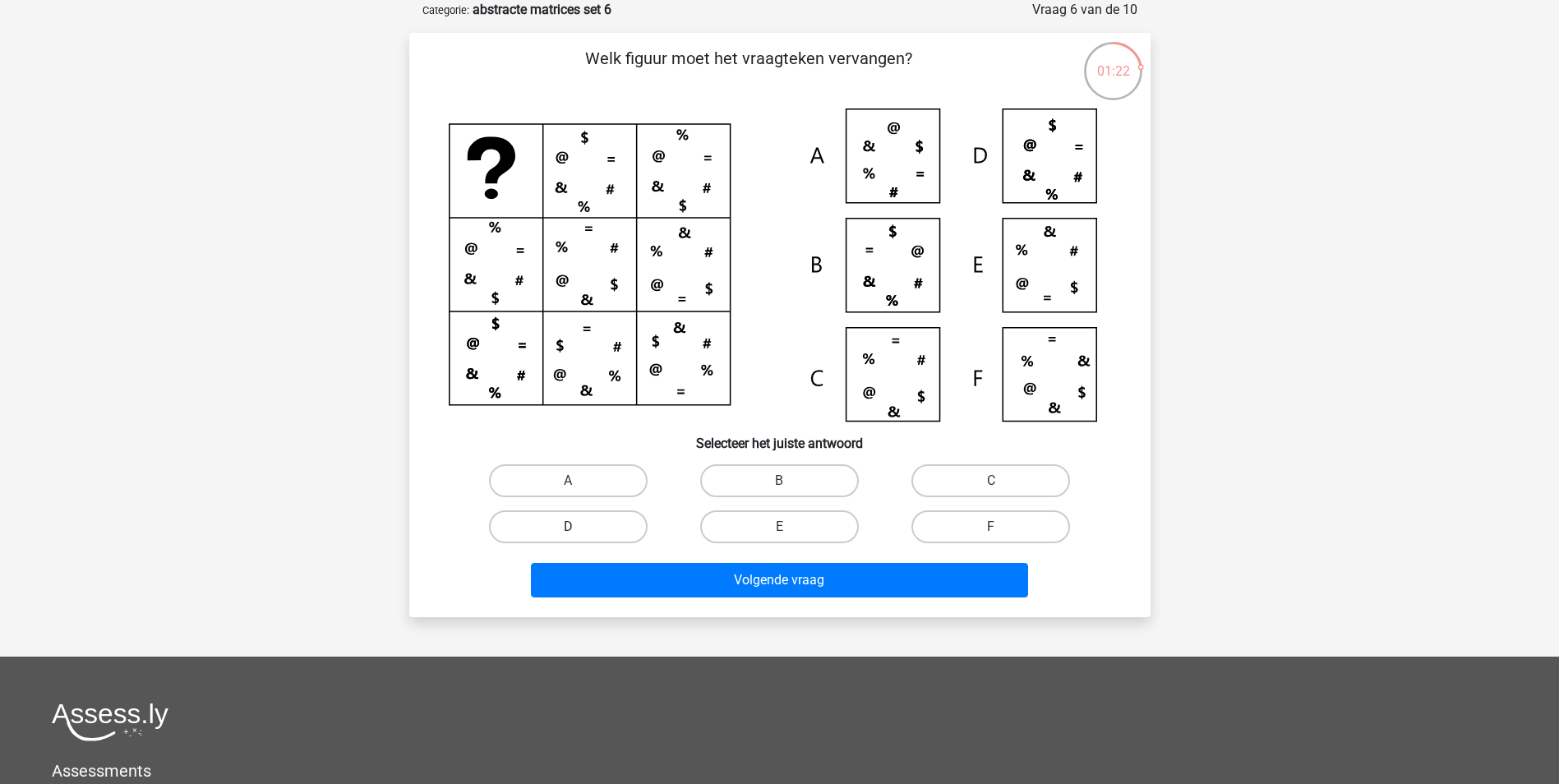
click at [607, 523] on label "D" at bounding box center [568, 527] width 158 height 32
click at [579, 527] on input "D" at bounding box center [573, 532] width 10 height 10
radio input "true"
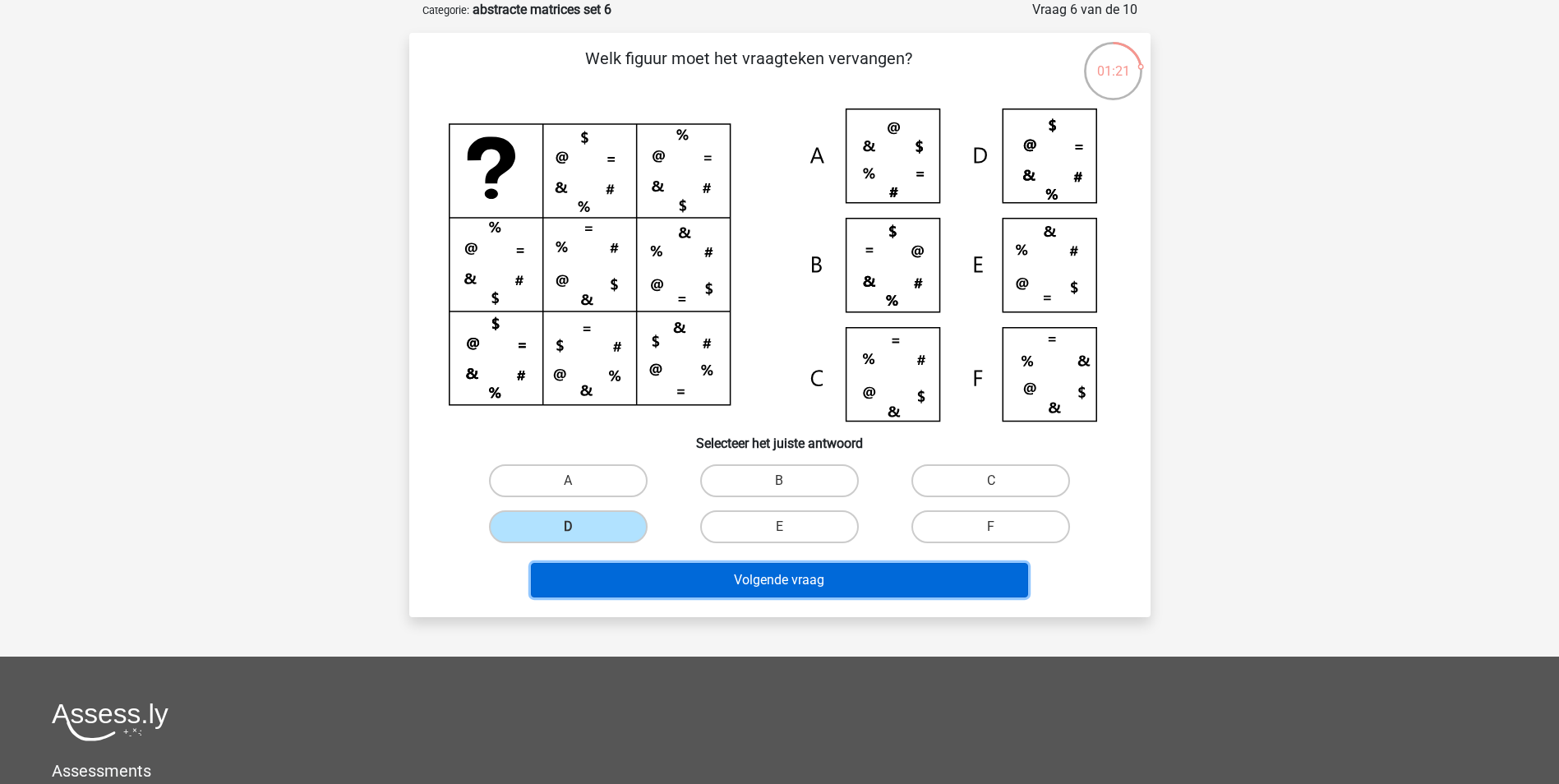
click at [736, 567] on button "Volgende vraag" at bounding box center [779, 580] width 497 height 34
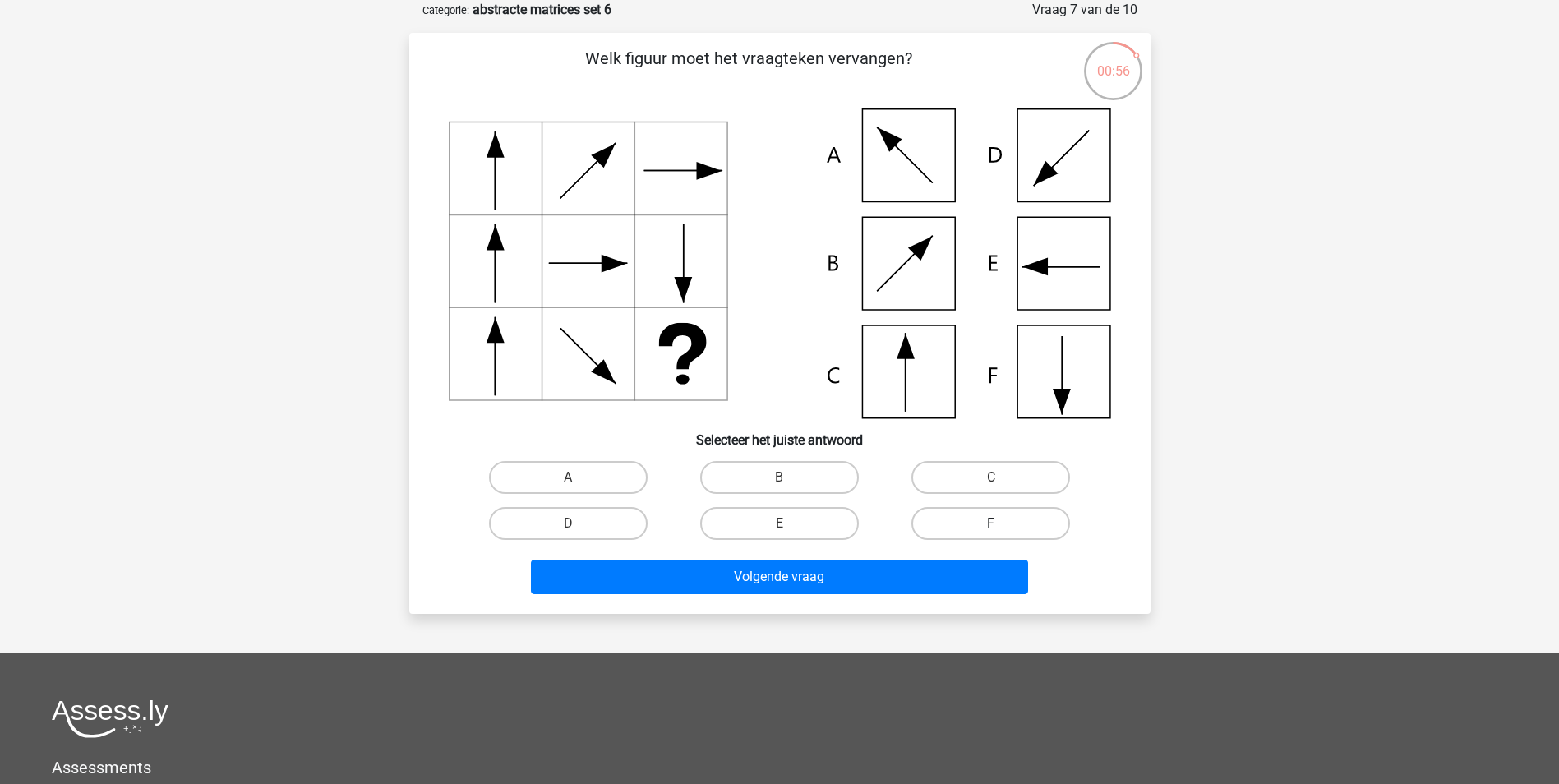
click at [984, 510] on label "F" at bounding box center [990, 523] width 158 height 32
click at [991, 523] on input "F" at bounding box center [996, 528] width 10 height 10
radio input "true"
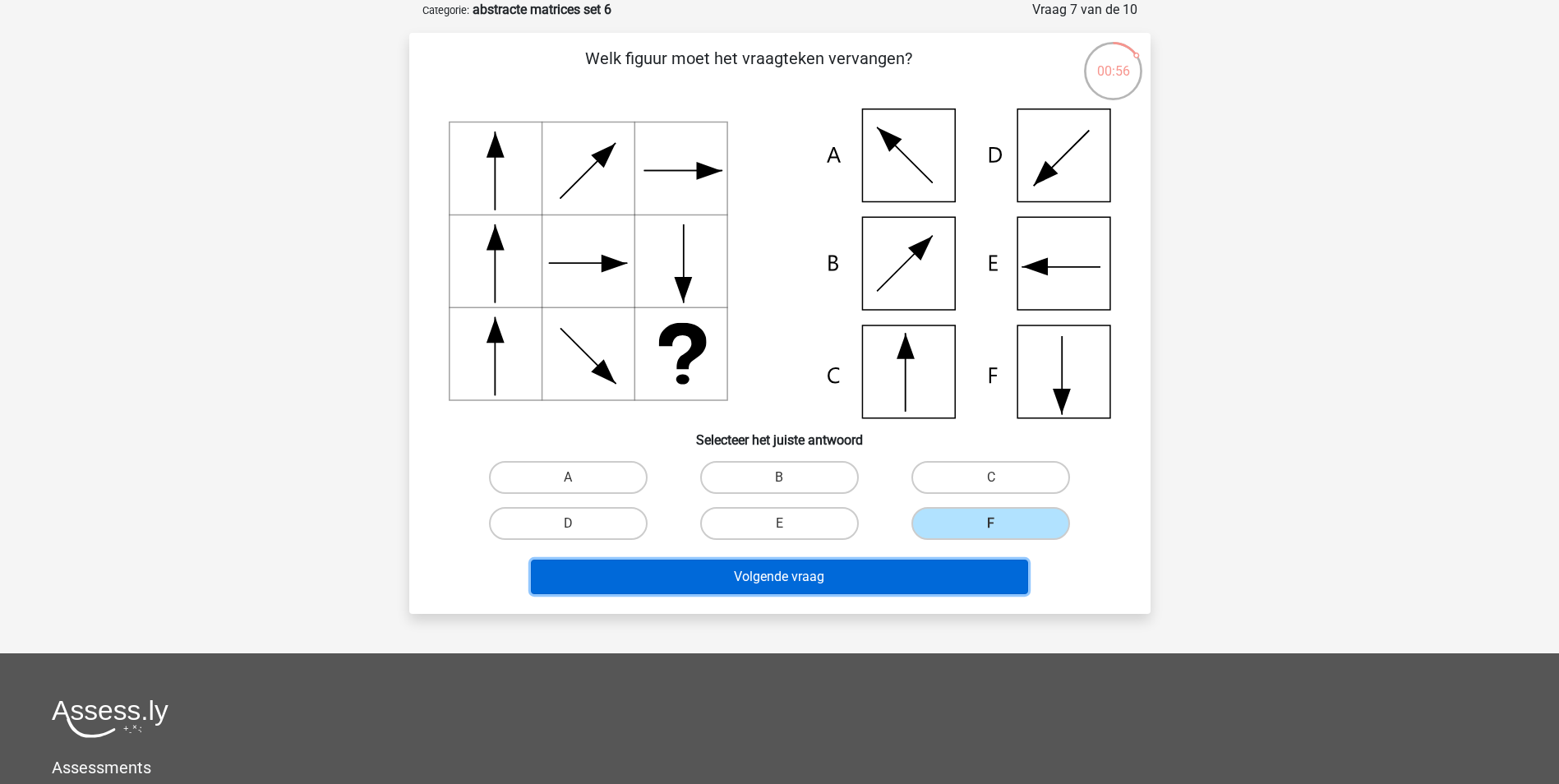
click at [912, 569] on button "Volgende vraag" at bounding box center [779, 576] width 497 height 34
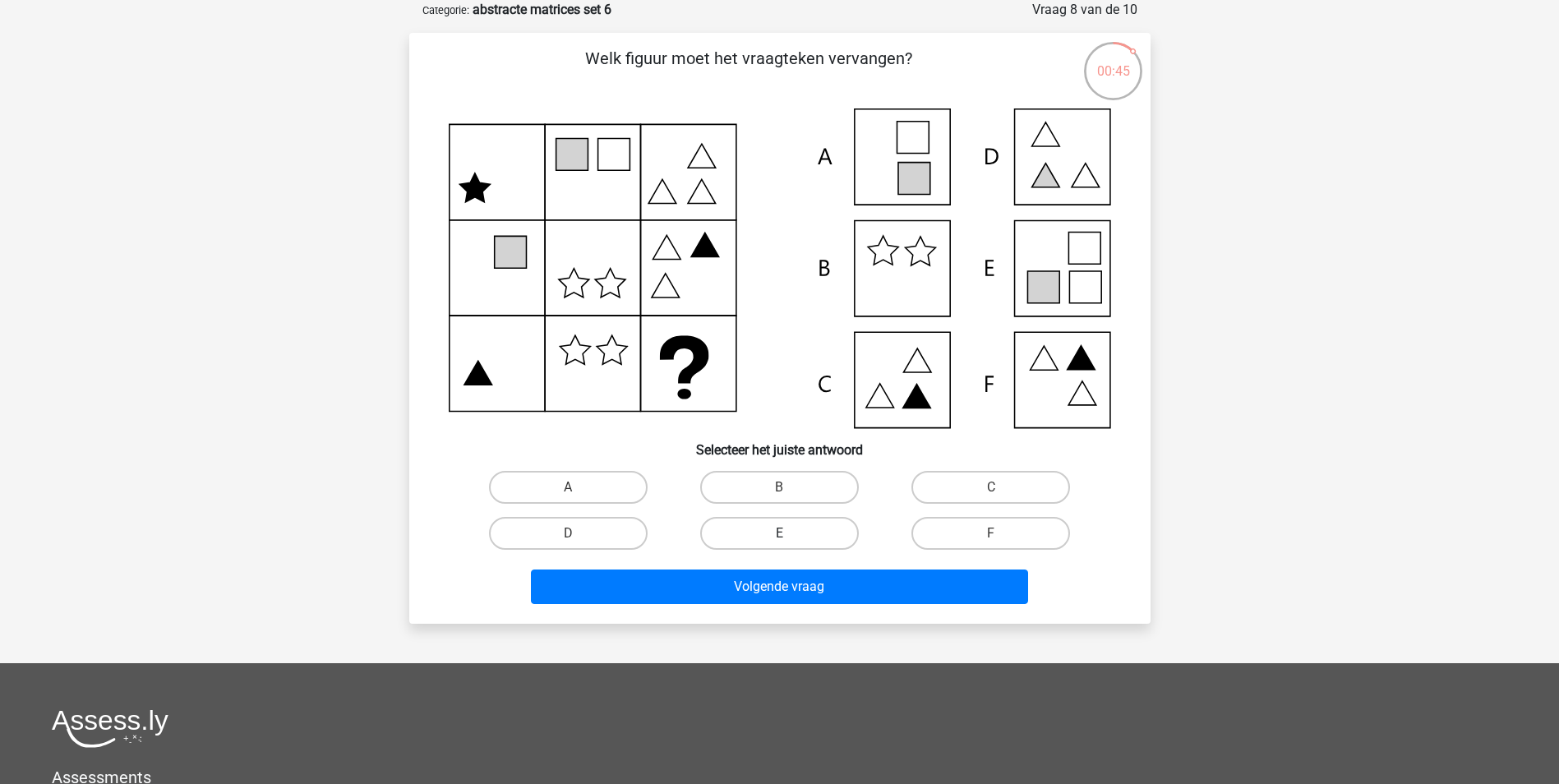
click at [805, 530] on label "E" at bounding box center [779, 533] width 158 height 32
click at [790, 533] on input "E" at bounding box center [784, 539] width 10 height 10
radio input "true"
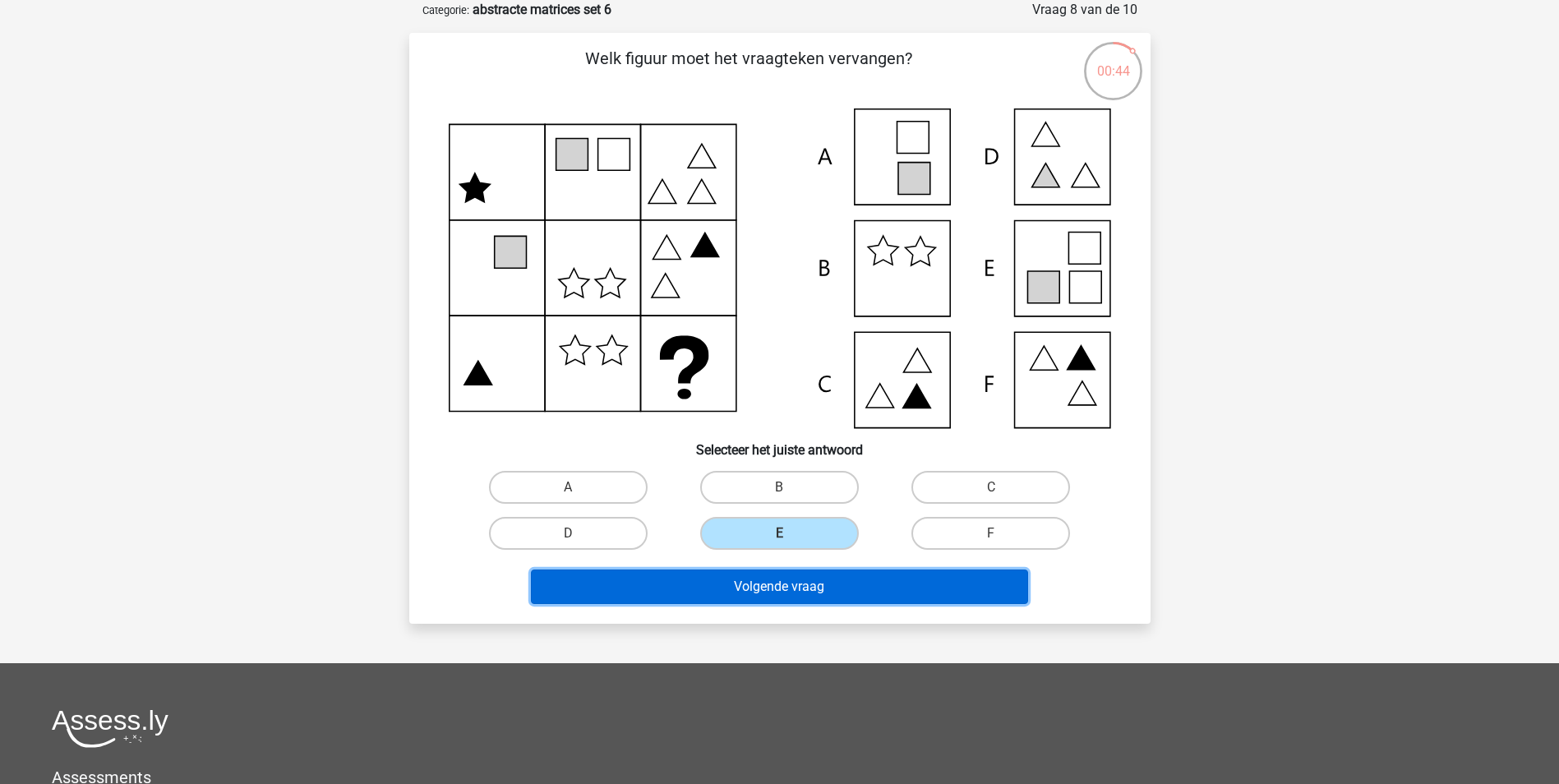
click at [800, 569] on button "Volgende vraag" at bounding box center [779, 587] width 497 height 34
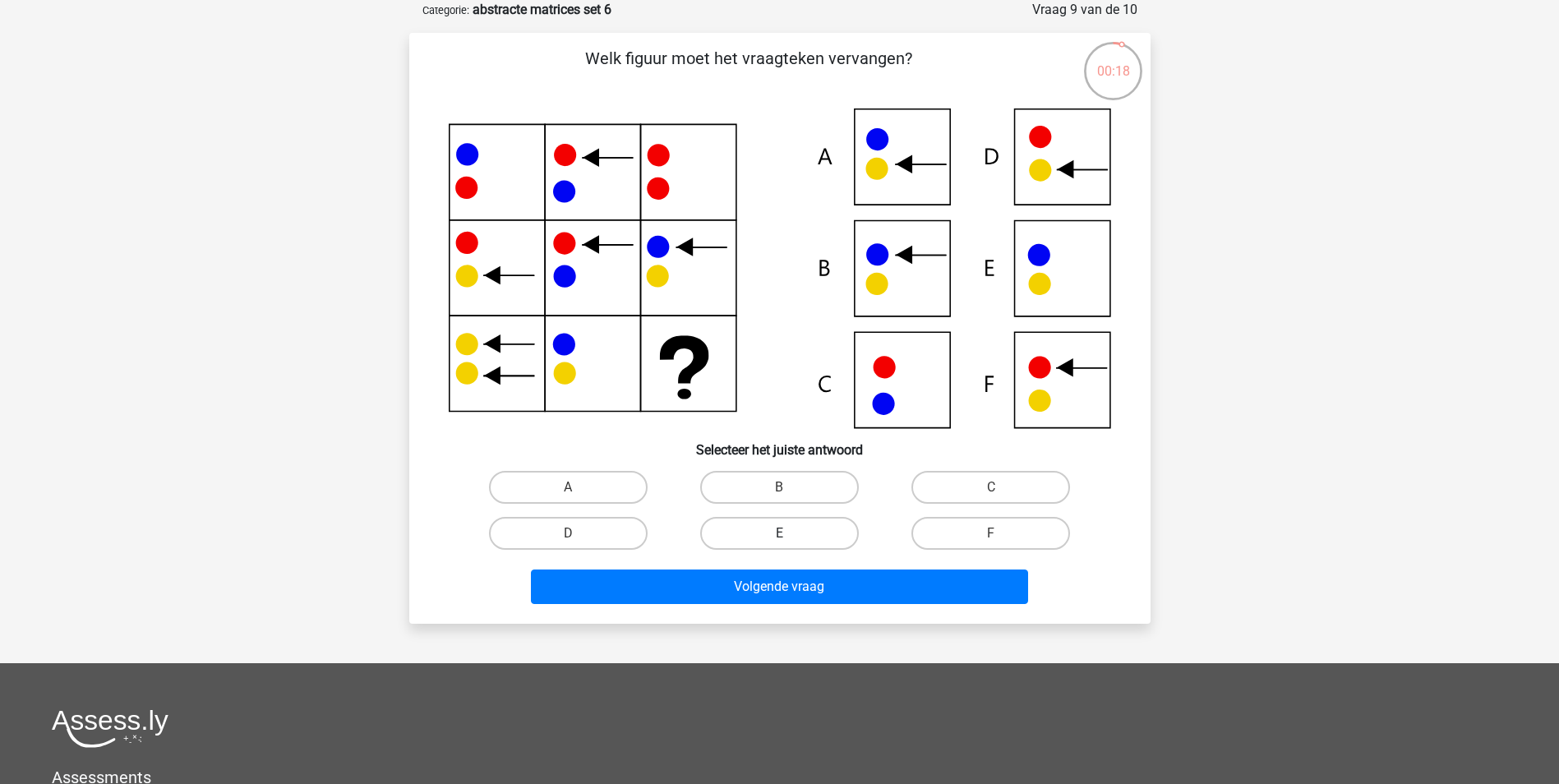
click at [802, 529] on label "E" at bounding box center [779, 533] width 158 height 32
click at [790, 533] on input "E" at bounding box center [784, 539] width 10 height 10
radio input "true"
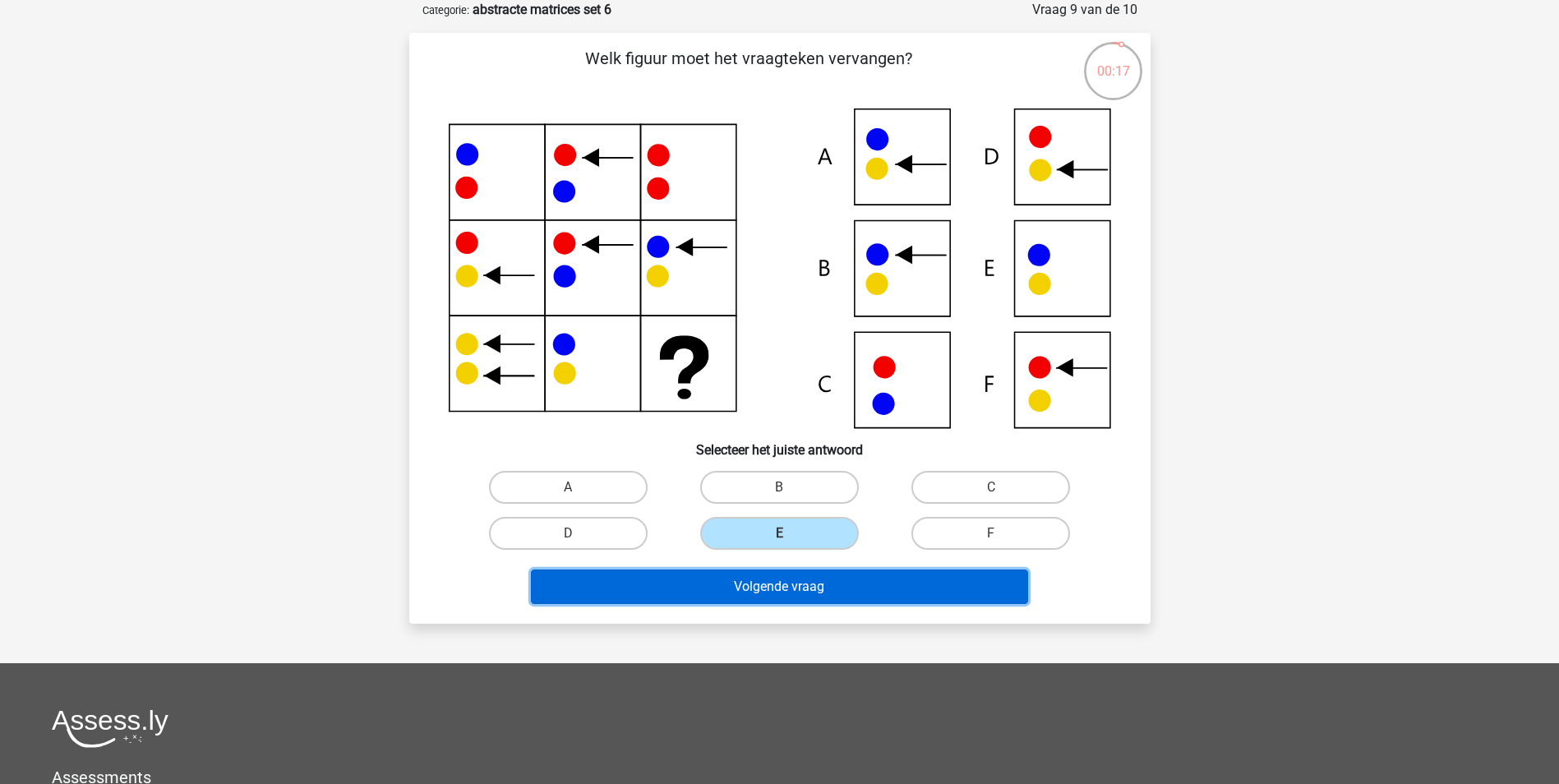
click at [808, 570] on button "Volgende vraag" at bounding box center [779, 587] width 497 height 34
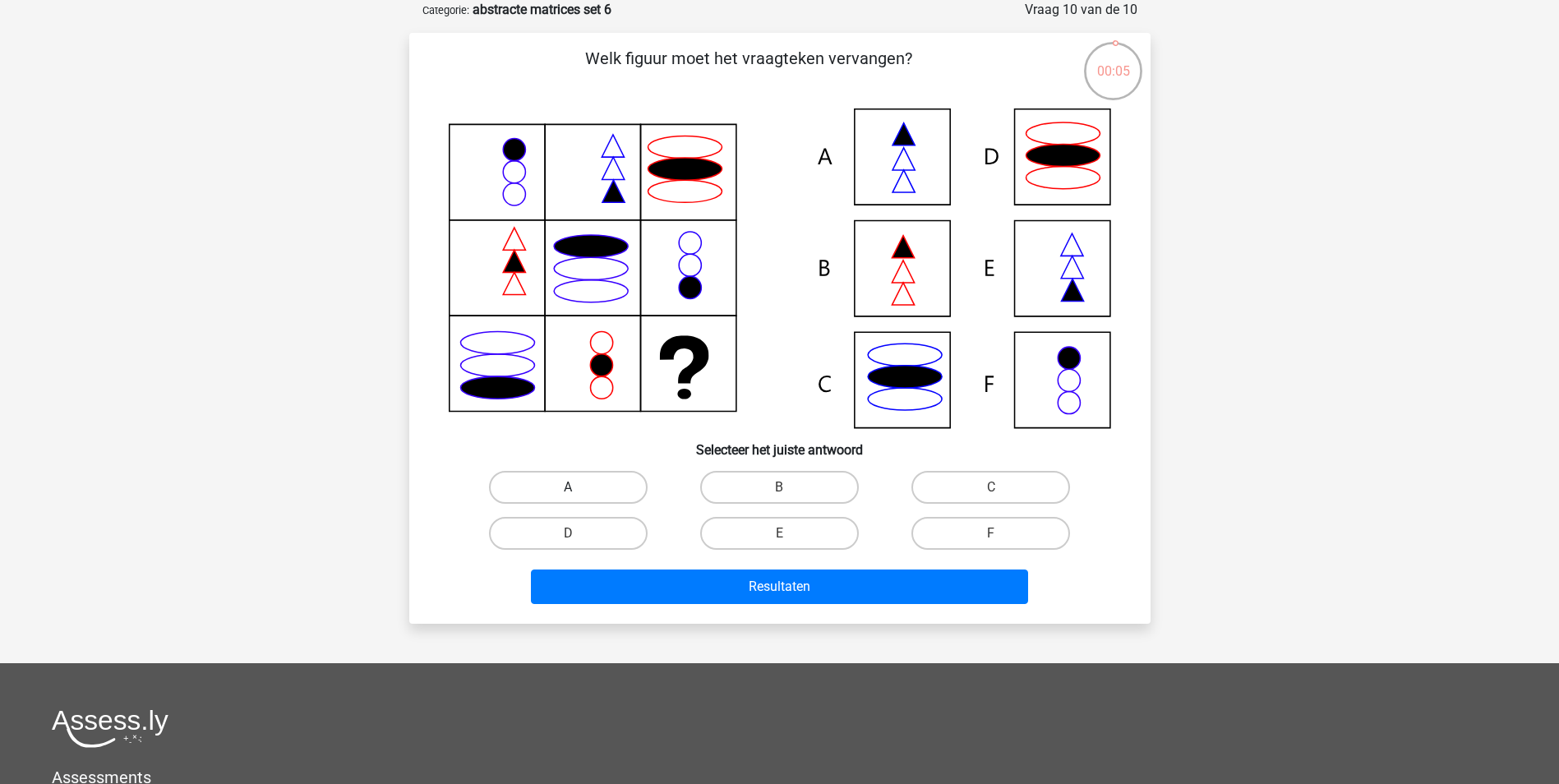
click at [614, 484] on label "A" at bounding box center [568, 487] width 158 height 32
click at [579, 487] on input "A" at bounding box center [573, 492] width 10 height 10
radio input "true"
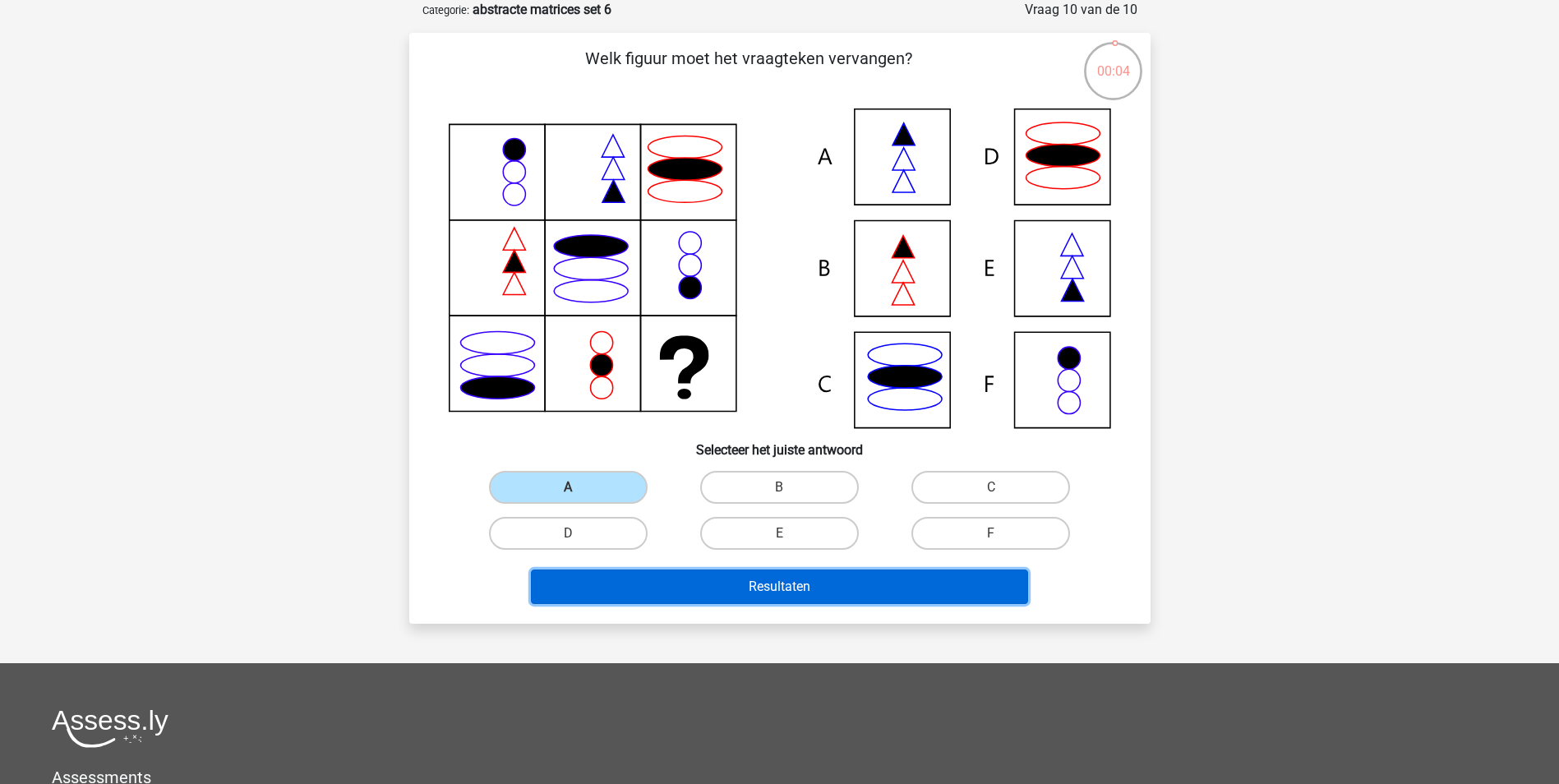
click at [688, 575] on button "Resultaten" at bounding box center [779, 587] width 497 height 34
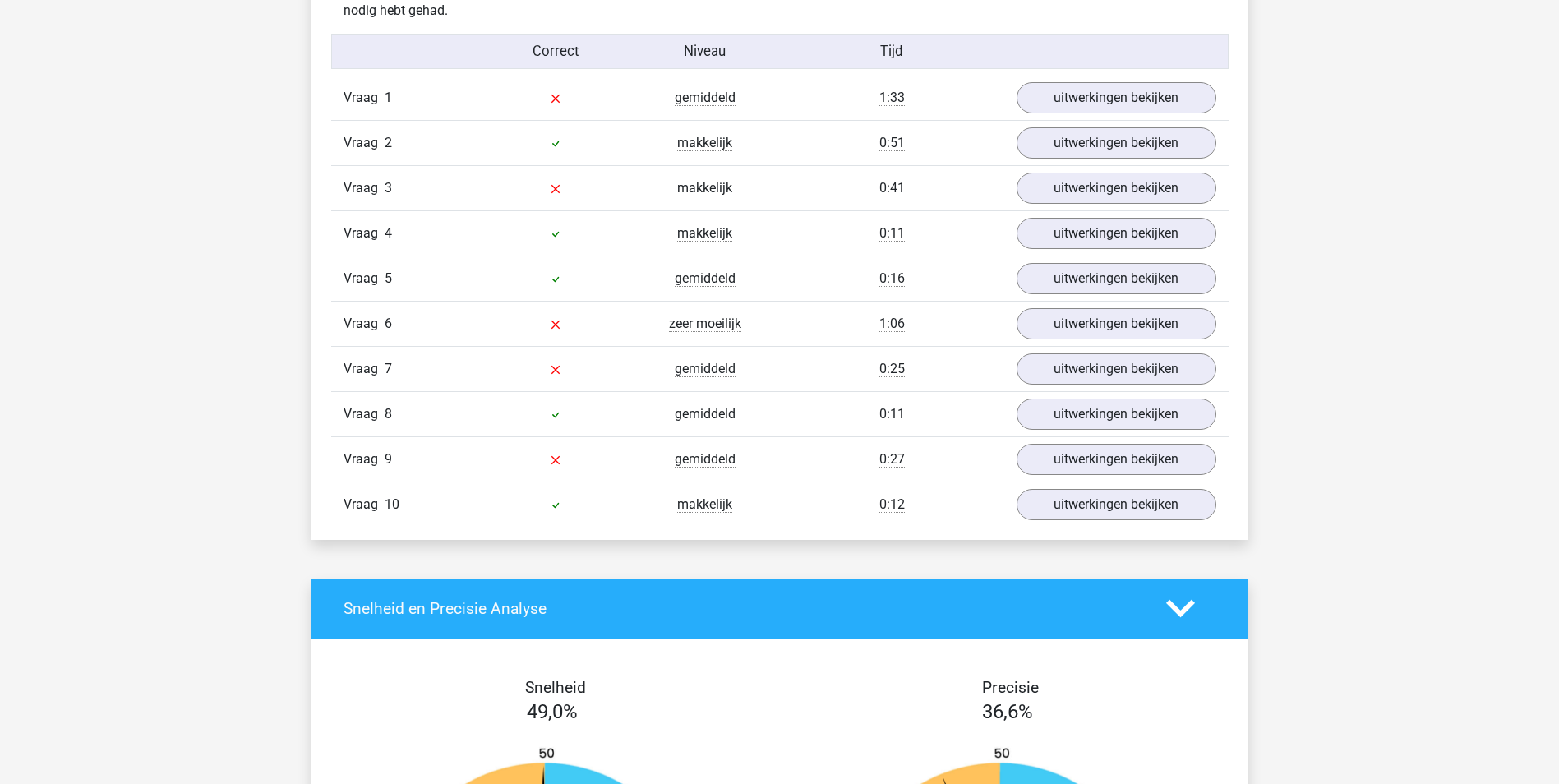
scroll to position [1068, 0]
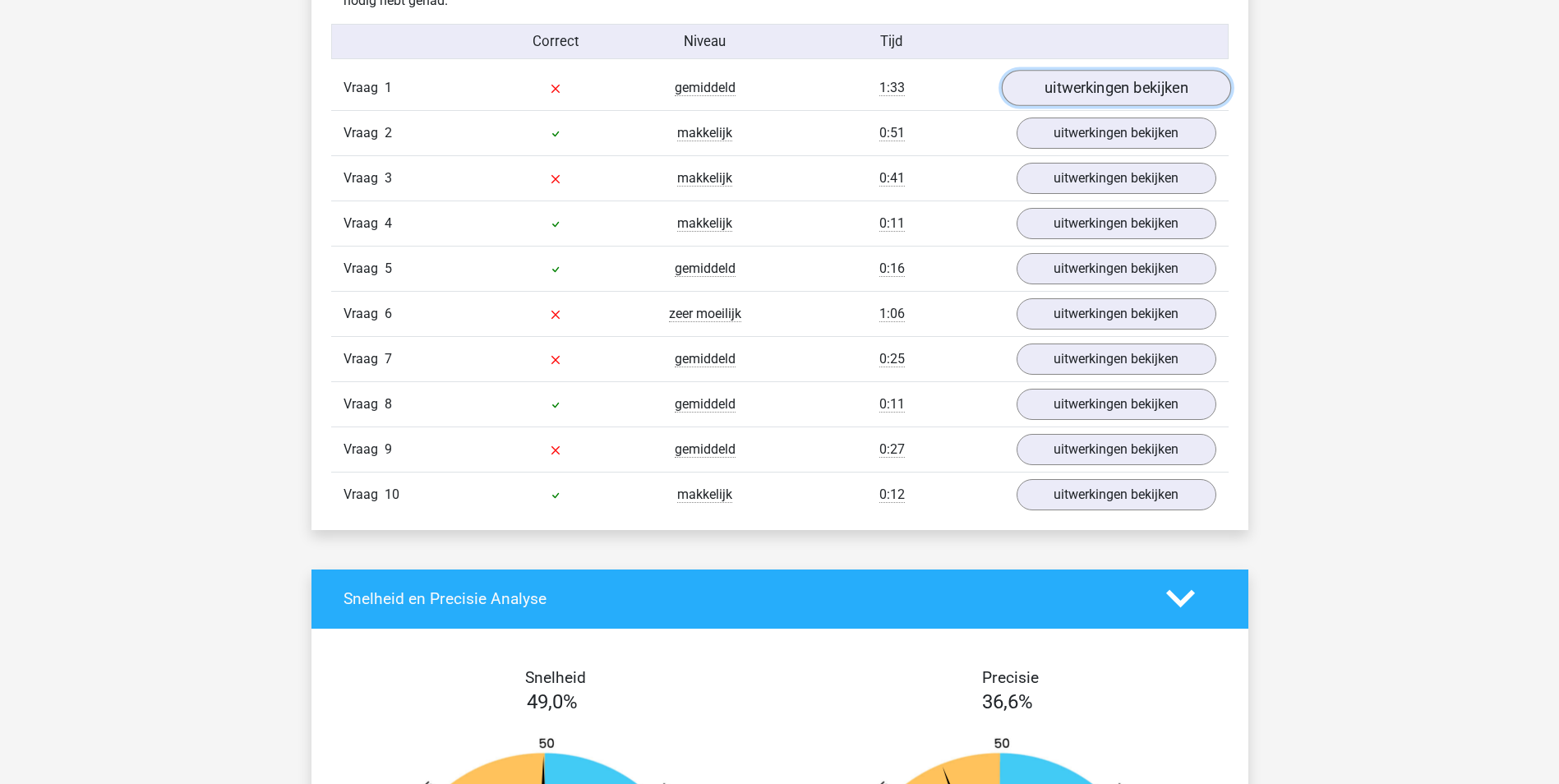
click at [1133, 88] on link "uitwerkingen bekijken" at bounding box center [1116, 88] width 229 height 36
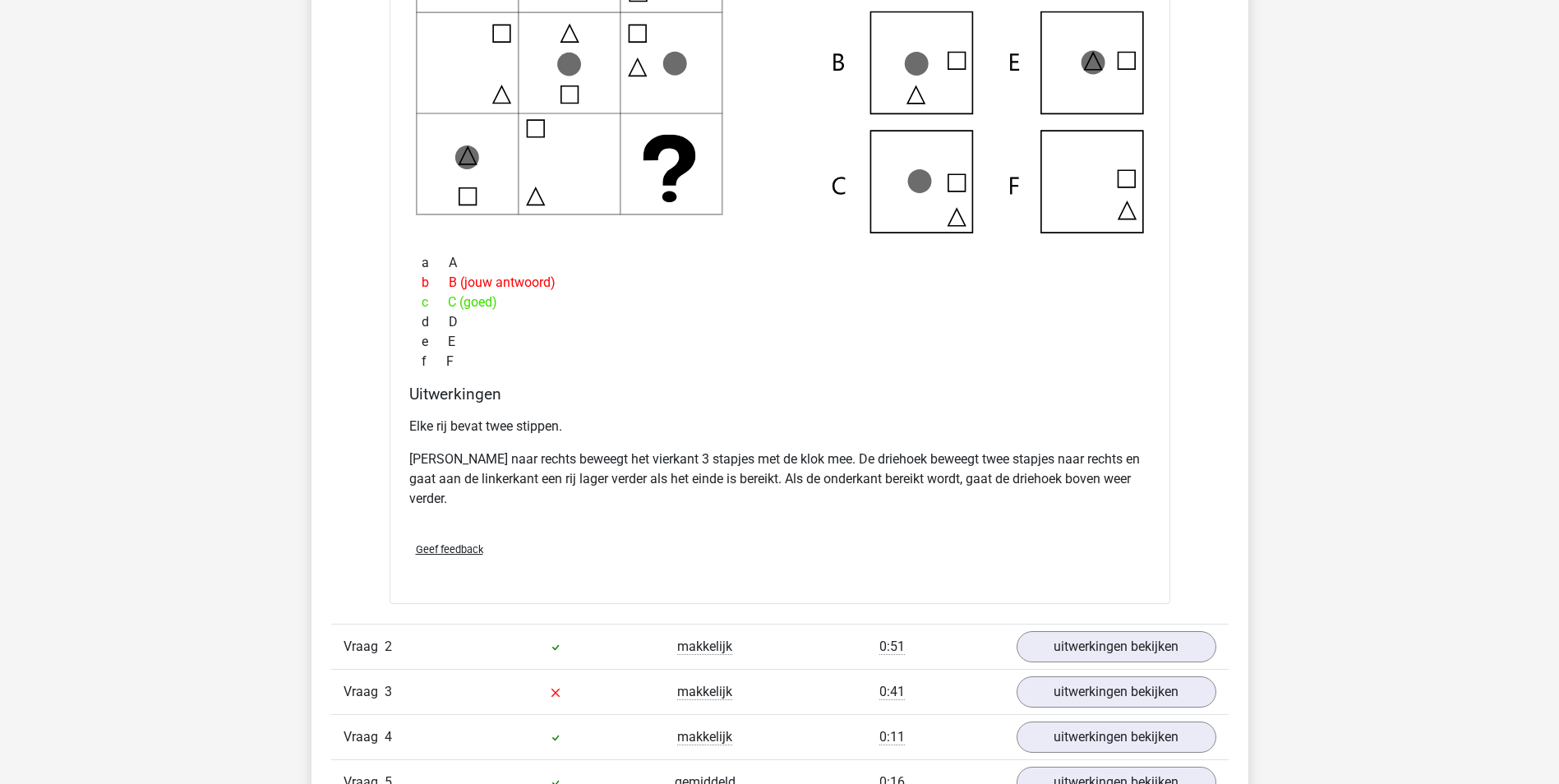
scroll to position [1233, 0]
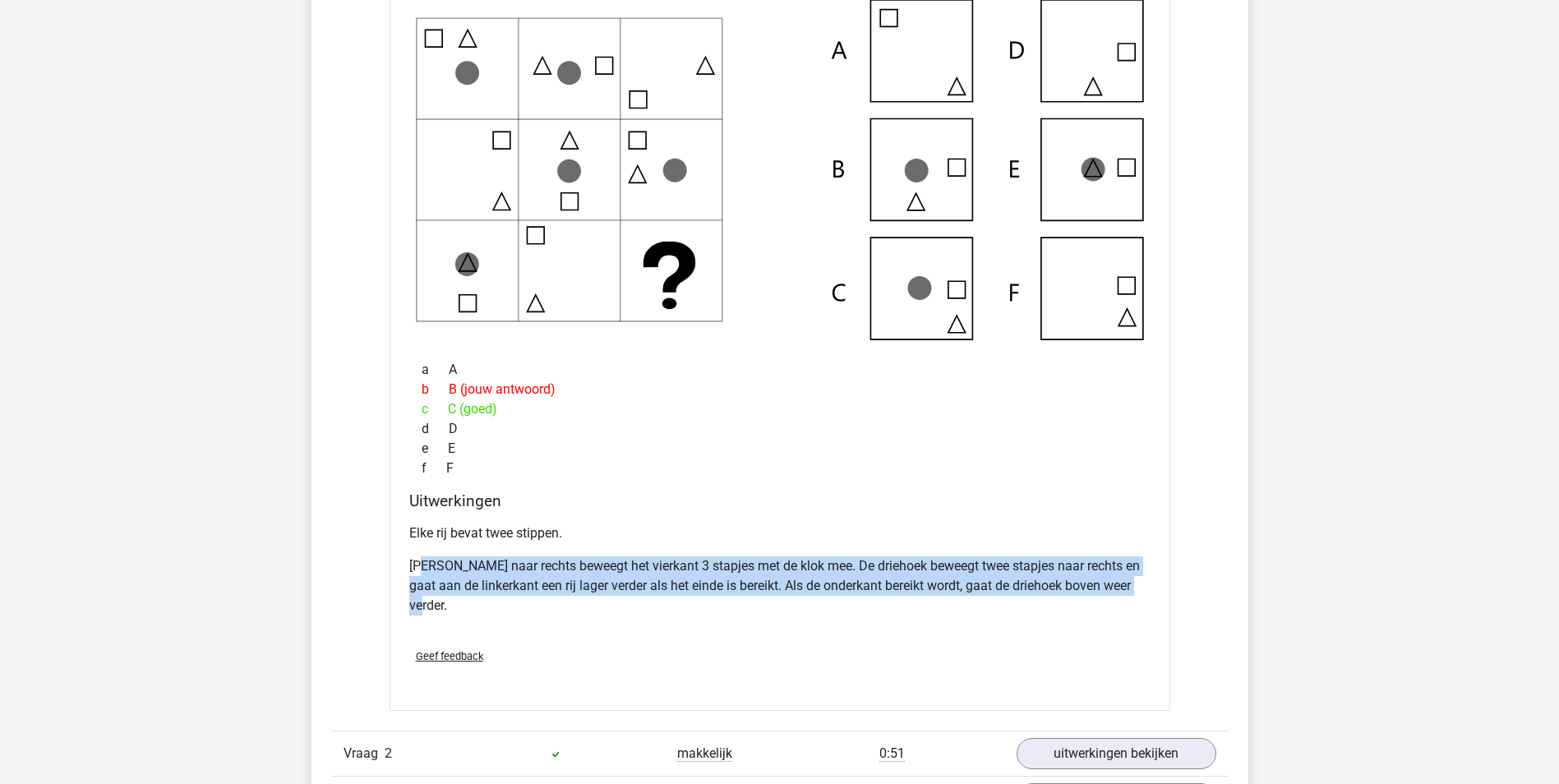
drag, startPoint x: 421, startPoint y: 570, endPoint x: 952, endPoint y: 596, distance: 531.6
click at [952, 596] on p "[PERSON_NAME] naar rechts beweegt het vierkant 3 stapjes met de klok mee. De dr…" at bounding box center [780, 586] width 741 height 59
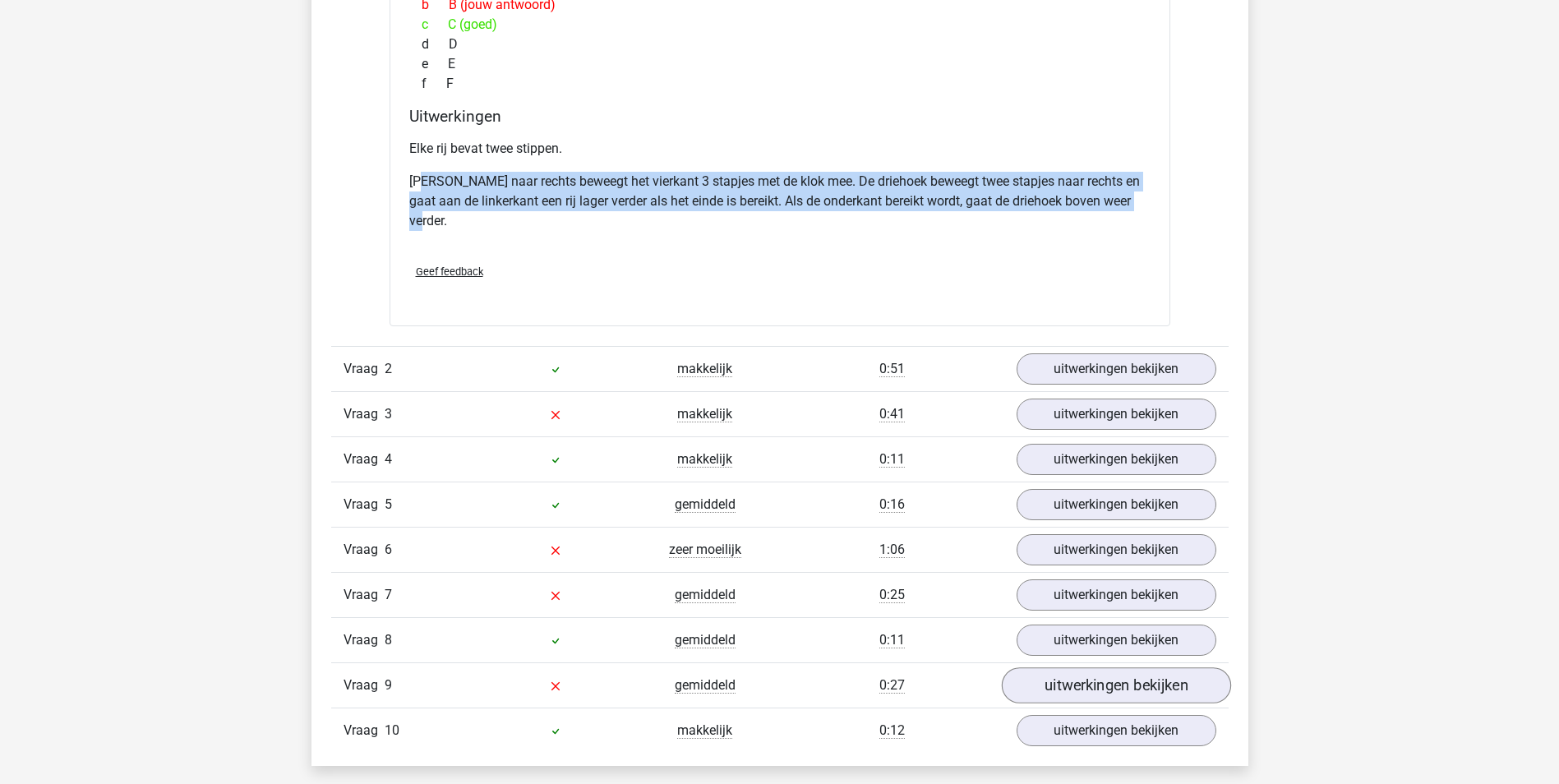
scroll to position [1643, 0]
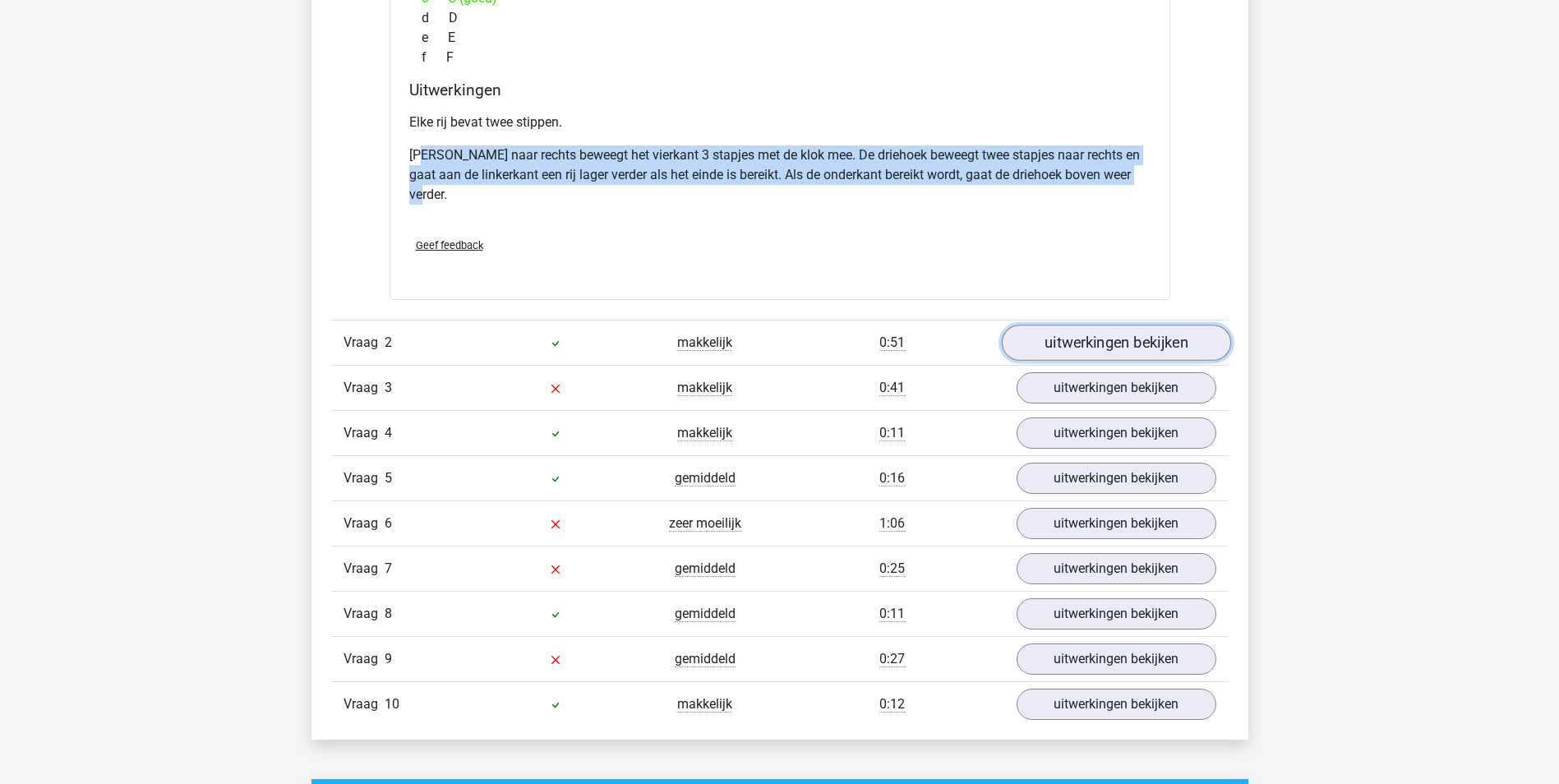
click at [1144, 333] on link "uitwerkingen bekijken" at bounding box center [1116, 343] width 229 height 36
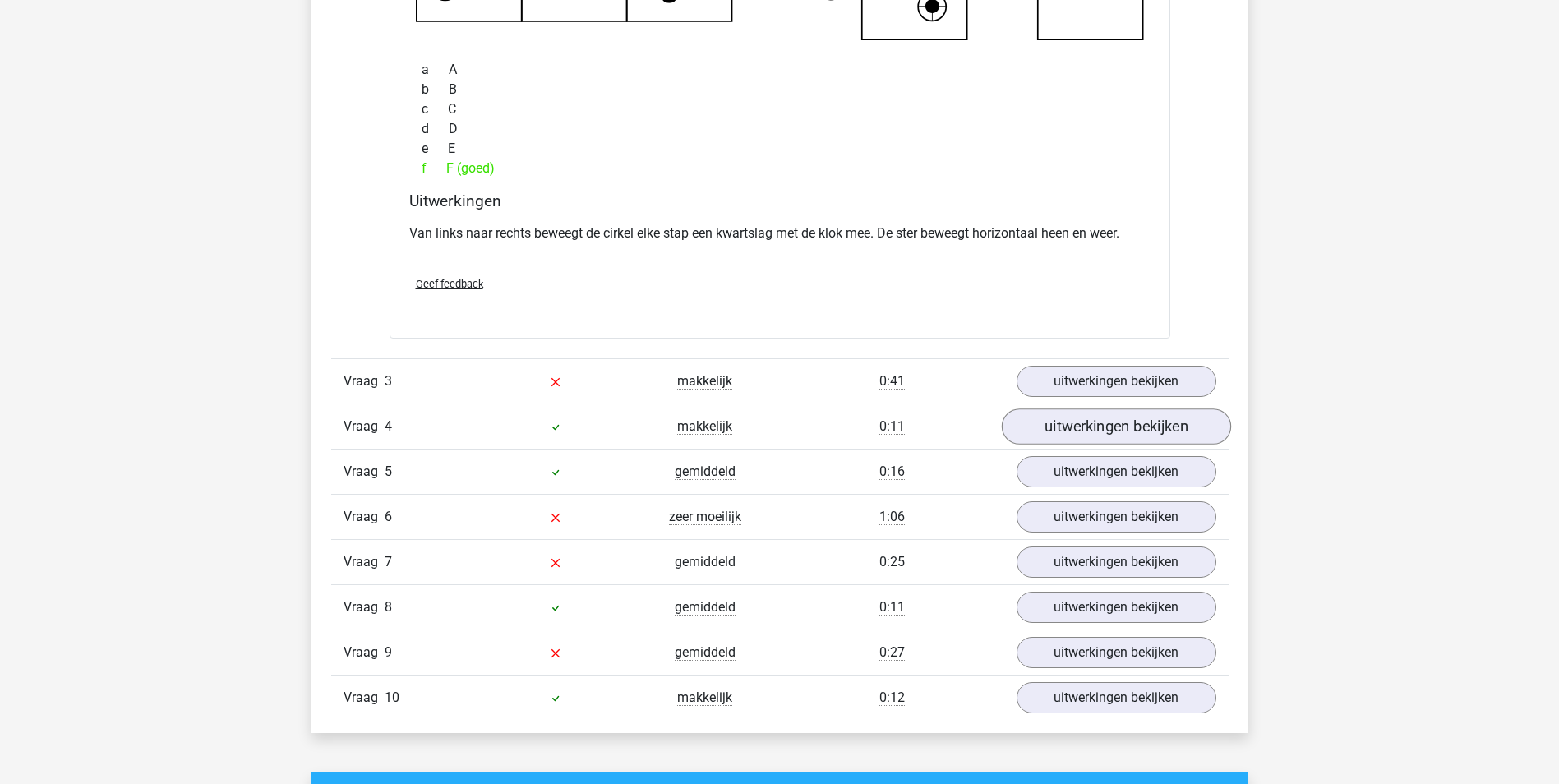
scroll to position [2383, 0]
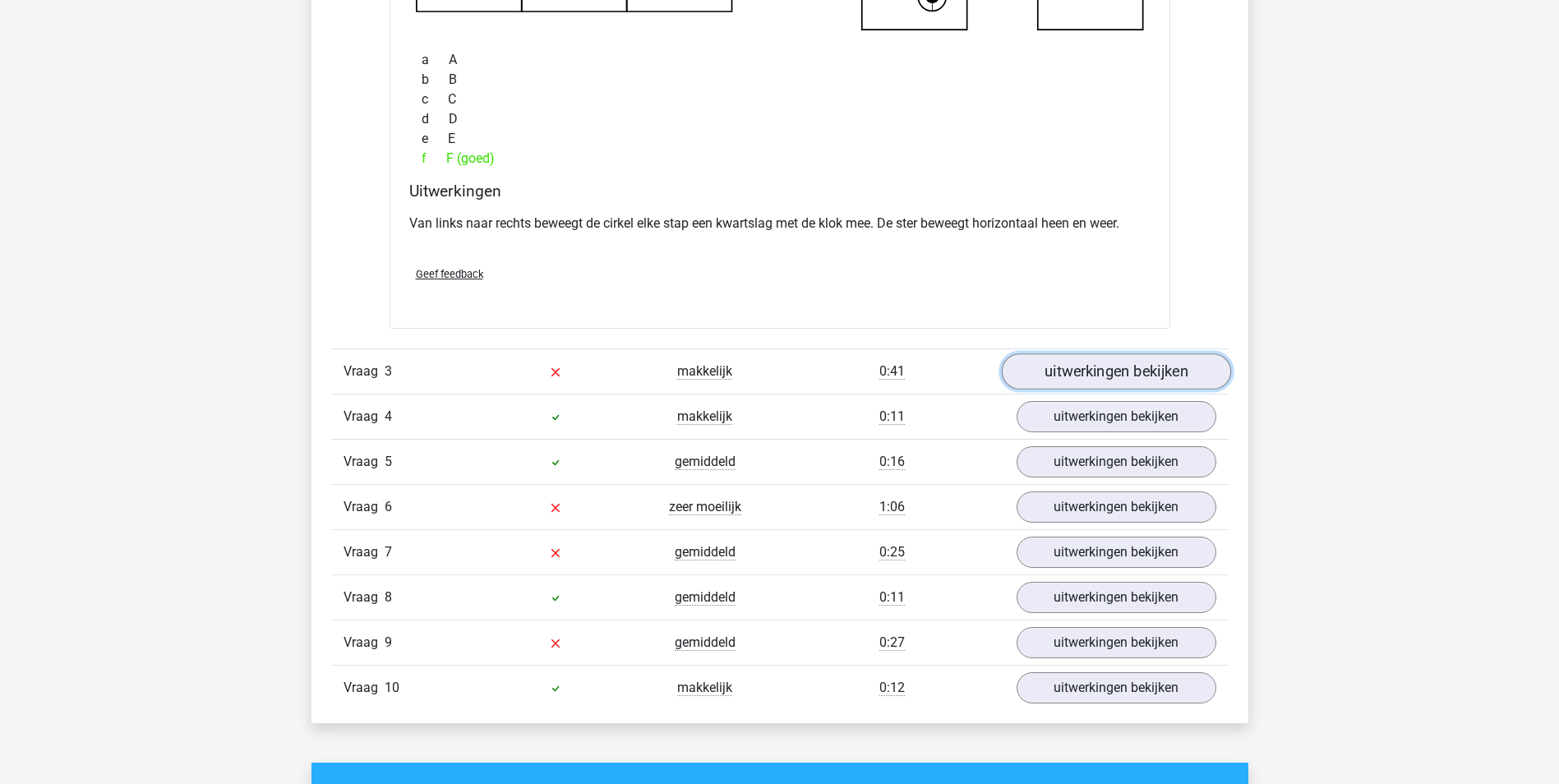
click at [1143, 361] on link "uitwerkingen bekijken" at bounding box center [1116, 371] width 229 height 36
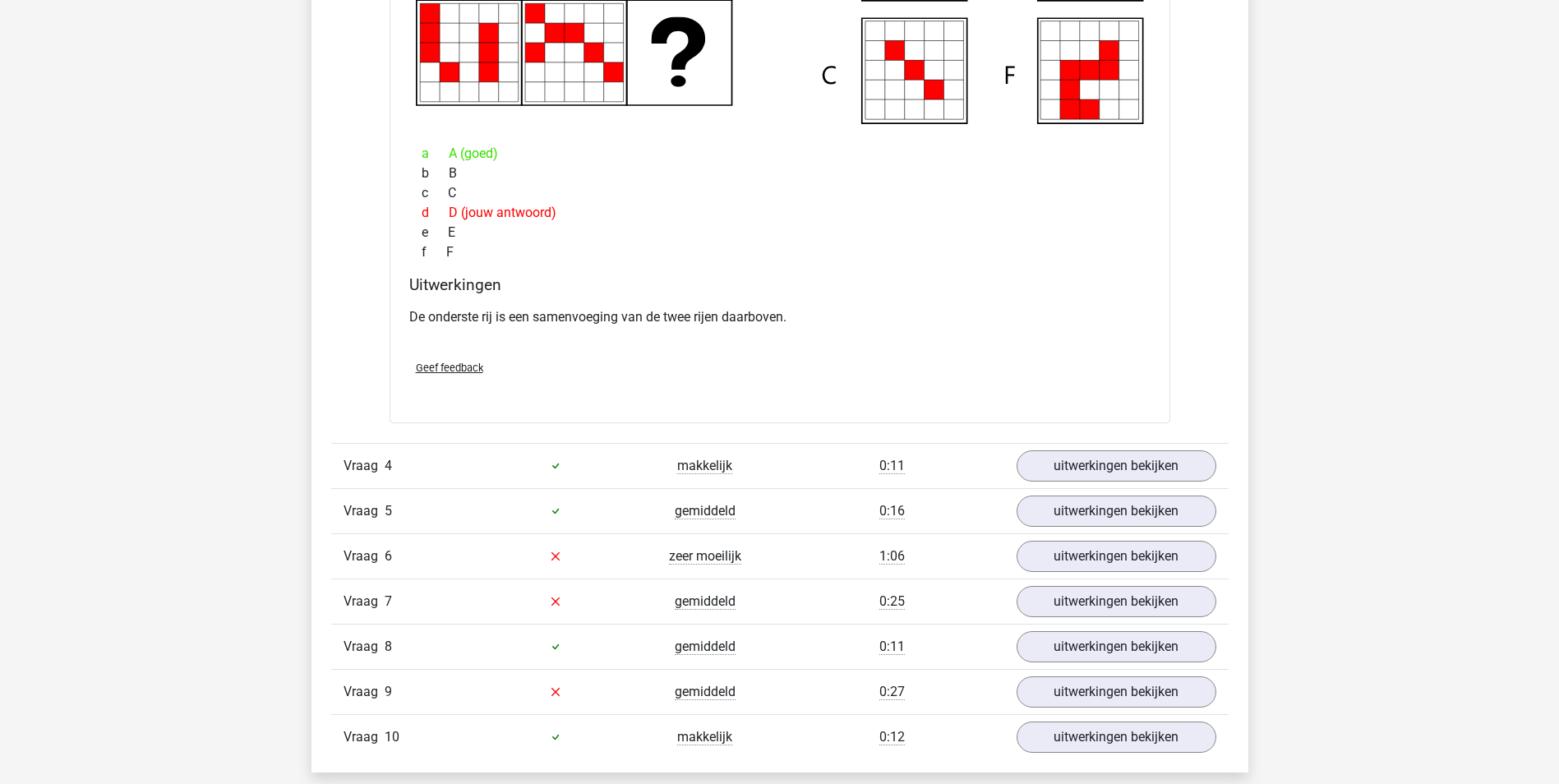
scroll to position [3122, 0]
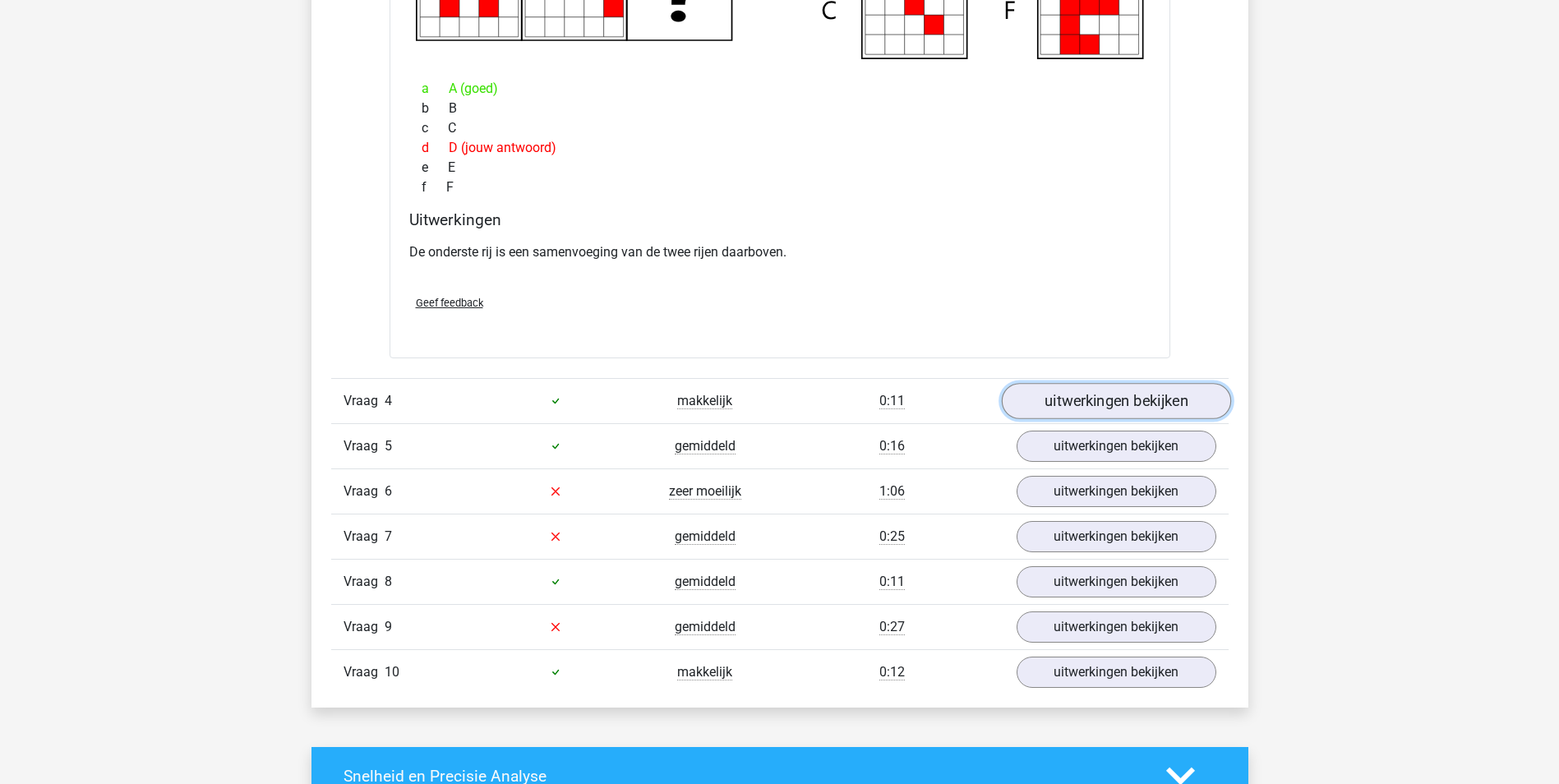
click at [1090, 388] on link "uitwerkingen bekijken" at bounding box center [1116, 401] width 229 height 36
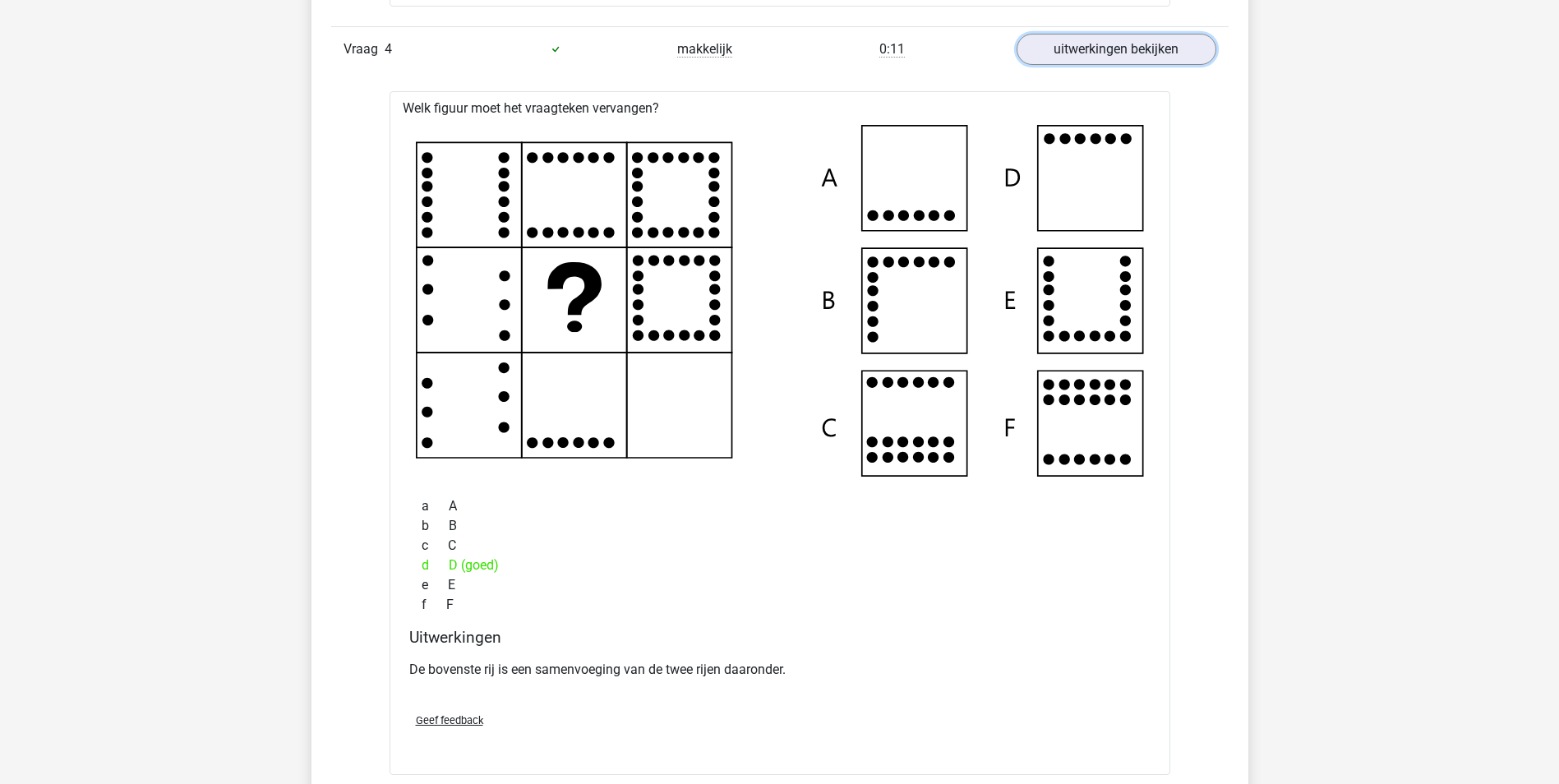
scroll to position [3780, 0]
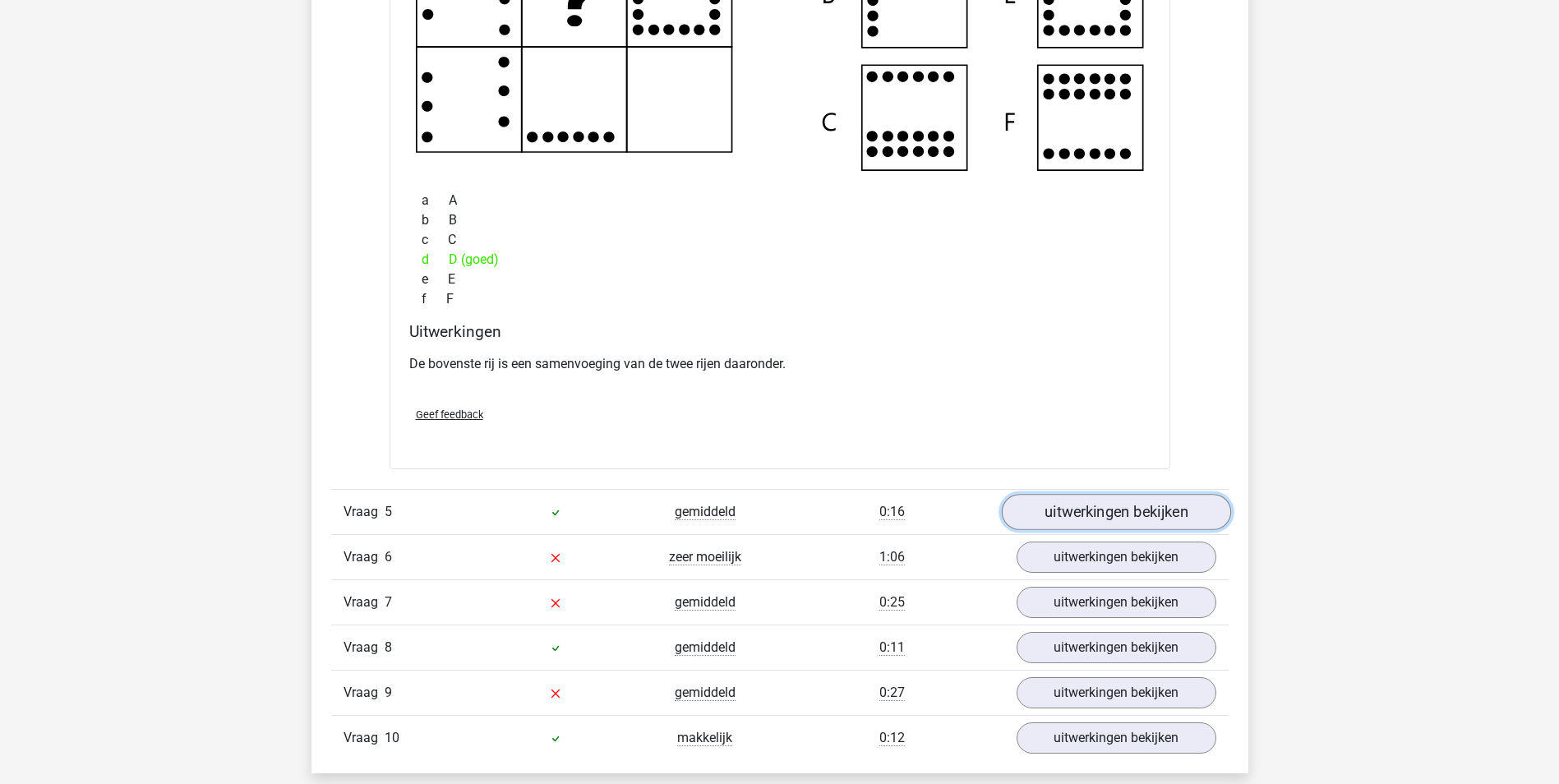
click at [1110, 508] on link "uitwerkingen bekijken" at bounding box center [1116, 512] width 229 height 36
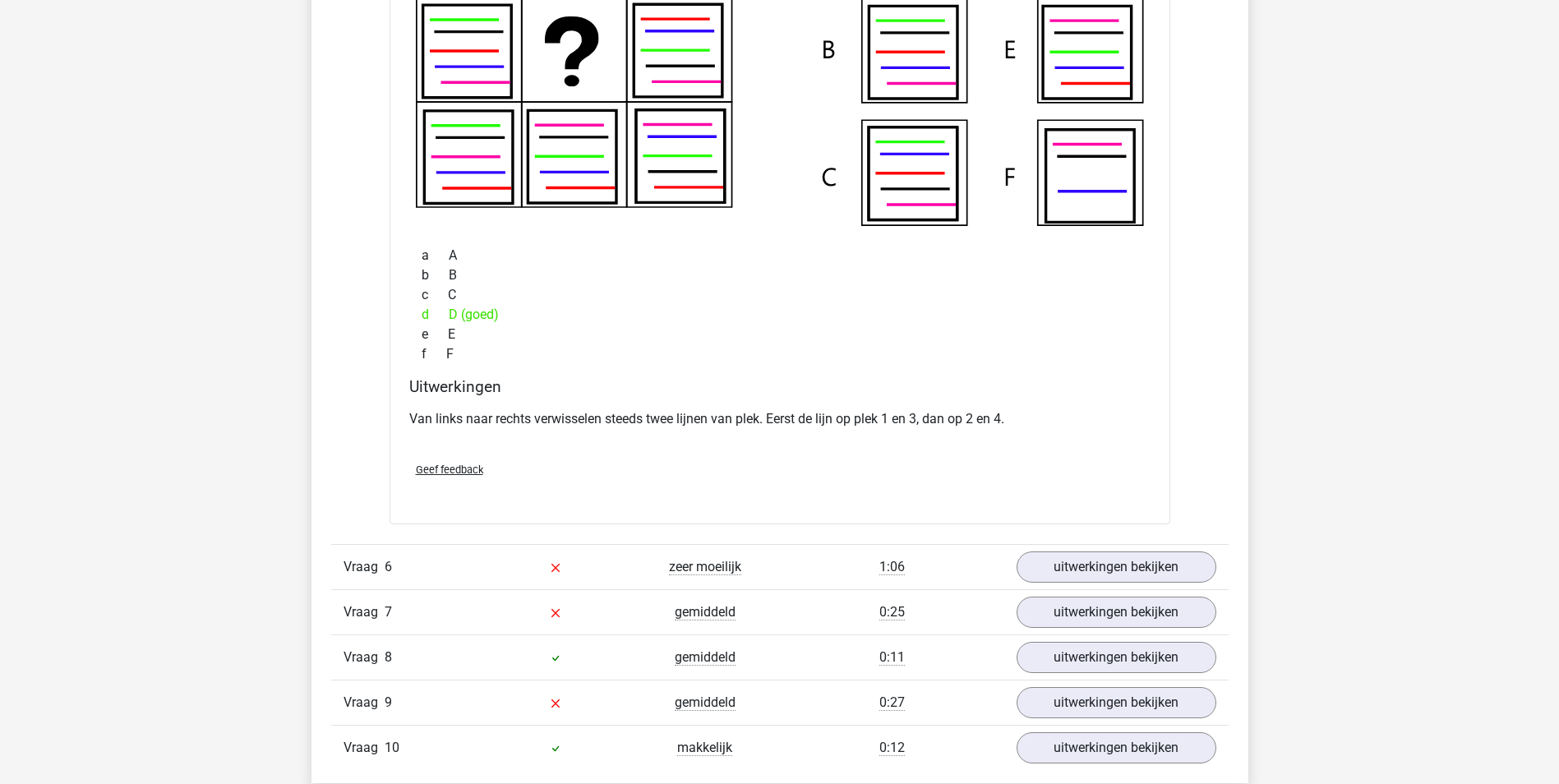
scroll to position [4519, 0]
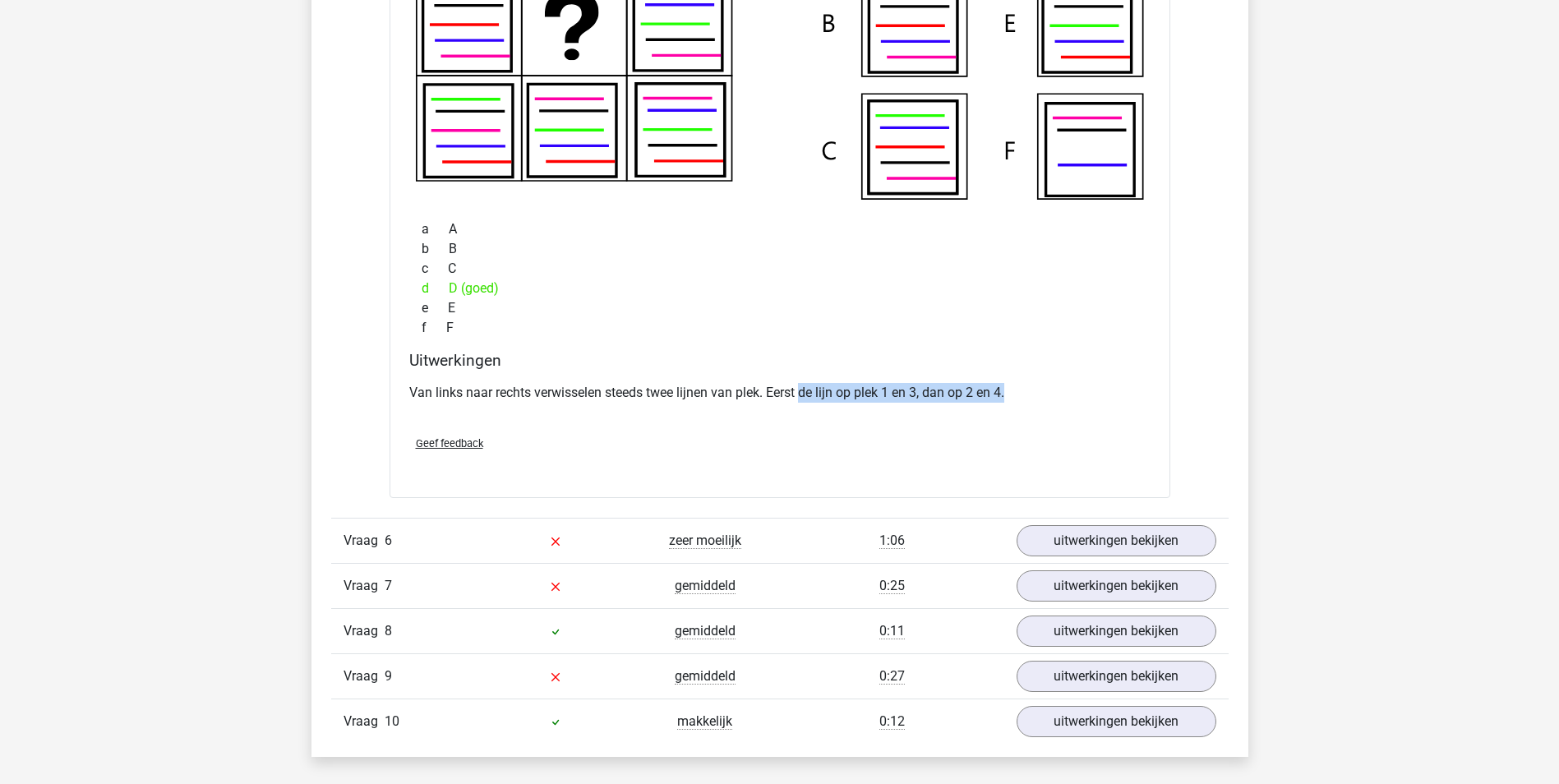
drag, startPoint x: 803, startPoint y: 390, endPoint x: 1036, endPoint y: 382, distance: 233.1
click at [1036, 383] on p "Van links naar rechts verwisselen steeds twee lijnen van plek. Eerst de lijn op…" at bounding box center [780, 392] width 741 height 20
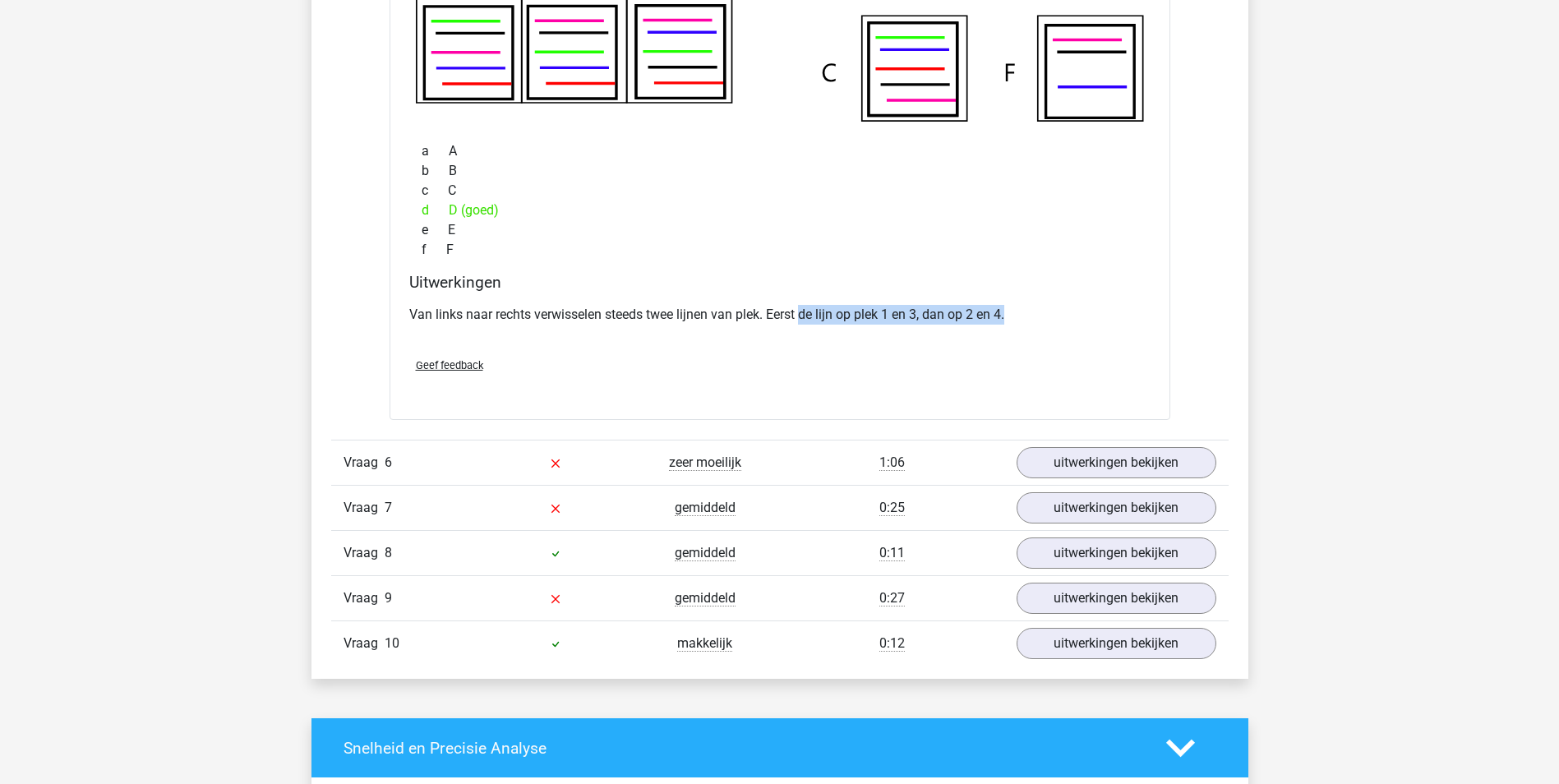
scroll to position [4601, 0]
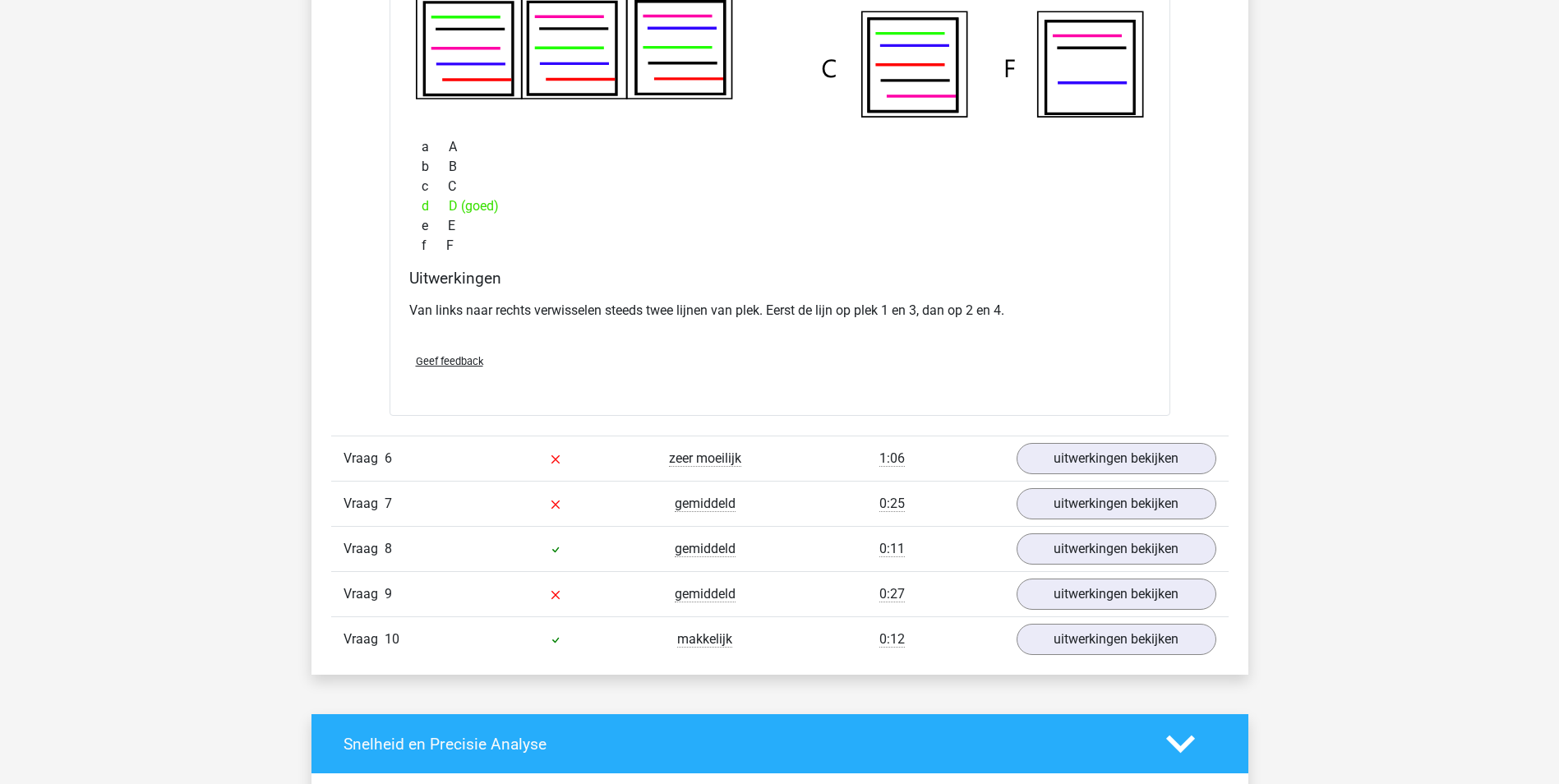
click at [1094, 439] on div "Vraag 6 zeer moeilijk 1:06 uitwerkingen bekijken" at bounding box center [779, 457] width 897 height 45
click at [1095, 445] on link "uitwerkingen bekijken" at bounding box center [1116, 458] width 229 height 36
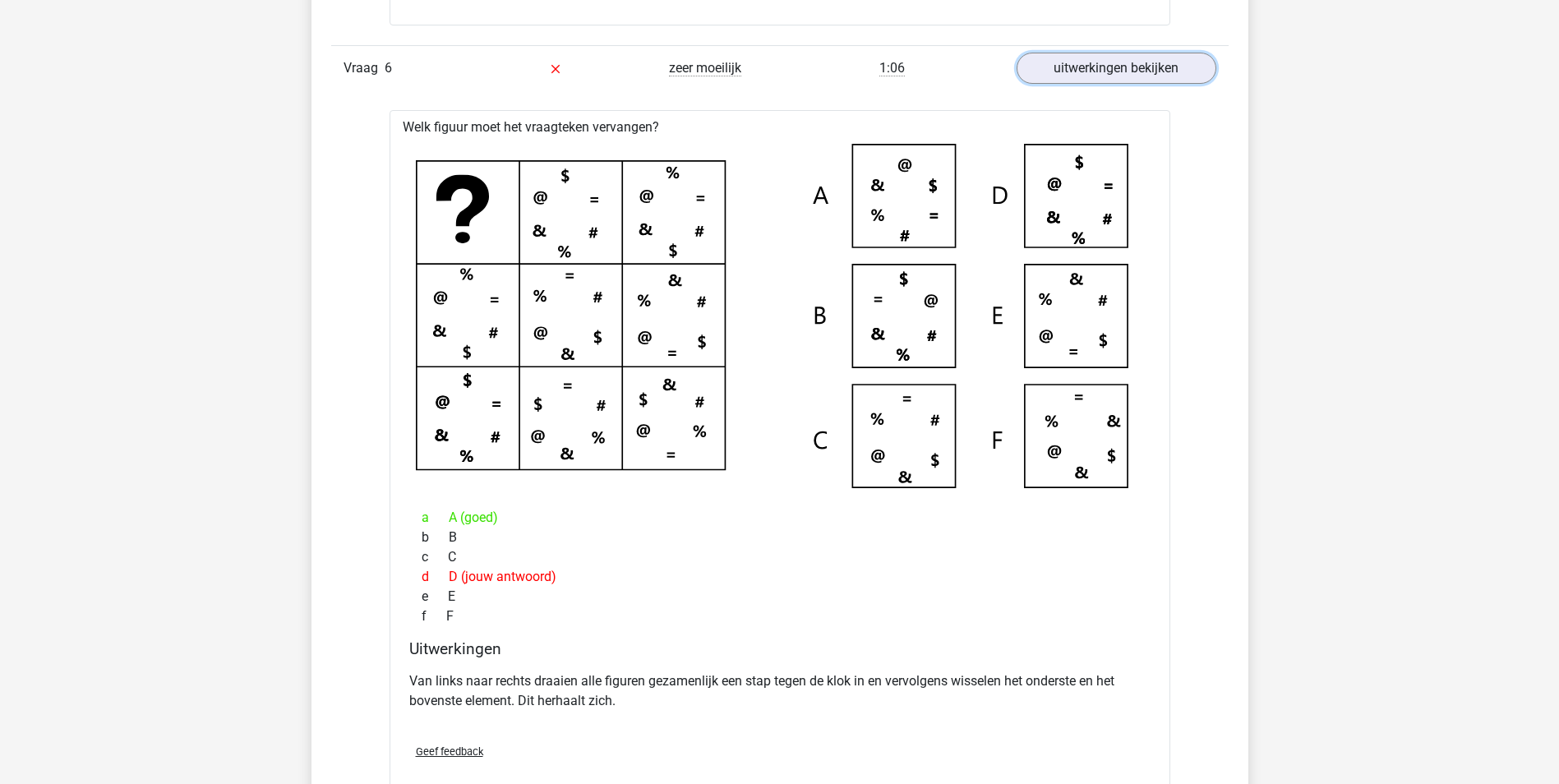
scroll to position [5094, 0]
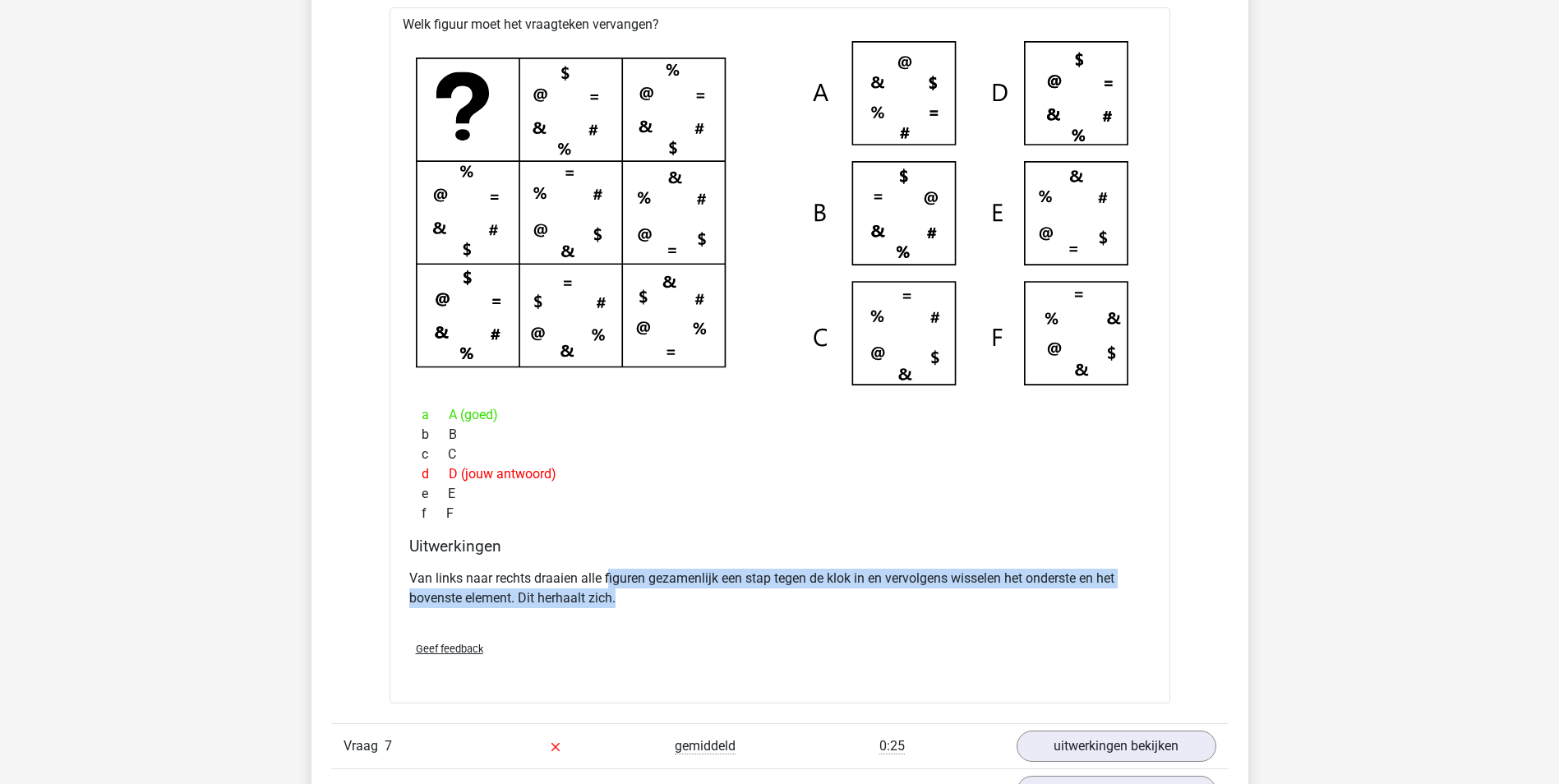
drag, startPoint x: 606, startPoint y: 576, endPoint x: 996, endPoint y: 593, distance: 390.4
click at [996, 593] on p "Van links naar rechts draaien alle figuren gezamenlijk een stap tegen de klok i…" at bounding box center [780, 588] width 741 height 39
drag, startPoint x: 996, startPoint y: 593, endPoint x: 879, endPoint y: 610, distance: 118.2
click at [879, 610] on div "Van links naar rechts draaien alle figuren gezamenlijk een stap tegen de klok i…" at bounding box center [780, 594] width 741 height 66
